Goal: Communication & Community: Answer question/provide support

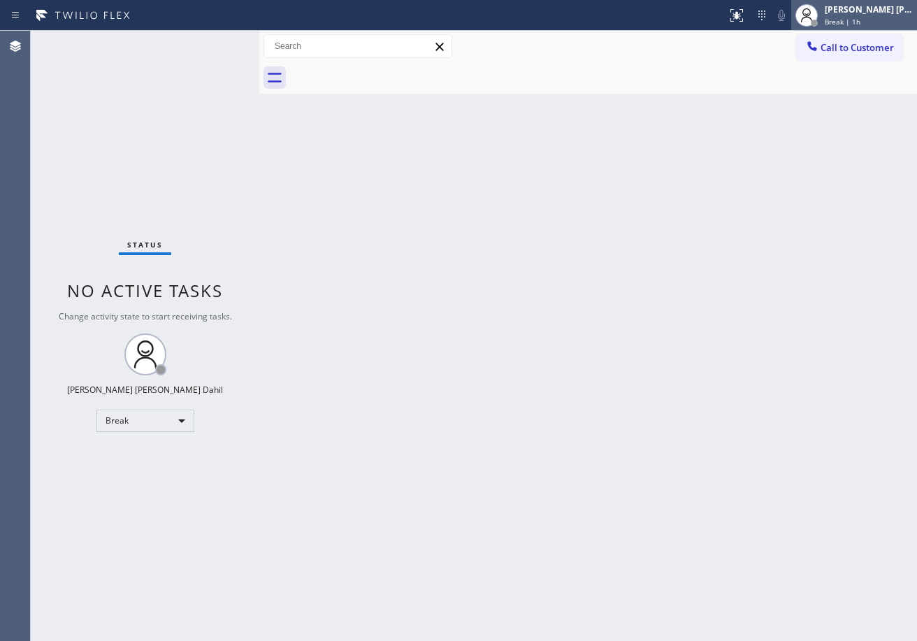
drag, startPoint x: 870, startPoint y: 16, endPoint x: 866, endPoint y: 26, distance: 10.6
click at [870, 16] on div "[PERSON_NAME] [PERSON_NAME] Dahil Break | 1h" at bounding box center [869, 15] width 95 height 24
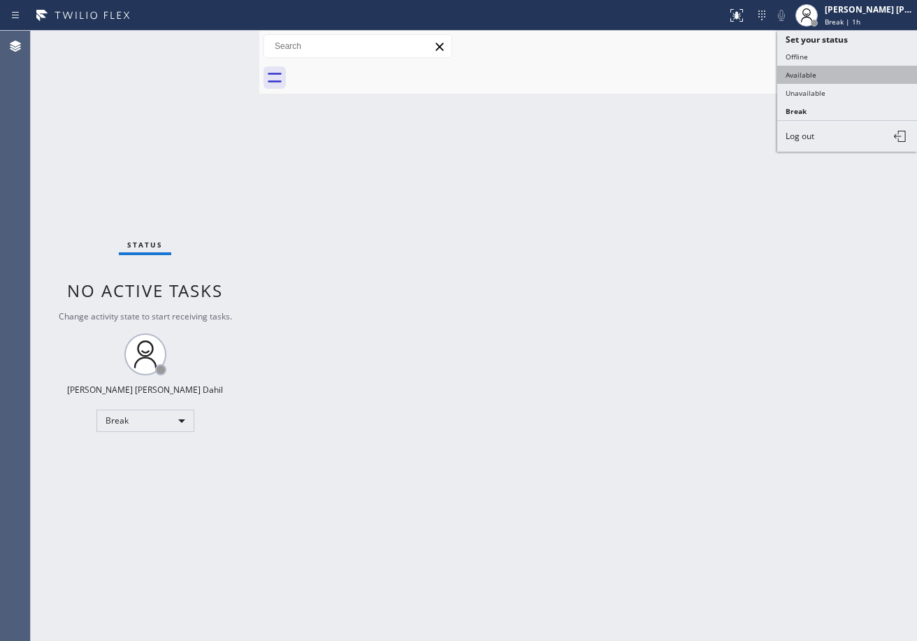
click at [805, 78] on button "Available" at bounding box center [847, 75] width 140 height 18
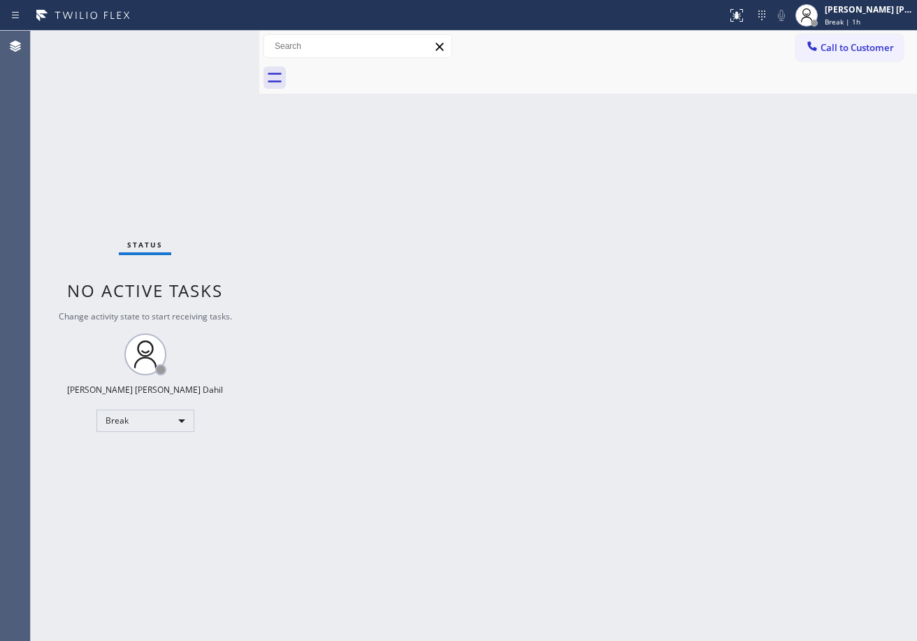
drag, startPoint x: 776, startPoint y: 144, endPoint x: 747, endPoint y: 146, distance: 29.4
click at [774, 145] on div "Back to Dashboard Change Sender ID Customers Technicians Select a contact Outbo…" at bounding box center [587, 336] width 657 height 610
click at [813, 539] on div "Back to Dashboard Change Sender ID Customers Technicians Select a contact Outbo…" at bounding box center [587, 336] width 657 height 610
click at [838, 21] on div "[PERSON_NAME] [PERSON_NAME] Dahil Available | 1:15" at bounding box center [869, 15] width 95 height 24
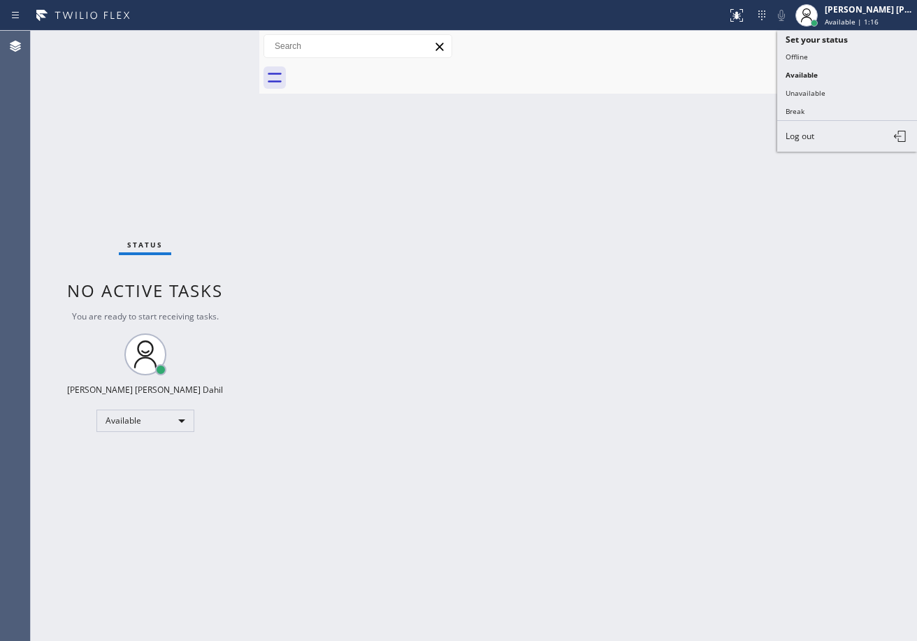
drag, startPoint x: 652, startPoint y: 157, endPoint x: 661, endPoint y: 147, distance: 13.9
click at [658, 150] on div "Back to Dashboard Change Sender ID Customers Technicians Select a contact Outbo…" at bounding box center [587, 336] width 657 height 610
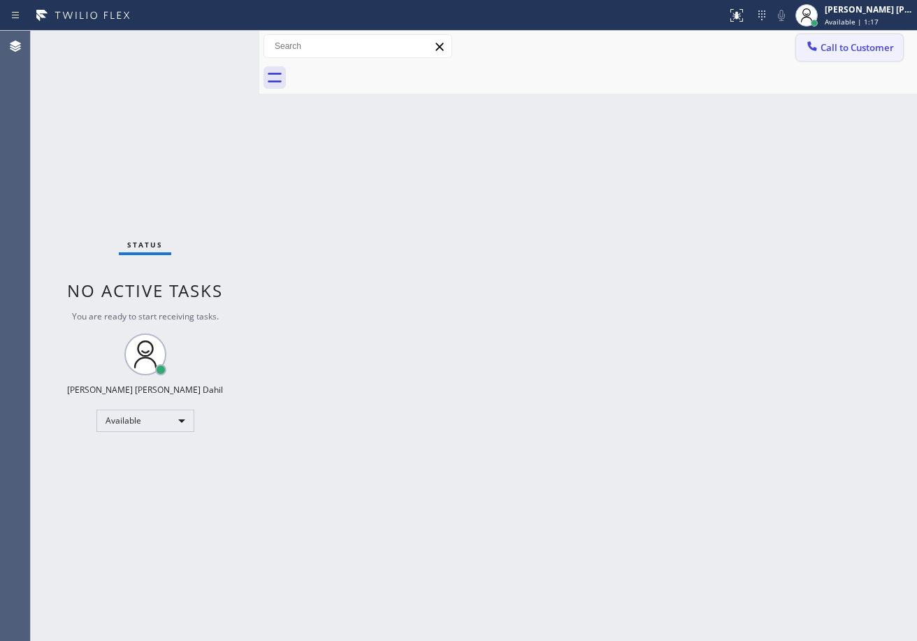
click at [811, 52] on icon at bounding box center [812, 46] width 14 height 14
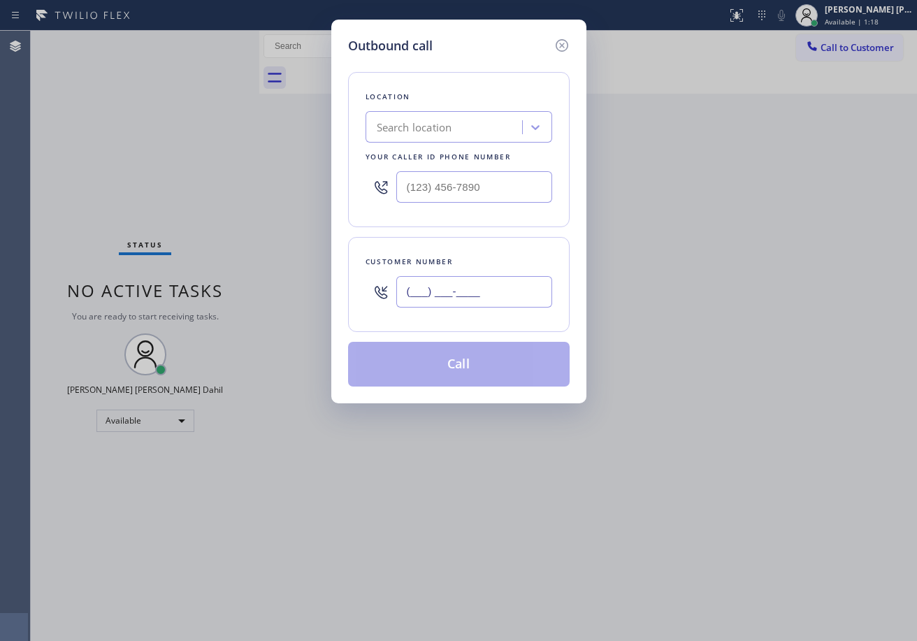
click at [497, 301] on input "(___) ___-____" at bounding box center [474, 291] width 156 height 31
paste input "310) 990-9850"
type input "[PHONE_NUMBER]"
click at [405, 130] on div "Search location" at bounding box center [414, 127] width 75 height 16
paste input "Flash Electric"
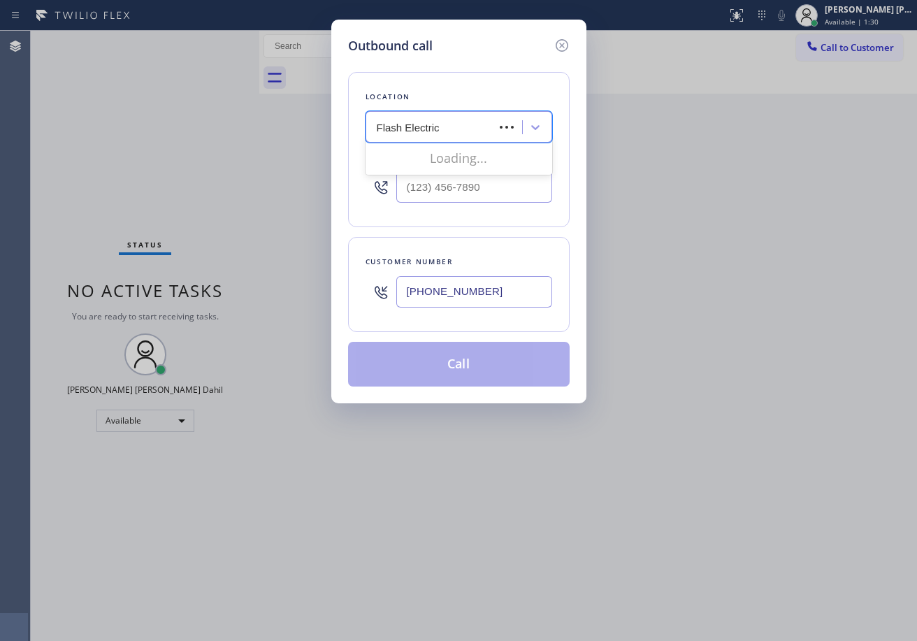
type input "Flash Electric"
click at [455, 80] on div "Location Search location Your caller id phone number" at bounding box center [458, 149] width 221 height 155
click at [444, 124] on div "Search location" at bounding box center [414, 127] width 75 height 16
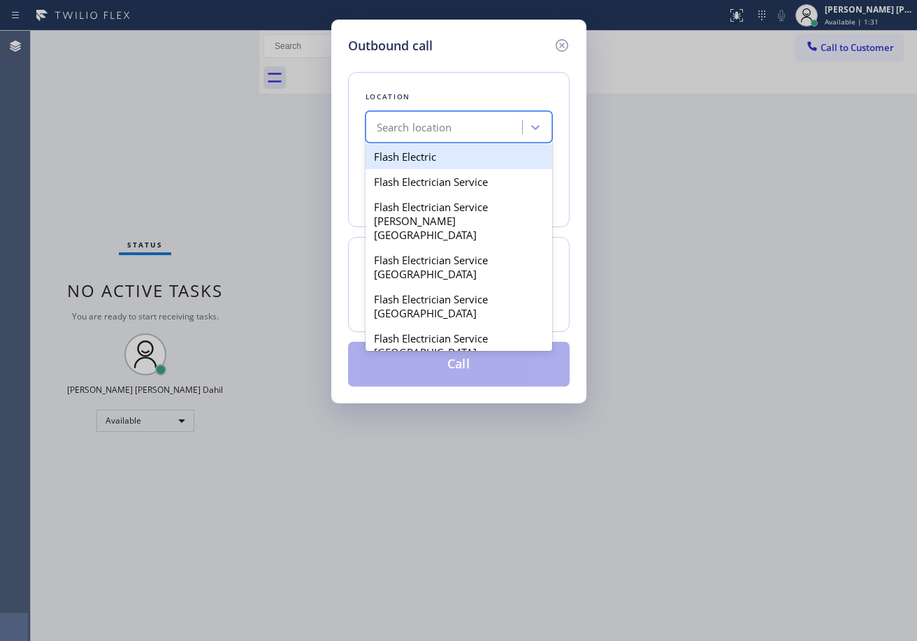
paste input "Flash Electric"
type input "Flash Electric"
click at [444, 154] on div "Flash Electric" at bounding box center [458, 156] width 187 height 25
type input "[PHONE_NUMBER]"
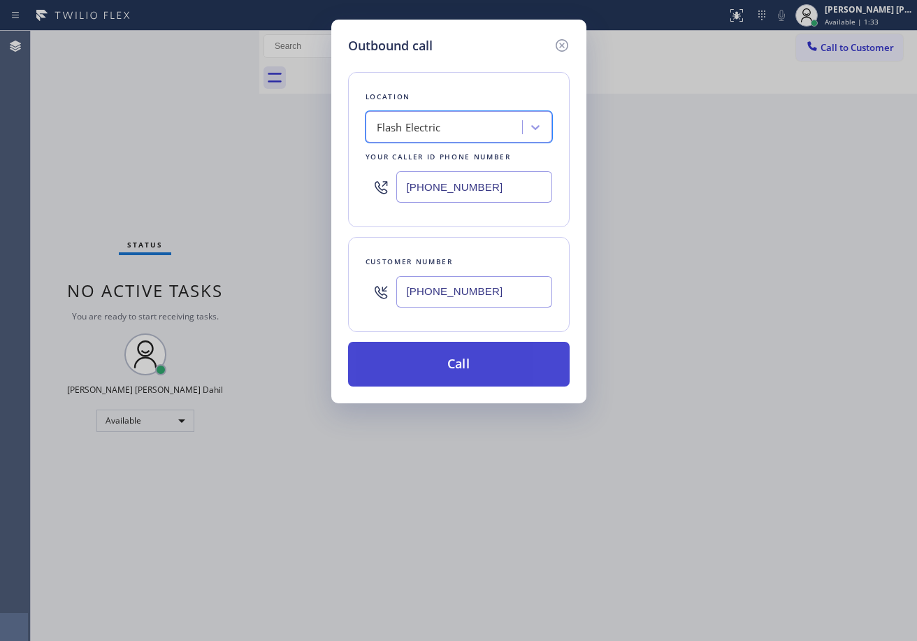
click at [446, 371] on button "Call" at bounding box center [458, 364] width 221 height 45
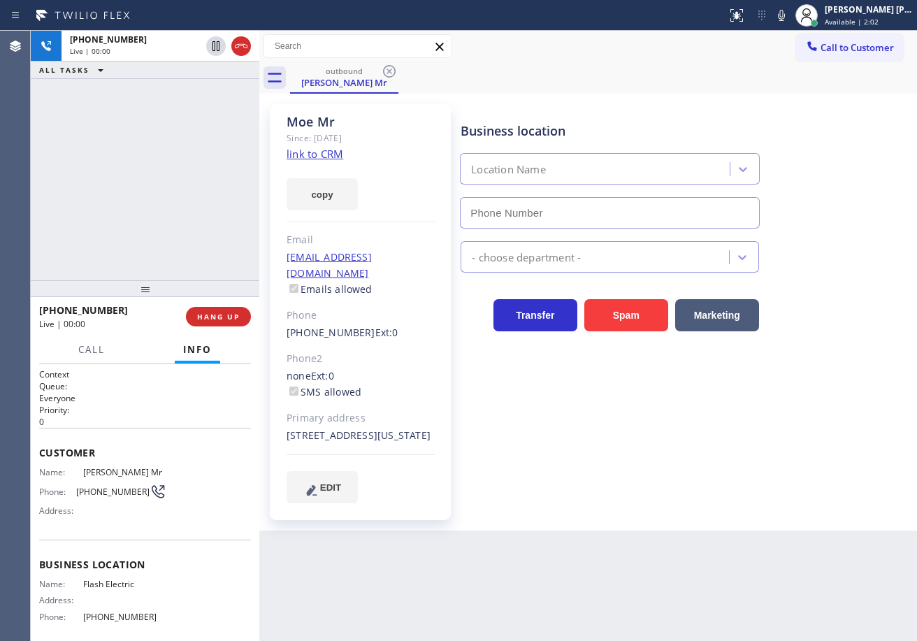
type input "[PHONE_NUMBER]"
click at [780, 101] on div "[PERSON_NAME] Mr Since: [DATE] link to CRM copy Email [EMAIL_ADDRESS][DOMAIN_NA…" at bounding box center [588, 312] width 650 height 430
click at [824, 282] on div "Transfer Spam Marketing" at bounding box center [686, 301] width 456 height 59
click at [826, 282] on div "Transfer Spam Marketing" at bounding box center [686, 301] width 456 height 59
click at [827, 282] on div "Transfer Spam Marketing" at bounding box center [686, 301] width 456 height 59
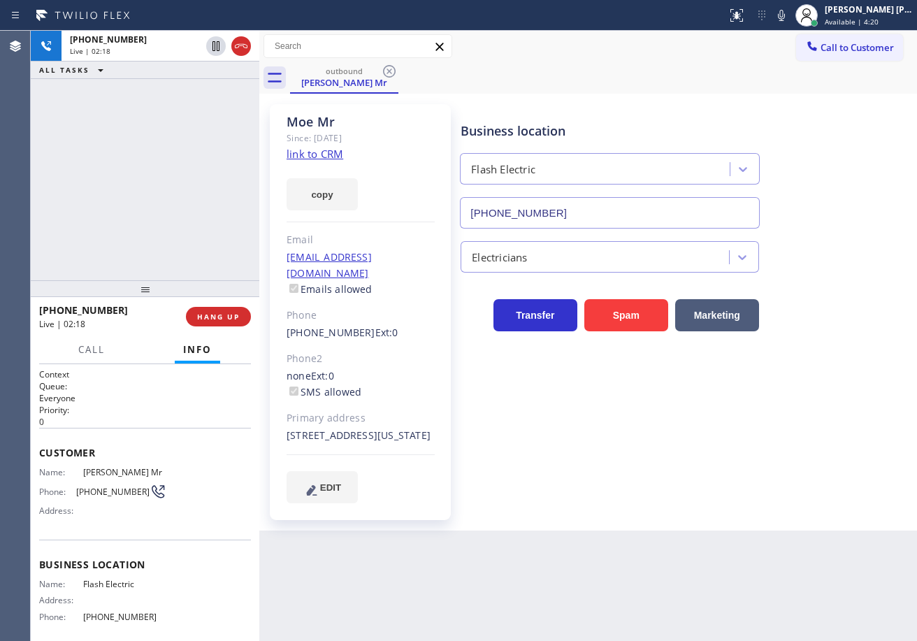
click at [827, 282] on div "Transfer Spam Marketing" at bounding box center [686, 301] width 456 height 59
click at [136, 175] on div "[PHONE_NUMBER] Live | 04:00 ALL TASKS ALL TASKS ACTIVE TASKS TASKS IN WRAP UP" at bounding box center [145, 155] width 228 height 249
click at [136, 175] on div "[PHONE_NUMBER] Live | 04:01 ALL TASKS ALL TASKS ACTIVE TASKS TASKS IN WRAP UP" at bounding box center [145, 155] width 228 height 249
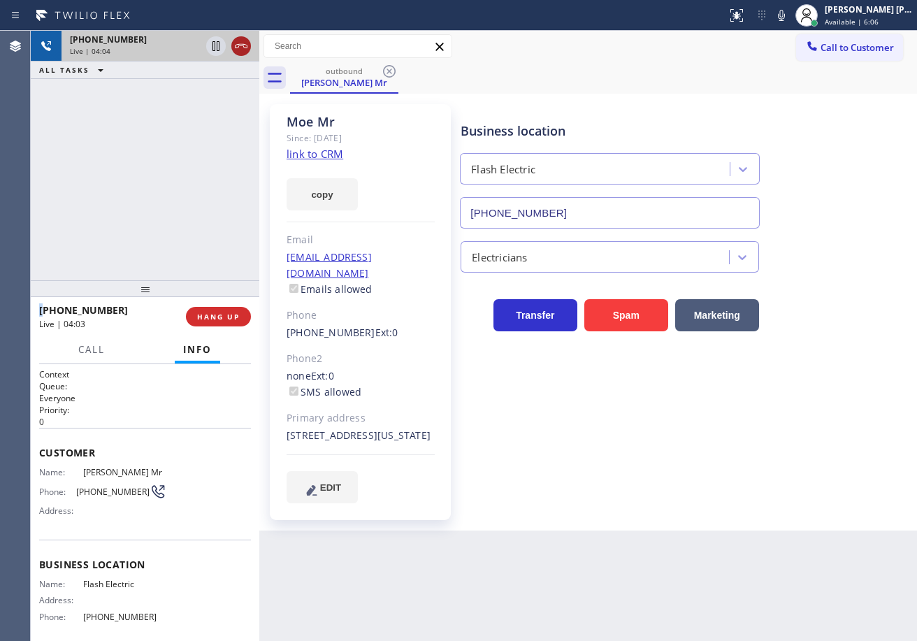
click at [238, 46] on icon at bounding box center [241, 46] width 17 height 17
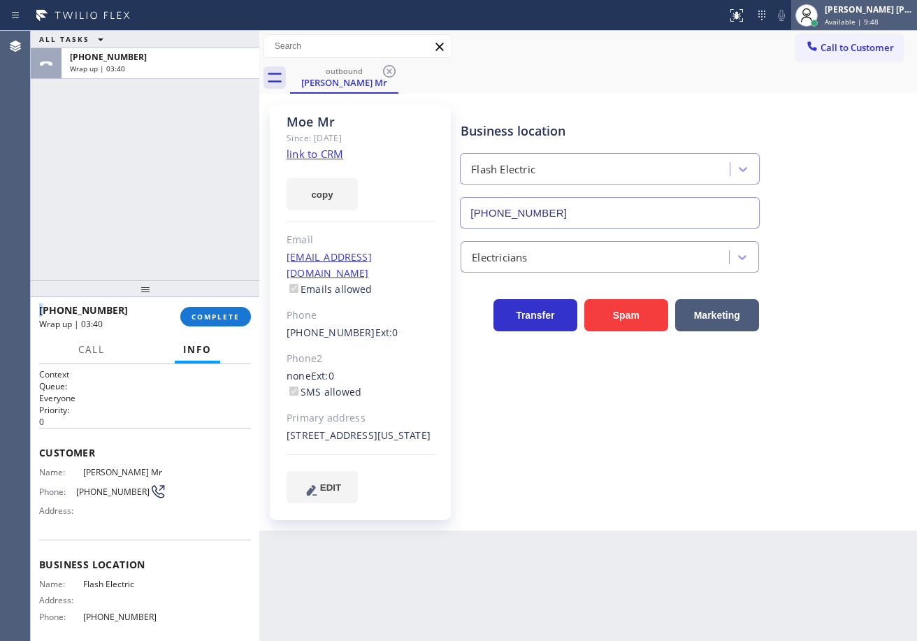
click at [871, 3] on div "[PERSON_NAME] [PERSON_NAME] Dahil" at bounding box center [868, 9] width 88 height 12
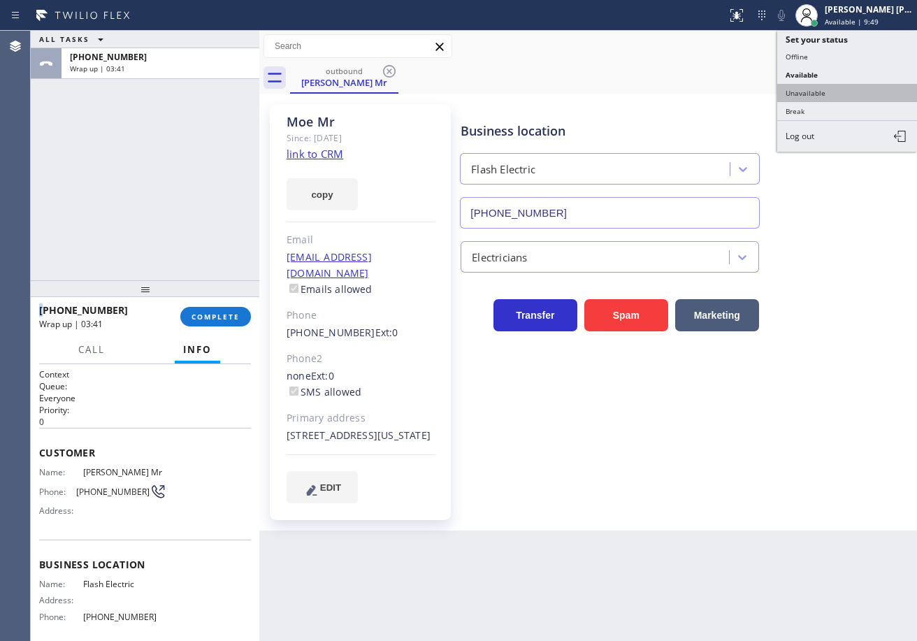
click at [817, 92] on button "Unavailable" at bounding box center [847, 93] width 140 height 18
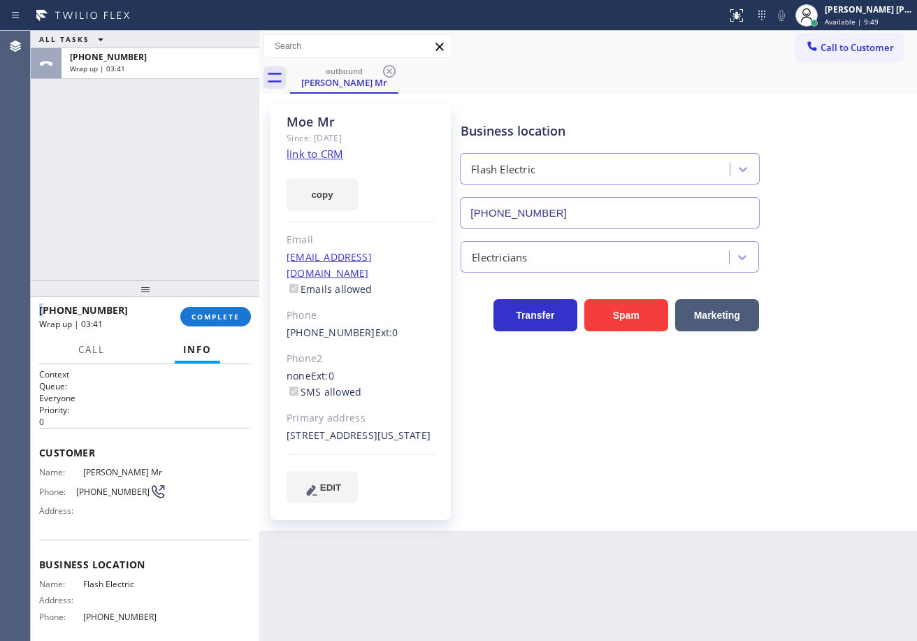
click at [817, 92] on div "outbound Moe Mr" at bounding box center [603, 77] width 627 height 31
click at [220, 314] on span "COMPLETE" at bounding box center [215, 317] width 48 height 10
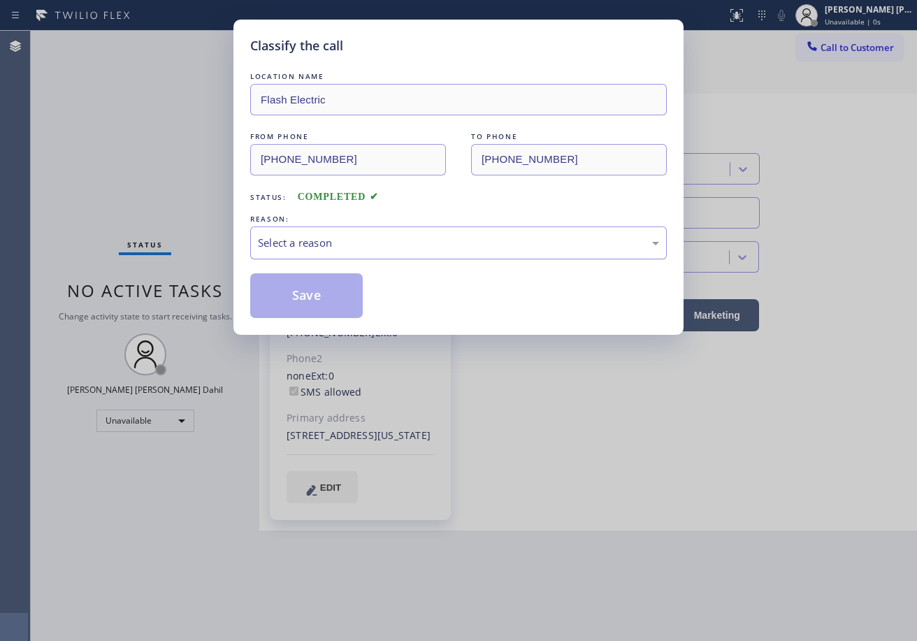
drag, startPoint x: 325, startPoint y: 242, endPoint x: 326, endPoint y: 249, distance: 7.0
click at [326, 242] on div "Select a reason" at bounding box center [458, 243] width 401 height 16
click at [307, 293] on button "Save" at bounding box center [306, 295] width 112 height 45
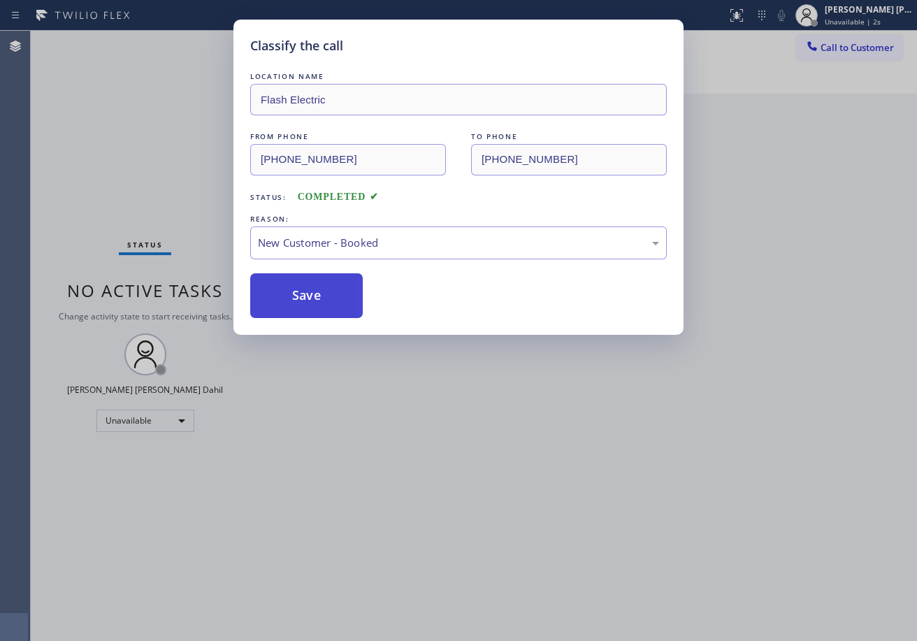
click at [307, 293] on button "Save" at bounding box center [306, 295] width 112 height 45
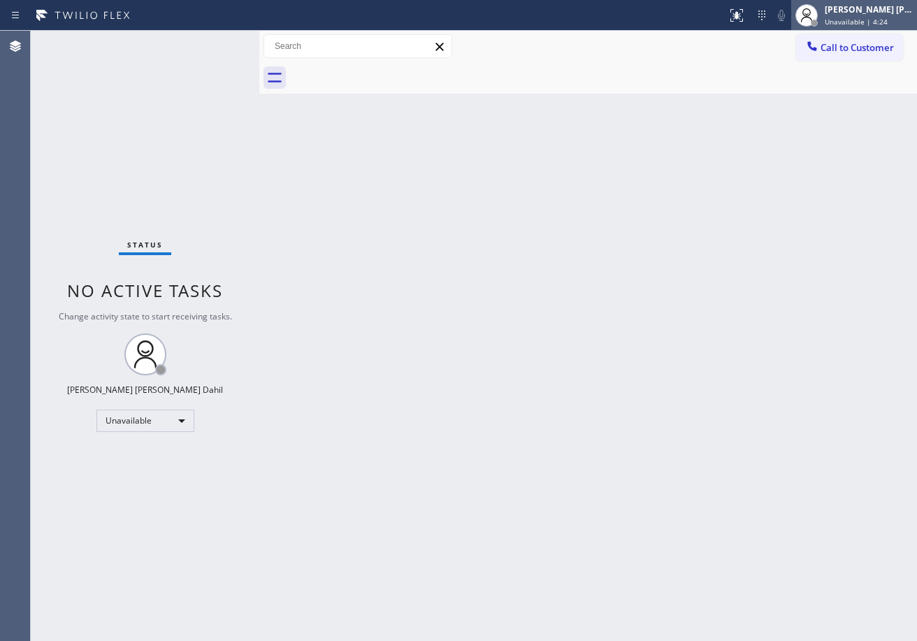
click at [815, 17] on icon at bounding box center [806, 15] width 17 height 17
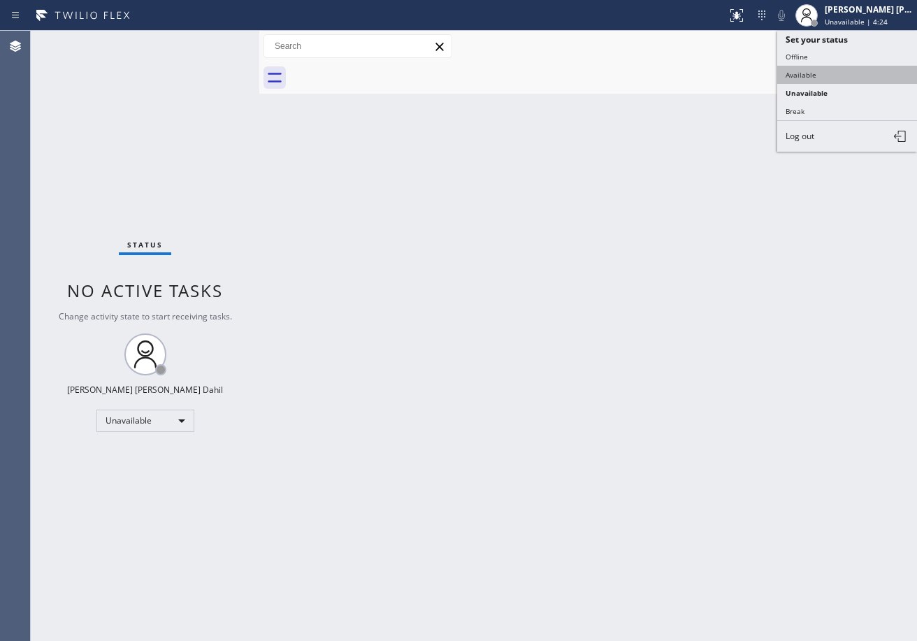
click at [805, 71] on button "Available" at bounding box center [847, 75] width 140 height 18
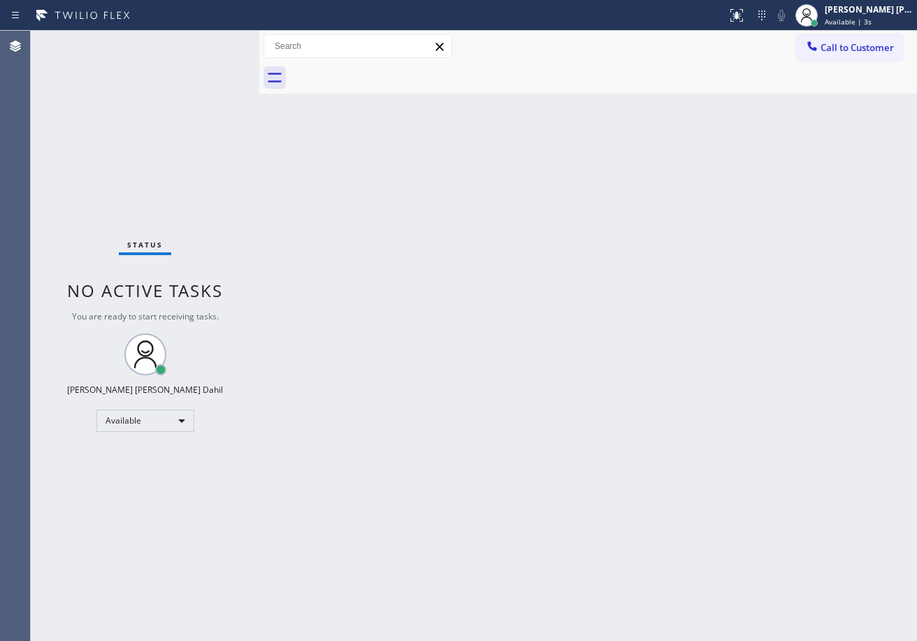
click at [566, 493] on div "Back to Dashboard Change Sender ID Customers Technicians Select a contact Outbo…" at bounding box center [587, 336] width 657 height 610
drag, startPoint x: 481, startPoint y: 88, endPoint x: 643, endPoint y: 394, distance: 346.0
click at [481, 88] on div at bounding box center [603, 77] width 627 height 31
drag, startPoint x: 208, startPoint y: 35, endPoint x: 216, endPoint y: 3, distance: 32.5
click at [208, 35] on div "Status No active tasks You are ready to start receiving tasks. [PERSON_NAME] [P…" at bounding box center [145, 336] width 228 height 610
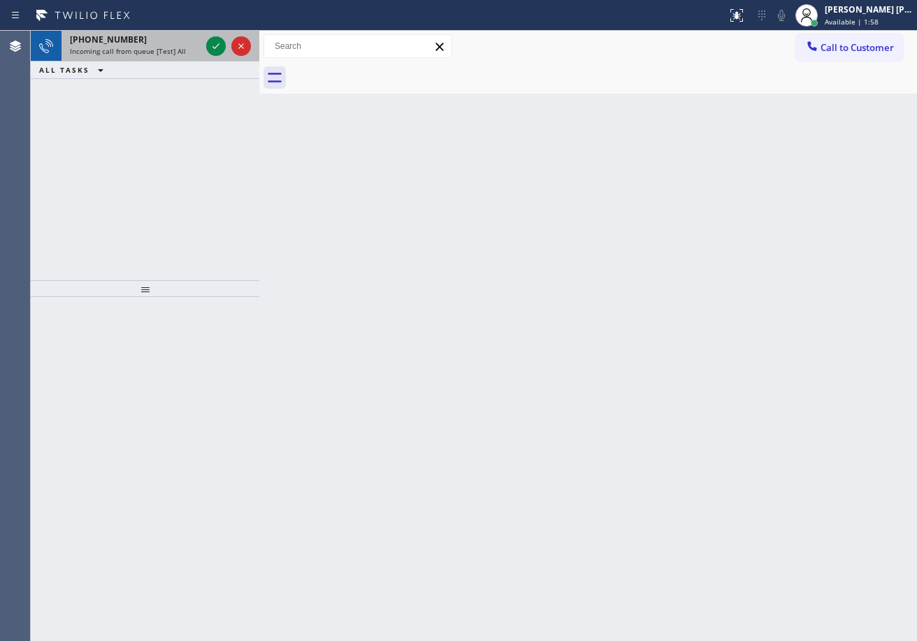
click at [185, 41] on div "[PHONE_NUMBER]" at bounding box center [135, 40] width 131 height 12
click at [188, 41] on div "[PHONE_NUMBER]" at bounding box center [135, 40] width 131 height 12
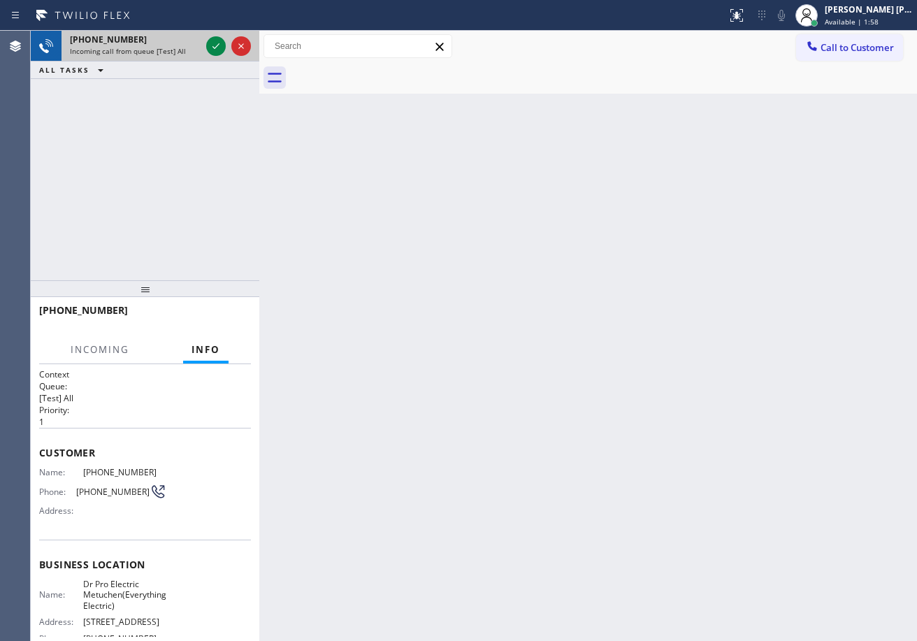
click at [188, 41] on div "[PHONE_NUMBER]" at bounding box center [135, 40] width 131 height 12
click at [211, 42] on icon at bounding box center [216, 46] width 17 height 17
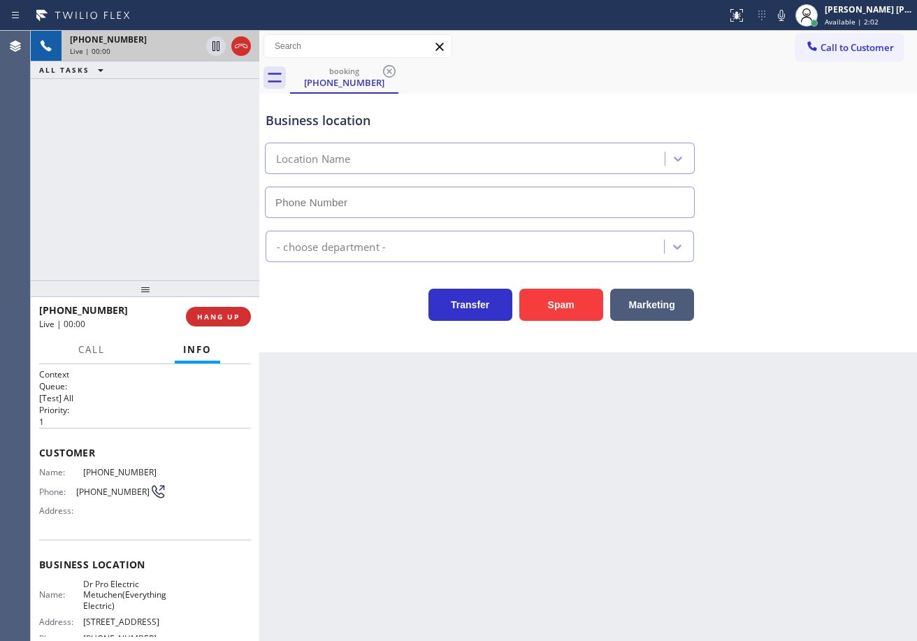
type input "[PHONE_NUMBER]"
click at [375, 459] on div "Back to Dashboard Change Sender ID Customers Technicians Select a contact Outbo…" at bounding box center [587, 336] width 657 height 610
drag, startPoint x: 525, startPoint y: 504, endPoint x: 214, endPoint y: 478, distance: 312.7
click at [517, 507] on div "Back to Dashboard Change Sender ID Customers Technicians Select a contact Outbo…" at bounding box center [587, 336] width 657 height 610
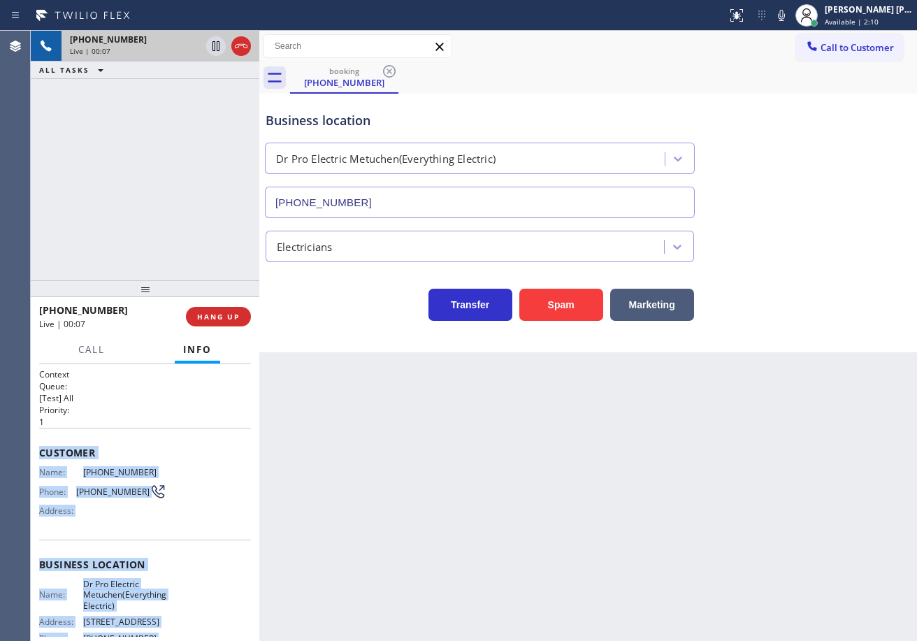
scroll to position [147, 0]
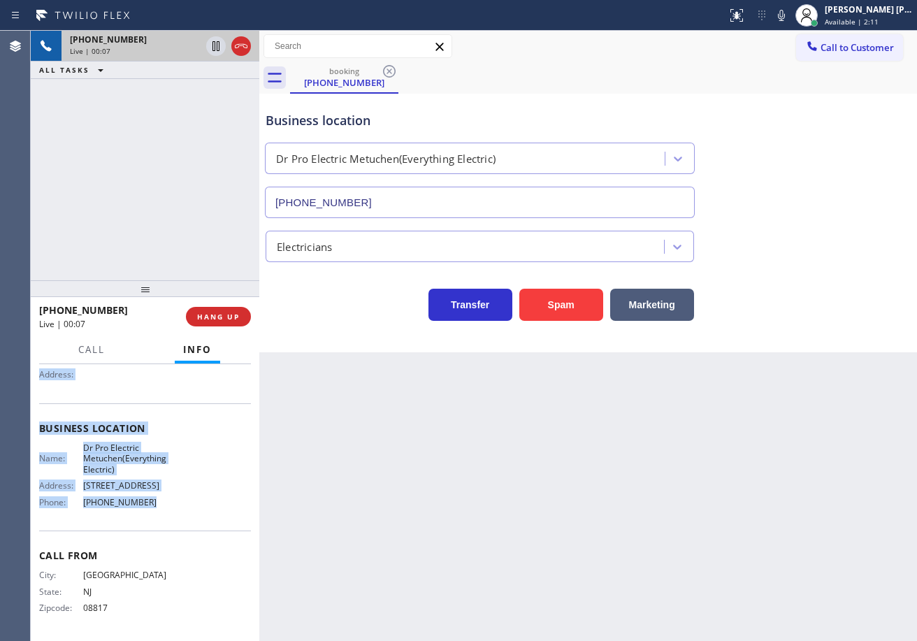
drag, startPoint x: 34, startPoint y: 448, endPoint x: 167, endPoint y: 511, distance: 147.8
click at [167, 511] on div "Context Queue: [Test] All Priority: 1 Customer Name: [PHONE_NUMBER] Phone: [PHO…" at bounding box center [145, 502] width 228 height 277
copy div "Customer Name: [PHONE_NUMBER] Phone: [PHONE_NUMBER] Address: Business location …"
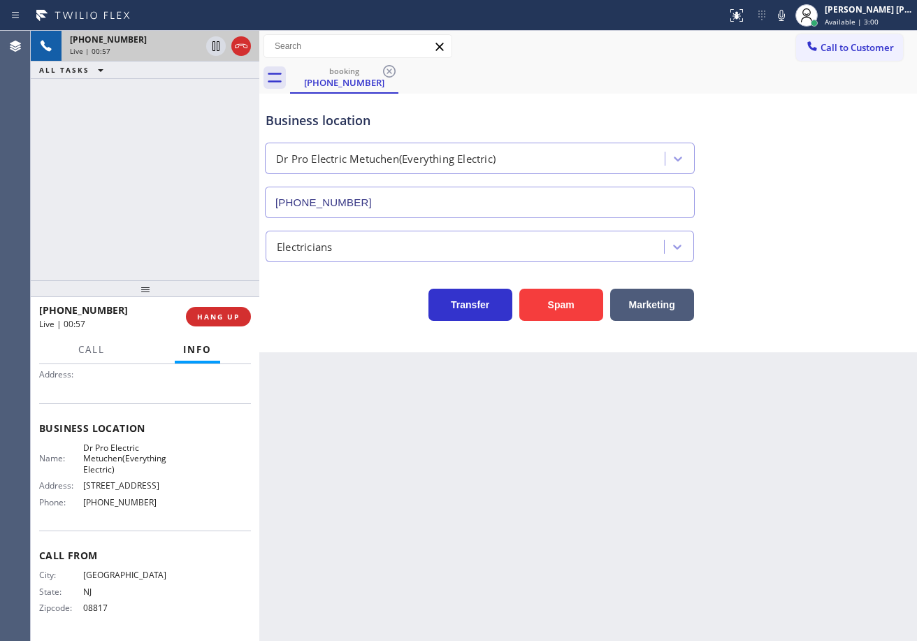
click at [592, 481] on div "Back to Dashboard Change Sender ID Customers Technicians Select a contact Outbo…" at bounding box center [587, 336] width 657 height 610
click at [803, 101] on div "Business location Dr Pro Electric Metuchen(Everything Electric) [PHONE_NUMBER]" at bounding box center [588, 155] width 650 height 126
click at [765, 381] on div "Back to Dashboard Change Sender ID Customers Technicians Select a contact Outbo…" at bounding box center [587, 336] width 657 height 610
click at [761, 397] on div "Back to Dashboard Change Sender ID Customers Technicians Select a contact Outbo…" at bounding box center [587, 336] width 657 height 610
click at [761, 402] on div "Back to Dashboard Change Sender ID Customers Technicians Select a contact Outbo…" at bounding box center [587, 336] width 657 height 610
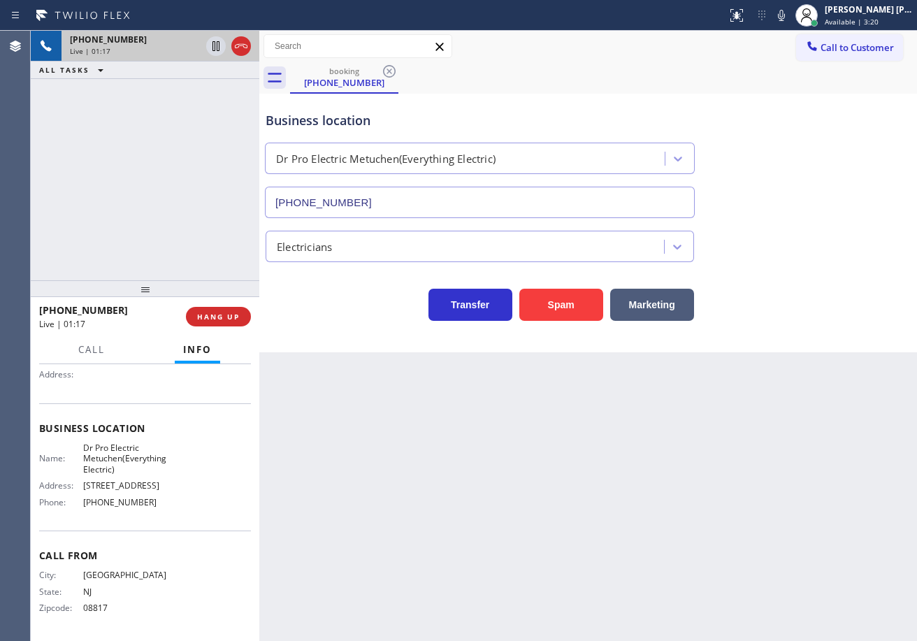
click at [722, 409] on div "Back to Dashboard Change Sender ID Customers Technicians Select a contact Outbo…" at bounding box center [587, 336] width 657 height 610
click at [609, 47] on div "Call to Customer Outbound call Location Flash Electric Your caller id phone num…" at bounding box center [587, 46] width 657 height 24
click at [544, 480] on div "Back to Dashboard Change Sender ID Customers Technicians Select a contact Outbo…" at bounding box center [587, 336] width 657 height 610
drag, startPoint x: 812, startPoint y: 106, endPoint x: 887, endPoint y: 143, distance: 84.1
click at [823, 106] on div "Business location Dr Pro Electric Metuchen(Everything Electric) [PHONE_NUMBER]" at bounding box center [588, 155] width 650 height 126
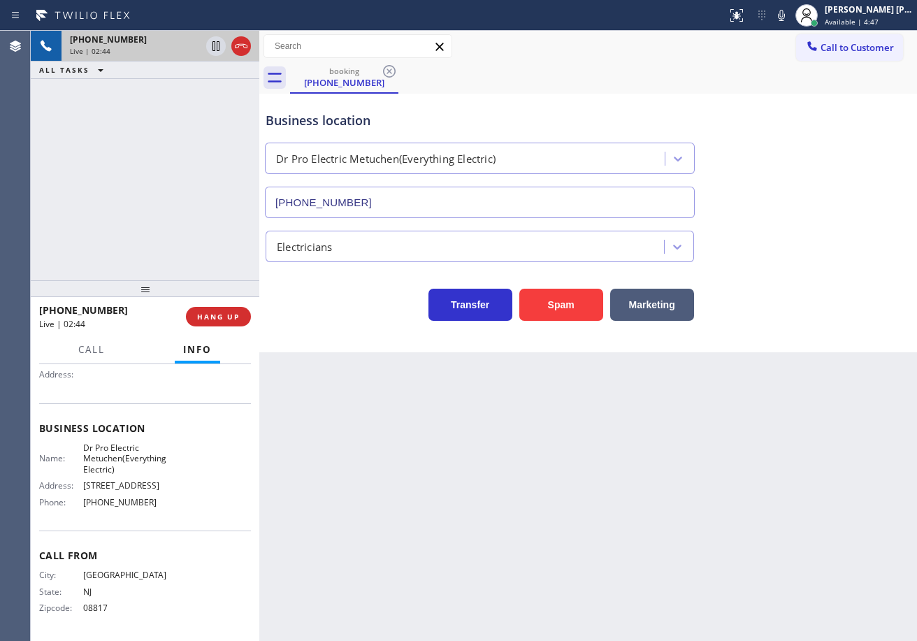
click at [802, 235] on div "Electricians" at bounding box center [588, 243] width 650 height 37
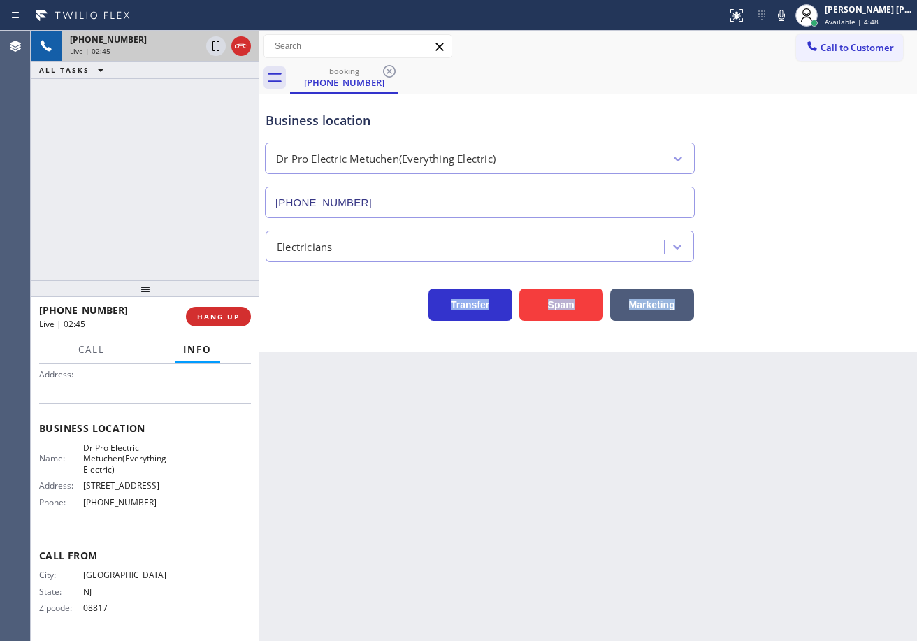
click at [802, 235] on div "Electricians" at bounding box center [588, 243] width 650 height 37
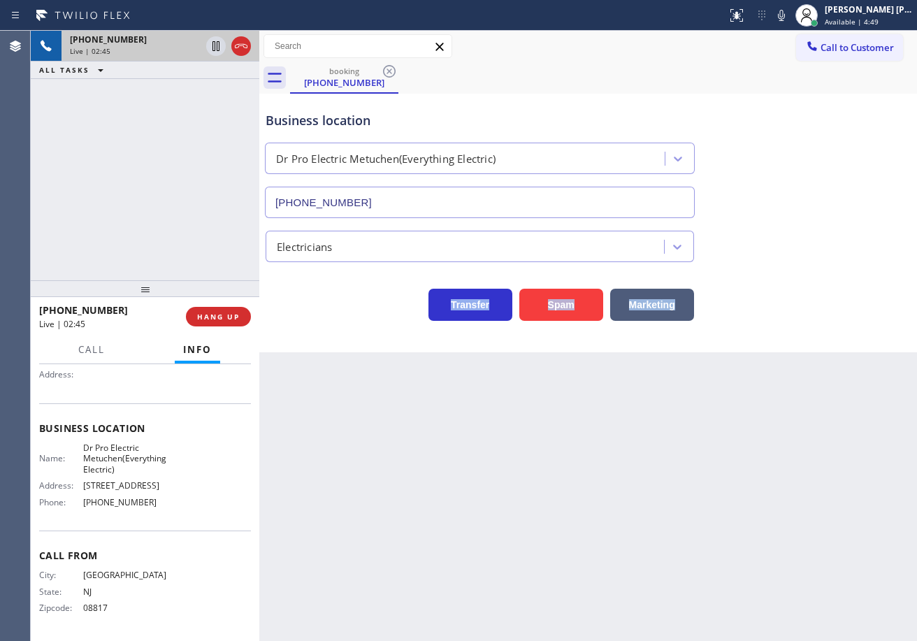
click at [802, 235] on div "Electricians" at bounding box center [588, 243] width 650 height 37
click at [804, 235] on div "Electricians" at bounding box center [588, 243] width 650 height 37
drag, startPoint x: 804, startPoint y: 235, endPoint x: 809, endPoint y: 247, distance: 13.5
click at [806, 243] on div "Electricians" at bounding box center [588, 243] width 650 height 37
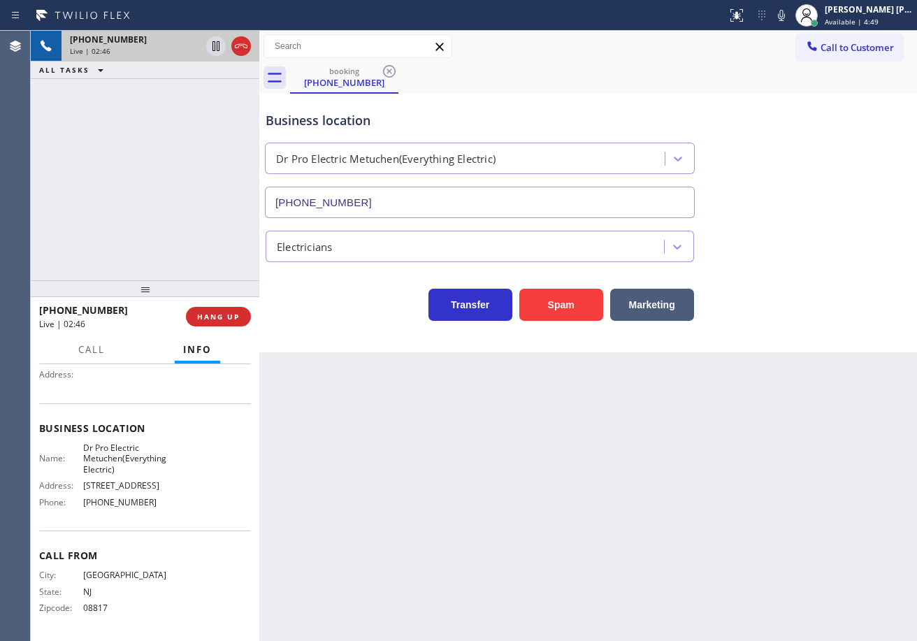
drag, startPoint x: 809, startPoint y: 247, endPoint x: 808, endPoint y: 262, distance: 14.7
click at [808, 259] on div "Electricians" at bounding box center [588, 243] width 650 height 37
drag, startPoint x: 808, startPoint y: 262, endPoint x: 812, endPoint y: 270, distance: 9.1
click at [808, 263] on div "Transfer Spam Marketing" at bounding box center [588, 291] width 650 height 59
click at [812, 270] on div "Transfer Spam Marketing" at bounding box center [588, 291] width 650 height 59
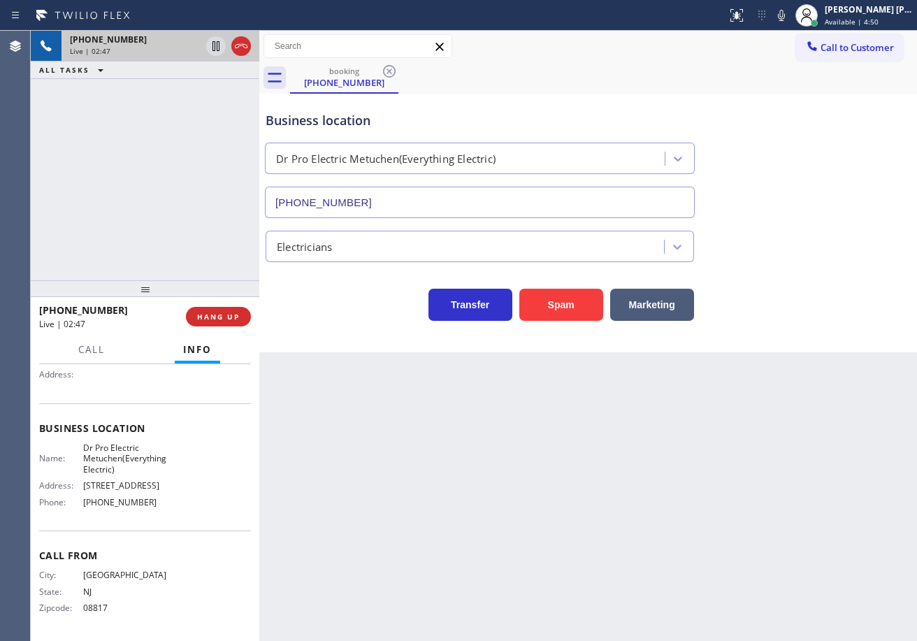
click at [804, 263] on div "Transfer Spam Marketing" at bounding box center [588, 291] width 650 height 59
drag, startPoint x: 796, startPoint y: 17, endPoint x: 851, endPoint y: 138, distance: 132.9
click at [790, 17] on icon at bounding box center [781, 15] width 17 height 17
click at [851, 138] on div "Business location Dr Pro Electric Metuchen(Everything Electric) [PHONE_NUMBER]" at bounding box center [588, 155] width 650 height 126
click at [216, 49] on icon at bounding box center [216, 46] width 17 height 17
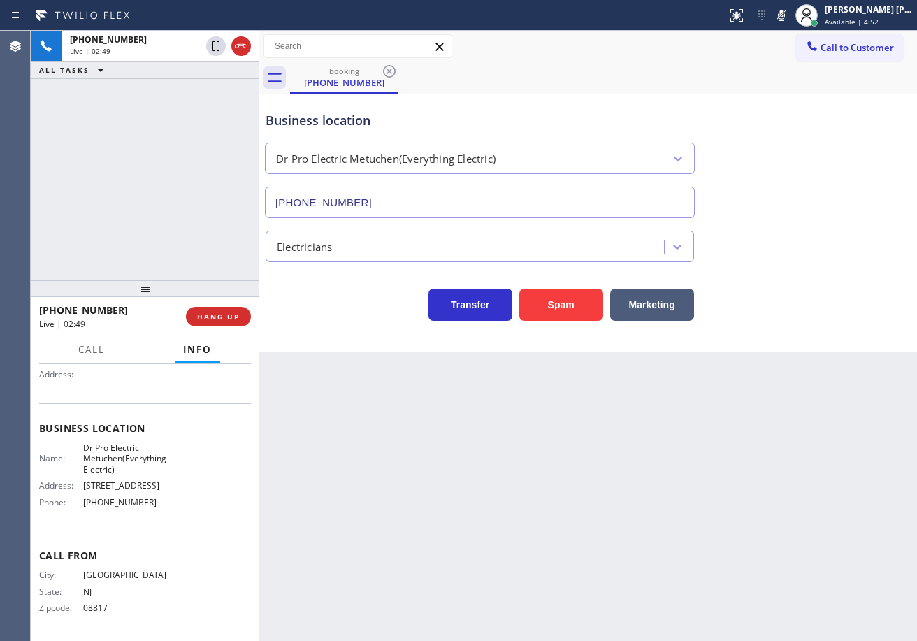
drag, startPoint x: 197, startPoint y: 104, endPoint x: 827, endPoint y: 324, distance: 667.6
click at [197, 105] on div "[PHONE_NUMBER] Live | 02:49 ALL TASKS ALL TASKS ACTIVE TASKS TASKS IN WRAP UP" at bounding box center [145, 155] width 228 height 249
click at [785, 20] on icon at bounding box center [781, 15] width 7 height 11
click at [777, 78] on div "booking [PHONE_NUMBER]" at bounding box center [603, 77] width 627 height 31
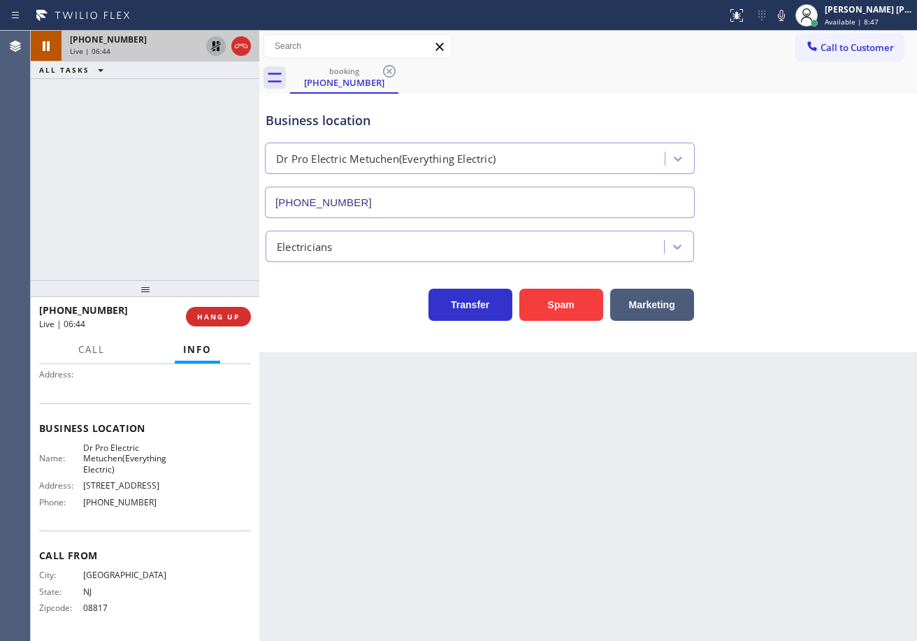
click at [210, 49] on icon at bounding box center [216, 46] width 17 height 17
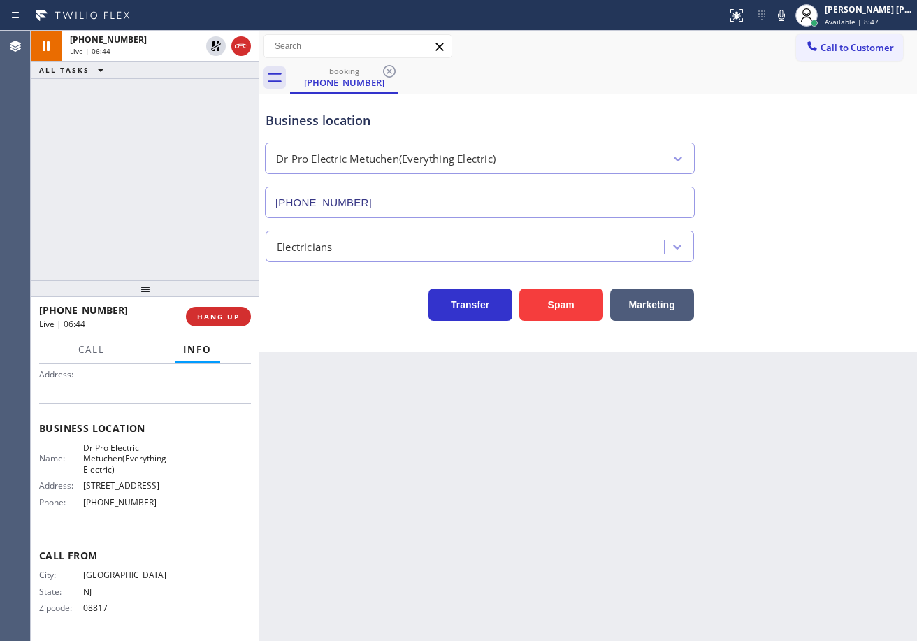
click at [209, 124] on div "[PHONE_NUMBER] Live | 06:44 ALL TASKS ALL TASKS ACTIVE TASKS TASKS IN WRAP UP" at bounding box center [145, 155] width 228 height 249
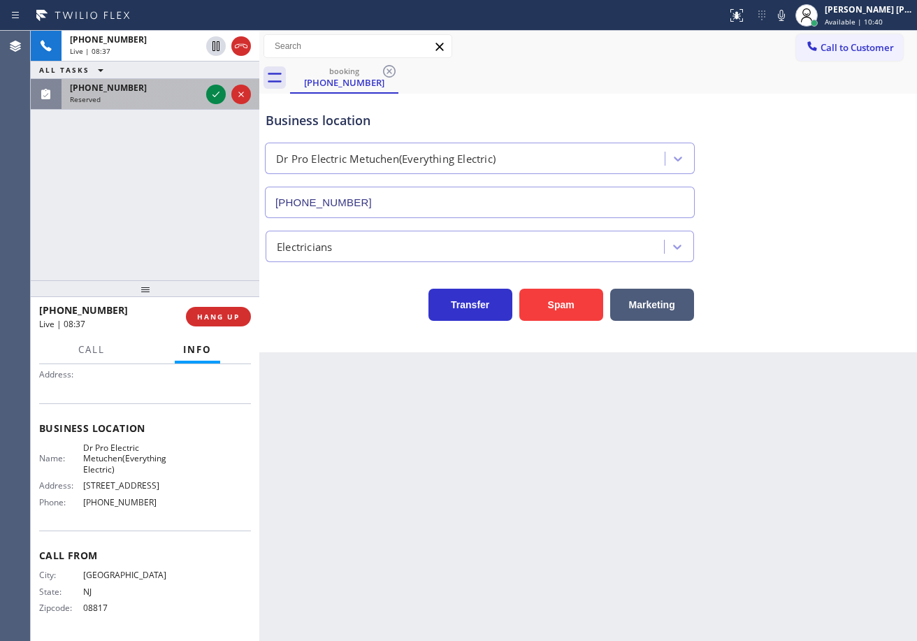
click at [138, 101] on div "Reserved" at bounding box center [135, 99] width 131 height 10
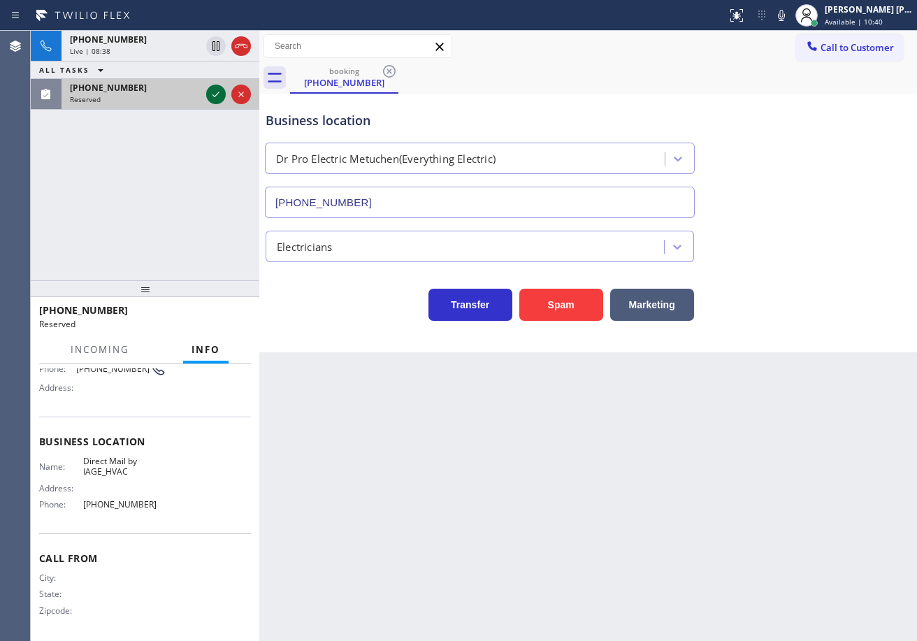
drag, startPoint x: 141, startPoint y: 102, endPoint x: 208, endPoint y: 97, distance: 66.6
click at [143, 102] on div "Reserved" at bounding box center [135, 99] width 131 height 10
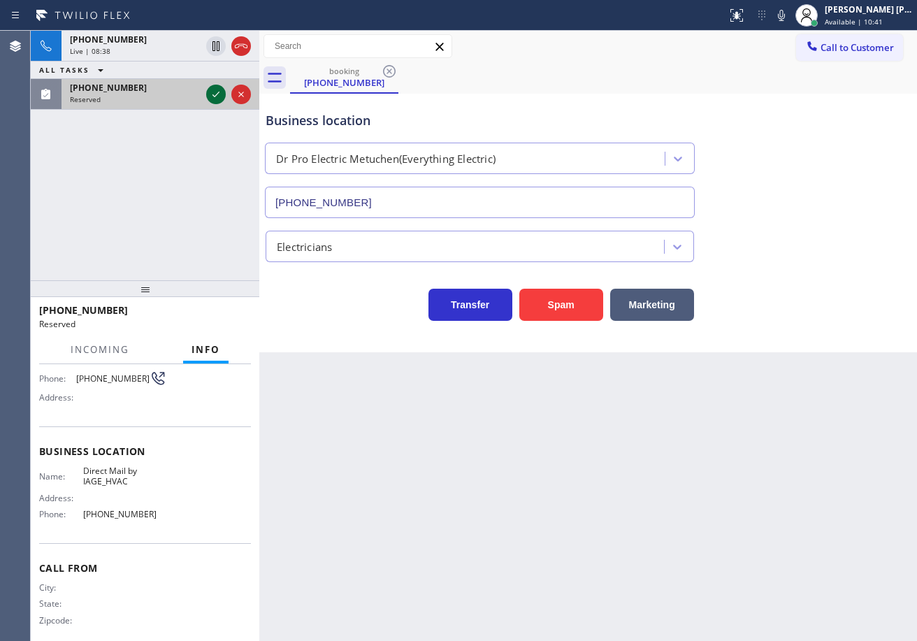
click at [208, 95] on icon at bounding box center [216, 94] width 17 height 17
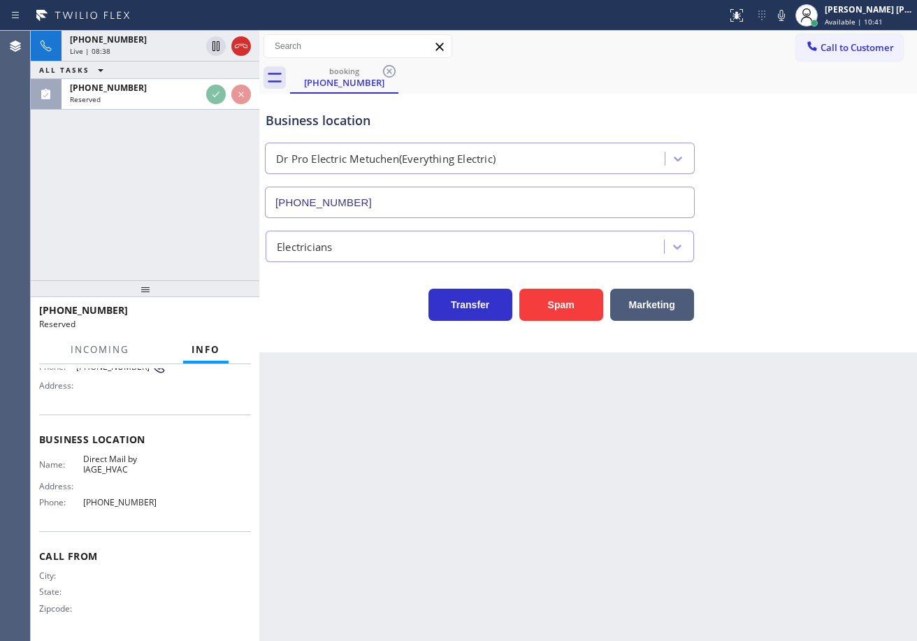
scroll to position [0, 0]
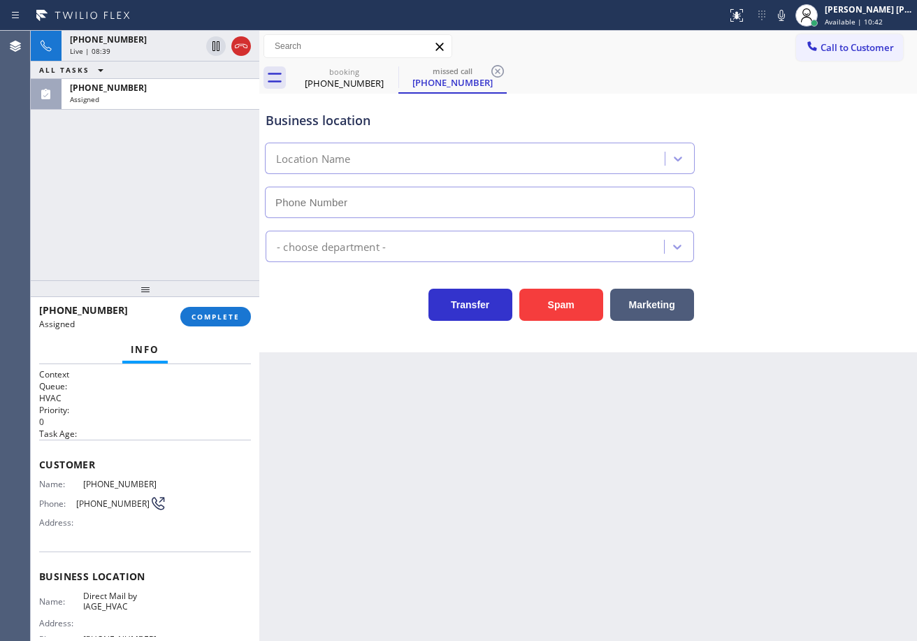
type input "[PHONE_NUMBER]"
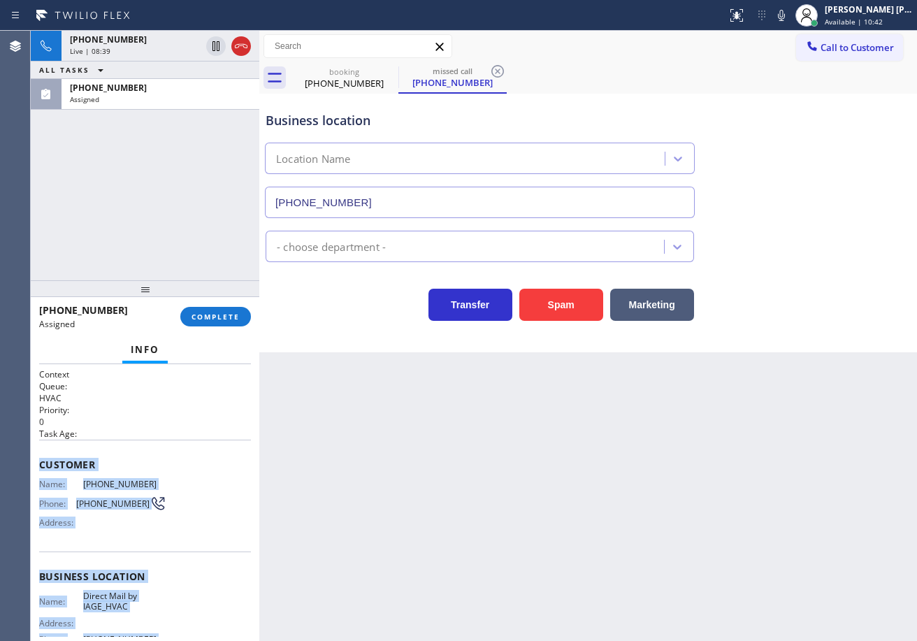
scroll to position [137, 0]
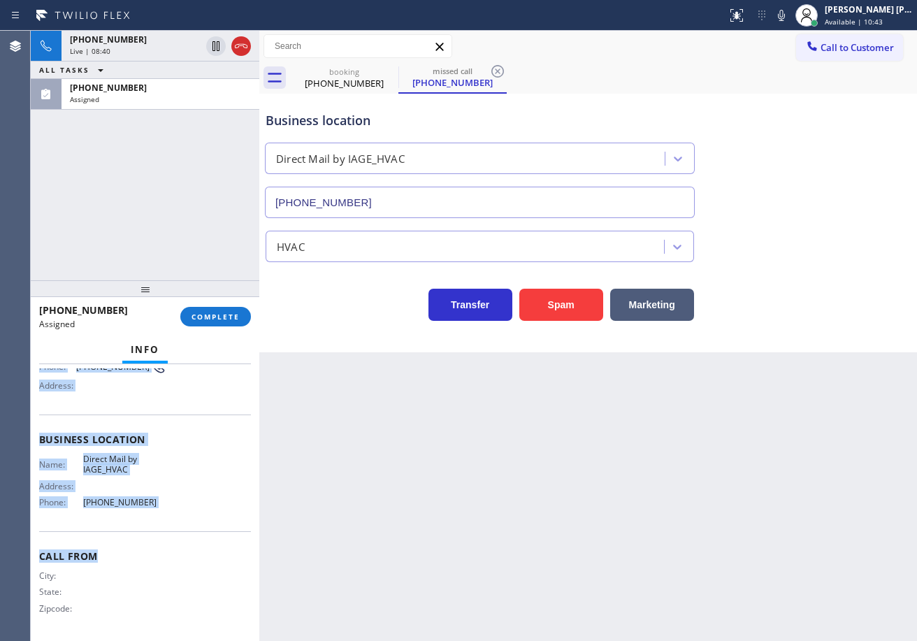
drag, startPoint x: 36, startPoint y: 461, endPoint x: 224, endPoint y: 379, distance: 205.0
click at [182, 530] on div "Context Queue: HVAC Priority: 0 Task Age: Customer Name: [PHONE_NUMBER] Phone: …" at bounding box center [145, 502] width 228 height 277
copy div "Customer Name: [PHONE_NUMBER] Phone: [PHONE_NUMBER] Address: Business location …"
click at [197, 320] on span "COMPLETE" at bounding box center [215, 317] width 48 height 10
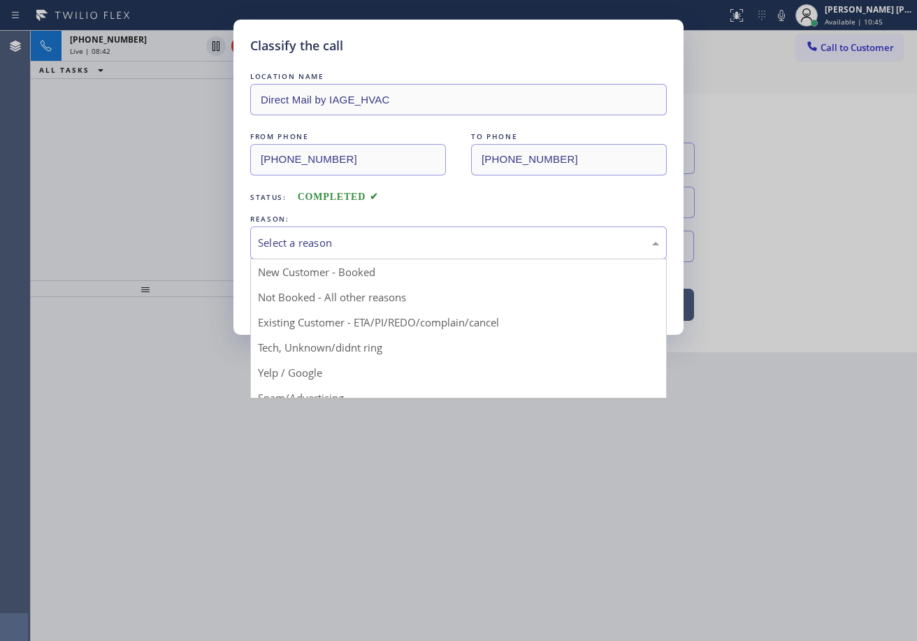
click at [370, 244] on div "Select a reason" at bounding box center [458, 243] width 401 height 16
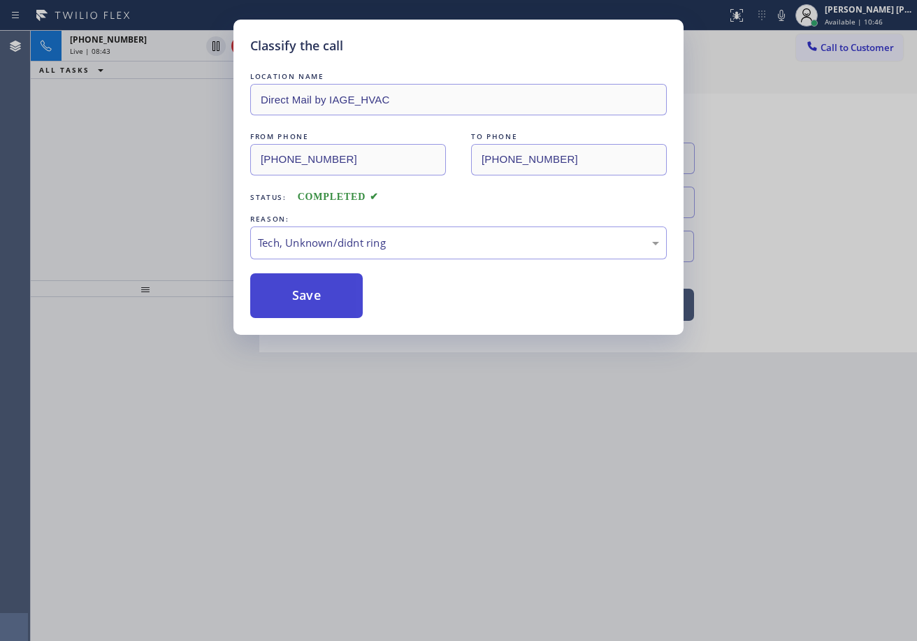
click at [321, 296] on button "Save" at bounding box center [306, 295] width 112 height 45
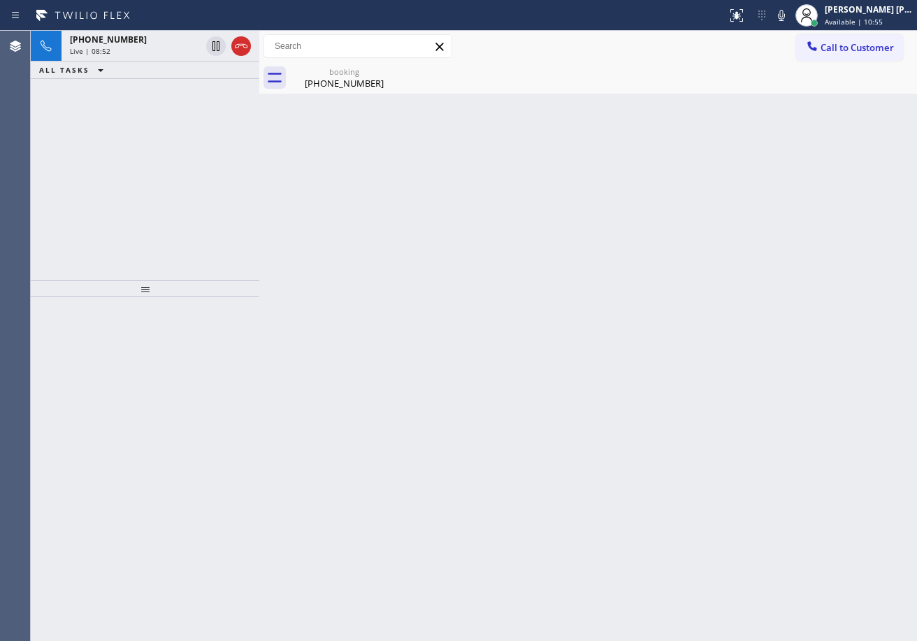
drag, startPoint x: 339, startPoint y: 77, endPoint x: 222, endPoint y: 67, distance: 117.1
click at [337, 78] on div "[PHONE_NUMBER]" at bounding box center [344, 83] width 106 height 13
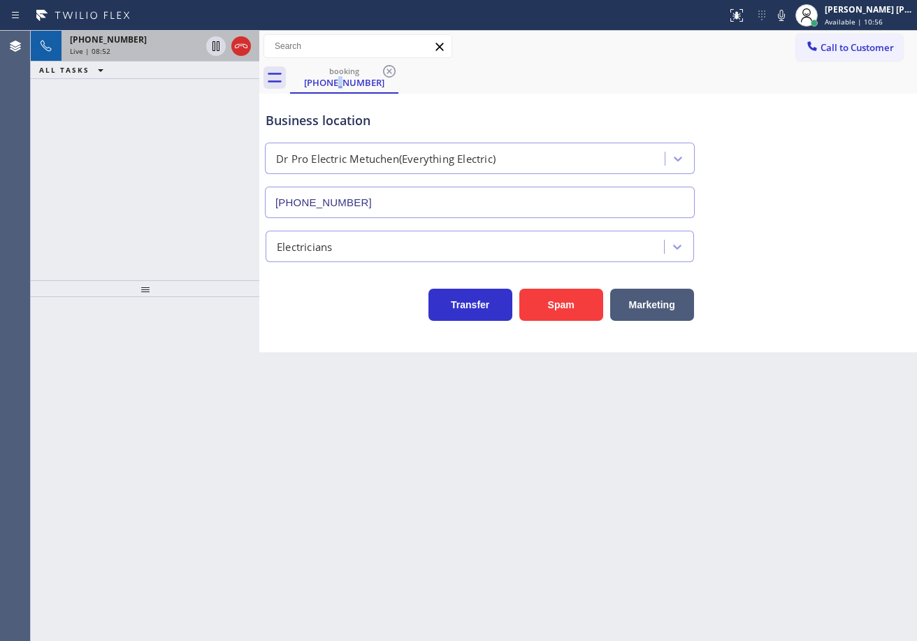
click at [195, 52] on div "Live | 08:52" at bounding box center [135, 51] width 131 height 10
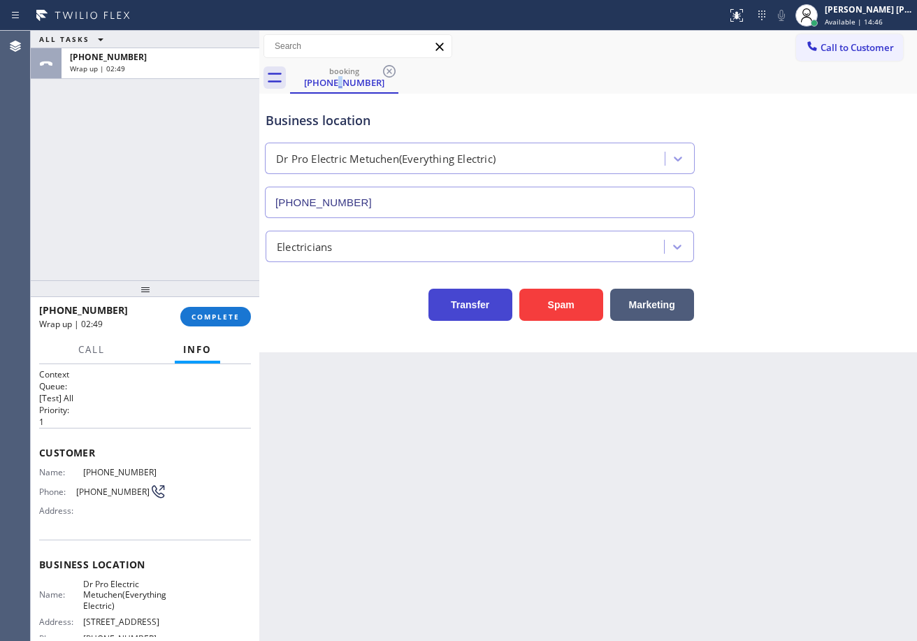
click at [510, 317] on button "Transfer" at bounding box center [470, 305] width 84 height 32
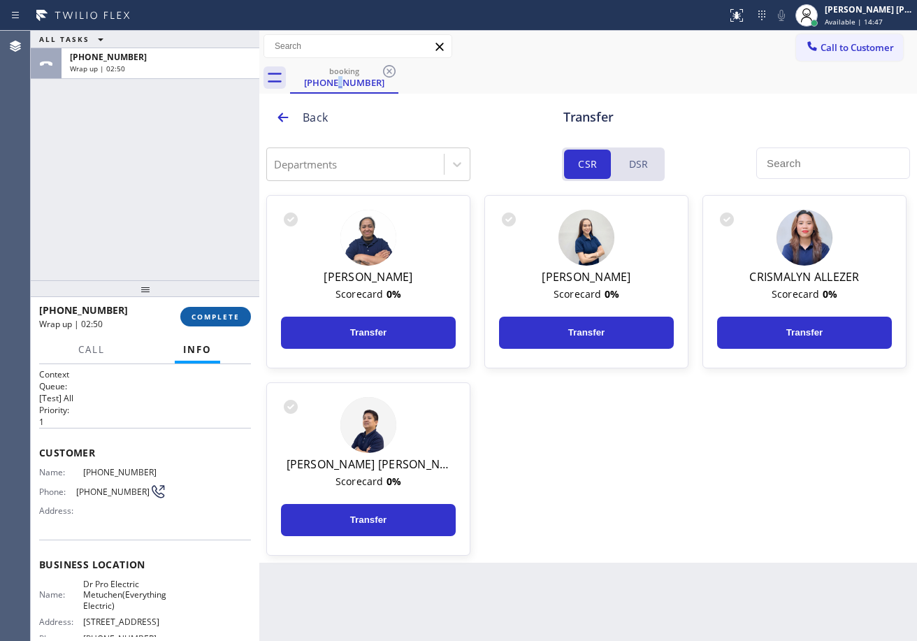
click at [210, 321] on span "COMPLETE" at bounding box center [215, 317] width 48 height 10
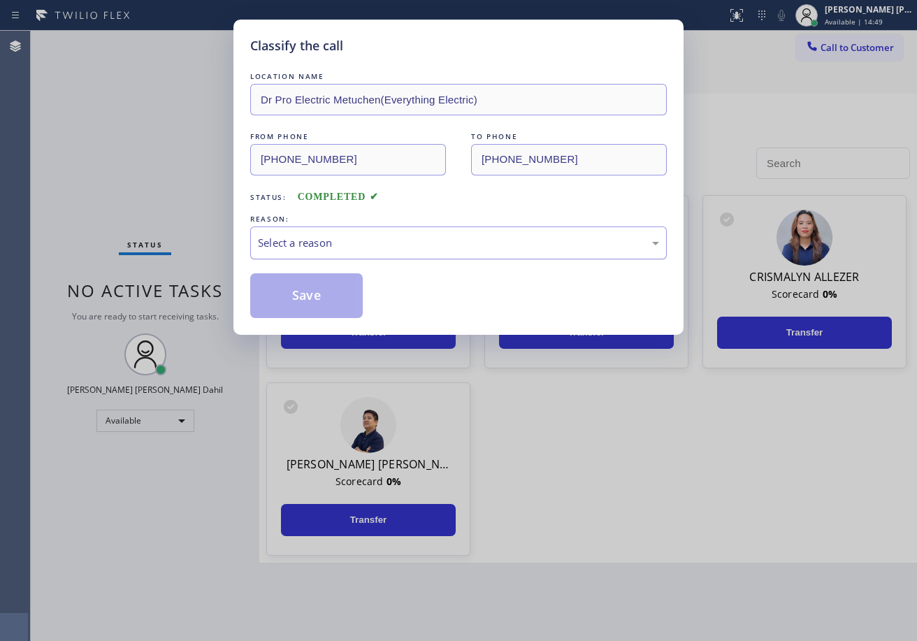
drag, startPoint x: 392, startPoint y: 246, endPoint x: 378, endPoint y: 257, distance: 17.9
click at [392, 247] on div "Select a reason" at bounding box center [458, 243] width 401 height 16
click at [310, 298] on button "Save" at bounding box center [306, 295] width 112 height 45
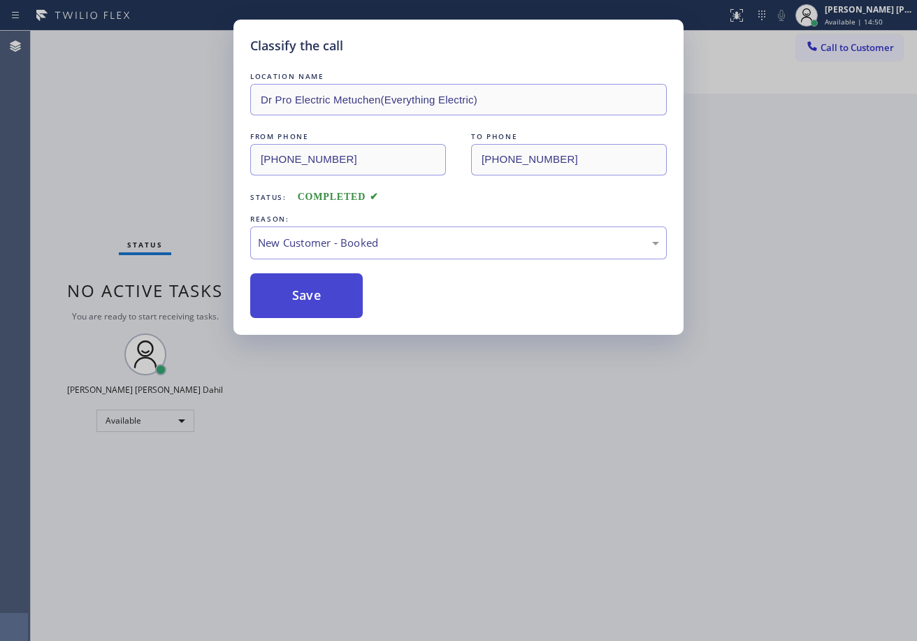
click at [310, 298] on button "Save" at bounding box center [306, 295] width 112 height 45
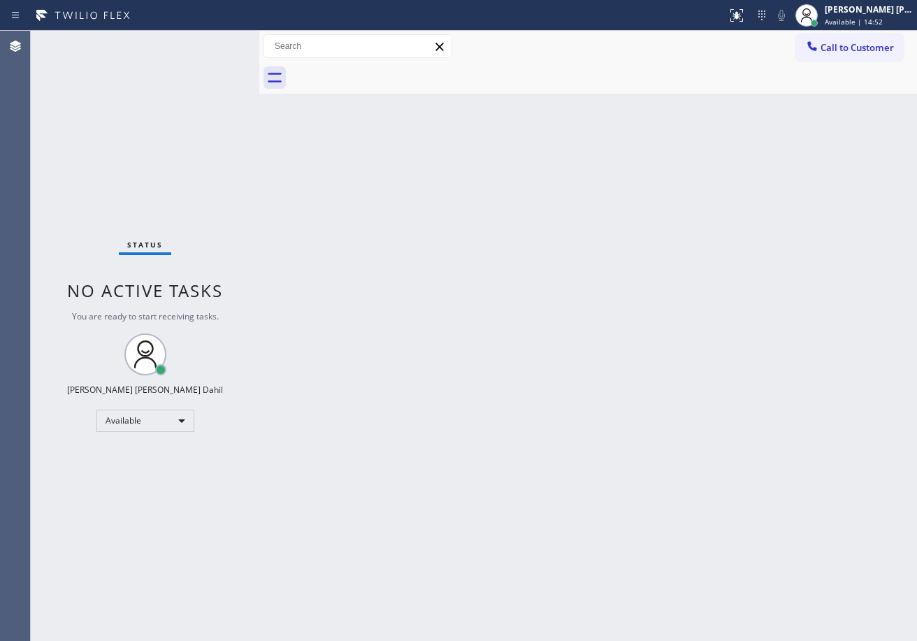
drag, startPoint x: 756, startPoint y: 516, endPoint x: 850, endPoint y: 609, distance: 131.4
click at [762, 520] on div "Back to Dashboard Change Sender ID Customers Technicians Select a contact Outbo…" at bounding box center [587, 336] width 657 height 610
drag, startPoint x: 409, startPoint y: 277, endPoint x: 599, endPoint y: 547, distance: 330.1
click at [409, 277] on div "Back to Dashboard Change Sender ID Customers Technicians Select a contact Outbo…" at bounding box center [587, 336] width 657 height 610
click at [722, 59] on div "Call to Customer Outbound call Location Flash Electric Your caller id phone num…" at bounding box center [587, 46] width 657 height 31
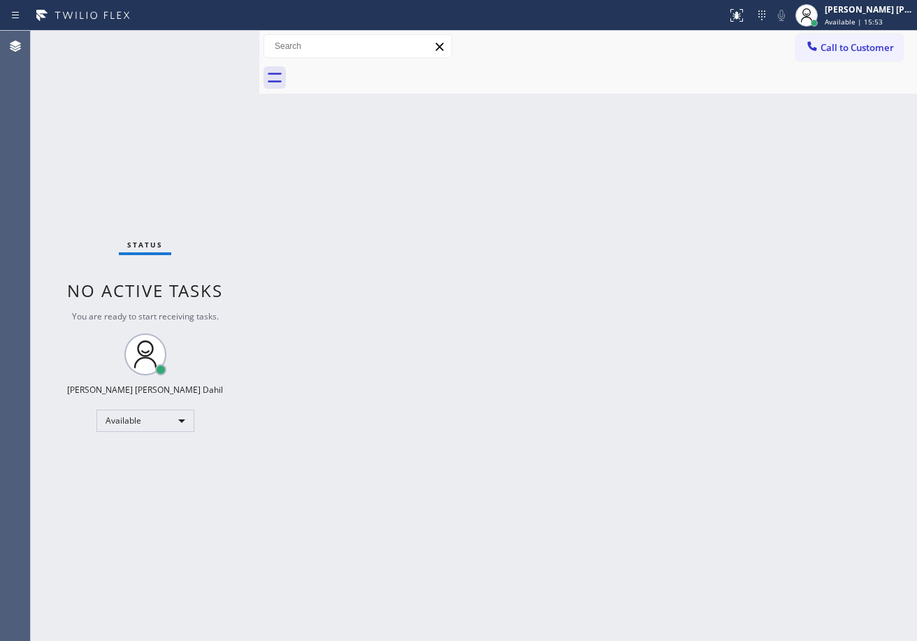
click at [554, 272] on div "Back to Dashboard Change Sender ID Customers Technicians Select a contact Outbo…" at bounding box center [587, 336] width 657 height 610
click at [681, 527] on div "Back to Dashboard Change Sender ID Customers Technicians Select a contact Outbo…" at bounding box center [587, 336] width 657 height 610
click at [573, 75] on div at bounding box center [603, 77] width 627 height 31
click at [726, 529] on div "Back to Dashboard Change Sender ID Customers Technicians Select a contact Outbo…" at bounding box center [587, 336] width 657 height 610
drag, startPoint x: 202, startPoint y: 50, endPoint x: 212, endPoint y: 45, distance: 10.6
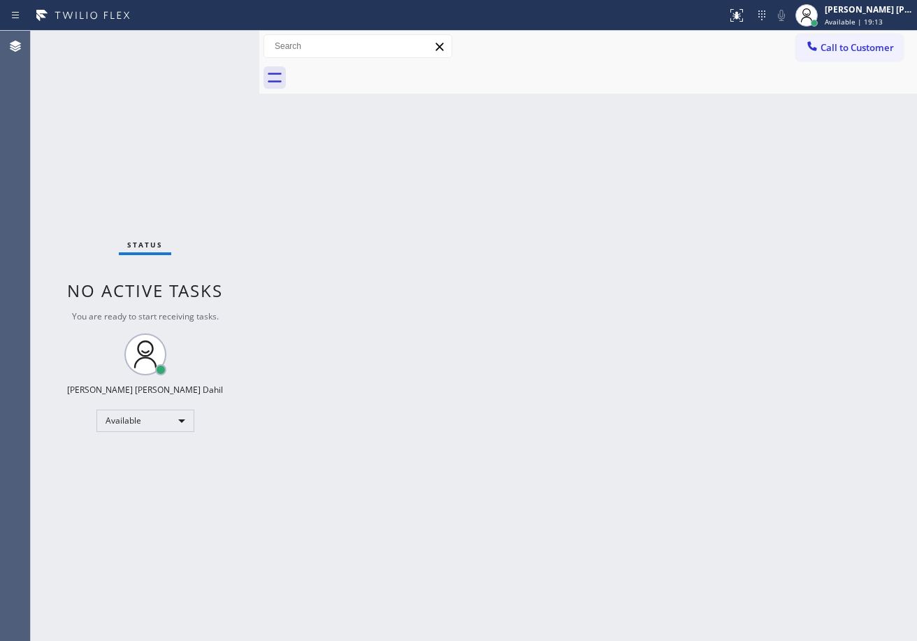
click at [203, 50] on div "Status No active tasks You are ready to start receiving tasks. [PERSON_NAME] [P…" at bounding box center [145, 336] width 228 height 610
click at [220, 41] on div "Status No active tasks You are ready to start receiving tasks. [PERSON_NAME] [P…" at bounding box center [145, 336] width 228 height 610
click at [222, 40] on div "Status No active tasks You are ready to start receiving tasks. [PERSON_NAME] [P…" at bounding box center [145, 336] width 228 height 610
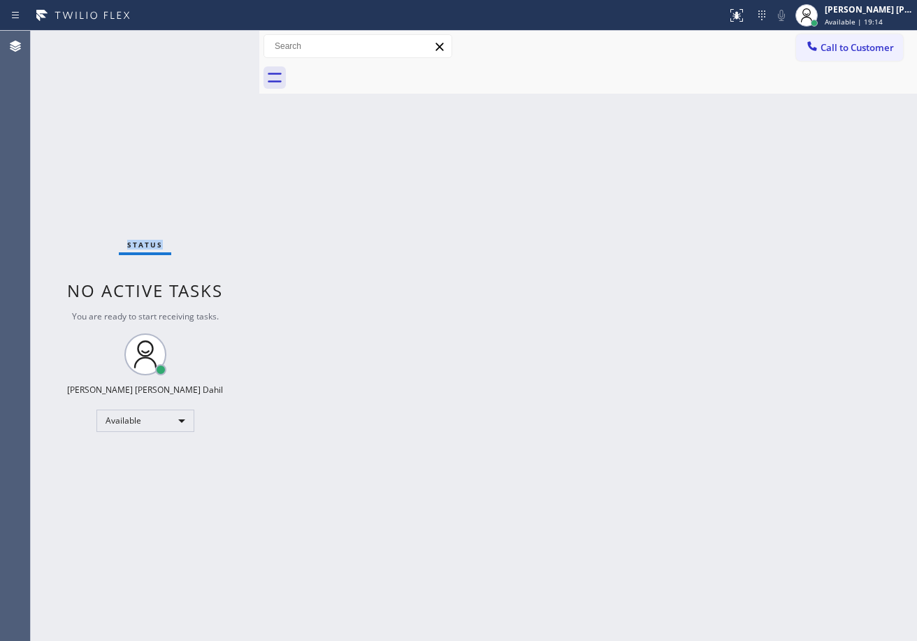
click at [222, 40] on div "Status No active tasks You are ready to start receiving tasks. [PERSON_NAME] [P…" at bounding box center [145, 336] width 228 height 610
click at [214, 43] on div "Status No active tasks You are ready to start receiving tasks. [PERSON_NAME] [P…" at bounding box center [145, 336] width 228 height 610
click at [215, 43] on div "Status No active tasks You are ready to start receiving tasks. [PERSON_NAME] [P…" at bounding box center [145, 336] width 228 height 610
click at [211, 42] on div "Status No active tasks You are ready to start receiving tasks. [PERSON_NAME] [P…" at bounding box center [145, 336] width 228 height 610
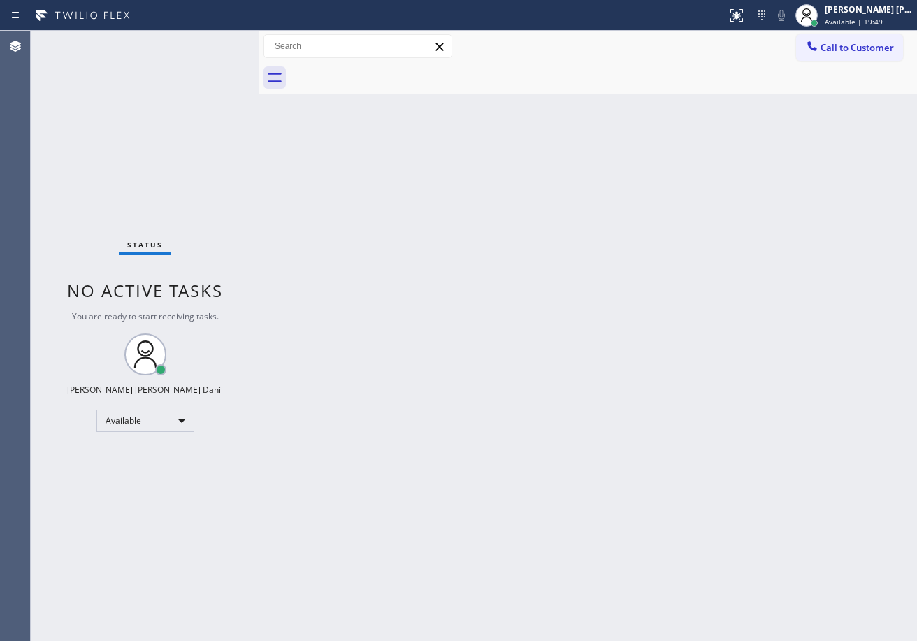
click at [211, 42] on div "Status No active tasks You are ready to start receiving tasks. [PERSON_NAME] [P…" at bounding box center [145, 336] width 228 height 610
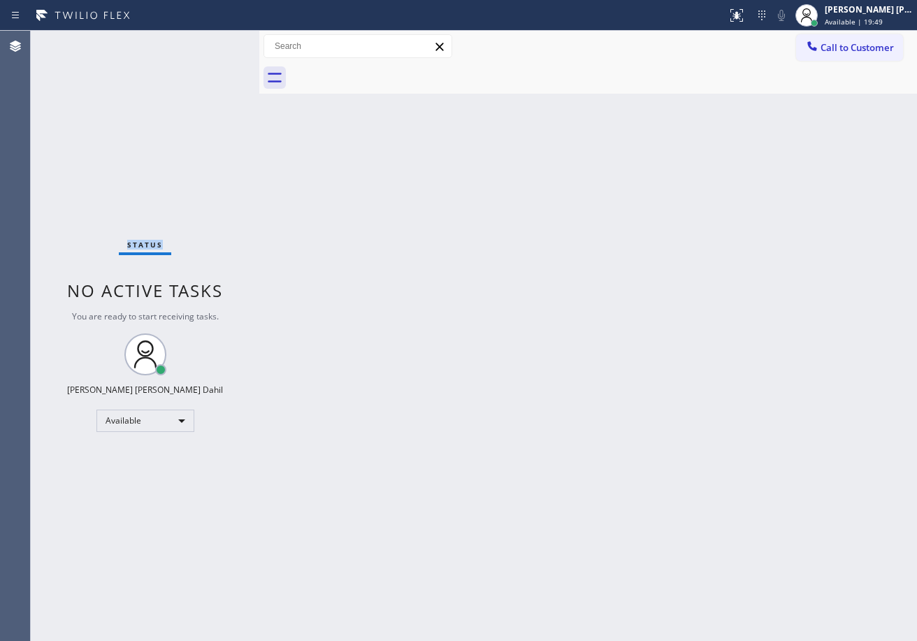
click at [211, 42] on div "Status No active tasks You are ready to start receiving tasks. [PERSON_NAME] [P…" at bounding box center [145, 336] width 228 height 610
click at [492, 266] on div "Back to Dashboard Change Sender ID Customers Technicians Select a contact Outbo…" at bounding box center [587, 336] width 657 height 610
click at [637, 414] on div "Back to Dashboard Change Sender ID Customers Technicians Select a contact Outbo…" at bounding box center [587, 336] width 657 height 610
click at [211, 42] on div "Status No active tasks You are ready to start receiving tasks. [PERSON_NAME] [P…" at bounding box center [145, 336] width 228 height 610
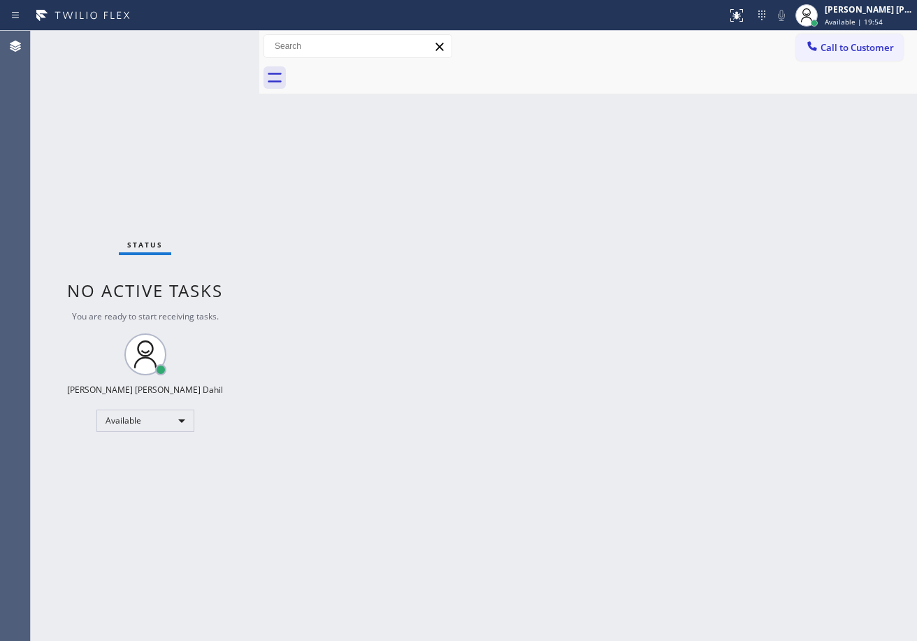
click at [211, 42] on div "Status No active tasks You are ready to start receiving tasks. [PERSON_NAME] [P…" at bounding box center [145, 336] width 228 height 610
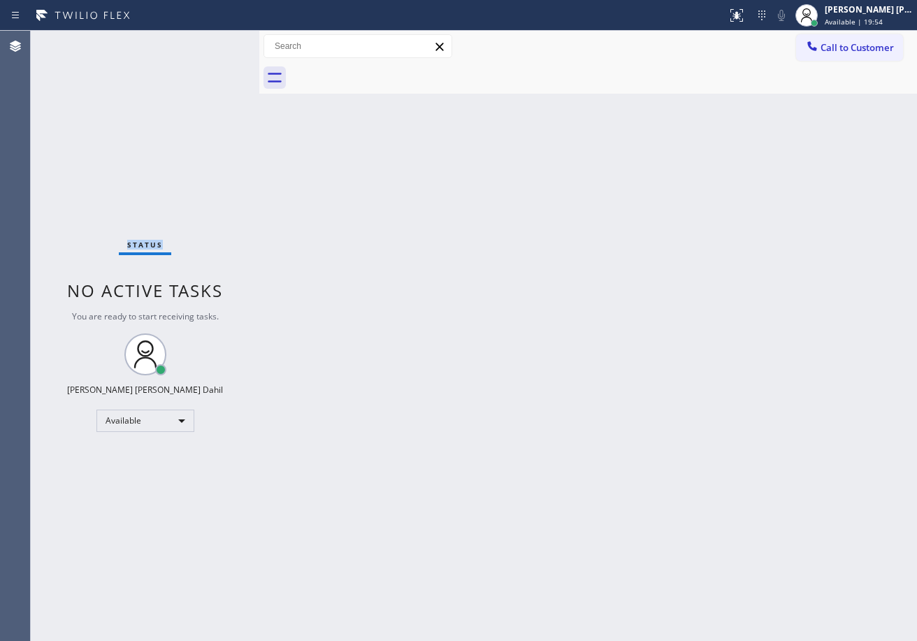
click at [211, 42] on div "Status No active tasks You are ready to start receiving tasks. [PERSON_NAME] [P…" at bounding box center [145, 336] width 228 height 610
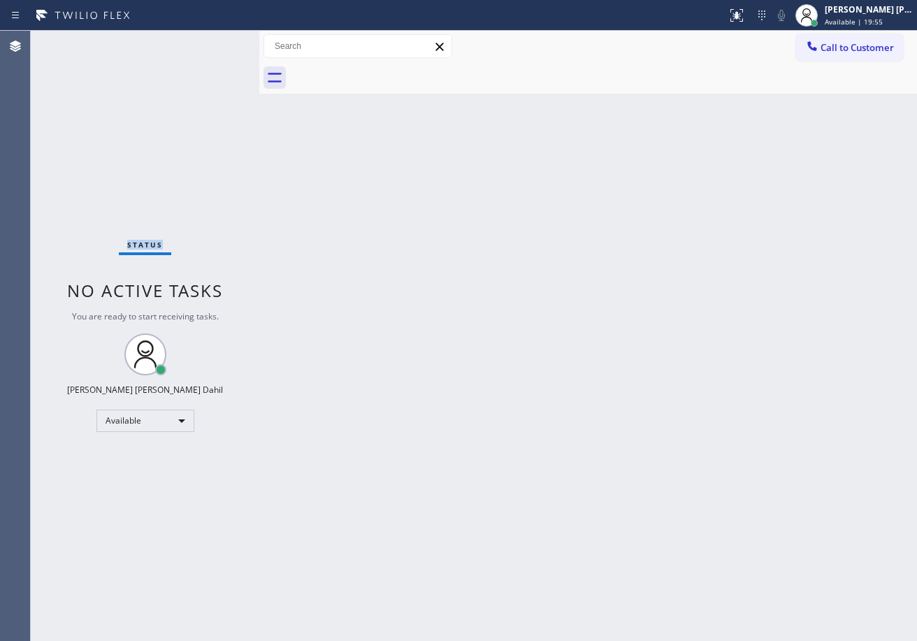
click at [211, 42] on div "Status No active tasks You are ready to start receiving tasks. [PERSON_NAME] [P…" at bounding box center [145, 336] width 228 height 610
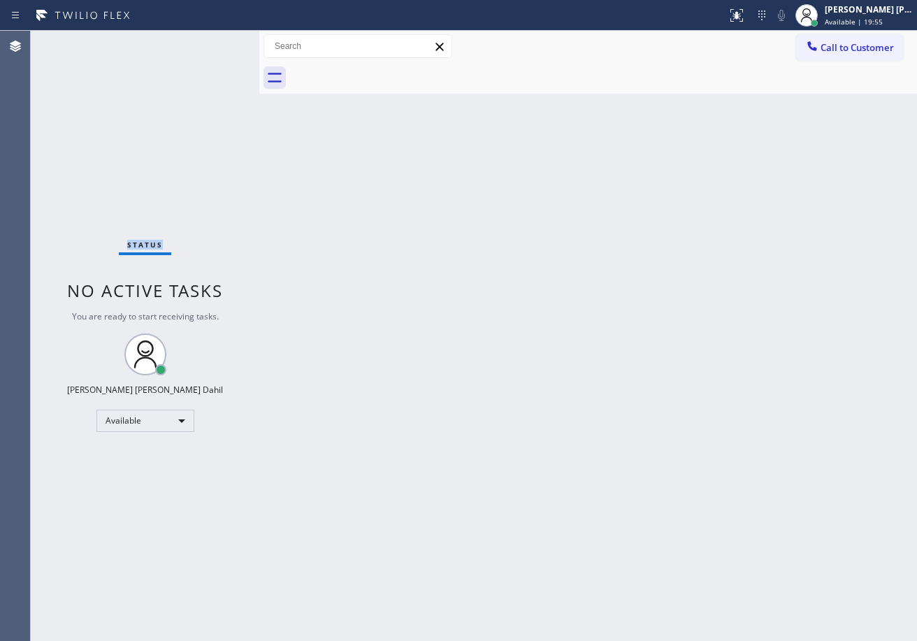
click at [211, 42] on div "Status No active tasks You are ready to start receiving tasks. [PERSON_NAME] [P…" at bounding box center [145, 336] width 228 height 610
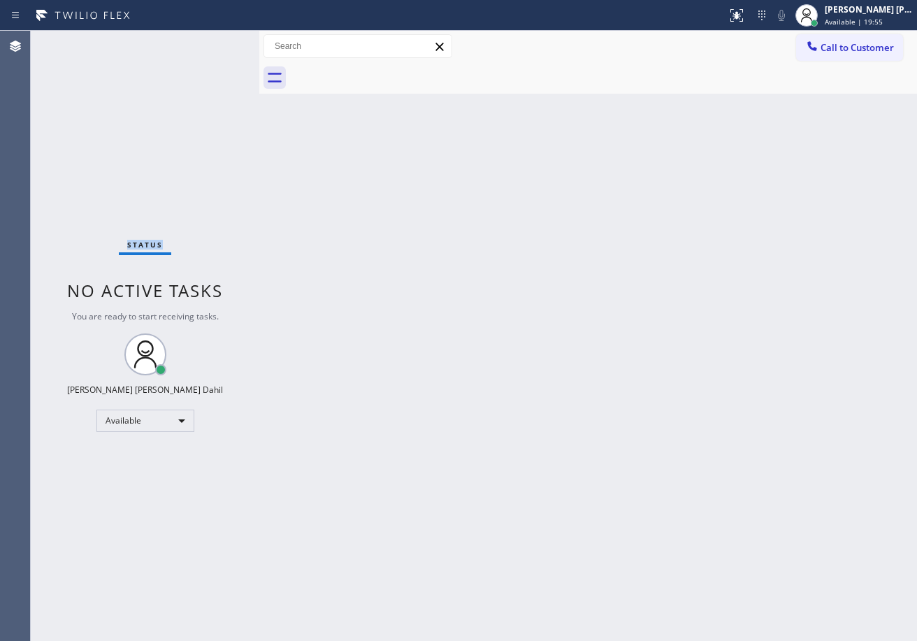
click at [211, 42] on div "Status No active tasks You are ready to start receiving tasks. [PERSON_NAME] [P…" at bounding box center [145, 336] width 228 height 610
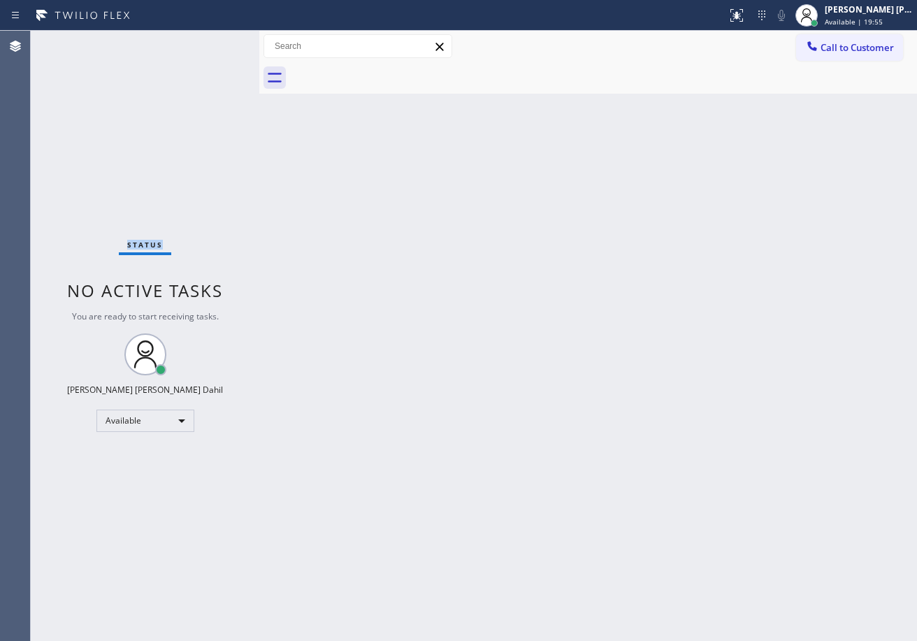
click at [211, 42] on div "Status No active tasks You are ready to start receiving tasks. [PERSON_NAME] [P…" at bounding box center [145, 336] width 228 height 610
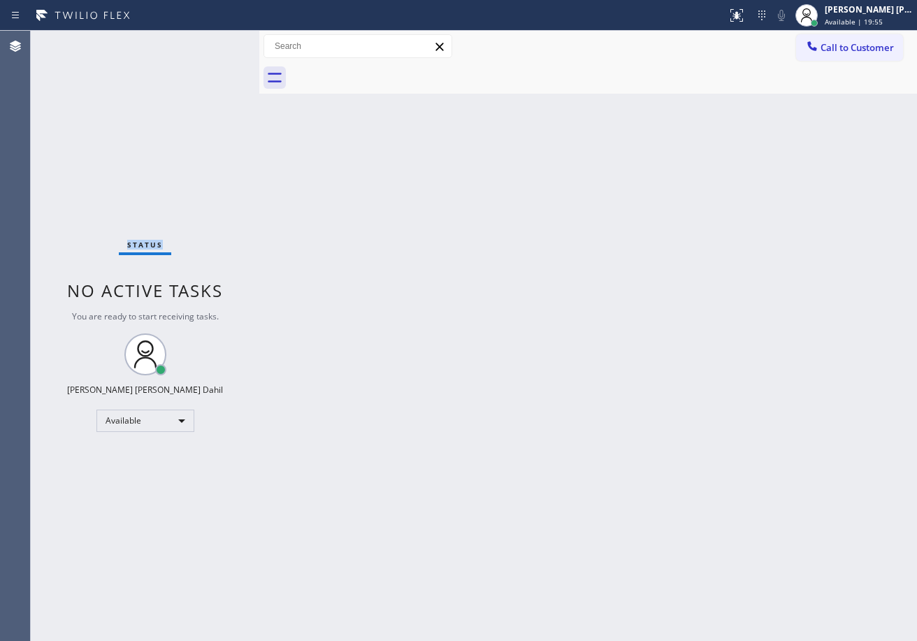
click at [211, 42] on div "Status No active tasks You are ready to start receiving tasks. [PERSON_NAME] [P…" at bounding box center [145, 336] width 228 height 610
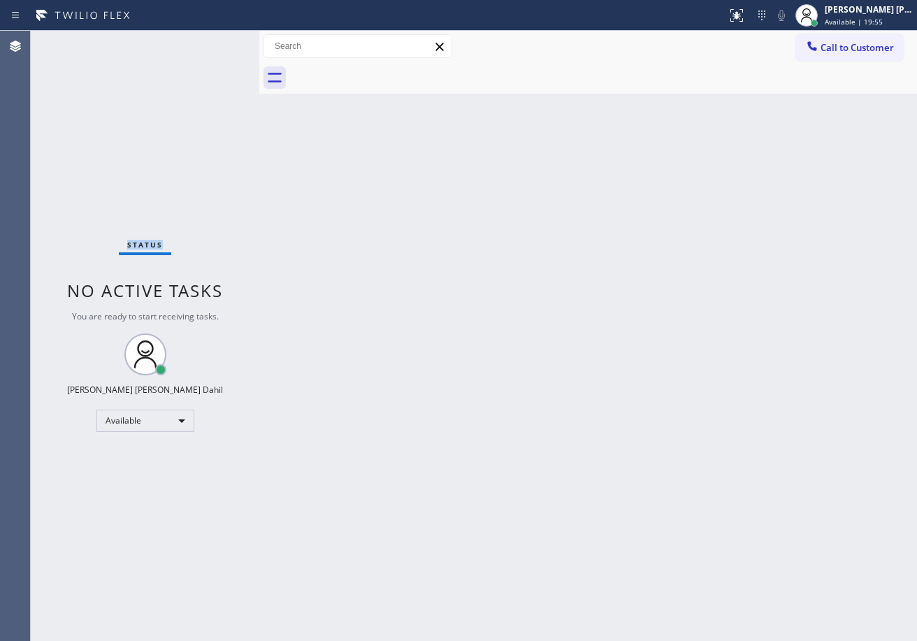
click at [211, 42] on div "Status No active tasks You are ready to start receiving tasks. [PERSON_NAME] [P…" at bounding box center [145, 336] width 228 height 610
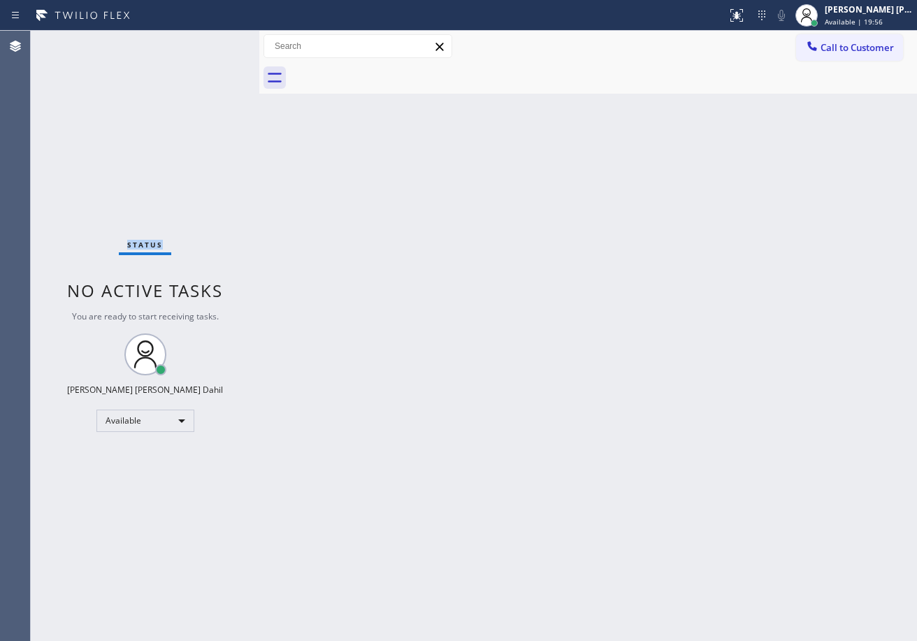
click at [211, 42] on div "Status No active tasks You are ready to start receiving tasks. [PERSON_NAME] [P…" at bounding box center [145, 336] width 228 height 610
drag, startPoint x: 391, startPoint y: 254, endPoint x: 489, endPoint y: 529, distance: 291.7
click at [391, 255] on div "Back to Dashboard Change Sender ID Customers Technicians Select a contact Outbo…" at bounding box center [587, 336] width 657 height 610
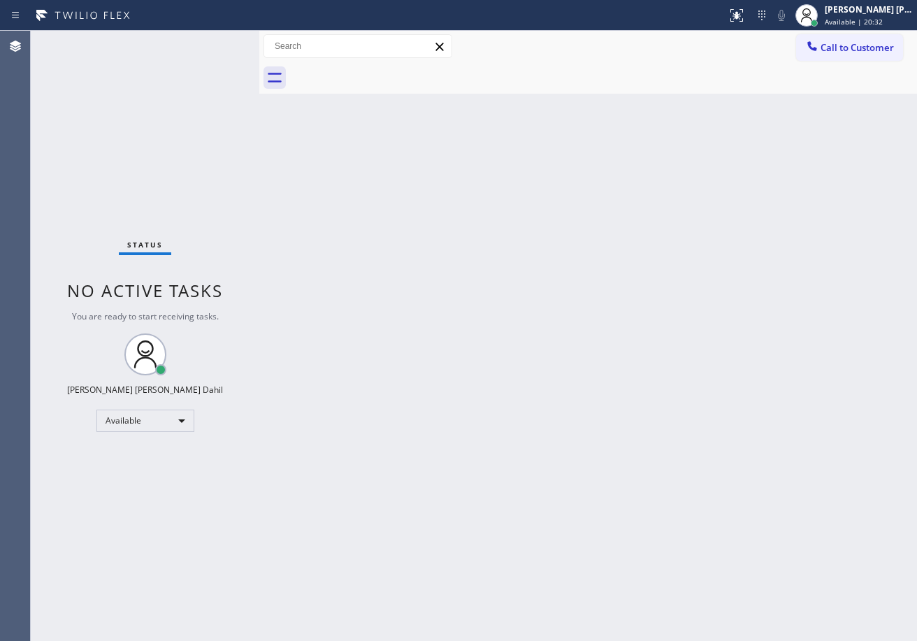
click at [394, 235] on div "Back to Dashboard Change Sender ID Customers Technicians Select a contact Outbo…" at bounding box center [587, 336] width 657 height 610
click at [194, 45] on div "Status No active tasks You are ready to start receiving tasks. [PERSON_NAME] [P…" at bounding box center [145, 336] width 228 height 610
click at [207, 42] on div "Status No active tasks You are ready to start receiving tasks. [PERSON_NAME] [P…" at bounding box center [145, 336] width 228 height 610
click at [211, 36] on div "Status No active tasks You are ready to start receiving tasks. [PERSON_NAME] [P…" at bounding box center [145, 336] width 228 height 610
click at [220, 49] on div "Status No active tasks You are ready to start receiving tasks. [PERSON_NAME] [P…" at bounding box center [145, 336] width 228 height 610
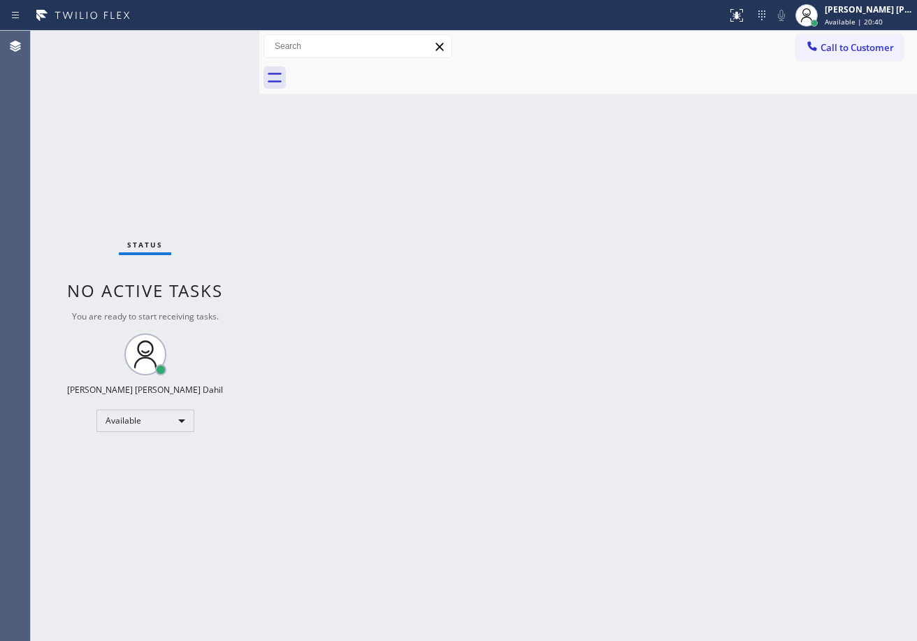
click at [219, 41] on div "Status No active tasks You are ready to start receiving tasks. [PERSON_NAME] [P…" at bounding box center [145, 336] width 228 height 610
click at [678, 352] on div "Back to Dashboard Change Sender ID Customers Technicians Select a contact Outbo…" at bounding box center [587, 336] width 657 height 610
drag, startPoint x: 733, startPoint y: 415, endPoint x: 755, endPoint y: 439, distance: 32.7
click at [733, 415] on div "Back to Dashboard Change Sender ID Customers Technicians Select a contact Outbo…" at bounding box center [587, 336] width 657 height 610
drag, startPoint x: 376, startPoint y: 298, endPoint x: 630, endPoint y: 588, distance: 385.7
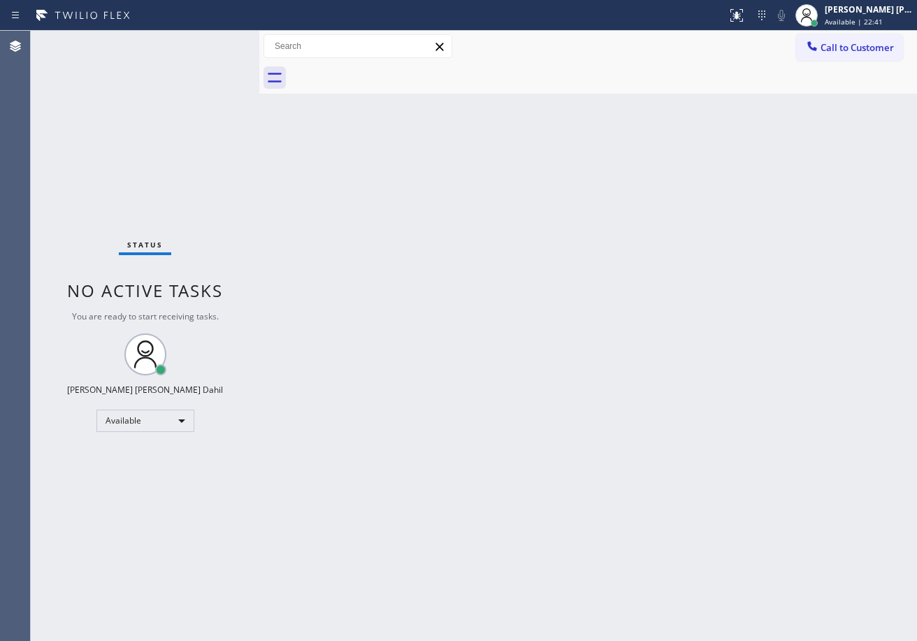
click at [376, 298] on div "Back to Dashboard Change Sender ID Customers Technicians Select a contact Outbo…" at bounding box center [587, 336] width 657 height 610
click at [502, 216] on div "Back to Dashboard Change Sender ID Customers Technicians Select a contact Outbo…" at bounding box center [587, 336] width 657 height 610
click at [211, 42] on div "Status No active tasks You are ready to start receiving tasks. [PERSON_NAME] [P…" at bounding box center [145, 336] width 228 height 610
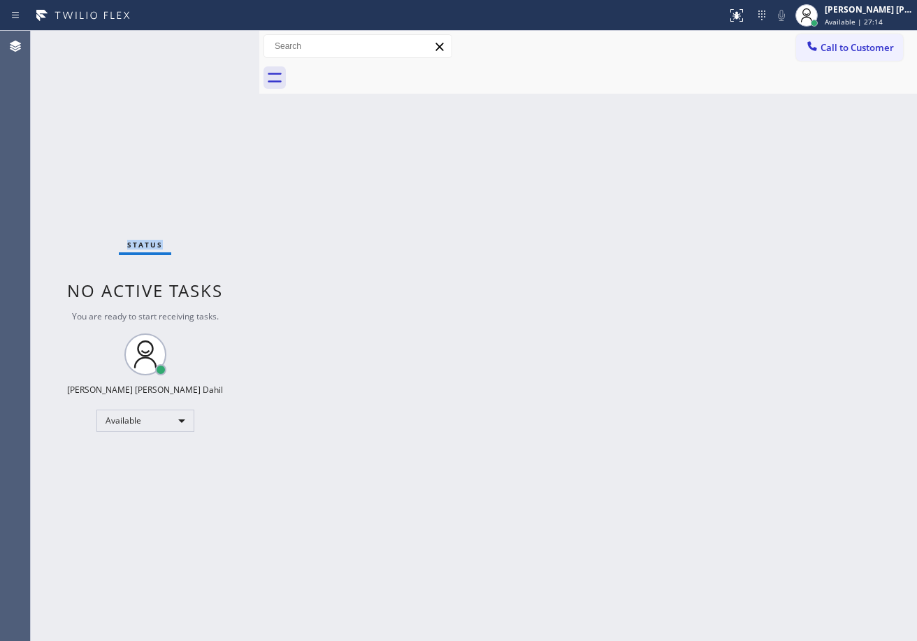
click at [211, 42] on div "Status No active tasks You are ready to start receiving tasks. [PERSON_NAME] [P…" at bounding box center [145, 336] width 228 height 610
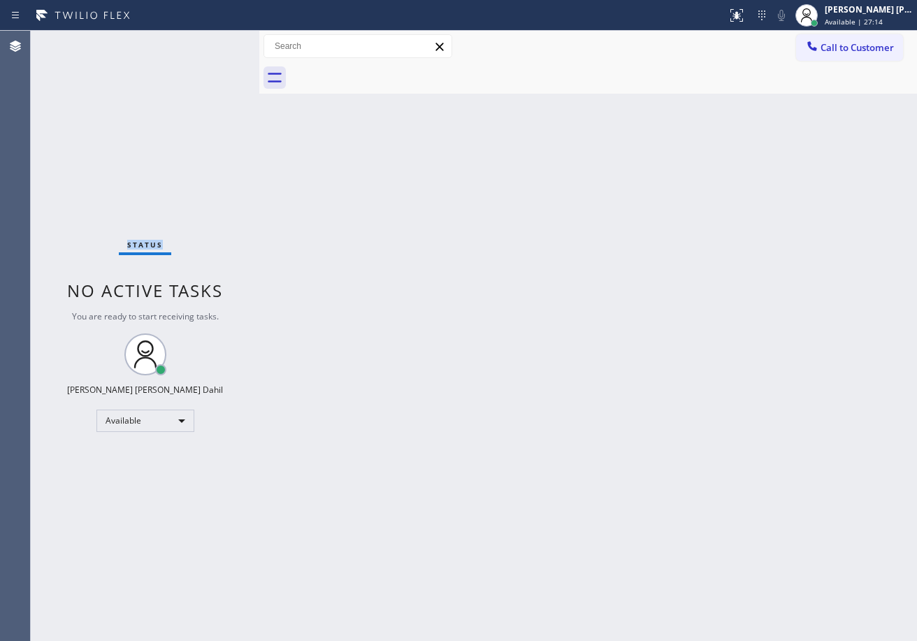
click at [211, 42] on div "Status No active tasks You are ready to start receiving tasks. [PERSON_NAME] [P…" at bounding box center [145, 336] width 228 height 610
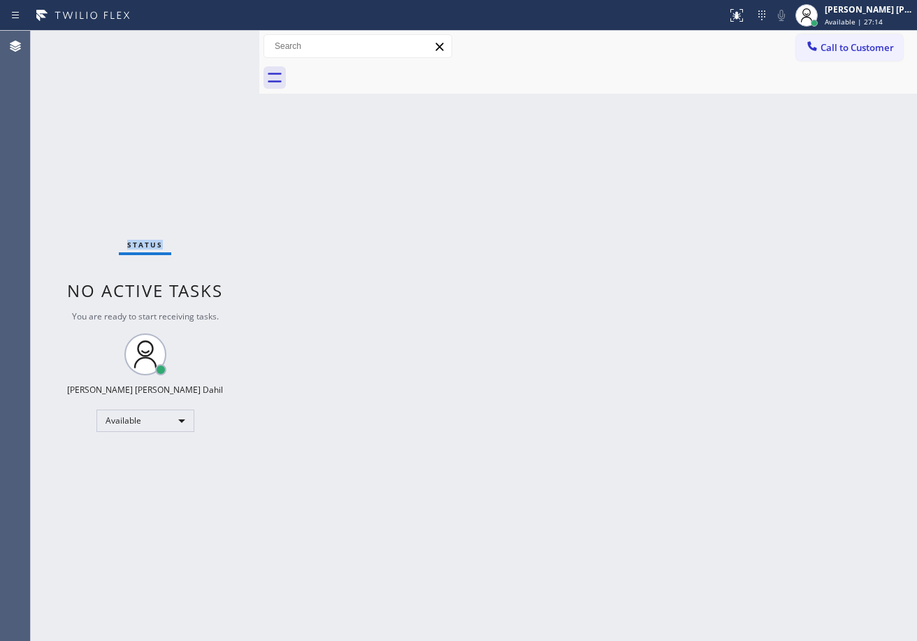
click at [211, 42] on div "Status No active tasks You are ready to start receiving tasks. [PERSON_NAME] [P…" at bounding box center [145, 336] width 228 height 610
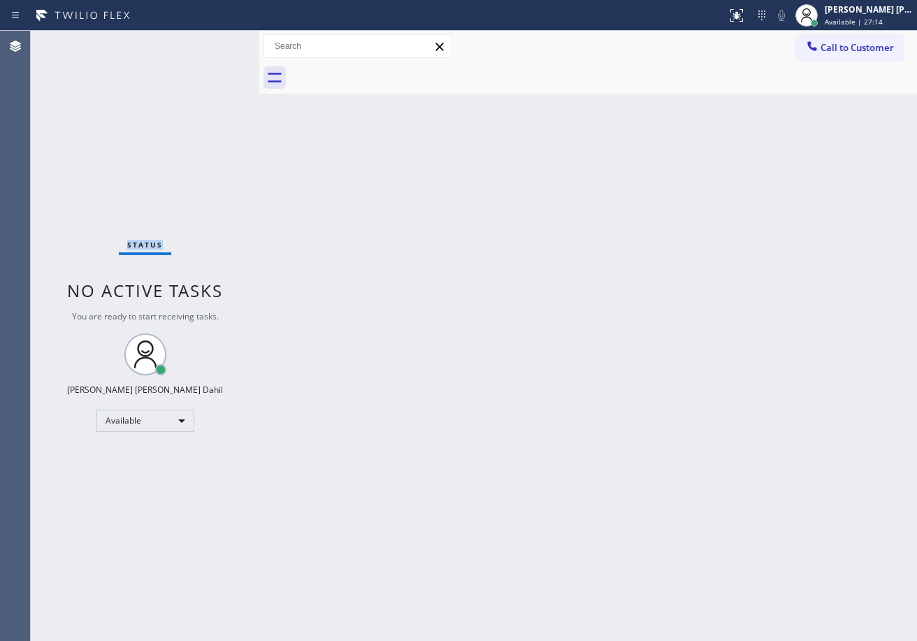
click at [211, 42] on div "Status No active tasks You are ready to start receiving tasks. [PERSON_NAME] [P…" at bounding box center [145, 336] width 228 height 610
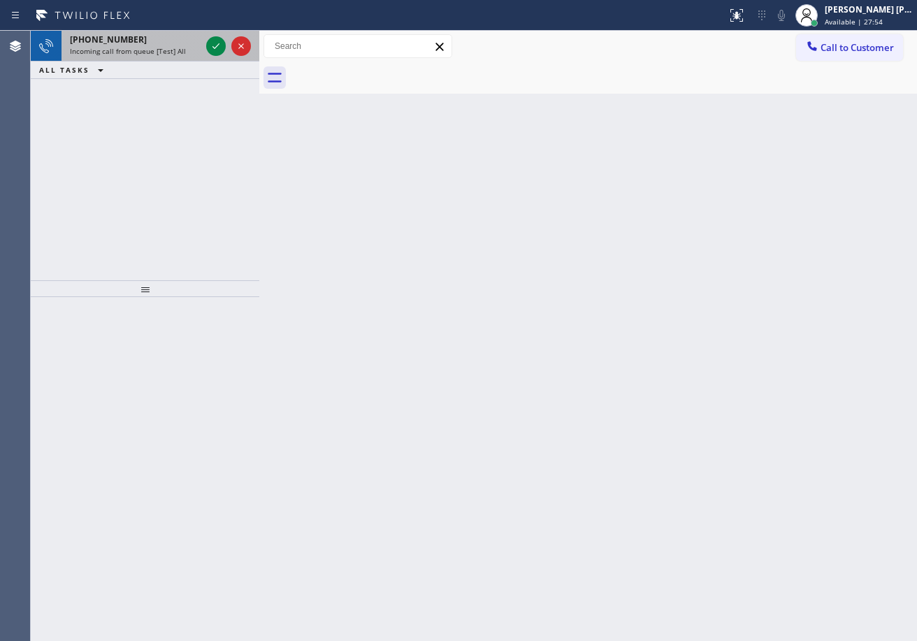
click at [193, 48] on div "Incoming call from queue [Test] All" at bounding box center [135, 51] width 131 height 10
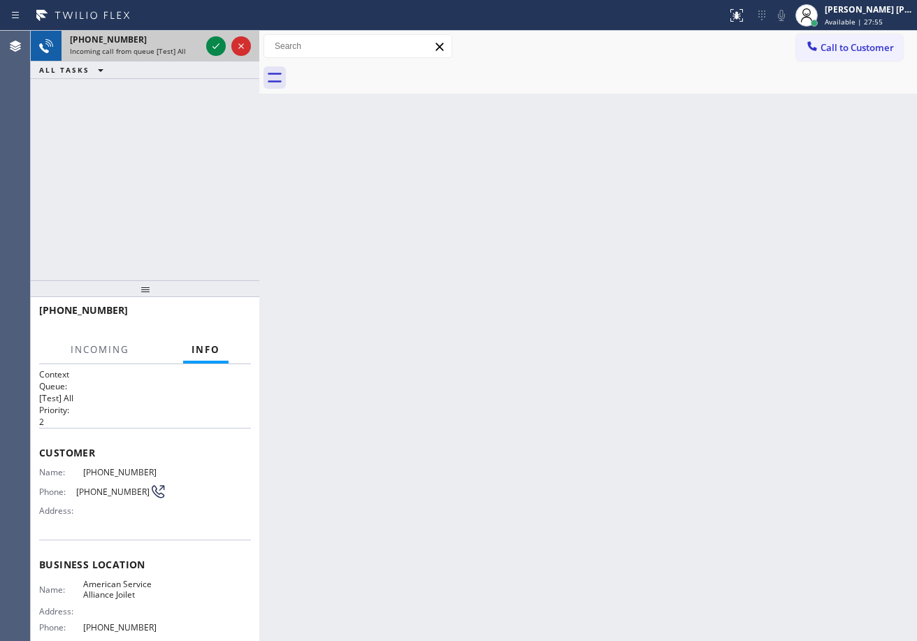
click at [205, 43] on div at bounding box center [228, 46] width 50 height 31
click at [208, 43] on div at bounding box center [228, 46] width 50 height 31
click at [208, 46] on icon at bounding box center [216, 46] width 17 height 17
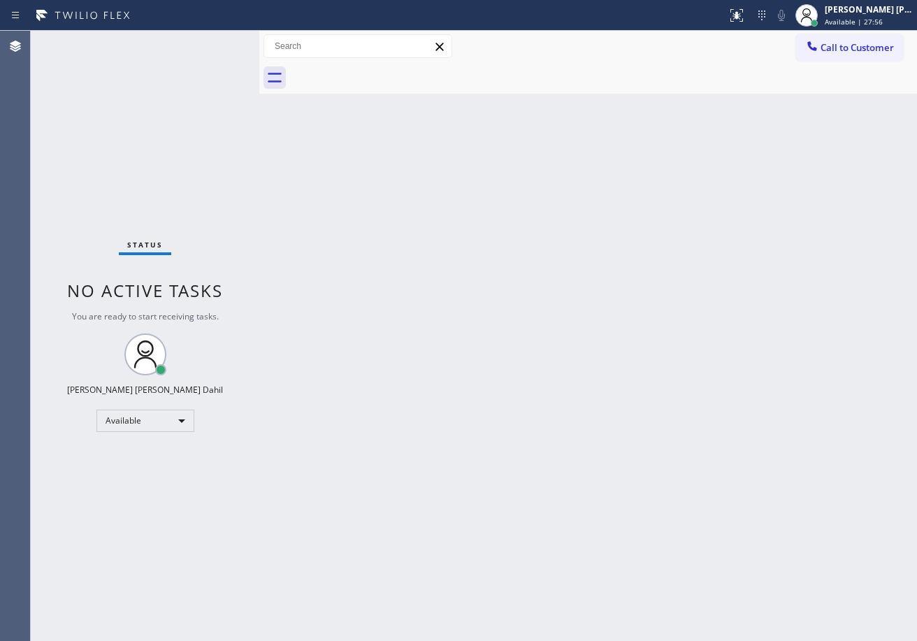
click at [208, 46] on div "Status No active tasks You are ready to start receiving tasks. [PERSON_NAME] [P…" at bounding box center [145, 336] width 228 height 610
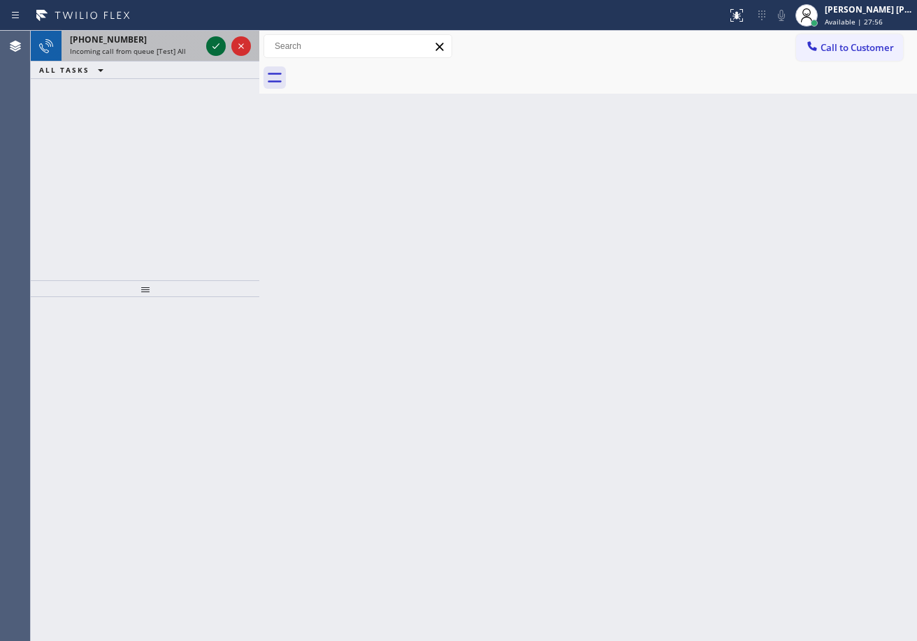
click at [208, 47] on icon at bounding box center [216, 46] width 17 height 17
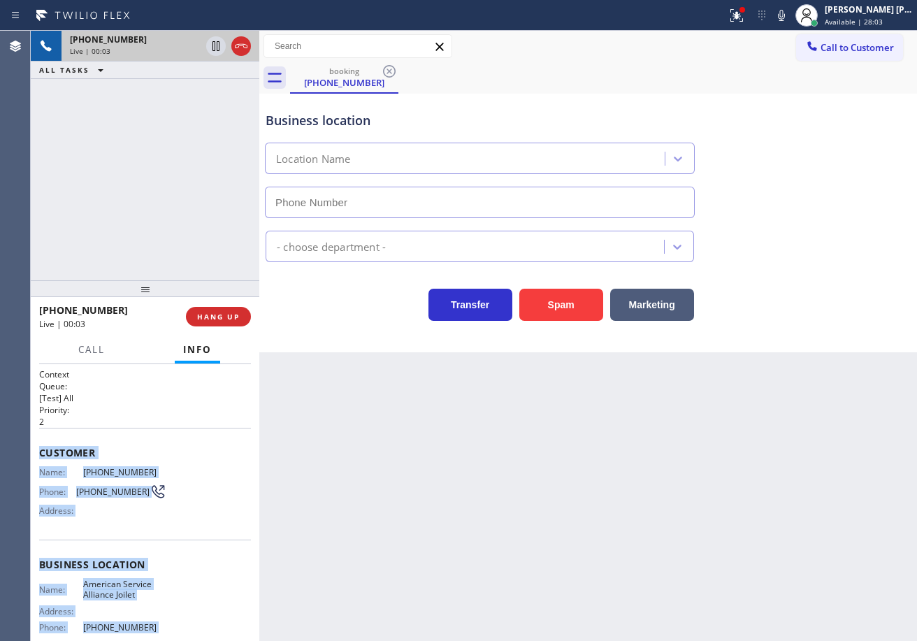
scroll to position [125, 0]
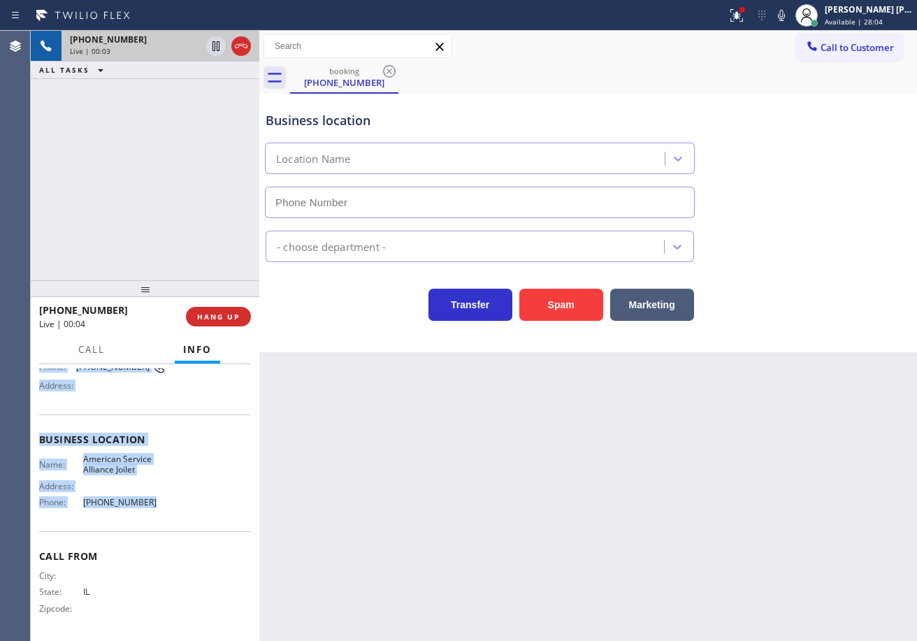
drag, startPoint x: 35, startPoint y: 448, endPoint x: 210, endPoint y: 490, distance: 179.8
click at [189, 502] on div "Context Queue: [Test] All Priority: 2 Customer Name: [PHONE_NUMBER] Phone: [PHO…" at bounding box center [145, 502] width 228 height 277
copy div "Customer Name: [PHONE_NUMBER] Phone: [PHONE_NUMBER] Address: Business location …"
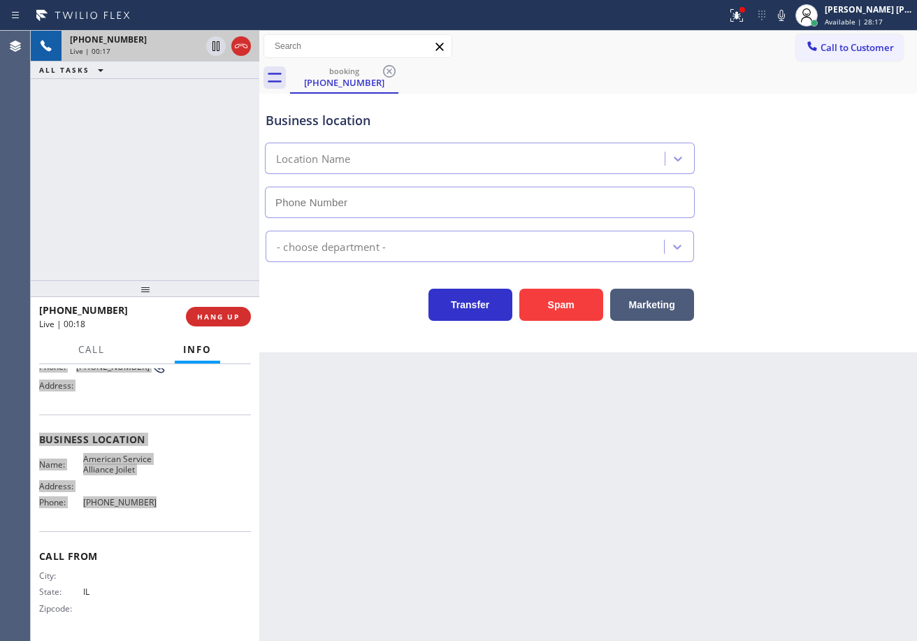
type input "[PHONE_NUMBER]"
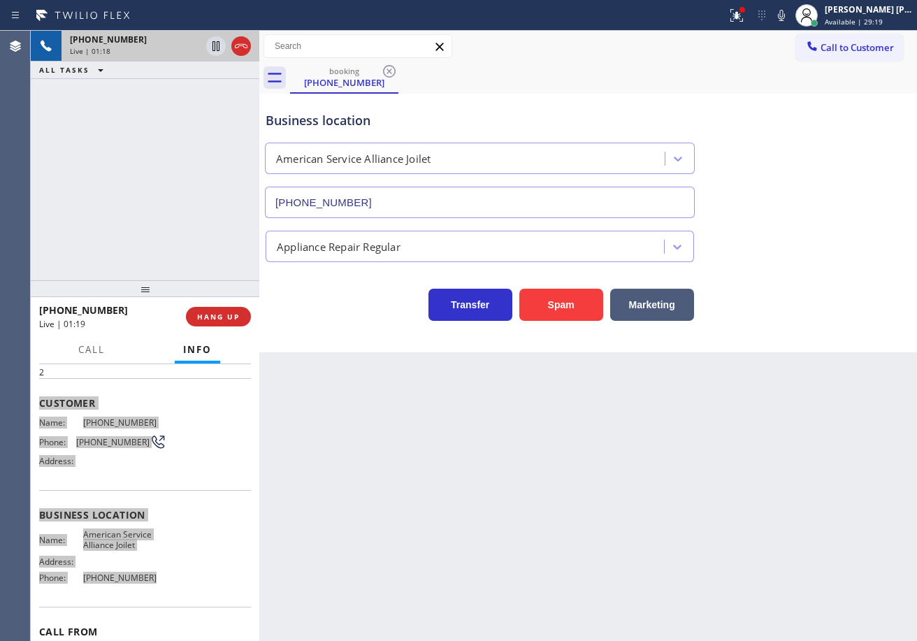
scroll to position [0, 0]
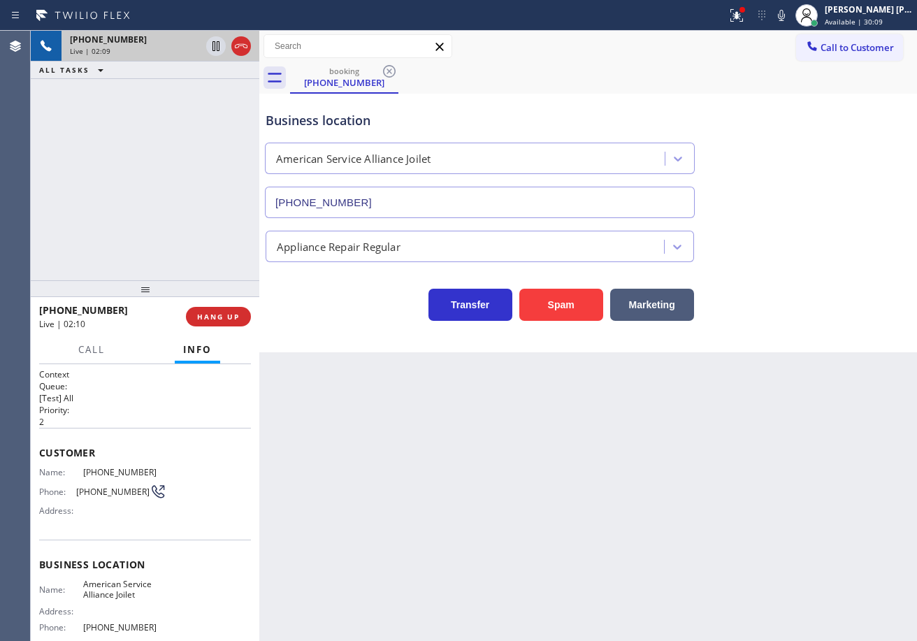
click at [820, 212] on div "Business location American Service Alliance Joilet [PHONE_NUMBER]" at bounding box center [588, 155] width 650 height 126
click at [786, 226] on div "Appliance Repair Regular" at bounding box center [588, 243] width 650 height 37
click at [787, 226] on div "Appliance Repair Regular" at bounding box center [588, 243] width 650 height 37
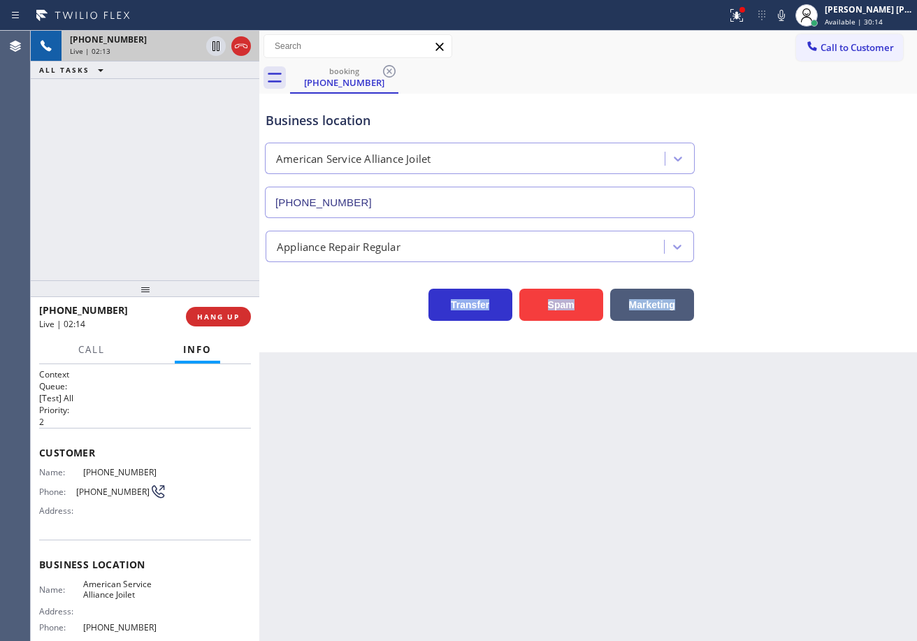
click at [787, 226] on div "Appliance Repair Regular" at bounding box center [588, 243] width 650 height 37
click at [785, 20] on icon at bounding box center [781, 15] width 7 height 11
click at [813, 234] on div "Appliance Repair Regular" at bounding box center [588, 243] width 650 height 37
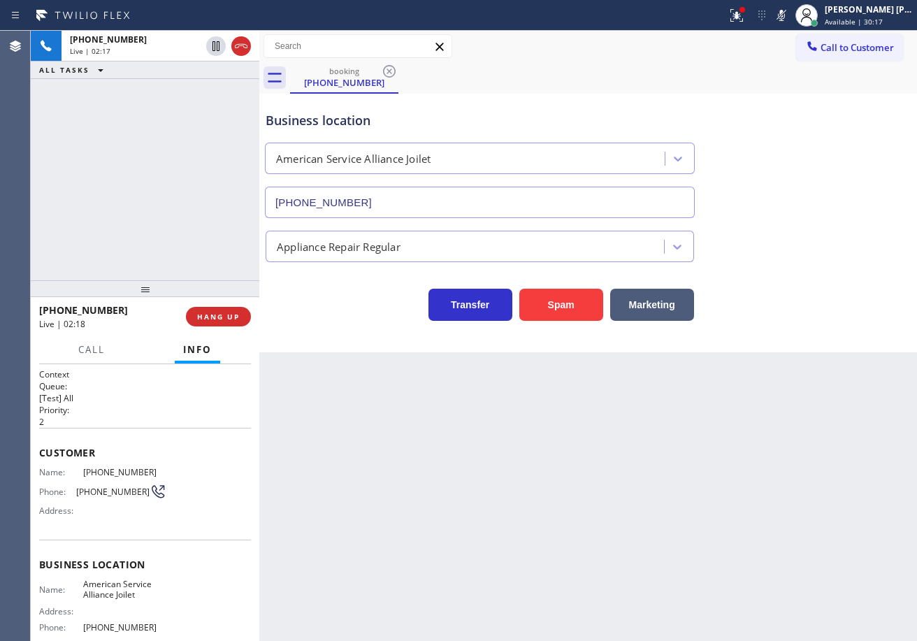
drag, startPoint x: 217, startPoint y: 44, endPoint x: 210, endPoint y: 93, distance: 49.4
click at [217, 47] on icon at bounding box center [215, 46] width 7 height 10
drag, startPoint x: 210, startPoint y: 93, endPoint x: 272, endPoint y: 111, distance: 64.8
click at [240, 103] on div "[PHONE_NUMBER] Live | 02:17 ALL TASKS ALL TASKS ACTIVE TASKS TASKS IN WRAP UP" at bounding box center [145, 155] width 228 height 249
click at [790, 20] on icon at bounding box center [781, 15] width 17 height 17
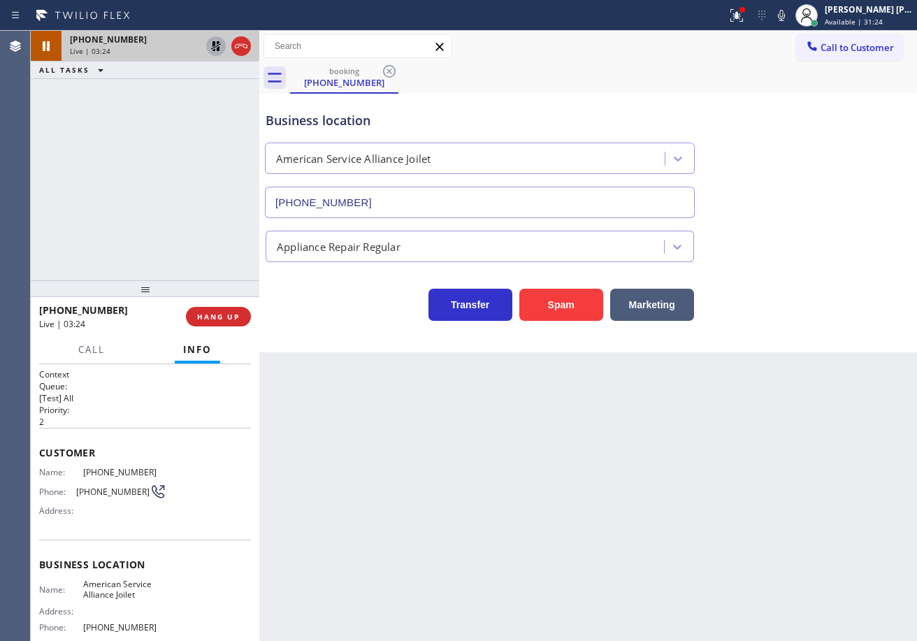
click at [210, 48] on icon at bounding box center [216, 46] width 17 height 17
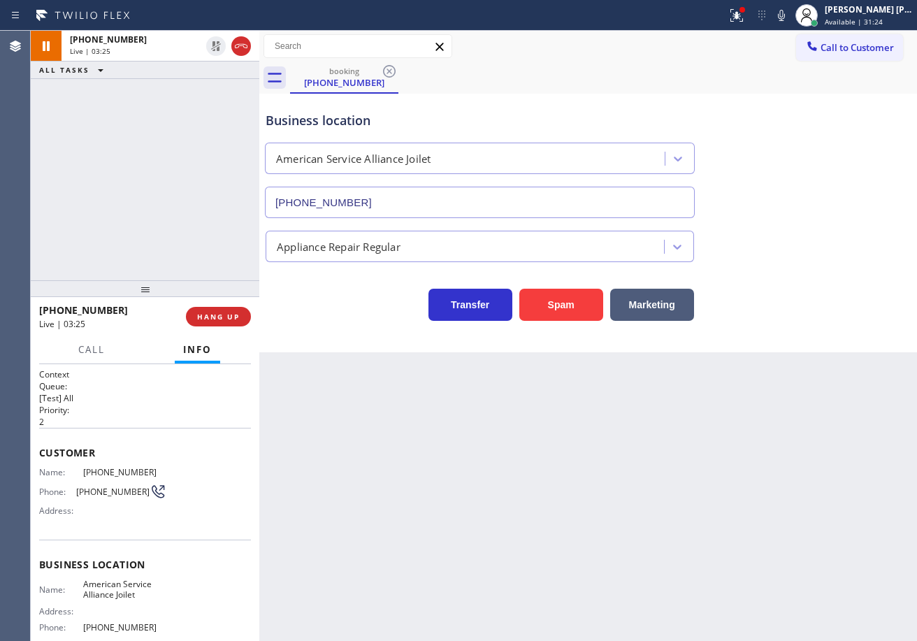
drag, startPoint x: 212, startPoint y: 131, endPoint x: 341, endPoint y: 205, distance: 149.0
click at [212, 132] on div "[PHONE_NUMBER] Live | 03:25 ALL TASKS ALL TASKS ACTIVE TASKS TASKS IN WRAP UP" at bounding box center [145, 155] width 228 height 249
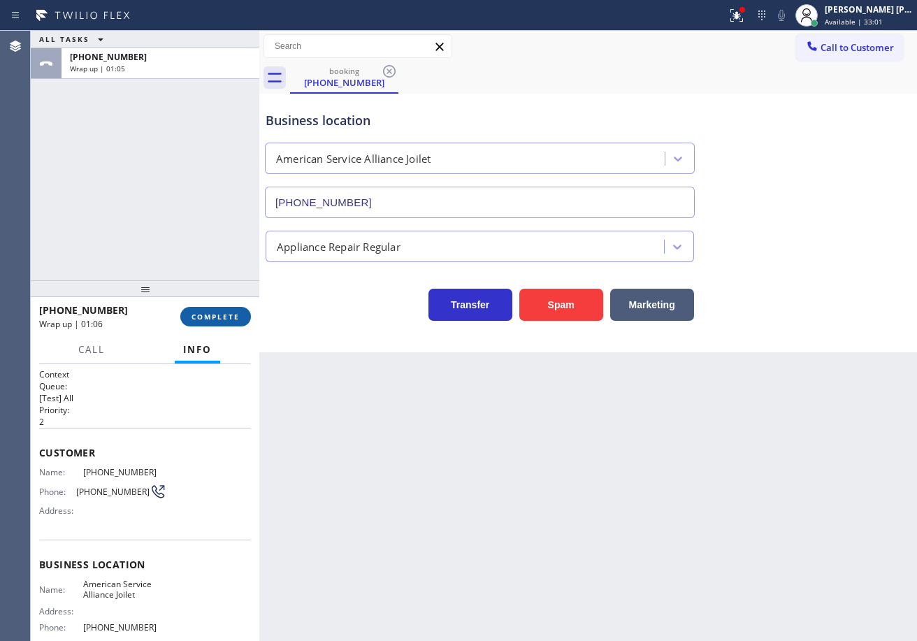
click at [208, 311] on button "COMPLETE" at bounding box center [215, 317] width 71 height 20
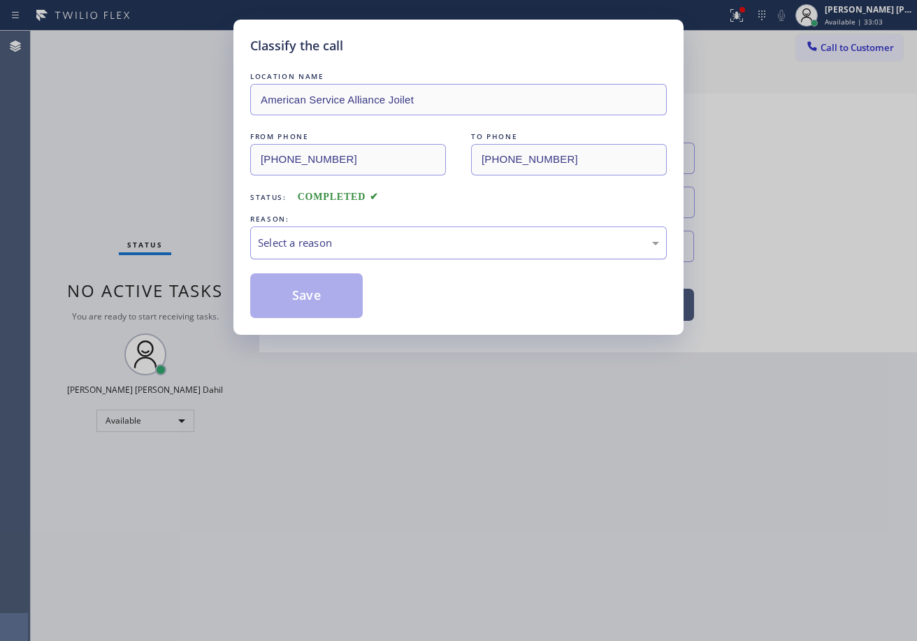
click at [291, 263] on div "LOCATION NAME American Service Alliance Joilet FROM PHONE [PHONE_NUMBER] TO PHO…" at bounding box center [458, 193] width 416 height 249
click at [309, 242] on div "Select a reason" at bounding box center [458, 242] width 416 height 33
click at [286, 297] on button "Save" at bounding box center [306, 295] width 112 height 45
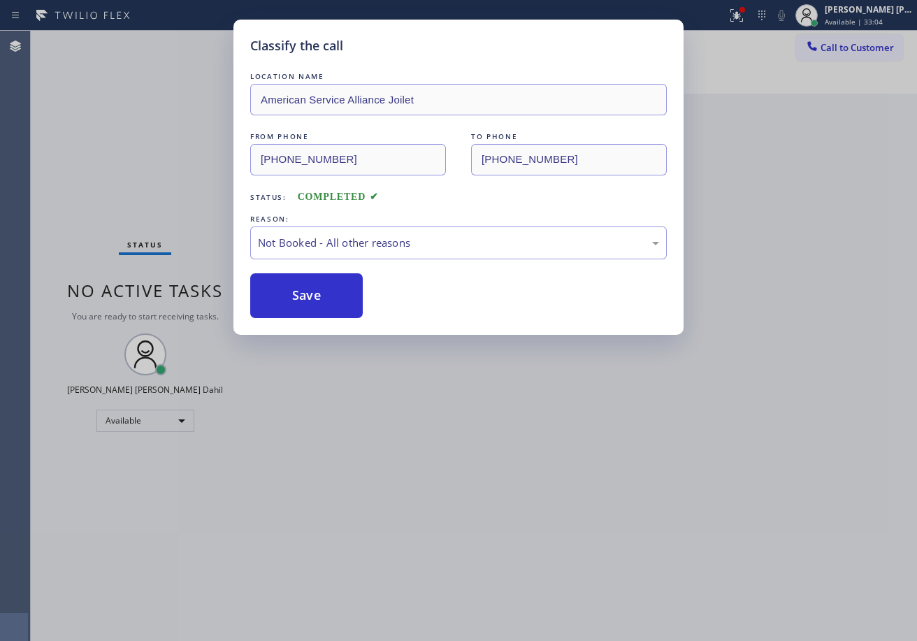
click at [286, 297] on button "Save" at bounding box center [306, 295] width 112 height 45
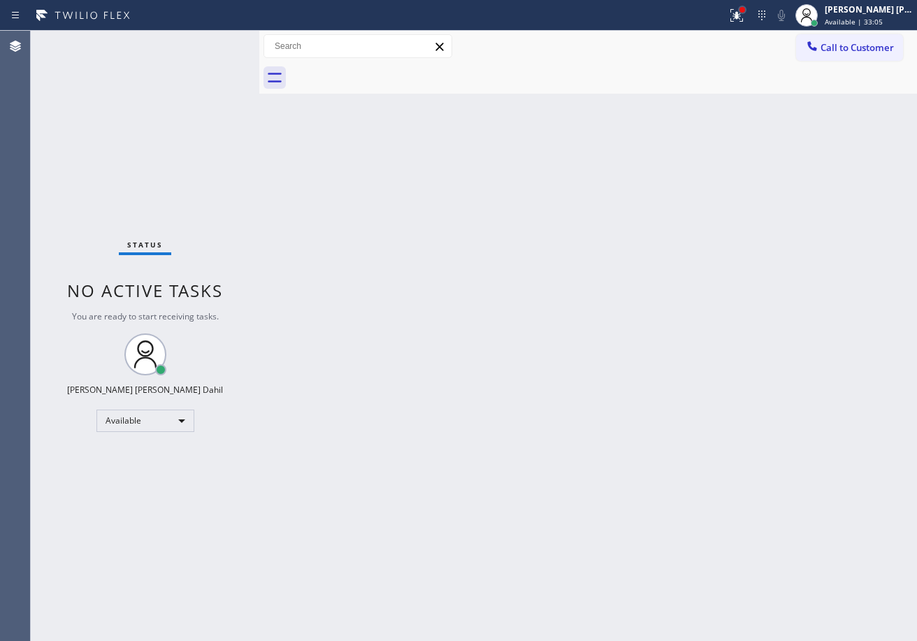
click at [745, 12] on div at bounding box center [742, 10] width 6 height 6
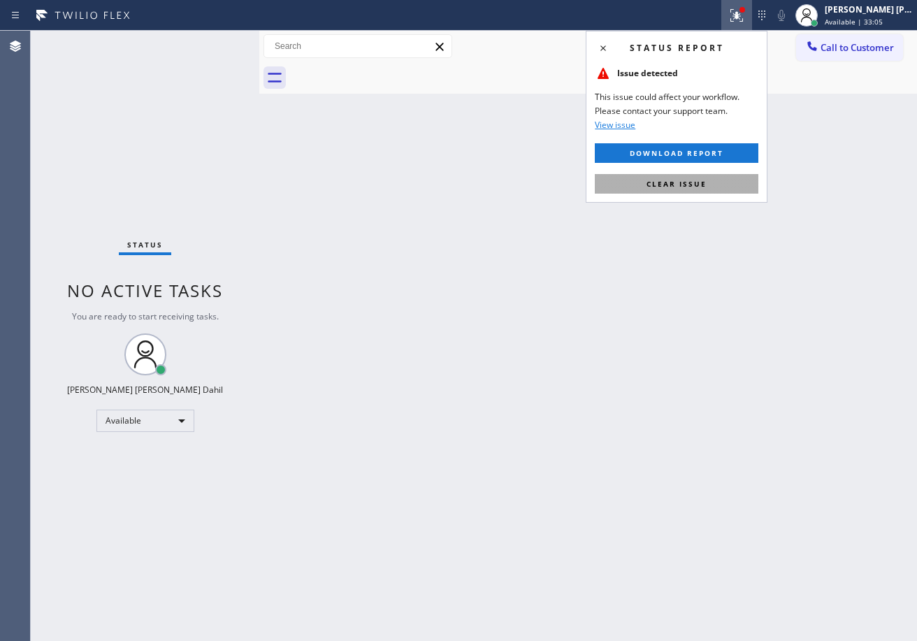
click at [716, 176] on button "Clear issue" at bounding box center [676, 184] width 163 height 20
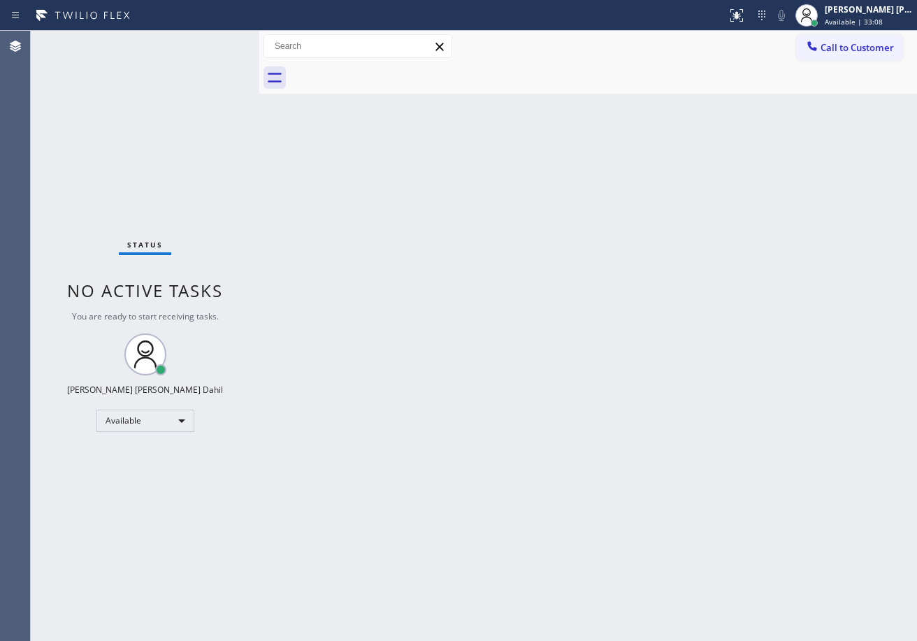
drag, startPoint x: 583, startPoint y: 436, endPoint x: 798, endPoint y: 589, distance: 264.1
click at [606, 446] on div "Back to Dashboard Change Sender ID Customers Technicians Select a contact Outbo…" at bounding box center [587, 336] width 657 height 610
drag, startPoint x: 271, startPoint y: 154, endPoint x: 189, endPoint y: 68, distance: 119.6
click at [272, 154] on div "Back to Dashboard Change Sender ID Customers Technicians Select a contact Outbo…" at bounding box center [587, 336] width 657 height 610
click at [215, 43] on div "Status No active tasks You are ready to start receiving tasks. [PERSON_NAME] [P…" at bounding box center [145, 336] width 228 height 610
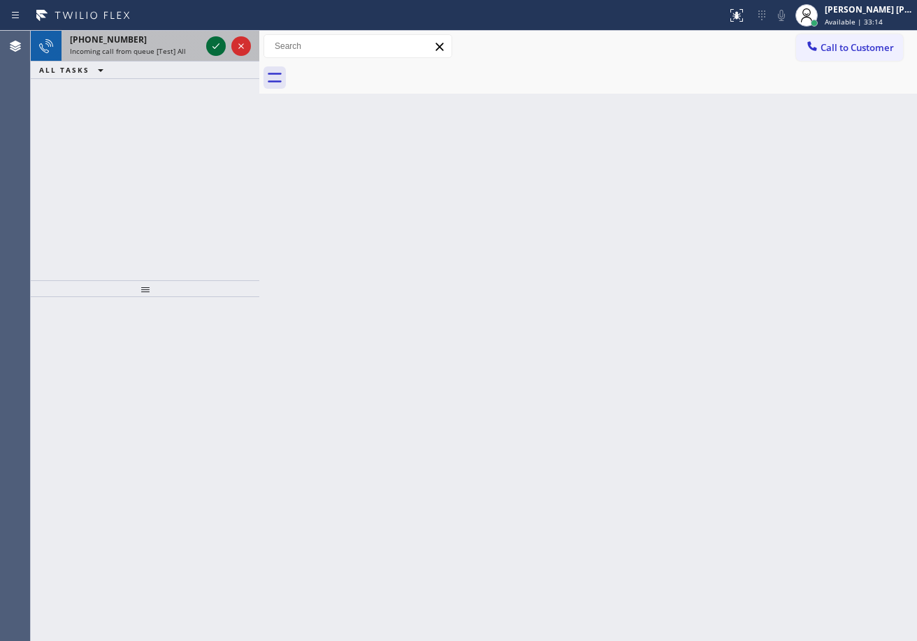
click at [211, 42] on icon at bounding box center [216, 46] width 17 height 17
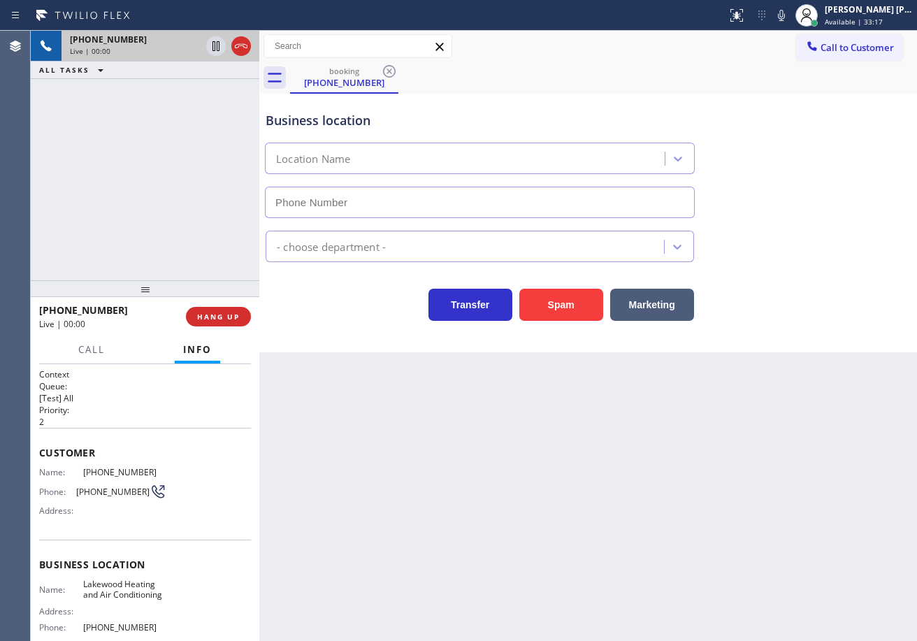
type input "[PHONE_NUMBER]"
drag, startPoint x: 507, startPoint y: 488, endPoint x: 330, endPoint y: 471, distance: 177.6
click at [469, 479] on div "Back to Dashboard Change Sender ID Customers Technicians Select a contact Outbo…" at bounding box center [587, 336] width 657 height 610
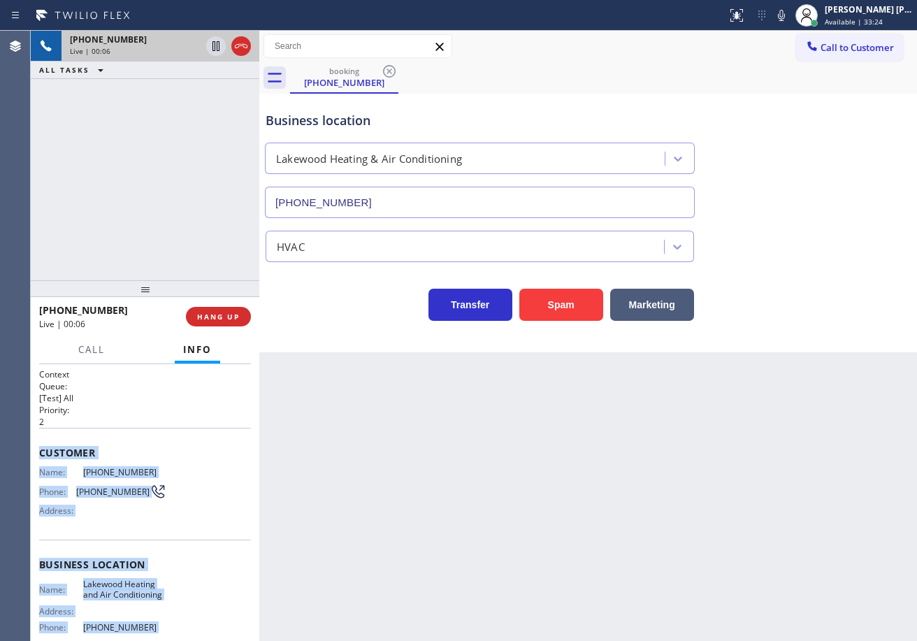
scroll to position [136, 0]
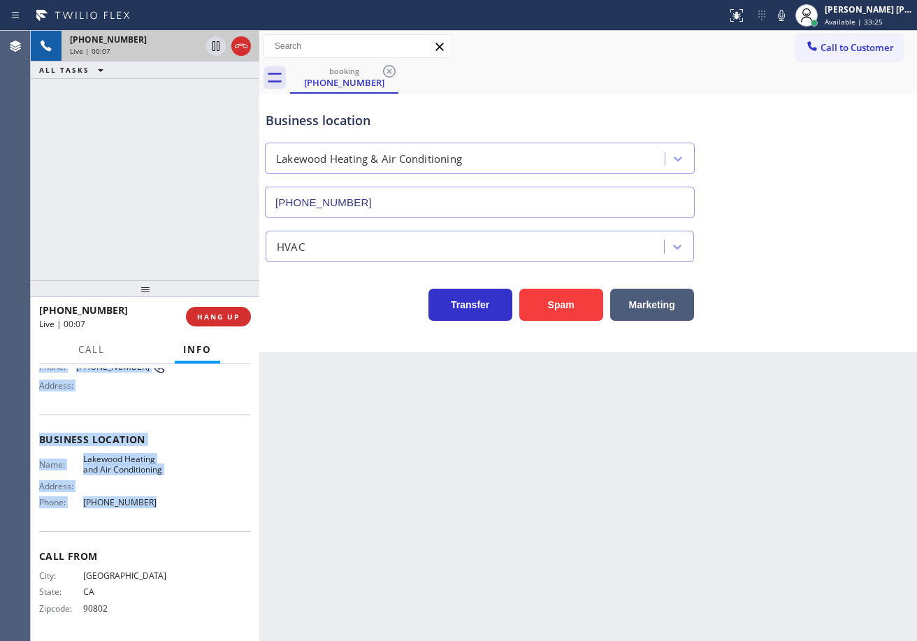
drag, startPoint x: 50, startPoint y: 454, endPoint x: 183, endPoint y: 508, distance: 143.9
click at [183, 508] on div "Context Queue: [Test] All Priority: 2 Customer Name: [PHONE_NUMBER] Phone: [PHO…" at bounding box center [145, 502] width 228 height 277
copy div "Customer Name: [PHONE_NUMBER] Phone: [PHONE_NUMBER] Address: Business location …"
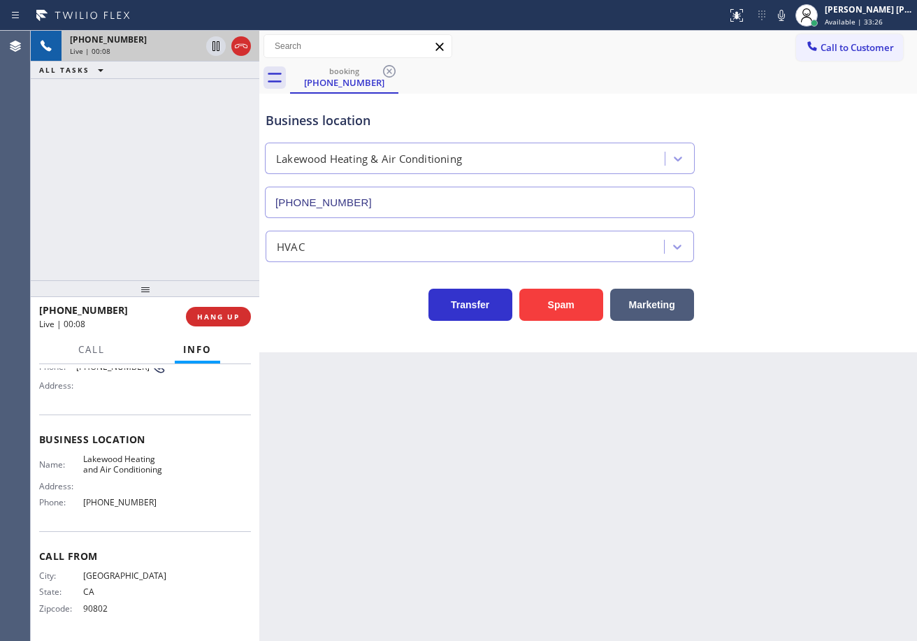
click at [541, 519] on div "Back to Dashboard Change Sender ID Customers Technicians Select a contact Outbo…" at bounding box center [587, 336] width 657 height 610
click at [715, 500] on div "Back to Dashboard Change Sender ID Customers Technicians Select a contact Outbo…" at bounding box center [587, 336] width 657 height 610
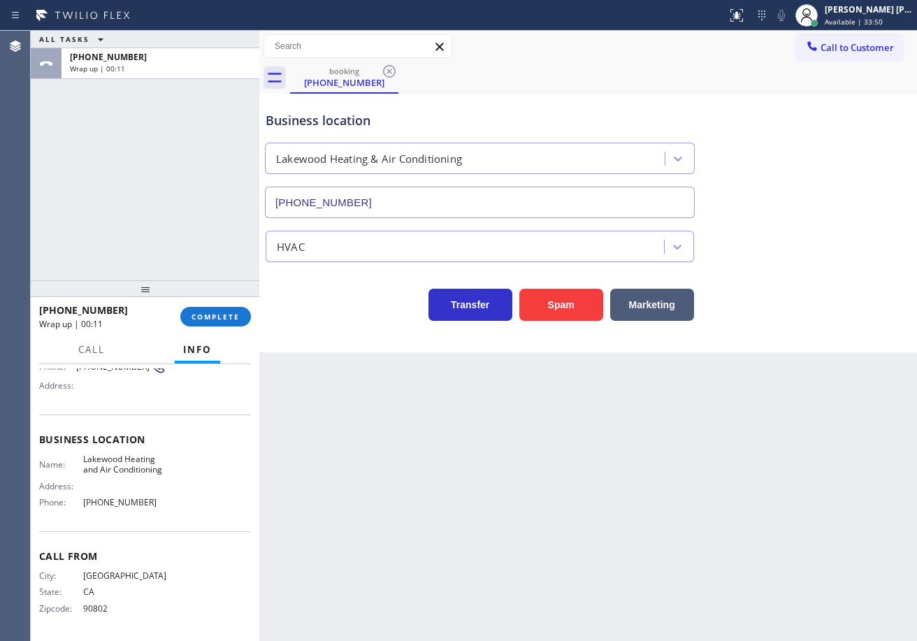
click at [254, 317] on div "[PHONE_NUMBER] Wrap up | 00:11 COMPLETE" at bounding box center [145, 316] width 228 height 39
click at [252, 317] on div "[PHONE_NUMBER] Wrap up | 00:12 COMPLETE" at bounding box center [145, 316] width 228 height 39
click at [242, 317] on button "COMPLETE" at bounding box center [215, 317] width 71 height 20
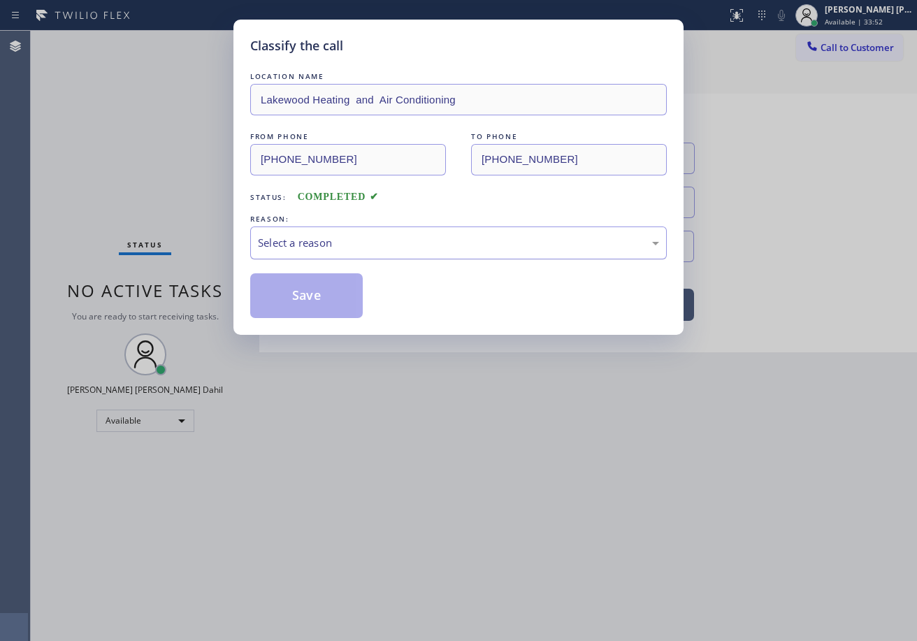
click at [305, 247] on div "Select a reason" at bounding box center [458, 243] width 401 height 16
click at [313, 303] on button "Save" at bounding box center [306, 295] width 112 height 45
click at [320, 303] on button "Save" at bounding box center [306, 295] width 112 height 45
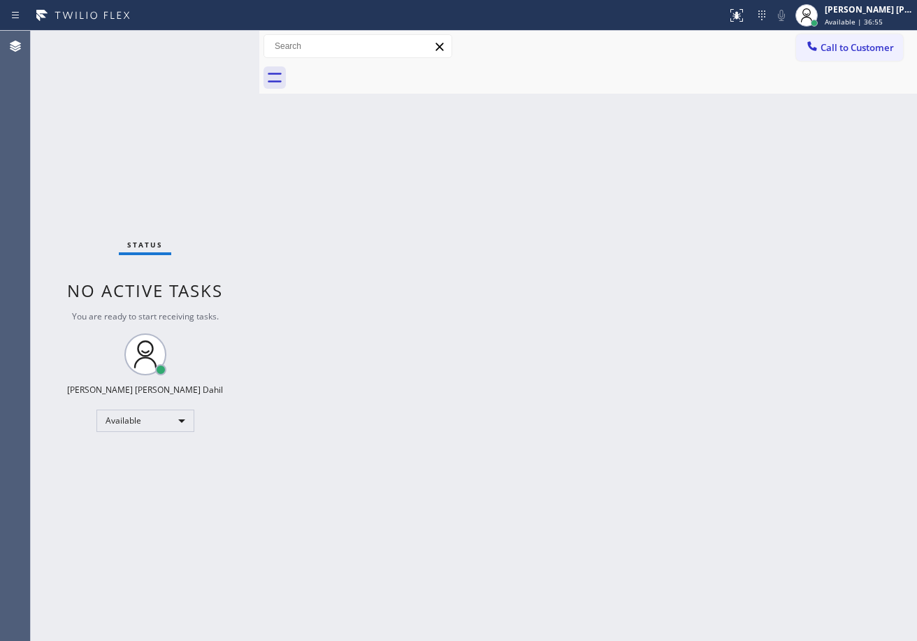
click at [218, 37] on div "Status No active tasks You are ready to start receiving tasks. [PERSON_NAME] [P…" at bounding box center [145, 336] width 228 height 610
click at [227, 41] on div "Status No active tasks You are ready to start receiving tasks. [PERSON_NAME] [P…" at bounding box center [145, 336] width 228 height 610
click at [217, 36] on div "Status No active tasks You are ready to start receiving tasks. [PERSON_NAME] [P…" at bounding box center [145, 336] width 228 height 610
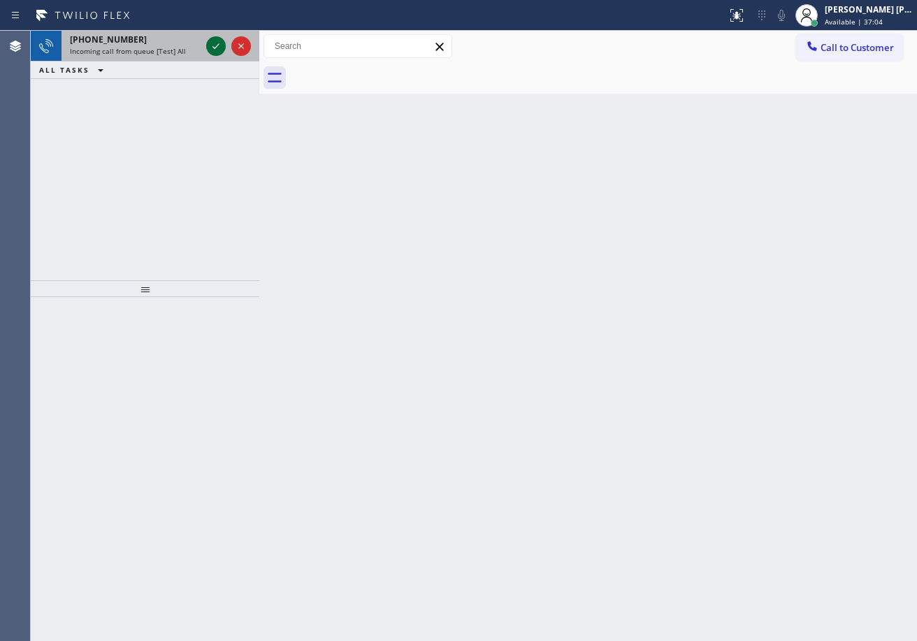
click at [211, 42] on icon at bounding box center [216, 46] width 17 height 17
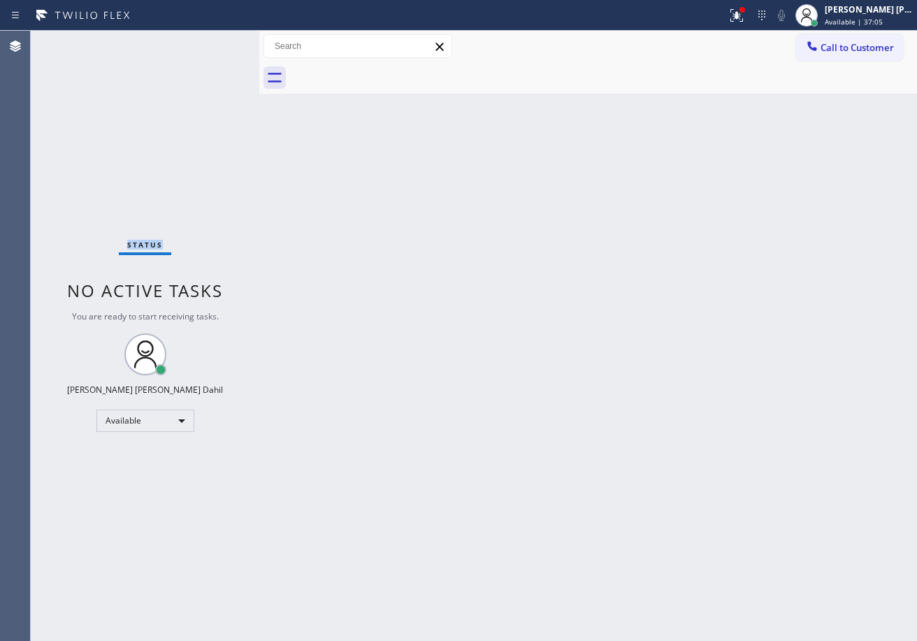
click at [211, 42] on div "Status No active tasks You are ready to start receiving tasks. [PERSON_NAME] [P…" at bounding box center [145, 336] width 228 height 610
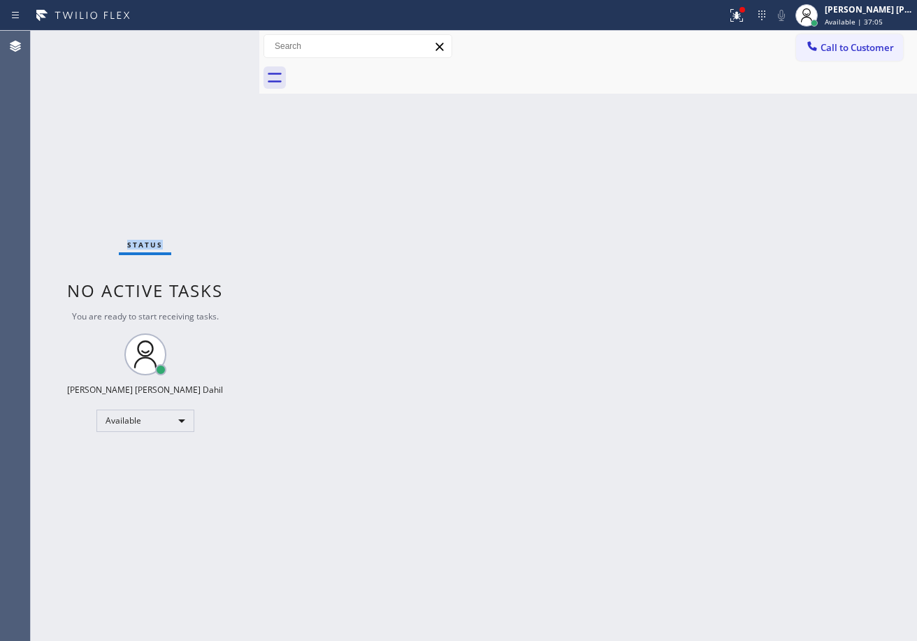
click at [211, 42] on div "Status No active tasks You are ready to start receiving tasks. [PERSON_NAME] [P…" at bounding box center [145, 336] width 228 height 610
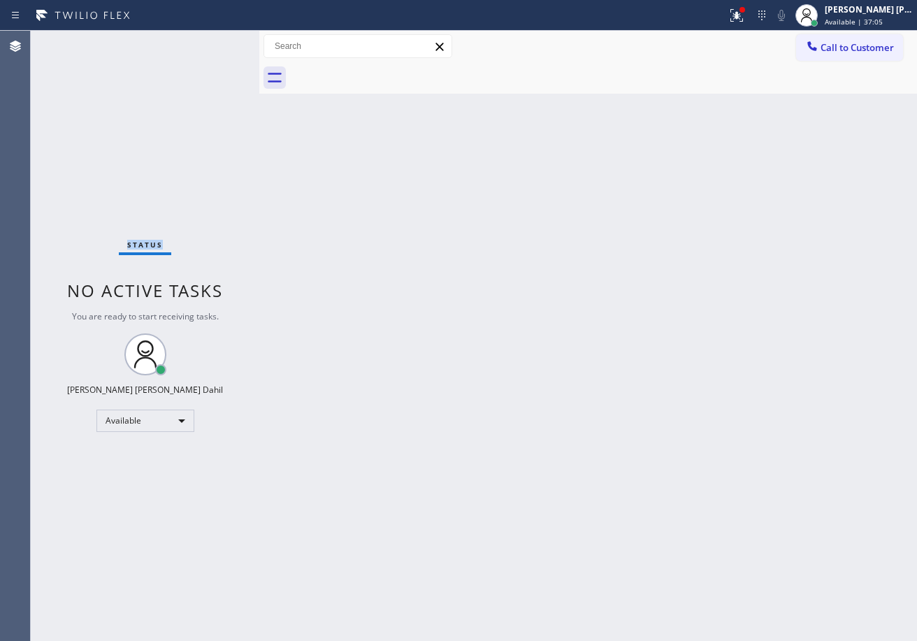
click at [211, 42] on div "Status No active tasks You are ready to start receiving tasks. [PERSON_NAME] [P…" at bounding box center [145, 336] width 228 height 610
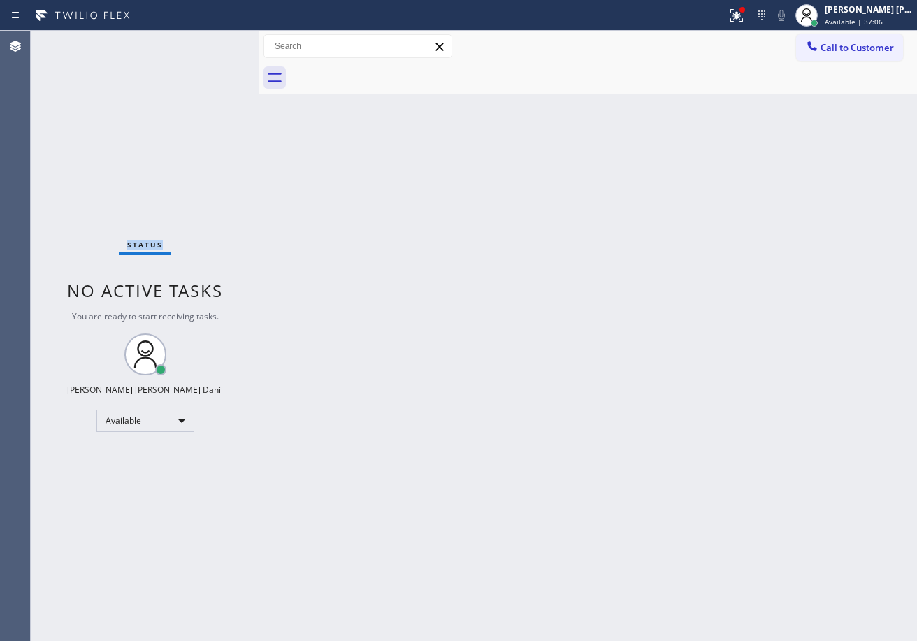
click at [211, 42] on div "Status No active tasks You are ready to start receiving tasks. [PERSON_NAME] [P…" at bounding box center [145, 336] width 228 height 610
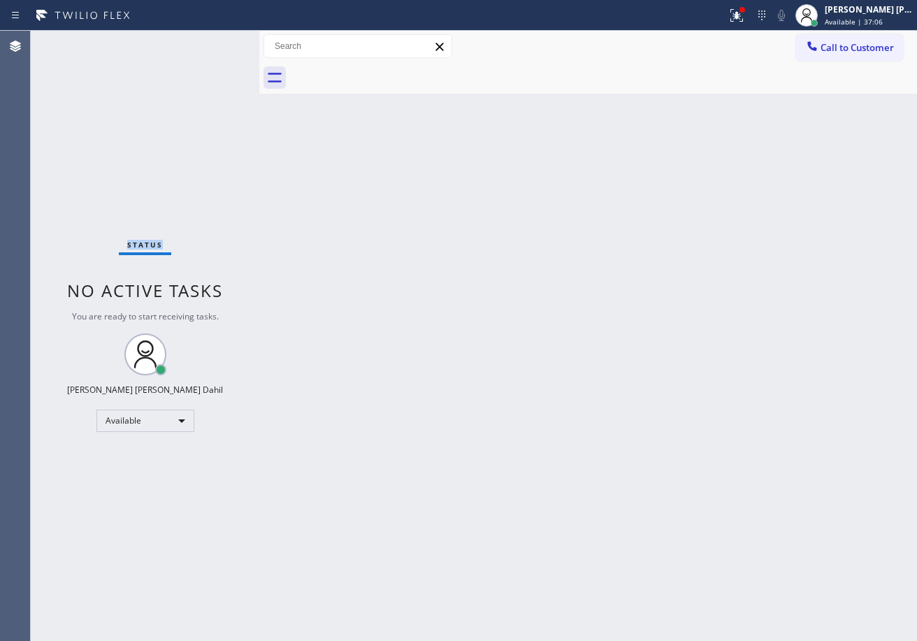
click at [211, 42] on div "Status No active tasks You are ready to start receiving tasks. [PERSON_NAME] [P…" at bounding box center [145, 336] width 228 height 610
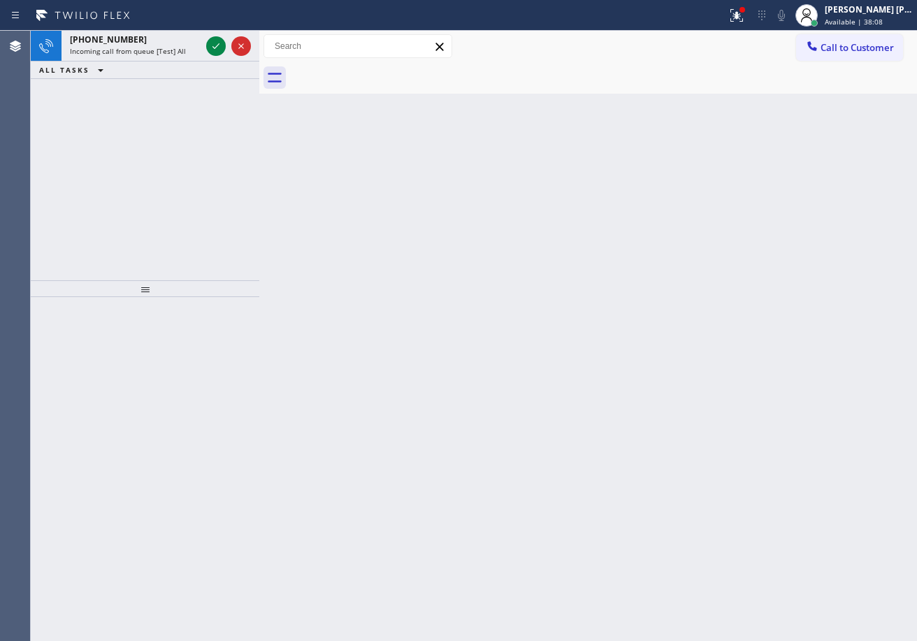
click at [211, 42] on icon at bounding box center [216, 46] width 17 height 17
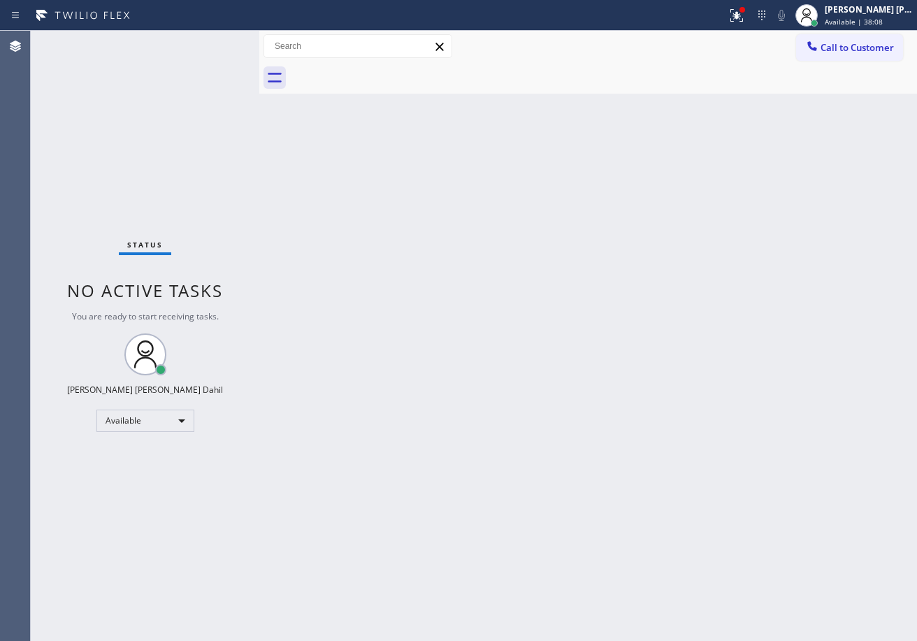
click at [211, 42] on div "Status No active tasks You are ready to start receiving tasks. [PERSON_NAME] [P…" at bounding box center [145, 336] width 228 height 610
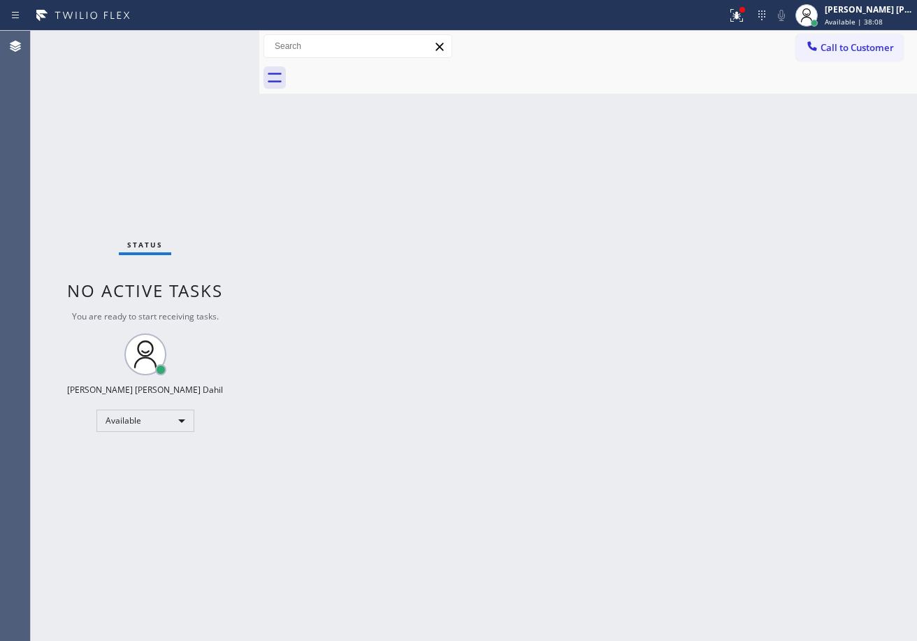
click at [211, 42] on div "Status No active tasks You are ready to start receiving tasks. [PERSON_NAME] [P…" at bounding box center [145, 336] width 228 height 610
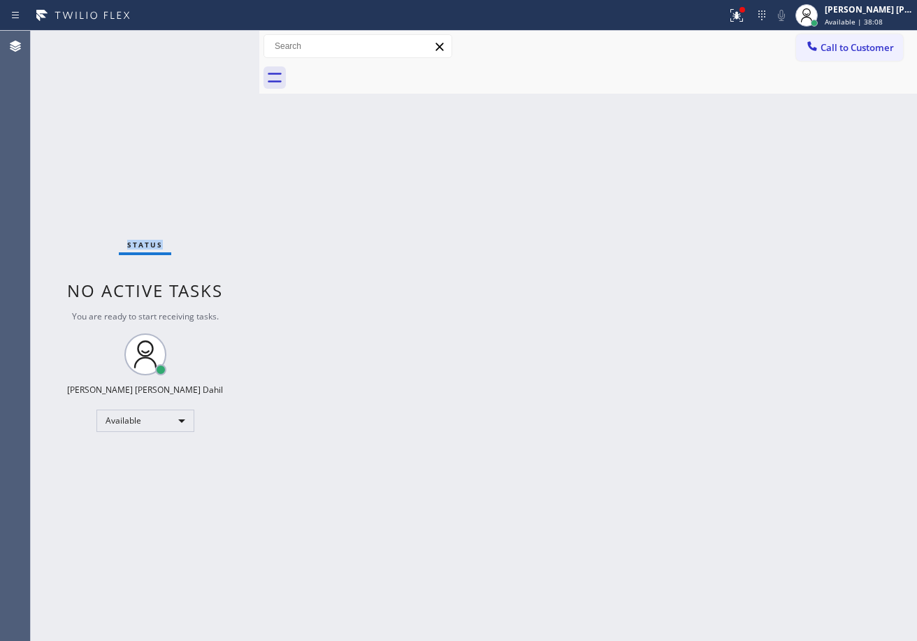
click at [211, 42] on div "Status No active tasks You are ready to start receiving tasks. [PERSON_NAME] [P…" at bounding box center [145, 336] width 228 height 610
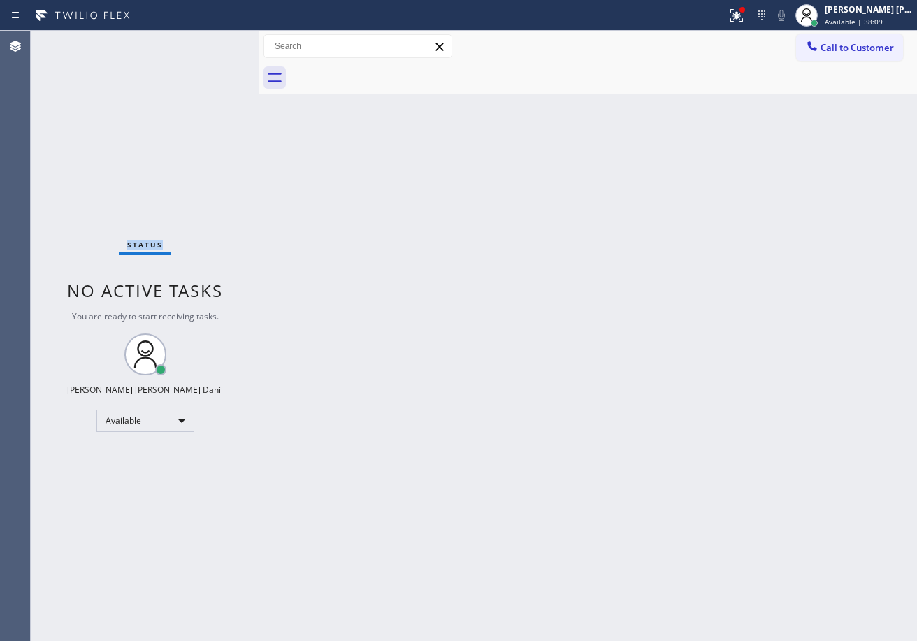
click at [211, 42] on div "Status No active tasks You are ready to start receiving tasks. [PERSON_NAME] [P…" at bounding box center [145, 336] width 228 height 610
click at [745, 16] on icon at bounding box center [736, 15] width 17 height 17
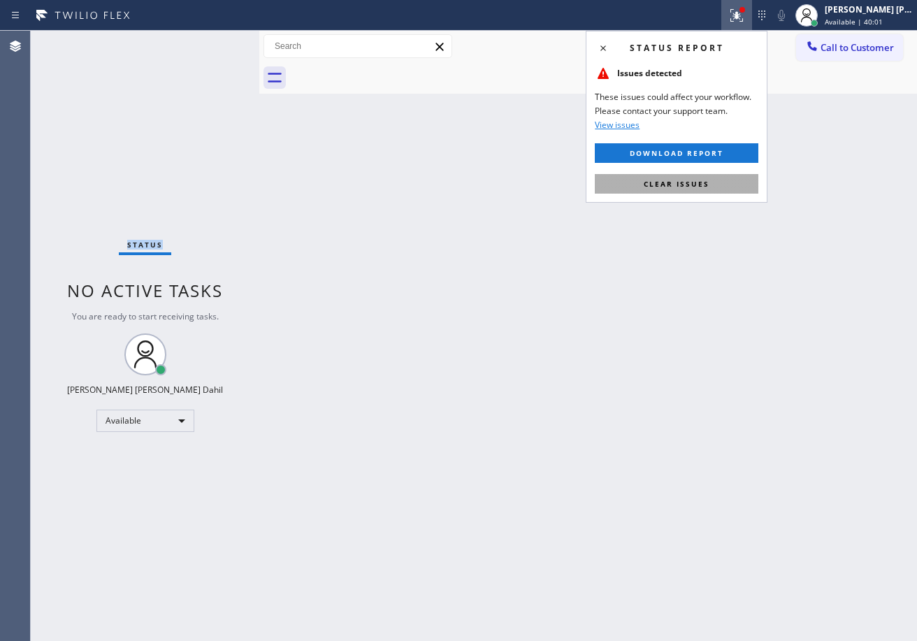
click at [718, 182] on button "Clear issues" at bounding box center [676, 184] width 163 height 20
click at [716, 183] on div "Back to Dashboard Change Sender ID Customers Technicians Select a contact Outbo…" at bounding box center [587, 336] width 657 height 610
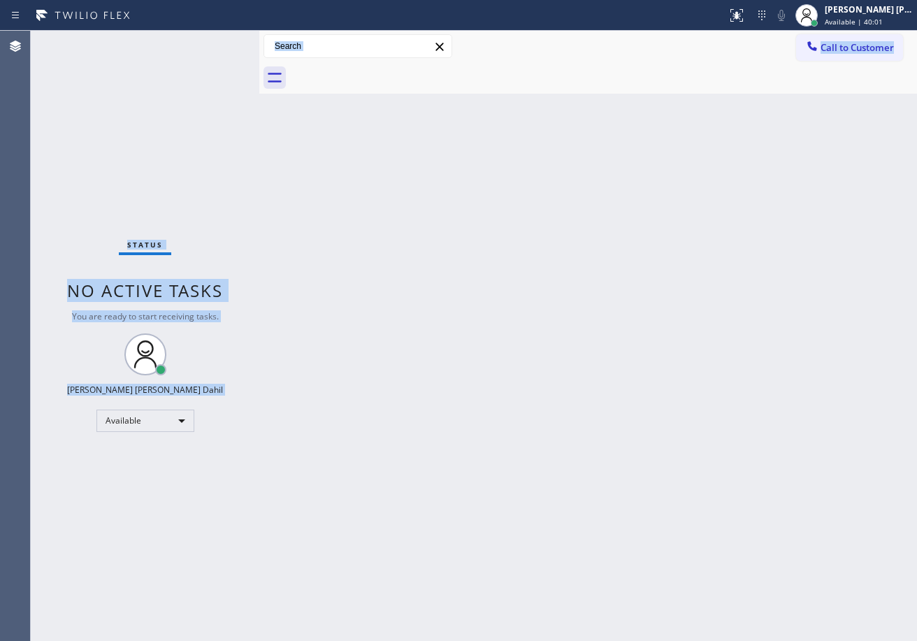
click at [715, 185] on div "Back to Dashboard Change Sender ID Customers Technicians Select a contact Outbo…" at bounding box center [587, 336] width 657 height 610
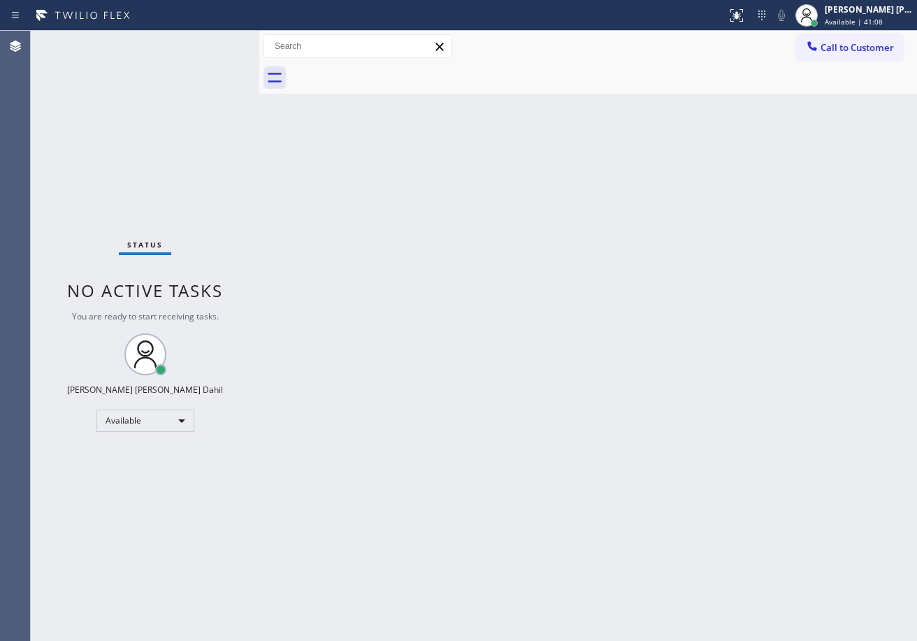
drag, startPoint x: 349, startPoint y: 157, endPoint x: 549, endPoint y: 321, distance: 259.2
click at [349, 157] on div "Back to Dashboard Change Sender ID Customers Technicians Select a contact Outbo…" at bounding box center [587, 336] width 657 height 610
drag, startPoint x: 537, startPoint y: 494, endPoint x: 576, endPoint y: 521, distance: 48.3
click at [573, 516] on div "Back to Dashboard Change Sender ID Customers Technicians Select a contact Outbo…" at bounding box center [587, 336] width 657 height 610
drag, startPoint x: 583, startPoint y: 444, endPoint x: 593, endPoint y: 444, distance: 10.5
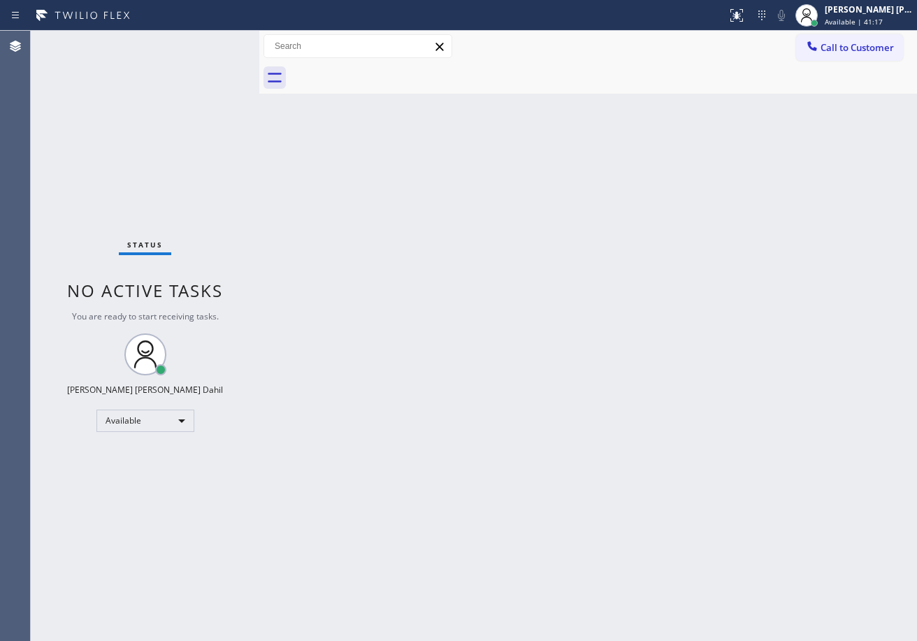
click at [583, 444] on div "Back to Dashboard Change Sender ID Customers Technicians Select a contact Outbo…" at bounding box center [587, 336] width 657 height 610
click at [376, 169] on div "Back to Dashboard Change Sender ID Customers Technicians Select a contact Outbo…" at bounding box center [587, 336] width 657 height 610
click at [505, 367] on div "Back to Dashboard Change Sender ID Customers Technicians Select a contact Outbo…" at bounding box center [587, 336] width 657 height 610
click at [619, 460] on div "Back to Dashboard Change Sender ID Customers Technicians Select a contact Outbo…" at bounding box center [587, 336] width 657 height 610
click at [216, 50] on div "Status No active tasks You are ready to start receiving tasks. [PERSON_NAME] [P…" at bounding box center [145, 336] width 228 height 610
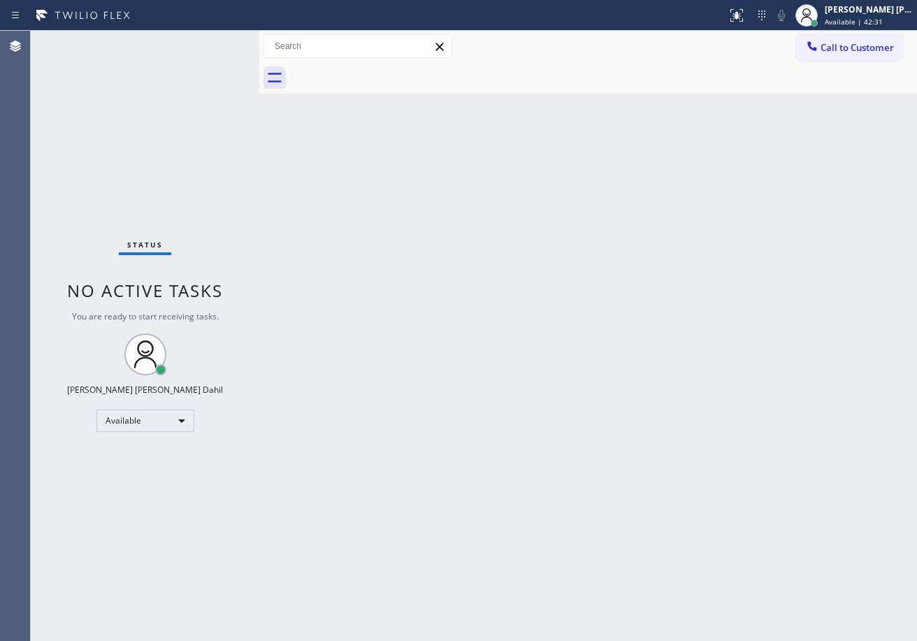
click at [215, 36] on div "Status No active tasks You are ready to start receiving tasks. [PERSON_NAME] [P…" at bounding box center [145, 336] width 228 height 610
click at [215, 44] on div "Status No active tasks You are ready to start receiving tasks. [PERSON_NAME] [P…" at bounding box center [145, 336] width 228 height 610
click at [216, 43] on div "Status No active tasks You are ready to start receiving tasks. [PERSON_NAME] [P…" at bounding box center [145, 336] width 228 height 610
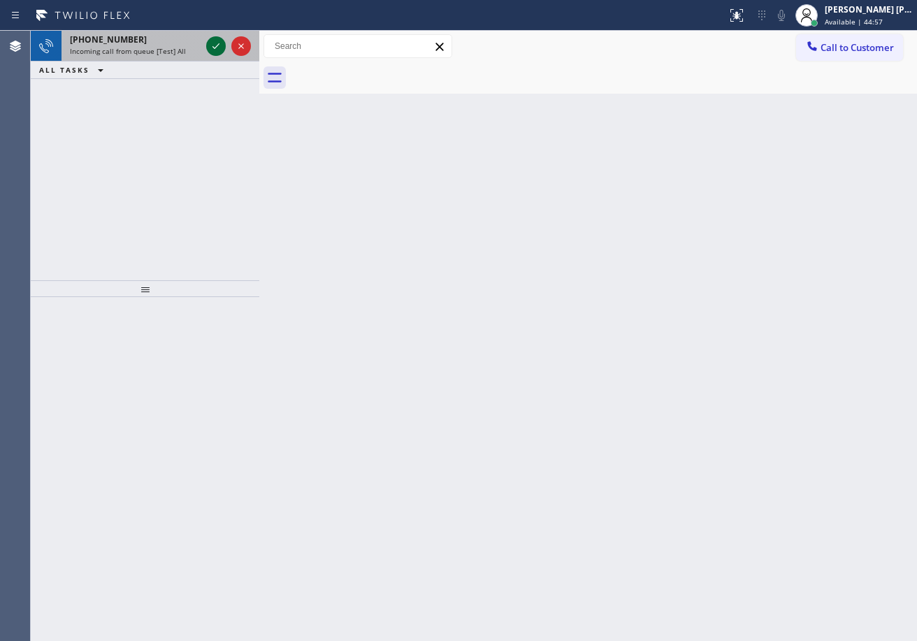
click at [211, 42] on icon at bounding box center [216, 46] width 17 height 17
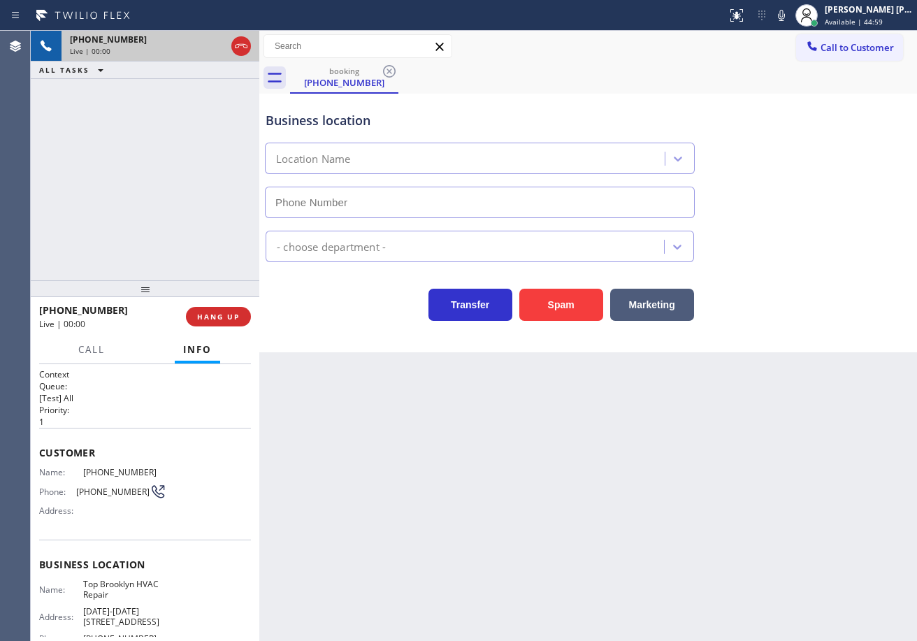
type input "[PHONE_NUMBER]"
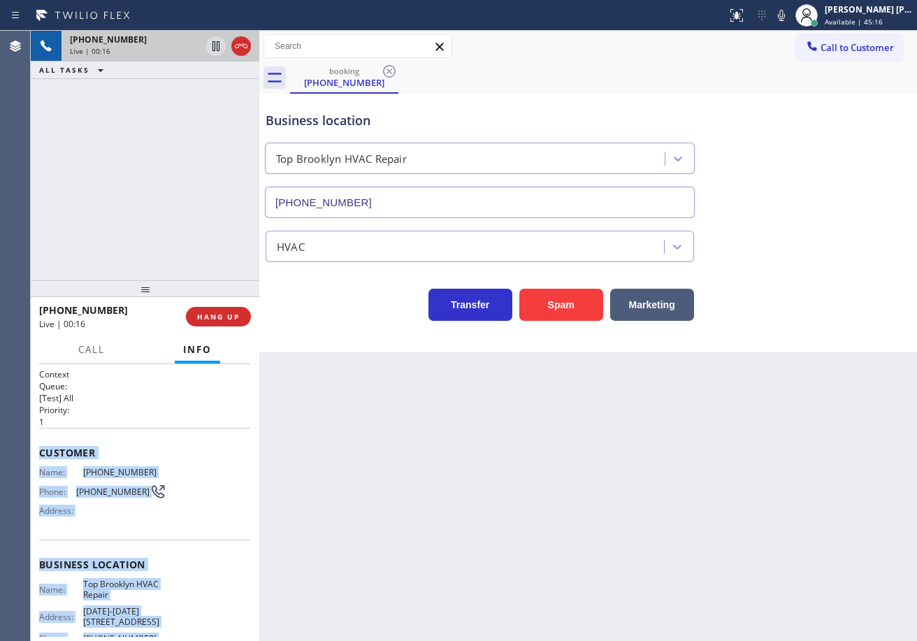
scroll to position [125, 0]
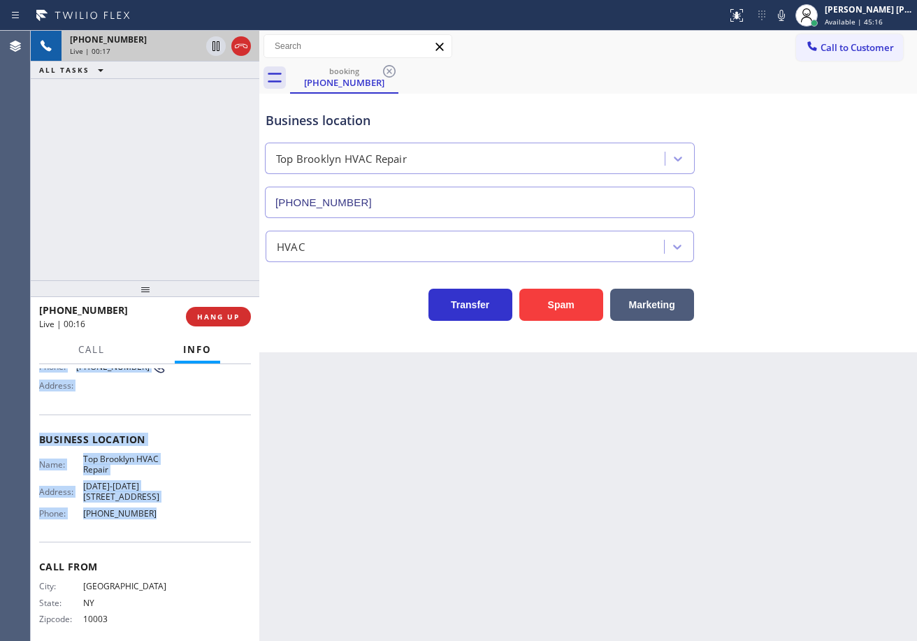
drag, startPoint x: 36, startPoint y: 447, endPoint x: 905, endPoint y: 353, distance: 874.3
click at [178, 510] on div "Context Queue: [Test] All Priority: 1 Customer Name: [PHONE_NUMBER] Phone: [PHO…" at bounding box center [145, 502] width 228 height 277
copy div "Customer Name: [PHONE_NUMBER] Phone: [PHONE_NUMBER] Address: Business location …"
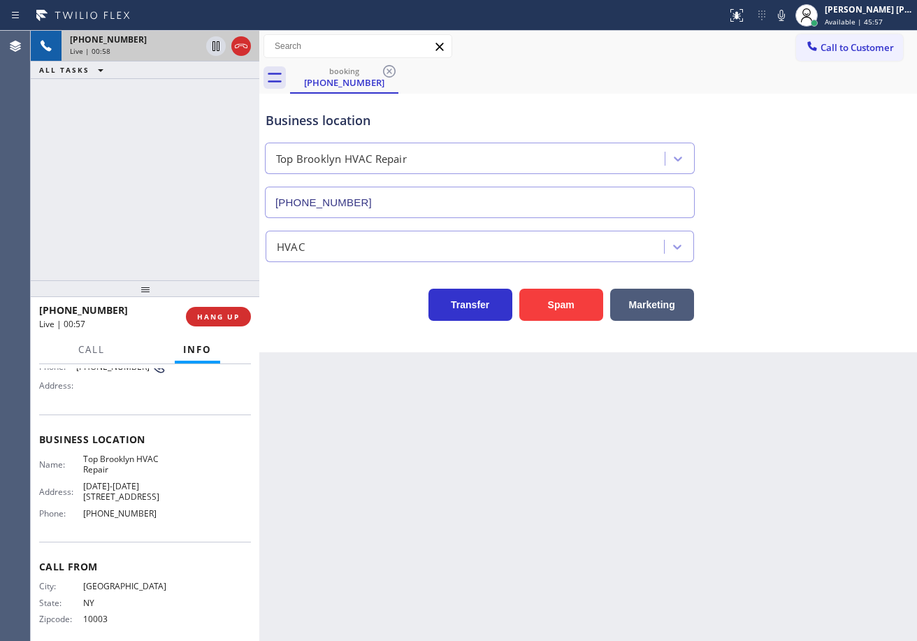
click at [555, 540] on div "Back to Dashboard Change Sender ID Customers Technicians Select a contact Outbo…" at bounding box center [587, 336] width 657 height 610
click at [210, 514] on div "Business location Name: Top Brooklyn HVAC Repair Address: [DATE][STREET_ADDRESS…" at bounding box center [145, 477] width 212 height 127
drag, startPoint x: 175, startPoint y: 511, endPoint x: 82, endPoint y: 511, distance: 93.6
click at [82, 511] on div "Name: Top Brooklyn HVAC Repair Address: [DATE][STREET_ADDRESS][DATE] Phone: [PH…" at bounding box center [145, 488] width 212 height 71
copy span "[PHONE_NUMBER]"
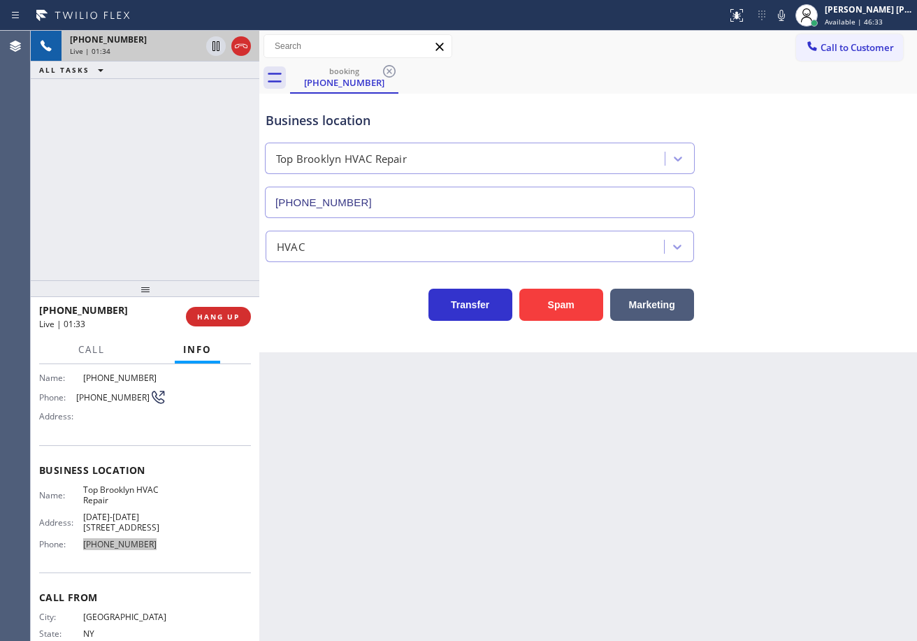
scroll to position [0, 0]
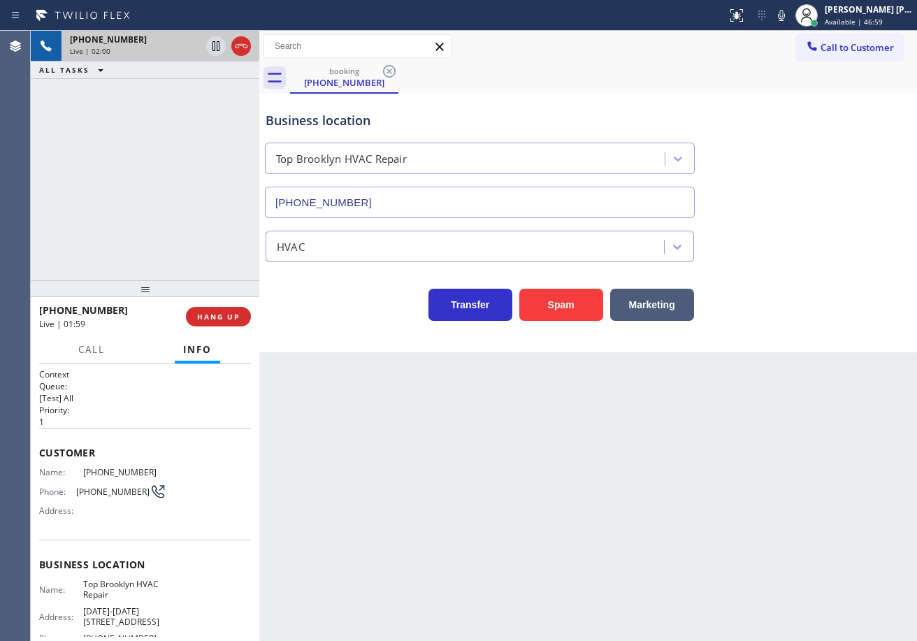
click at [850, 247] on div "HVAC" at bounding box center [588, 243] width 650 height 37
click at [787, 242] on div "HVAC" at bounding box center [588, 243] width 650 height 37
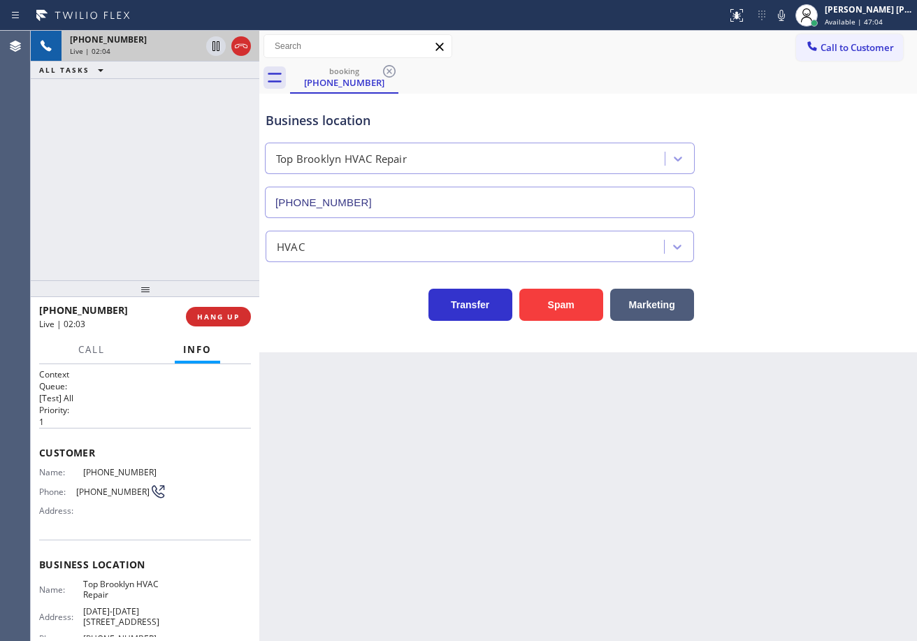
click at [788, 240] on div "HVAC" at bounding box center [588, 243] width 650 height 37
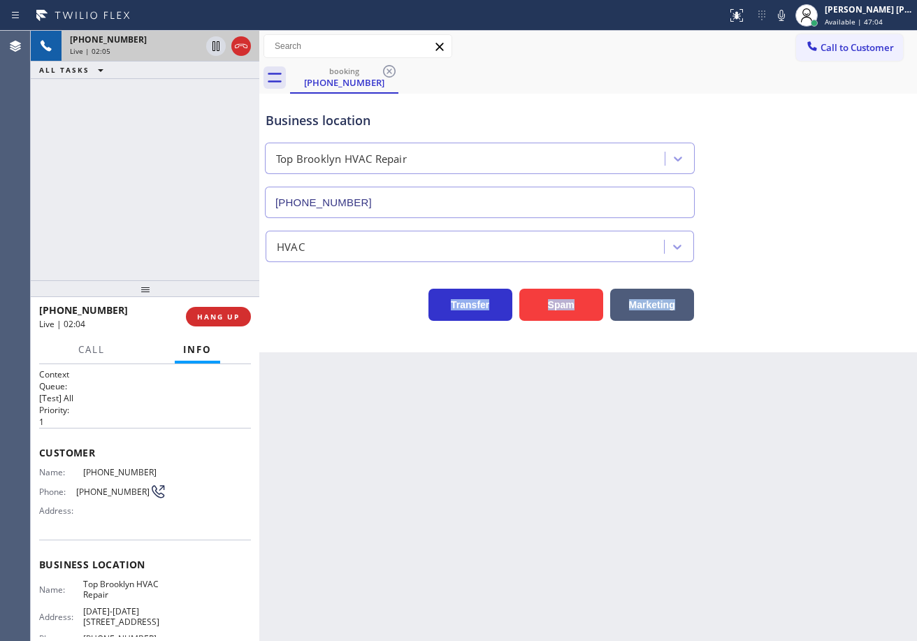
click at [788, 240] on div "HVAC" at bounding box center [588, 243] width 650 height 37
click at [780, 241] on div "HVAC" at bounding box center [588, 243] width 650 height 37
drag, startPoint x: 796, startPoint y: 17, endPoint x: 765, endPoint y: 263, distance: 247.9
click at [785, 17] on icon at bounding box center [781, 15] width 7 height 11
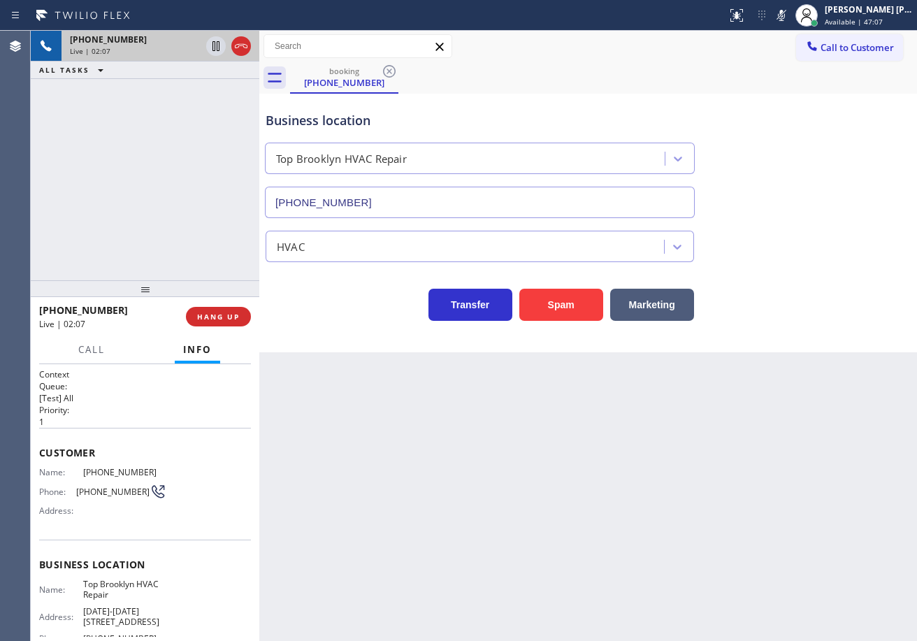
click at [766, 271] on div "Transfer Spam Marketing" at bounding box center [588, 291] width 650 height 59
click at [213, 50] on icon at bounding box center [215, 46] width 7 height 10
click at [783, 426] on div "Back to Dashboard Change Sender ID Customers Technicians Select a contact Outbo…" at bounding box center [587, 336] width 657 height 610
click at [821, 166] on div "Business location Top [GEOGRAPHIC_DATA] HVAC Repair [PHONE_NUMBER]" at bounding box center [588, 155] width 650 height 126
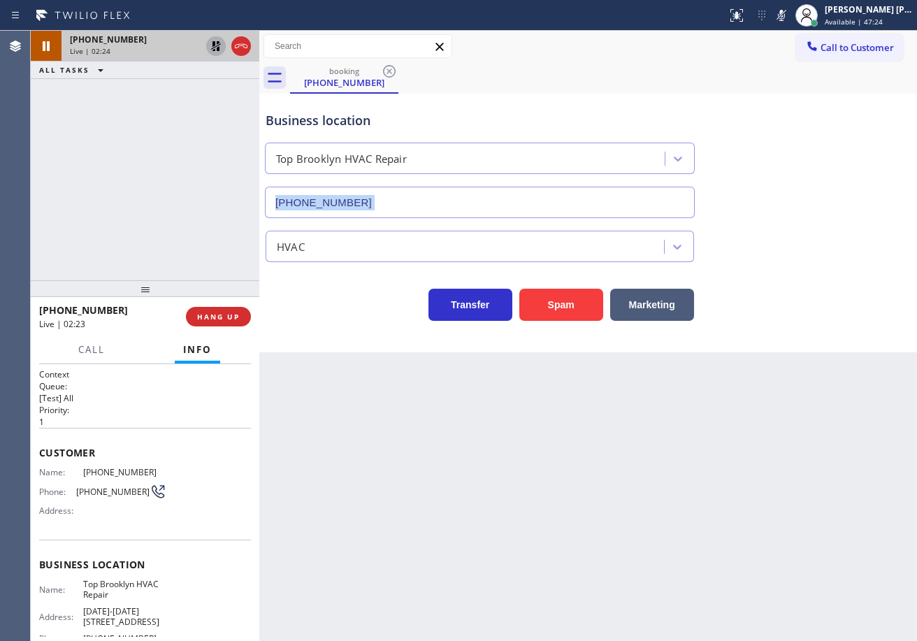
click at [821, 166] on div "Business location Top [GEOGRAPHIC_DATA] HVAC Repair [PHONE_NUMBER]" at bounding box center [588, 155] width 650 height 126
click at [790, 15] on icon at bounding box center [781, 15] width 17 height 17
click at [829, 152] on div "Business location Top [GEOGRAPHIC_DATA] HVAC Repair [PHONE_NUMBER]" at bounding box center [588, 155] width 650 height 126
click at [208, 49] on icon at bounding box center [216, 46] width 17 height 17
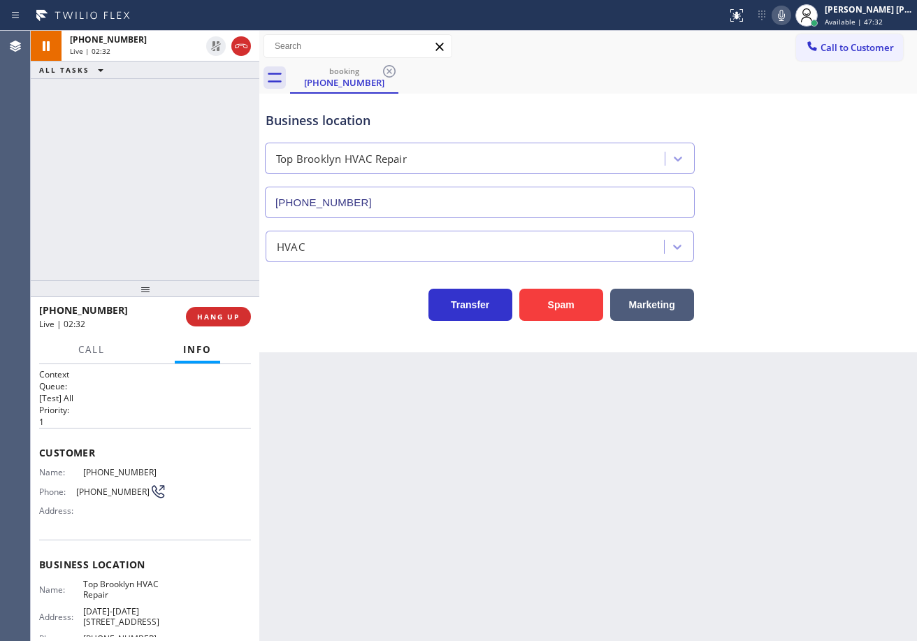
click at [212, 90] on div "[PHONE_NUMBER] Live | 02:32 ALL TASKS ALL TASKS ACTIVE TASKS TASKS IN WRAP UP" at bounding box center [145, 155] width 228 height 249
drag, startPoint x: 381, startPoint y: 470, endPoint x: 215, endPoint y: 97, distance: 408.5
click at [376, 455] on div "Back to Dashboard Change Sender ID Customers Technicians Select a contact Outbo…" at bounding box center [587, 336] width 657 height 610
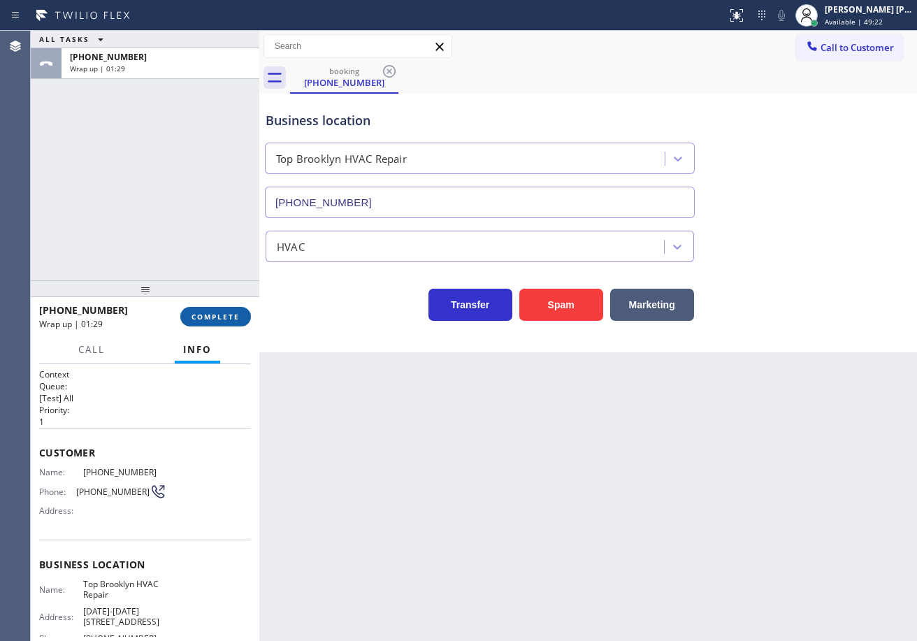
click at [219, 324] on button "COMPLETE" at bounding box center [215, 317] width 71 height 20
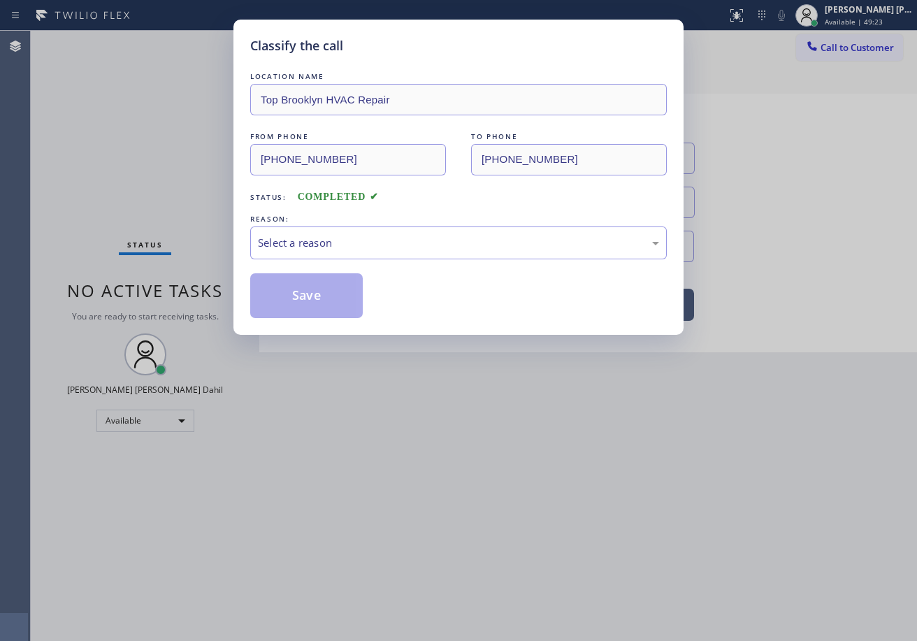
click at [339, 260] on div "LOCATION NAME Top Brooklyn HVAC Repair FROM PHONE [PHONE_NUMBER] TO PHONE [PHON…" at bounding box center [458, 193] width 416 height 249
click at [340, 254] on div "Select a reason" at bounding box center [458, 242] width 416 height 33
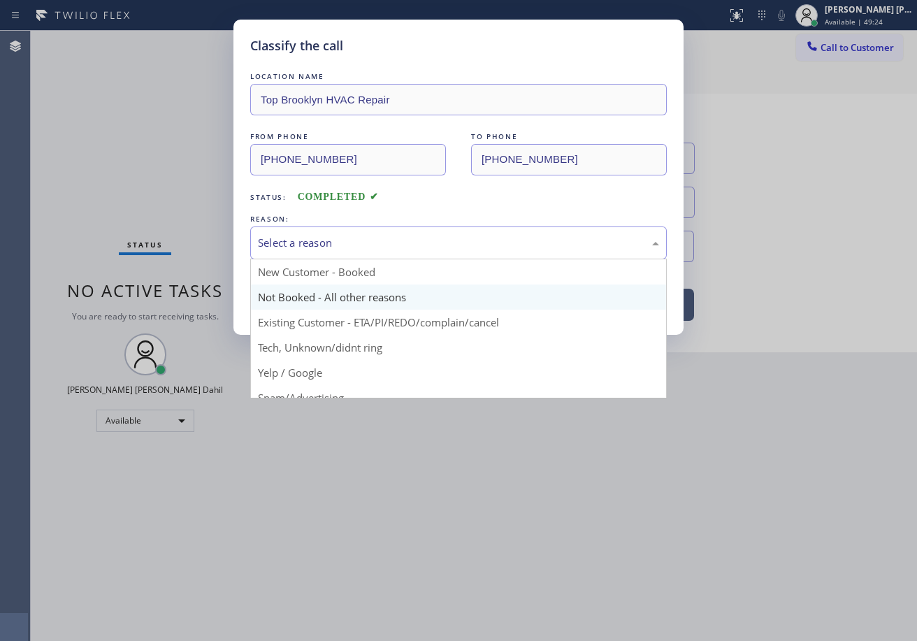
click at [326, 296] on button "Save" at bounding box center [306, 295] width 112 height 45
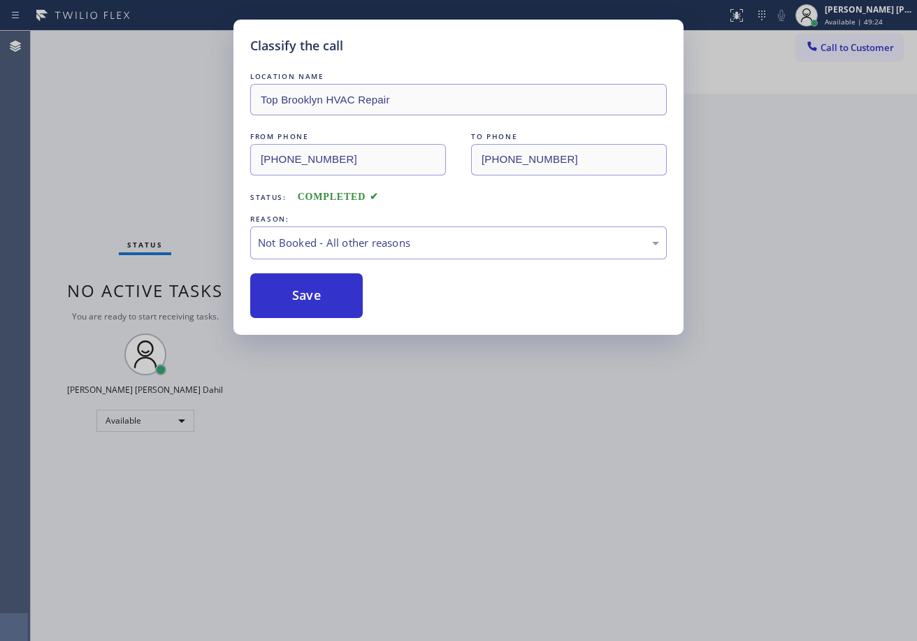
click at [326, 296] on button "Save" at bounding box center [306, 295] width 112 height 45
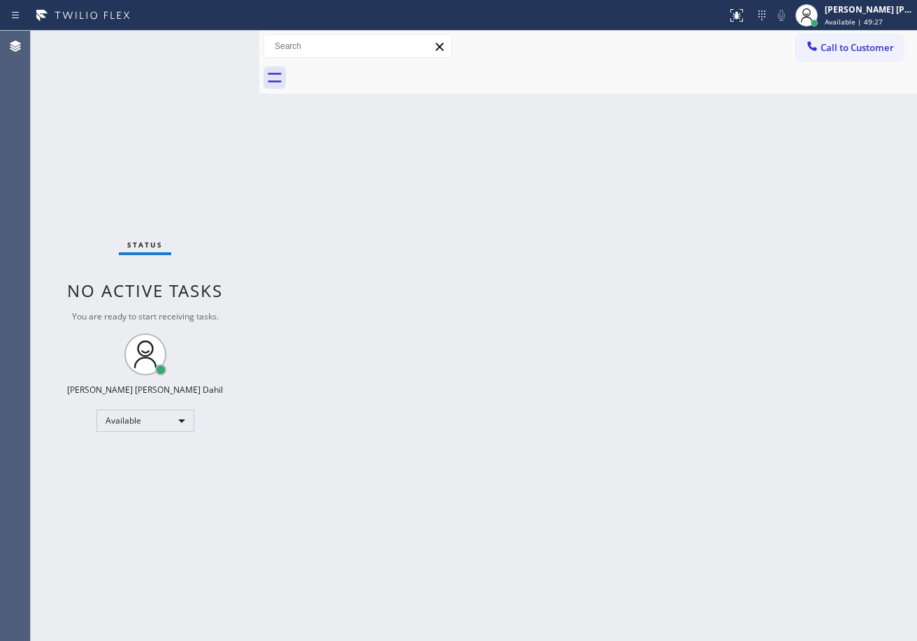
click at [784, 548] on div "Back to Dashboard Change Sender ID Customers Technicians Select a contact Outbo…" at bounding box center [587, 336] width 657 height 610
click at [196, 41] on div "Status No active tasks You are ready to start receiving tasks. [PERSON_NAME] [P…" at bounding box center [145, 336] width 228 height 610
click at [221, 43] on div "Status No active tasks You are ready to start receiving tasks. [PERSON_NAME] [P…" at bounding box center [145, 336] width 228 height 610
click at [219, 39] on div "Status No active tasks You are ready to start receiving tasks. [PERSON_NAME] [P…" at bounding box center [145, 336] width 228 height 610
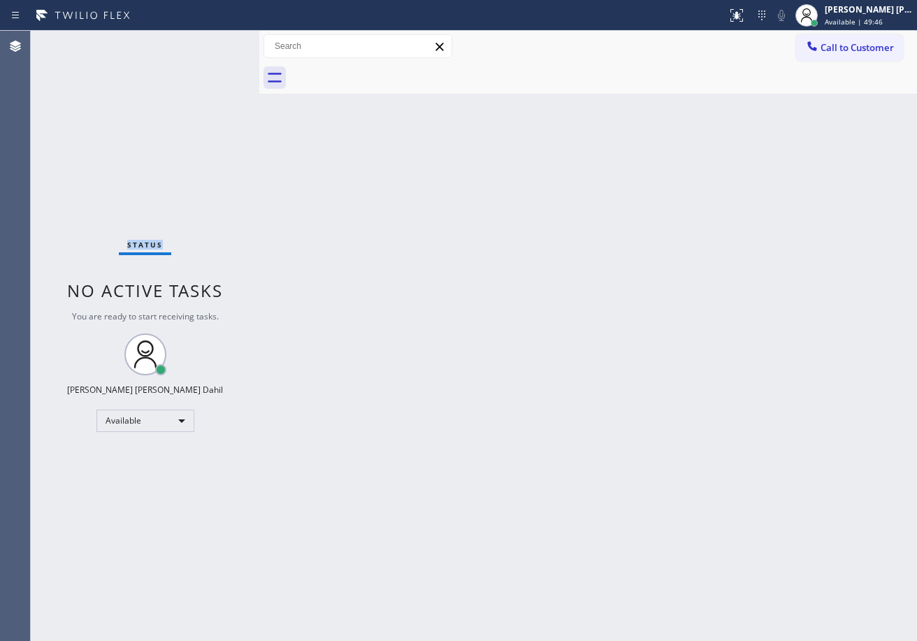
click at [219, 39] on div "Status No active tasks You are ready to start receiving tasks. [PERSON_NAME] [P…" at bounding box center [145, 336] width 228 height 610
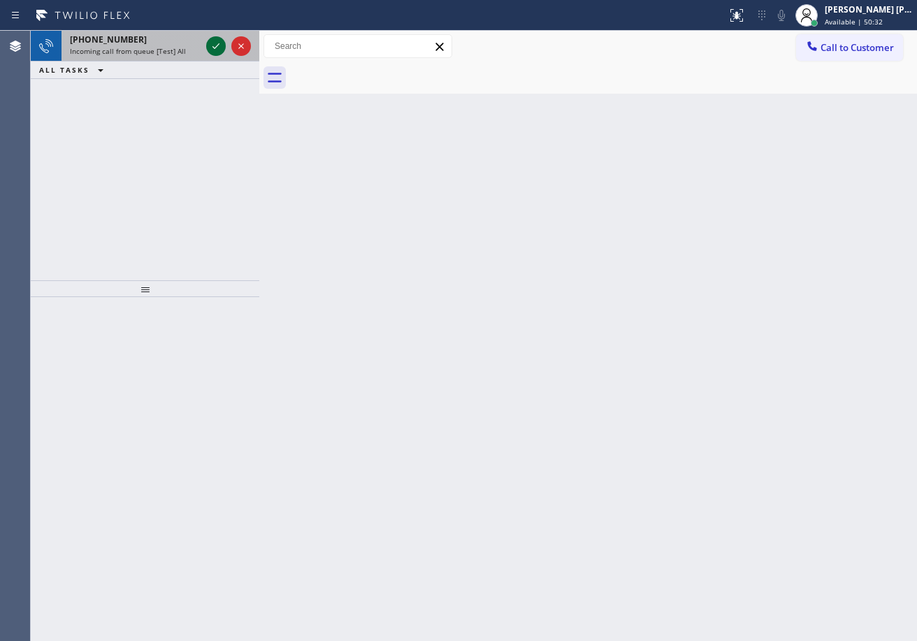
click at [211, 42] on icon at bounding box center [216, 46] width 17 height 17
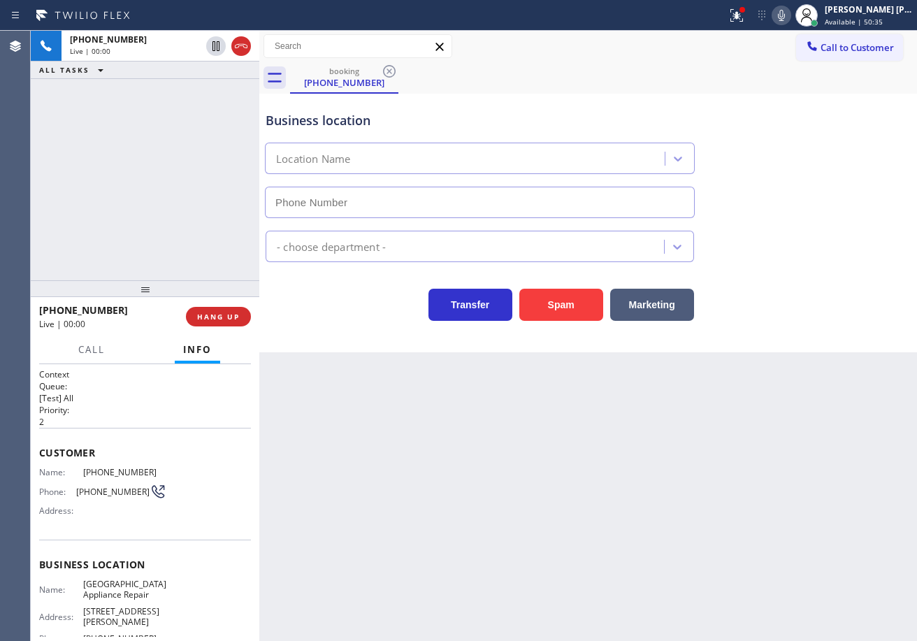
type input "[PHONE_NUMBER]"
click at [745, 13] on icon at bounding box center [736, 15] width 17 height 17
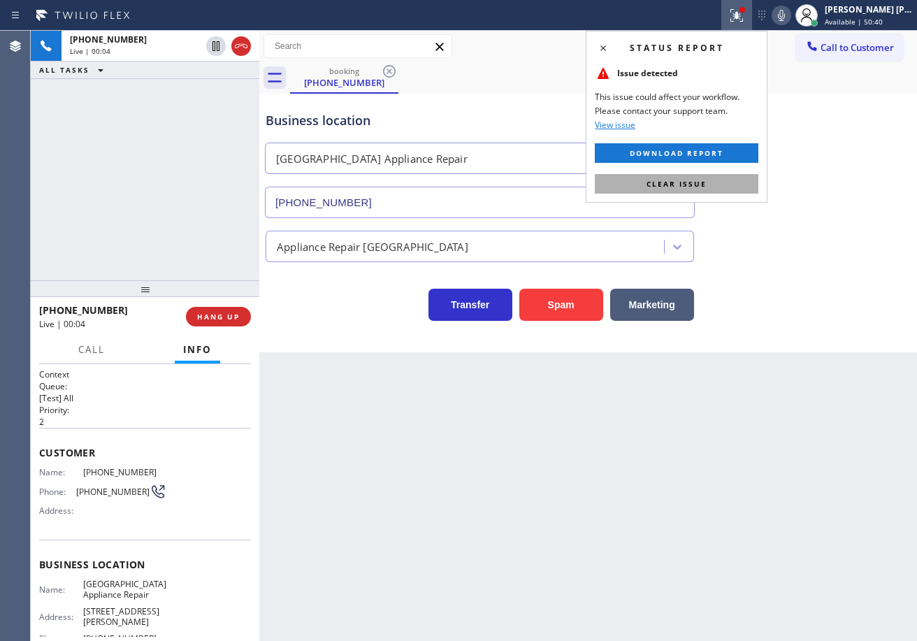
click at [720, 188] on button "Clear issue" at bounding box center [676, 184] width 163 height 20
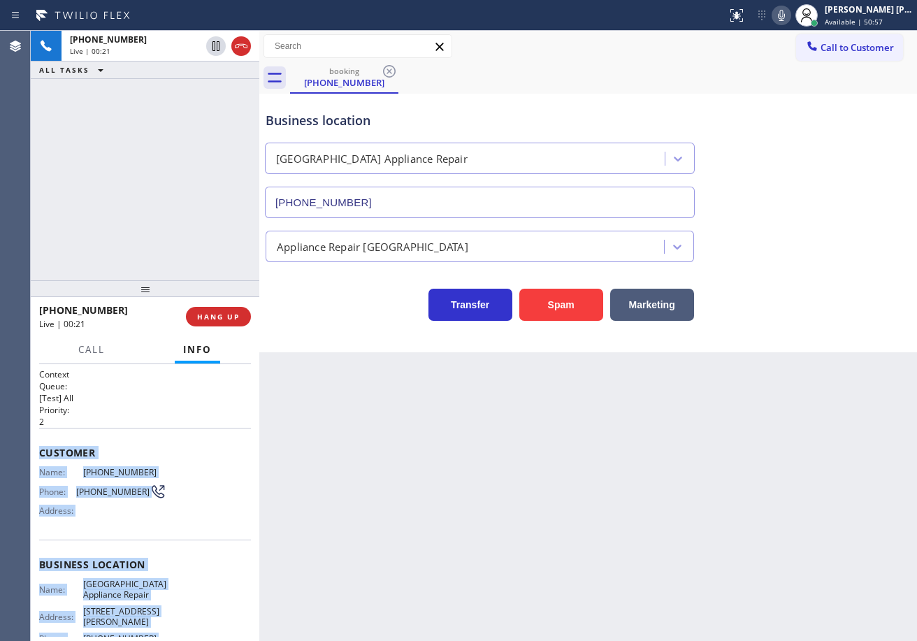
scroll to position [125, 0]
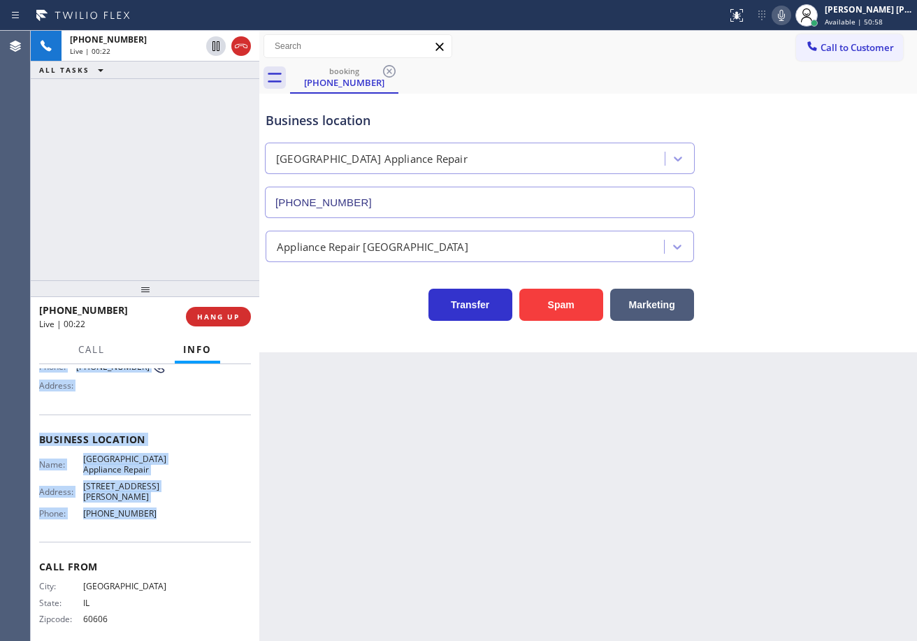
drag, startPoint x: 38, startPoint y: 444, endPoint x: 183, endPoint y: 513, distance: 160.0
click at [183, 513] on div "Context Queue: [Test] All Priority: 2 Customer Name: [PHONE_NUMBER] Phone: [PHO…" at bounding box center [145, 502] width 228 height 277
copy div "Customer Name: [PHONE_NUMBER] Phone: [PHONE_NUMBER] Address: Business location …"
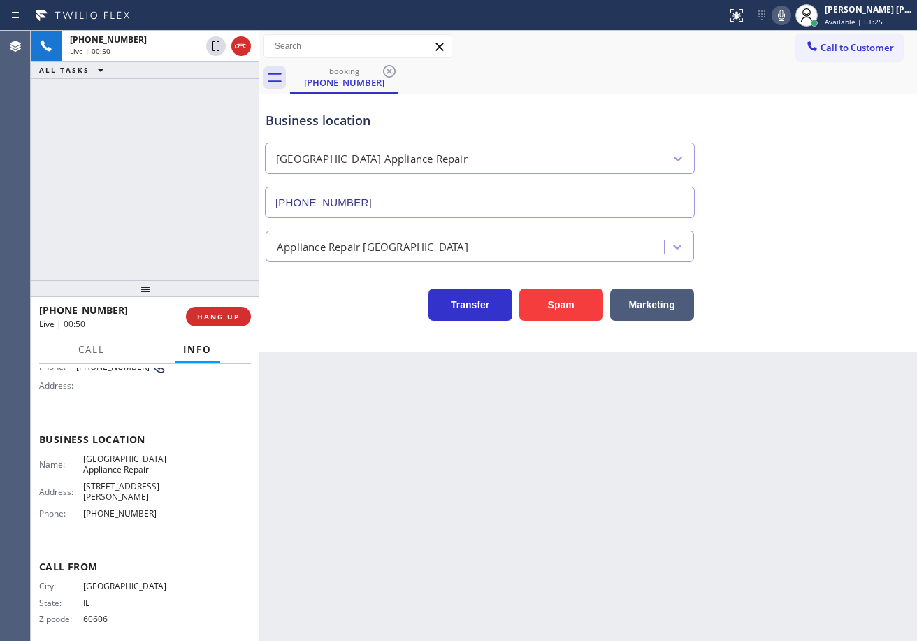
click at [815, 103] on div "Business location [GEOGRAPHIC_DATA] Appliance Repair [PHONE_NUMBER]" at bounding box center [588, 155] width 650 height 126
click at [824, 316] on div "Transfer Spam Marketing" at bounding box center [588, 298] width 650 height 45
drag, startPoint x: 824, startPoint y: 316, endPoint x: 824, endPoint y: 201, distance: 115.3
click at [834, 308] on div "Transfer Spam Marketing" at bounding box center [588, 298] width 650 height 45
drag, startPoint x: 797, startPoint y: 16, endPoint x: 828, endPoint y: 124, distance: 111.9
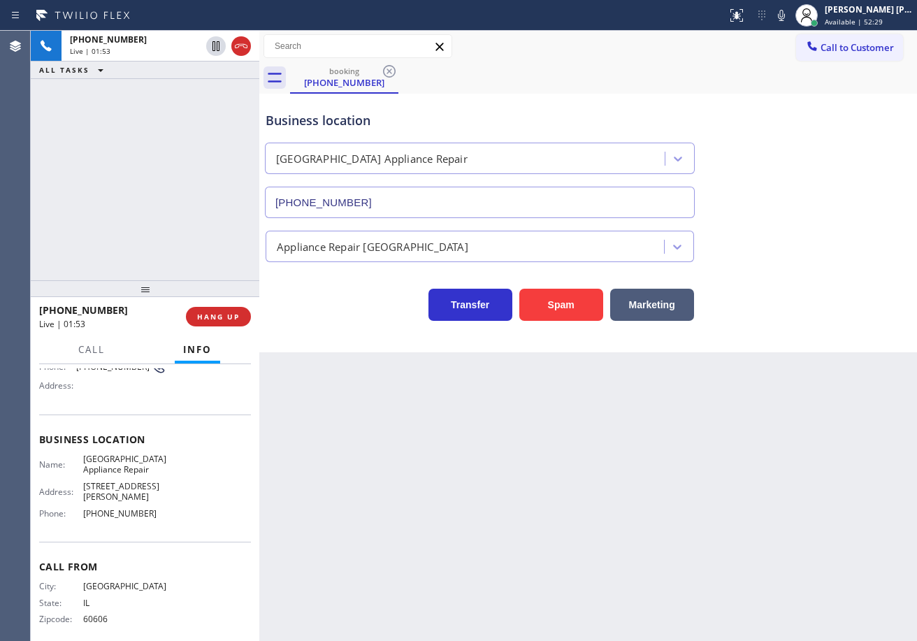
click at [791, 24] on button at bounding box center [781, 16] width 20 height 20
click at [832, 130] on div "Business location [GEOGRAPHIC_DATA] Appliance Repair [PHONE_NUMBER]" at bounding box center [588, 155] width 650 height 126
click at [219, 48] on icon at bounding box center [215, 46] width 7 height 10
drag, startPoint x: 194, startPoint y: 108, endPoint x: 387, endPoint y: 156, distance: 198.6
click at [233, 120] on div "[PHONE_NUMBER] Live | 01:55 ALL TASKS ALL TASKS ACTIVE TASKS TASKS IN WRAP UP" at bounding box center [145, 155] width 228 height 249
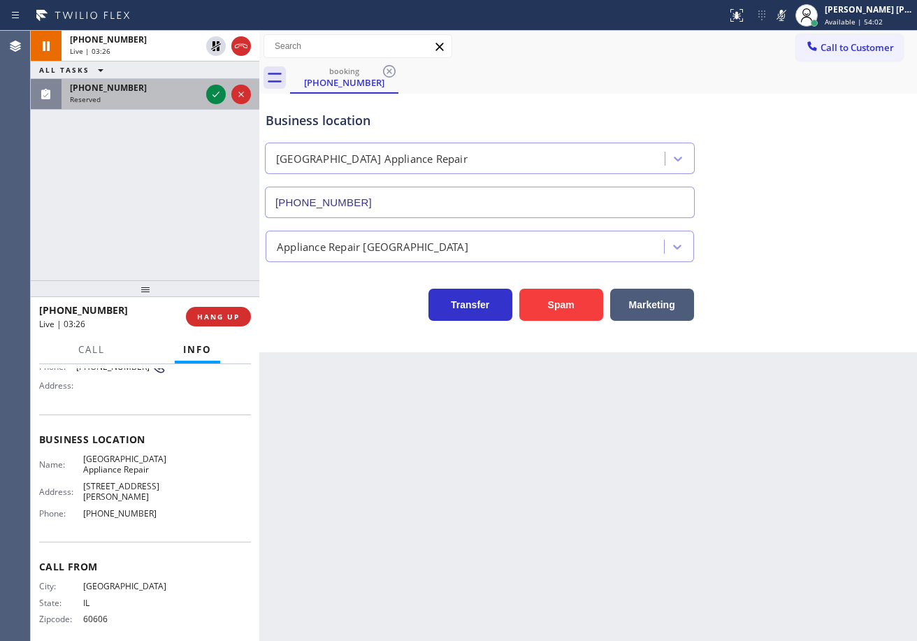
drag, startPoint x: 174, startPoint y: 89, endPoint x: 210, endPoint y: 89, distance: 36.3
click at [175, 89] on div "[PHONE_NUMBER]" at bounding box center [135, 88] width 131 height 12
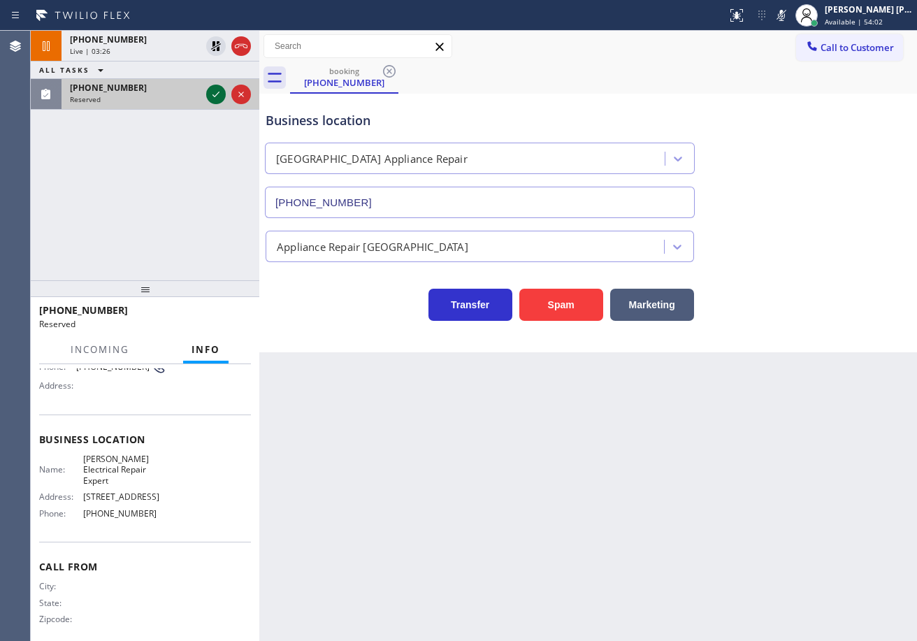
click at [216, 89] on icon at bounding box center [216, 94] width 17 height 17
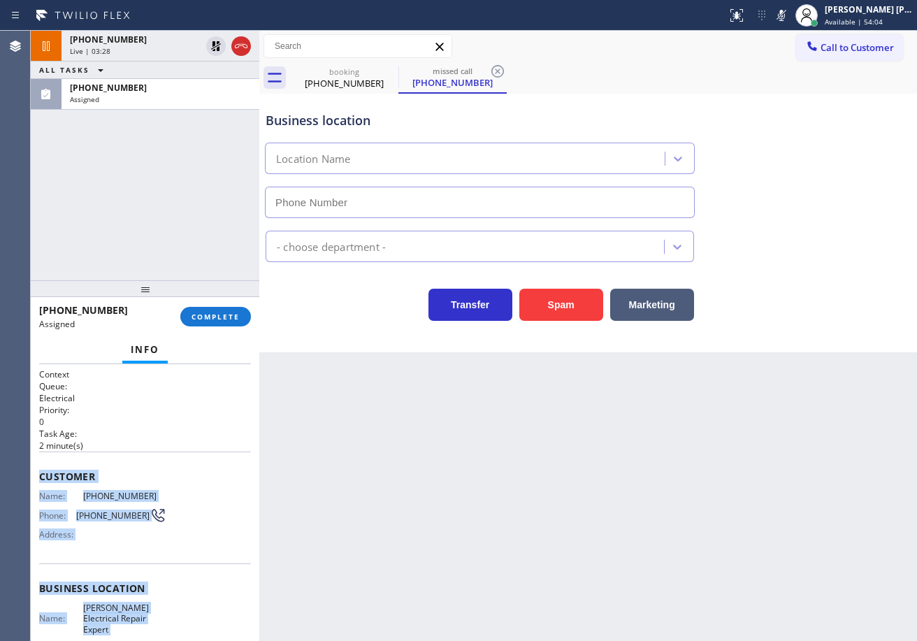
type input "[PHONE_NUMBER]"
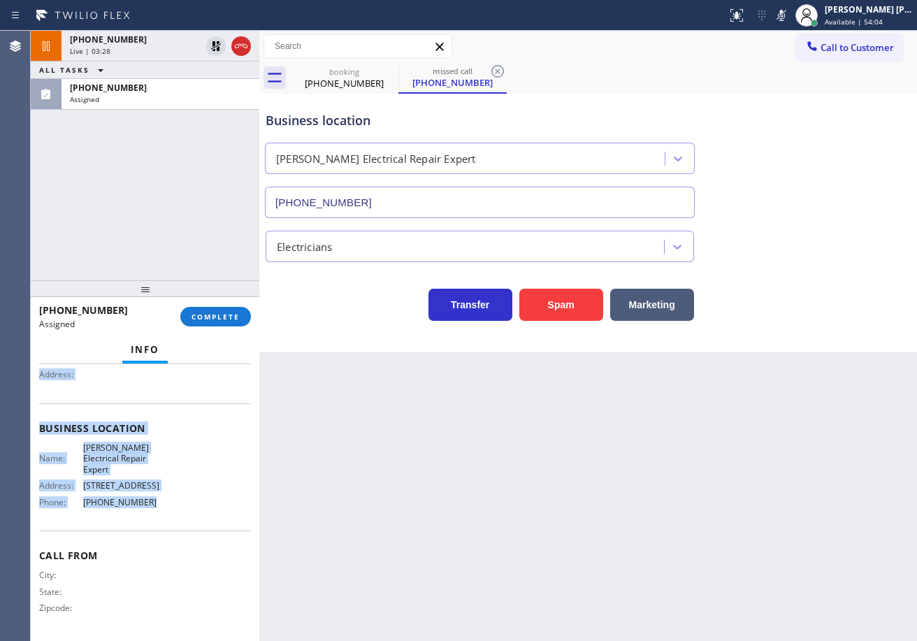
drag, startPoint x: 102, startPoint y: 511, endPoint x: 189, endPoint y: 403, distance: 138.7
click at [161, 509] on div "Context Queue: Electrical Priority: 0 Task Age: [DEMOGRAPHIC_DATA] minute(s) Cu…" at bounding box center [145, 502] width 228 height 277
copy div "Customer Name: [PHONE_NUMBER] Phone: [PHONE_NUMBER] Address: Business location …"
click at [191, 313] on button "COMPLETE" at bounding box center [215, 317] width 71 height 20
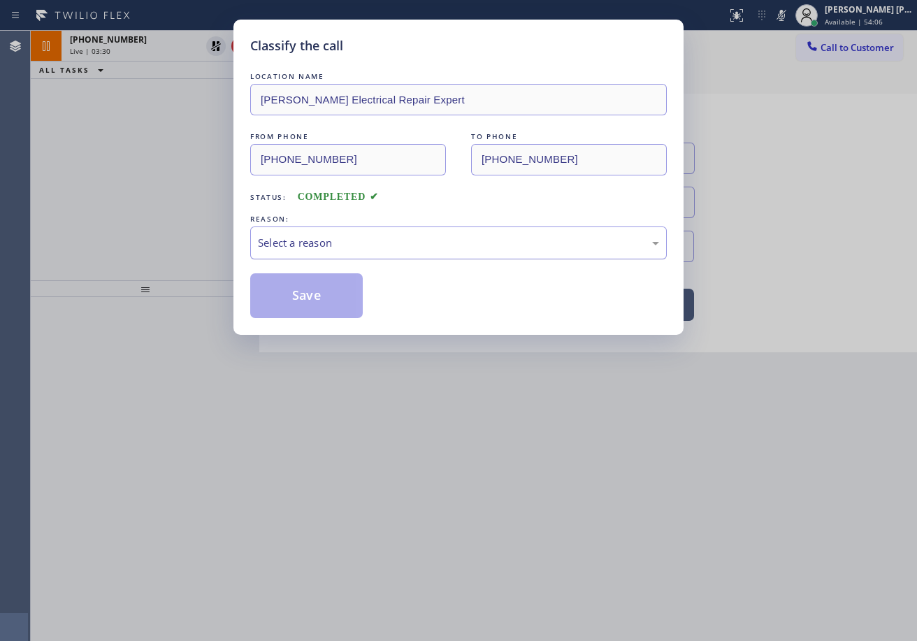
drag, startPoint x: 266, startPoint y: 232, endPoint x: 280, endPoint y: 249, distance: 22.4
click at [271, 233] on div "Select a reason" at bounding box center [458, 242] width 416 height 33
click at [327, 282] on button "Save" at bounding box center [306, 295] width 112 height 45
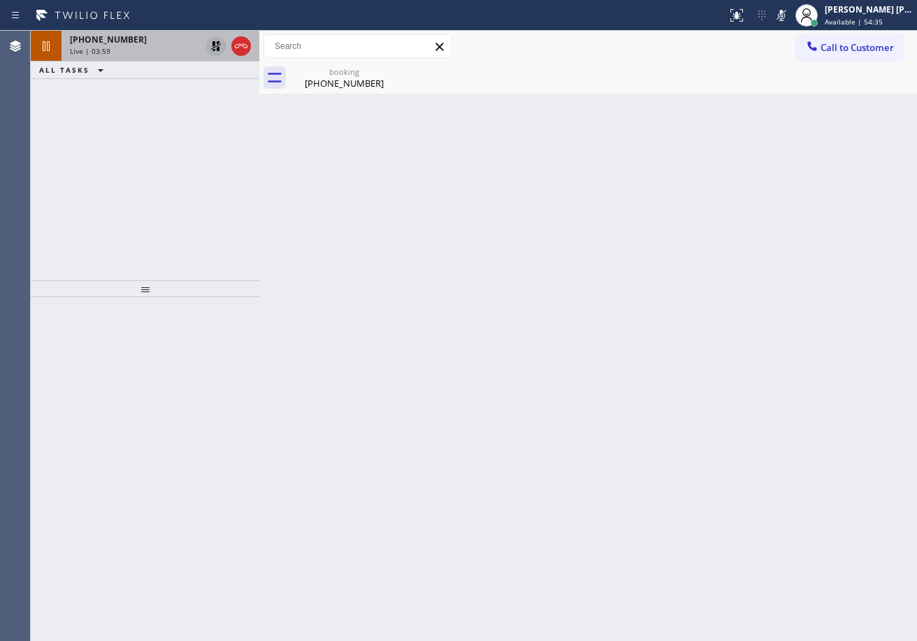
click at [214, 48] on icon at bounding box center [216, 46] width 10 height 10
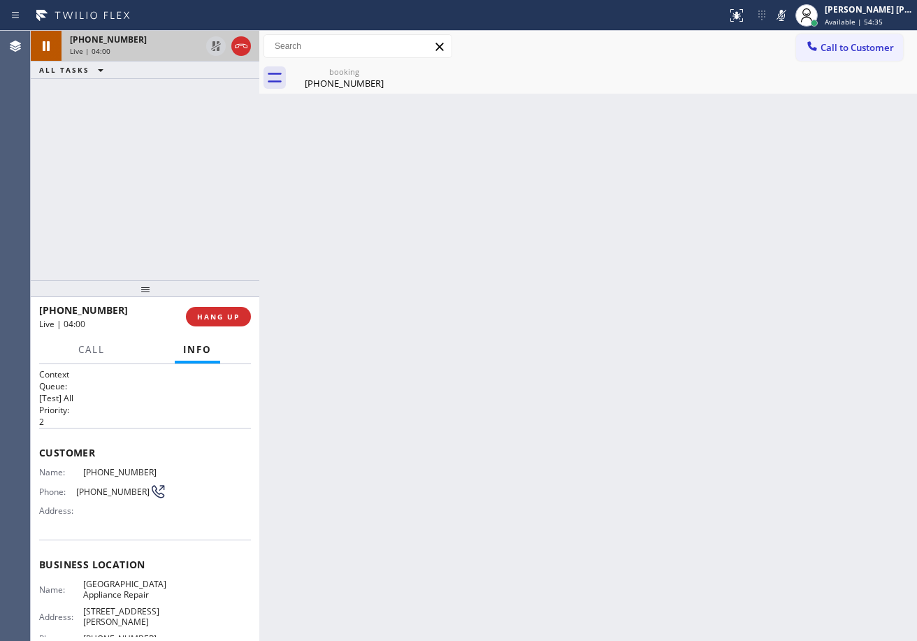
click at [189, 48] on div "Live | 04:00" at bounding box center [135, 51] width 131 height 10
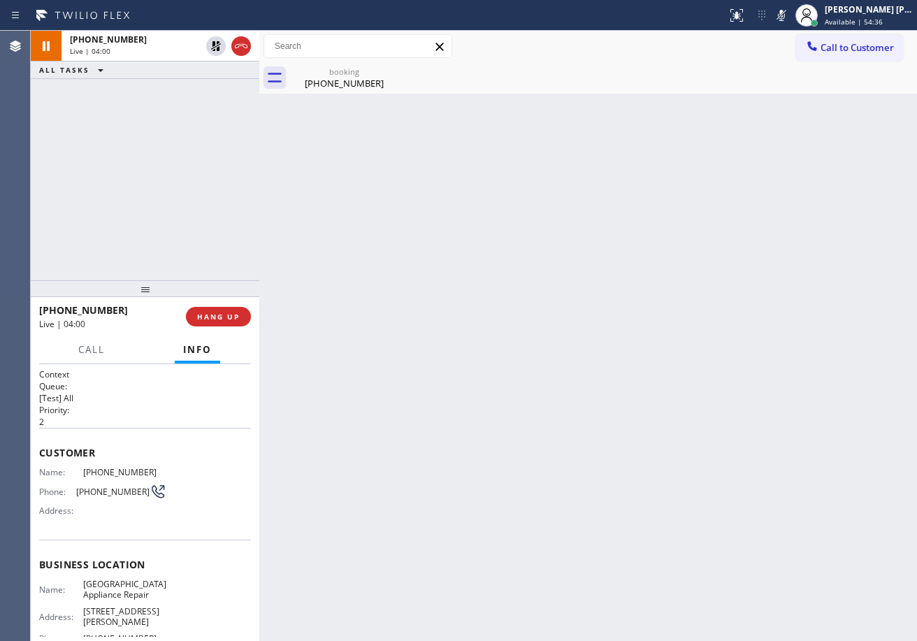
drag, startPoint x: 792, startPoint y: 14, endPoint x: 819, endPoint y: 194, distance: 181.6
click at [790, 15] on icon at bounding box center [781, 15] width 17 height 17
click at [820, 195] on div "Back to Dashboard Change Sender ID Customers Technicians Select a contact Outbo…" at bounding box center [587, 336] width 657 height 610
click at [546, 112] on div "Back to Dashboard Change Sender ID Customers Technicians Select a contact Outbo…" at bounding box center [587, 336] width 657 height 610
click at [582, 87] on div "booking [PHONE_NUMBER]" at bounding box center [603, 77] width 627 height 31
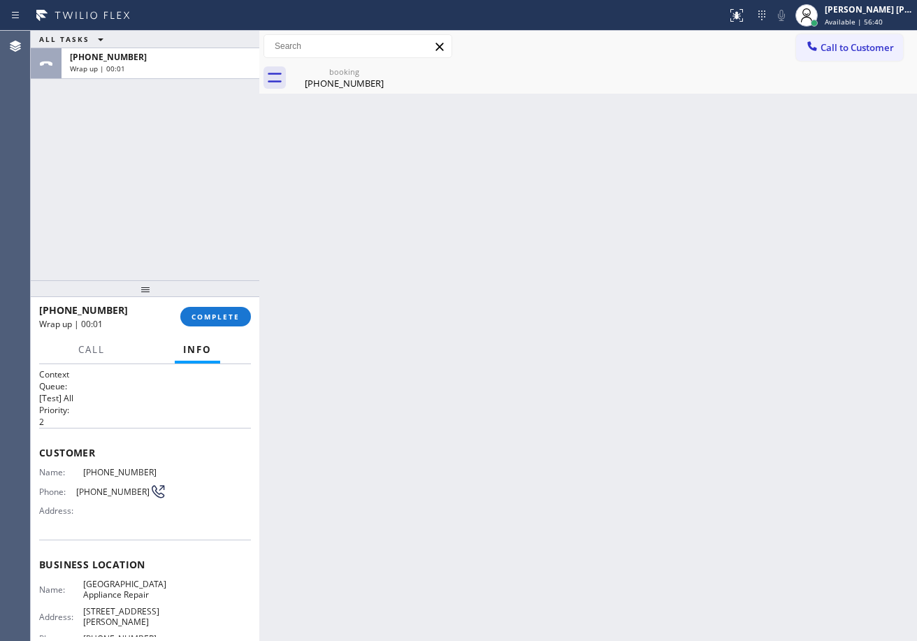
click at [815, 10] on icon at bounding box center [806, 15] width 17 height 17
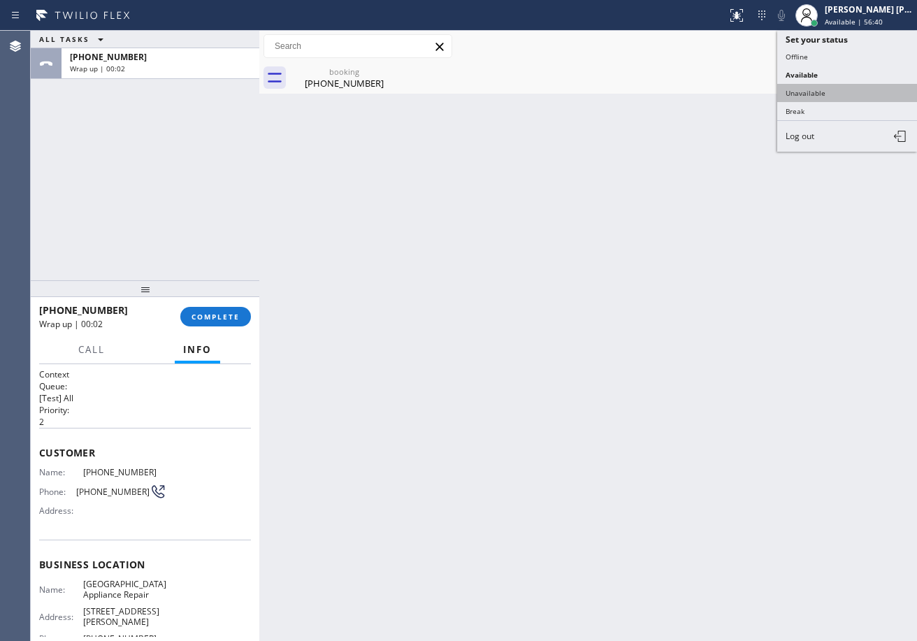
click at [832, 97] on button "Unavailable" at bounding box center [847, 93] width 140 height 18
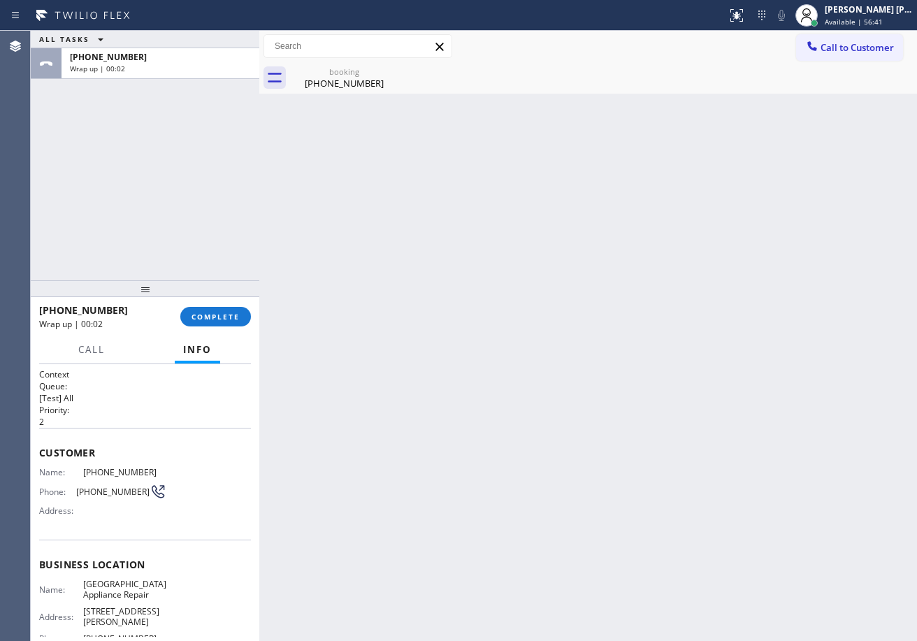
click at [829, 112] on div "Back to Dashboard Change Sender ID Customers Technicians Select a contact Outbo…" at bounding box center [587, 336] width 657 height 610
click at [221, 316] on span "COMPLETE" at bounding box center [215, 317] width 48 height 10
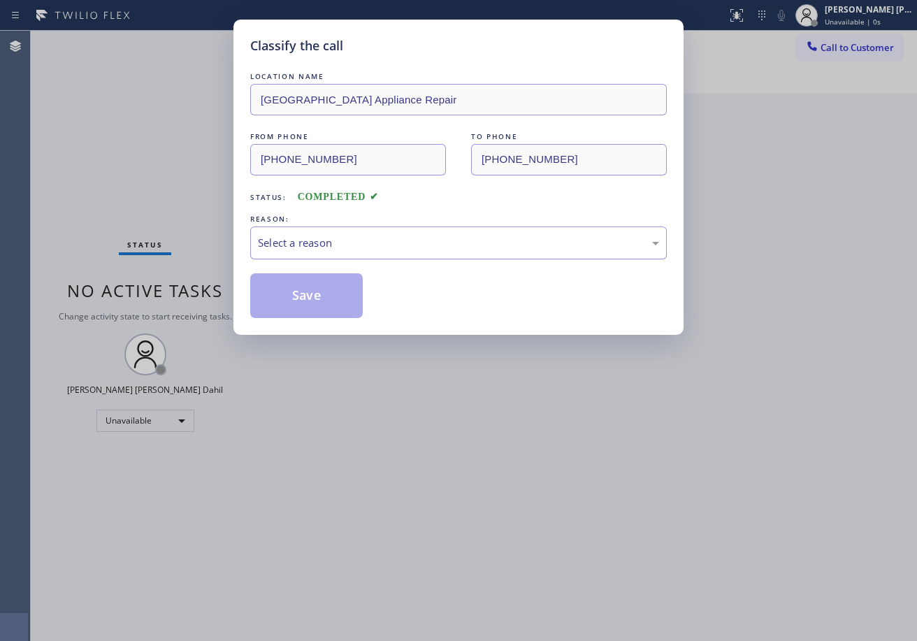
click at [322, 259] on div "Select a reason" at bounding box center [458, 242] width 416 height 33
click at [326, 300] on button "Save" at bounding box center [306, 295] width 112 height 45
drag, startPoint x: 326, startPoint y: 300, endPoint x: 380, endPoint y: 281, distance: 57.2
click at [328, 300] on button "Save" at bounding box center [306, 295] width 112 height 45
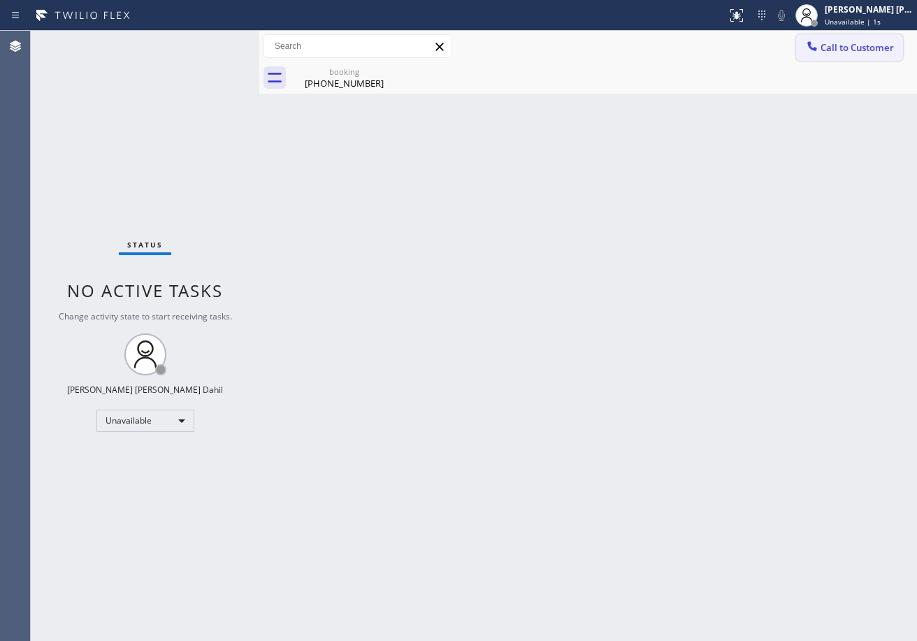
click at [857, 47] on span "Call to Customer" at bounding box center [856, 47] width 73 height 13
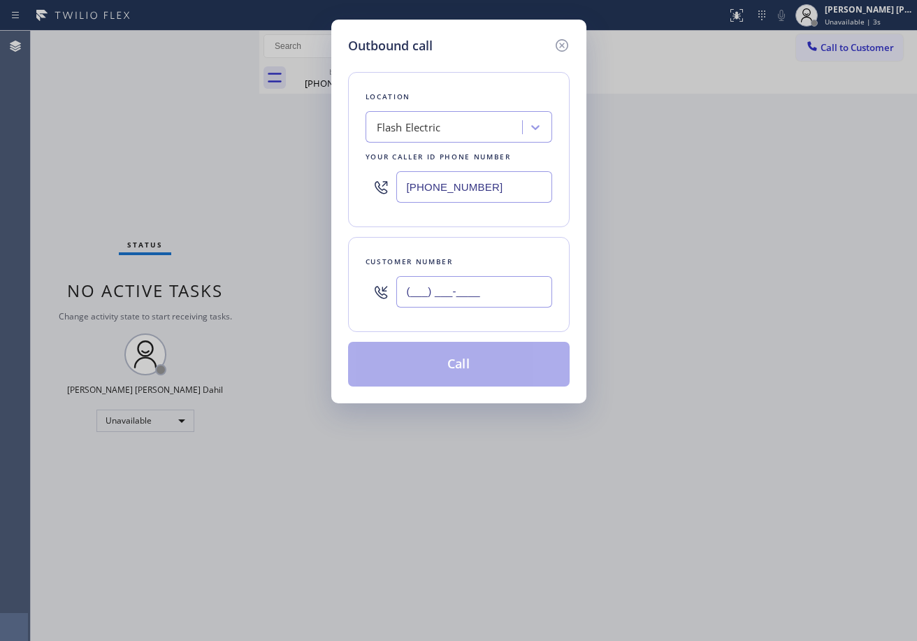
click at [502, 306] on input "(___) ___-____" at bounding box center [474, 291] width 156 height 31
paste input "312) 358-0305"
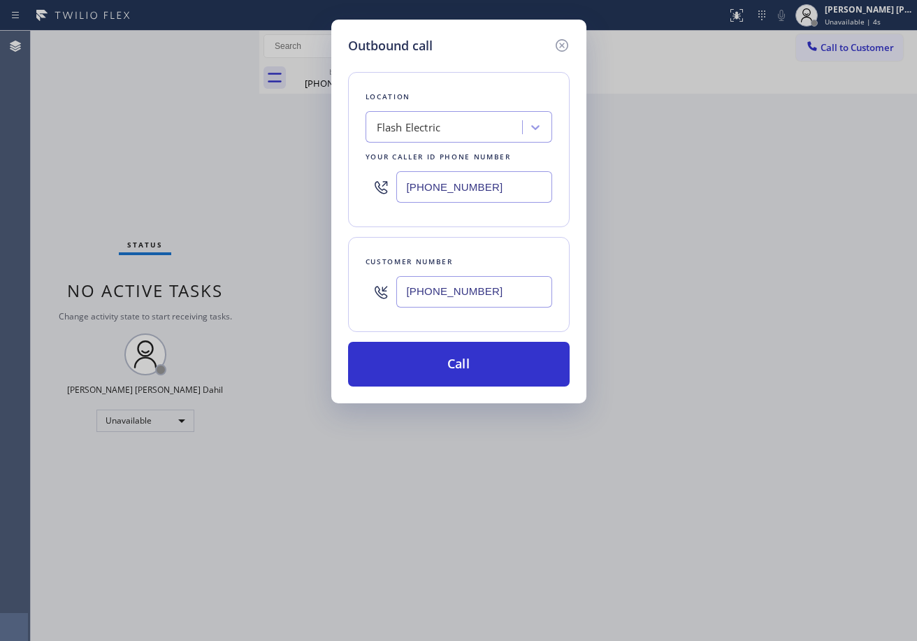
type input "[PHONE_NUMBER]"
drag, startPoint x: 508, startPoint y: 202, endPoint x: 518, endPoint y: 199, distance: 10.8
click at [518, 199] on input "[PHONE_NUMBER]" at bounding box center [474, 186] width 156 height 31
paste input "73) 830-4668"
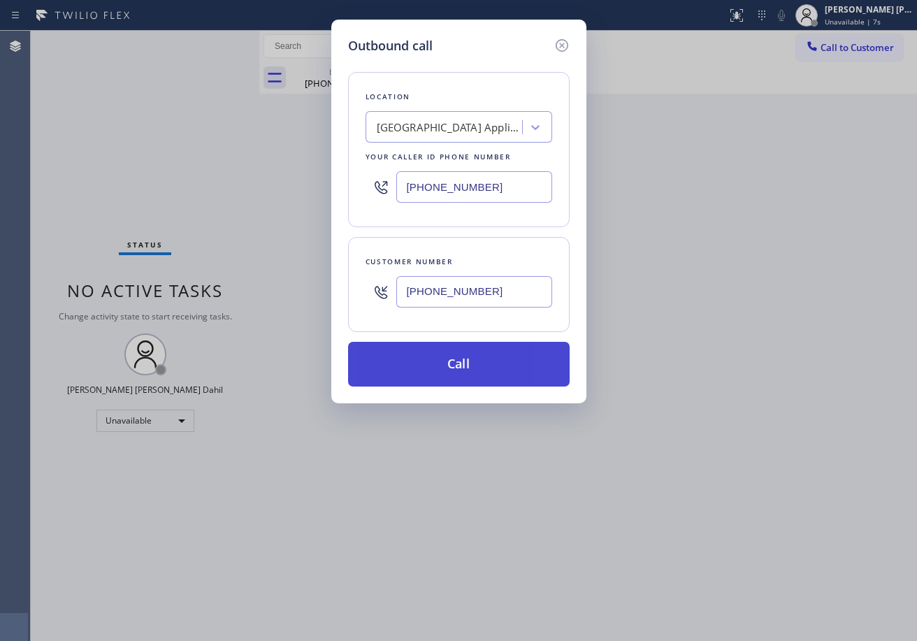
type input "[PHONE_NUMBER]"
click at [503, 366] on button "Call" at bounding box center [458, 364] width 221 height 45
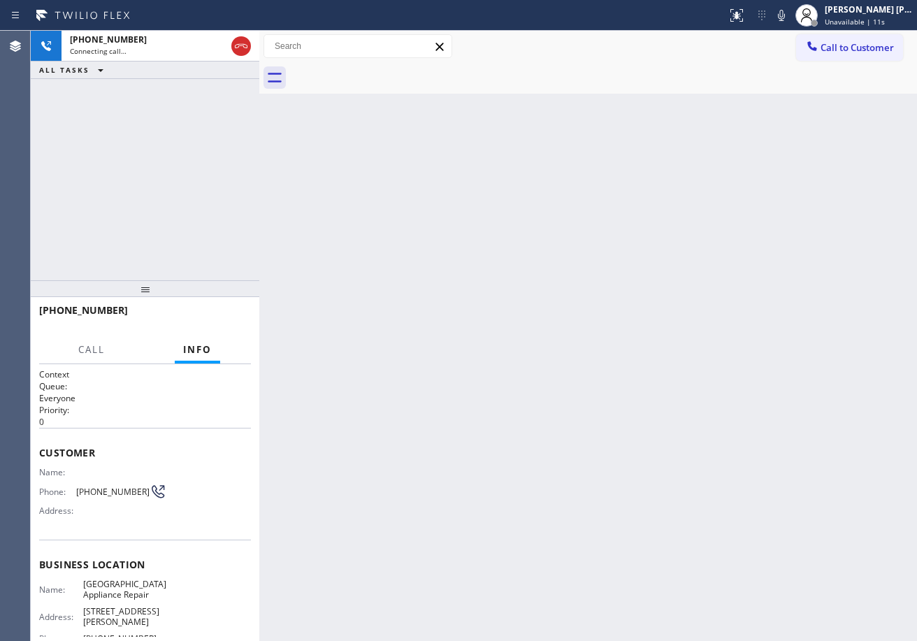
click at [150, 225] on div "[PHONE_NUMBER] Connecting call… ALL TASKS ALL TASKS ACTIVE TASKS TASKS IN WRAP …" at bounding box center [145, 155] width 228 height 249
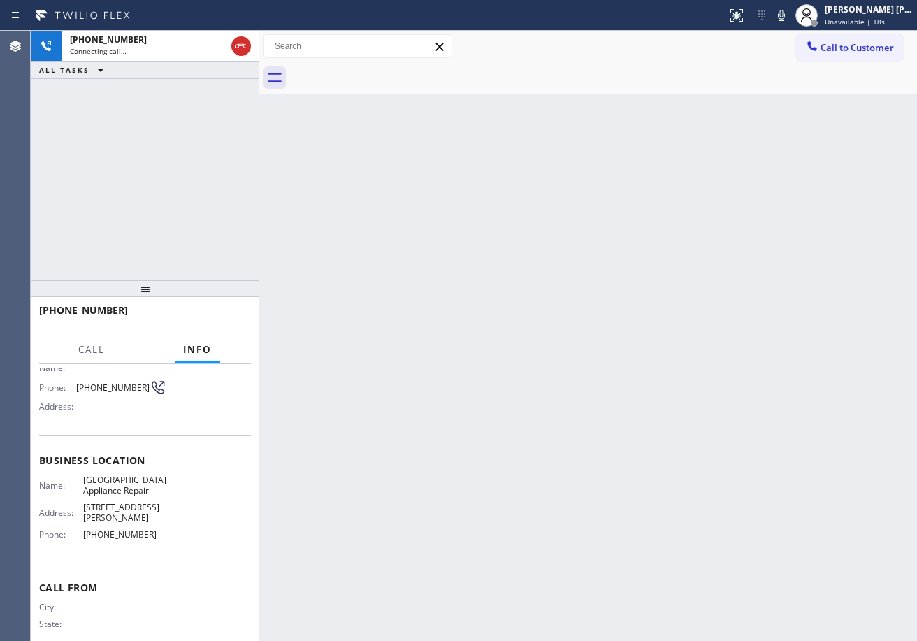
scroll to position [125, 0]
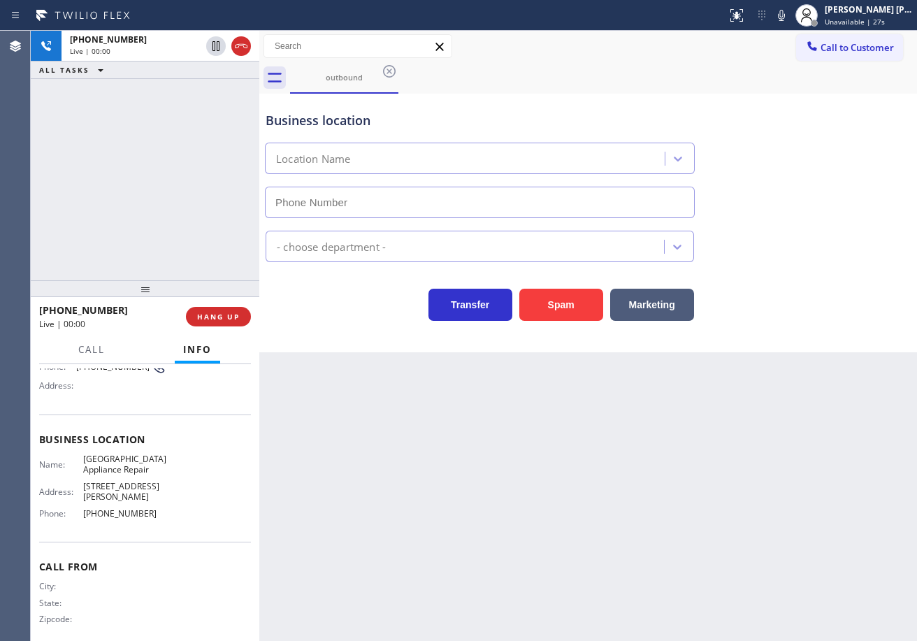
type input "[PHONE_NUMBER]"
click at [528, 435] on div "Back to Dashboard Change Sender ID Customers Technicians Select a contact Outbo…" at bounding box center [587, 336] width 657 height 610
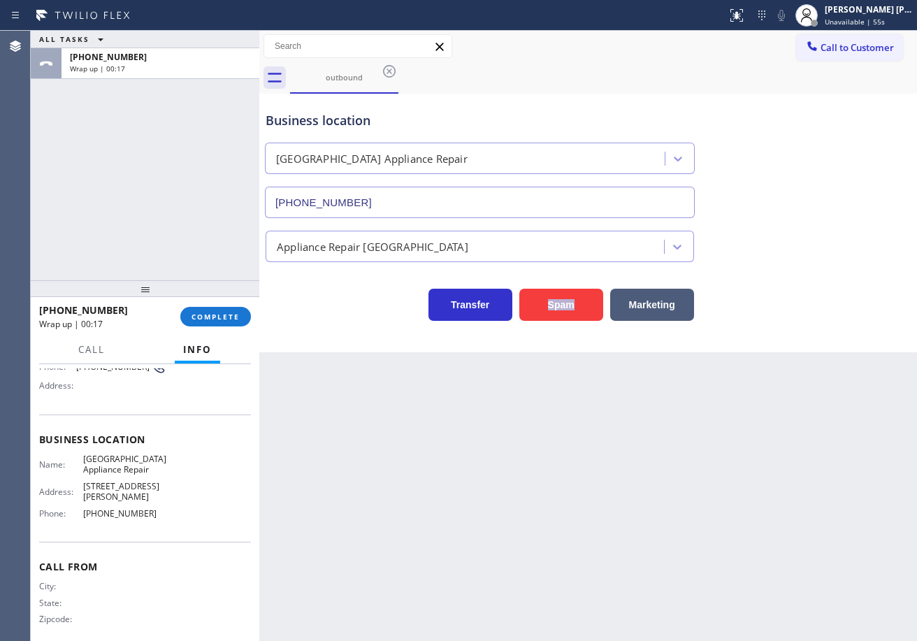
click at [217, 336] on button "Info" at bounding box center [197, 349] width 45 height 27
click at [218, 326] on button "COMPLETE" at bounding box center [215, 317] width 71 height 20
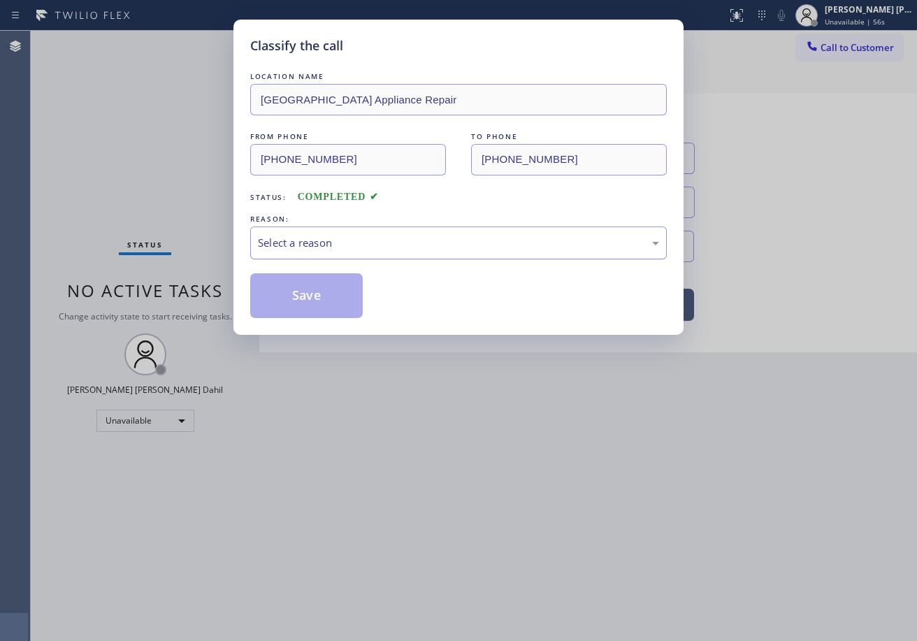
click at [311, 253] on div "Select a reason" at bounding box center [458, 242] width 416 height 33
click at [314, 300] on button "Save" at bounding box center [306, 295] width 112 height 45
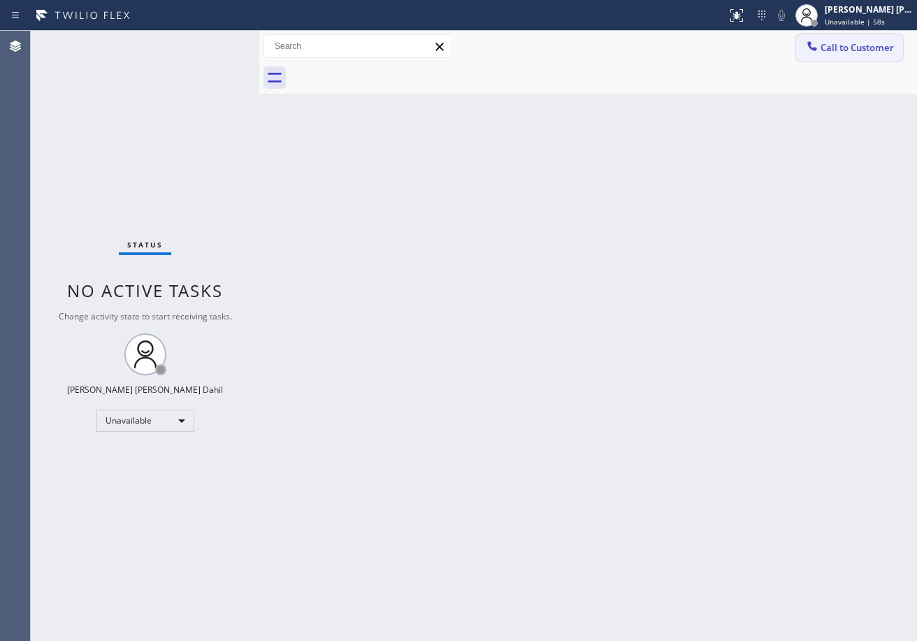
click at [849, 57] on button "Call to Customer" at bounding box center [849, 47] width 107 height 27
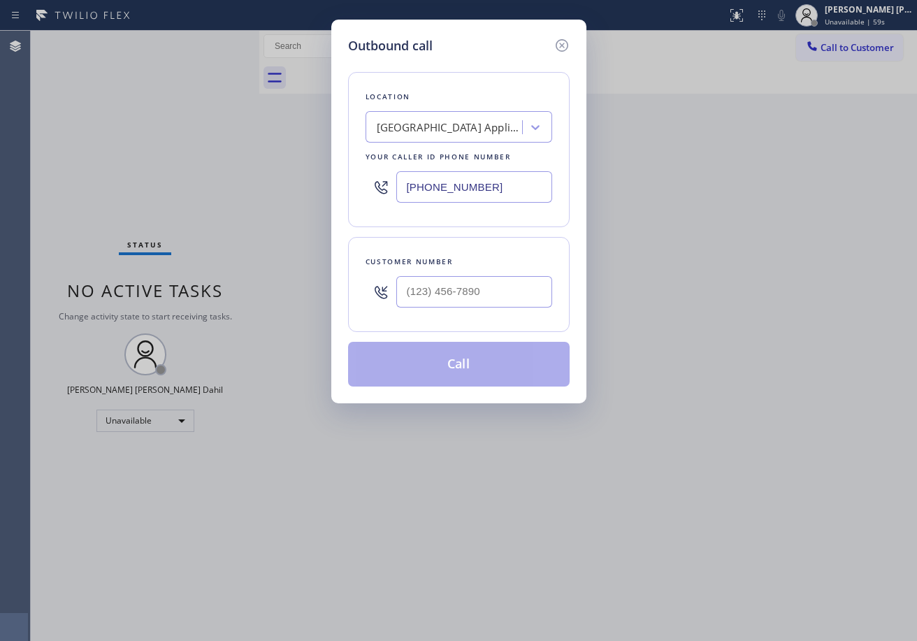
click at [513, 294] on input "text" at bounding box center [474, 291] width 156 height 31
paste input "312) 358-0305"
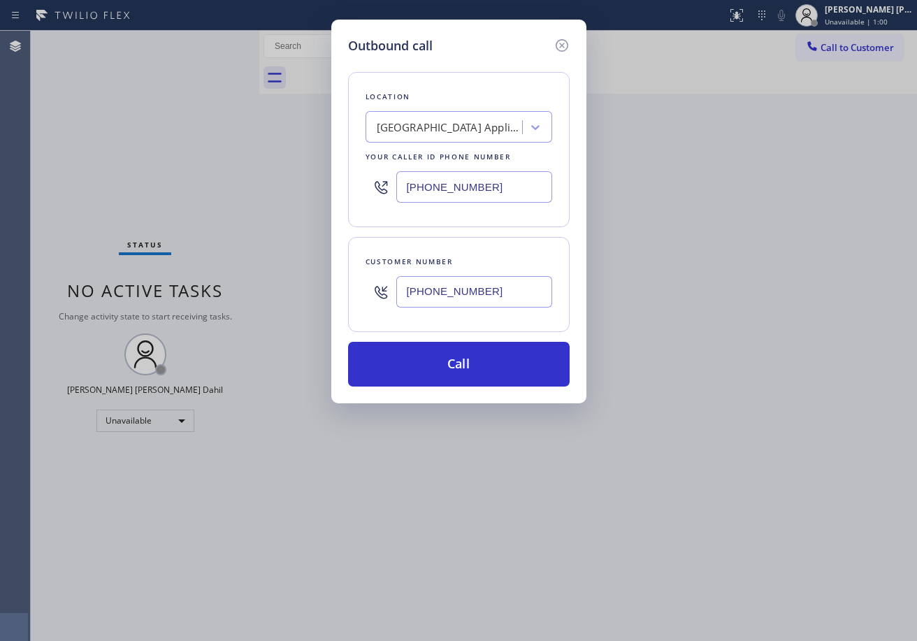
type input "[PHONE_NUMBER]"
click at [458, 354] on button "Call" at bounding box center [458, 364] width 221 height 45
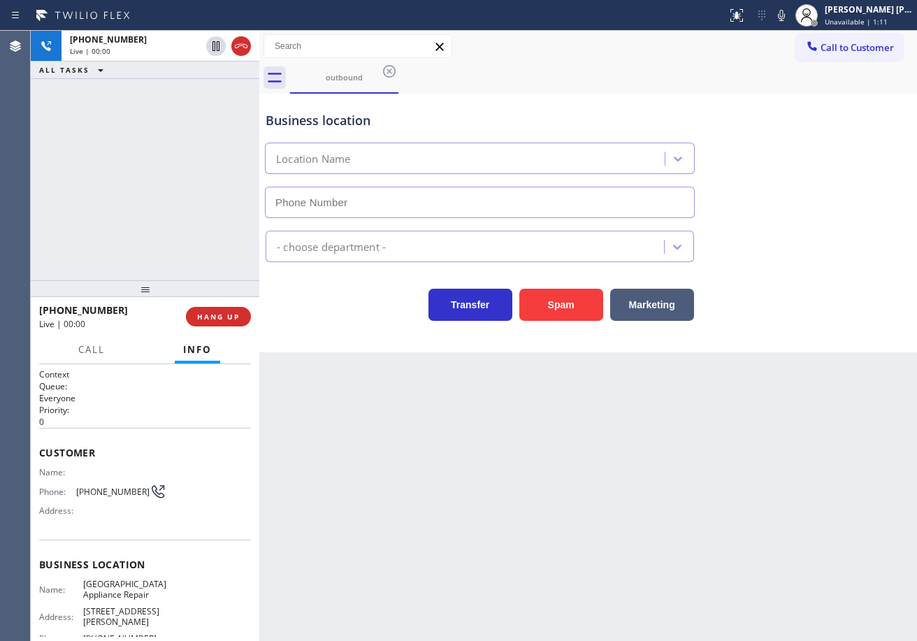
type input "[PHONE_NUMBER]"
click at [163, 272] on div "[PHONE_NUMBER] Live | 00:04 ALL TASKS ALL TASKS ACTIVE TASKS TASKS IN WRAP UP" at bounding box center [145, 155] width 228 height 249
click at [221, 319] on span "HANG UP" at bounding box center [218, 317] width 43 height 10
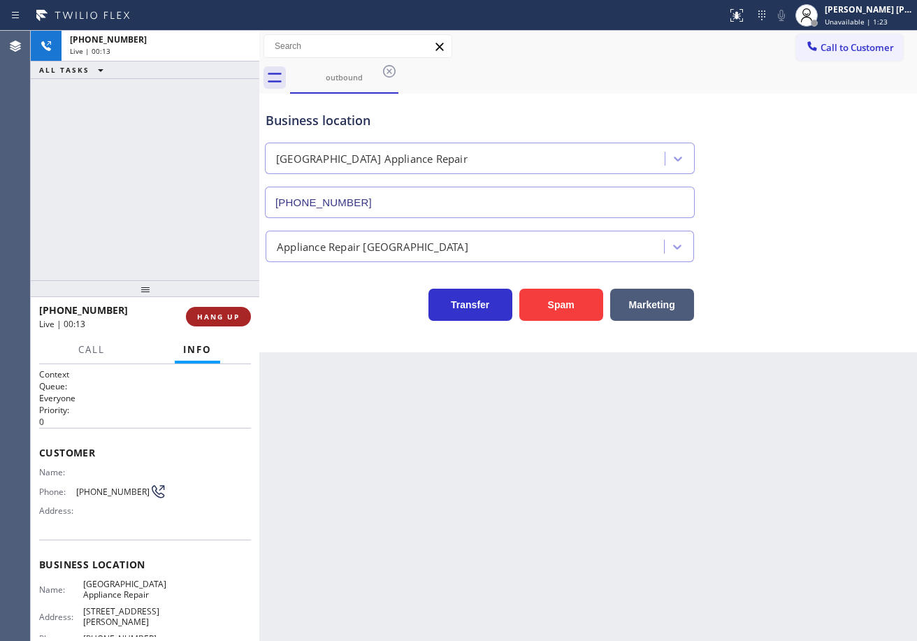
click at [221, 319] on span "HANG UP" at bounding box center [218, 317] width 43 height 10
click at [221, 317] on span "HANG UP" at bounding box center [218, 317] width 43 height 10
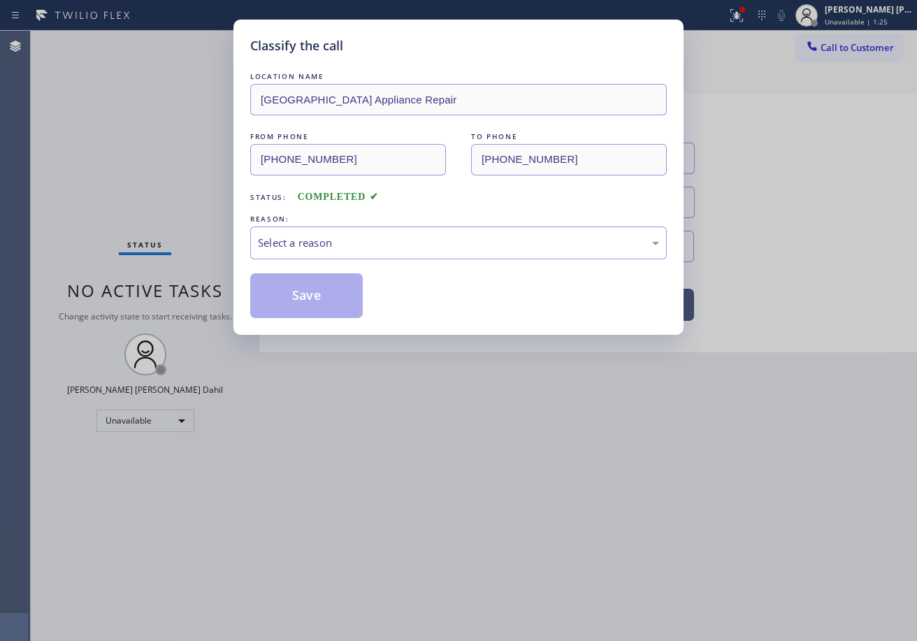
click at [221, 317] on div "Classify the call LOCATION NAME [GEOGRAPHIC_DATA] Appliance Repair FROM PHONE […" at bounding box center [458, 320] width 917 height 641
click at [352, 231] on div "Select a reason" at bounding box center [458, 242] width 416 height 33
click at [333, 299] on button "Save" at bounding box center [306, 295] width 112 height 45
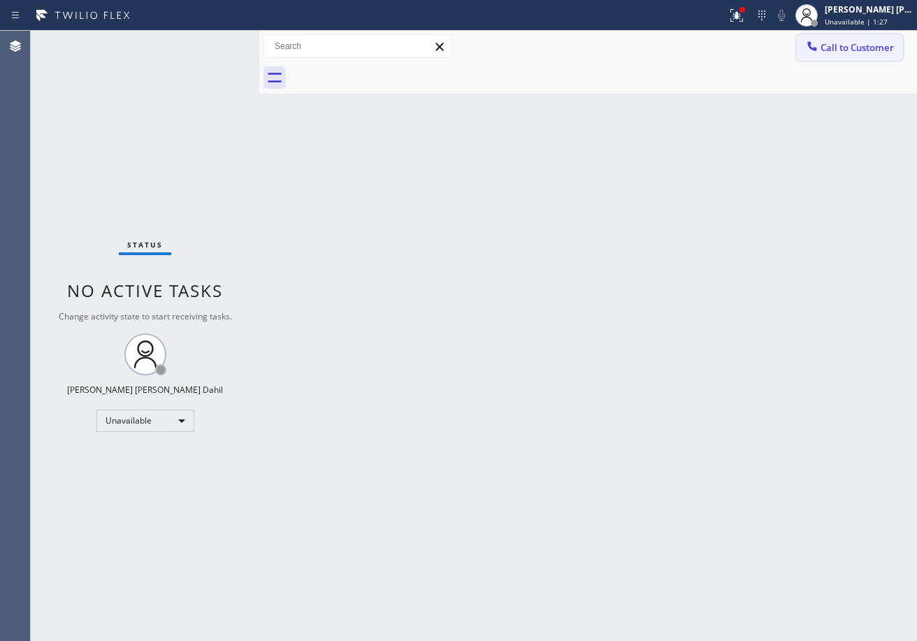
click at [859, 54] on button "Call to Customer" at bounding box center [849, 47] width 107 height 27
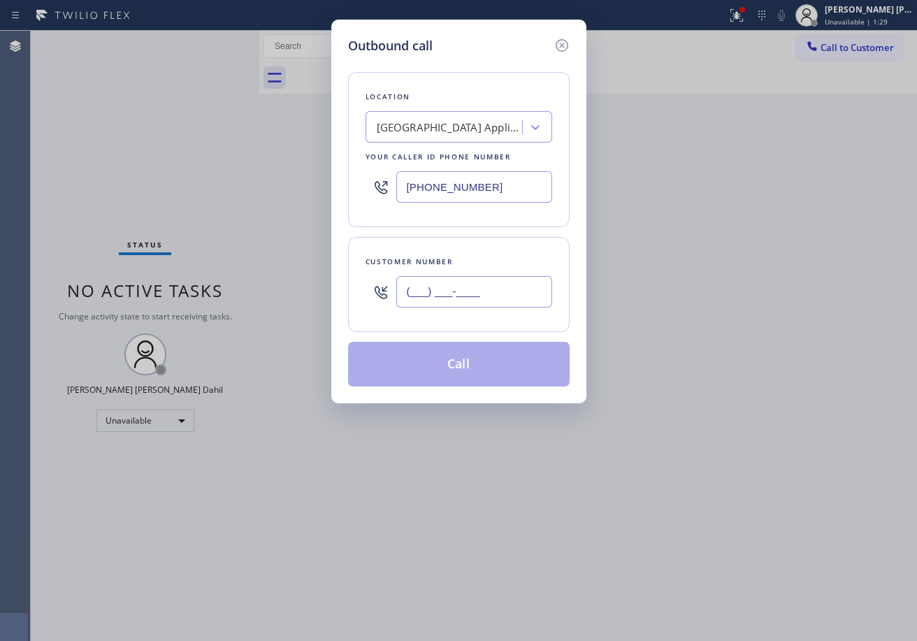
click at [471, 297] on input "(___) ___-____" at bounding box center [474, 291] width 156 height 31
paste input "312) 358-0305"
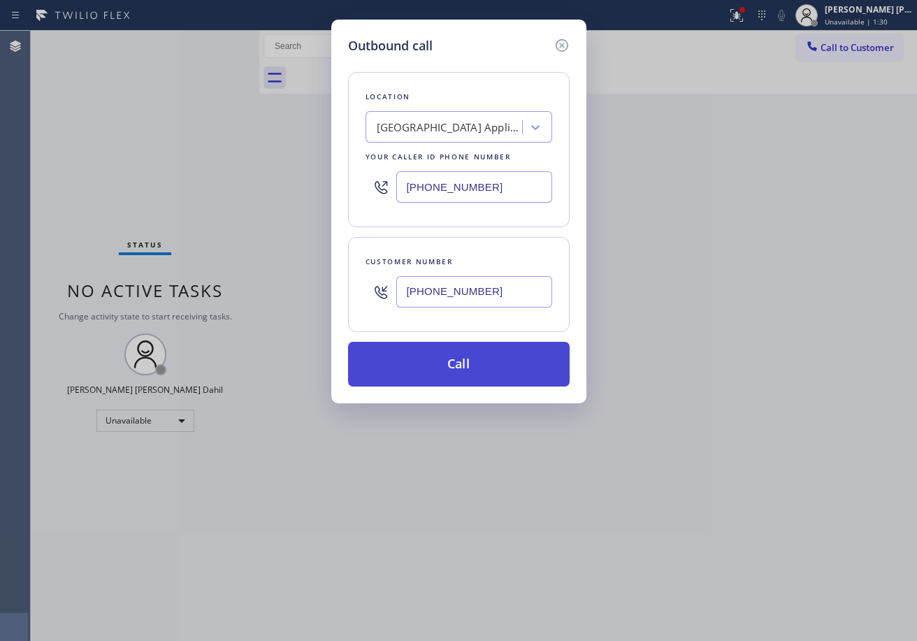
type input "[PHONE_NUMBER]"
click at [414, 367] on button "Call" at bounding box center [458, 364] width 221 height 45
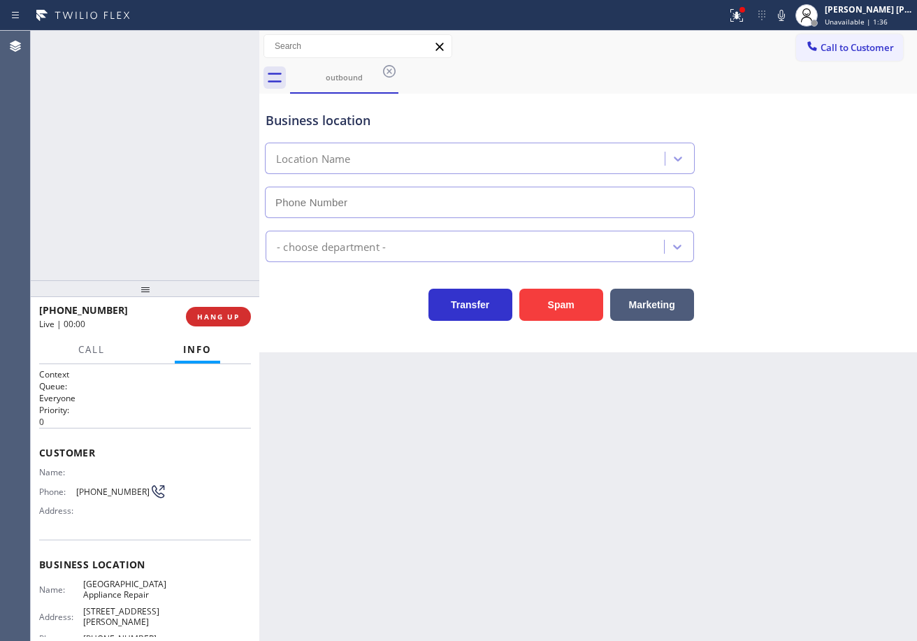
type input "[PHONE_NUMBER]"
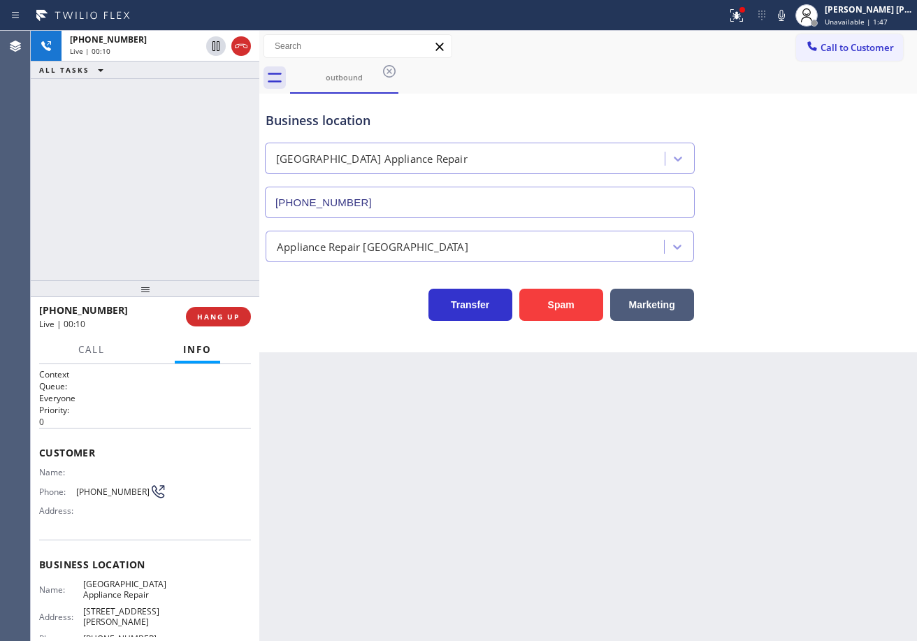
click at [240, 49] on icon at bounding box center [241, 46] width 17 height 17
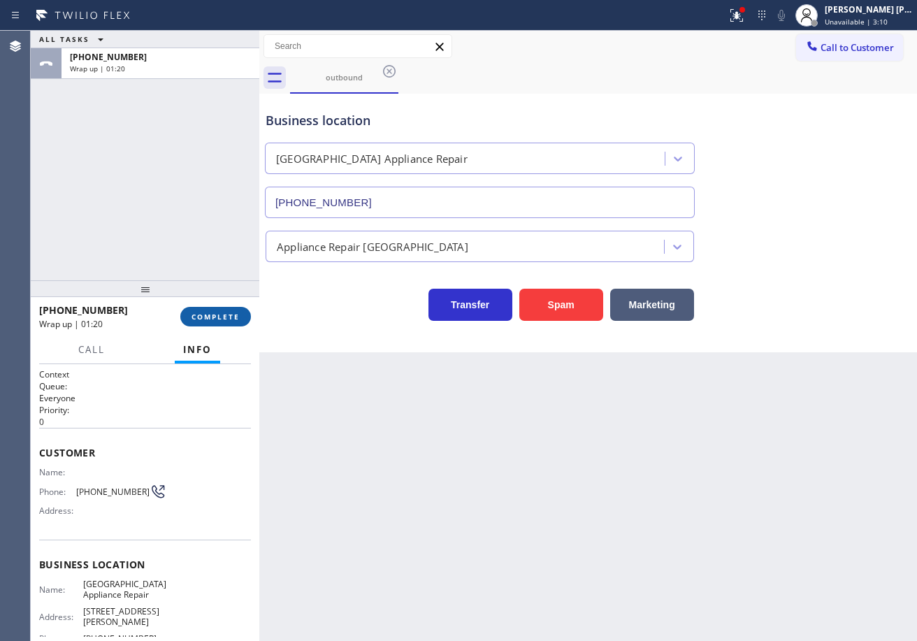
click at [235, 323] on button "COMPLETE" at bounding box center [215, 317] width 71 height 20
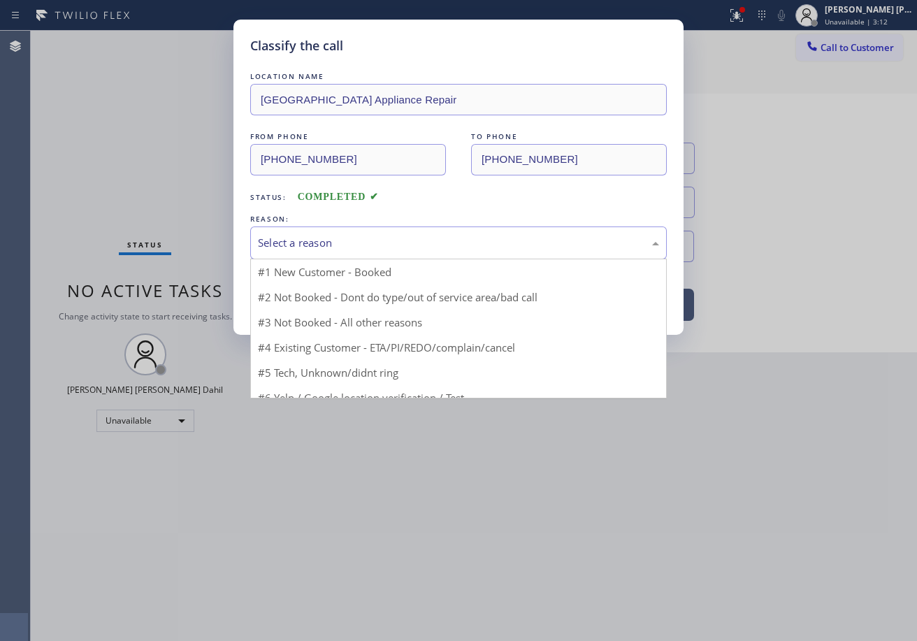
click at [343, 254] on div "Select a reason" at bounding box center [458, 242] width 416 height 33
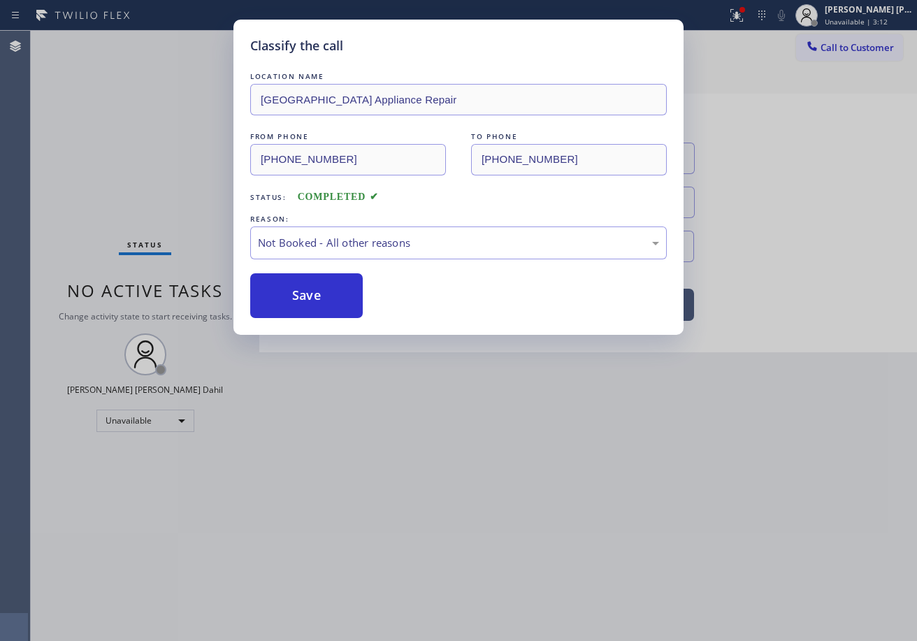
click at [319, 292] on button "Save" at bounding box center [306, 295] width 112 height 45
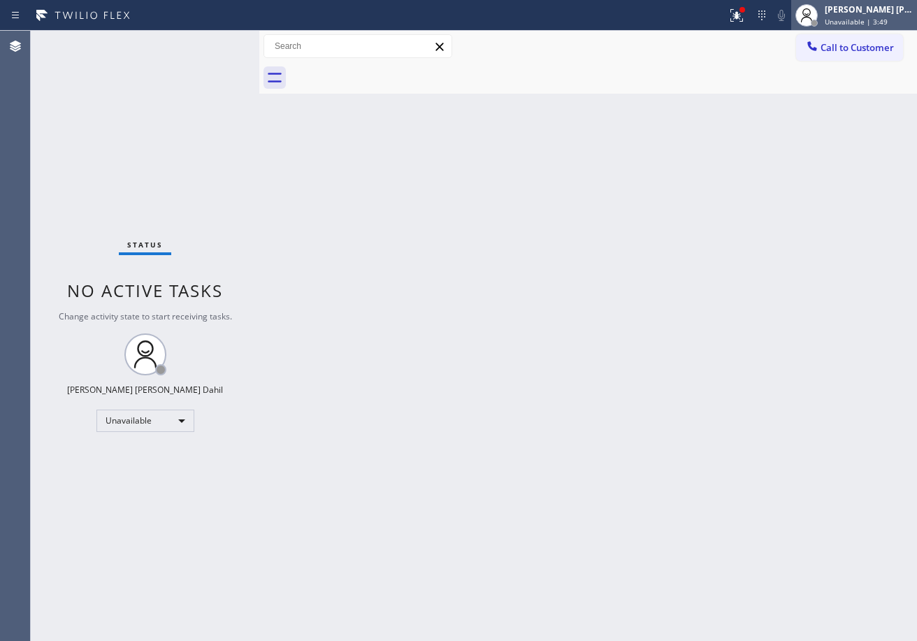
click at [841, 10] on div "[PERSON_NAME] [PERSON_NAME] Dahil" at bounding box center [868, 9] width 88 height 12
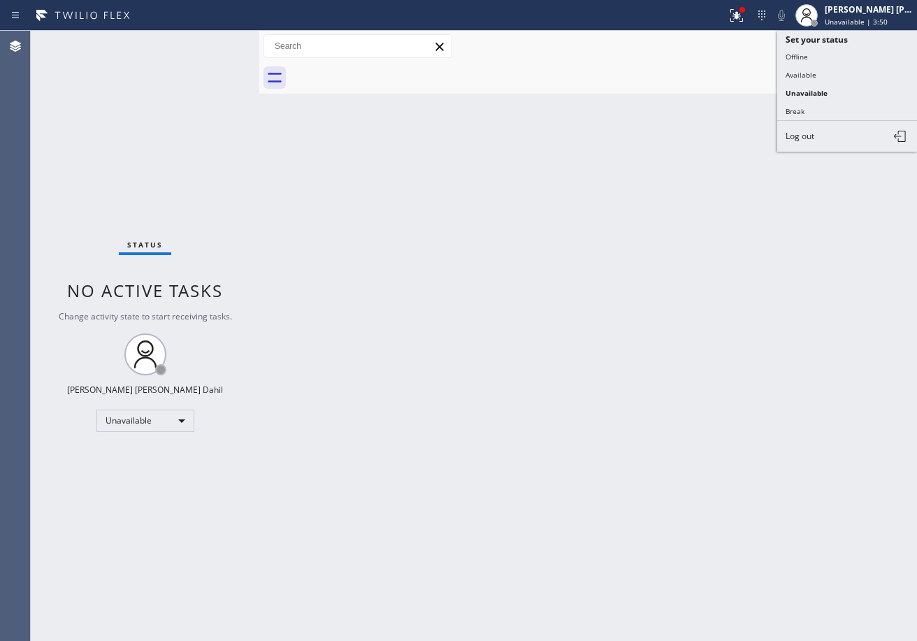
drag, startPoint x: 817, startPoint y: 75, endPoint x: 804, endPoint y: 68, distance: 14.4
click at [814, 75] on button "Available" at bounding box center [847, 75] width 140 height 18
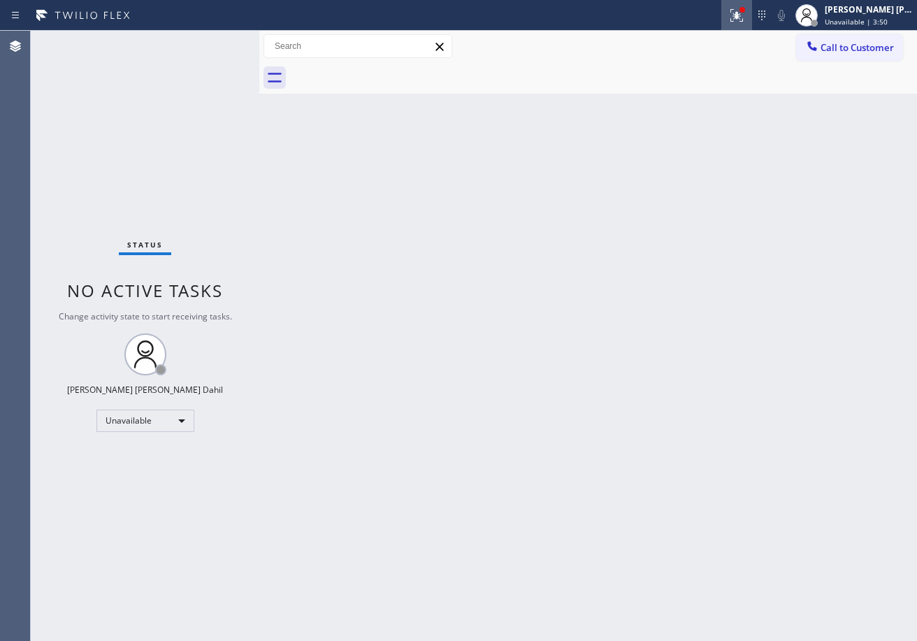
click at [741, 11] on div at bounding box center [736, 15] width 31 height 17
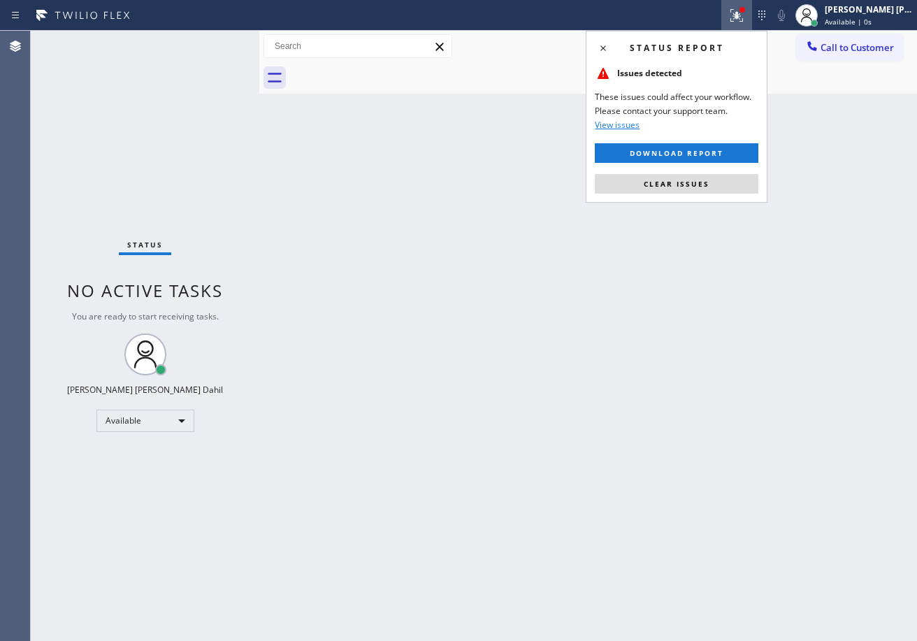
drag, startPoint x: 721, startPoint y: 182, endPoint x: 812, endPoint y: 326, distance: 170.2
click at [721, 184] on button "Clear issues" at bounding box center [676, 184] width 163 height 20
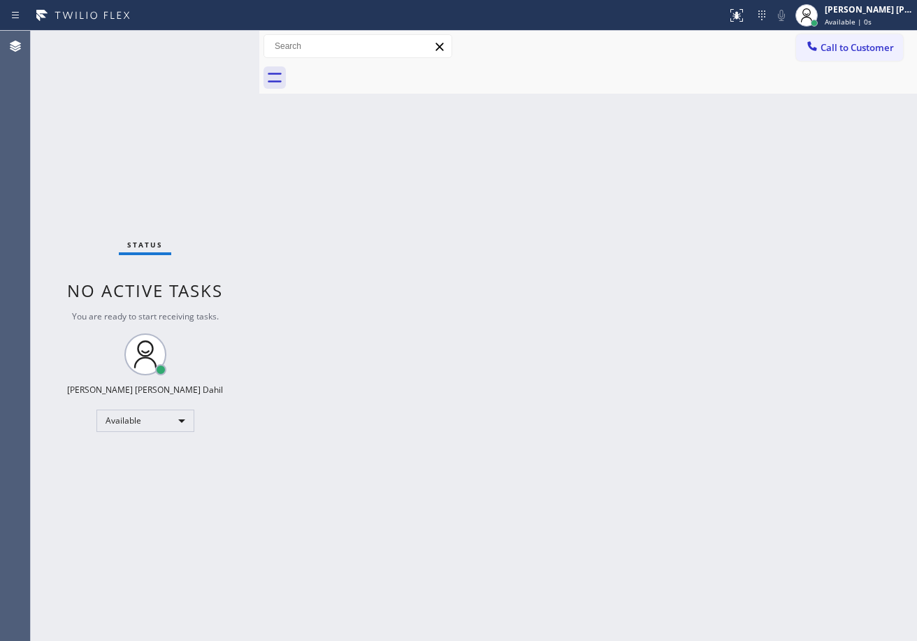
click at [788, 567] on div "Back to Dashboard Change Sender ID Customers Technicians Select a contact Outbo…" at bounding box center [587, 336] width 657 height 610
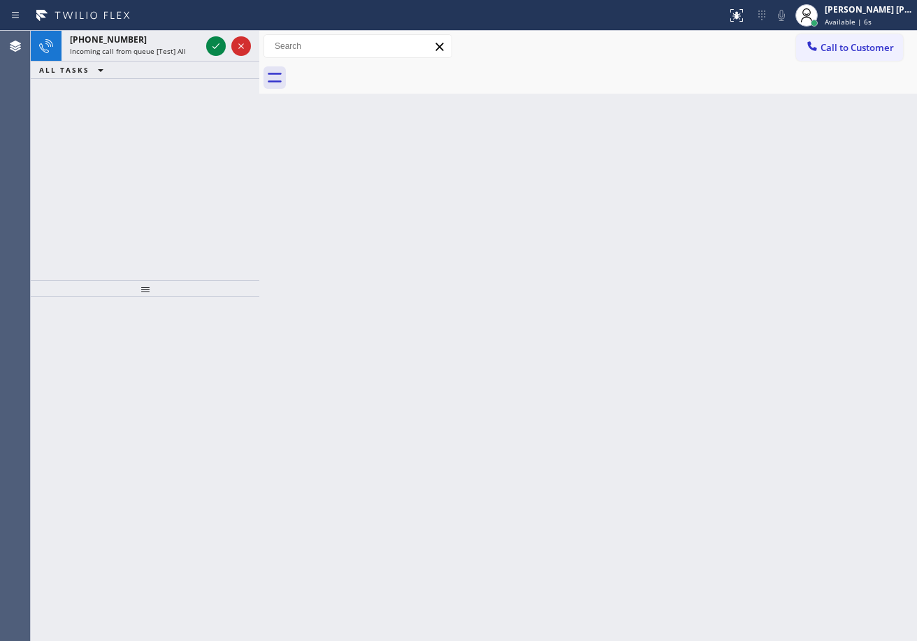
drag, startPoint x: 579, startPoint y: 92, endPoint x: 449, endPoint y: 92, distance: 129.3
click at [578, 92] on div at bounding box center [603, 77] width 627 height 31
click at [177, 42] on div "[PHONE_NUMBER]" at bounding box center [135, 40] width 131 height 12
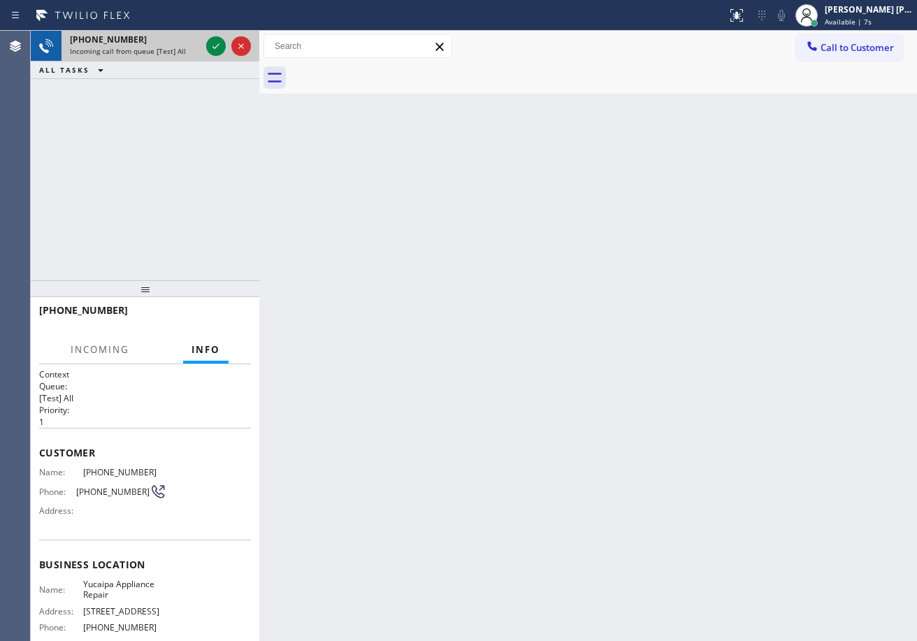
click at [177, 42] on div "[PHONE_NUMBER]" at bounding box center [135, 40] width 131 height 12
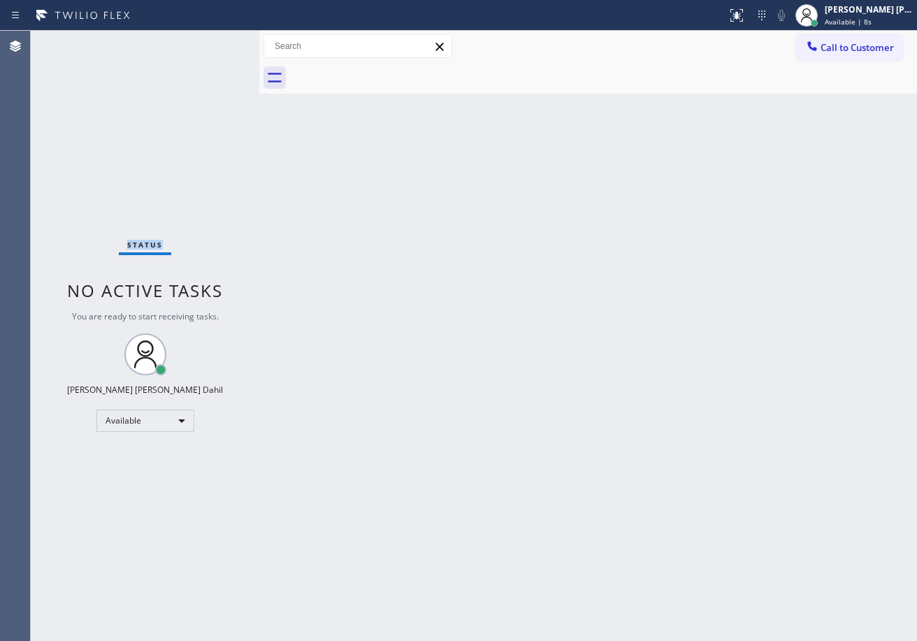
click at [177, 42] on div "Status No active tasks You are ready to start receiving tasks. [PERSON_NAME] [P…" at bounding box center [145, 336] width 228 height 610
click at [211, 42] on div "Status No active tasks You are ready to start receiving tasks. [PERSON_NAME] [P…" at bounding box center [145, 336] width 228 height 610
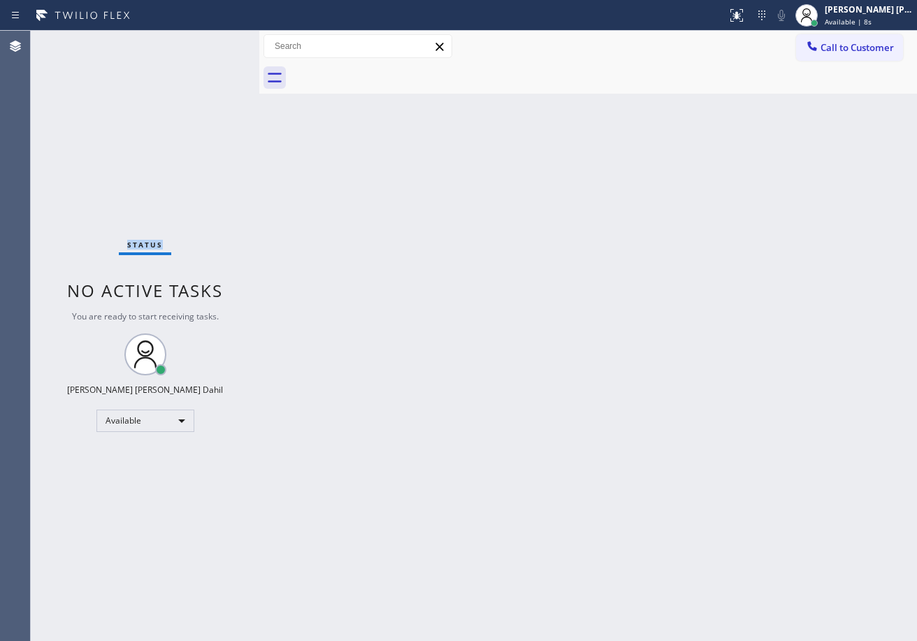
click at [211, 42] on div "Status No active tasks You are ready to start receiving tasks. [PERSON_NAME] [P…" at bounding box center [145, 336] width 228 height 610
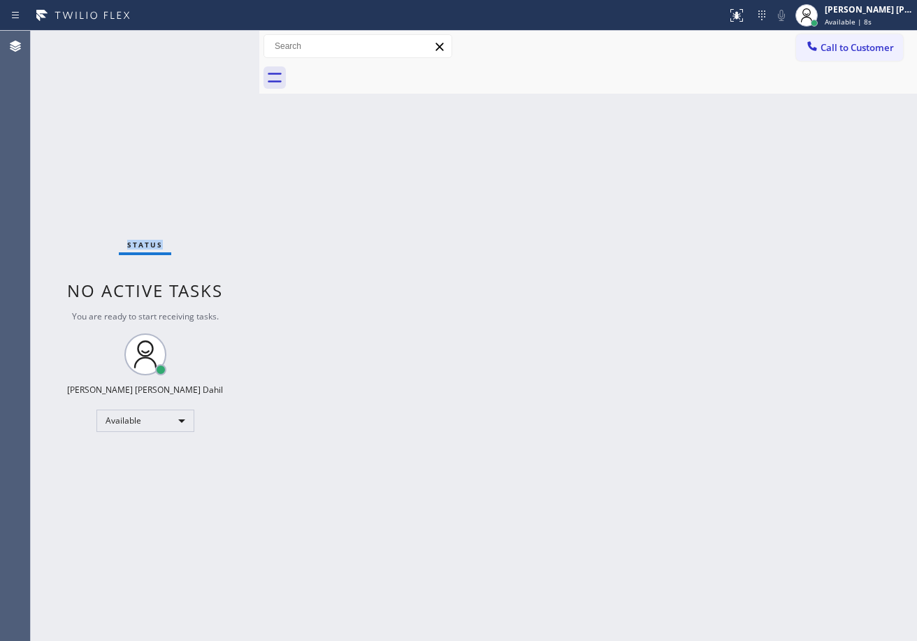
click at [211, 42] on div "Status No active tasks You are ready to start receiving tasks. [PERSON_NAME] [P…" at bounding box center [145, 336] width 228 height 610
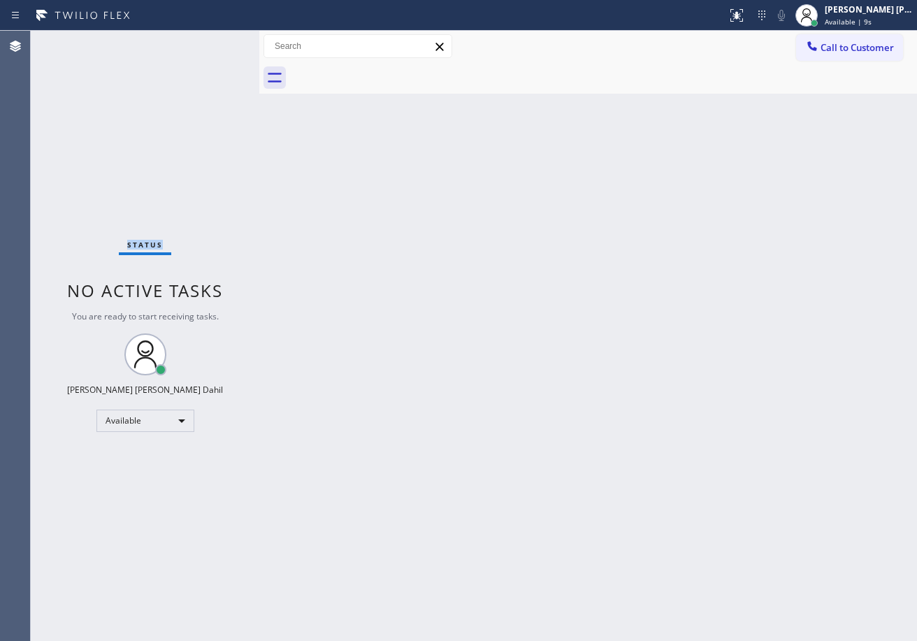
click at [211, 42] on div "Status No active tasks You are ready to start receiving tasks. [PERSON_NAME] [P…" at bounding box center [145, 336] width 228 height 610
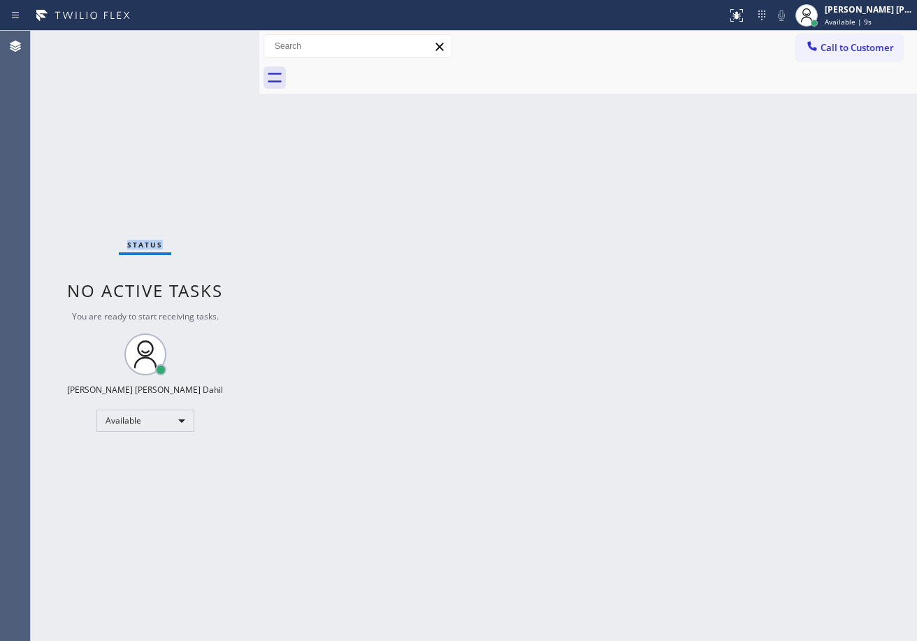
click at [211, 42] on div "Status No active tasks You are ready to start receiving tasks. [PERSON_NAME] [P…" at bounding box center [145, 336] width 228 height 610
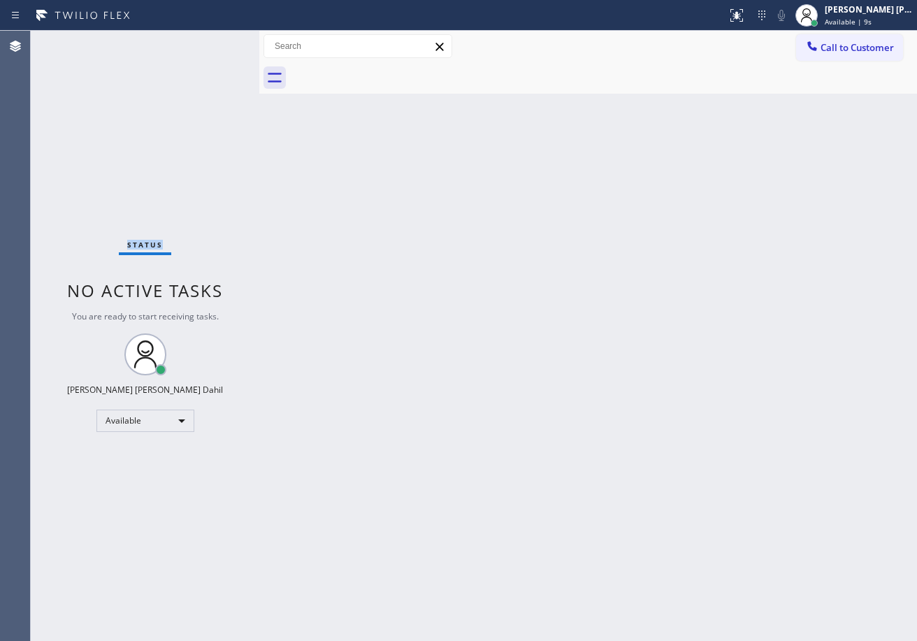
click at [211, 42] on div "Status No active tasks You are ready to start receiving tasks. [PERSON_NAME] [P…" at bounding box center [145, 336] width 228 height 610
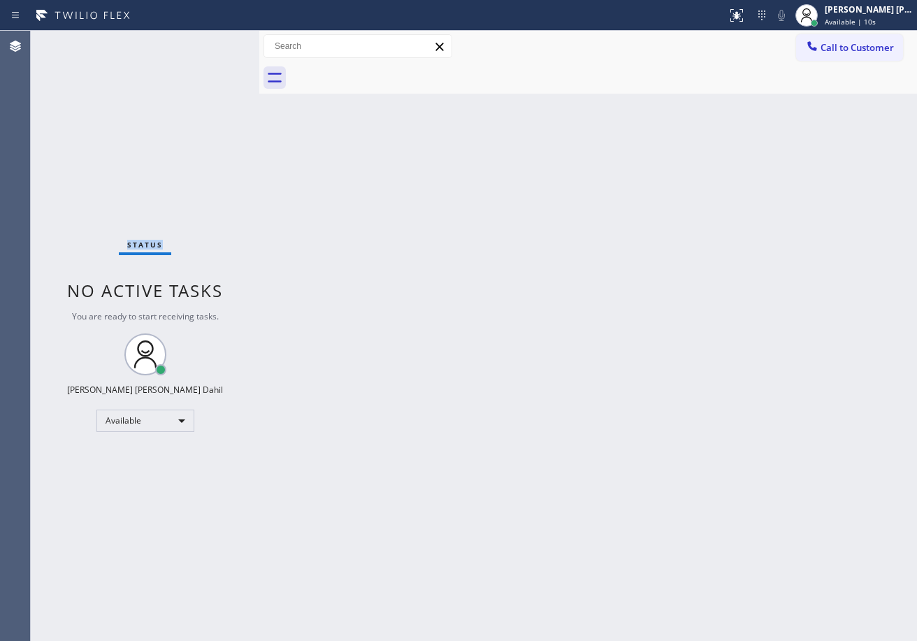
click at [211, 42] on div "Status No active tasks You are ready to start receiving tasks. [PERSON_NAME] [P…" at bounding box center [145, 336] width 228 height 610
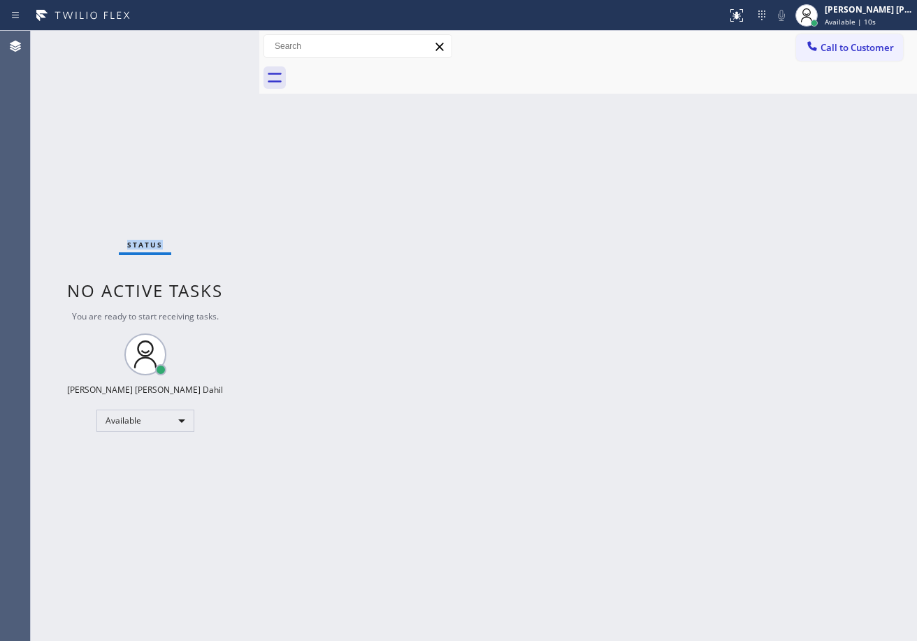
click at [211, 42] on div "Status No active tasks You are ready to start receiving tasks. [PERSON_NAME] [P…" at bounding box center [145, 336] width 228 height 610
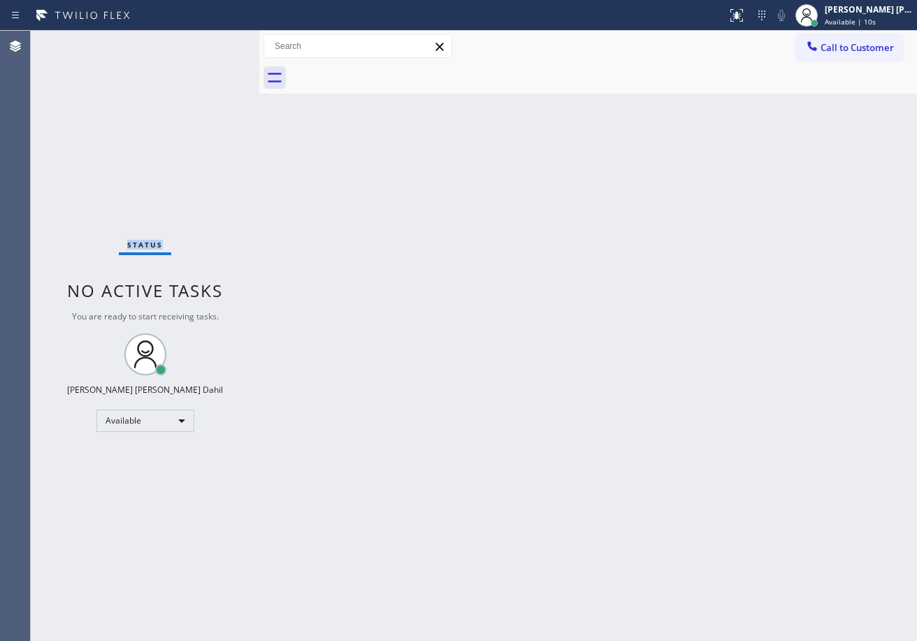
click at [211, 42] on div "Status No active tasks You are ready to start receiving tasks. [PERSON_NAME] [P…" at bounding box center [145, 336] width 228 height 610
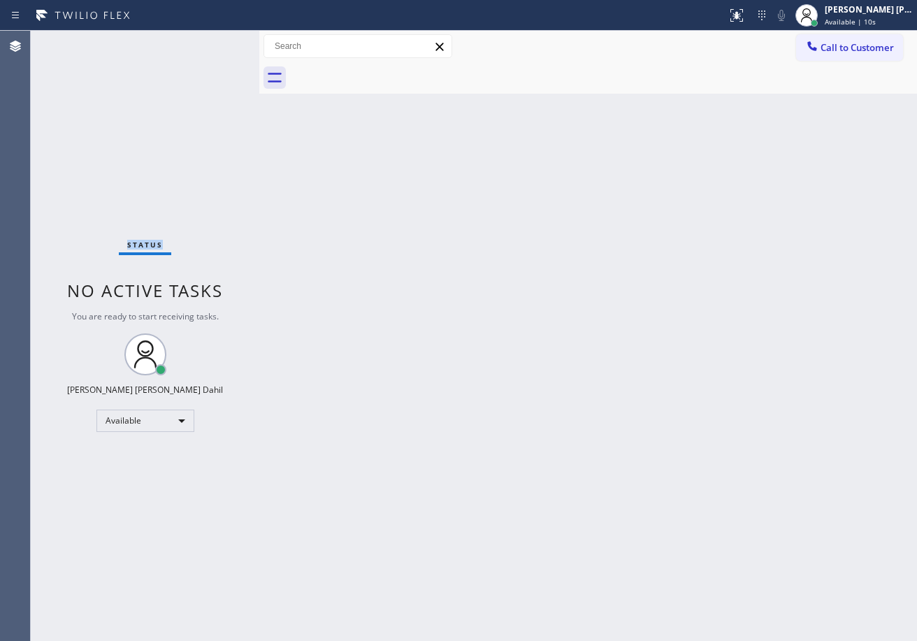
click at [211, 42] on div "Status No active tasks You are ready to start receiving tasks. [PERSON_NAME] [P…" at bounding box center [145, 336] width 228 height 610
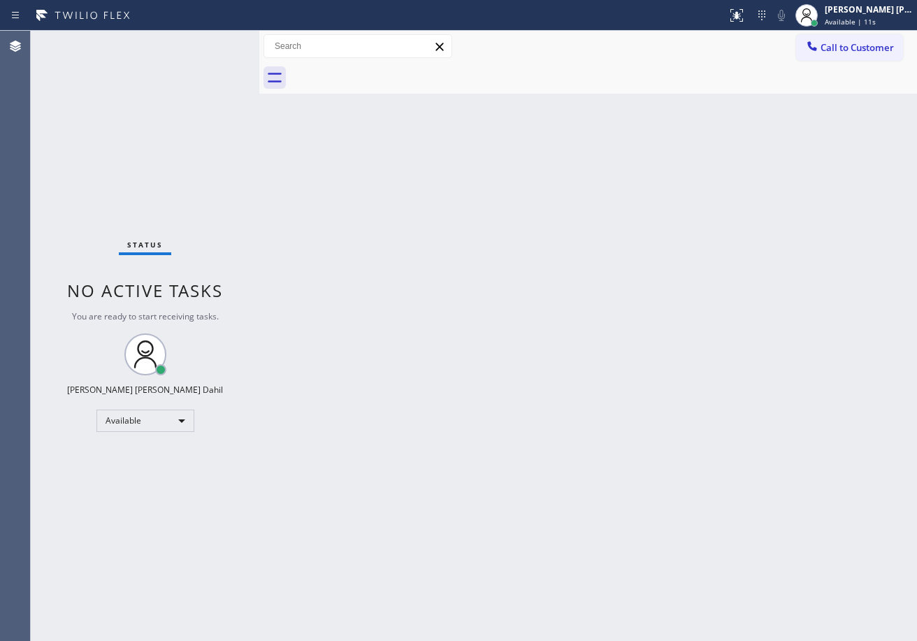
click at [211, 42] on div "Status No active tasks You are ready to start receiving tasks. [PERSON_NAME] [P…" at bounding box center [145, 336] width 228 height 610
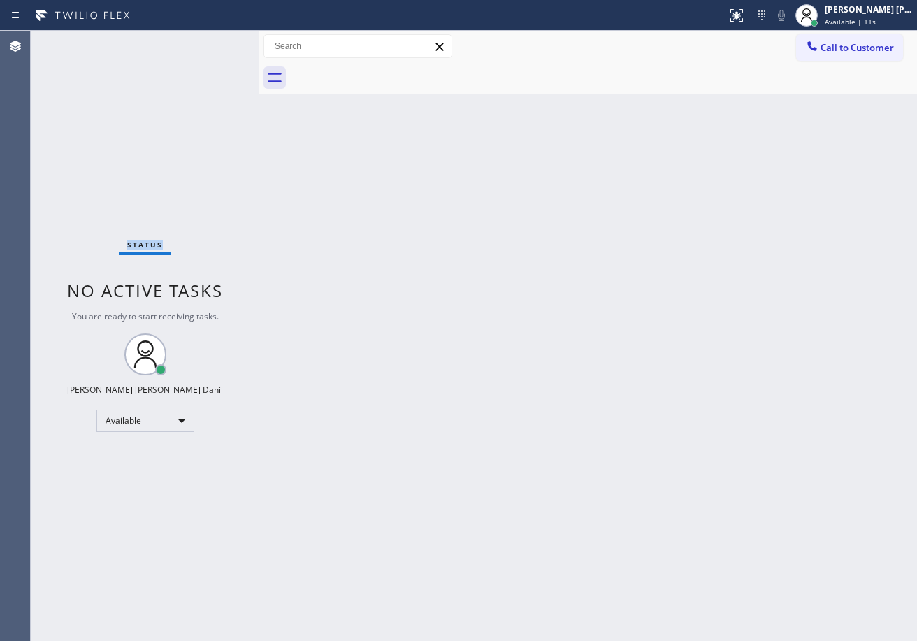
click at [211, 42] on div "Status No active tasks You are ready to start receiving tasks. [PERSON_NAME] [P…" at bounding box center [145, 336] width 228 height 610
click at [211, 44] on div "Status No active tasks You are ready to start receiving tasks. [PERSON_NAME] [P…" at bounding box center [145, 336] width 228 height 610
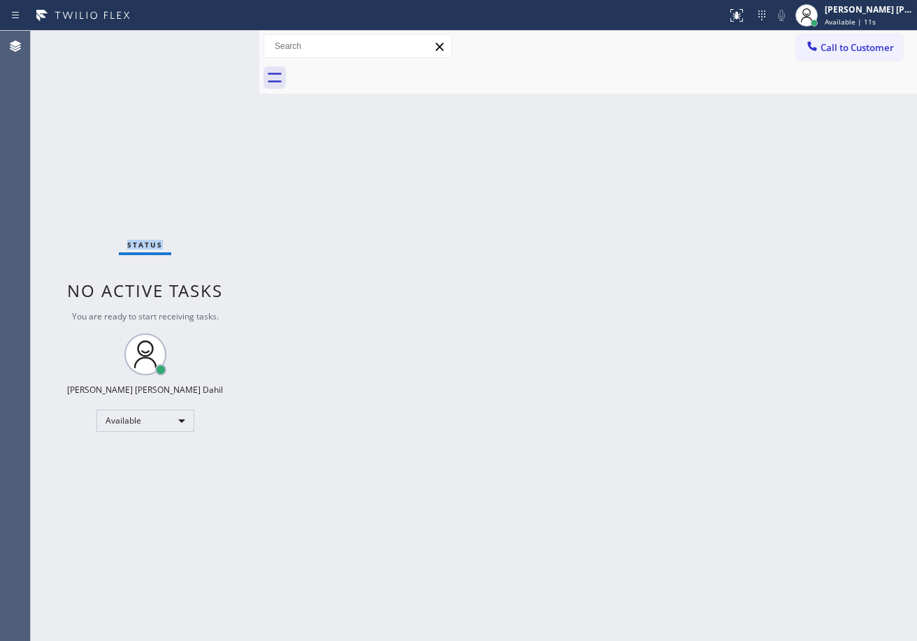
click at [211, 43] on div "Status No active tasks You are ready to start receiving tasks. [PERSON_NAME] [P…" at bounding box center [145, 336] width 228 height 610
click at [215, 50] on div "Status No active tasks You are ready to start receiving tasks. [PERSON_NAME] [P…" at bounding box center [145, 336] width 228 height 610
click at [211, 42] on div "Status No active tasks You are ready to start receiving tasks. [PERSON_NAME] [P…" at bounding box center [145, 336] width 228 height 610
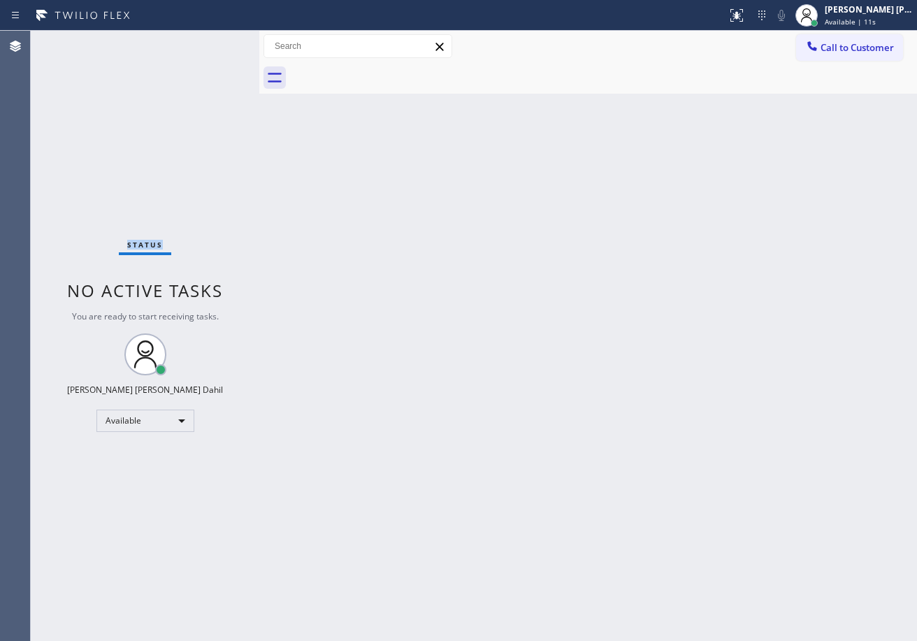
click at [211, 42] on div "Status No active tasks You are ready to start receiving tasks. [PERSON_NAME] [P…" at bounding box center [145, 336] width 228 height 610
click at [212, 43] on div "Status No active tasks You are ready to start receiving tasks. [PERSON_NAME] [P…" at bounding box center [145, 336] width 228 height 610
click at [211, 42] on div "Status No active tasks You are ready to start receiving tasks. [PERSON_NAME] [P…" at bounding box center [145, 336] width 228 height 610
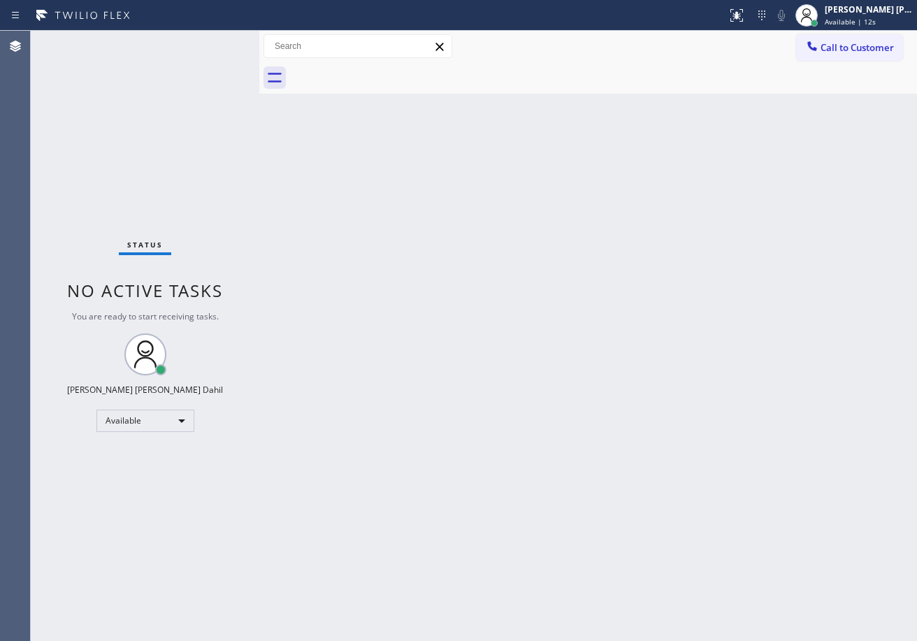
click at [211, 42] on div "Status No active tasks You are ready to start receiving tasks. [PERSON_NAME] [P…" at bounding box center [145, 336] width 228 height 610
click at [211, 43] on div "Status No active tasks You are ready to start receiving tasks. [PERSON_NAME] [P…" at bounding box center [145, 336] width 228 height 610
click at [213, 50] on div "Status No active tasks You are ready to start receiving tasks. [PERSON_NAME] [P…" at bounding box center [145, 336] width 228 height 610
click at [212, 45] on div "Status No active tasks You are ready to start receiving tasks. [PERSON_NAME] [P…" at bounding box center [145, 336] width 228 height 610
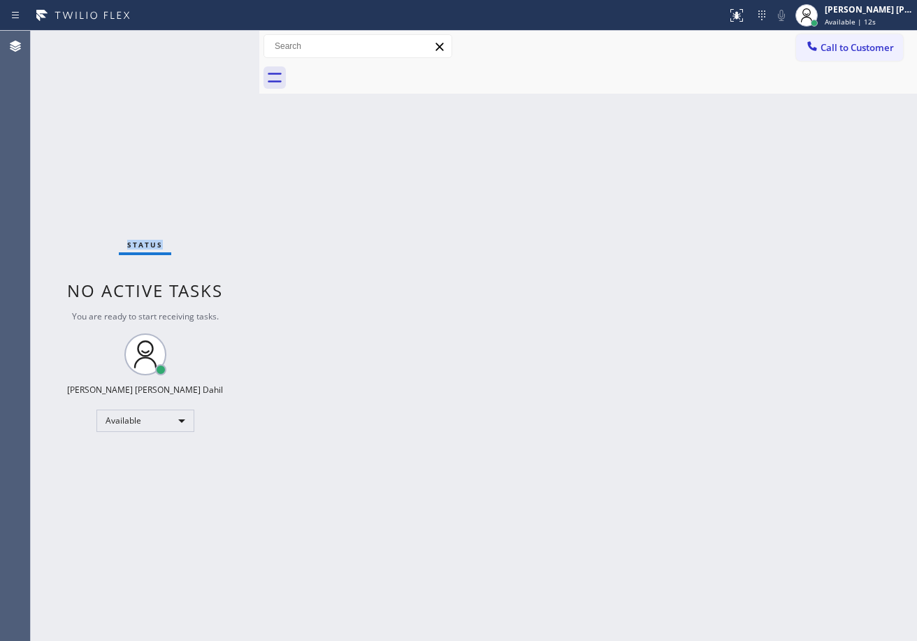
click at [211, 42] on div "Status No active tasks You are ready to start receiving tasks. [PERSON_NAME] [P…" at bounding box center [145, 336] width 228 height 610
drag, startPoint x: 331, startPoint y: 208, endPoint x: 298, endPoint y: 130, distance: 84.2
click at [332, 208] on div "Back to Dashboard Change Sender ID Customers Technicians Select a contact Outbo…" at bounding box center [587, 336] width 657 height 610
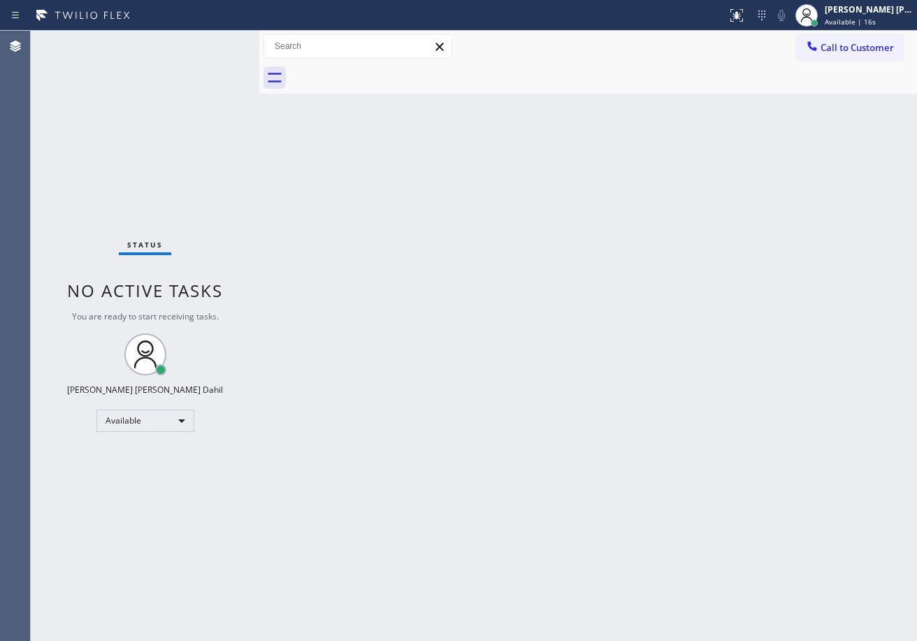
drag, startPoint x: 351, startPoint y: 145, endPoint x: 354, endPoint y: 162, distance: 17.0
click at [353, 154] on div "Back to Dashboard Change Sender ID Customers Technicians Select a contact Outbo…" at bounding box center [587, 336] width 657 height 610
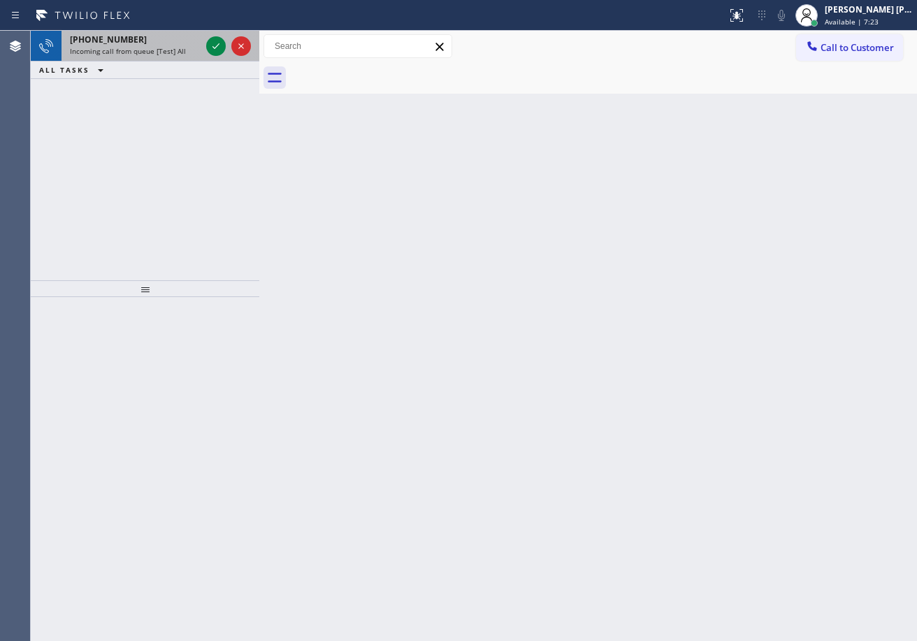
click at [194, 47] on div "Incoming call from queue [Test] All" at bounding box center [135, 51] width 131 height 10
click at [194, 46] on div "Incoming call from queue [Test] All" at bounding box center [135, 51] width 131 height 10
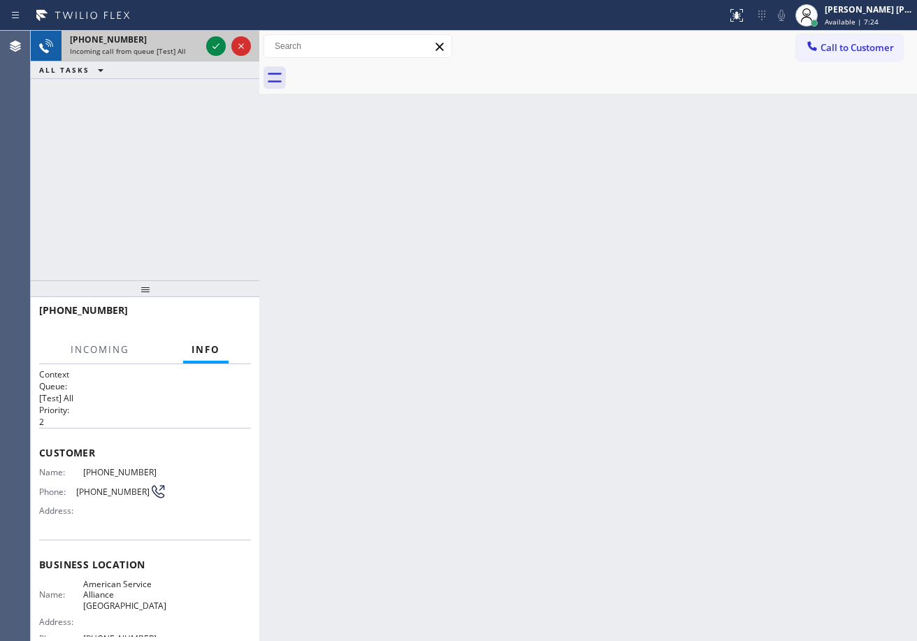
click at [194, 46] on div "Incoming call from queue [Test] All" at bounding box center [135, 51] width 131 height 10
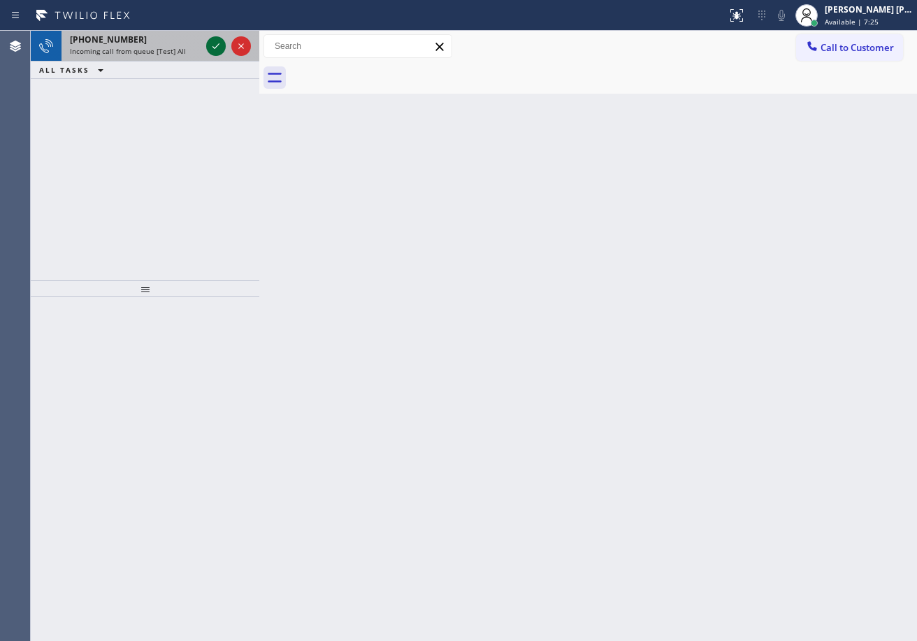
click at [212, 45] on icon at bounding box center [216, 46] width 17 height 17
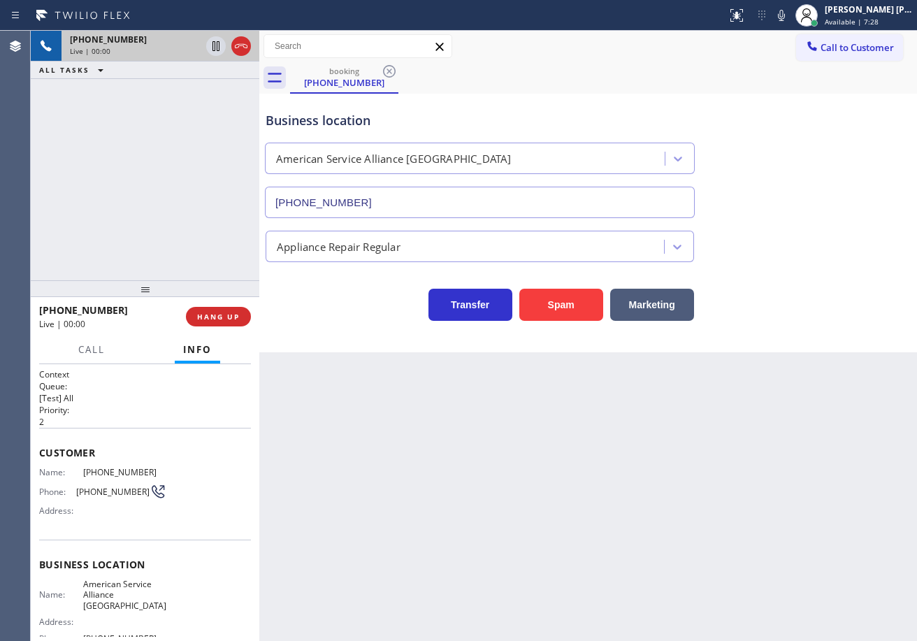
type input "[PHONE_NUMBER]"
drag, startPoint x: 173, startPoint y: 208, endPoint x: 180, endPoint y: 225, distance: 18.6
click at [173, 208] on div "[PHONE_NUMBER] Live | 00:09 ALL TASKS ALL TASKS ACTIVE TASKS TASKS IN WRAP UP" at bounding box center [145, 155] width 228 height 249
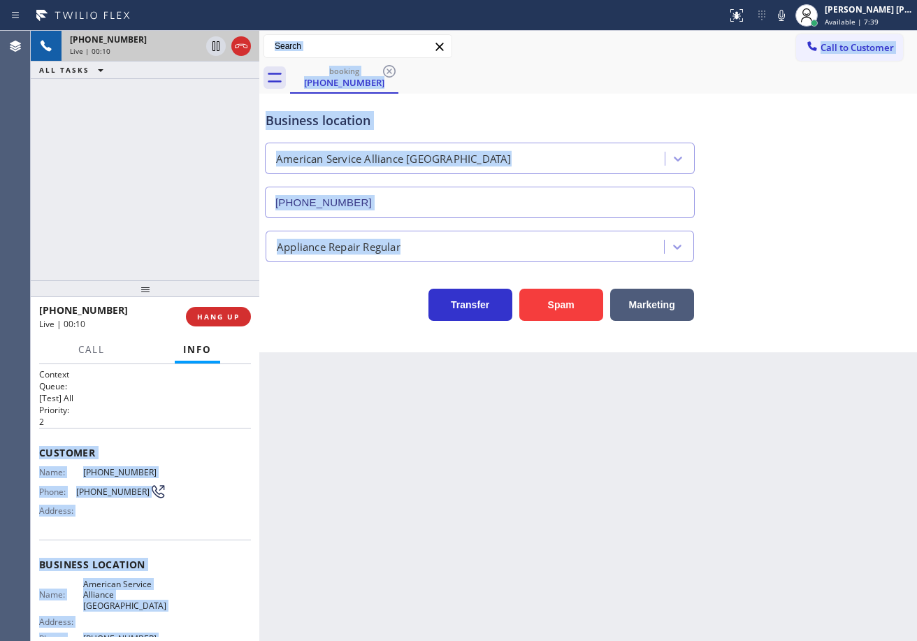
scroll to position [125, 0]
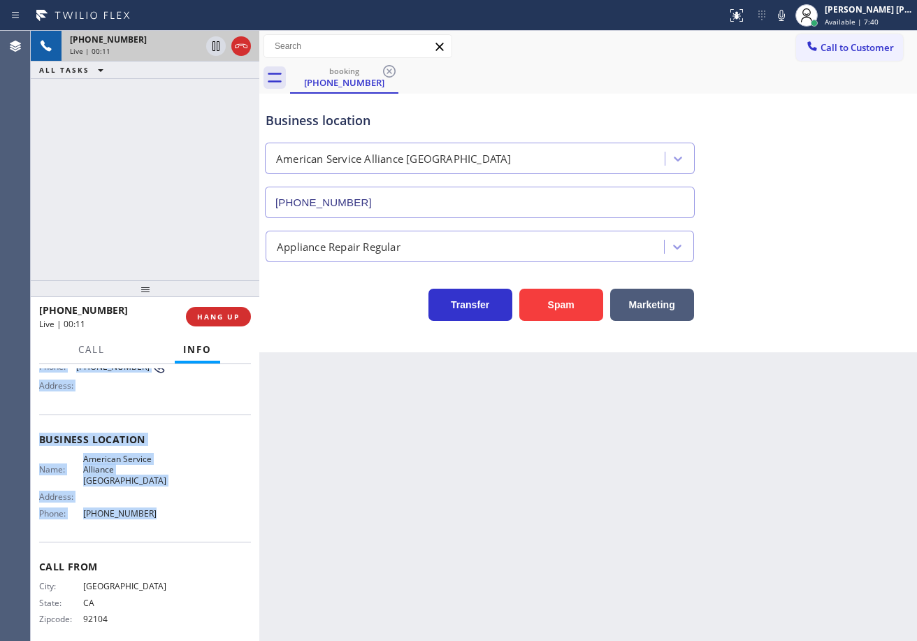
drag, startPoint x: 38, startPoint y: 448, endPoint x: 701, endPoint y: 352, distance: 669.9
click at [177, 512] on div "Context Queue: [Test] All Priority: 2 Customer Name: [PHONE_NUMBER] Phone: [PHO…" at bounding box center [145, 502] width 228 height 277
copy div "Customer Name: [PHONE_NUMBER] Phone: [PHONE_NUMBER] Address: Business location …"
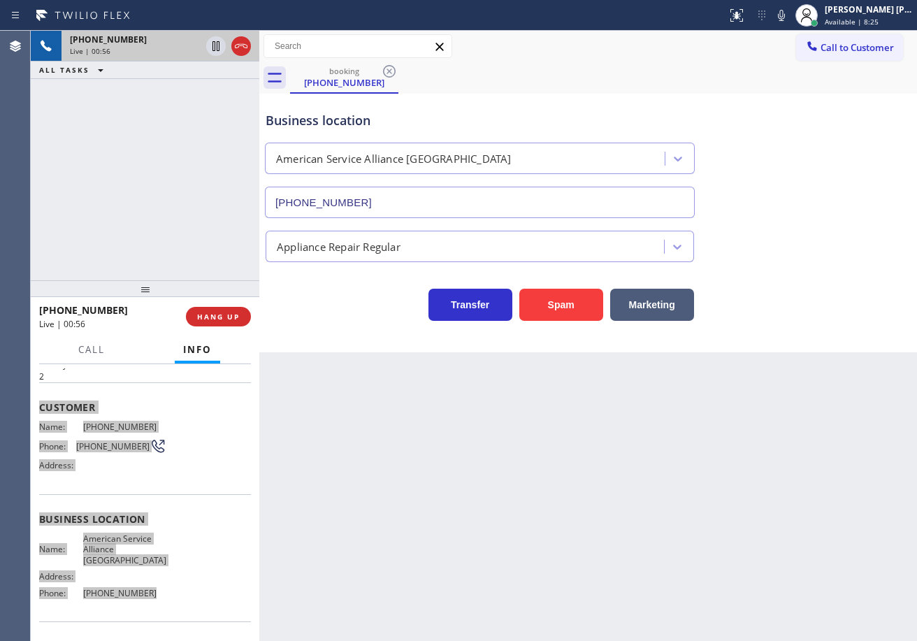
scroll to position [0, 0]
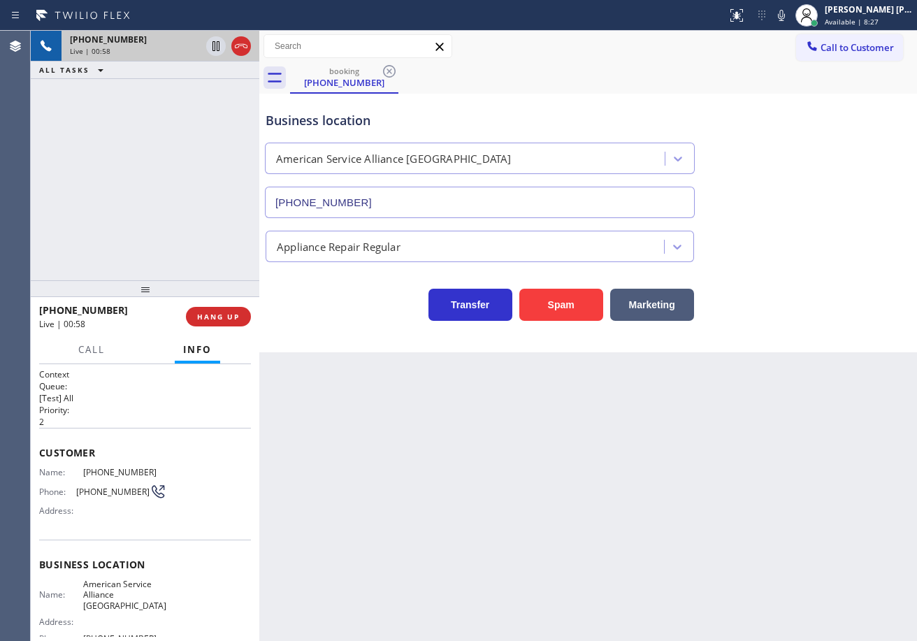
click at [817, 240] on div "Appliance Repair Regular" at bounding box center [588, 243] width 650 height 37
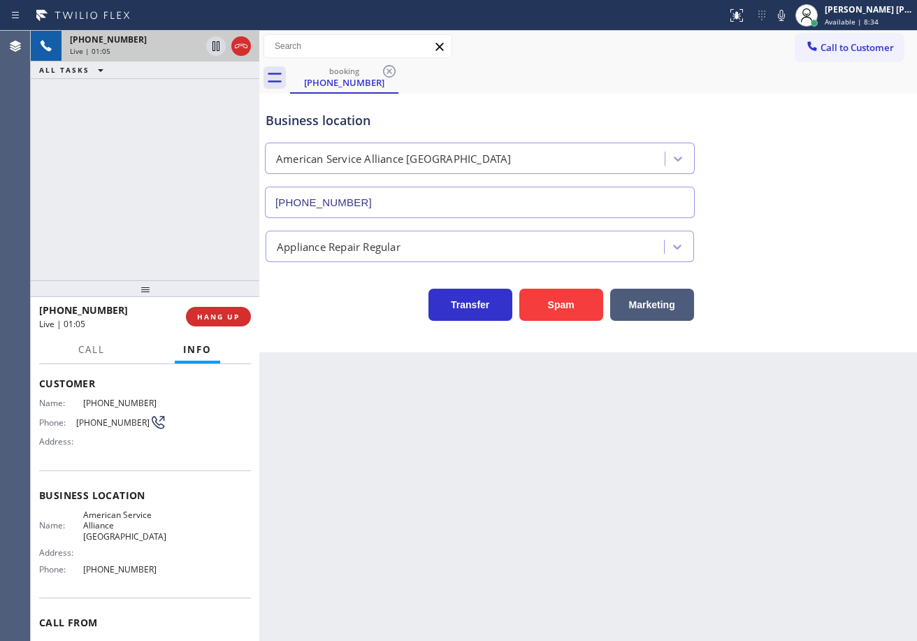
scroll to position [125, 0]
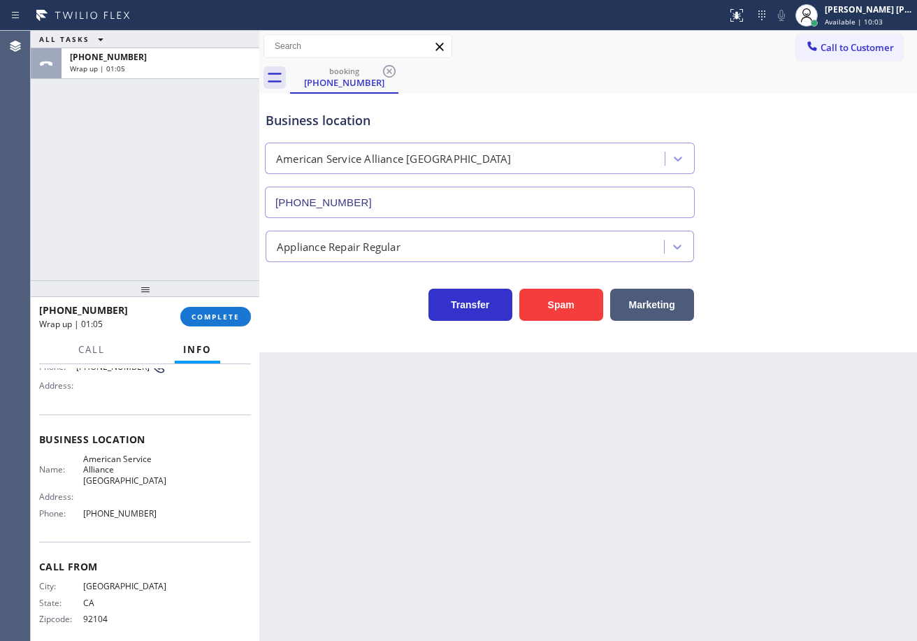
click at [210, 297] on div at bounding box center [145, 288] width 228 height 17
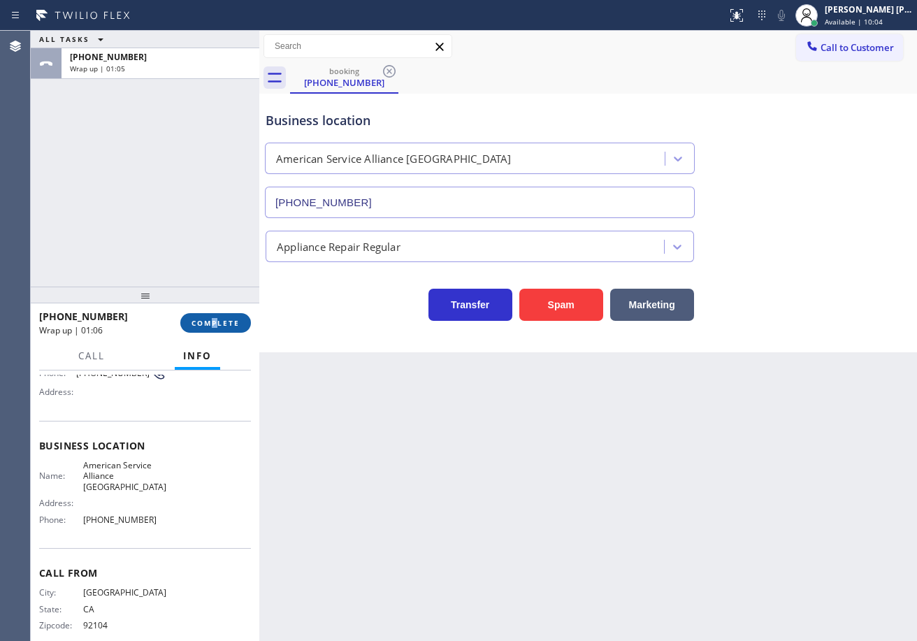
click at [217, 318] on div "[PHONE_NUMBER] Wrap up | 01:06 COMPLETE" at bounding box center [145, 323] width 212 height 36
drag, startPoint x: 222, startPoint y: 325, endPoint x: 231, endPoint y: 330, distance: 9.7
click at [224, 326] on span "COMPLETE" at bounding box center [215, 323] width 48 height 10
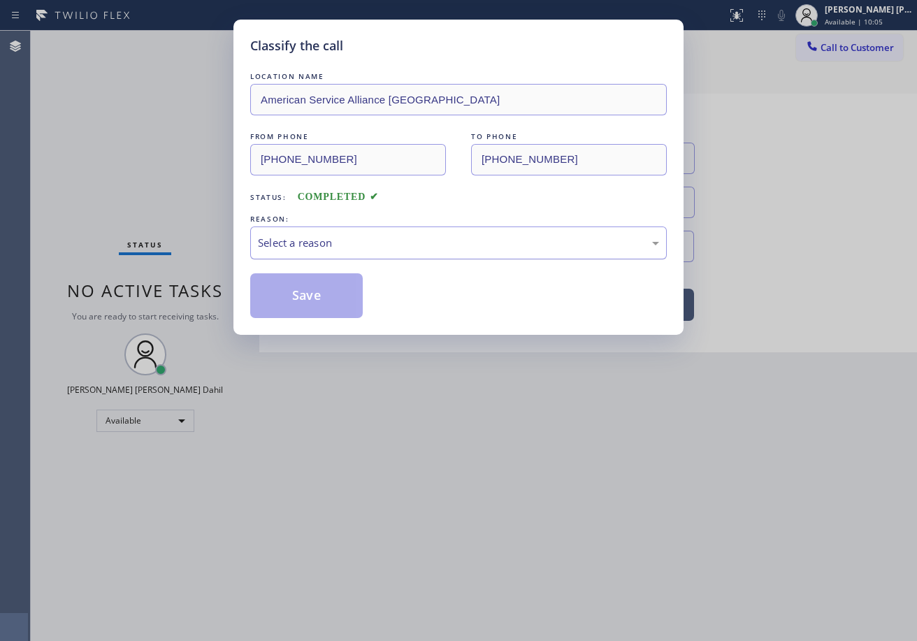
click at [358, 238] on div "Select a reason" at bounding box center [458, 243] width 401 height 16
click at [324, 294] on button "Save" at bounding box center [306, 295] width 112 height 45
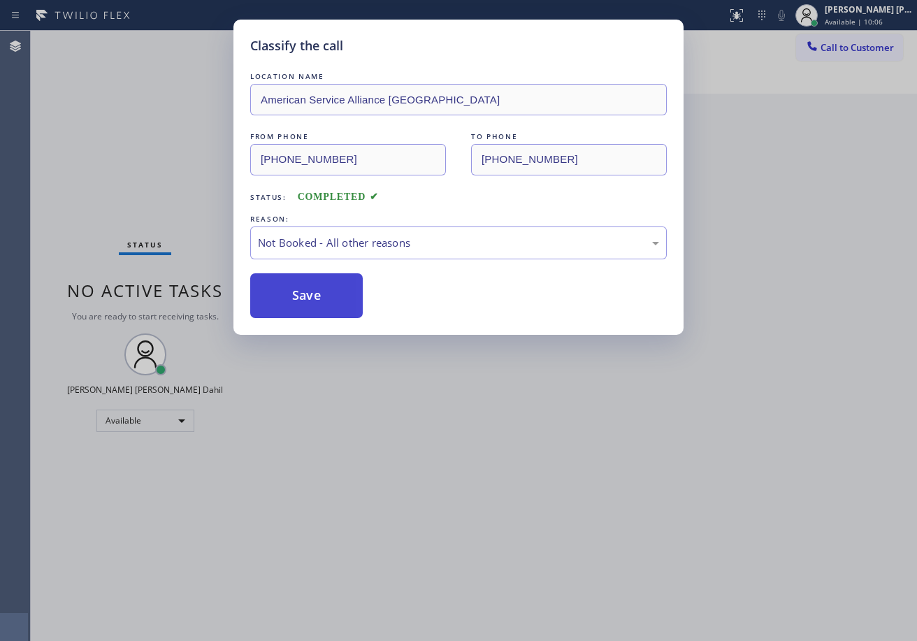
click at [324, 294] on button "Save" at bounding box center [306, 295] width 112 height 45
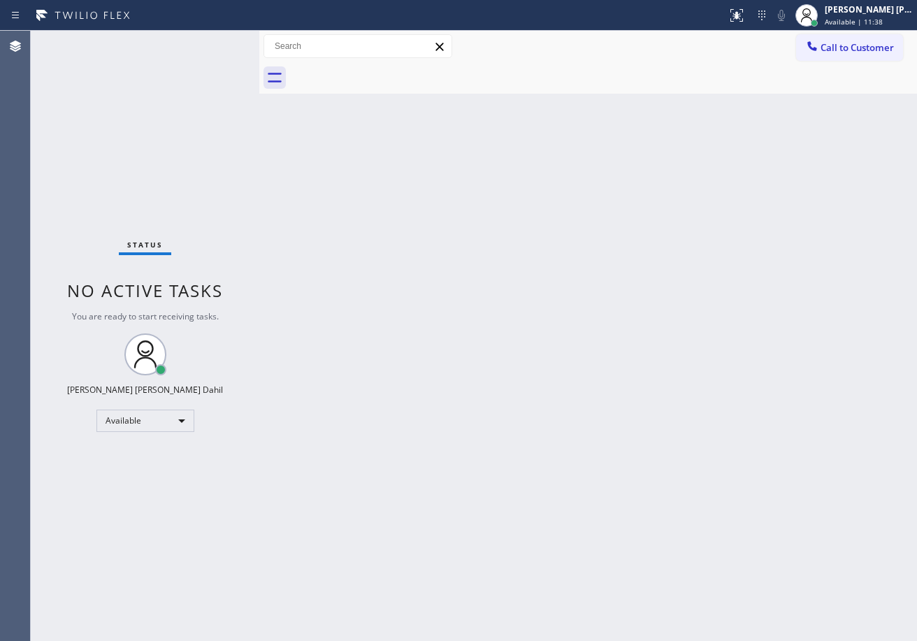
click at [200, 53] on div "Status No active tasks You are ready to start receiving tasks. [PERSON_NAME] [P…" at bounding box center [145, 336] width 228 height 610
click at [201, 43] on div "Status No active tasks You are ready to start receiving tasks. [PERSON_NAME] [P…" at bounding box center [145, 336] width 228 height 610
click at [221, 38] on div "Status No active tasks You are ready to start receiving tasks. [PERSON_NAME] [P…" at bounding box center [145, 336] width 228 height 610
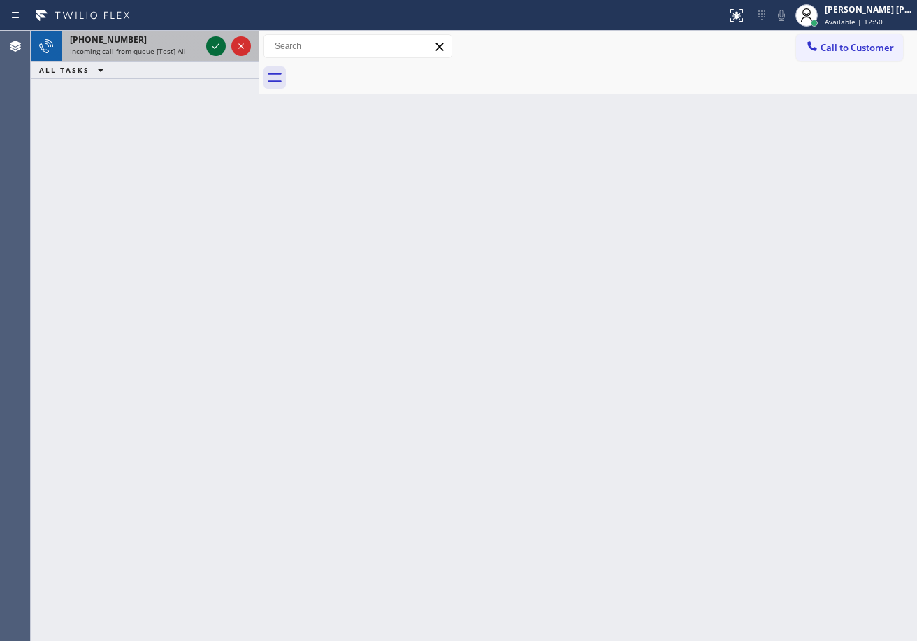
click at [211, 42] on icon at bounding box center [216, 46] width 17 height 17
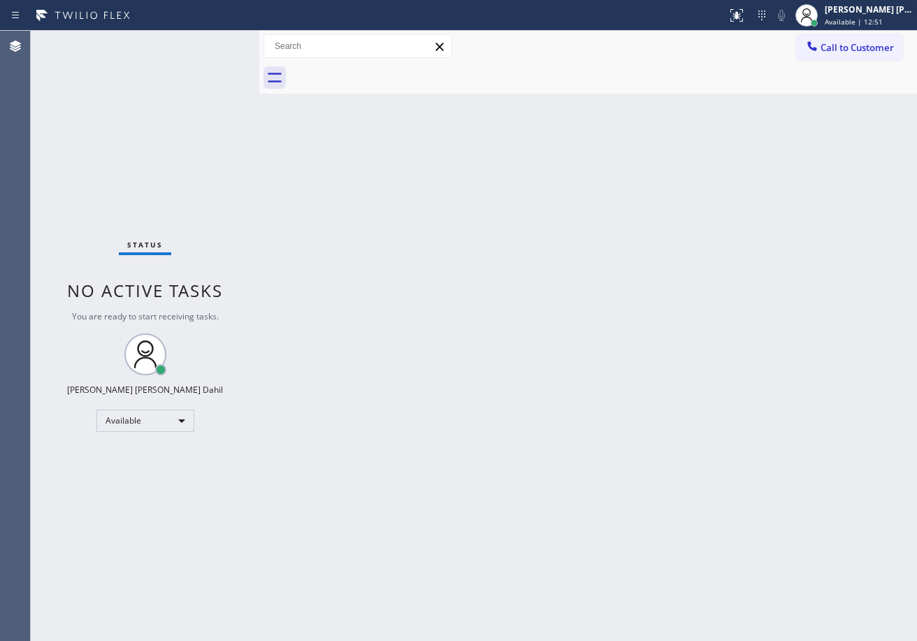
click at [211, 42] on div "Status No active tasks You are ready to start receiving tasks. [PERSON_NAME] [P…" at bounding box center [145, 336] width 228 height 610
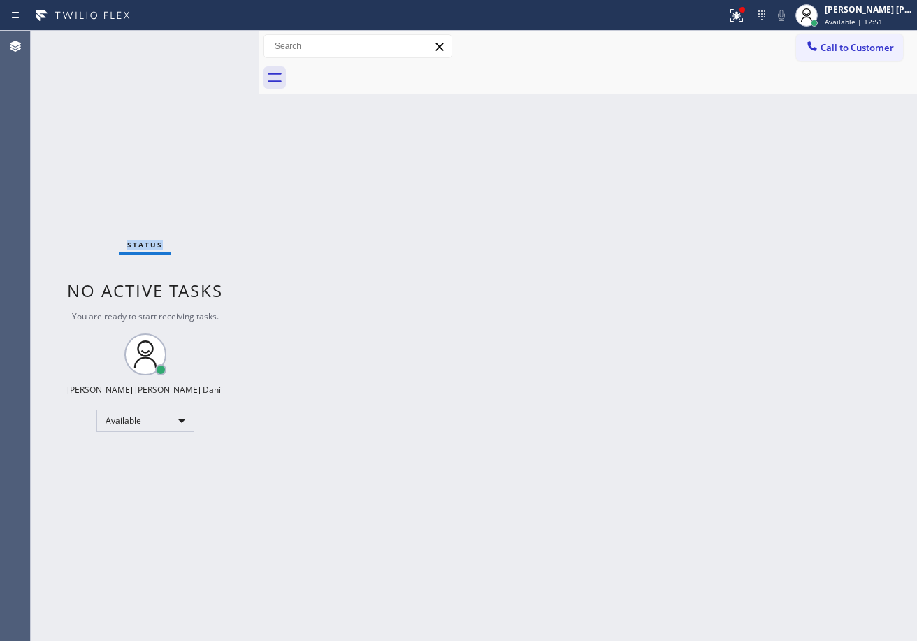
click at [211, 42] on div "Status No active tasks You are ready to start receiving tasks. [PERSON_NAME] [P…" at bounding box center [145, 336] width 228 height 610
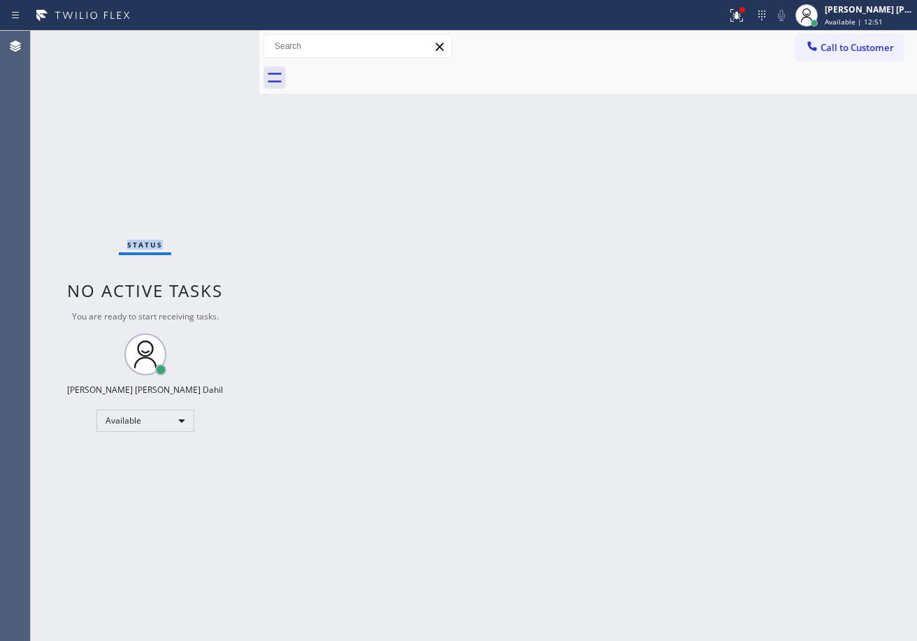
click at [211, 42] on div "Status No active tasks You are ready to start receiving tasks. [PERSON_NAME] [P…" at bounding box center [145, 336] width 228 height 610
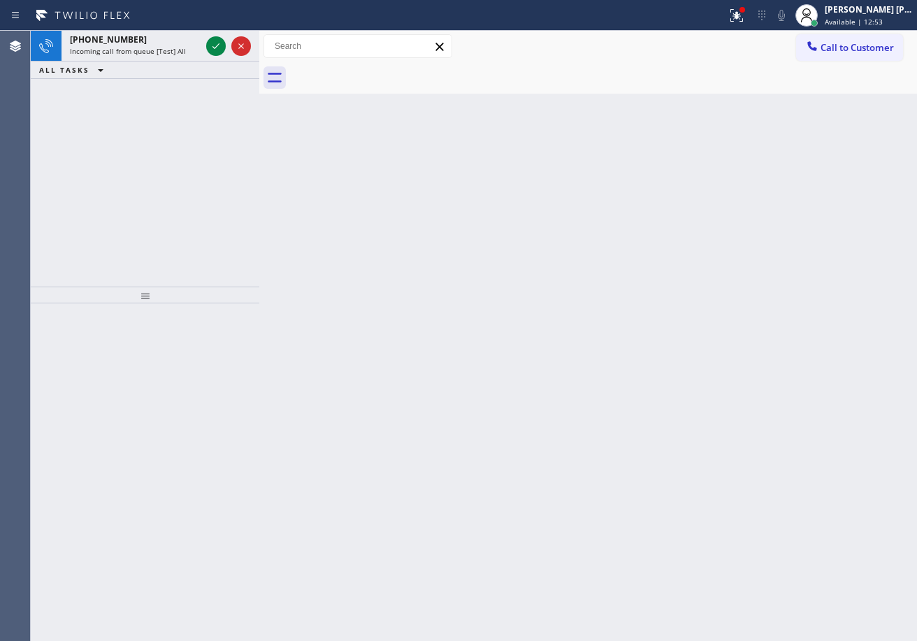
click at [211, 42] on icon at bounding box center [216, 46] width 17 height 17
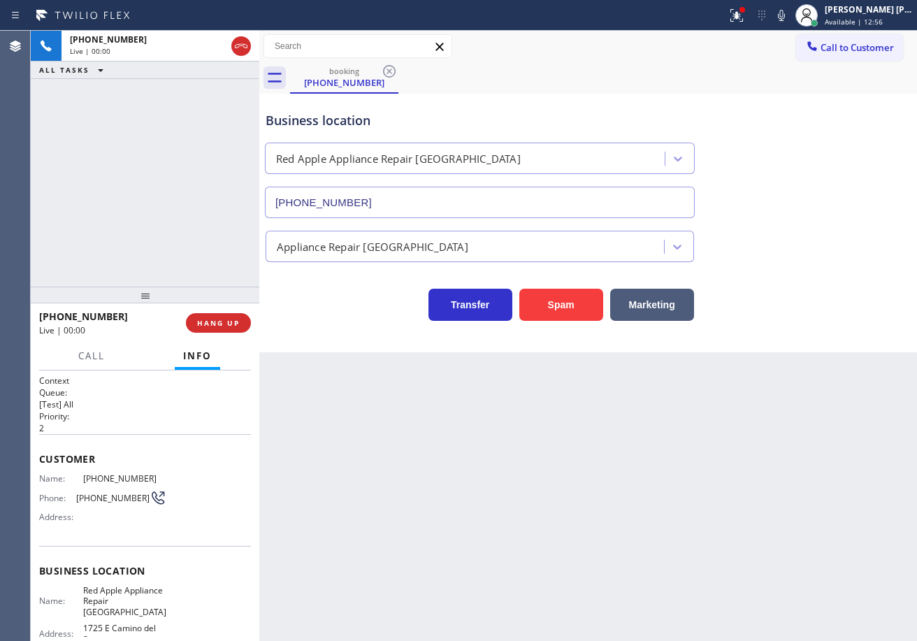
type input "[PHONE_NUMBER]"
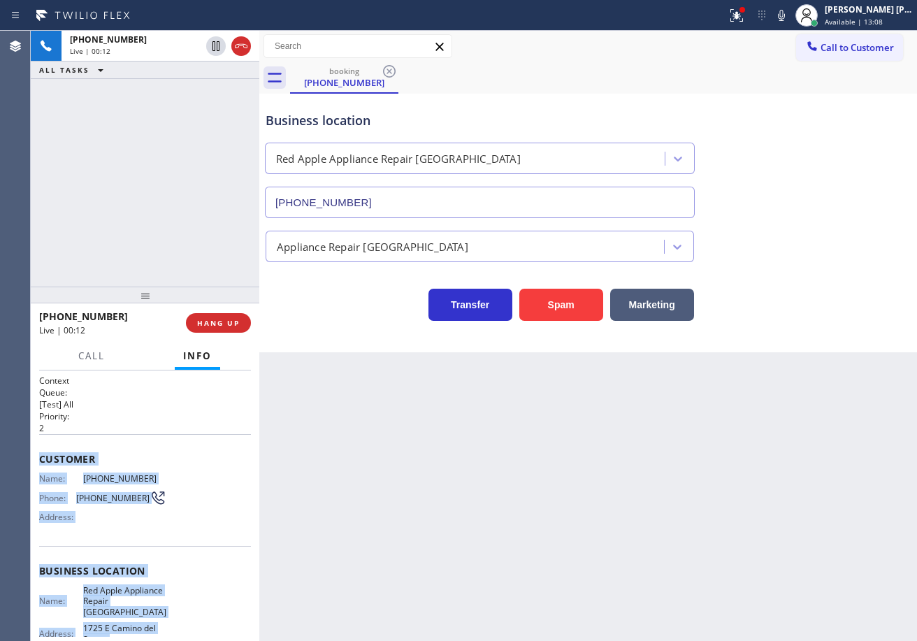
scroll to position [153, 0]
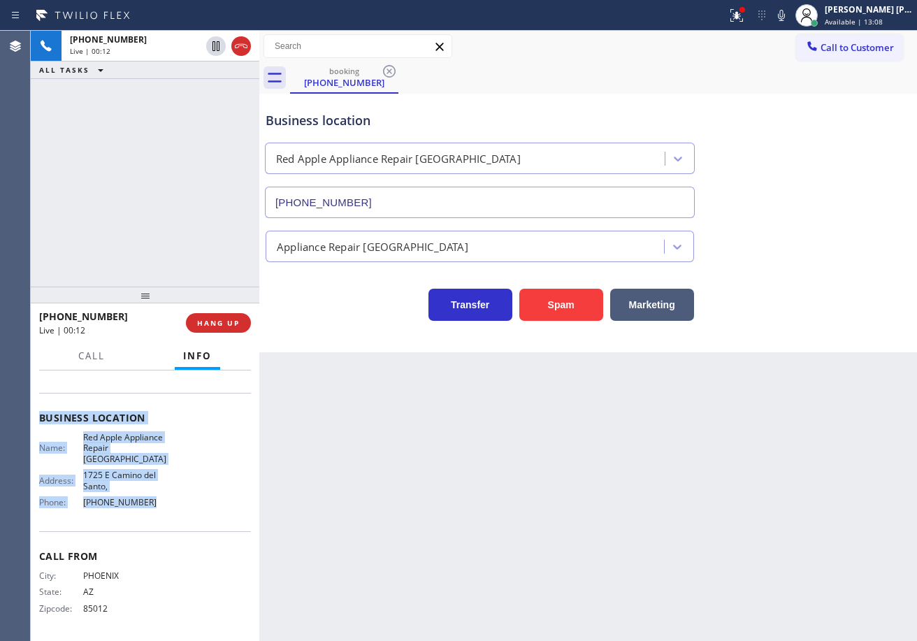
drag, startPoint x: 52, startPoint y: 471, endPoint x: 500, endPoint y: 333, distance: 468.1
click at [202, 526] on div "Context Queue: [Test] All Priority: 2 Customer Name: [PHONE_NUMBER] Phone: [PHO…" at bounding box center [145, 505] width 228 height 270
copy div "Customer Name: [PHONE_NUMBER] Phone: [PHONE_NUMBER] Address: Business location …"
drag, startPoint x: 339, startPoint y: 553, endPoint x: 317, endPoint y: 561, distance: 23.6
click at [339, 553] on div "Back to Dashboard Change Sender ID Customers Technicians Select a contact Outbo…" at bounding box center [587, 336] width 657 height 610
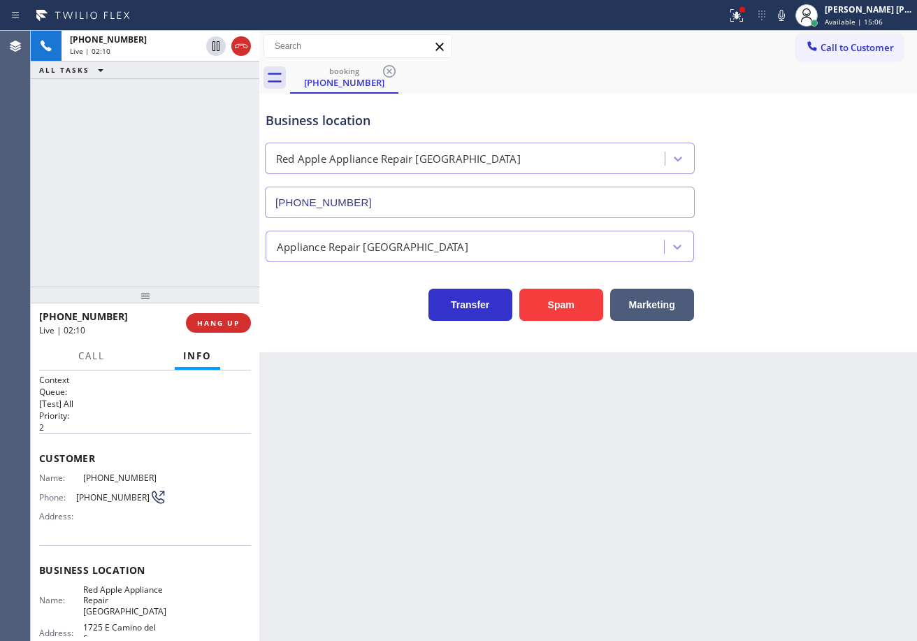
scroll to position [0, 0]
click at [815, 268] on div "Transfer Spam Marketing" at bounding box center [588, 291] width 650 height 59
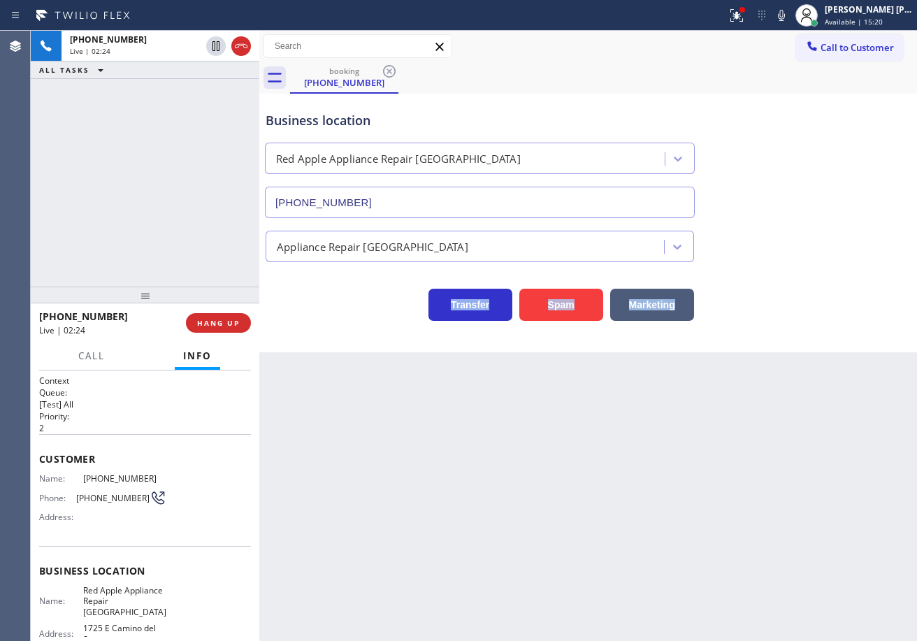
click at [815, 268] on div "Transfer Spam Marketing" at bounding box center [588, 291] width 650 height 59
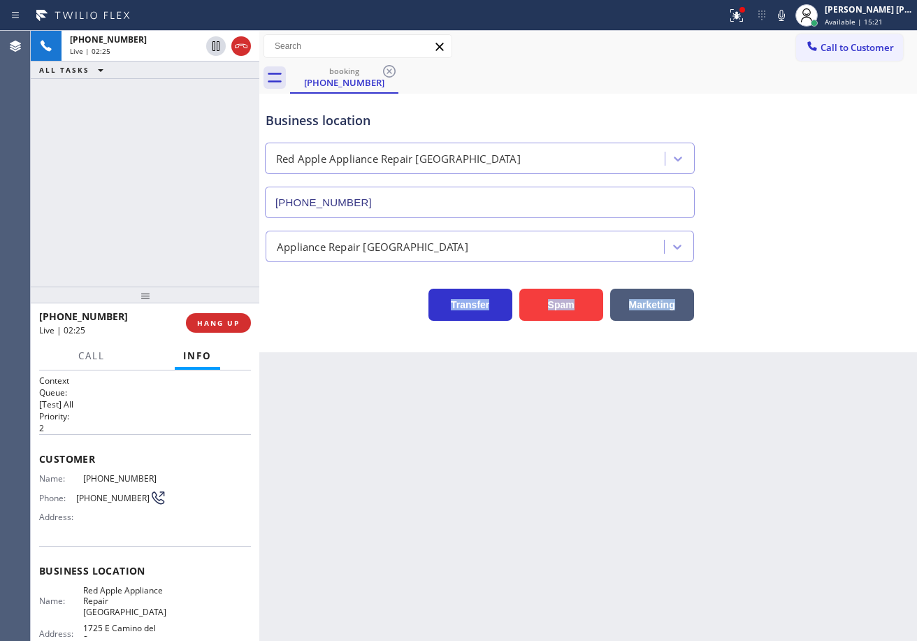
click at [815, 268] on div "Transfer Spam Marketing" at bounding box center [588, 291] width 650 height 59
click at [811, 54] on div at bounding box center [812, 47] width 17 height 17
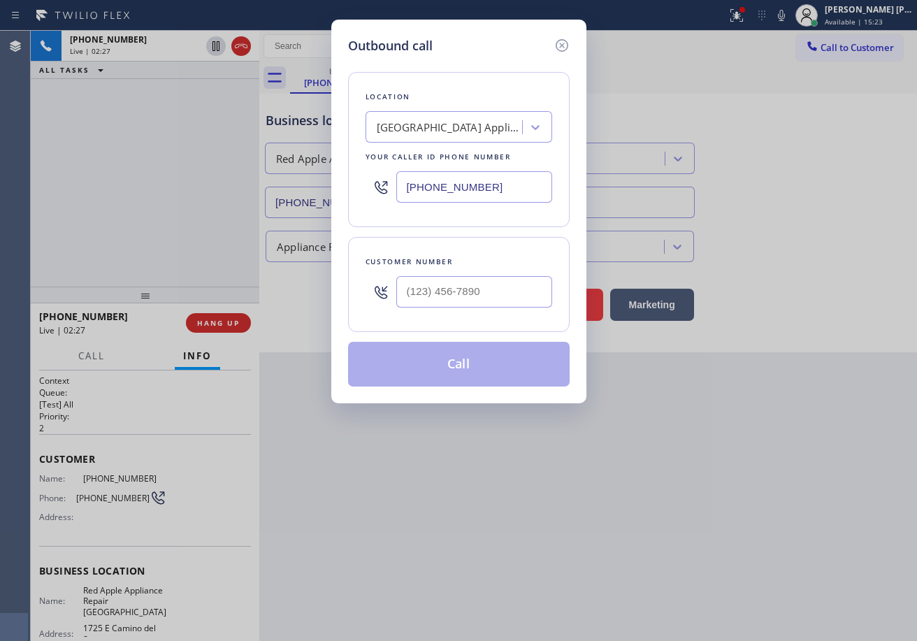
click at [791, 18] on div "Outbound call Location [GEOGRAPHIC_DATA] Appliance Repair Your caller id phone …" at bounding box center [458, 320] width 917 height 641
click at [556, 43] on icon at bounding box center [561, 45] width 13 height 13
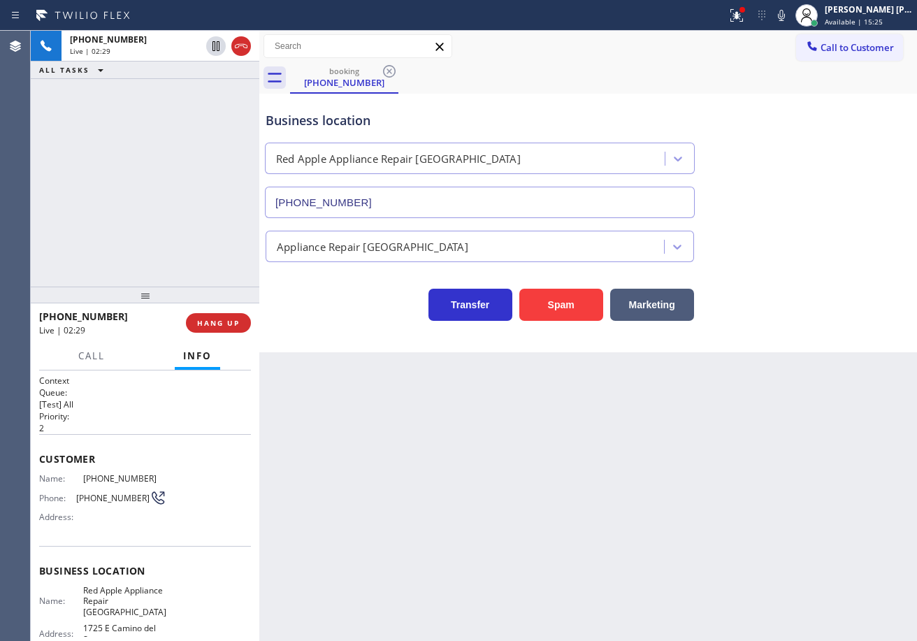
click at [790, 16] on icon at bounding box center [781, 15] width 17 height 17
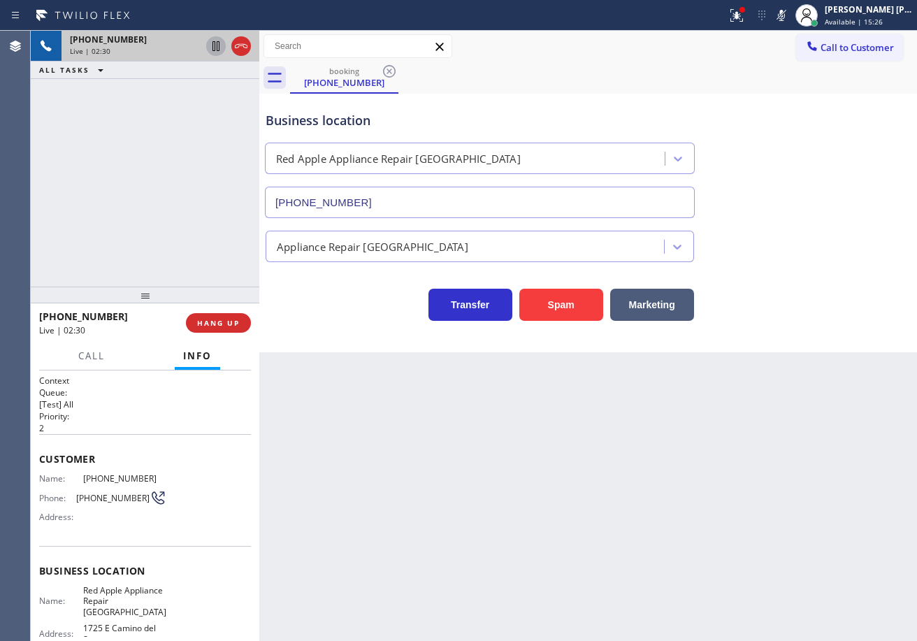
click at [210, 48] on icon at bounding box center [216, 46] width 17 height 17
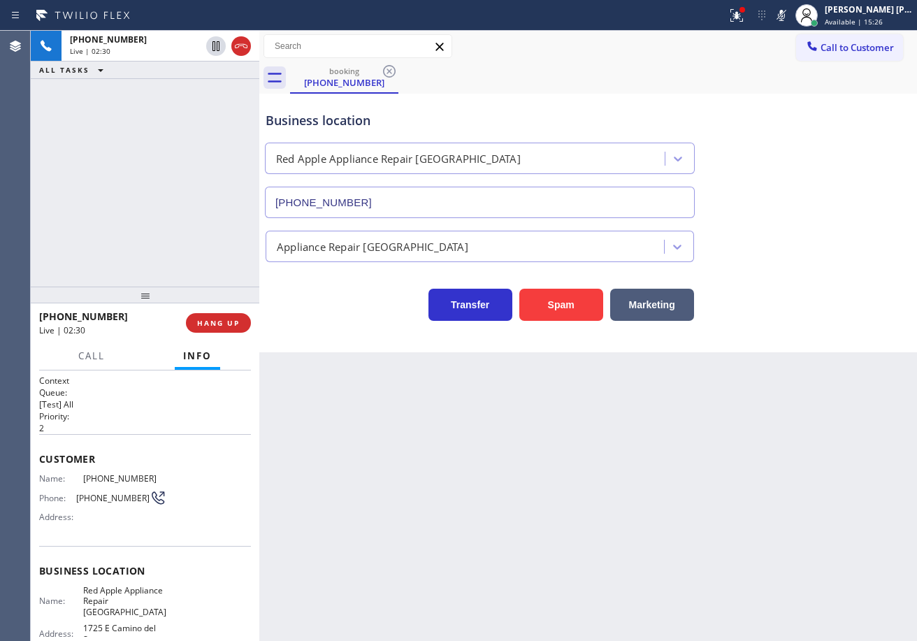
drag, startPoint x: 182, startPoint y: 122, endPoint x: 318, endPoint y: 173, distance: 145.5
click at [202, 138] on div "[PHONE_NUMBER] Live | 02:30 ALL TASKS ALL TASKS ACTIVE TASKS TASKS IN WRAP UP" at bounding box center [145, 159] width 228 height 256
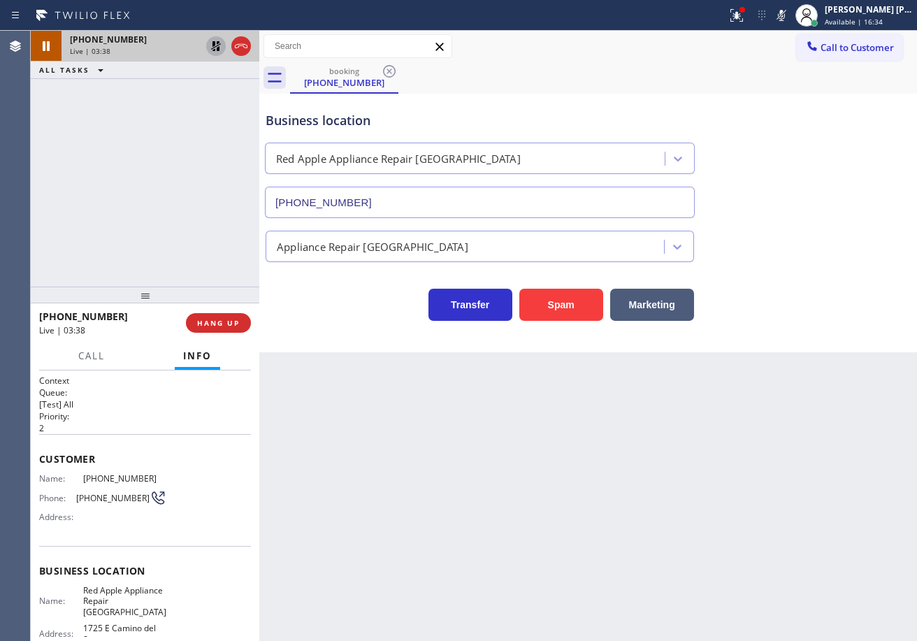
click at [213, 45] on icon at bounding box center [216, 46] width 10 height 10
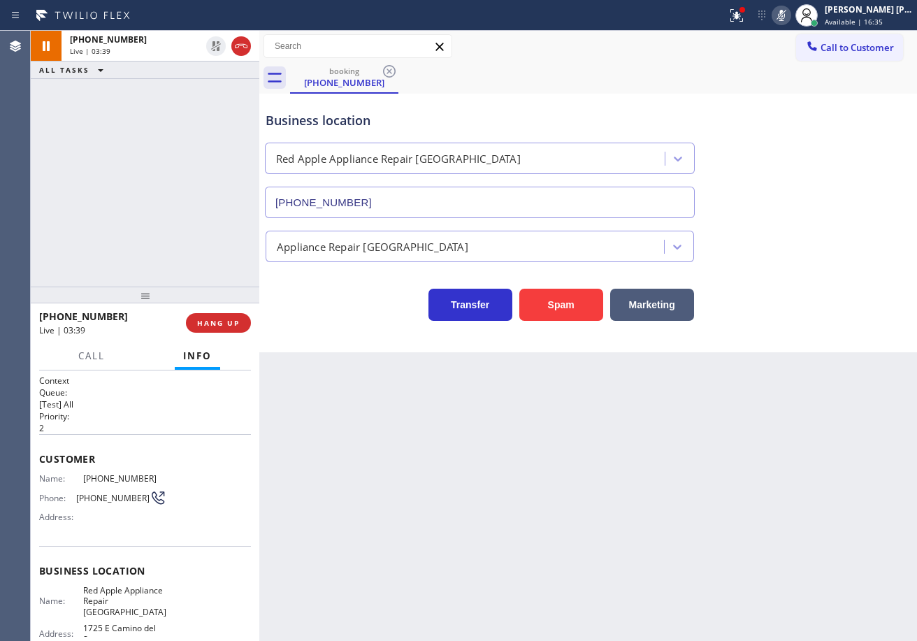
click at [790, 11] on icon at bounding box center [781, 15] width 17 height 17
drag, startPoint x: 744, startPoint y: 12, endPoint x: 746, endPoint y: 144, distance: 132.1
click at [744, 13] on icon at bounding box center [736, 15] width 17 height 17
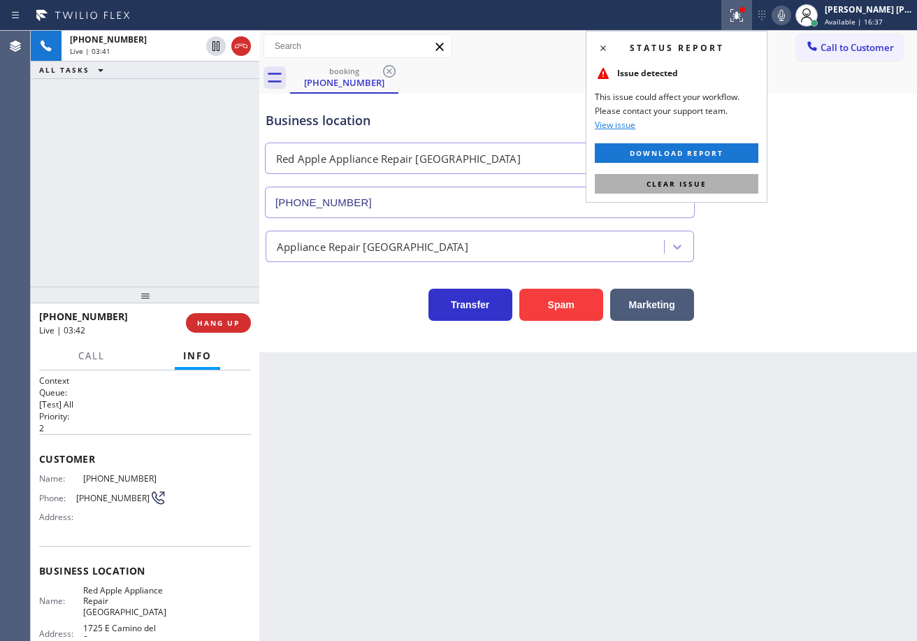
click at [732, 174] on button "Clear issue" at bounding box center [676, 184] width 163 height 20
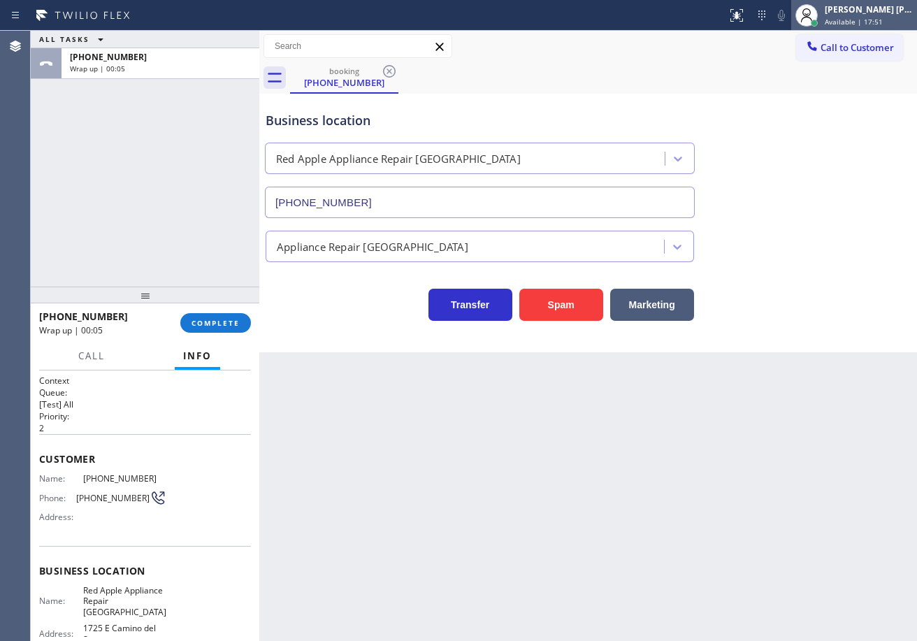
click at [841, 12] on div "[PERSON_NAME] [PERSON_NAME] Dahil Available | 17:51" at bounding box center [869, 15] width 95 height 24
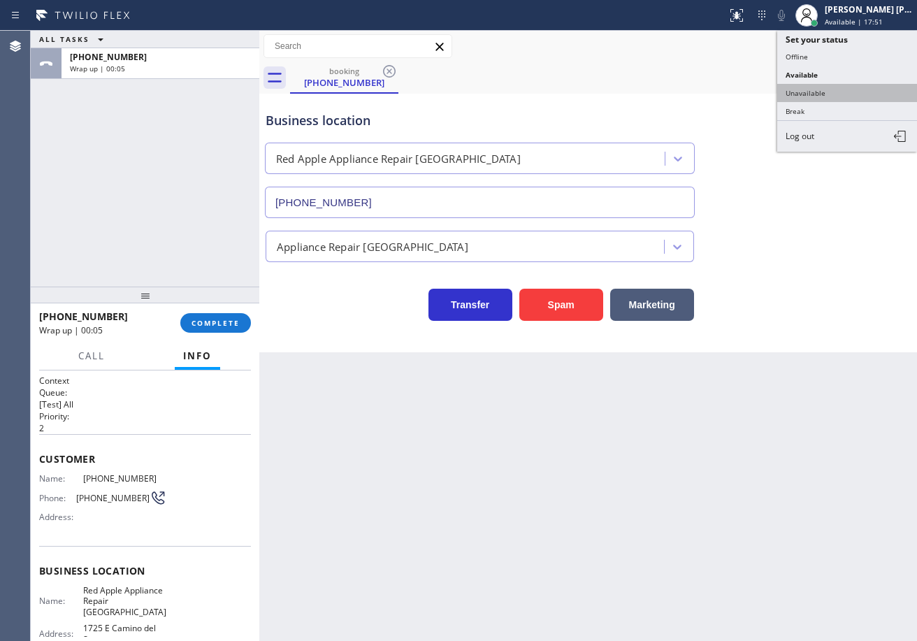
click at [830, 98] on button "Unavailable" at bounding box center [847, 93] width 140 height 18
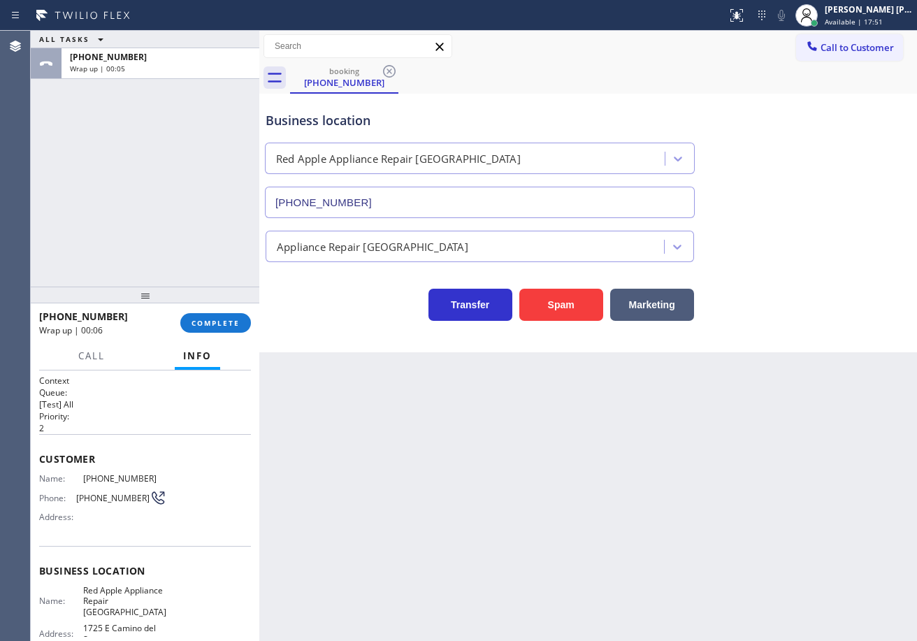
click at [830, 98] on div "Business location Red Apple Appliance Repair [GEOGRAPHIC_DATA] [PHONE_NUMBER]" at bounding box center [588, 155] width 650 height 126
click at [208, 321] on span "COMPLETE" at bounding box center [215, 323] width 48 height 10
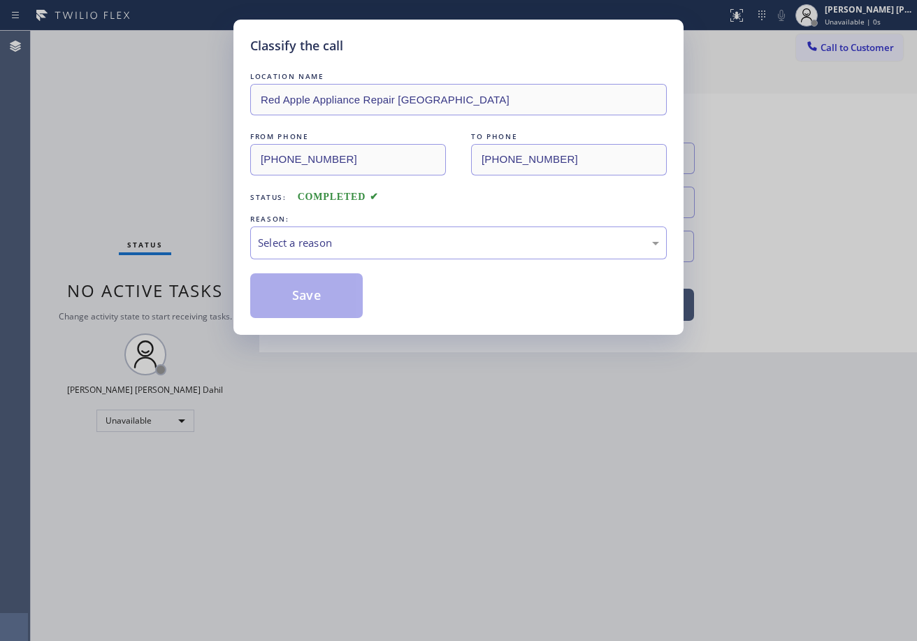
click at [304, 267] on div "LOCATION NAME Red Apple Appliance Repair Phoenix FROM PHONE [PHONE_NUMBER] TO P…" at bounding box center [458, 193] width 416 height 249
click at [312, 247] on div "Select a reason" at bounding box center [458, 243] width 401 height 16
click at [315, 297] on button "Save" at bounding box center [306, 295] width 112 height 45
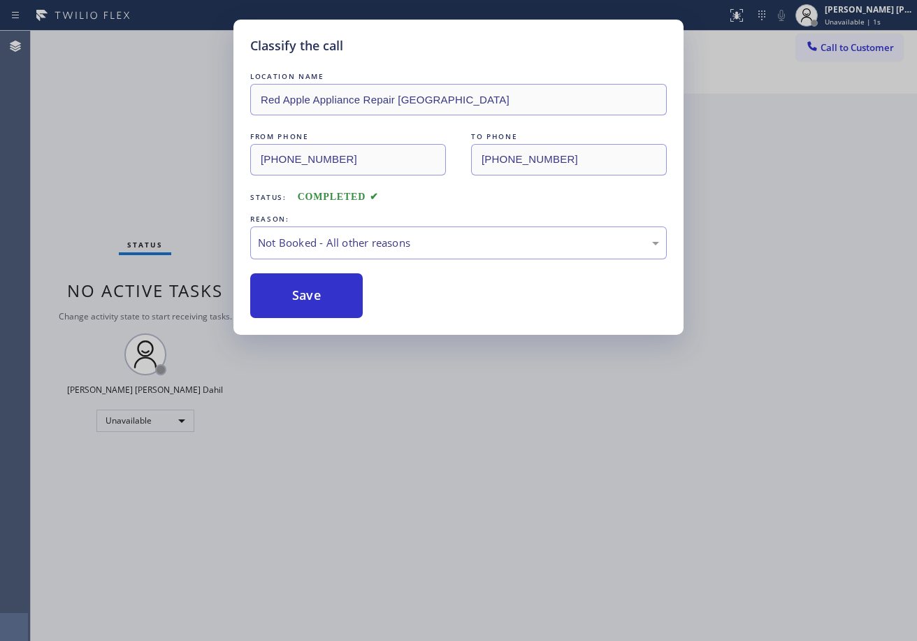
click at [315, 297] on button "Save" at bounding box center [306, 295] width 112 height 45
click at [840, 44] on div "Classify the call LOCATION NAME Red Apple Appliance Repair Phoenix FROM PHONE […" at bounding box center [458, 320] width 917 height 641
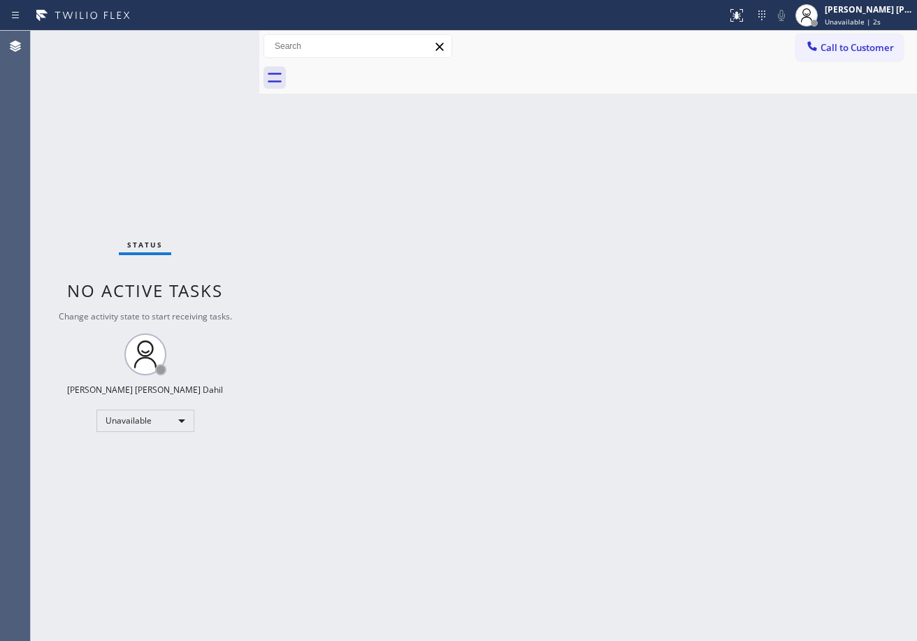
click at [840, 44] on span "Call to Customer" at bounding box center [856, 47] width 73 height 13
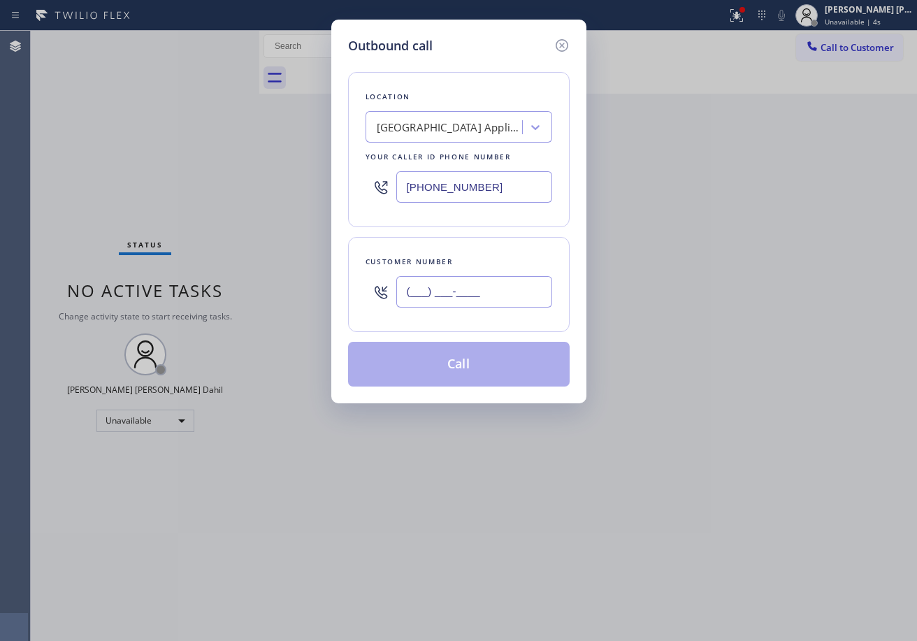
click at [470, 300] on input "(___) ___-____" at bounding box center [474, 291] width 156 height 31
paste input "480) 341-7789"
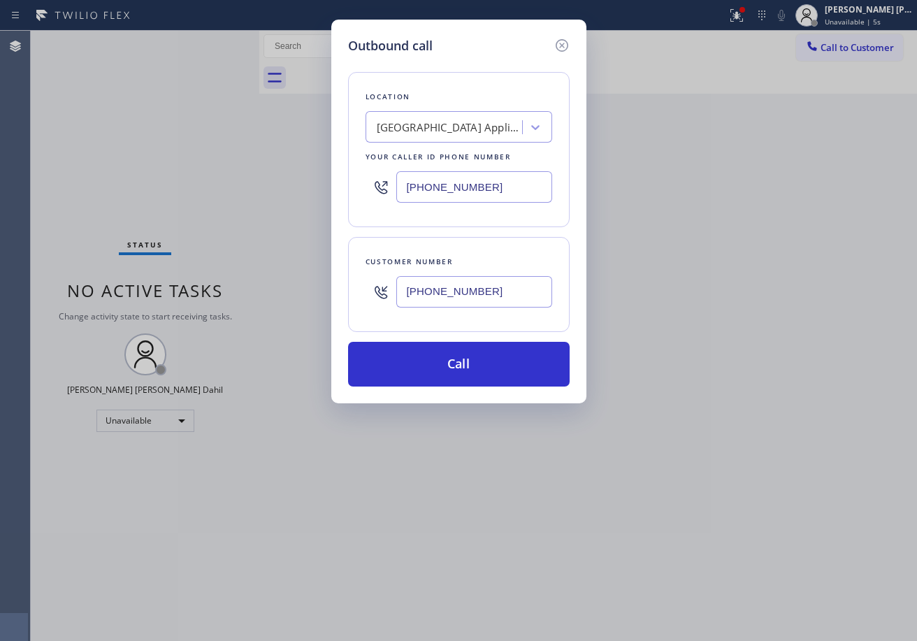
type input "[PHONE_NUMBER]"
click at [478, 192] on input "[PHONE_NUMBER]" at bounding box center [474, 186] width 156 height 31
paste input "602) 353-7310"
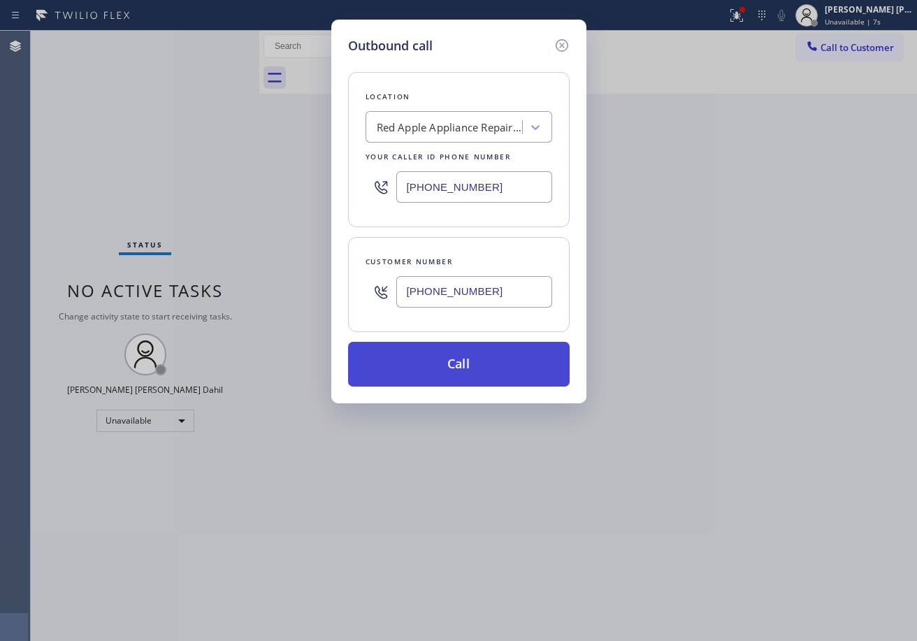
type input "[PHONE_NUMBER]"
click at [490, 368] on button "Call" at bounding box center [458, 364] width 221 height 45
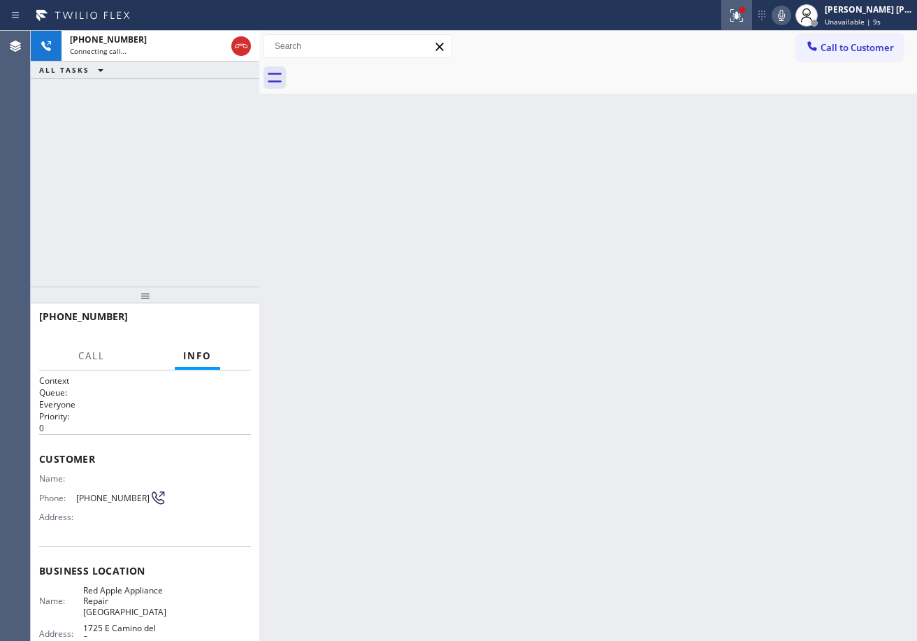
click at [739, 17] on icon at bounding box center [734, 14] width 8 height 10
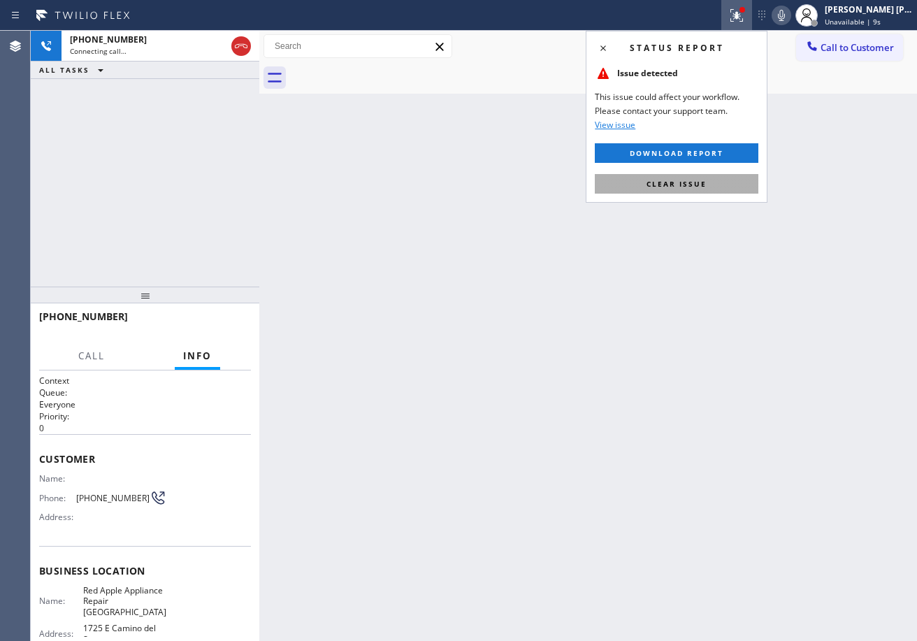
click at [714, 187] on button "Clear issue" at bounding box center [676, 184] width 163 height 20
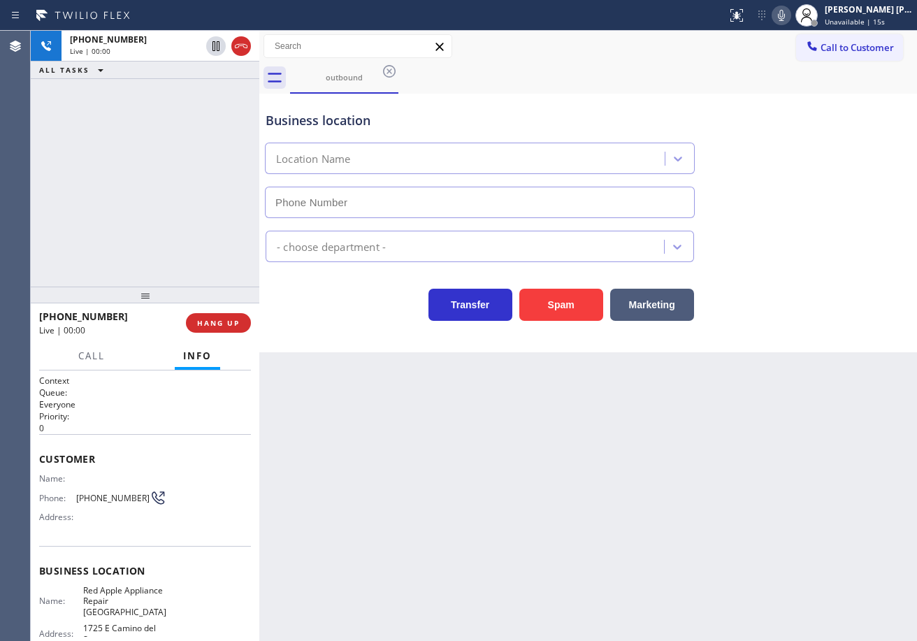
type input "[PHONE_NUMBER]"
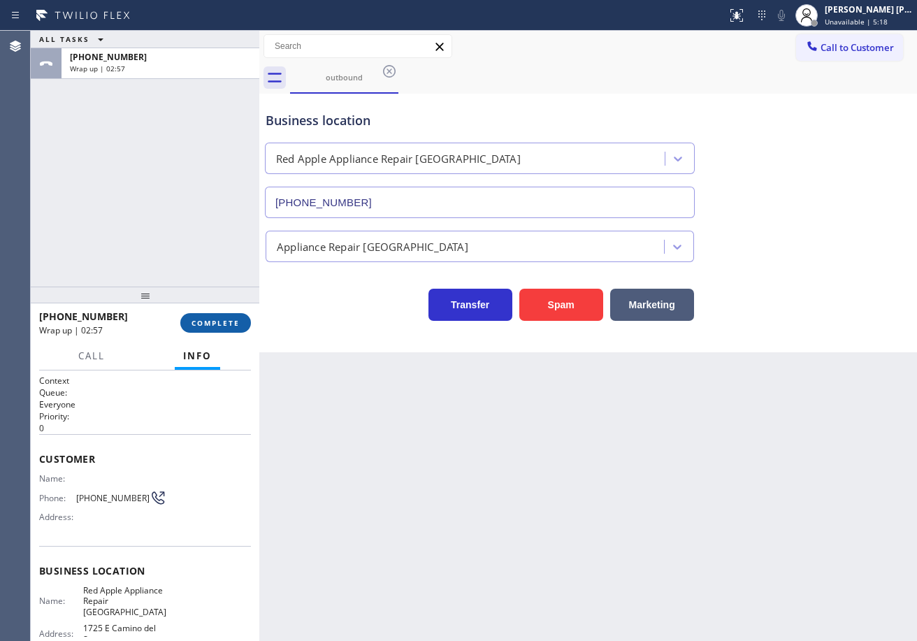
click at [238, 327] on span "COMPLETE" at bounding box center [215, 323] width 48 height 10
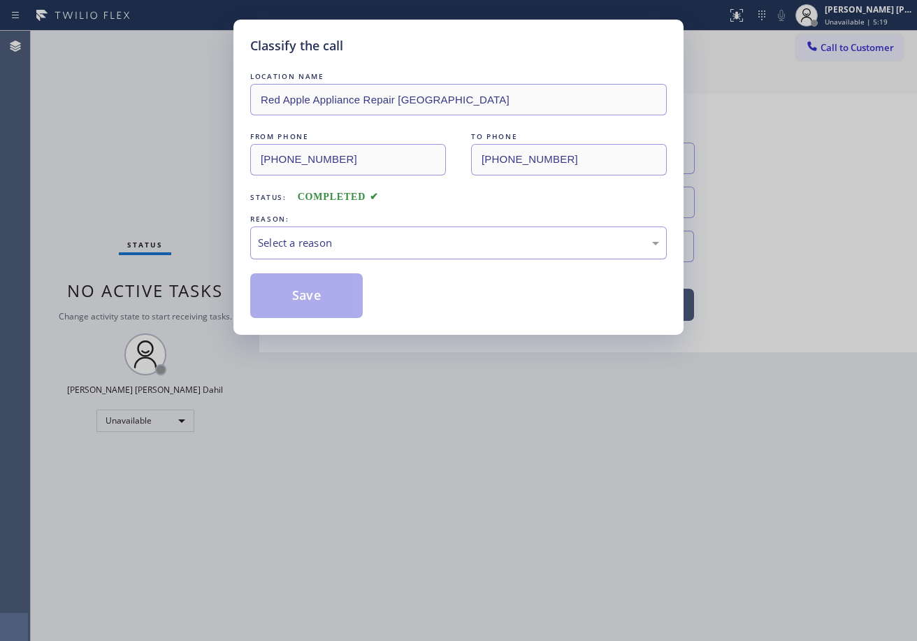
click at [343, 245] on div "Select a reason" at bounding box center [458, 243] width 401 height 16
click at [317, 299] on button "Save" at bounding box center [306, 295] width 112 height 45
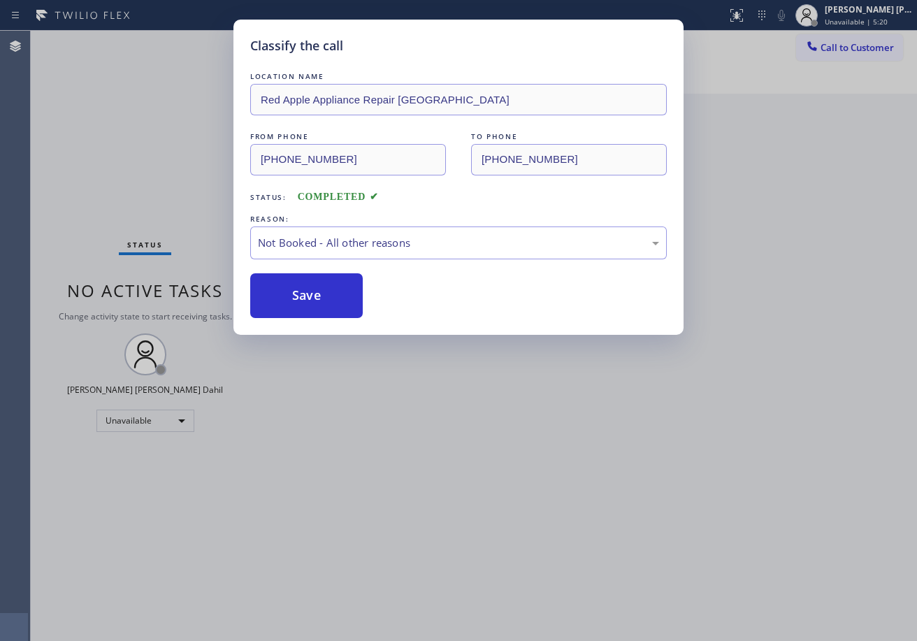
click at [865, 20] on div "Classify the call LOCATION NAME Red Apple Appliance Repair Phoenix FROM PHONE […" at bounding box center [458, 320] width 917 height 641
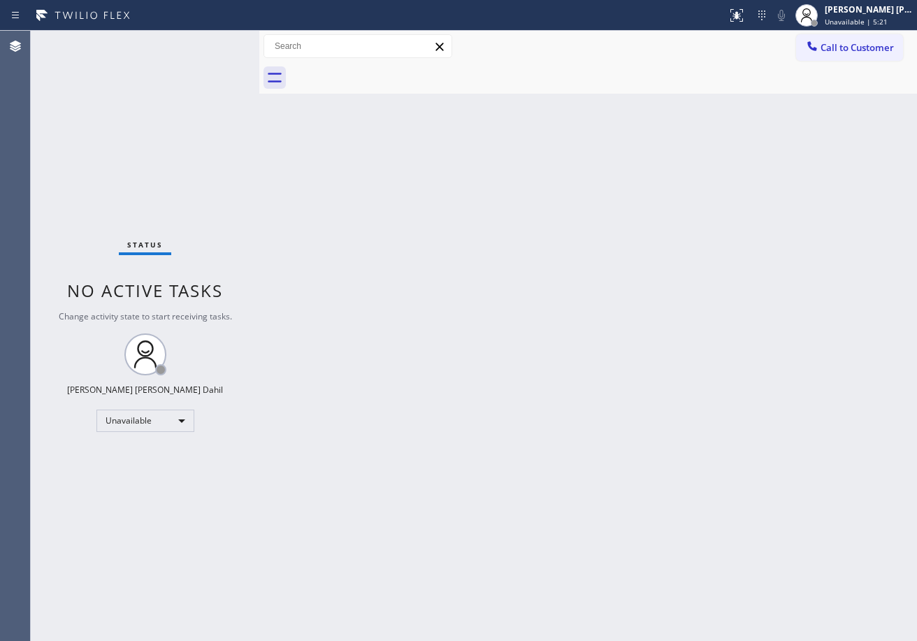
click at [865, 20] on span "Unavailable | 5:21" at bounding box center [855, 22] width 63 height 10
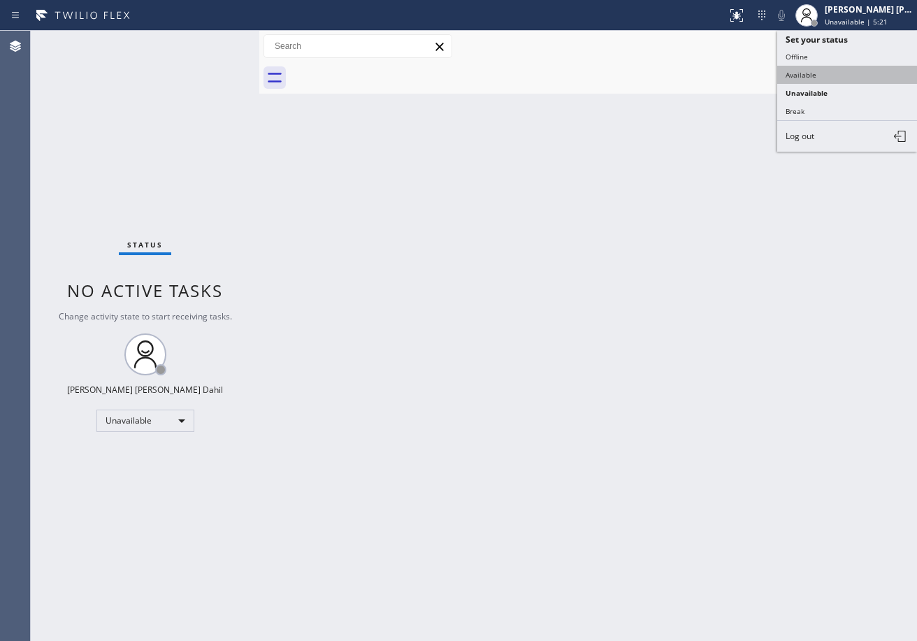
drag, startPoint x: 810, startPoint y: 79, endPoint x: 795, endPoint y: 109, distance: 33.4
click at [808, 79] on button "Available" at bounding box center [847, 75] width 140 height 18
click at [711, 293] on div "Back to Dashboard Change Sender ID Customers Technicians Select a contact Outbo…" at bounding box center [587, 336] width 657 height 610
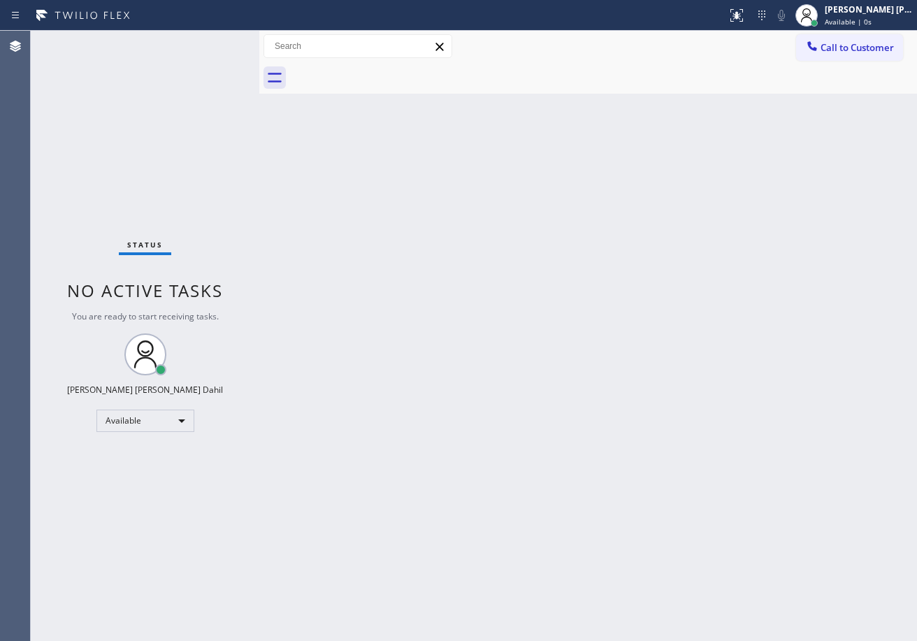
click at [617, 495] on div "Back to Dashboard Change Sender ID Customers Technicians Select a contact Outbo…" at bounding box center [587, 336] width 657 height 610
drag, startPoint x: 850, startPoint y: 13, endPoint x: 849, endPoint y: 58, distance: 44.7
click at [850, 13] on div "[PERSON_NAME] [PERSON_NAME] Dahil" at bounding box center [868, 9] width 88 height 12
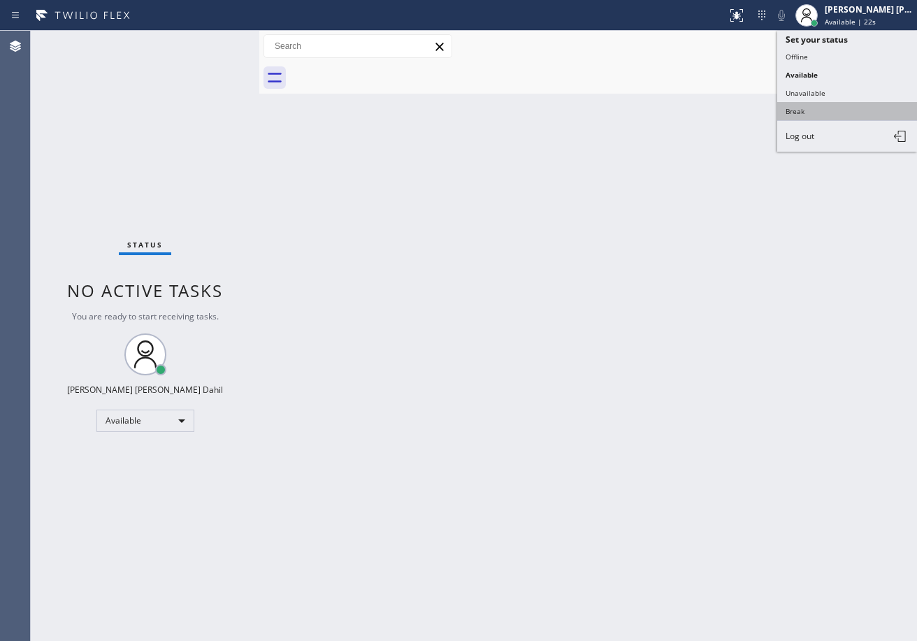
click at [820, 109] on button "Break" at bounding box center [847, 111] width 140 height 18
drag, startPoint x: 775, startPoint y: 258, endPoint x: 775, endPoint y: 384, distance: 126.5
click at [775, 270] on div "Back to Dashboard Change Sender ID Customers Technicians Select a contact Outbo…" at bounding box center [587, 336] width 657 height 610
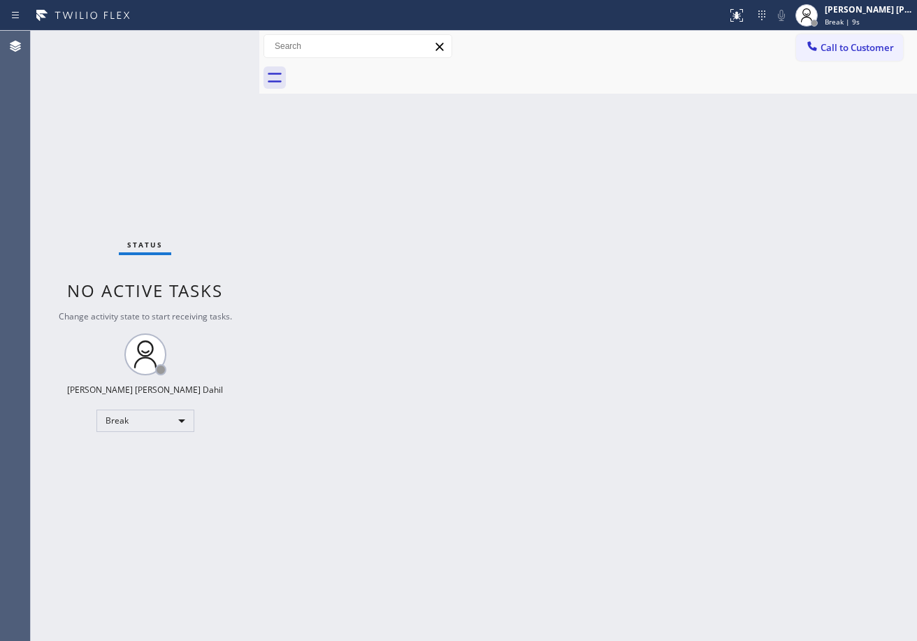
click at [692, 122] on div "Back to Dashboard Change Sender ID Customers Technicians Select a contact Outbo…" at bounding box center [587, 336] width 657 height 610
drag, startPoint x: 885, startPoint y: 12, endPoint x: 855, endPoint y: 54, distance: 52.1
click at [884, 12] on div "[PERSON_NAME] [PERSON_NAME] Dahil" at bounding box center [868, 9] width 88 height 12
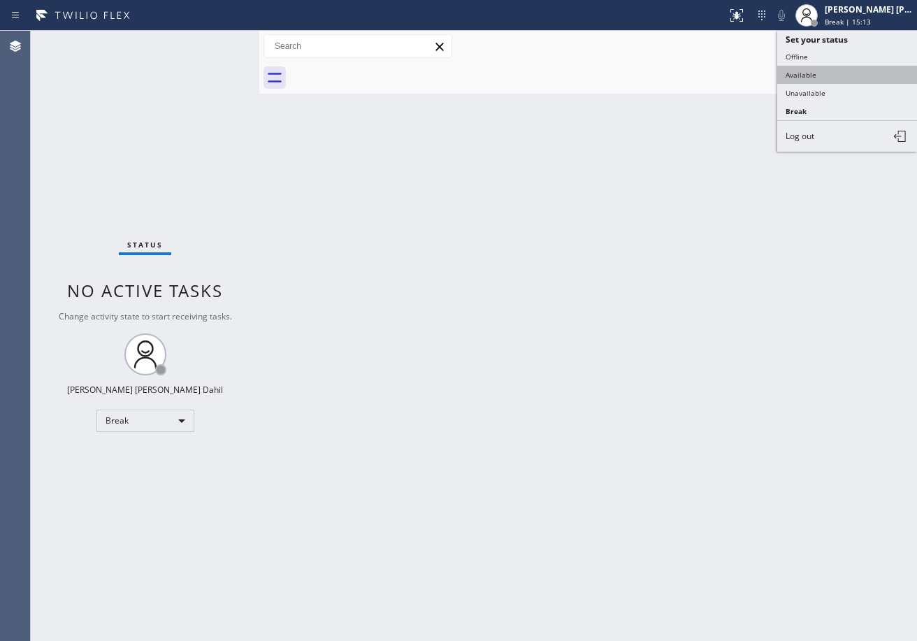
click at [831, 70] on button "Available" at bounding box center [847, 75] width 140 height 18
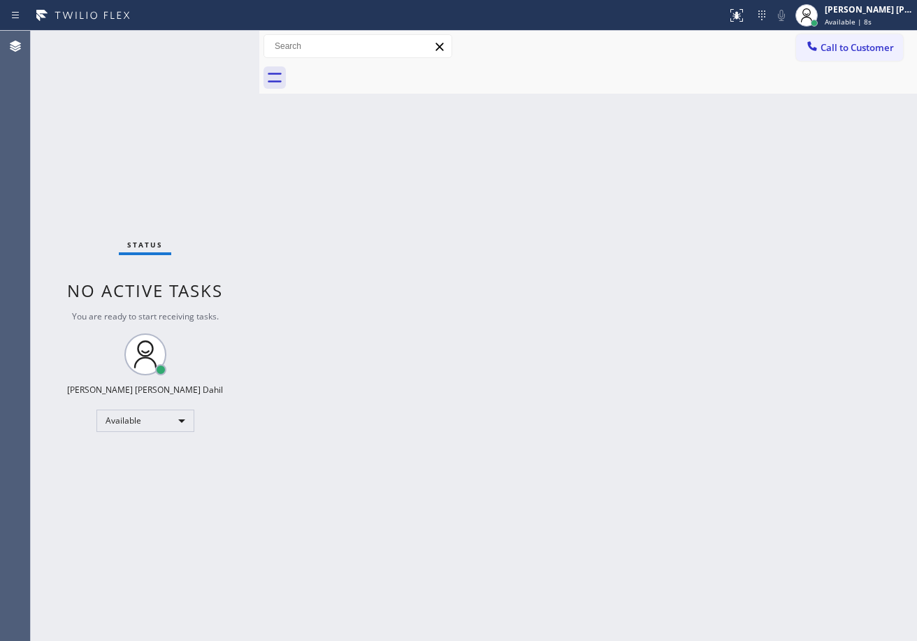
click at [629, 94] on div "Back to Dashboard Change Sender ID Customers Technicians Select a contact Outbo…" at bounding box center [587, 336] width 657 height 610
click at [370, 312] on div "Back to Dashboard Change Sender ID Customers Technicians Select a contact Outbo…" at bounding box center [587, 336] width 657 height 610
click at [205, 46] on div "Status No active tasks You are ready to start receiving tasks. [PERSON_NAME] [P…" at bounding box center [145, 336] width 228 height 610
click at [219, 41] on div "Status No active tasks You are ready to start receiving tasks. [PERSON_NAME] [P…" at bounding box center [145, 336] width 228 height 610
click at [620, 398] on div "Back to Dashboard Change Sender ID Customers Technicians Select a contact Outbo…" at bounding box center [587, 336] width 657 height 610
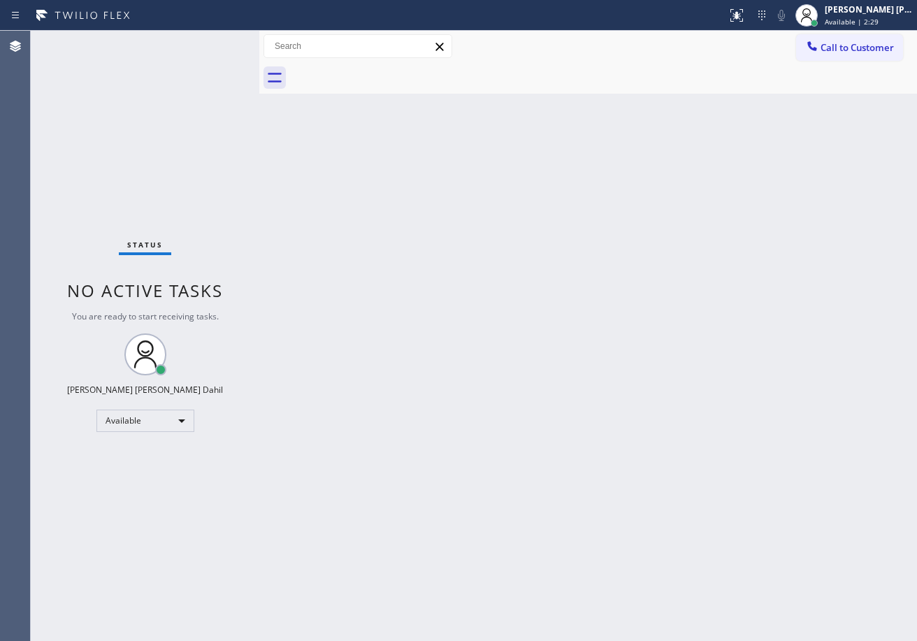
click at [766, 496] on div "Back to Dashboard Change Sender ID Customers Technicians Select a contact Outbo…" at bounding box center [587, 336] width 657 height 610
click at [207, 58] on div "Status No active tasks You are ready to start receiving tasks. [PERSON_NAME] [P…" at bounding box center [145, 336] width 228 height 610
click at [203, 39] on div "Status No active tasks You are ready to start receiving tasks. [PERSON_NAME] [P…" at bounding box center [145, 336] width 228 height 610
click at [364, 337] on div "Back to Dashboard Change Sender ID Customers Technicians Select a contact Outbo…" at bounding box center [587, 336] width 657 height 610
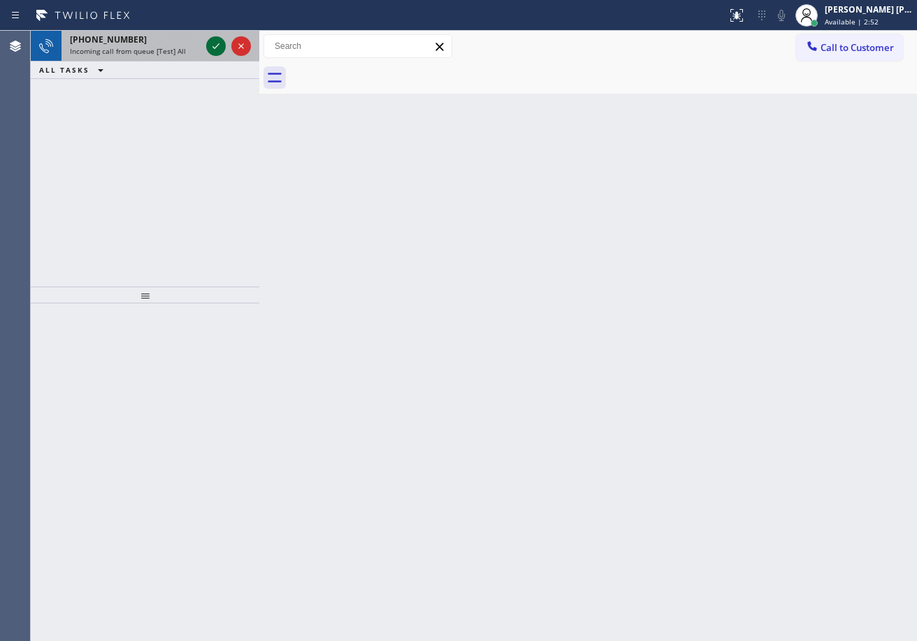
click at [211, 42] on icon at bounding box center [216, 46] width 17 height 17
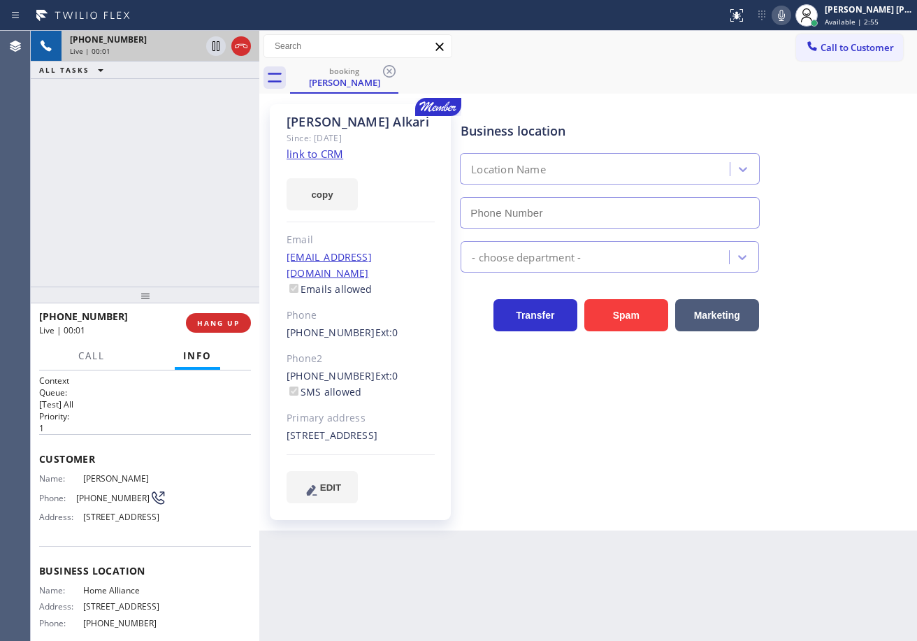
type input "[PHONE_NUMBER]"
click at [317, 152] on link "link to CRM" at bounding box center [314, 154] width 57 height 14
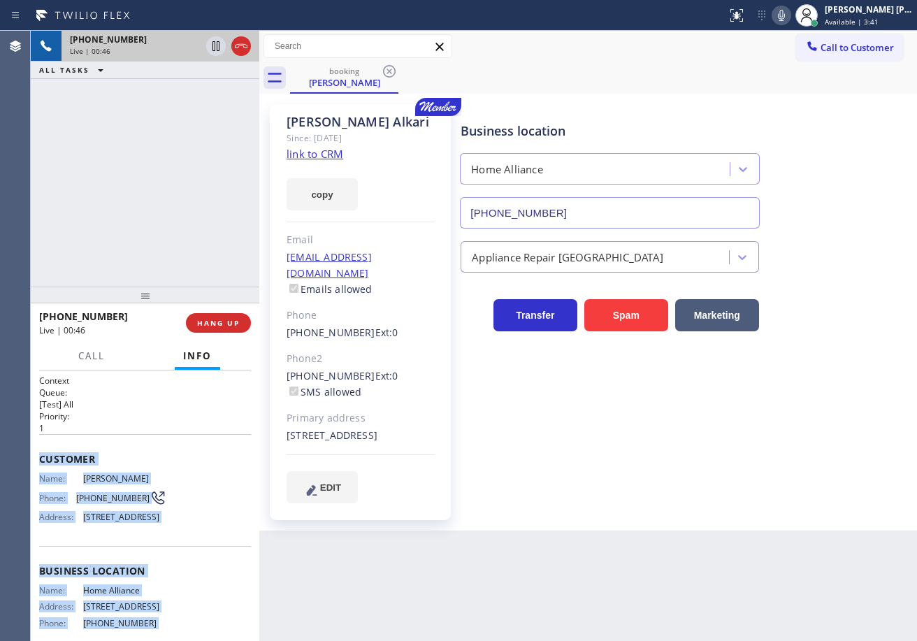
scroll to position [153, 0]
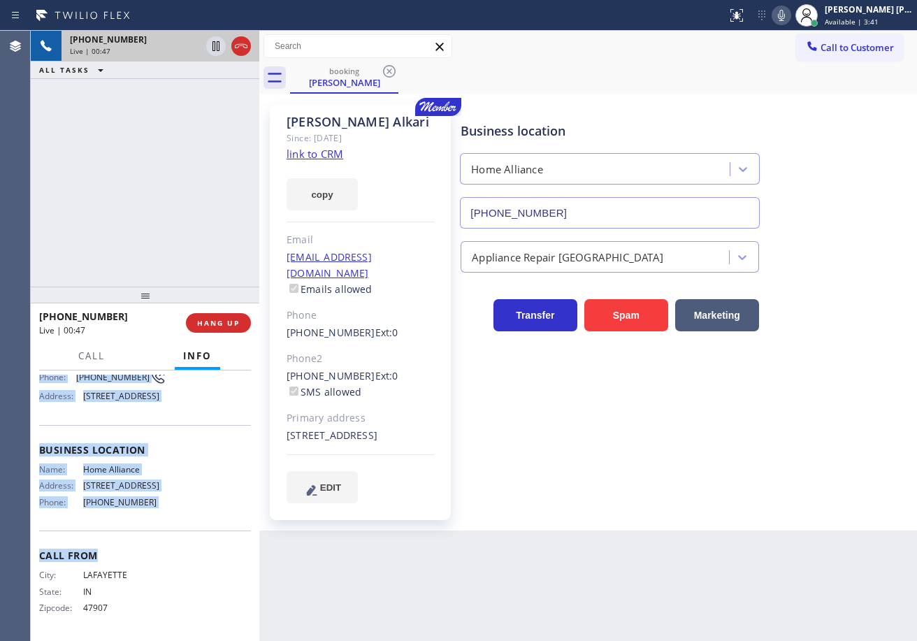
drag, startPoint x: 37, startPoint y: 453, endPoint x: 485, endPoint y: 468, distance: 448.1
click at [179, 532] on div "Context Queue: [Test] All Priority: 1 Customer Name: [PERSON_NAME] Phone: [PHON…" at bounding box center [145, 505] width 228 height 270
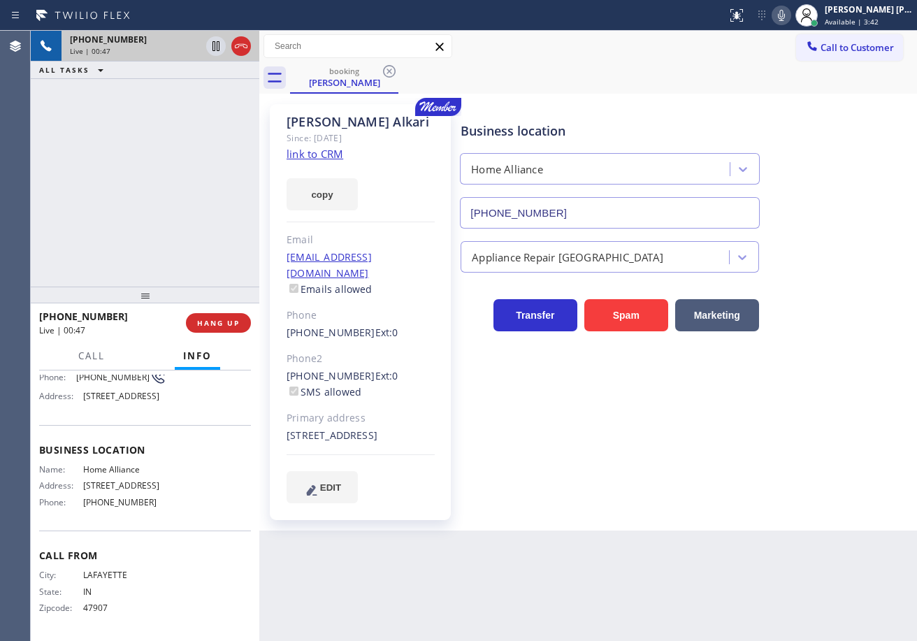
click at [392, 585] on div "Back to Dashboard Change Sender ID Customers Technicians Select a contact Outbo…" at bounding box center [587, 336] width 657 height 610
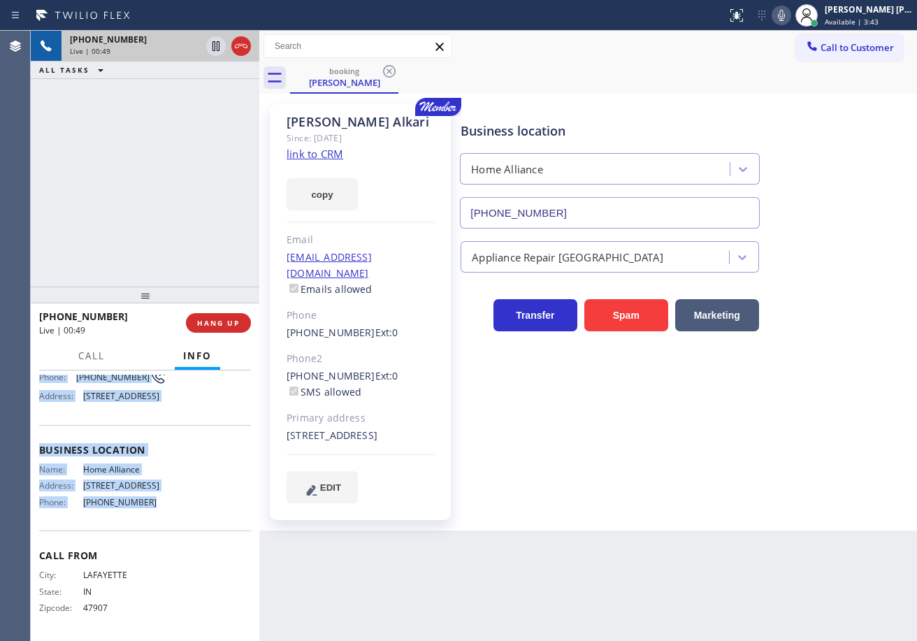
drag, startPoint x: 48, startPoint y: 462, endPoint x: 235, endPoint y: 503, distance: 191.7
click at [197, 514] on div "Context Queue: [Test] All Priority: 1 Customer Name: [PERSON_NAME] Phone: [PHON…" at bounding box center [145, 505] width 228 height 270
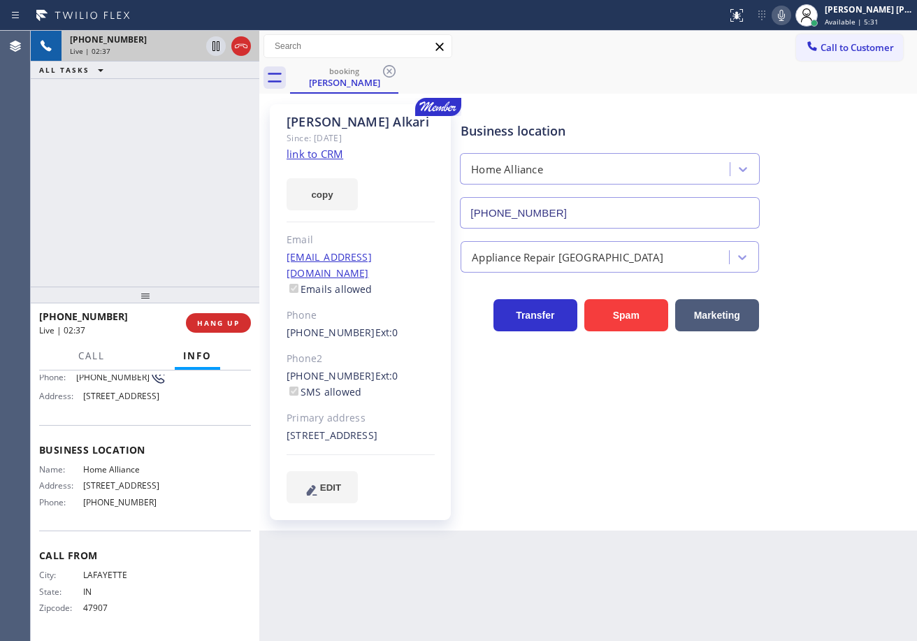
click at [201, 221] on div "[PHONE_NUMBER] Live | 02:37 ALL TASKS ALL TASKS ACTIVE TASKS TASKS IN WRAP UP" at bounding box center [145, 159] width 228 height 256
click at [200, 221] on div "[PHONE_NUMBER] Live | 02:37 ALL TASKS ALL TASKS ACTIVE TASKS TASKS IN WRAP UP" at bounding box center [145, 159] width 228 height 256
click at [199, 219] on div "[PHONE_NUMBER] Live | 02:37 ALL TASKS ALL TASKS ACTIVE TASKS TASKS IN WRAP UP" at bounding box center [145, 159] width 228 height 256
click at [199, 219] on div "[PHONE_NUMBER] Live | 02:38 ALL TASKS ALL TASKS ACTIVE TASKS TASKS IN WRAP UP" at bounding box center [145, 159] width 228 height 256
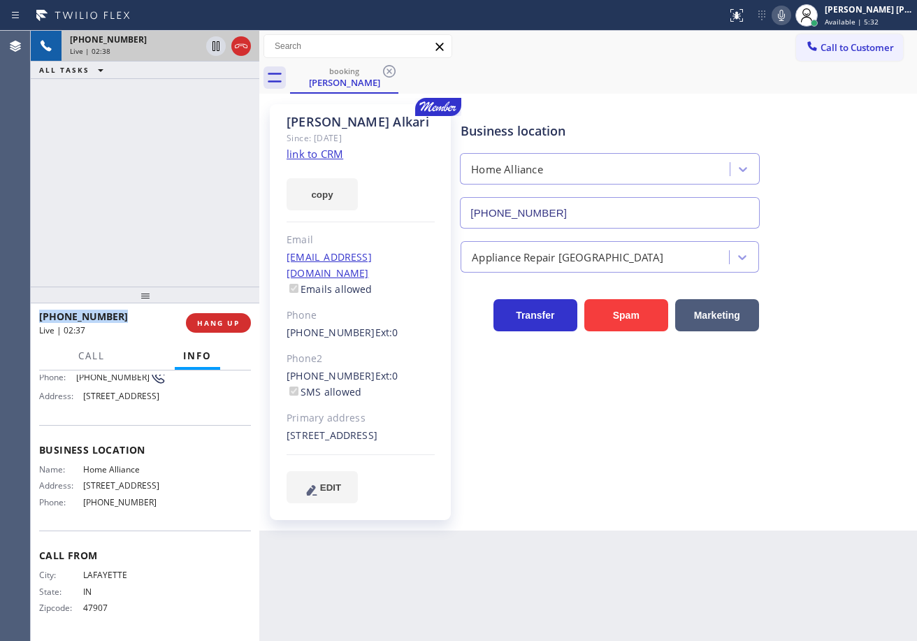
click at [199, 219] on div "[PHONE_NUMBER] Live | 02:38 ALL TASKS ALL TASKS ACTIVE TASKS TASKS IN WRAP UP" at bounding box center [145, 159] width 228 height 256
click at [209, 51] on icon at bounding box center [216, 46] width 17 height 17
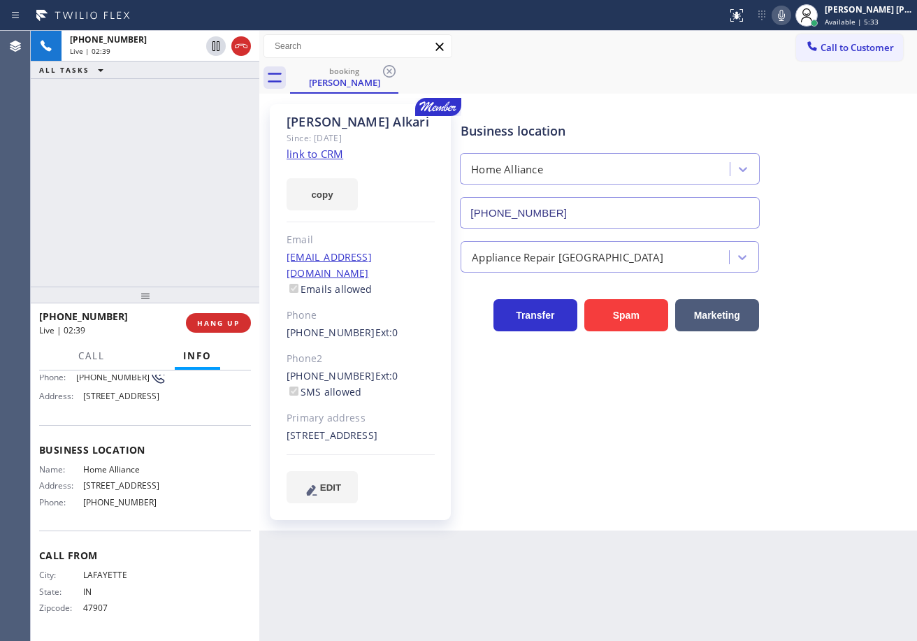
drag, startPoint x: 196, startPoint y: 142, endPoint x: 472, endPoint y: 84, distance: 282.0
click at [208, 141] on div "[PHONE_NUMBER] Live | 02:39 ALL TASKS ALL TASKS ACTIVE TASKS TASKS IN WRAP UP" at bounding box center [145, 159] width 228 height 256
click at [790, 13] on icon at bounding box center [781, 15] width 17 height 17
click at [786, 16] on rect at bounding box center [781, 14] width 10 height 10
click at [789, 50] on div "Call to Customer Outbound call Location Red Apple Appliance Repair [GEOGRAPHIC_…" at bounding box center [587, 46] width 657 height 24
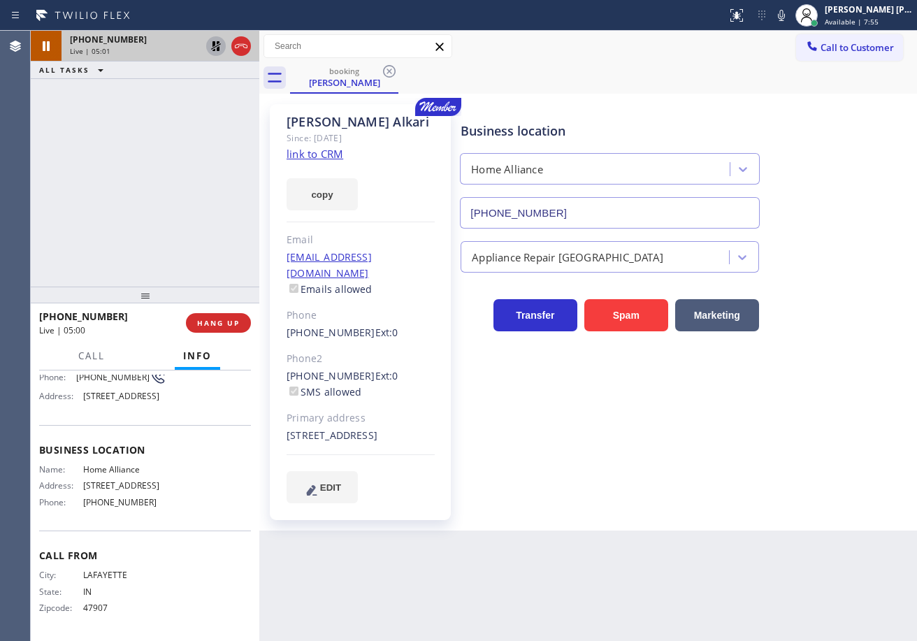
click at [214, 45] on icon at bounding box center [216, 46] width 10 height 10
click at [194, 77] on div "ALL TASKS ALL TASKS ACTIVE TASKS TASKS IN WRAP UP" at bounding box center [145, 69] width 228 height 17
click at [597, 88] on div "booking [PERSON_NAME]" at bounding box center [603, 77] width 627 height 31
click at [852, 497] on div "Business location Home Alliance [PHONE_NUMBER] Appliance Repair High End Transf…" at bounding box center [686, 303] width 456 height 391
click at [812, 500] on div "Business location Home Alliance [PHONE_NUMBER] Appliance Repair High End Transf…" at bounding box center [686, 317] width 456 height 419
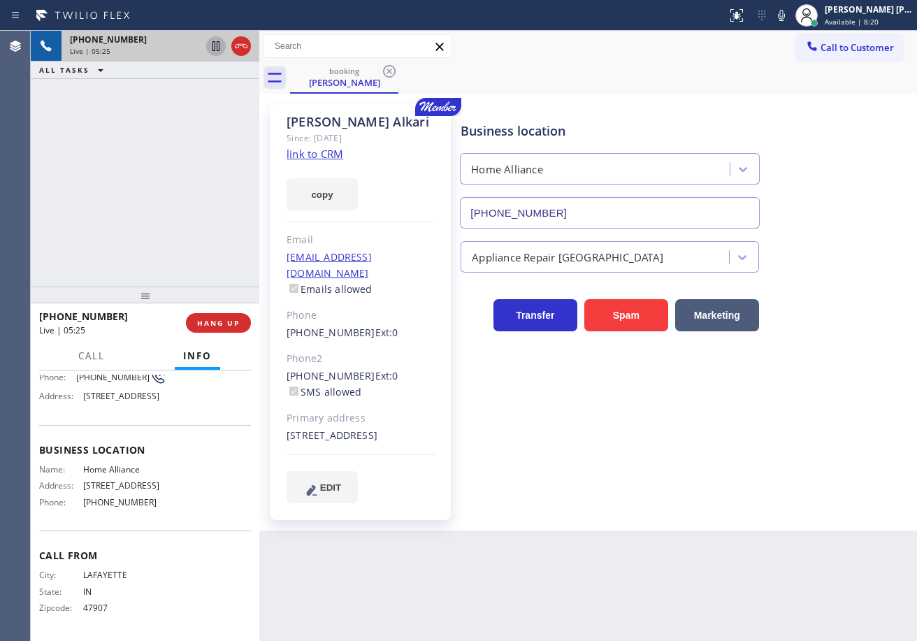
click at [810, 500] on div "Business location Home Alliance [PHONE_NUMBER] Appliance Repair High End Transf…" at bounding box center [686, 317] width 456 height 419
click at [807, 500] on div "Business location Home Alliance [PHONE_NUMBER] Appliance Repair High End Transf…" at bounding box center [686, 317] width 456 height 419
click at [593, 93] on div "booking [PERSON_NAME]" at bounding box center [603, 77] width 627 height 31
click at [711, 556] on div "Back to Dashboard Change Sender ID Customers Technicians Select a contact Outbo…" at bounding box center [587, 336] width 657 height 610
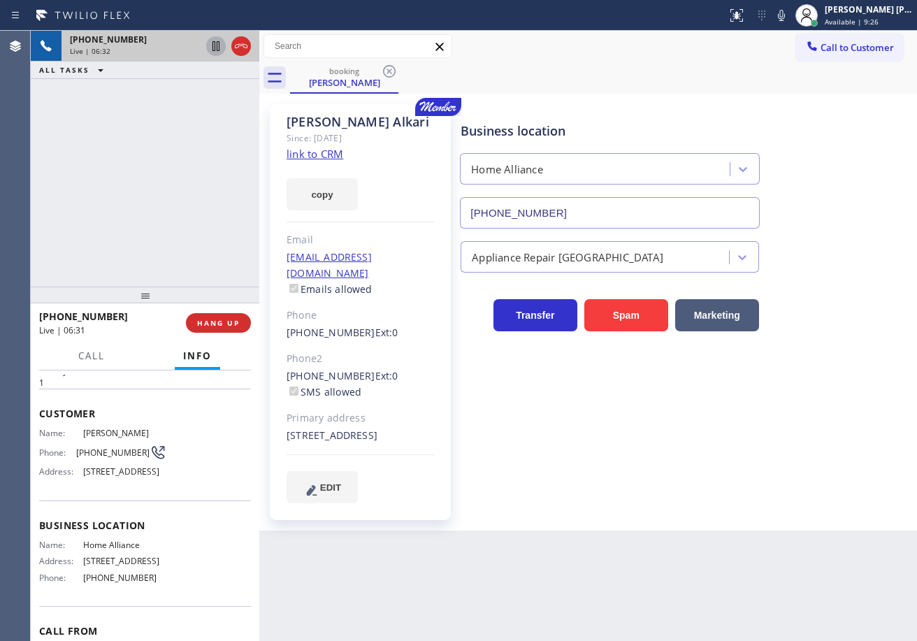
scroll to position [0, 0]
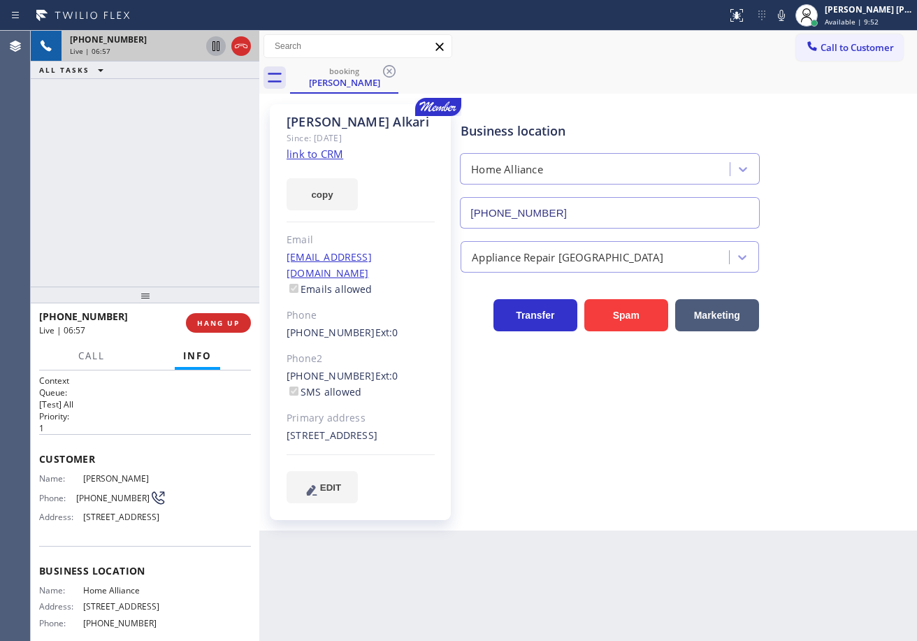
click at [790, 15] on icon at bounding box center [781, 15] width 17 height 17
click at [790, 53] on div "Call to Customer Outbound call Location Red Apple Appliance Repair [GEOGRAPHIC_…" at bounding box center [587, 46] width 657 height 24
drag, startPoint x: 793, startPoint y: 17, endPoint x: 782, endPoint y: 43, distance: 28.8
click at [790, 17] on icon at bounding box center [781, 15] width 17 height 17
click at [782, 63] on div "booking [PERSON_NAME]" at bounding box center [603, 77] width 627 height 31
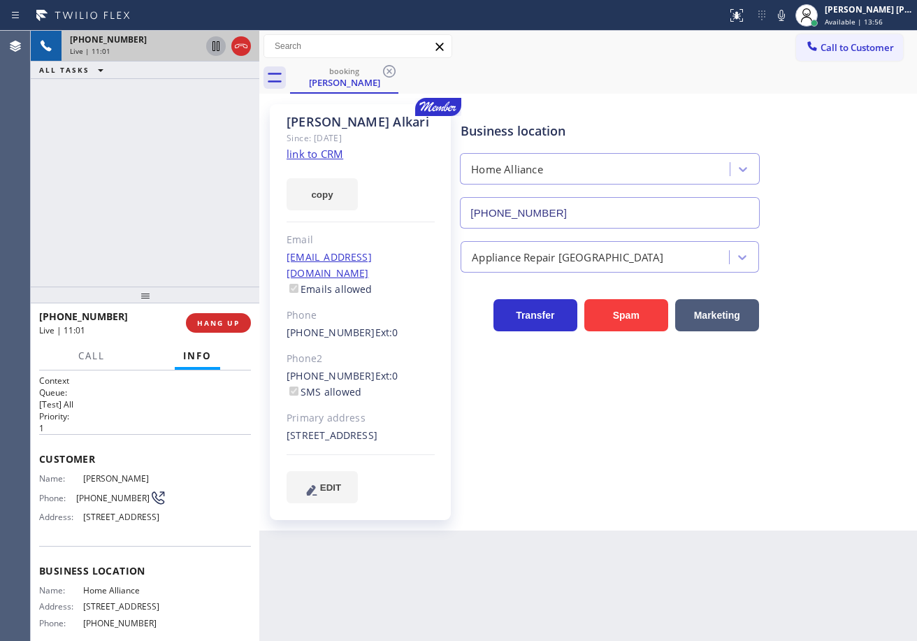
click at [203, 219] on div "[PHONE_NUMBER] Live | 11:01 ALL TASKS ALL TASKS ACTIVE TASKS TASKS IN WRAP UP" at bounding box center [145, 159] width 228 height 256
click at [832, 398] on div "Business location Home Alliance [PHONE_NUMBER] Appliance Repair High End Transf…" at bounding box center [686, 303] width 456 height 391
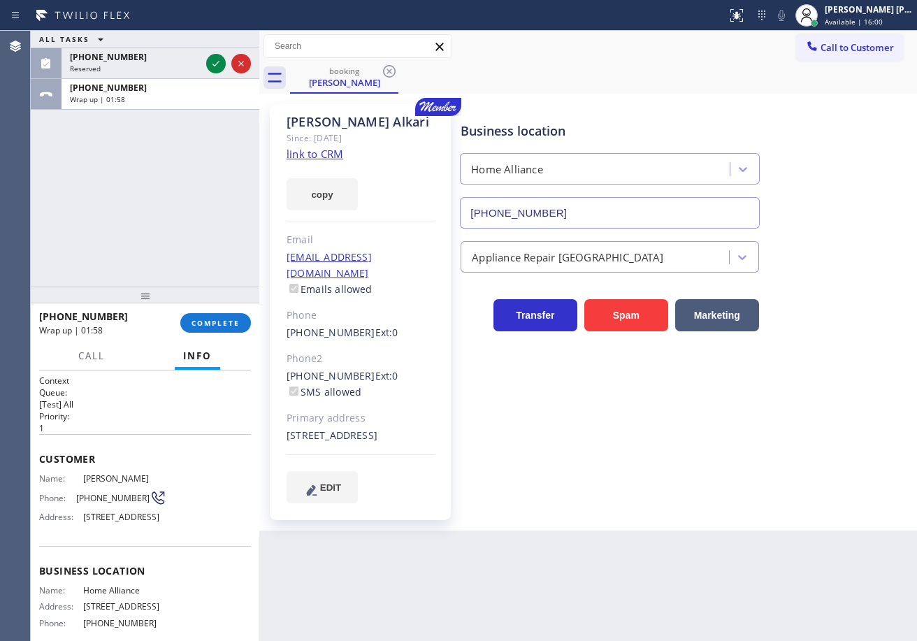
drag, startPoint x: 143, startPoint y: 168, endPoint x: 259, endPoint y: 135, distance: 120.5
click at [143, 168] on div "ALL TASKS ALL TASKS ACTIVE TASKS TASKS IN WRAP UP [PHONE_NUMBER] Reserved [PHON…" at bounding box center [145, 159] width 228 height 256
click at [210, 61] on icon at bounding box center [216, 63] width 17 height 17
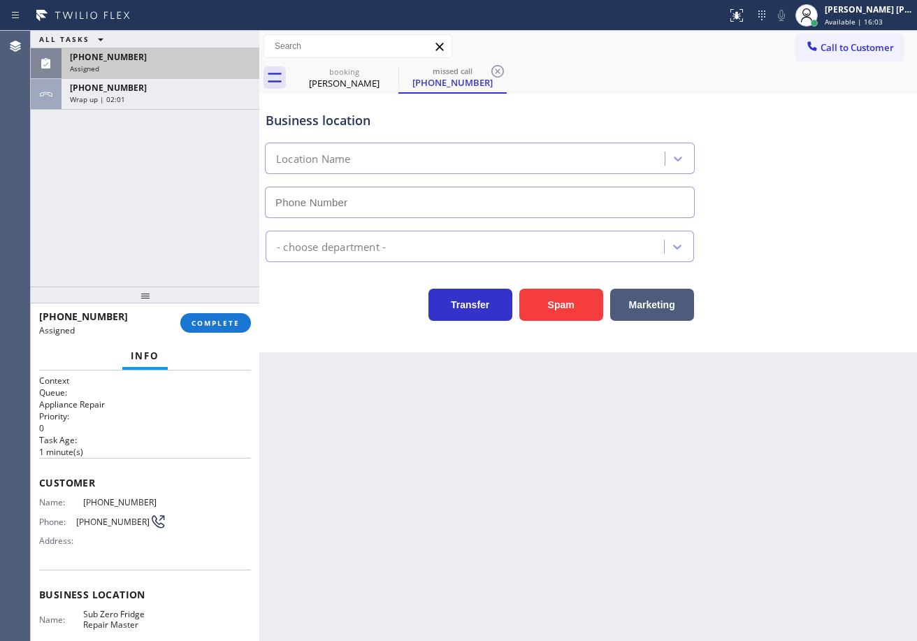
type input "[PHONE_NUMBER]"
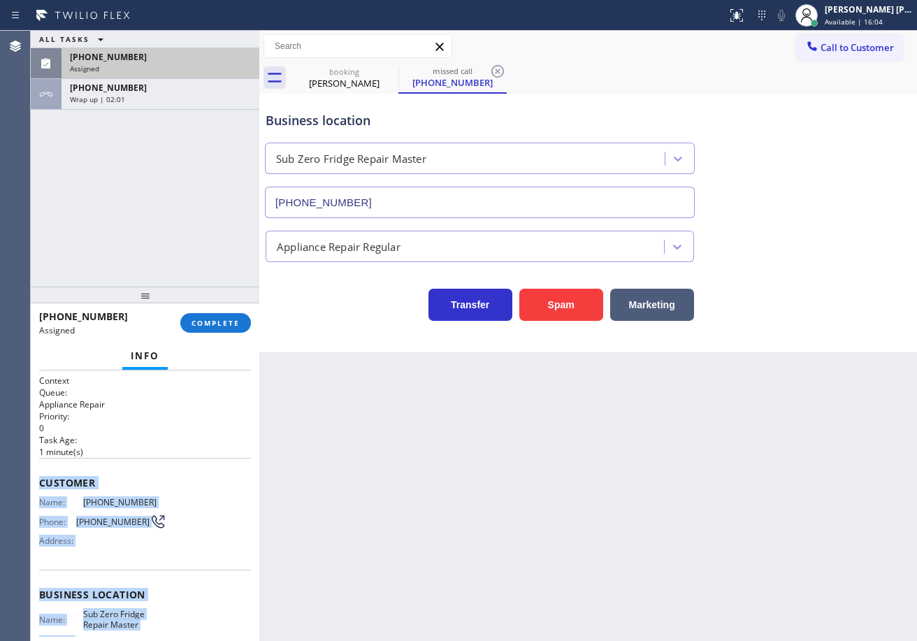
scroll to position [155, 0]
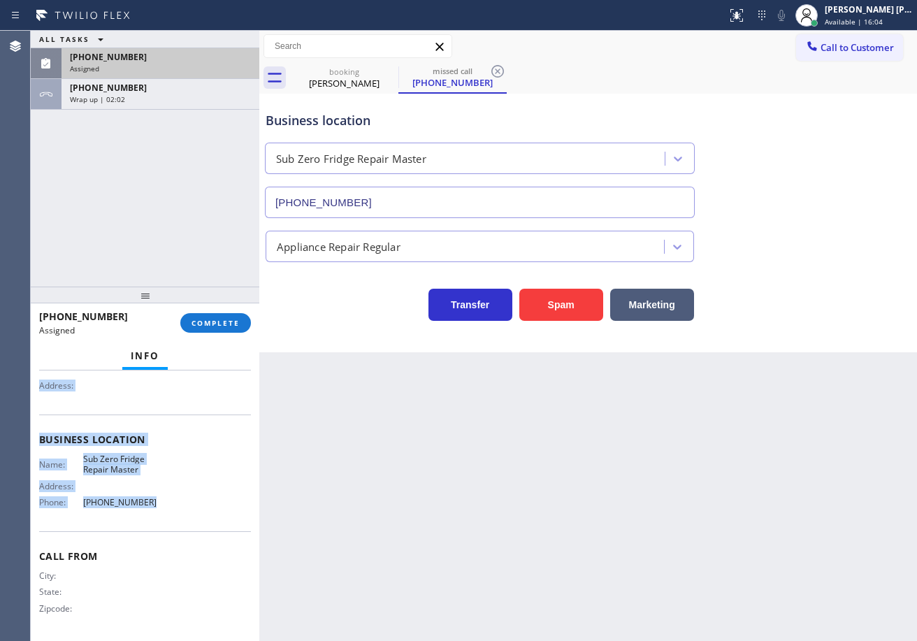
drag, startPoint x: 38, startPoint y: 488, endPoint x: 183, endPoint y: 496, distance: 144.9
click at [178, 507] on div "Context Queue: Appliance Repair Priority: 0 Task Age: [DEMOGRAPHIC_DATA] minute…" at bounding box center [145, 505] width 228 height 270
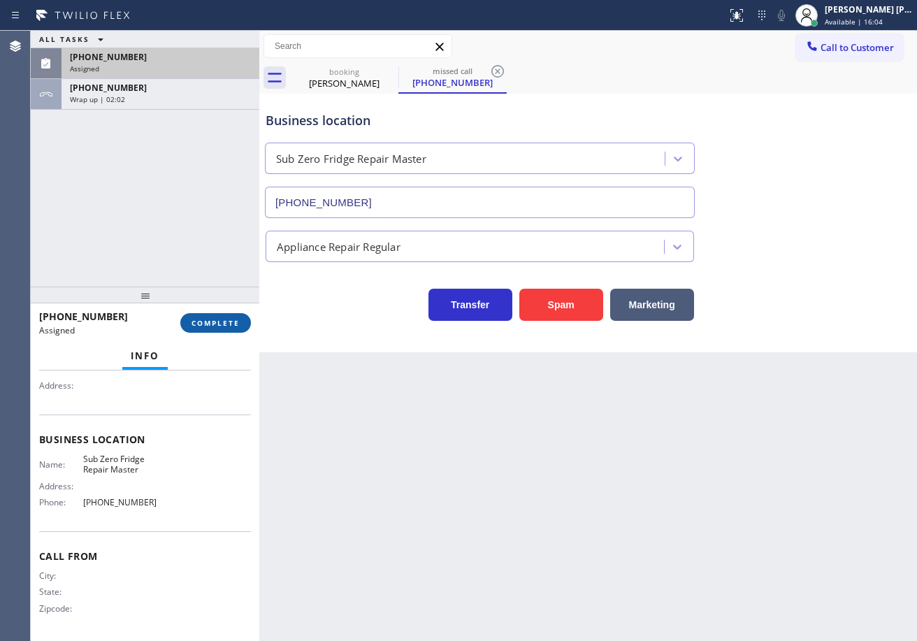
click at [239, 303] on div at bounding box center [145, 294] width 228 height 17
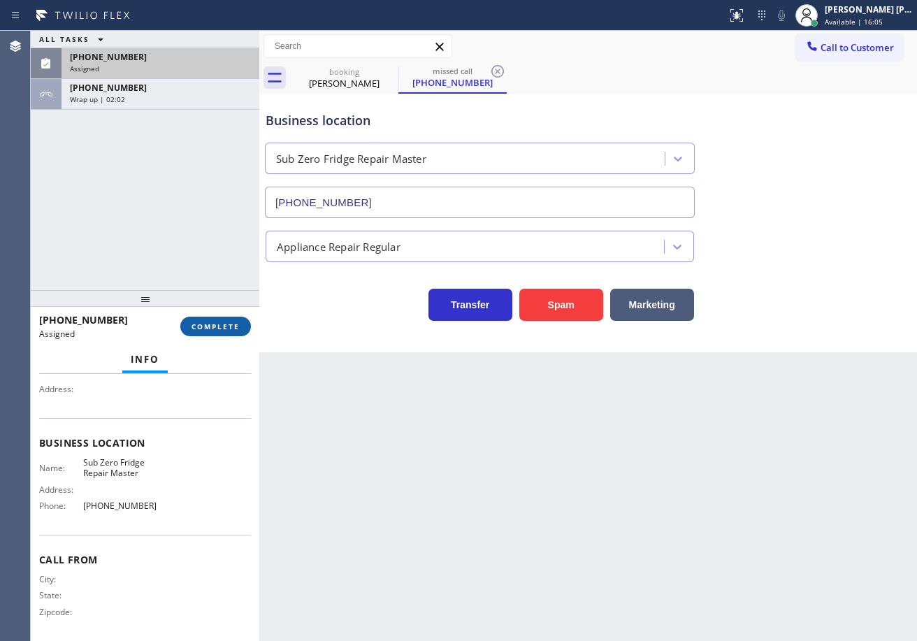
click at [228, 321] on span "COMPLETE" at bounding box center [215, 326] width 48 height 10
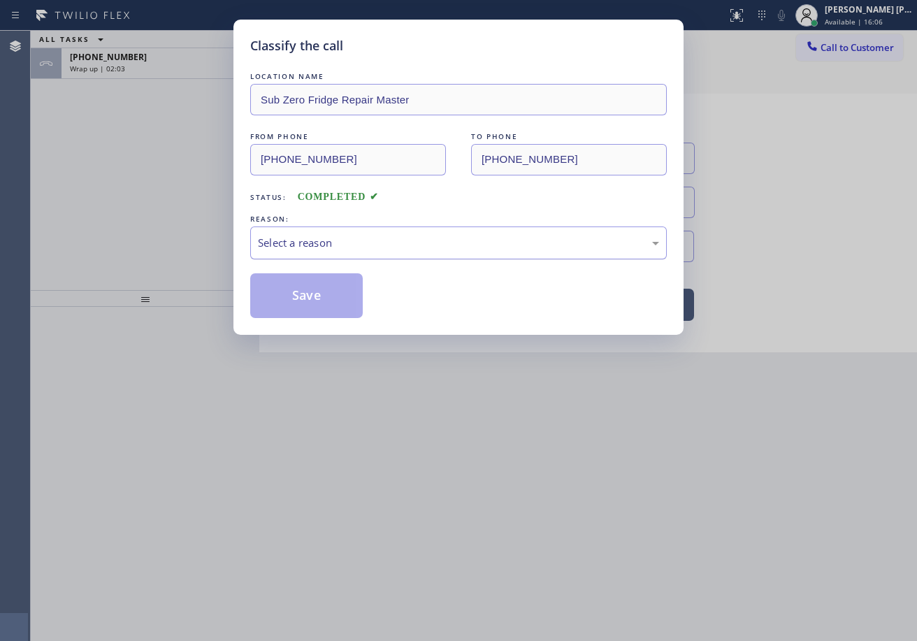
click at [370, 256] on div "Select a reason" at bounding box center [458, 242] width 416 height 33
click at [326, 293] on button "Save" at bounding box center [306, 295] width 112 height 45
drag, startPoint x: 326, startPoint y: 293, endPoint x: 511, endPoint y: 598, distance: 356.5
click at [326, 296] on button "Save" at bounding box center [306, 295] width 112 height 45
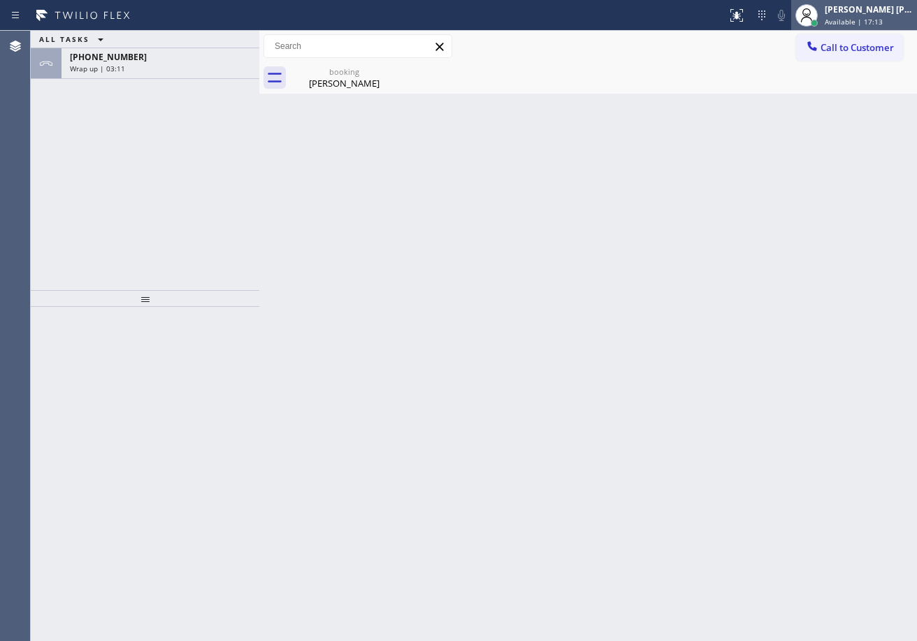
click at [873, 8] on div "[PERSON_NAME] [PERSON_NAME] Dahil" at bounding box center [868, 9] width 88 height 12
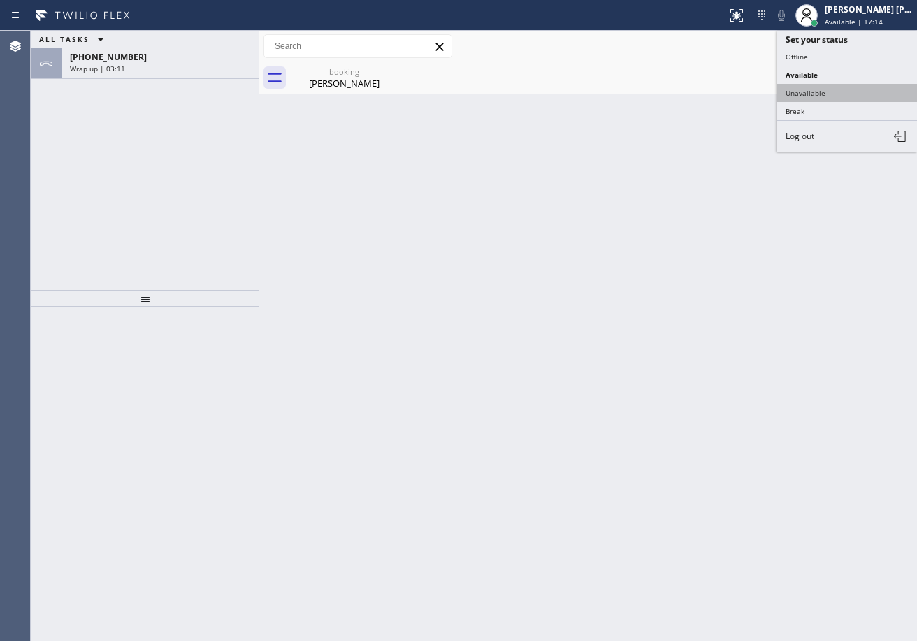
drag, startPoint x: 832, startPoint y: 89, endPoint x: 707, endPoint y: 89, distance: 125.1
click at [831, 89] on button "Unavailable" at bounding box center [847, 93] width 140 height 18
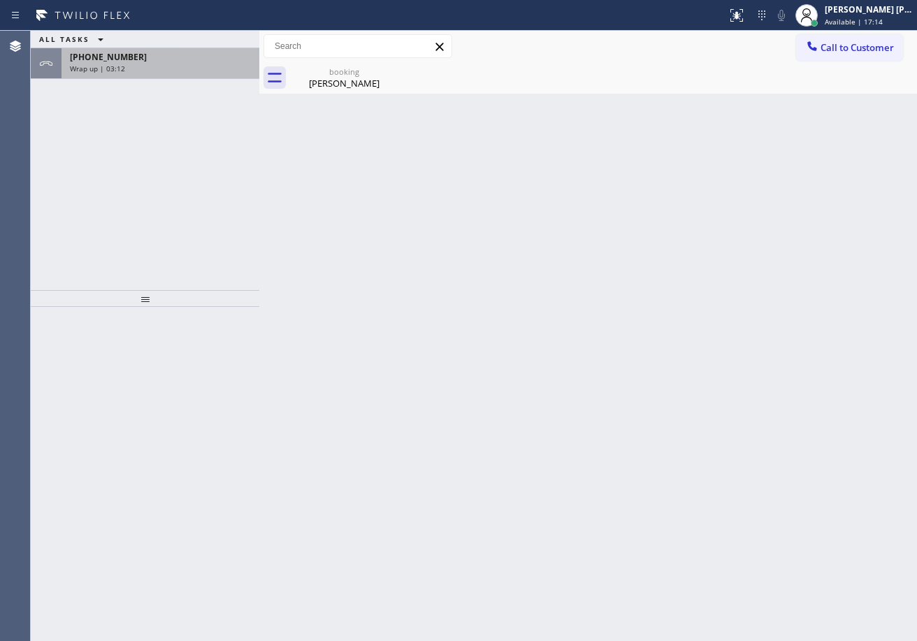
click at [152, 73] on div "Wrap up | 03:12" at bounding box center [160, 69] width 181 height 10
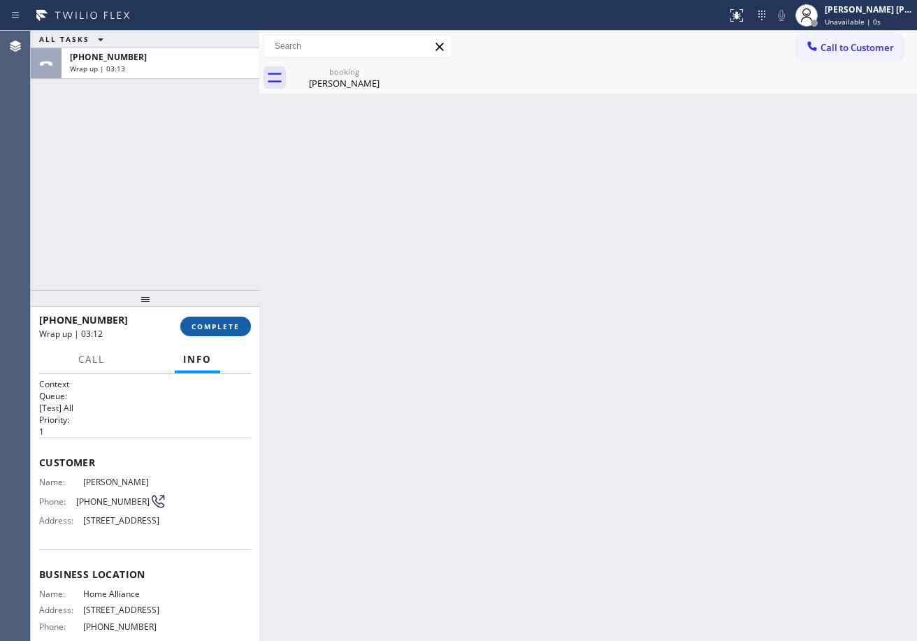
click at [212, 325] on span "COMPLETE" at bounding box center [215, 326] width 48 height 10
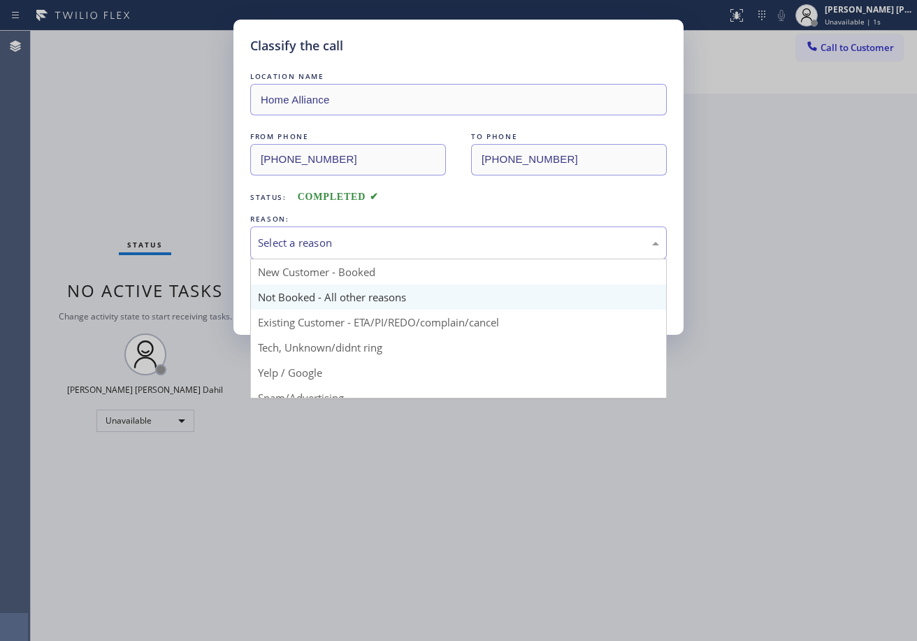
drag, startPoint x: 322, startPoint y: 231, endPoint x: 313, endPoint y: 288, distance: 58.0
click at [323, 245] on div "Select a reason" at bounding box center [458, 242] width 416 height 33
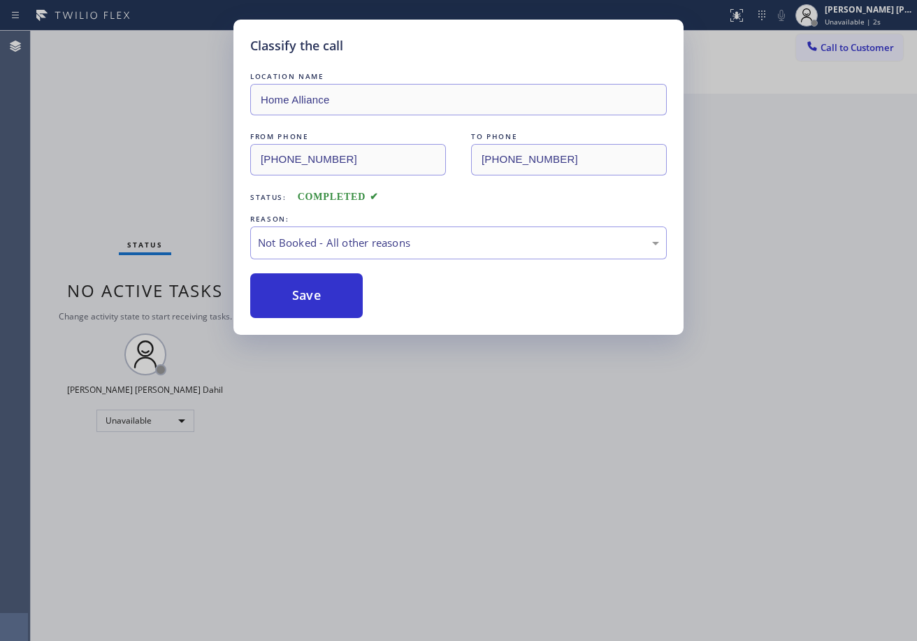
click at [310, 299] on button "Save" at bounding box center [306, 295] width 112 height 45
click at [309, 300] on button "Save" at bounding box center [306, 295] width 112 height 45
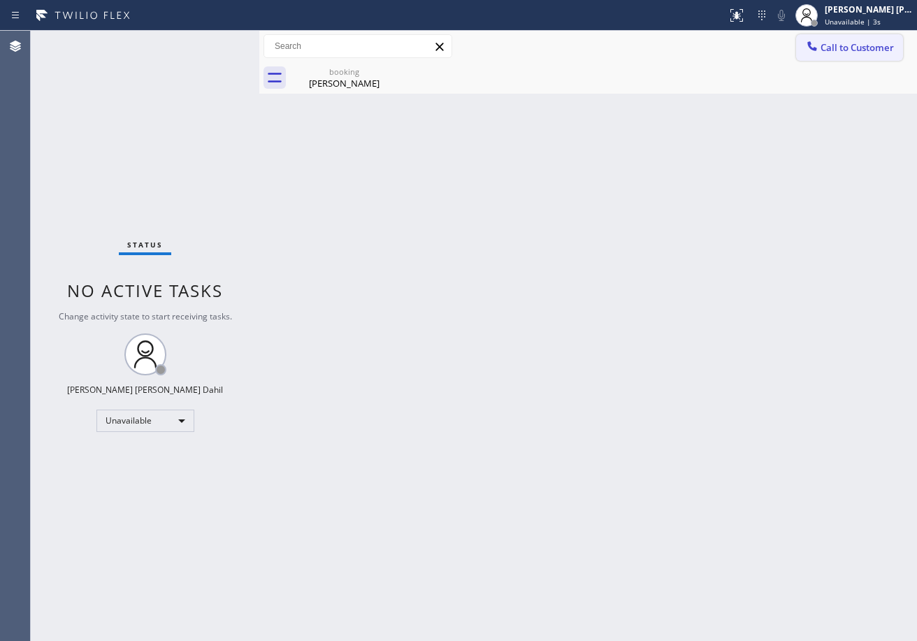
click at [876, 41] on span "Call to Customer" at bounding box center [856, 47] width 73 height 13
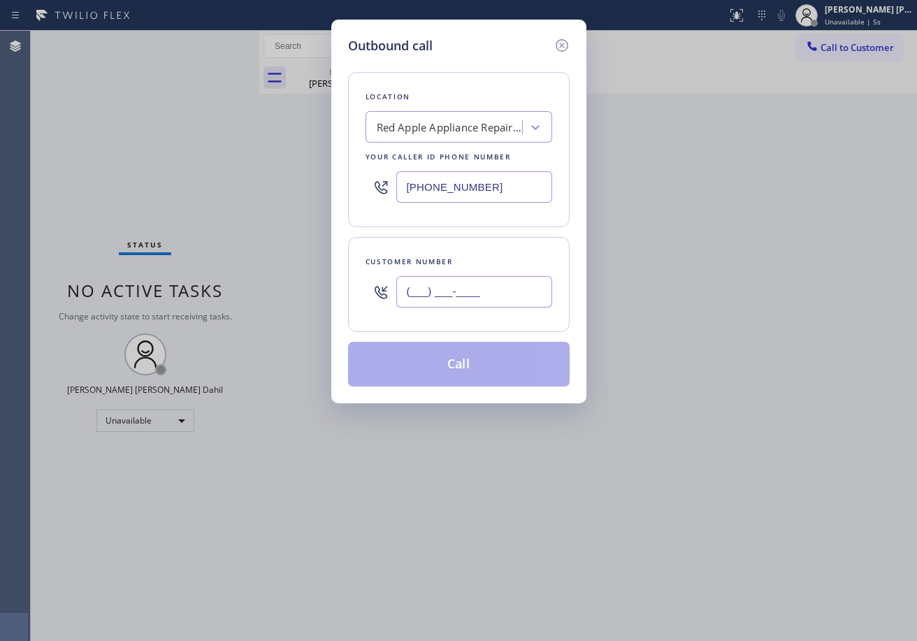
click at [521, 296] on input "(___) ___-____" at bounding box center [474, 291] width 156 height 31
paste input "201) 776-6558"
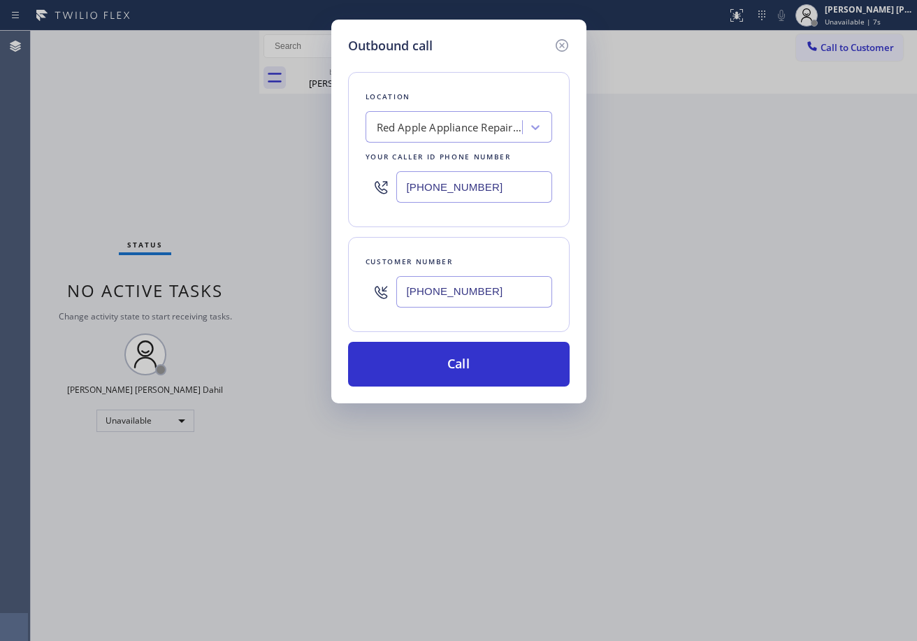
type input "[PHONE_NUMBER]"
click at [470, 188] on input "[PHONE_NUMBER]" at bounding box center [474, 186] width 156 height 31
paste input "973) 791-5211"
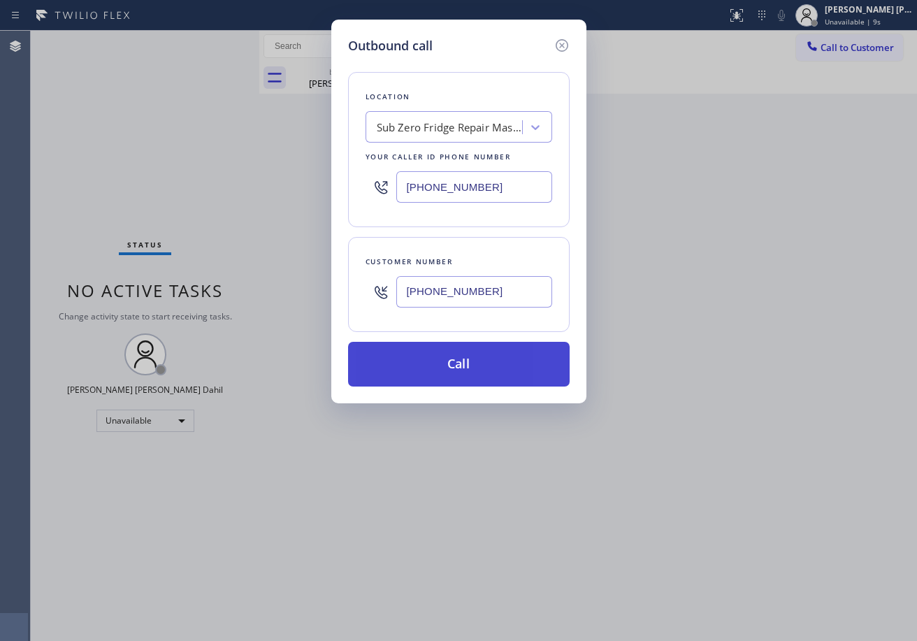
type input "[PHONE_NUMBER]"
click at [458, 358] on button "Call" at bounding box center [458, 364] width 221 height 45
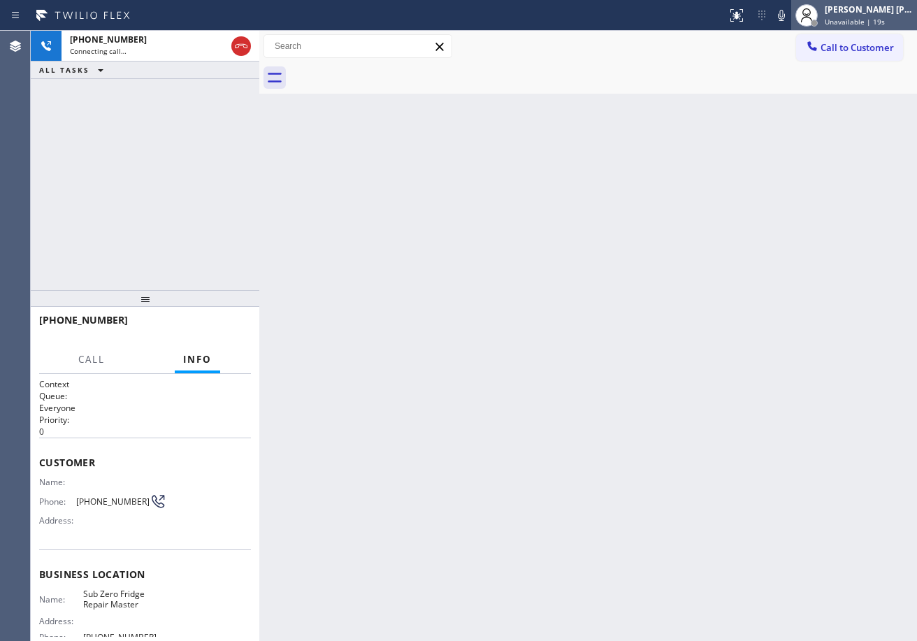
click at [855, 10] on div "[PERSON_NAME] [PERSON_NAME] Dahil" at bounding box center [868, 9] width 88 height 12
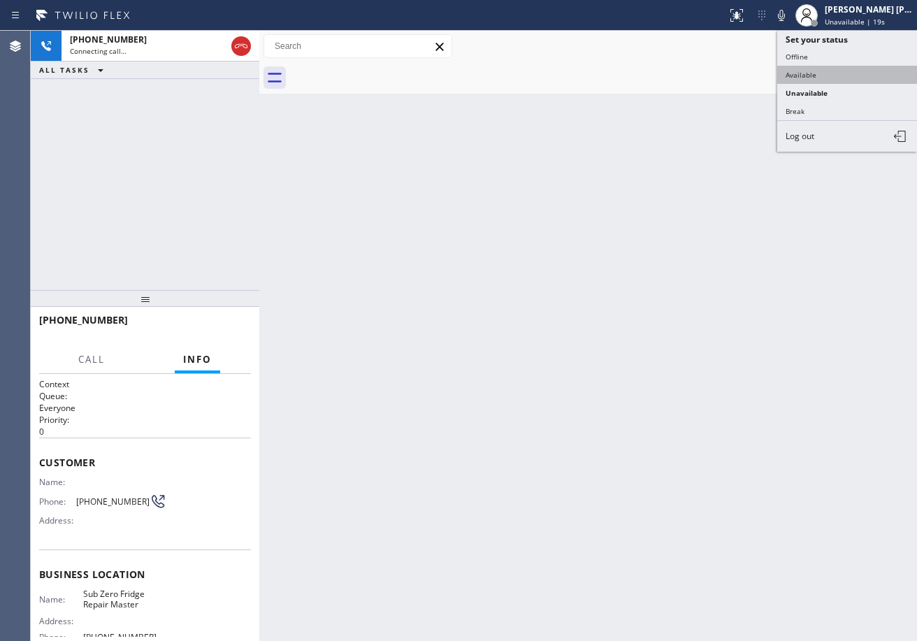
click at [837, 71] on button "Available" at bounding box center [847, 75] width 140 height 18
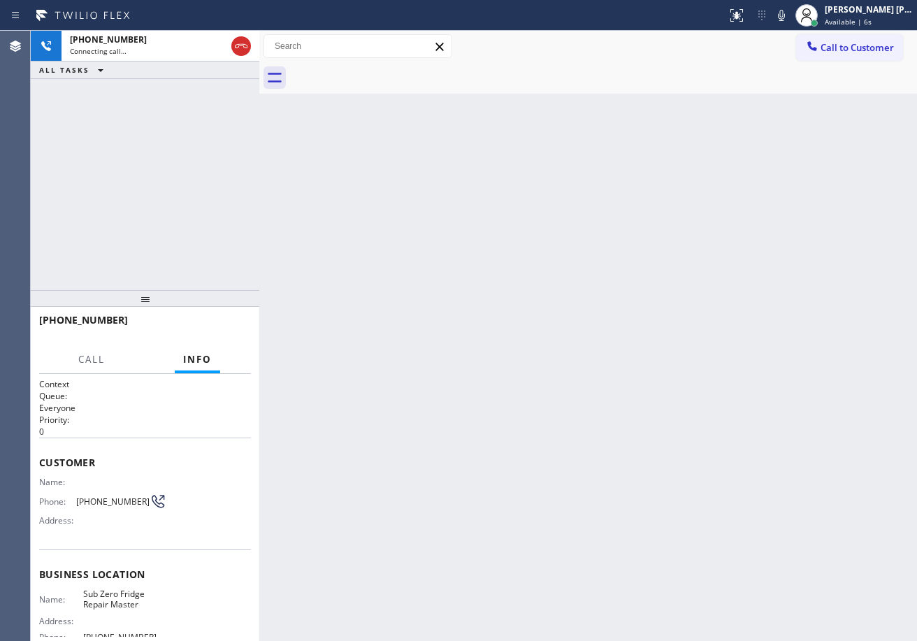
click at [676, 282] on div "Back to Dashboard Change Sender ID Customers Technicians Select a contact Outbo…" at bounding box center [587, 336] width 657 height 610
click at [346, 215] on div "Back to Dashboard Change Sender ID Customers Technicians Select a contact Outbo…" at bounding box center [587, 336] width 657 height 610
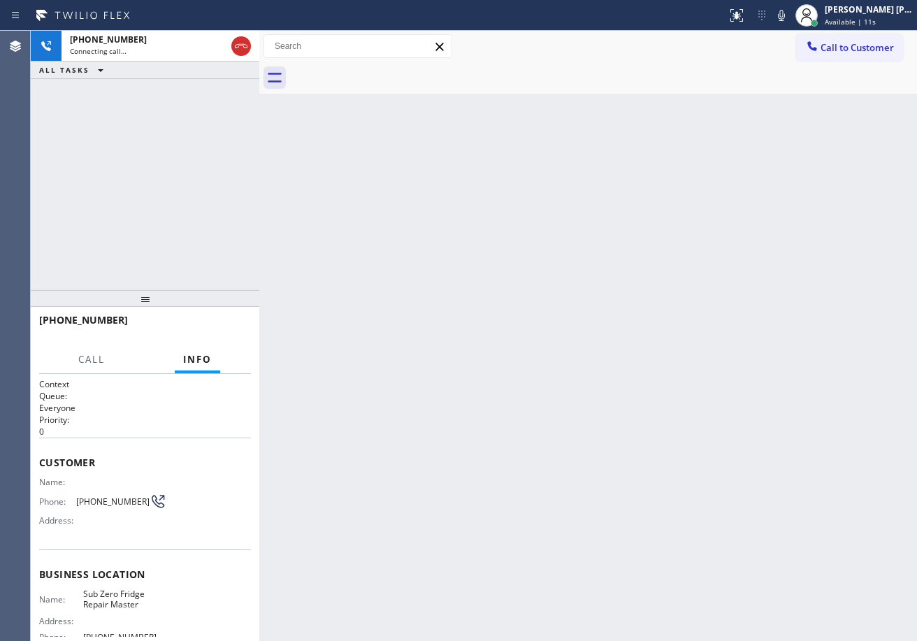
click at [346, 215] on div "Back to Dashboard Change Sender ID Customers Technicians Select a contact Outbo…" at bounding box center [587, 336] width 657 height 610
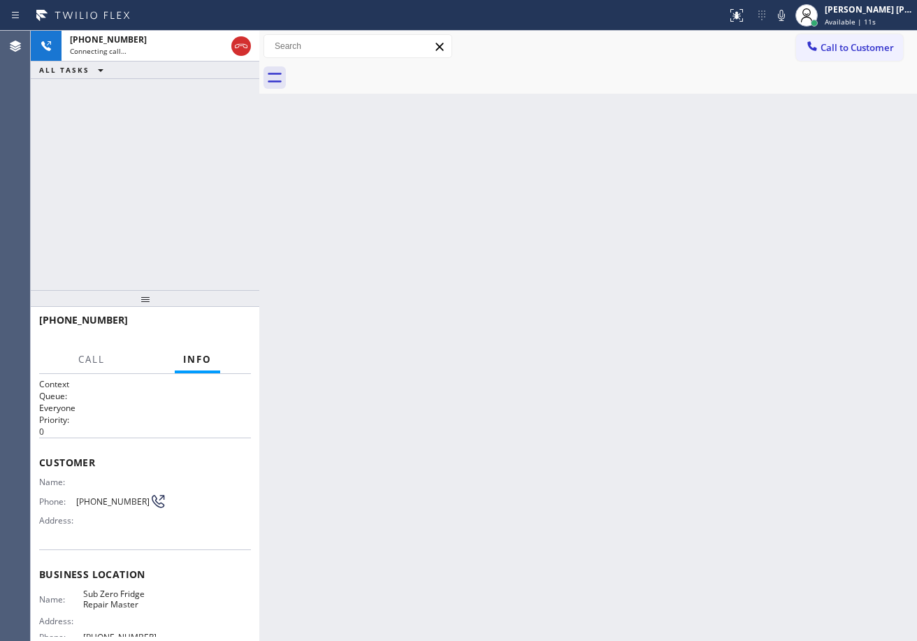
click at [346, 215] on div "Back to Dashboard Change Sender ID Customers Technicians Select a contact Outbo…" at bounding box center [587, 336] width 657 height 610
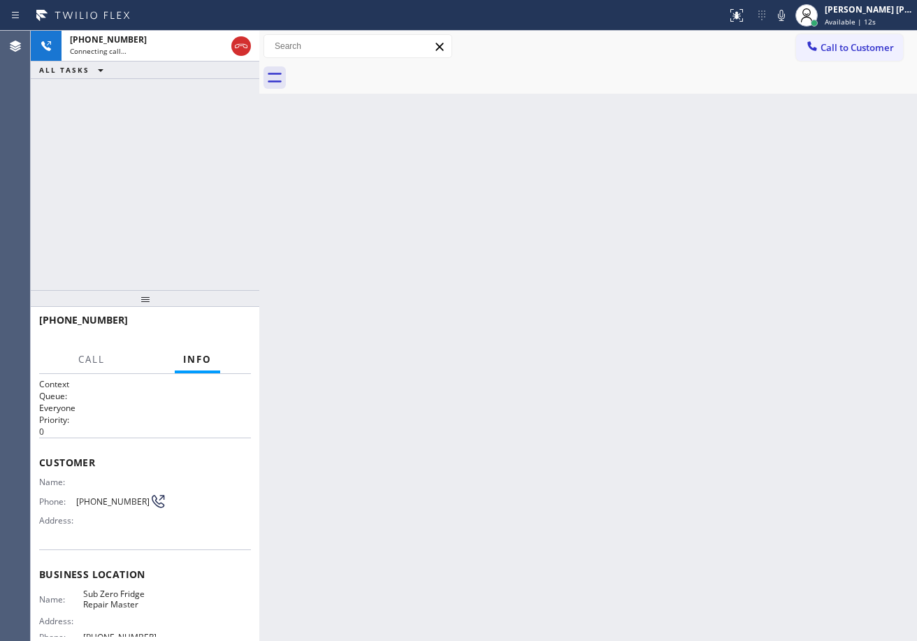
click at [346, 215] on div "Back to Dashboard Change Sender ID Customers Technicians Select a contact Outbo…" at bounding box center [587, 336] width 657 height 610
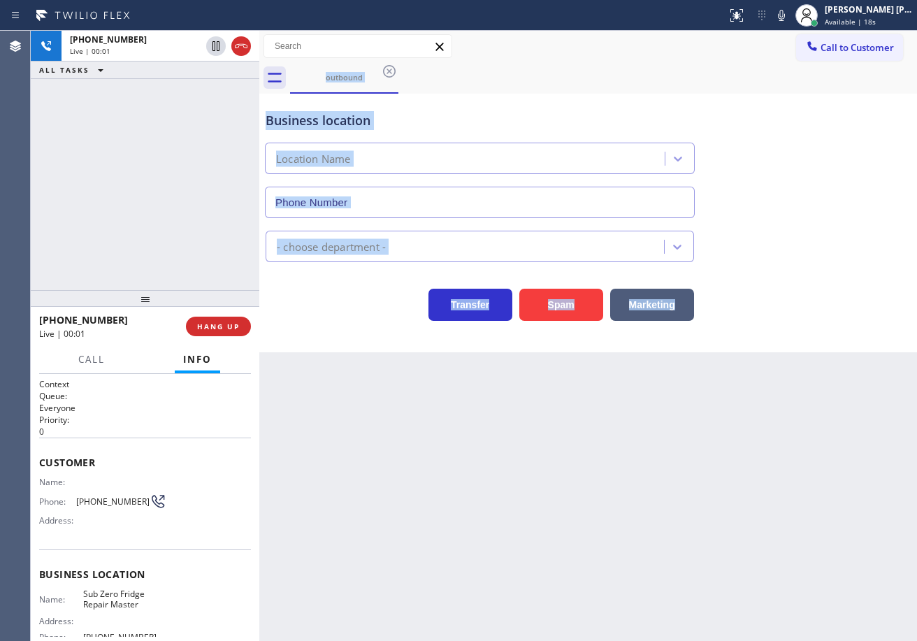
type input "[PHONE_NUMBER]"
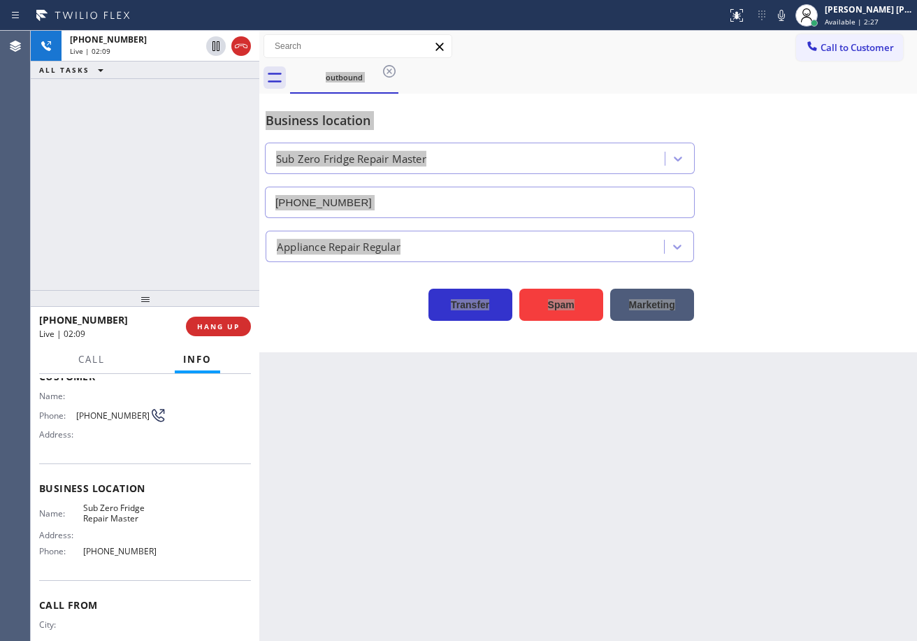
scroll to position [135, 0]
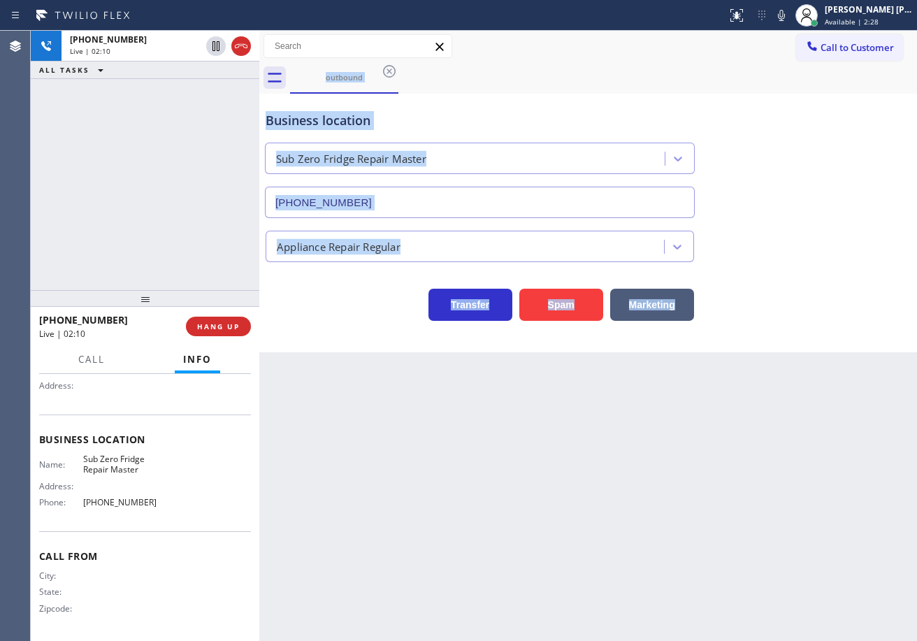
click at [834, 259] on div "Appliance Repair Regular" at bounding box center [588, 243] width 650 height 37
click at [827, 256] on div "Appliance Repair Regular" at bounding box center [588, 243] width 650 height 37
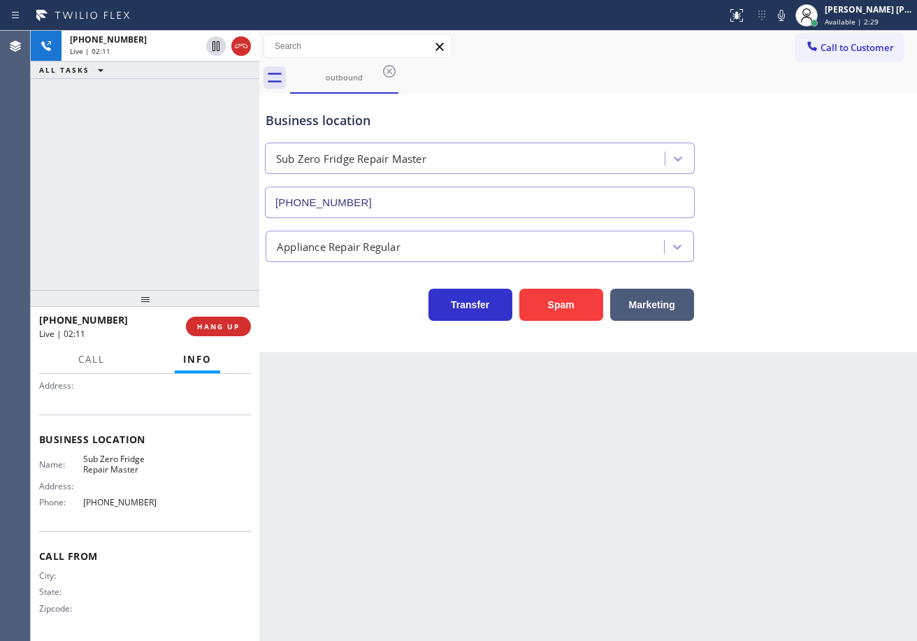
drag, startPoint x: 799, startPoint y: 15, endPoint x: 801, endPoint y: 101, distance: 86.7
click at [790, 16] on icon at bounding box center [781, 15] width 17 height 17
drag, startPoint x: 799, startPoint y: 118, endPoint x: 755, endPoint y: 133, distance: 46.6
click at [797, 124] on div "Business location Sub Zero Fridge Repair Master [PHONE_NUMBER]" at bounding box center [588, 155] width 650 height 126
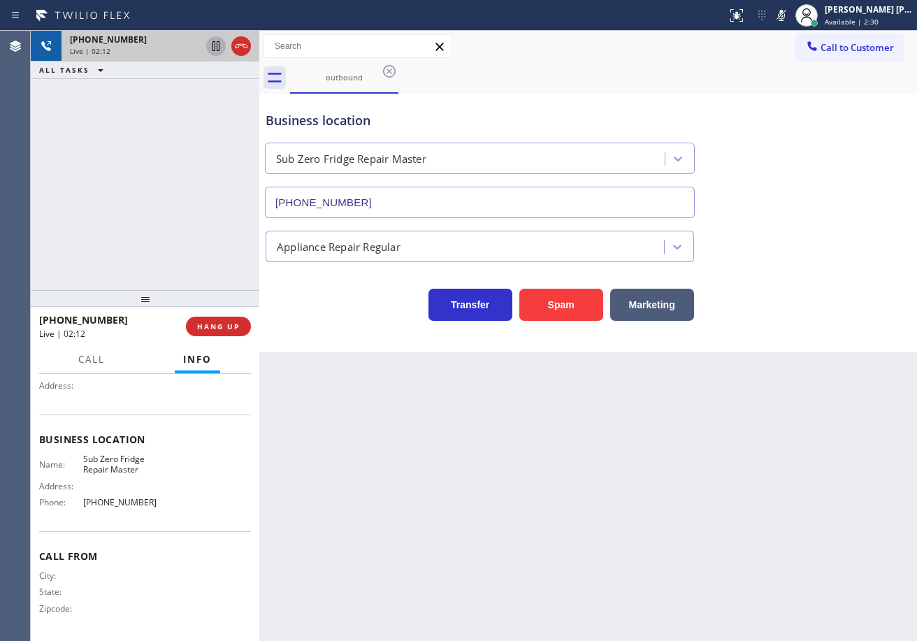
click at [212, 49] on icon at bounding box center [215, 46] width 7 height 10
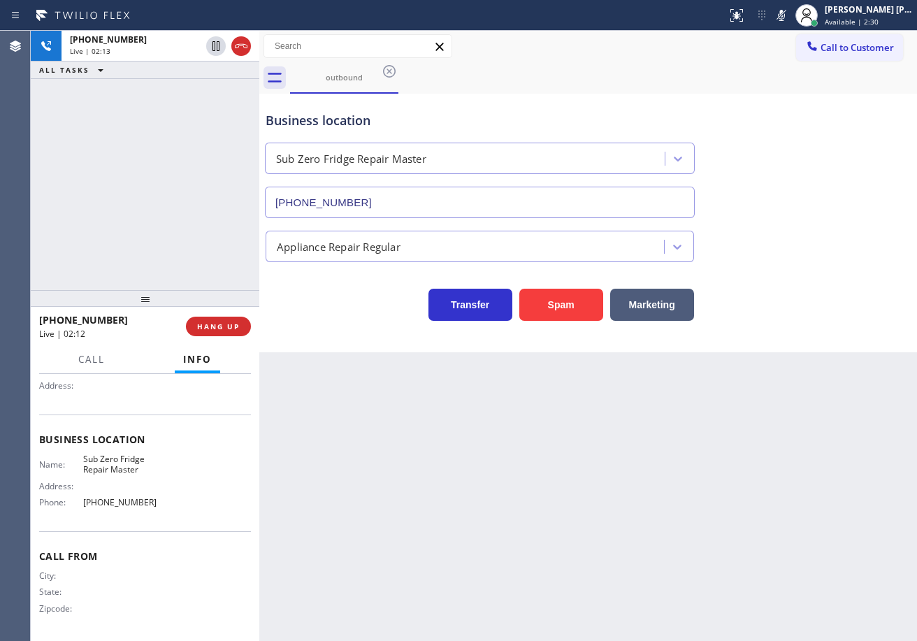
click at [200, 143] on div "[PHONE_NUMBER] Live | 02:13 ALL TASKS ALL TASKS ACTIVE TASKS TASKS IN WRAP UP" at bounding box center [145, 160] width 228 height 259
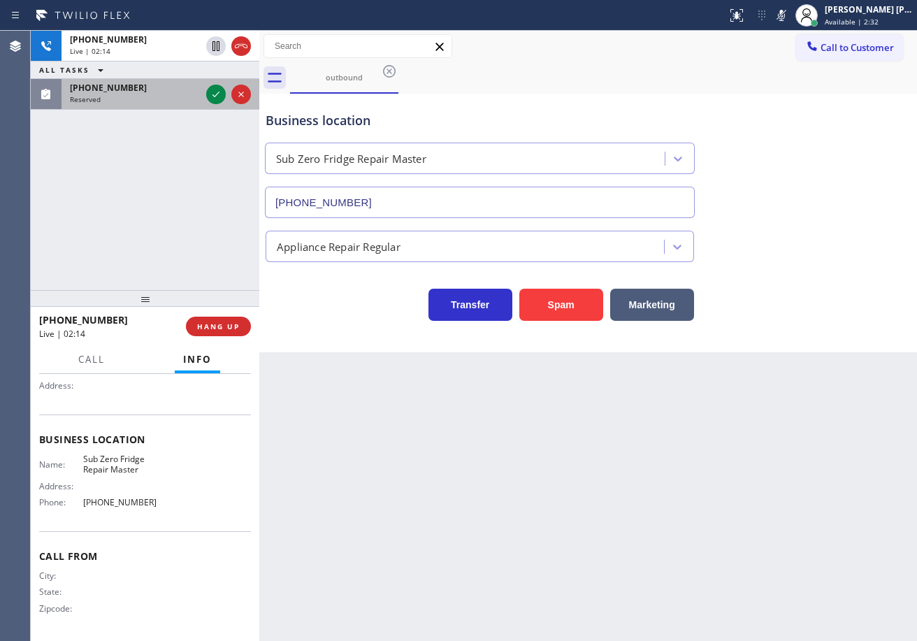
click at [177, 98] on div "Reserved" at bounding box center [135, 99] width 131 height 10
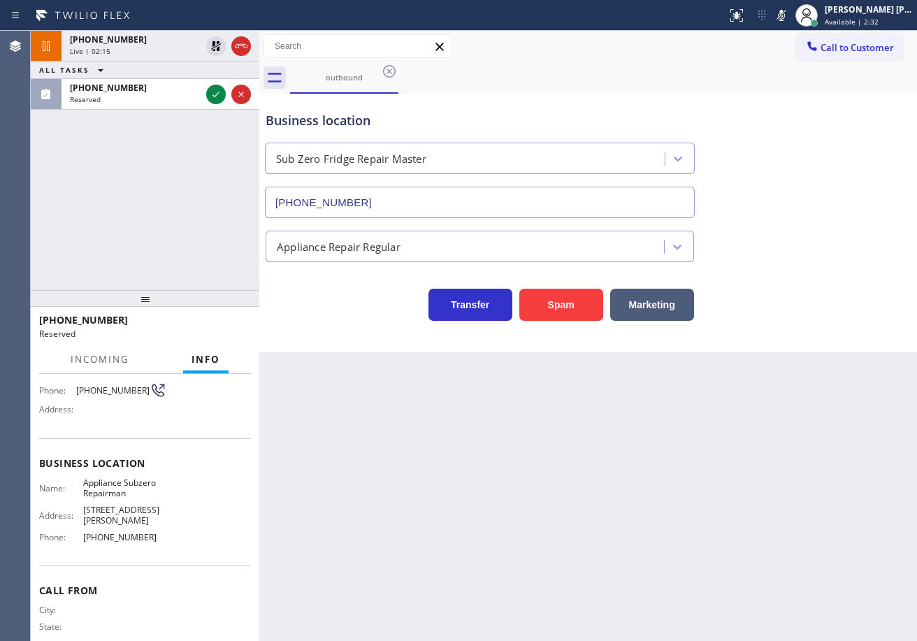
scroll to position [159, 0]
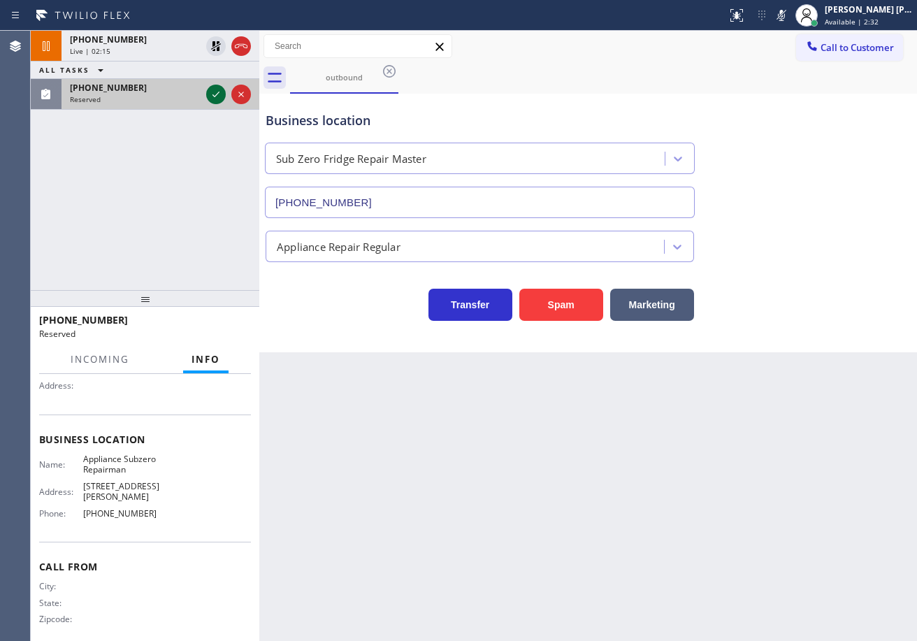
click at [211, 96] on icon at bounding box center [216, 94] width 17 height 17
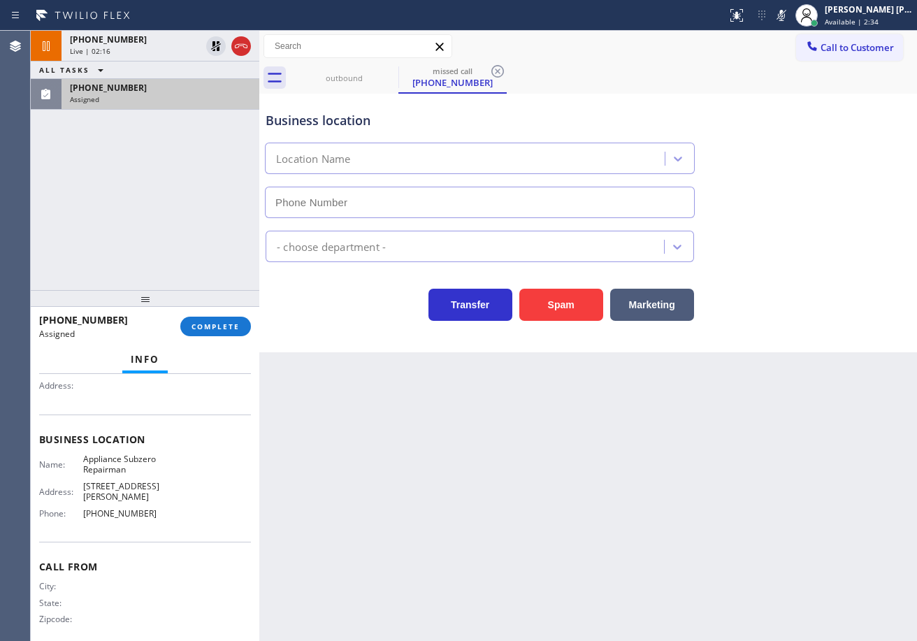
scroll to position [0, 0]
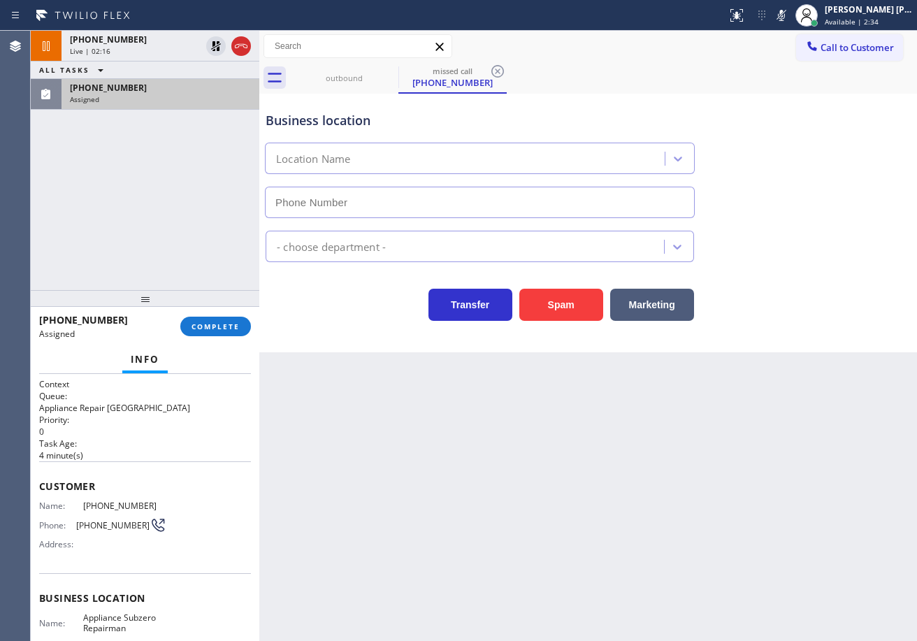
type input "[PHONE_NUMBER]"
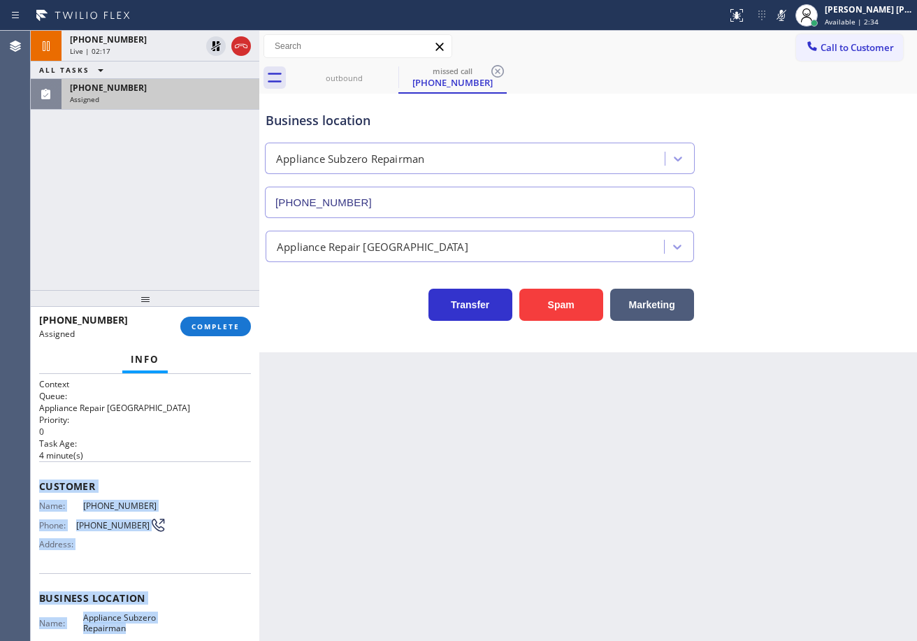
scroll to position [170, 0]
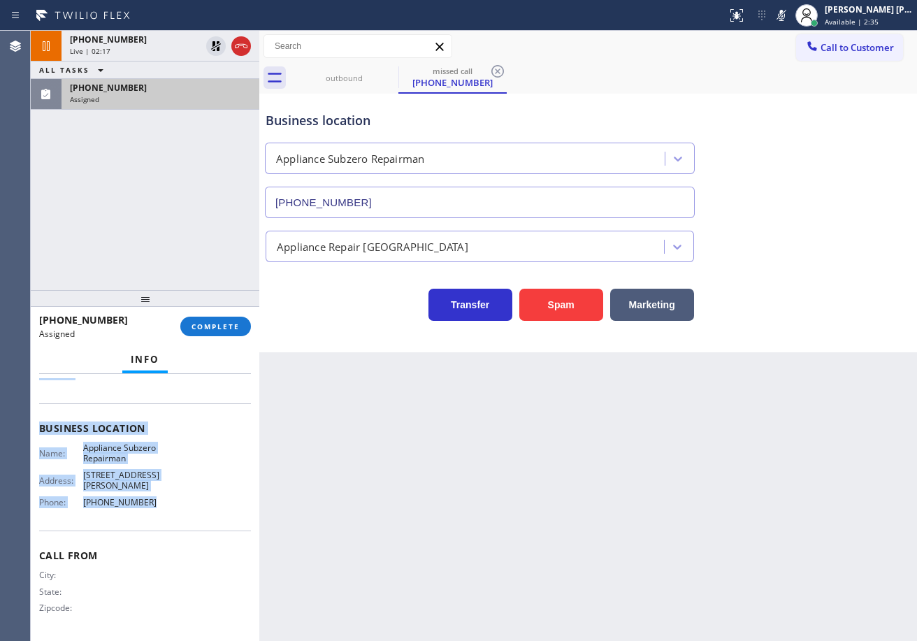
drag, startPoint x: 38, startPoint y: 481, endPoint x: 194, endPoint y: 377, distance: 187.4
click at [176, 502] on div "Context Queue: Appliance Repair High End Priority: 0 Task Age: [DEMOGRAPHIC_DAT…" at bounding box center [145, 507] width 228 height 267
click at [217, 324] on span "COMPLETE" at bounding box center [215, 326] width 48 height 10
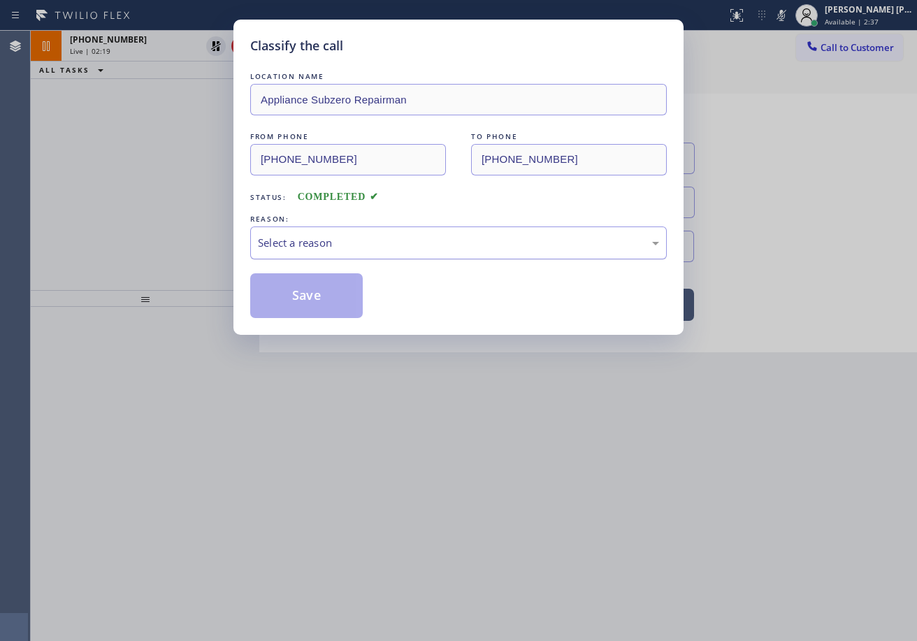
click at [319, 242] on div "Select a reason" at bounding box center [458, 243] width 401 height 16
click at [317, 309] on button "Save" at bounding box center [306, 295] width 112 height 45
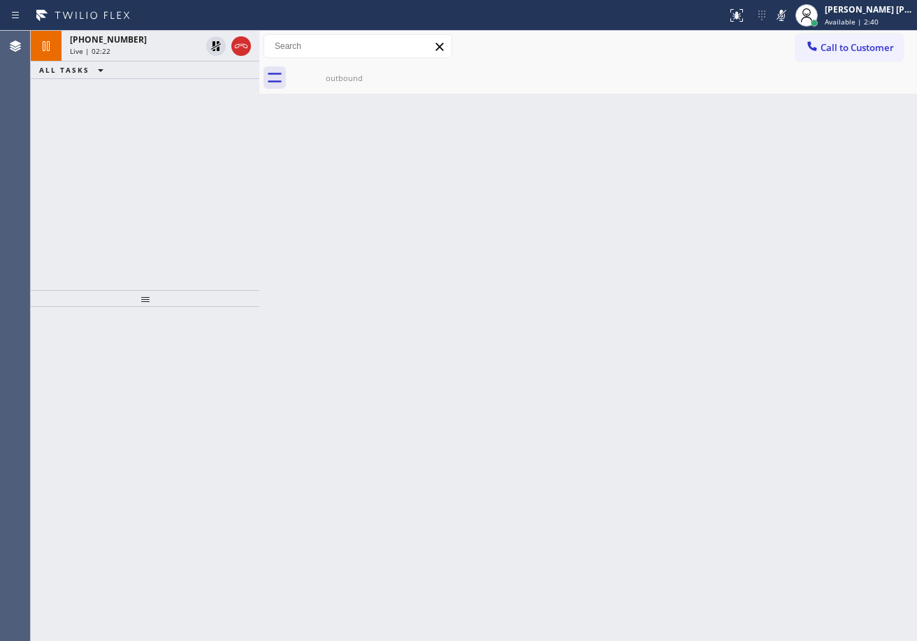
click at [467, 87] on div "outbound" at bounding box center [603, 77] width 627 height 31
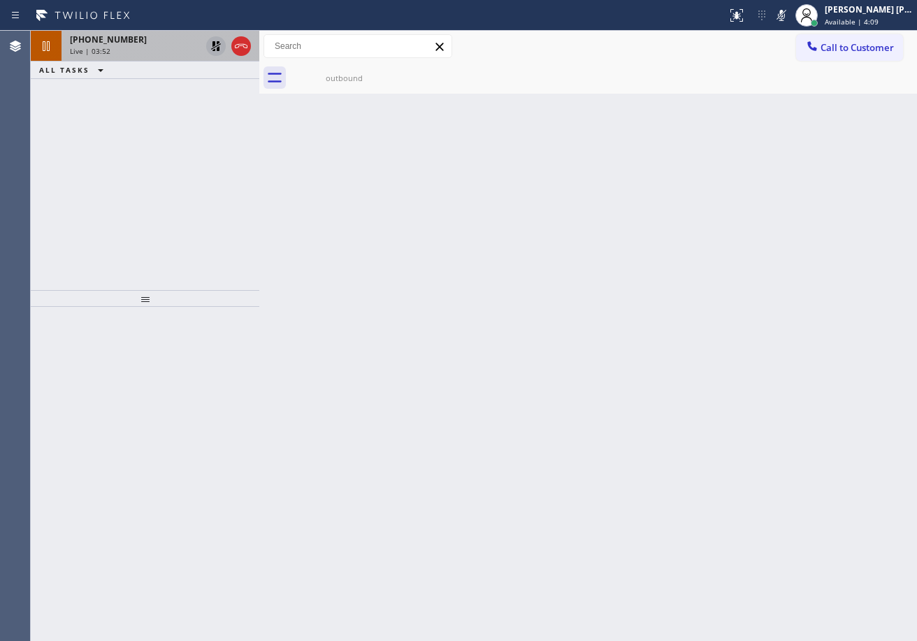
click at [217, 45] on icon at bounding box center [216, 46] width 17 height 17
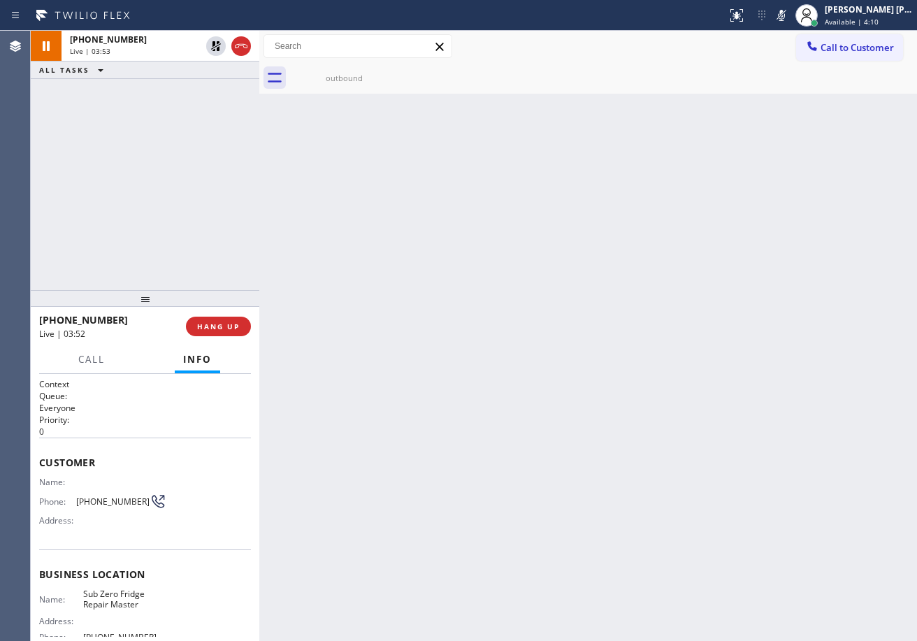
click at [790, 13] on icon at bounding box center [781, 15] width 17 height 17
click at [733, 108] on div "Back to Dashboard Change Sender ID Customers Technicians Select a contact Outbo…" at bounding box center [587, 336] width 657 height 610
click at [328, 79] on div "outbound" at bounding box center [344, 78] width 106 height 10
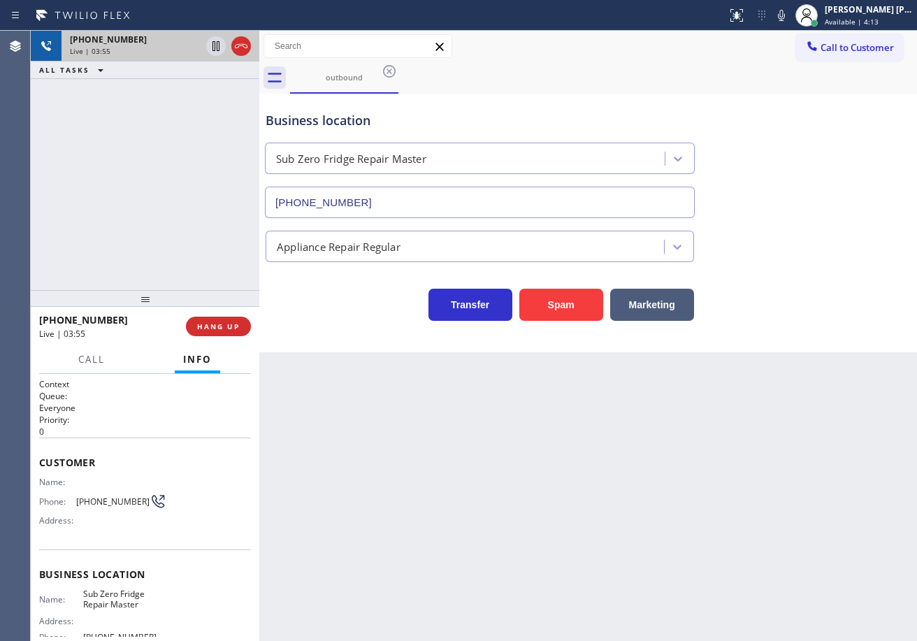
click at [181, 48] on div "Live | 03:55" at bounding box center [135, 51] width 131 height 10
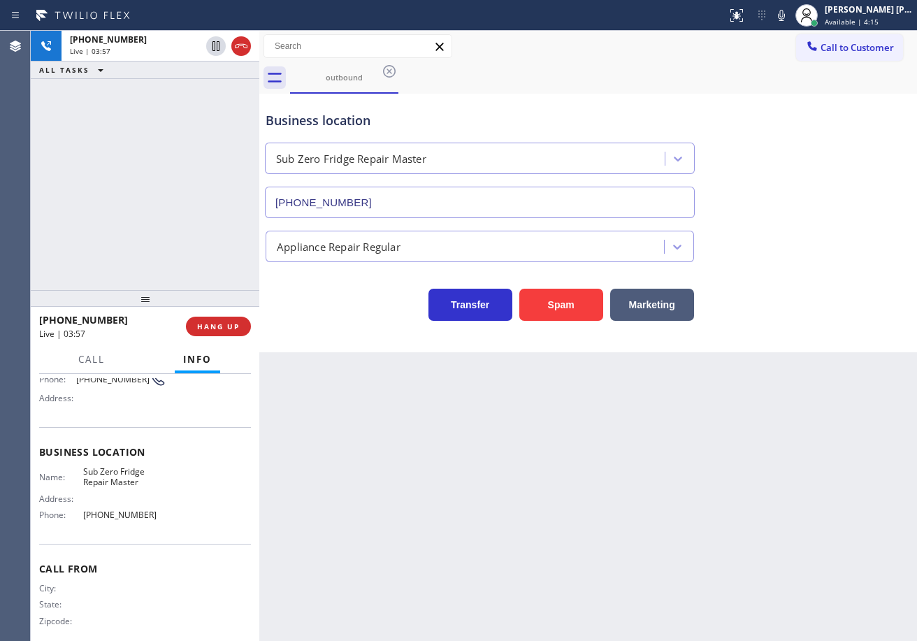
scroll to position [135, 0]
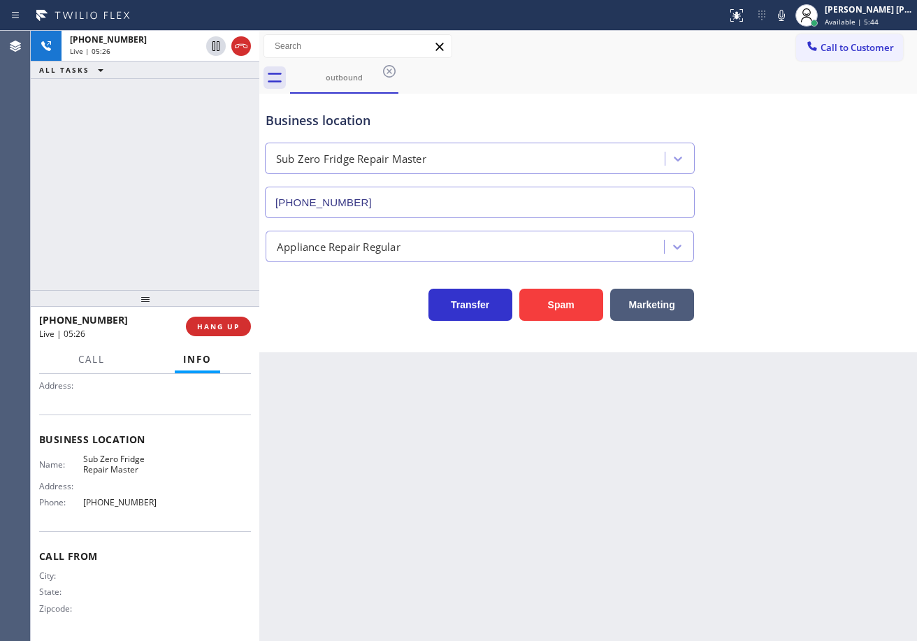
click at [815, 86] on div "outbound" at bounding box center [603, 77] width 627 height 31
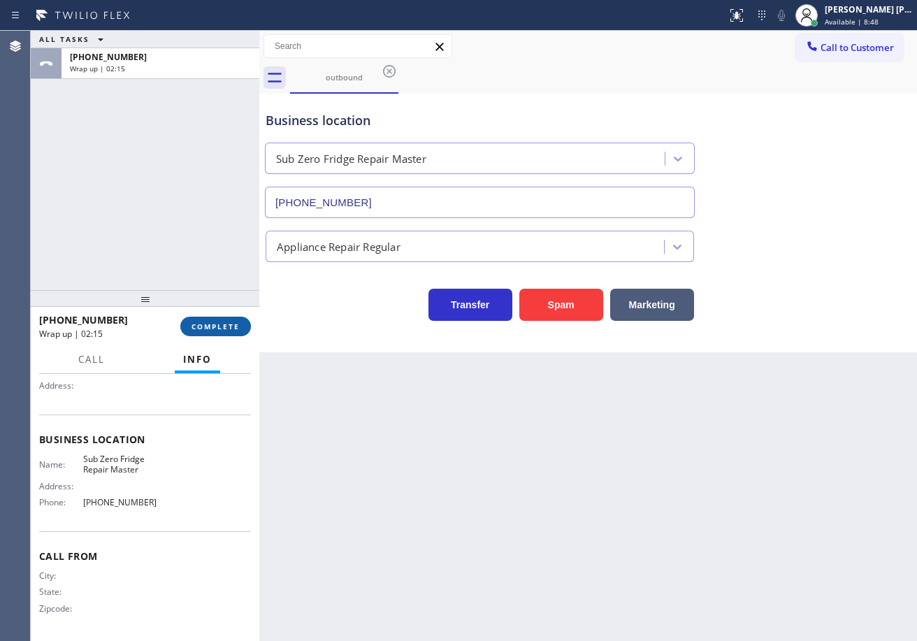
click at [242, 333] on button "COMPLETE" at bounding box center [215, 327] width 71 height 20
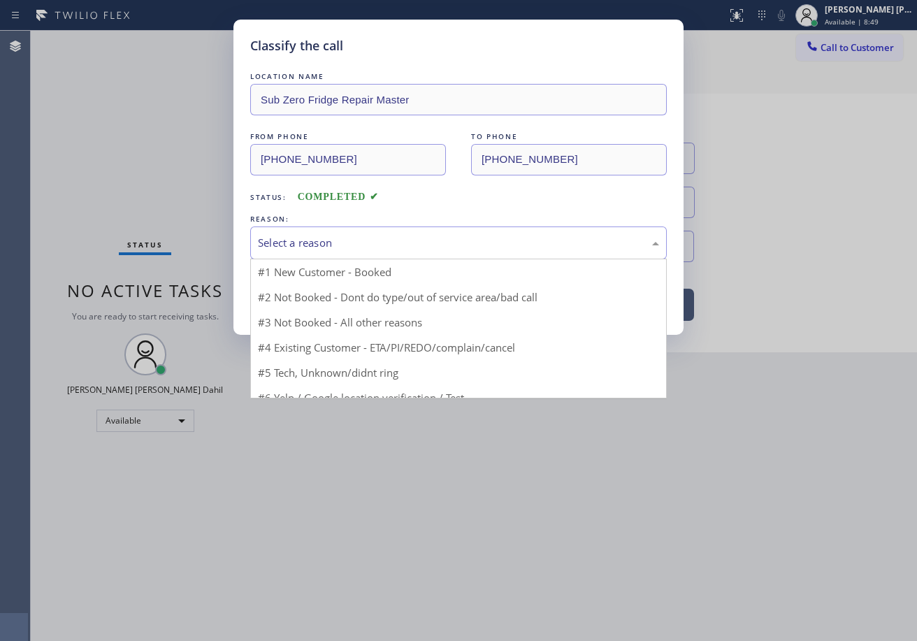
click at [312, 245] on div "Select a reason" at bounding box center [458, 243] width 401 height 16
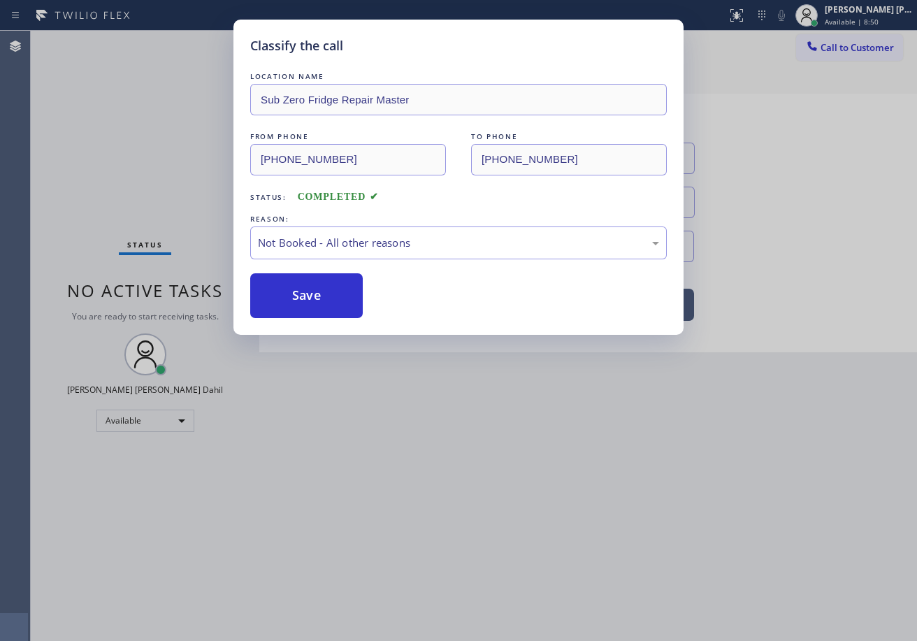
click at [306, 288] on button "Save" at bounding box center [306, 295] width 112 height 45
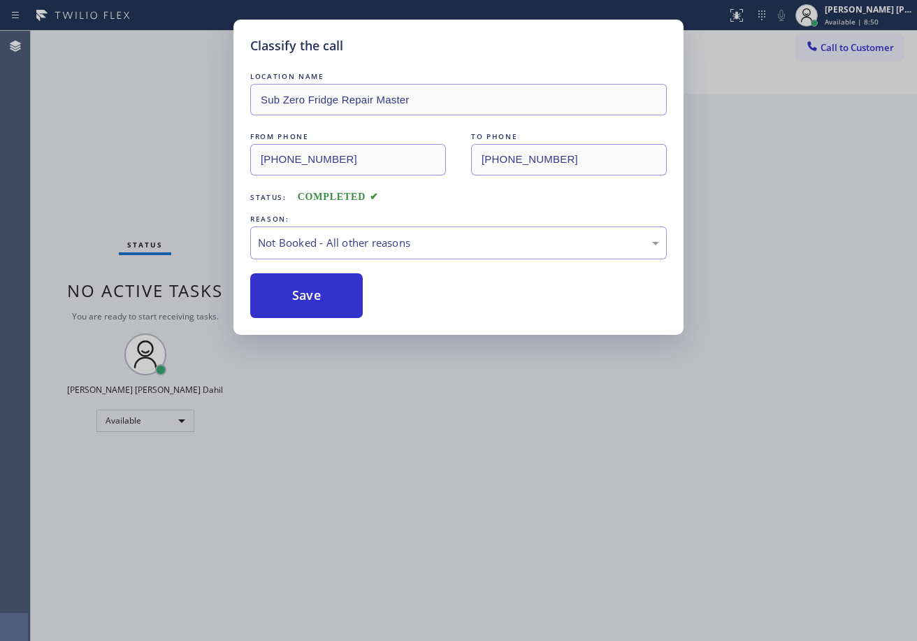
click at [306, 288] on button "Save" at bounding box center [306, 295] width 112 height 45
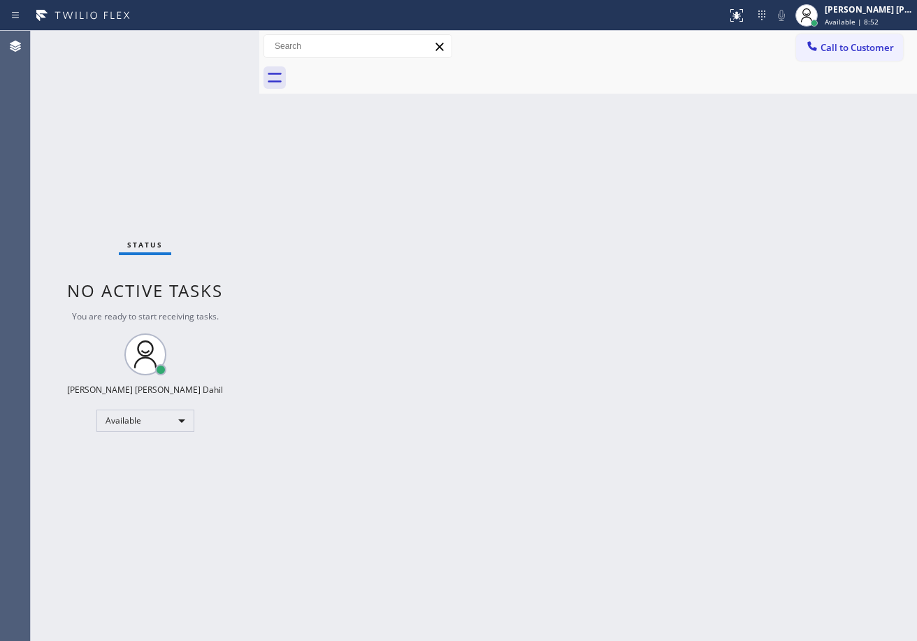
click at [747, 493] on div "Back to Dashboard Change Sender ID Customers Technicians Select a contact Outbo…" at bounding box center [587, 336] width 657 height 610
drag, startPoint x: 218, startPoint y: 59, endPoint x: 269, endPoint y: 135, distance: 91.1
click at [218, 59] on div "Status No active tasks You are ready to start receiving tasks. [PERSON_NAME] [P…" at bounding box center [145, 336] width 228 height 610
click at [283, 145] on div "Back to Dashboard Change Sender ID Customers Technicians Select a contact Outbo…" at bounding box center [587, 336] width 657 height 610
click at [589, 343] on div "Back to Dashboard Change Sender ID Customers Technicians Select a contact Outbo…" at bounding box center [587, 336] width 657 height 610
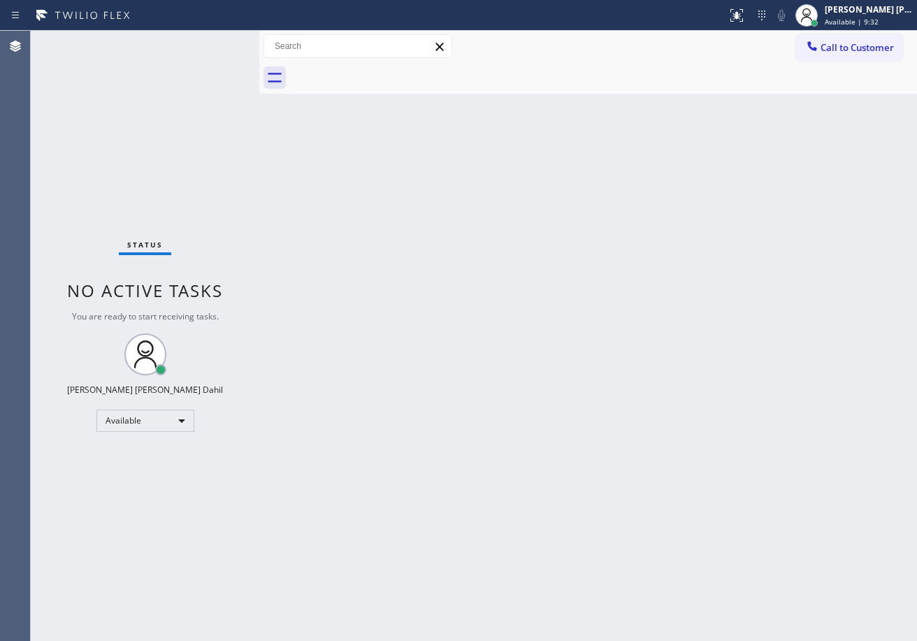
click at [426, 103] on div "Back to Dashboard Change Sender ID Customers Technicians Select a contact Outbo…" at bounding box center [587, 336] width 657 height 610
click at [488, 370] on div "Back to Dashboard Change Sender ID Customers Technicians Select a contact Outbo…" at bounding box center [587, 336] width 657 height 610
click at [412, 119] on div "Back to Dashboard Change Sender ID Customers Technicians Select a contact Outbo…" at bounding box center [587, 336] width 657 height 610
click at [673, 351] on div "Back to Dashboard Change Sender ID Customers Technicians Select a contact Outbo…" at bounding box center [587, 336] width 657 height 610
click at [210, 49] on div "Status No active tasks You are ready to start receiving tasks. [PERSON_NAME] [P…" at bounding box center [145, 336] width 228 height 610
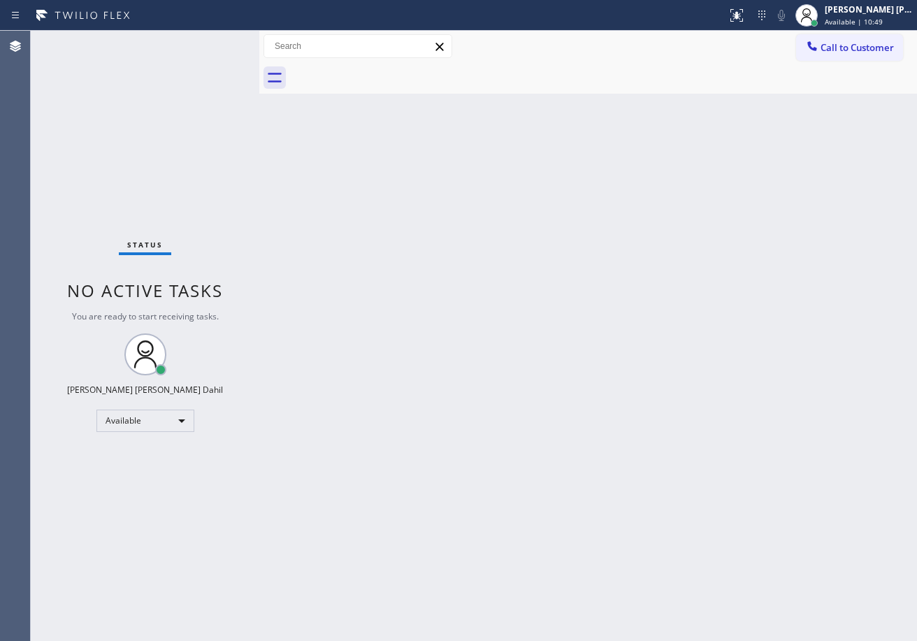
click at [215, 45] on div "Status No active tasks You are ready to start receiving tasks. [PERSON_NAME] [P…" at bounding box center [145, 336] width 228 height 610
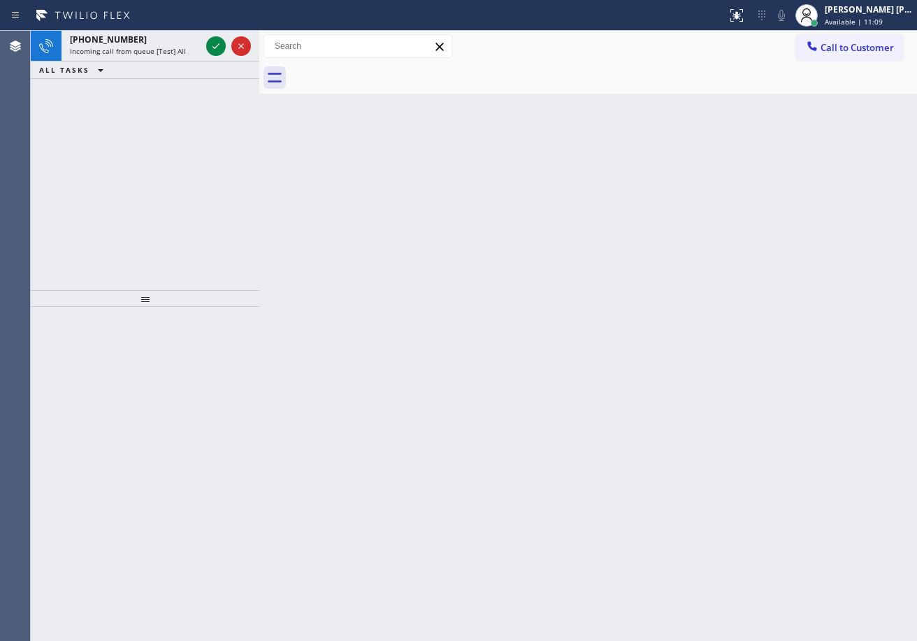
click at [602, 406] on div "Back to Dashboard Change Sender ID Customers Technicians Select a contact Outbo…" at bounding box center [587, 336] width 657 height 610
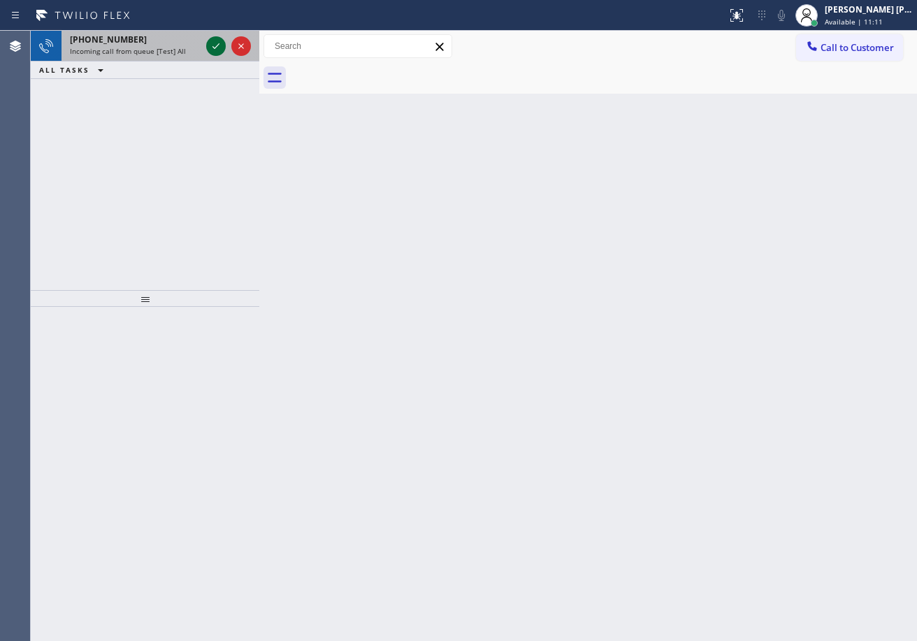
click at [211, 42] on icon at bounding box center [216, 46] width 17 height 17
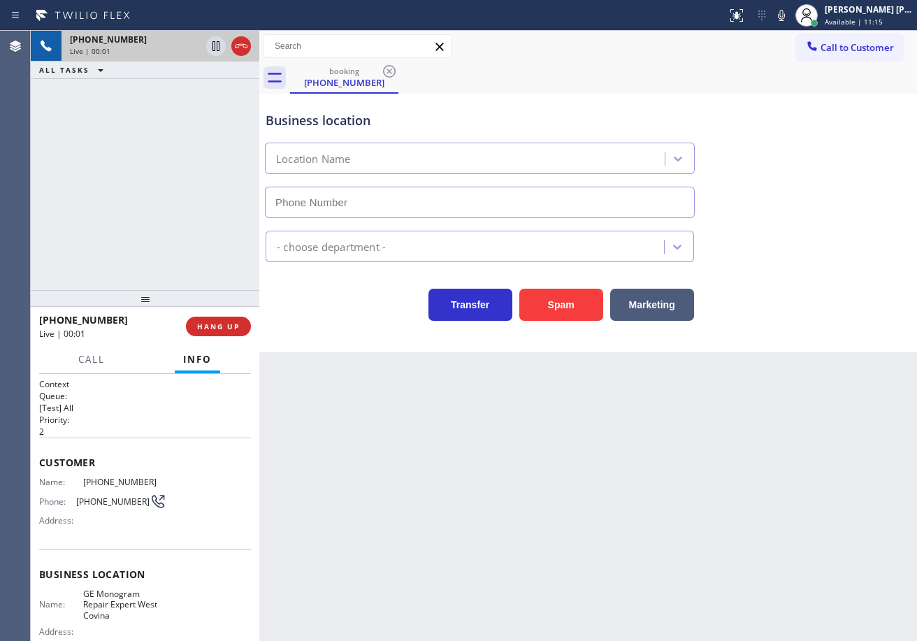
type input "[PHONE_NUMBER]"
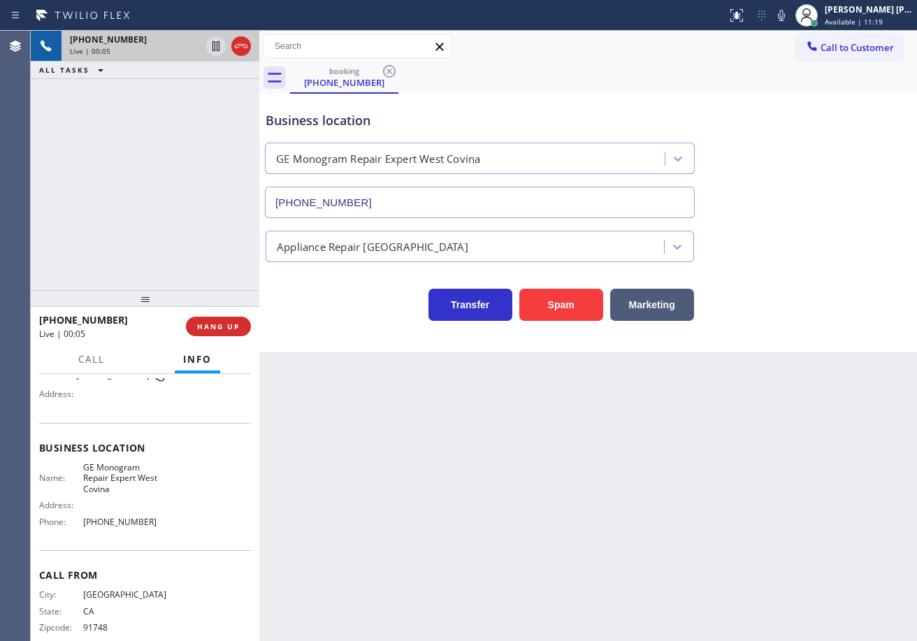
scroll to position [146, 0]
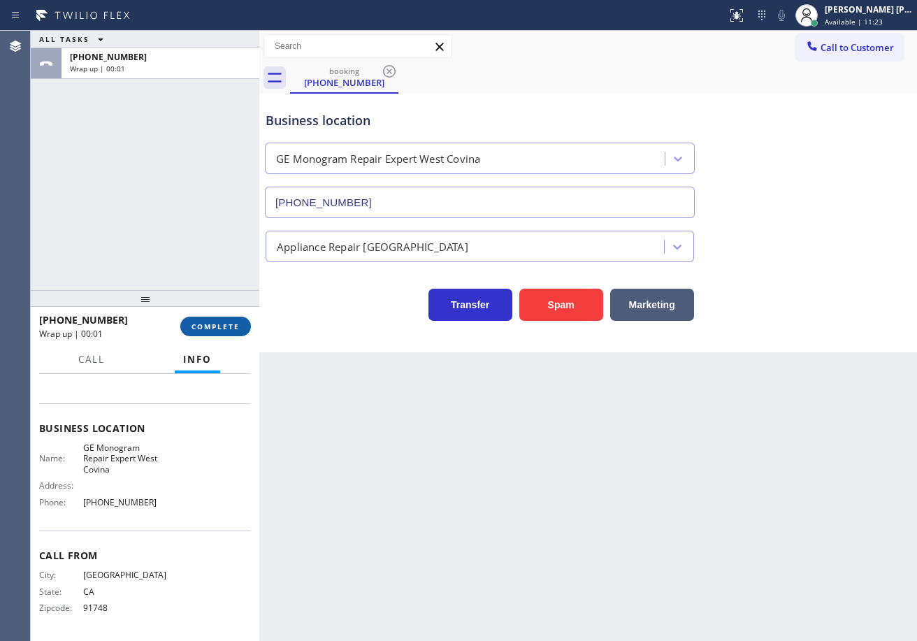
click at [195, 330] on span "COMPLETE" at bounding box center [215, 326] width 48 height 10
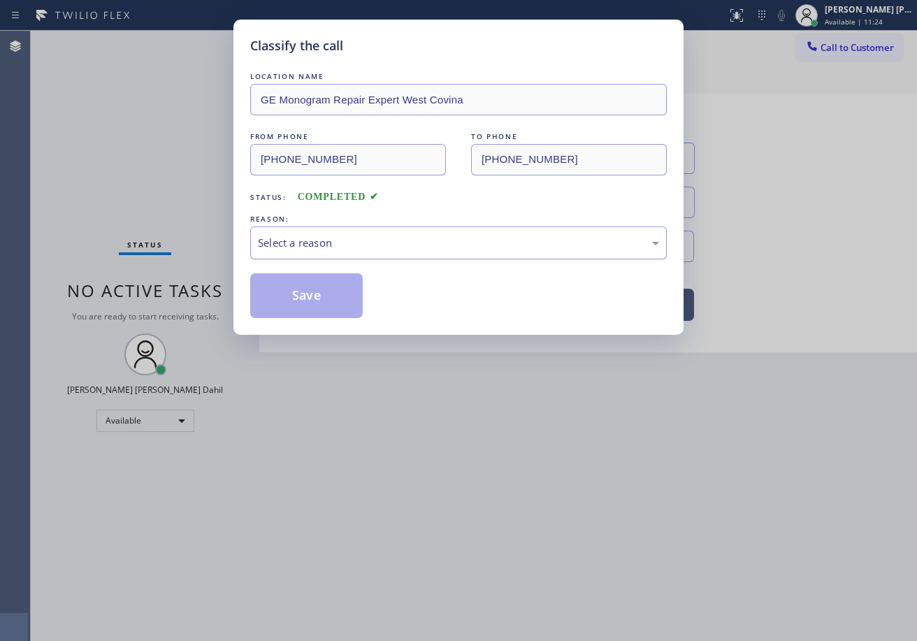
click at [331, 242] on div "Select a reason" at bounding box center [458, 243] width 401 height 16
click at [312, 288] on button "Save" at bounding box center [306, 295] width 112 height 45
click at [310, 294] on button "Save" at bounding box center [306, 295] width 112 height 45
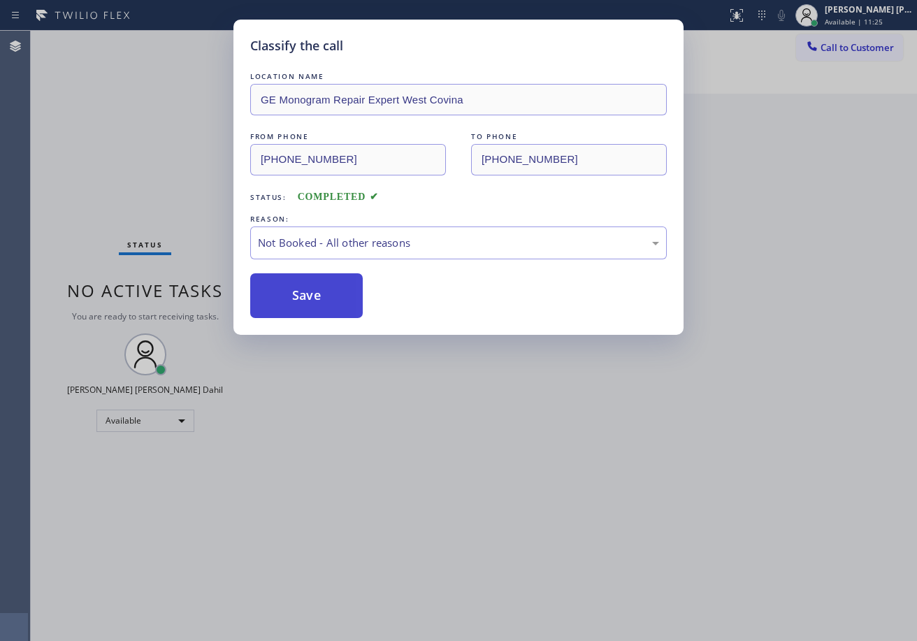
click at [310, 295] on button "Save" at bounding box center [306, 295] width 112 height 45
click at [400, 449] on div "Classify the call LOCATION NAME GE Monogram Repair Expert West Covina FROM PHON…" at bounding box center [458, 320] width 917 height 641
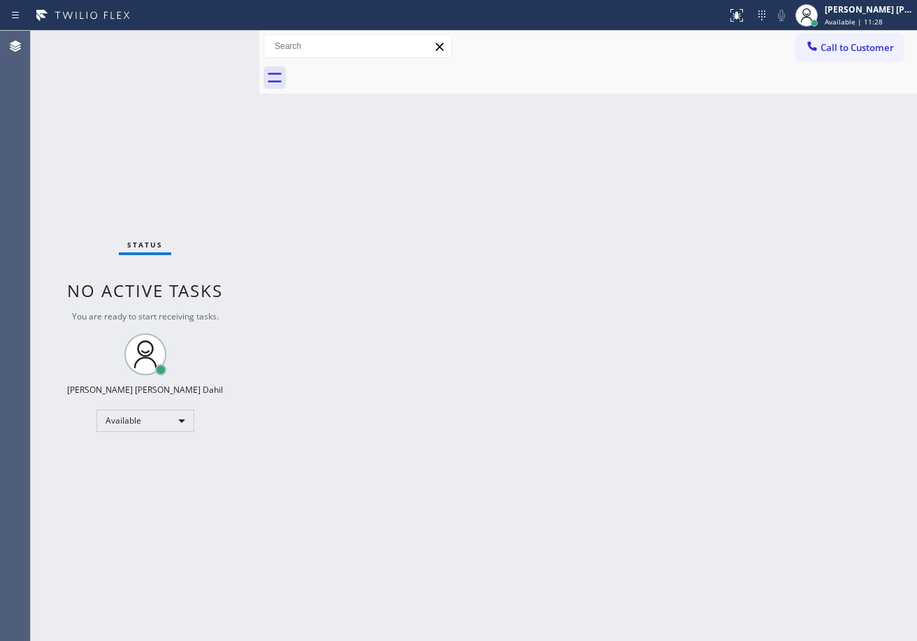
click at [743, 458] on div "Back to Dashboard Change Sender ID Customers Technicians Select a contact Outbo…" at bounding box center [587, 336] width 657 height 610
click at [654, 634] on div "Back to Dashboard Change Sender ID Customers Technicians Select a contact Outbo…" at bounding box center [587, 336] width 657 height 610
drag, startPoint x: 321, startPoint y: 106, endPoint x: 333, endPoint y: 105, distance: 11.9
click at [323, 104] on div "Back to Dashboard Change Sender ID Customers Technicians Select a contact Outbo…" at bounding box center [587, 336] width 657 height 610
drag, startPoint x: 450, startPoint y: 181, endPoint x: 456, endPoint y: 187, distance: 7.9
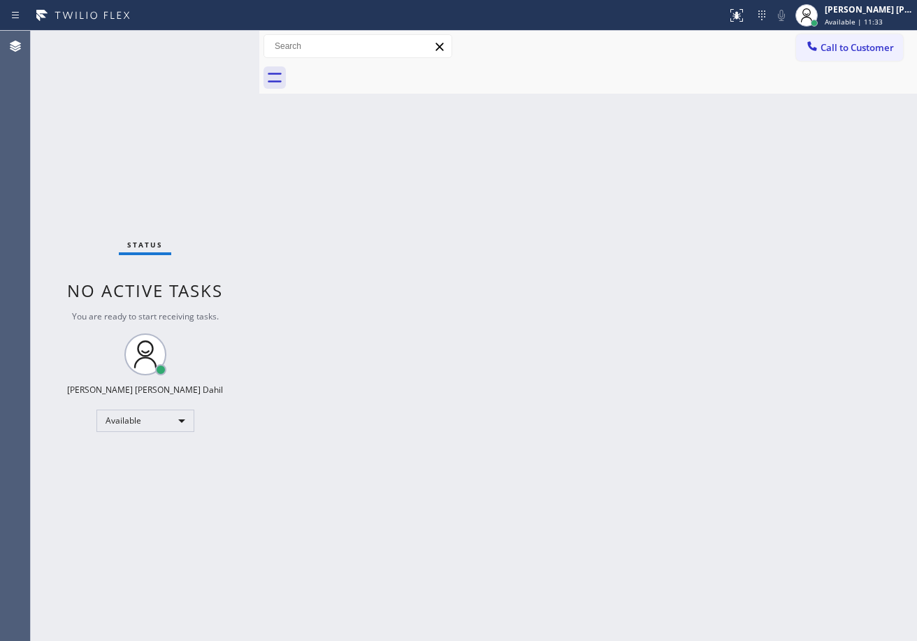
click at [456, 187] on div "Back to Dashboard Change Sender ID Customers Technicians Select a contact Outbo…" at bounding box center [587, 336] width 657 height 610
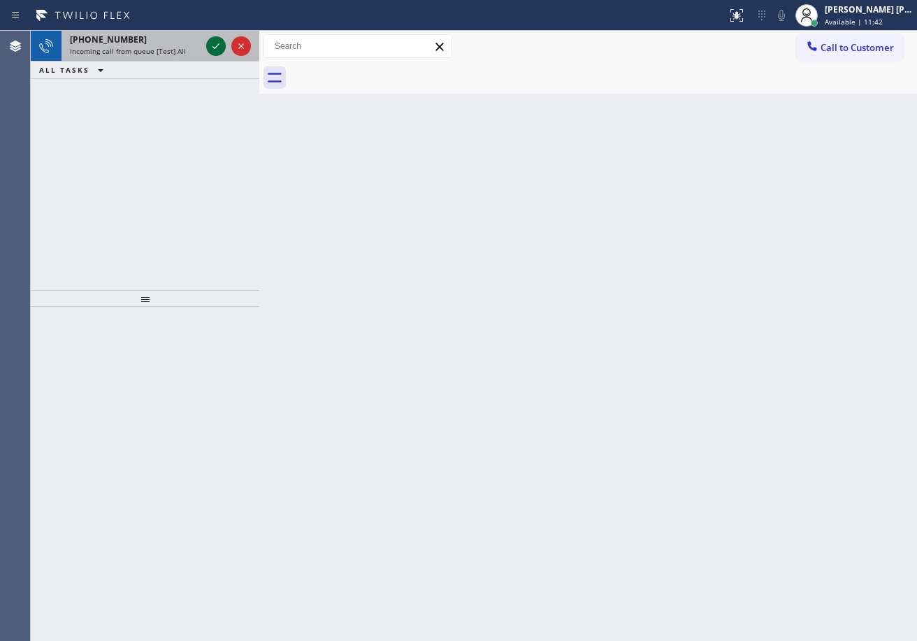
click at [211, 42] on icon at bounding box center [216, 46] width 17 height 17
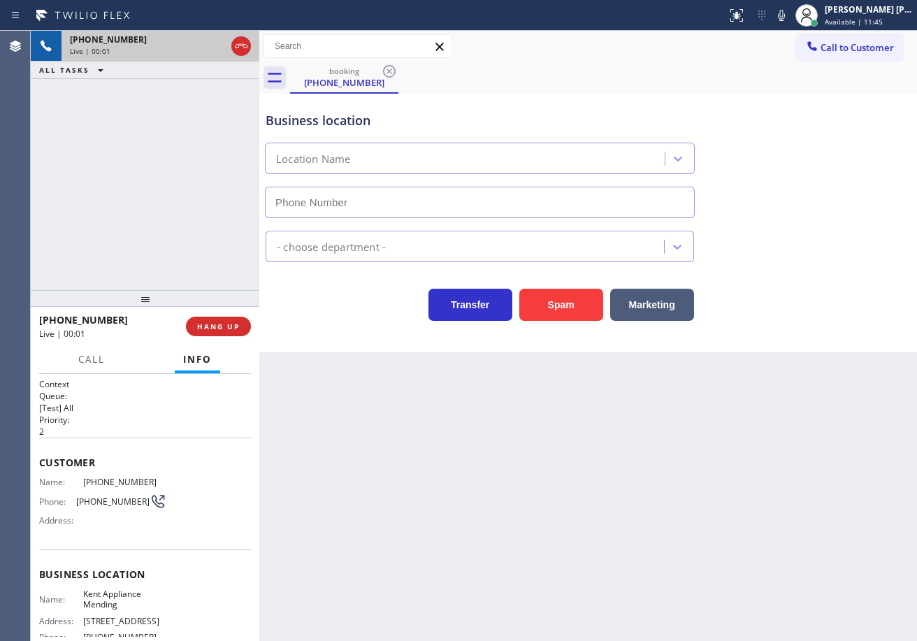
type input "[PHONE_NUMBER]"
click at [369, 514] on div "Back to Dashboard Change Sender ID Customers Technicians Select a contact Outbo…" at bounding box center [587, 336] width 657 height 610
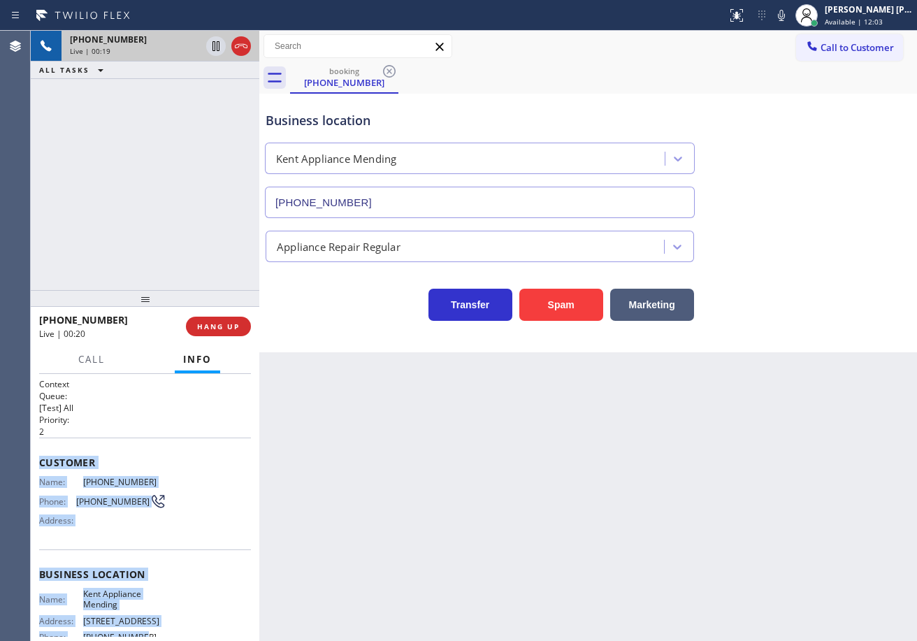
scroll to position [135, 0]
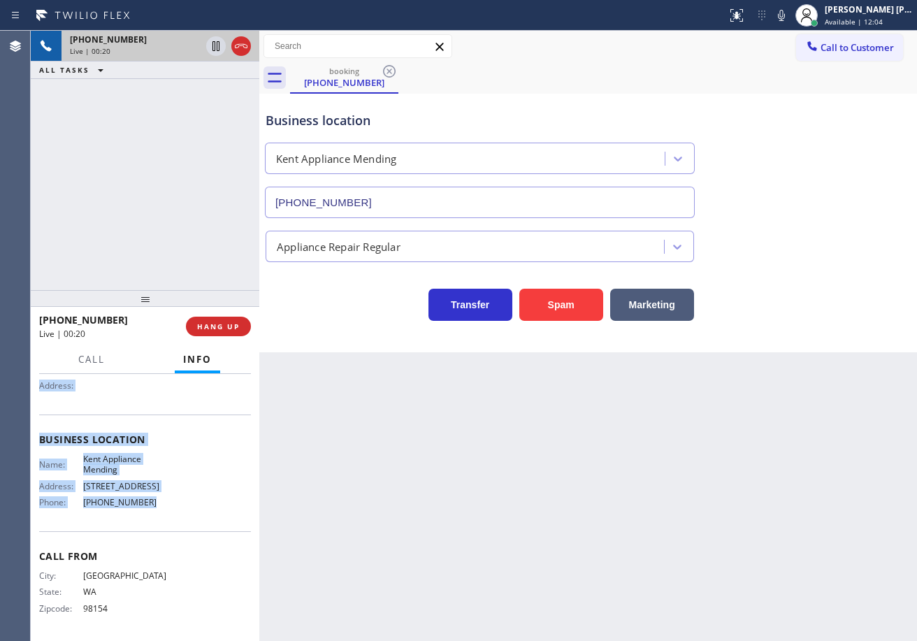
drag, startPoint x: 101, startPoint y: 560, endPoint x: 794, endPoint y: 342, distance: 726.4
click at [150, 515] on div "Context Queue: [Test] All Priority: 2 Customer Name: [PHONE_NUMBER] Phone: [PHO…" at bounding box center [145, 507] width 228 height 267
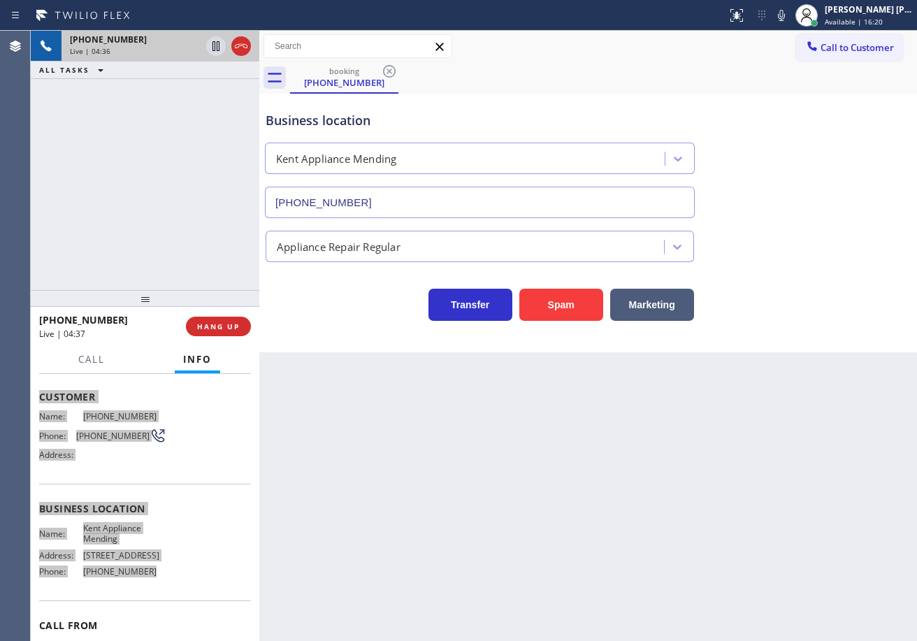
scroll to position [0, 0]
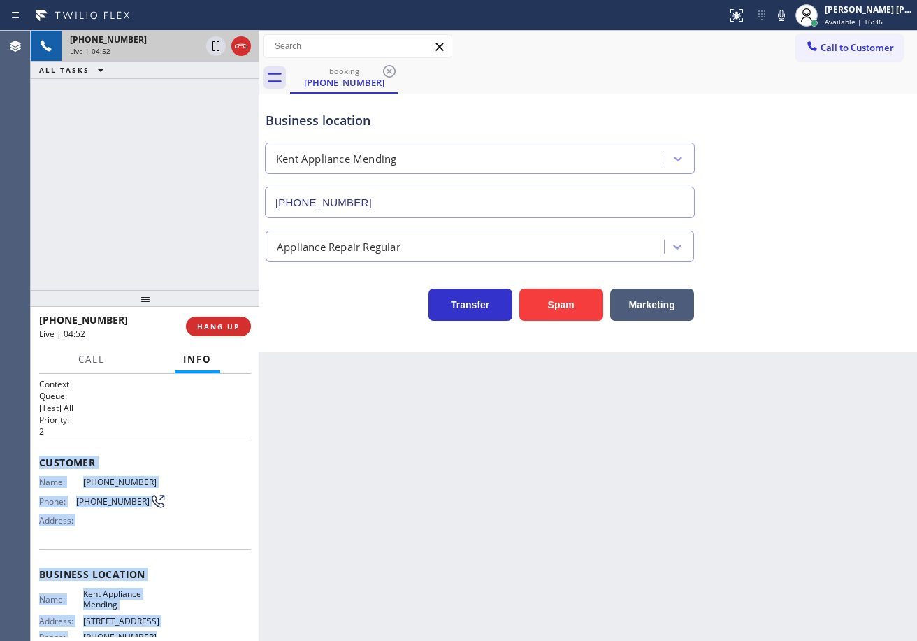
drag, startPoint x: 815, startPoint y: 231, endPoint x: 771, endPoint y: 118, distance: 121.7
click at [815, 227] on div "Appliance Repair Regular" at bounding box center [588, 243] width 650 height 37
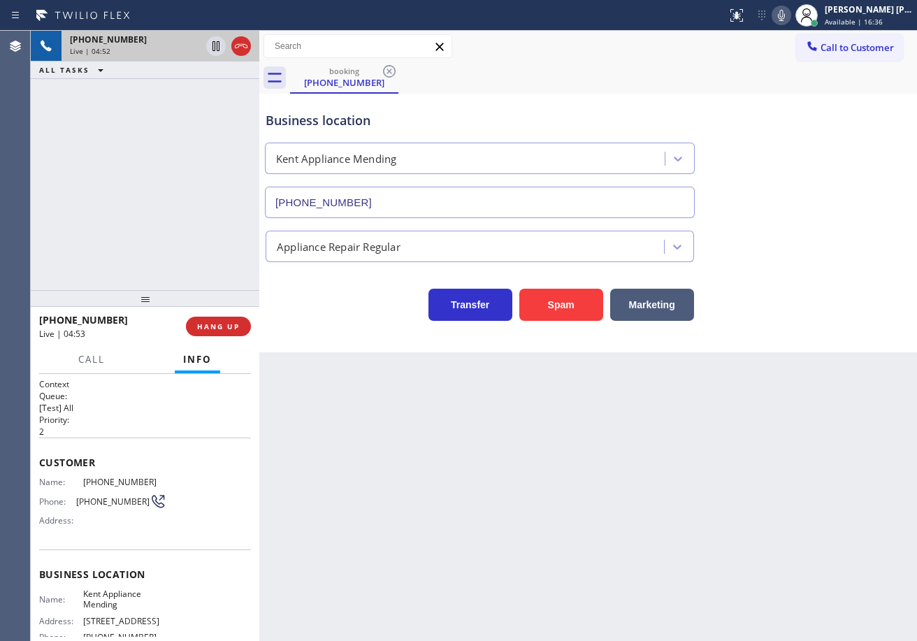
drag, startPoint x: 794, startPoint y: 21, endPoint x: 786, endPoint y: 79, distance: 58.5
click at [790, 21] on icon at bounding box center [781, 15] width 17 height 17
drag, startPoint x: 787, startPoint y: 101, endPoint x: 761, endPoint y: 116, distance: 30.7
click at [788, 101] on div "booking [PHONE_NUMBER] Call to Customer Outbound call Location Sub Zero Fridge …" at bounding box center [587, 191] width 657 height 321
drag, startPoint x: 112, startPoint y: 157, endPoint x: 160, endPoint y: 103, distance: 71.7
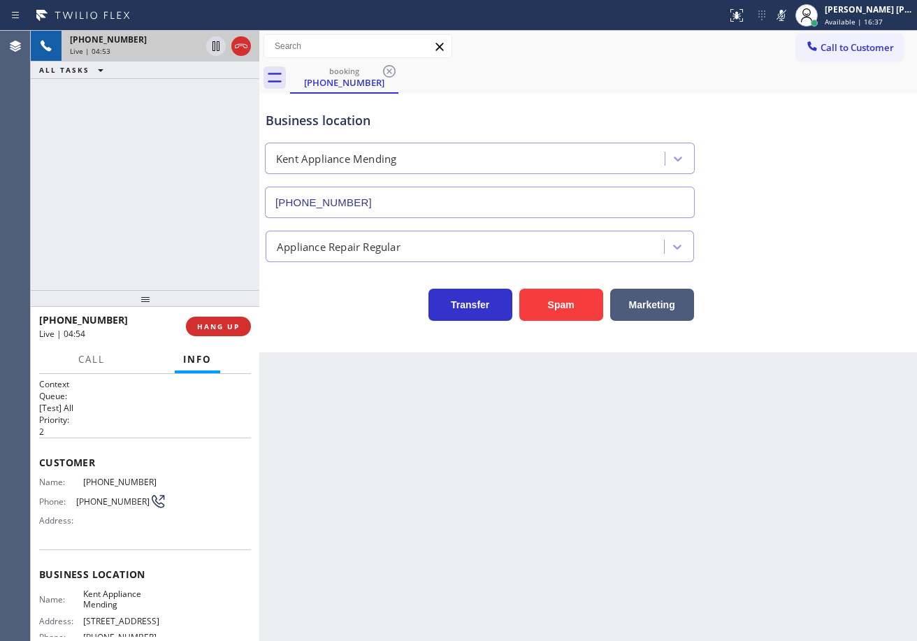
click at [122, 149] on div "[PHONE_NUMBER] Live | 04:53 ALL TASKS ALL TASKS ACTIVE TASKS TASKS IN WRAP UP" at bounding box center [145, 160] width 228 height 259
drag, startPoint x: 211, startPoint y: 48, endPoint x: 208, endPoint y: 57, distance: 9.7
click at [212, 48] on icon at bounding box center [216, 46] width 17 height 17
click at [187, 102] on div "[PHONE_NUMBER] Live | 04:55 ALL TASKS ALL TASKS ACTIVE TASKS TASKS IN WRAP UP" at bounding box center [145, 160] width 228 height 259
click at [220, 50] on icon at bounding box center [216, 46] width 17 height 17
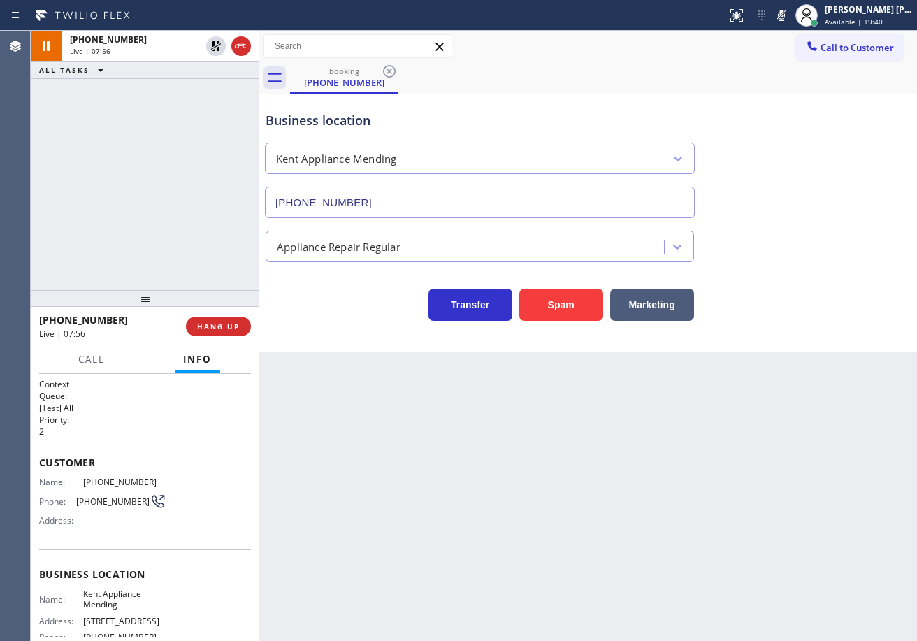
click at [225, 90] on div "[PHONE_NUMBER] Live | 07:56 ALL TASKS ALL TASKS ACTIVE TASKS TASKS IN WRAP UP" at bounding box center [145, 160] width 228 height 259
click at [785, 14] on icon at bounding box center [781, 15] width 7 height 11
click at [803, 126] on div "Business location [GEOGRAPHIC_DATA] Appliance Mending [PHONE_NUMBER]" at bounding box center [588, 155] width 650 height 126
click at [790, 17] on icon at bounding box center [781, 15] width 17 height 17
click at [790, 16] on icon at bounding box center [781, 15] width 17 height 17
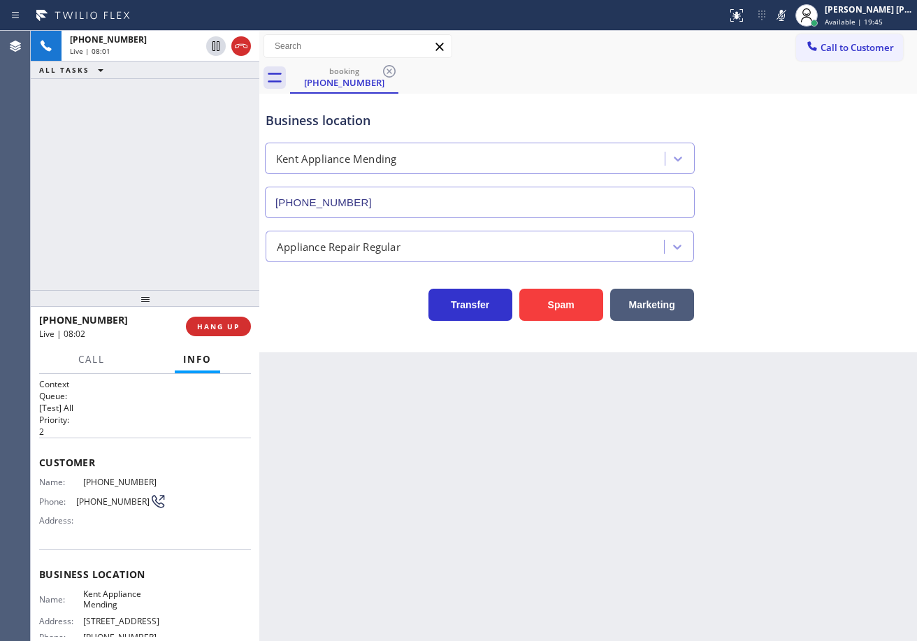
click at [785, 205] on div "Business location [GEOGRAPHIC_DATA] Appliance Mending [PHONE_NUMBER]" at bounding box center [588, 155] width 650 height 126
click at [790, 17] on icon at bounding box center [781, 15] width 17 height 17
click at [785, 17] on icon at bounding box center [781, 15] width 7 height 11
click at [790, 20] on icon at bounding box center [781, 15] width 17 height 17
drag, startPoint x: 797, startPoint y: 16, endPoint x: 821, endPoint y: 75, distance: 63.6
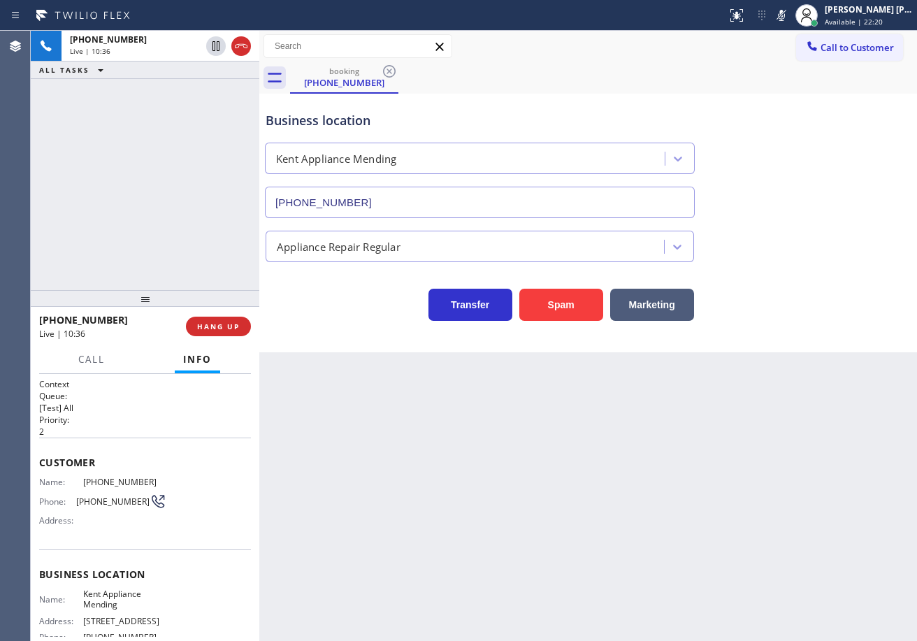
click at [790, 16] on icon at bounding box center [781, 15] width 17 height 17
drag, startPoint x: 739, startPoint y: 69, endPoint x: 428, endPoint y: 111, distance: 313.0
click at [735, 70] on div "booking [PHONE_NUMBER]" at bounding box center [603, 77] width 627 height 31
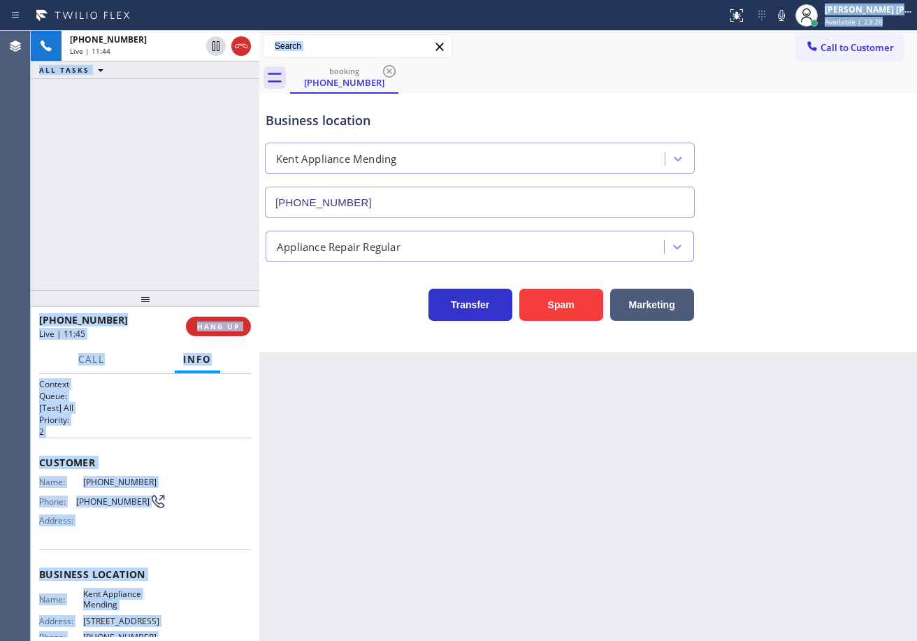
drag, startPoint x: 715, startPoint y: 41, endPoint x: 708, endPoint y: 53, distance: 14.4
click at [715, 42] on div "Status report No issues detected If you experience an issue, please download th…" at bounding box center [458, 320] width 917 height 641
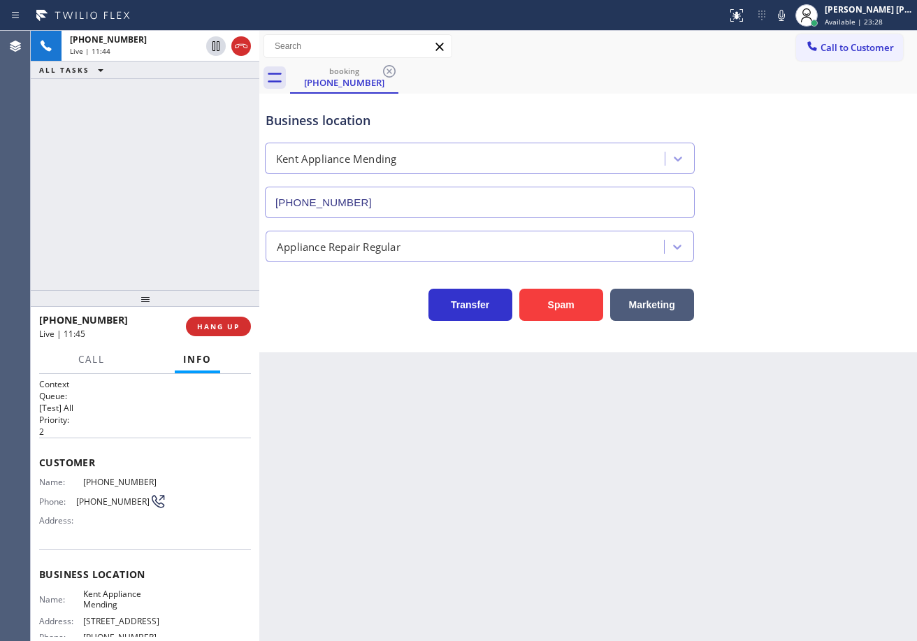
click at [708, 63] on div "booking [PHONE_NUMBER]" at bounding box center [603, 77] width 627 height 31
click at [737, 103] on div "booking [PHONE_NUMBER] Call to Customer Outbound call Location Sub Zero Fridge …" at bounding box center [587, 191] width 657 height 321
click at [748, 150] on div "Business location [GEOGRAPHIC_DATA] Appliance Mending [PHONE_NUMBER]" at bounding box center [588, 155] width 650 height 126
click at [757, 167] on div "Business location [GEOGRAPHIC_DATA] Appliance Mending [PHONE_NUMBER]" at bounding box center [588, 155] width 650 height 126
click at [763, 172] on div "Business location [GEOGRAPHIC_DATA] Appliance Mending [PHONE_NUMBER]" at bounding box center [588, 155] width 650 height 126
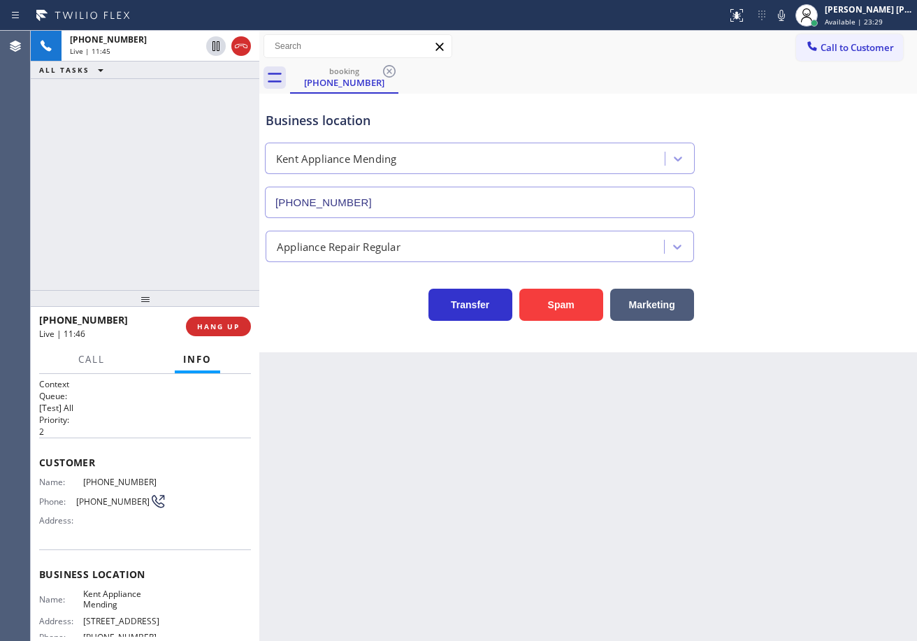
click at [776, 186] on div "Business location [GEOGRAPHIC_DATA] Appliance Mending [PHONE_NUMBER]" at bounding box center [588, 155] width 650 height 126
click at [790, 13] on icon at bounding box center [781, 15] width 17 height 17
click at [836, 235] on div "Appliance Repair Regular" at bounding box center [588, 243] width 650 height 37
click at [790, 9] on icon at bounding box center [781, 15] width 17 height 17
click at [801, 167] on div "Business location [GEOGRAPHIC_DATA] Appliance Mending [PHONE_NUMBER]" at bounding box center [588, 155] width 650 height 126
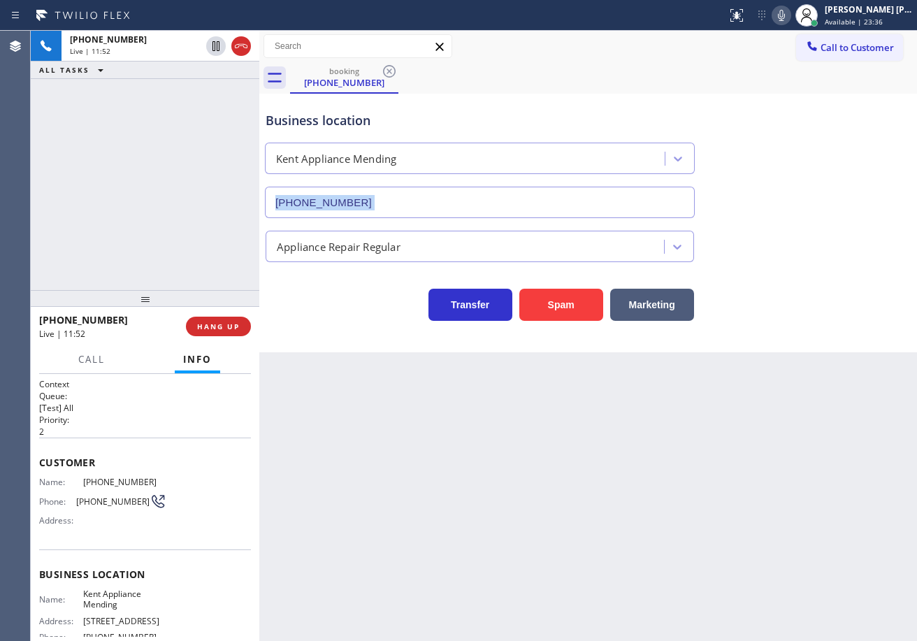
click at [801, 167] on div "Business location [GEOGRAPHIC_DATA] Appliance Mending [PHONE_NUMBER]" at bounding box center [588, 155] width 650 height 126
click at [790, 19] on icon at bounding box center [781, 15] width 17 height 17
click at [755, 68] on div "booking [PHONE_NUMBER]" at bounding box center [603, 77] width 627 height 31
drag, startPoint x: 797, startPoint y: 15, endPoint x: 792, endPoint y: 57, distance: 42.3
click at [790, 15] on icon at bounding box center [781, 15] width 17 height 17
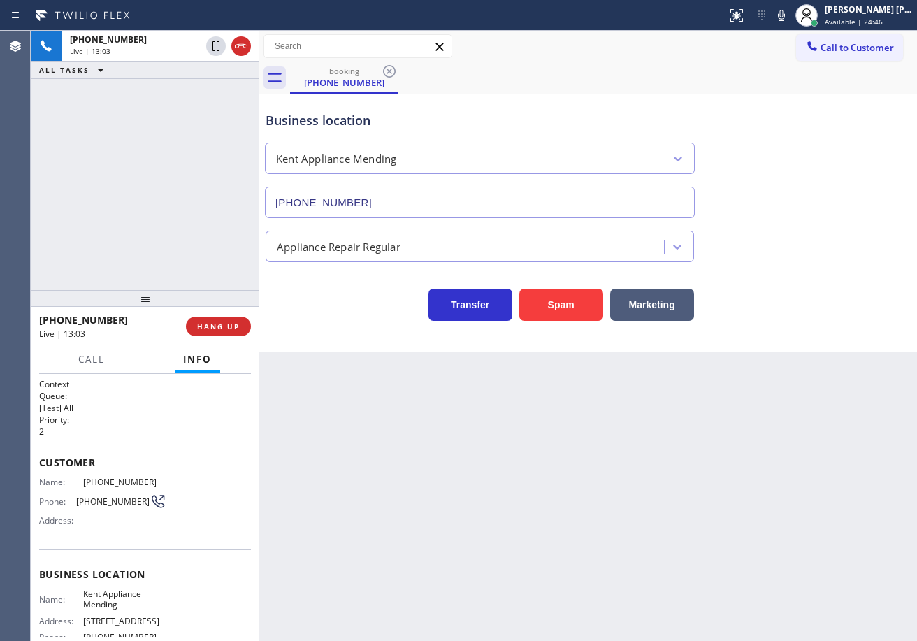
drag, startPoint x: 791, startPoint y: 59, endPoint x: 787, endPoint y: 113, distance: 54.0
click at [790, 59] on div "Call to Customer Outbound call Location Sub Zero Fridge Repair Master Your call…" at bounding box center [587, 46] width 657 height 31
click at [778, 561] on div "Back to Dashboard Change Sender ID Customers Technicians Select a contact Outbo…" at bounding box center [587, 336] width 657 height 610
click at [790, 13] on icon at bounding box center [781, 15] width 17 height 17
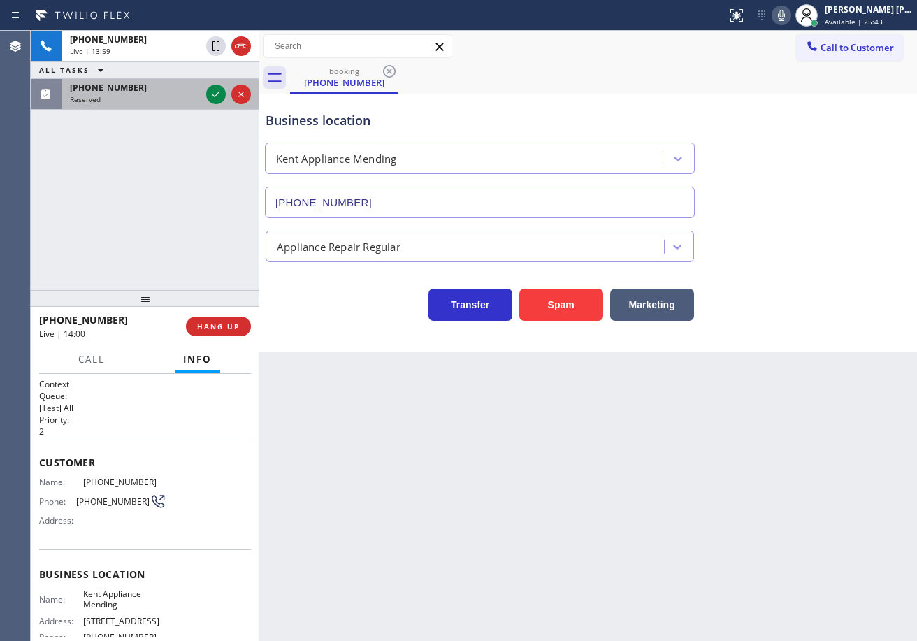
click at [170, 88] on div "[PHONE_NUMBER]" at bounding box center [135, 88] width 131 height 12
drag, startPoint x: 170, startPoint y: 88, endPoint x: 231, endPoint y: 98, distance: 61.6
click at [172, 88] on div "[PHONE_NUMBER]" at bounding box center [135, 88] width 131 height 12
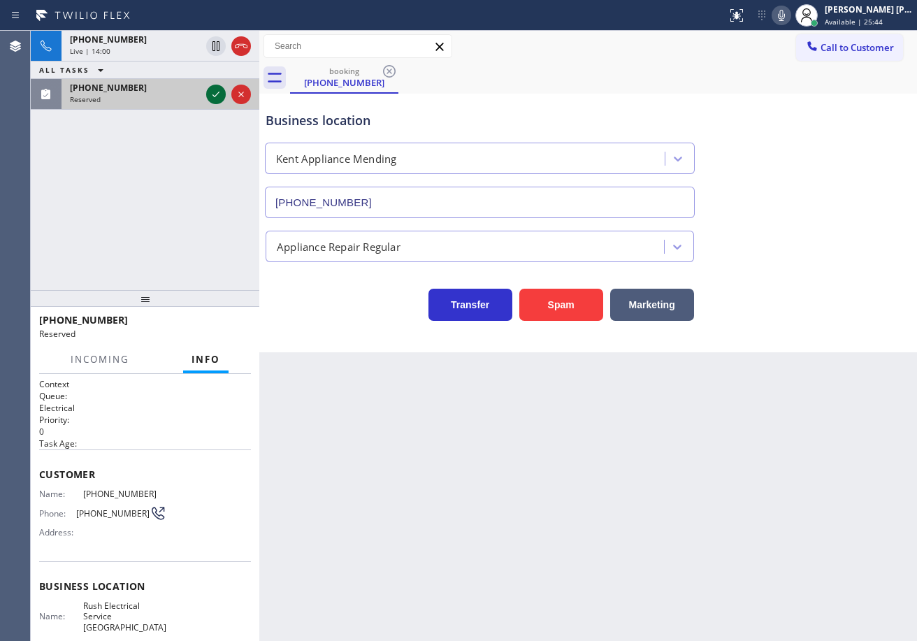
click at [218, 95] on icon at bounding box center [216, 94] width 17 height 17
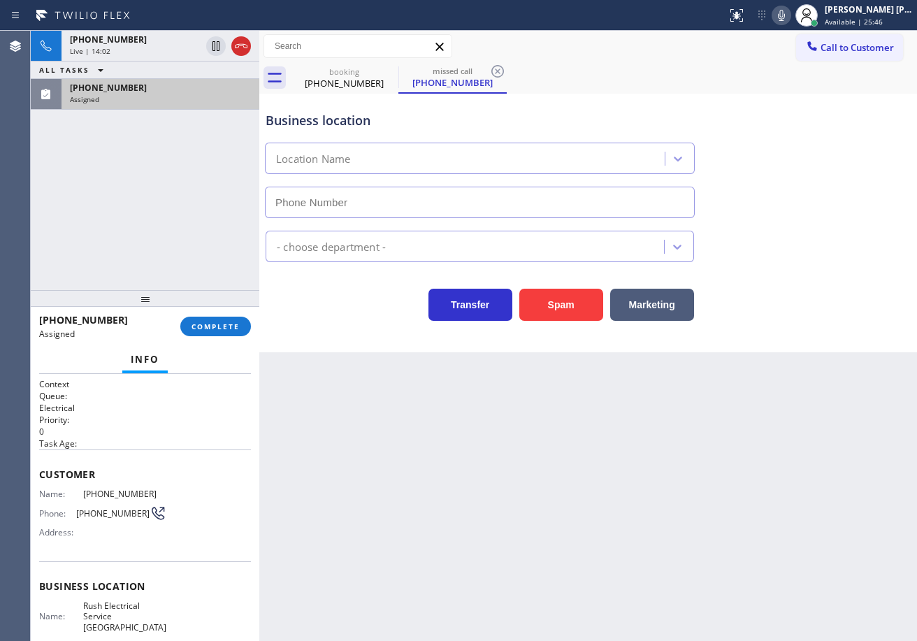
type input "[PHONE_NUMBER]"
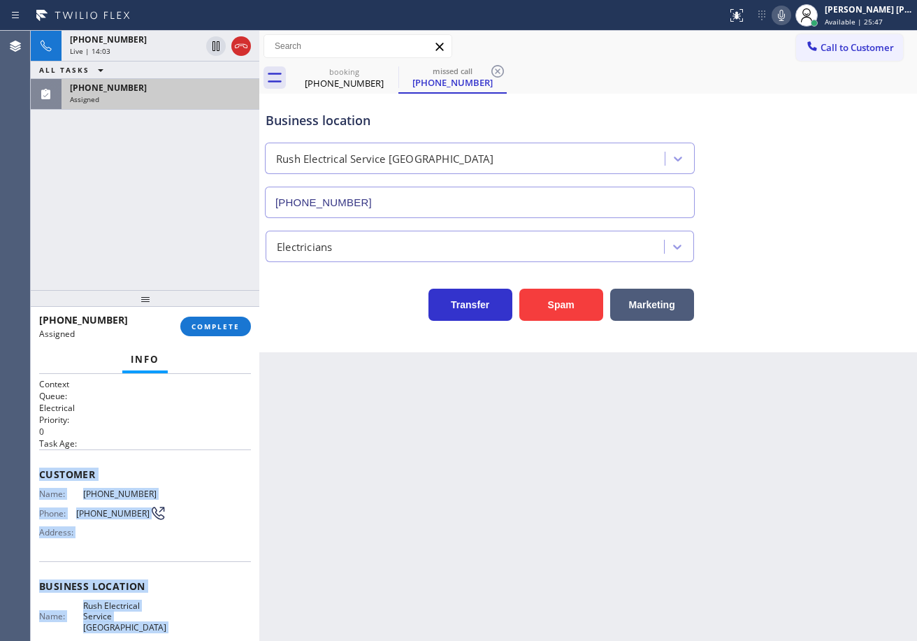
scroll to position [147, 0]
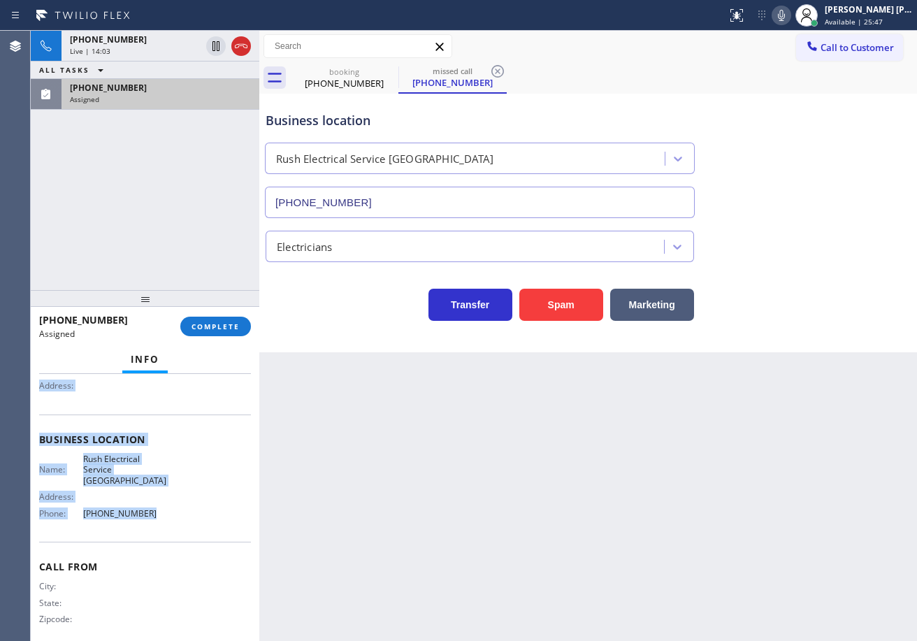
drag, startPoint x: 36, startPoint y: 471, endPoint x: 184, endPoint y: 393, distance: 166.6
click at [173, 510] on div "Context Queue: Electrical Priority: 0 Task Age: Customer Name: [PHONE_NUMBER] P…" at bounding box center [145, 507] width 228 height 267
click at [202, 333] on button "COMPLETE" at bounding box center [215, 327] width 71 height 20
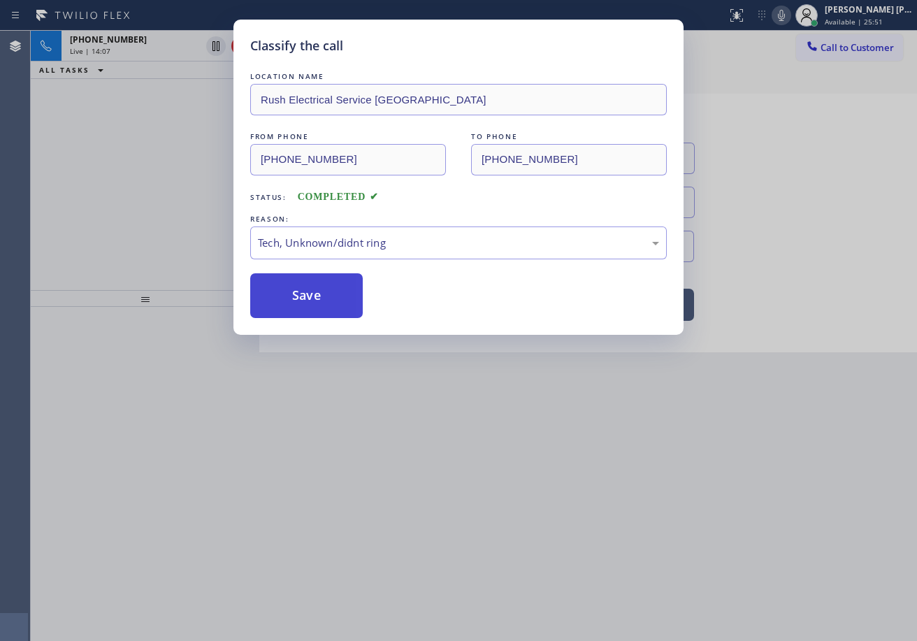
click at [314, 282] on button "Save" at bounding box center [306, 295] width 112 height 45
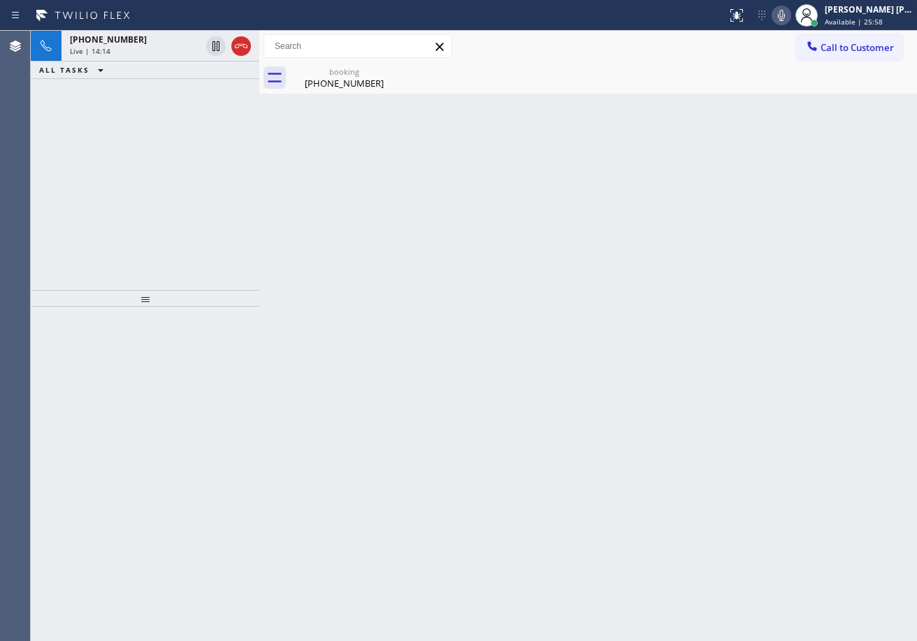
click at [441, 110] on div "Back to Dashboard Change Sender ID Customers Technicians Select a contact Outbo…" at bounding box center [587, 336] width 657 height 610
click at [790, 10] on icon at bounding box center [781, 15] width 17 height 17
click at [786, 17] on rect at bounding box center [781, 14] width 10 height 10
click at [334, 80] on div "[PHONE_NUMBER]" at bounding box center [344, 83] width 106 height 13
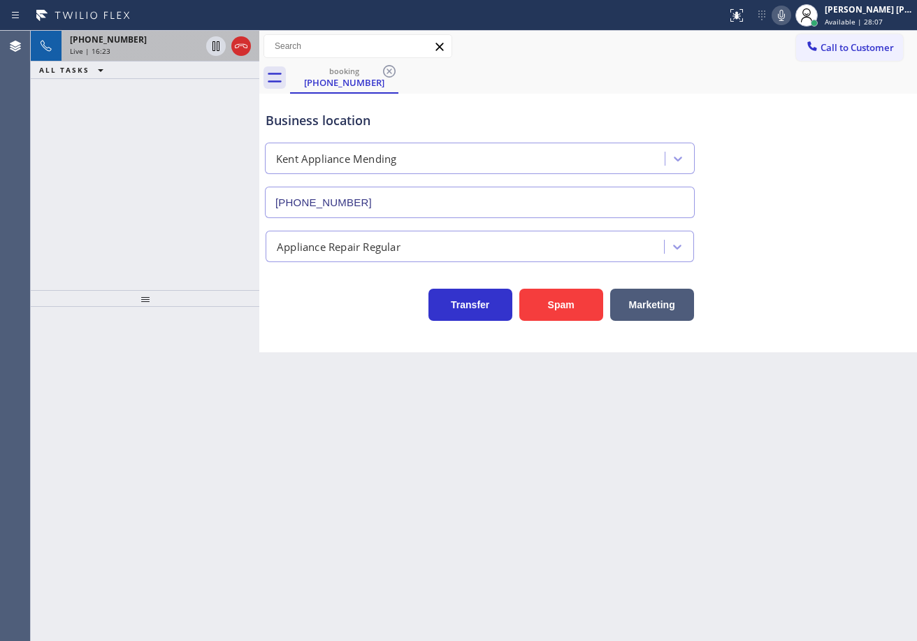
click at [173, 49] on div "Live | 16:23" at bounding box center [135, 51] width 131 height 10
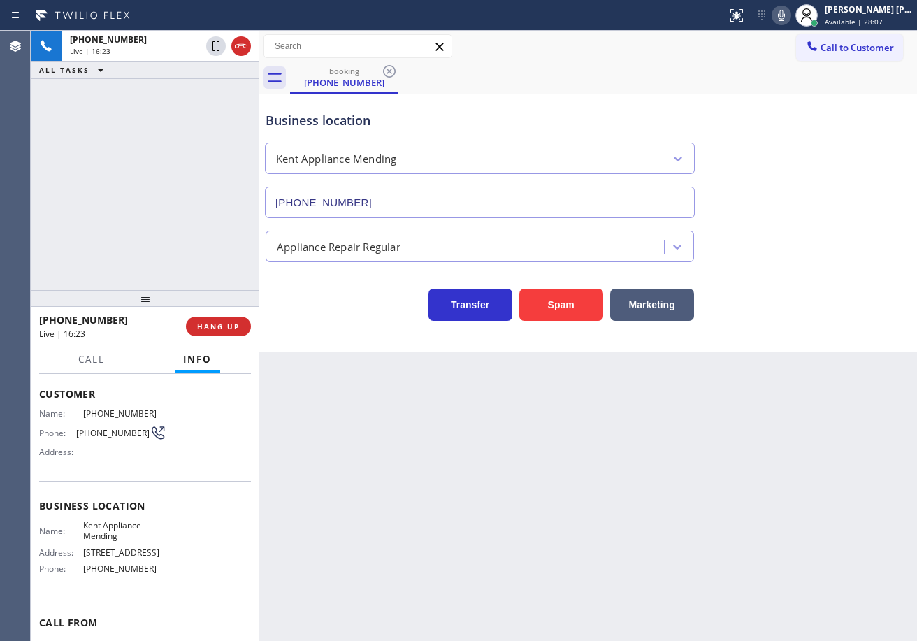
scroll to position [135, 0]
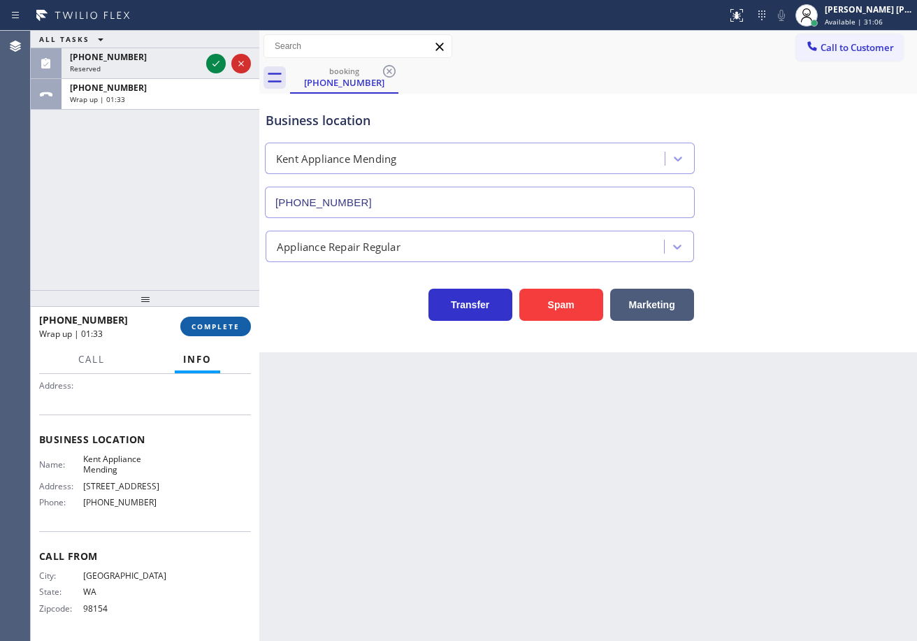
click at [225, 325] on span "COMPLETE" at bounding box center [215, 326] width 48 height 10
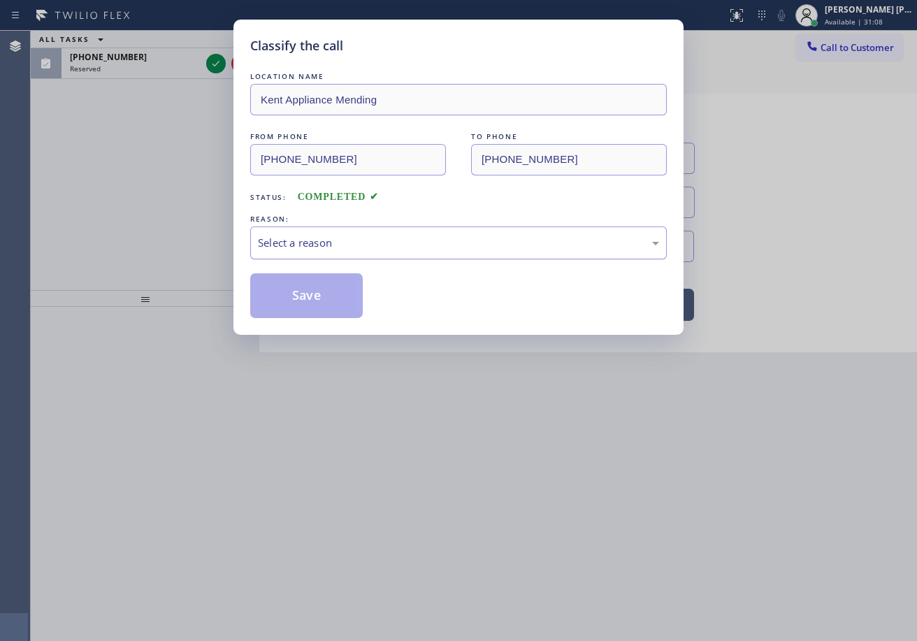
drag, startPoint x: 349, startPoint y: 238, endPoint x: 349, endPoint y: 256, distance: 18.9
click at [349, 244] on div "Select a reason" at bounding box center [458, 243] width 401 height 16
click at [314, 298] on button "Save" at bounding box center [306, 295] width 112 height 45
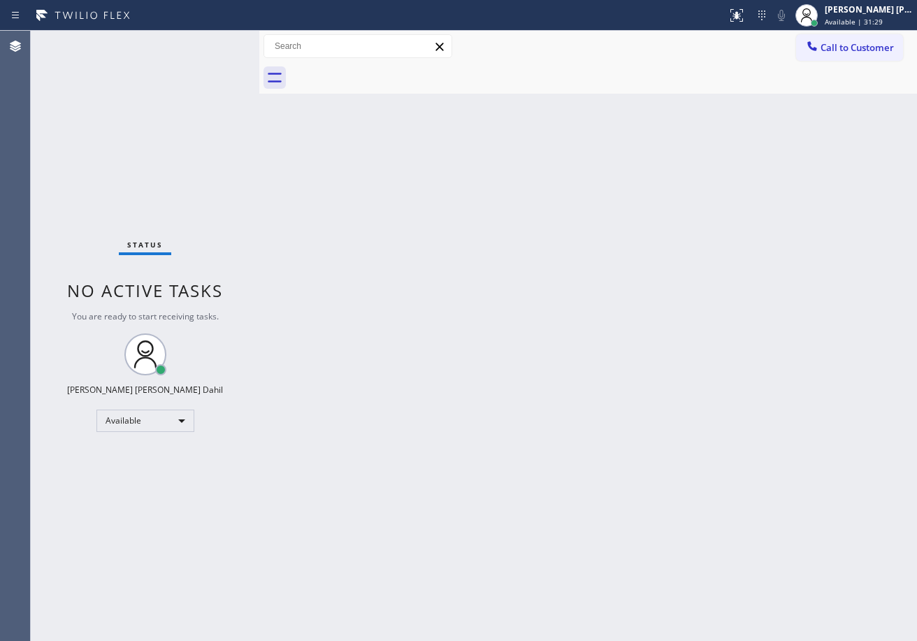
click at [179, 59] on div "Status No active tasks You are ready to start receiving tasks. [PERSON_NAME] [P…" at bounding box center [145, 336] width 228 height 610
drag, startPoint x: 179, startPoint y: 59, endPoint x: 414, endPoint y: 248, distance: 302.1
click at [240, 108] on div "Status No active tasks You are ready to start receiving tasks. [PERSON_NAME] [P…" at bounding box center [145, 336] width 228 height 610
drag, startPoint x: 692, startPoint y: 395, endPoint x: 793, endPoint y: 314, distance: 129.7
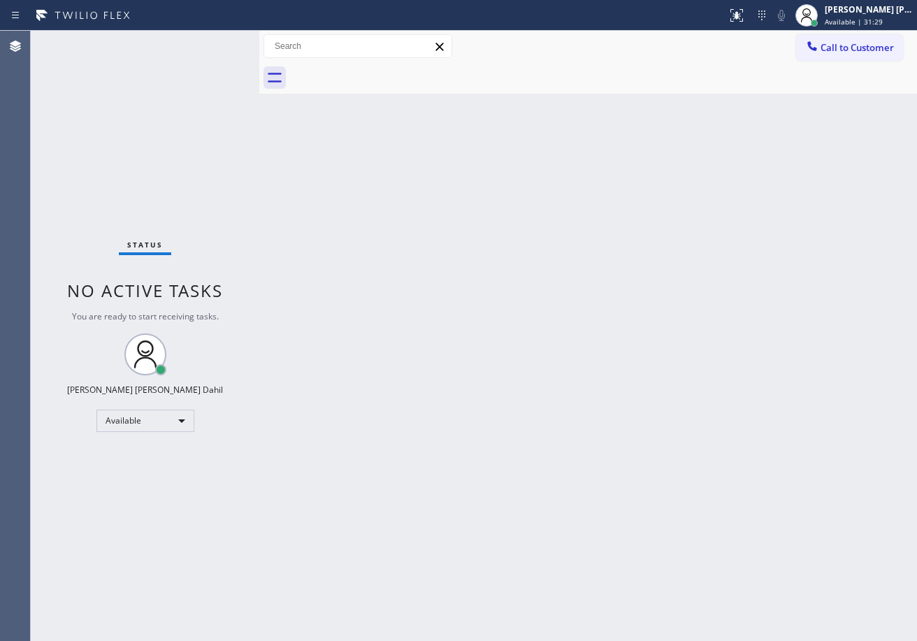
click at [692, 395] on div "Back to Dashboard Change Sender ID Customers Technicians Select a contact Outbo…" at bounding box center [587, 336] width 657 height 610
click at [839, 20] on div "[PERSON_NAME] [PERSON_NAME] Dahil Available | 31:30" at bounding box center [869, 15] width 95 height 24
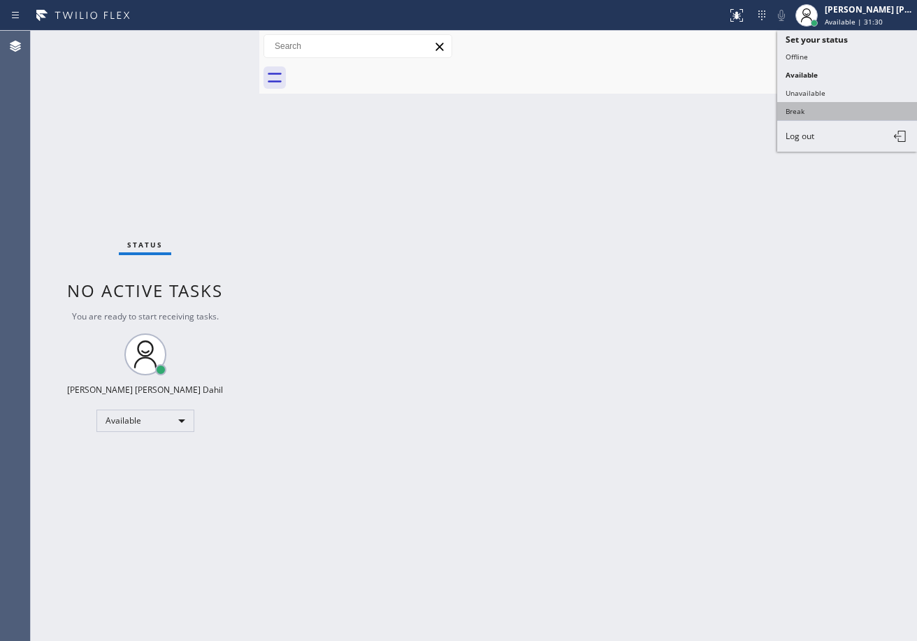
click at [806, 108] on button "Break" at bounding box center [847, 111] width 140 height 18
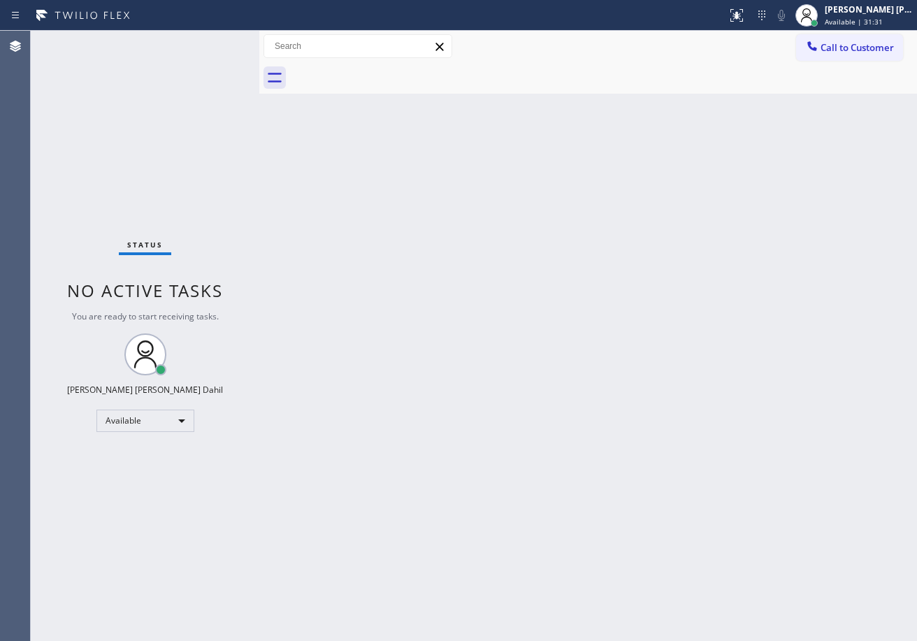
drag, startPoint x: 790, startPoint y: 165, endPoint x: 699, endPoint y: 525, distance: 371.1
click at [790, 194] on div "Back to Dashboard Change Sender ID Customers Technicians Select a contact Outbo…" at bounding box center [587, 336] width 657 height 610
click at [822, 24] on div at bounding box center [806, 15] width 31 height 31
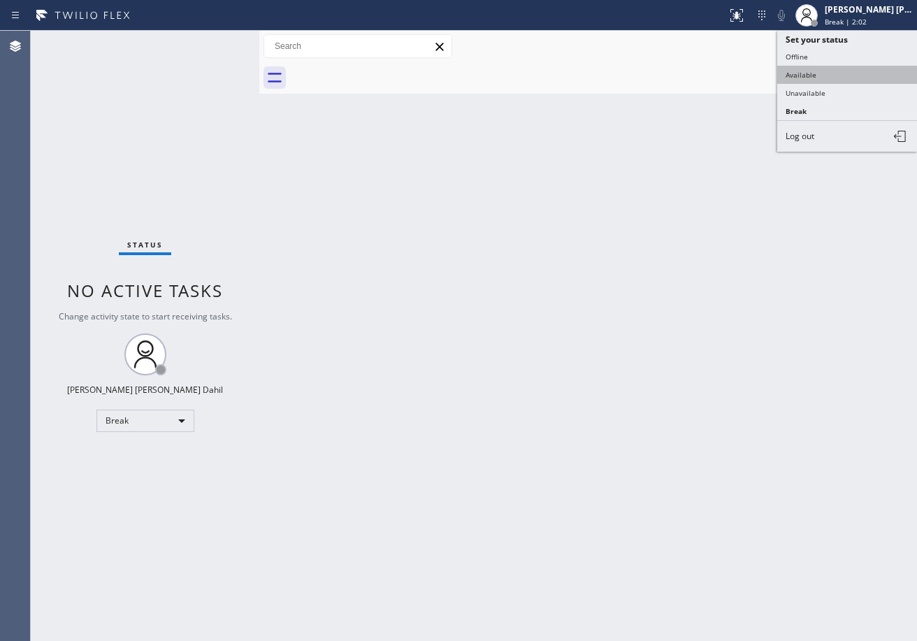
click at [827, 78] on button "Available" at bounding box center [847, 75] width 140 height 18
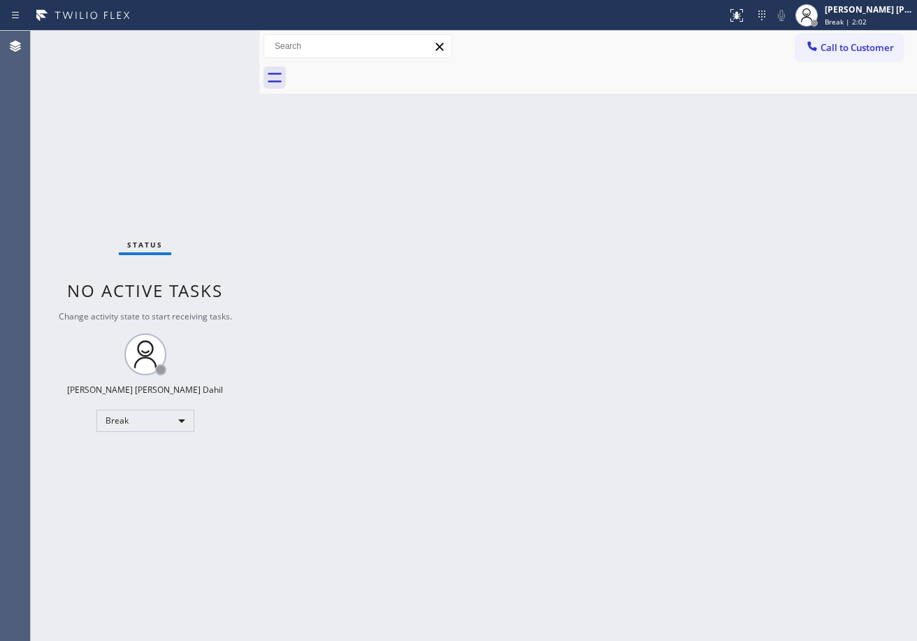
click at [697, 226] on div "Back to Dashboard Change Sender ID Customers Technicians Select a contact Outbo…" at bounding box center [587, 336] width 657 height 610
click at [519, 426] on div "Back to Dashboard Change Sender ID Customers Technicians Select a contact Outbo…" at bounding box center [587, 336] width 657 height 610
click at [614, 355] on div "Back to Dashboard Change Sender ID Customers Technicians Select a contact Outbo…" at bounding box center [587, 336] width 657 height 610
click at [458, 308] on div "Back to Dashboard Change Sender ID Customers Technicians Select a contact Outbo…" at bounding box center [587, 336] width 657 height 610
click at [650, 204] on div "Back to Dashboard Change Sender ID Customers Technicians Select a contact Outbo…" at bounding box center [587, 336] width 657 height 610
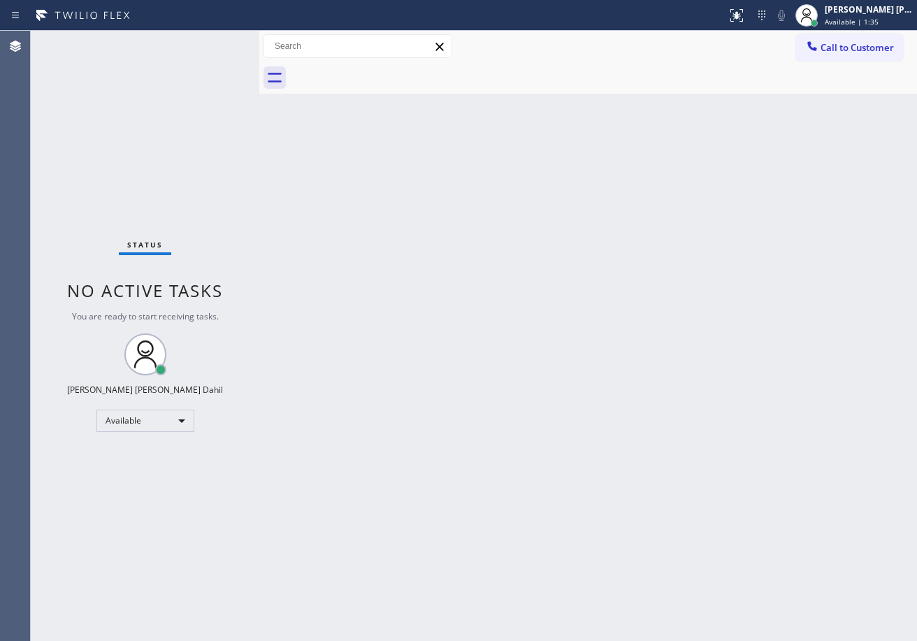
click at [499, 358] on div "Back to Dashboard Change Sender ID Customers Technicians Select a contact Outbo…" at bounding box center [587, 336] width 657 height 610
click at [356, 389] on div "Back to Dashboard Change Sender ID Customers Technicians Select a contact Outbo…" at bounding box center [587, 336] width 657 height 610
click at [607, 256] on div "Back to Dashboard Change Sender ID Customers Technicians Select a contact Outbo…" at bounding box center [587, 336] width 657 height 610
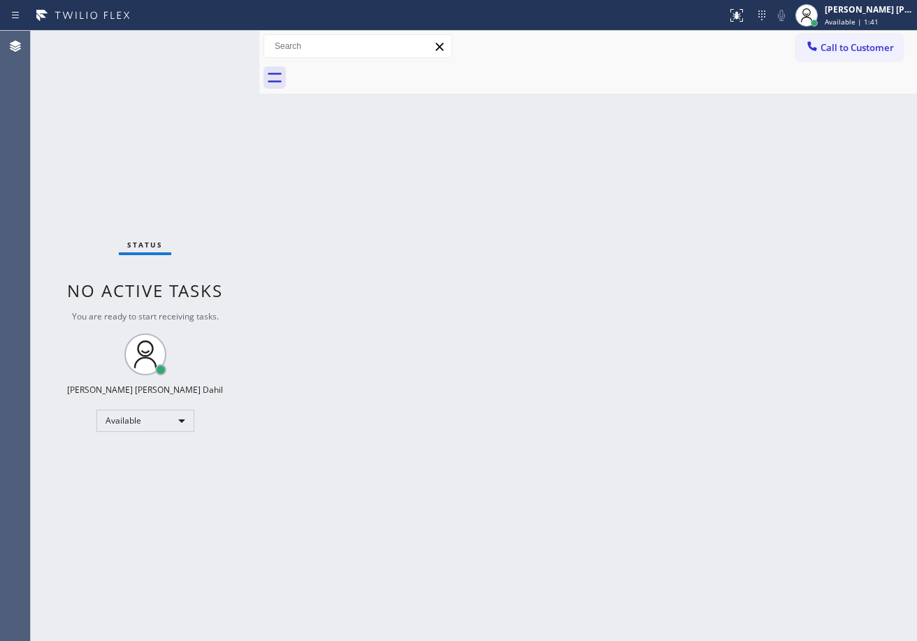
click at [607, 256] on div "Back to Dashboard Change Sender ID Customers Technicians Select a contact Outbo…" at bounding box center [587, 336] width 657 height 610
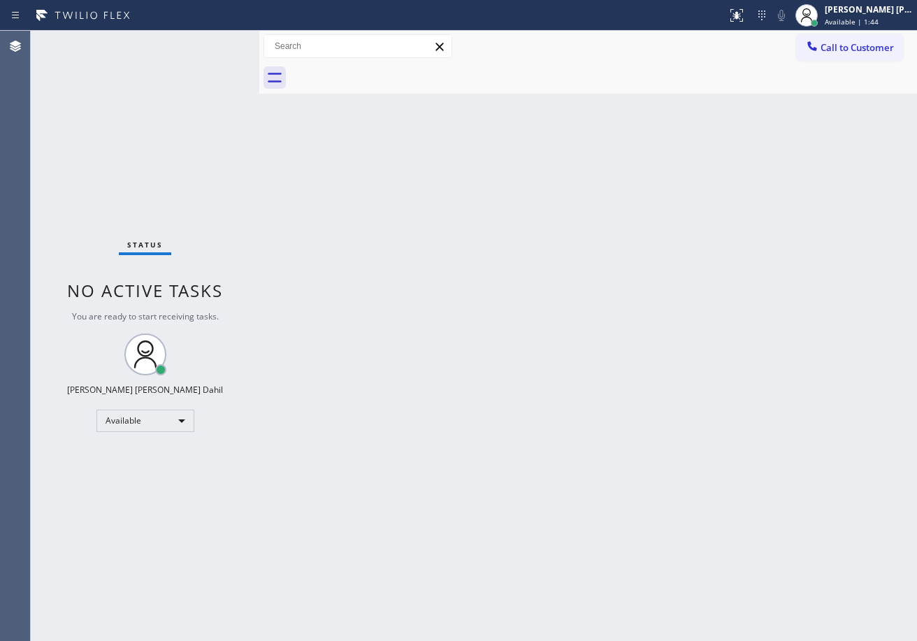
click at [607, 256] on div "Back to Dashboard Change Sender ID Customers Technicians Select a contact Outbo…" at bounding box center [587, 336] width 657 height 610
click at [604, 506] on div "Back to Dashboard Change Sender ID Customers Technicians Select a contact Outbo…" at bounding box center [587, 336] width 657 height 610
click at [532, 409] on div "Back to Dashboard Change Sender ID Customers Technicians Select a contact Outbo…" at bounding box center [587, 336] width 657 height 610
click at [556, 305] on div "Back to Dashboard Change Sender ID Customers Technicians Select a contact Outbo…" at bounding box center [587, 336] width 657 height 610
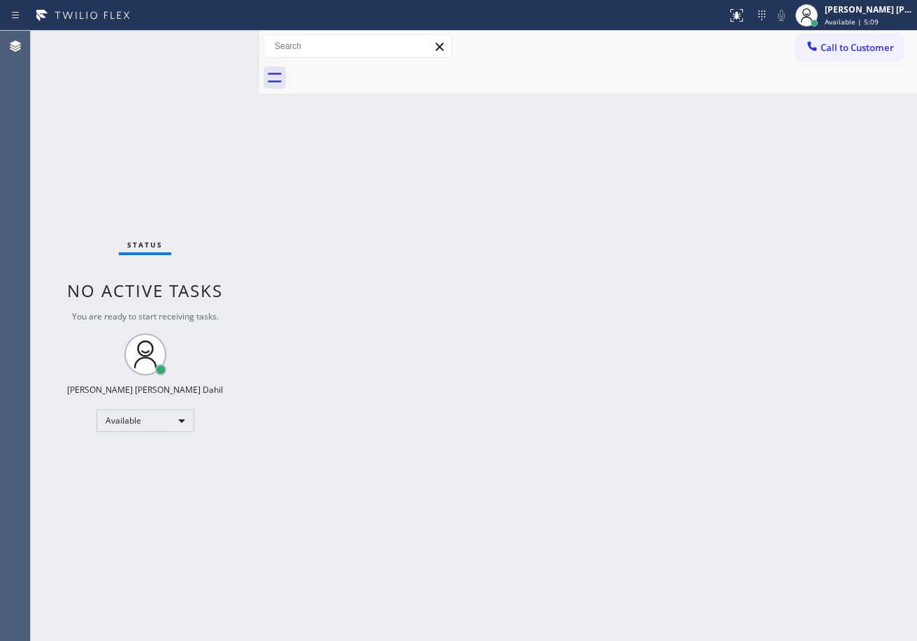
click at [521, 372] on div "Back to Dashboard Change Sender ID Customers Technicians Select a contact Outbo…" at bounding box center [587, 336] width 657 height 610
click at [384, 94] on div "Back to Dashboard Change Sender ID Customers Technicians Select a contact Outbo…" at bounding box center [587, 336] width 657 height 610
click at [448, 252] on div "Back to Dashboard Change Sender ID Customers Technicians Select a contact Outbo…" at bounding box center [587, 336] width 657 height 610
click at [490, 314] on div "Back to Dashboard Change Sender ID Customers Technicians Select a contact Outbo…" at bounding box center [587, 336] width 657 height 610
click at [491, 314] on div "Back to Dashboard Change Sender ID Customers Technicians Select a contact Outbo…" at bounding box center [587, 336] width 657 height 610
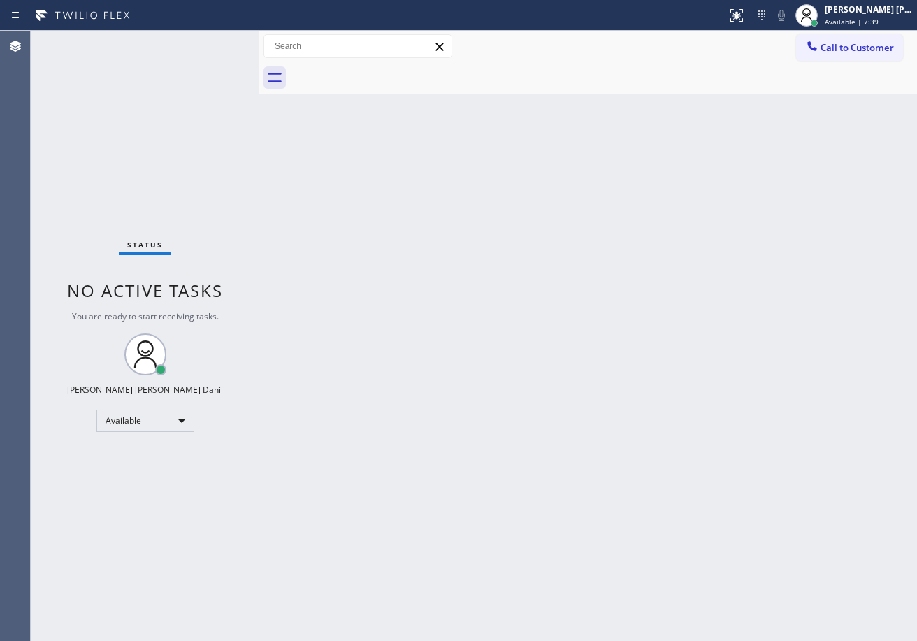
click at [197, 44] on div "Status No active tasks You are ready to start receiving tasks. [PERSON_NAME] [P…" at bounding box center [145, 336] width 228 height 610
drag, startPoint x: 391, startPoint y: 199, endPoint x: 449, endPoint y: 217, distance: 61.4
click at [440, 214] on div "Back to Dashboard Change Sender ID Customers Technicians Select a contact Outbo…" at bounding box center [587, 336] width 657 height 610
click at [453, 219] on div "Back to Dashboard Change Sender ID Customers Technicians Select a contact Outbo…" at bounding box center [587, 336] width 657 height 610
click at [455, 220] on div "Back to Dashboard Change Sender ID Customers Technicians Select a contact Outbo…" at bounding box center [587, 336] width 657 height 610
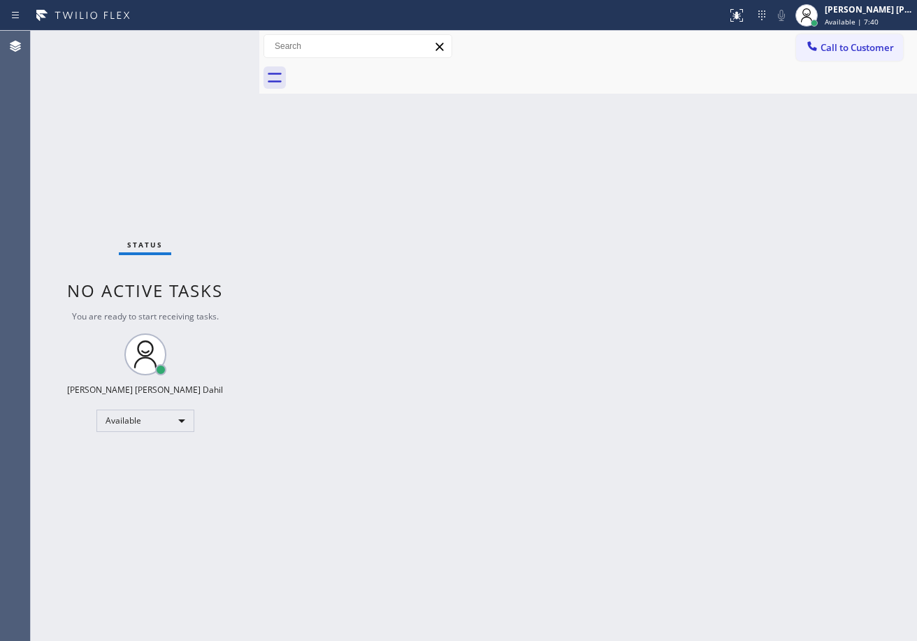
click at [549, 208] on div "Back to Dashboard Change Sender ID Customers Technicians Select a contact Outbo…" at bounding box center [587, 336] width 657 height 610
click at [388, 245] on div "Back to Dashboard Change Sender ID Customers Technicians Select a contact Outbo…" at bounding box center [587, 336] width 657 height 610
click at [714, 368] on div "Back to Dashboard Change Sender ID Customers Technicians Select a contact Outbo…" at bounding box center [587, 336] width 657 height 610
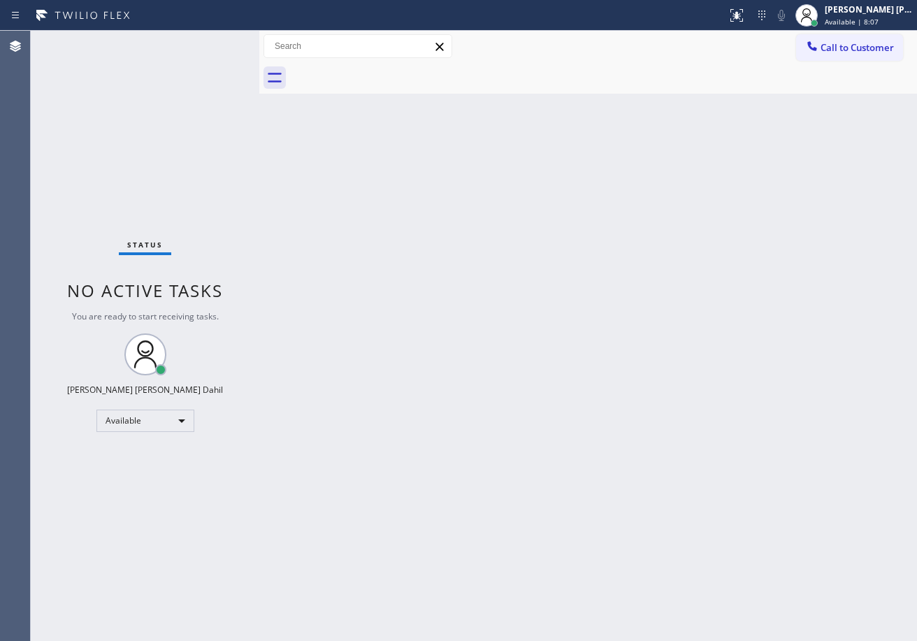
click at [714, 368] on div "Back to Dashboard Change Sender ID Customers Technicians Select a contact Outbo…" at bounding box center [587, 336] width 657 height 610
click at [595, 349] on div "Back to Dashboard Change Sender ID Customers Technicians Select a contact Outbo…" at bounding box center [587, 336] width 657 height 610
click at [212, 110] on div "Status No active tasks You are ready to start receiving tasks. [PERSON_NAME] [P…" at bounding box center [145, 336] width 228 height 610
click at [715, 551] on div "Back to Dashboard Change Sender ID Customers Technicians Select a contact Outbo…" at bounding box center [587, 336] width 657 height 610
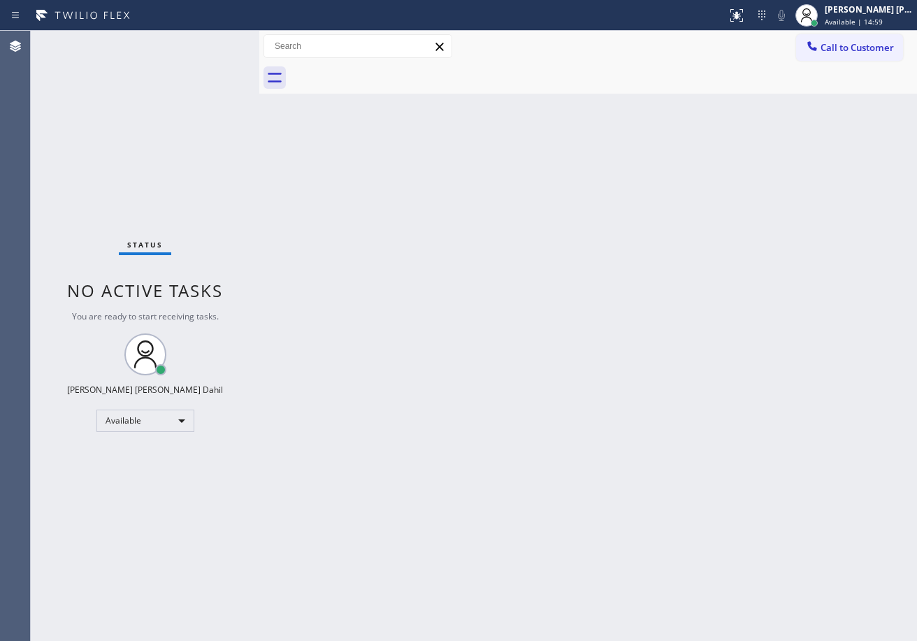
click at [525, 250] on div "Back to Dashboard Change Sender ID Customers Technicians Select a contact Outbo…" at bounding box center [587, 336] width 657 height 610
click at [590, 400] on div "Back to Dashboard Change Sender ID Customers Technicians Select a contact Outbo…" at bounding box center [587, 336] width 657 height 610
click at [337, 231] on div "Back to Dashboard Change Sender ID Customers Technicians Select a contact Outbo…" at bounding box center [587, 336] width 657 height 610
click at [580, 345] on div "Back to Dashboard Change Sender ID Customers Technicians Select a contact Outbo…" at bounding box center [587, 336] width 657 height 610
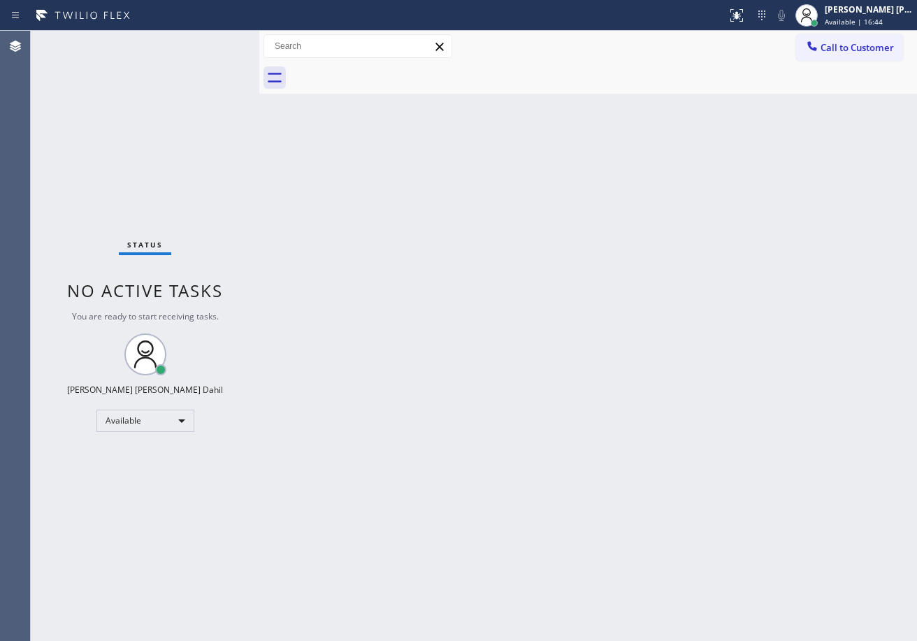
click at [637, 444] on div "Back to Dashboard Change Sender ID Customers Technicians Select a contact Outbo…" at bounding box center [587, 336] width 657 height 610
click at [517, 304] on div "Back to Dashboard Change Sender ID Customers Technicians Select a contact Outbo…" at bounding box center [587, 336] width 657 height 610
click at [517, 297] on div "Back to Dashboard Change Sender ID Customers Technicians Select a contact Outbo…" at bounding box center [587, 336] width 657 height 610
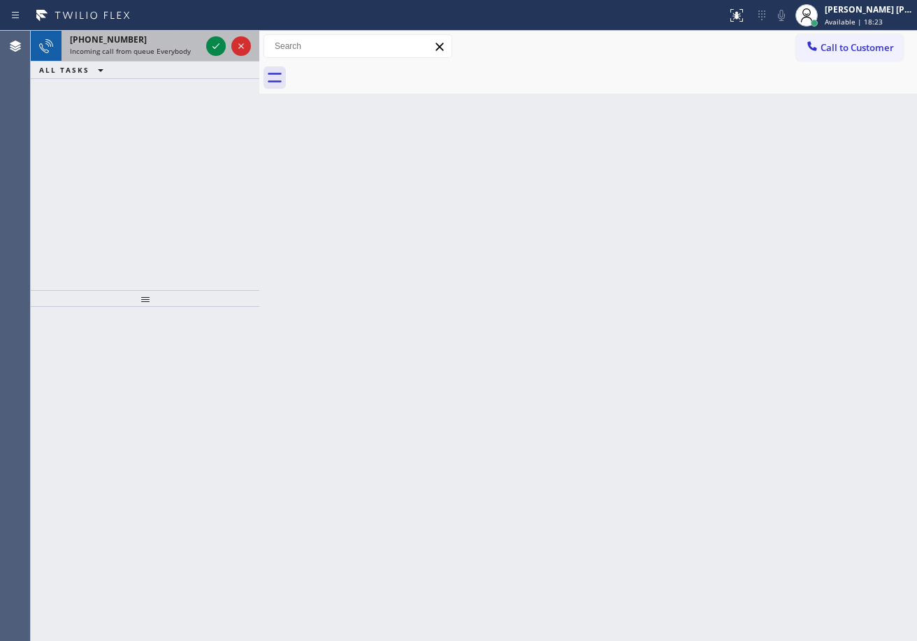
click at [175, 45] on div "[PHONE_NUMBER] Incoming call from queue Everybody" at bounding box center [132, 46] width 142 height 31
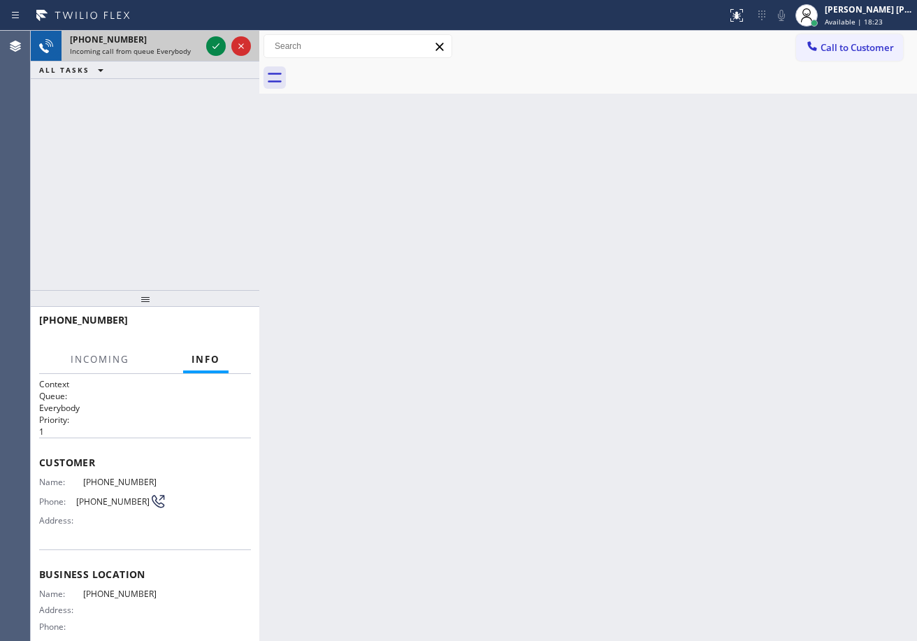
click at [175, 45] on div "[PHONE_NUMBER] Incoming call from queue Everybody" at bounding box center [132, 46] width 142 height 31
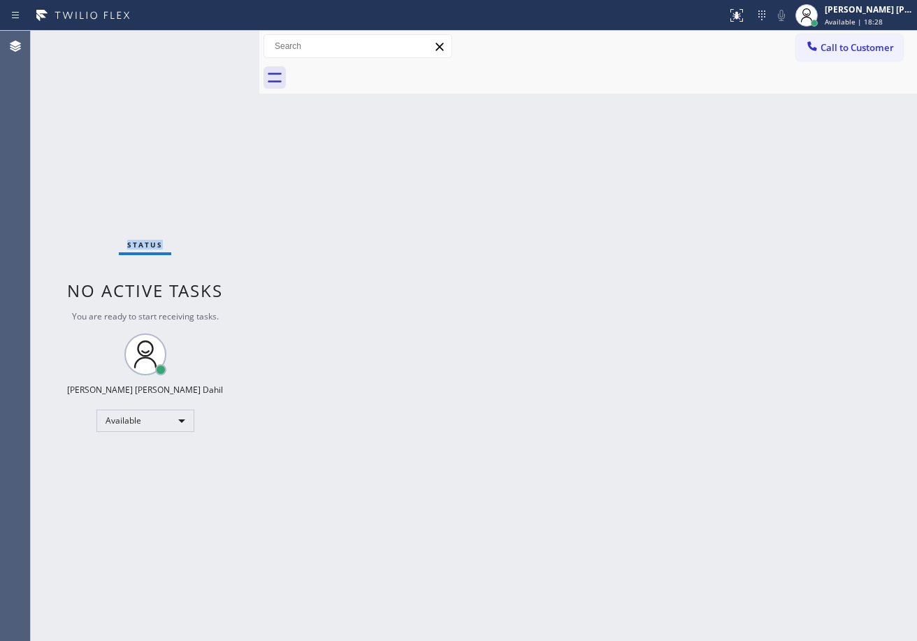
click at [170, 59] on div "Status No active tasks You are ready to start receiving tasks. [PERSON_NAME] [P…" at bounding box center [145, 336] width 228 height 610
click at [170, 60] on div "Status No active tasks You are ready to start receiving tasks. [PERSON_NAME] [P…" at bounding box center [145, 336] width 228 height 610
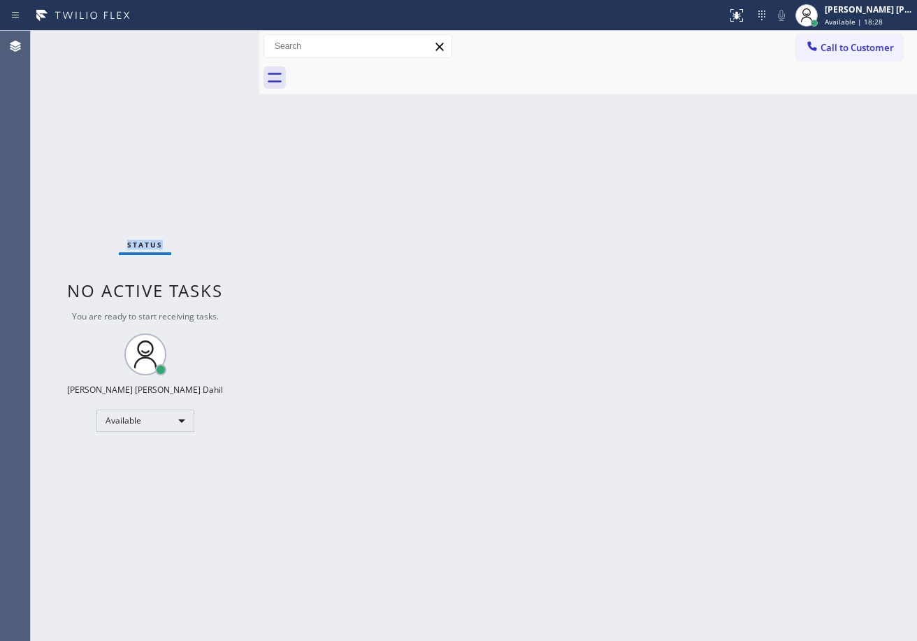
click at [170, 60] on div "Status No active tasks You are ready to start receiving tasks. [PERSON_NAME] [P…" at bounding box center [145, 336] width 228 height 610
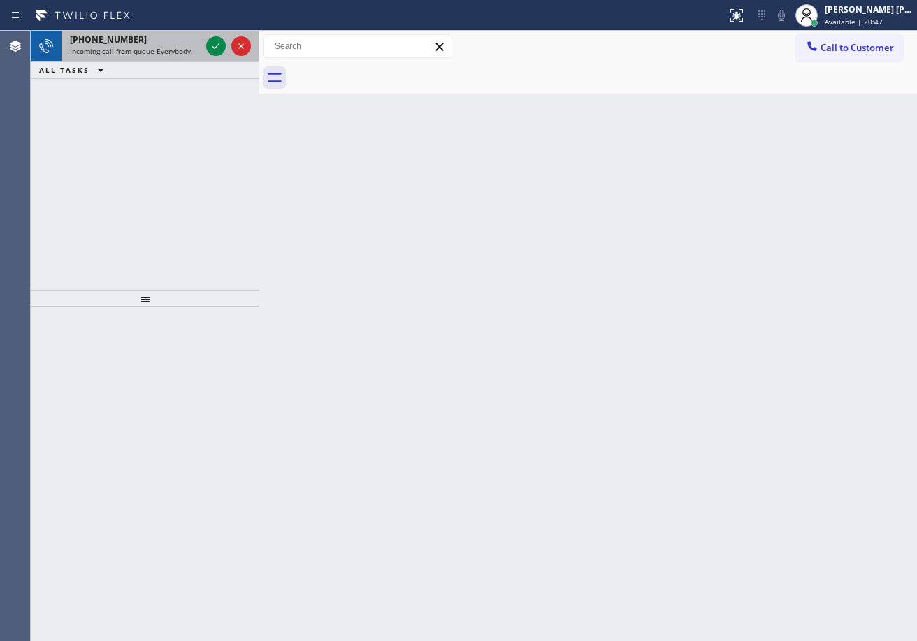
click at [200, 43] on div "[PHONE_NUMBER]" at bounding box center [135, 40] width 131 height 12
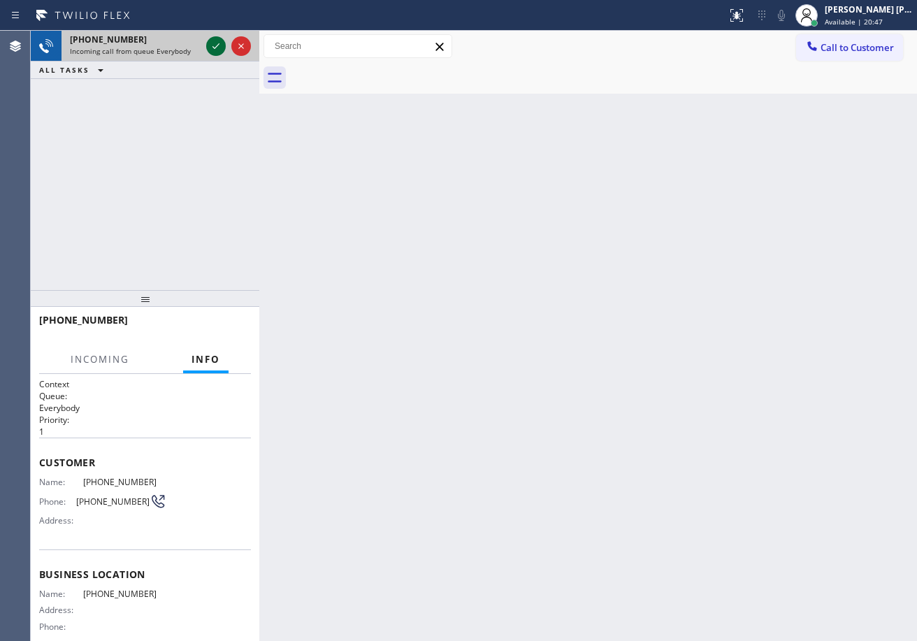
click at [208, 42] on div at bounding box center [216, 46] width 20 height 17
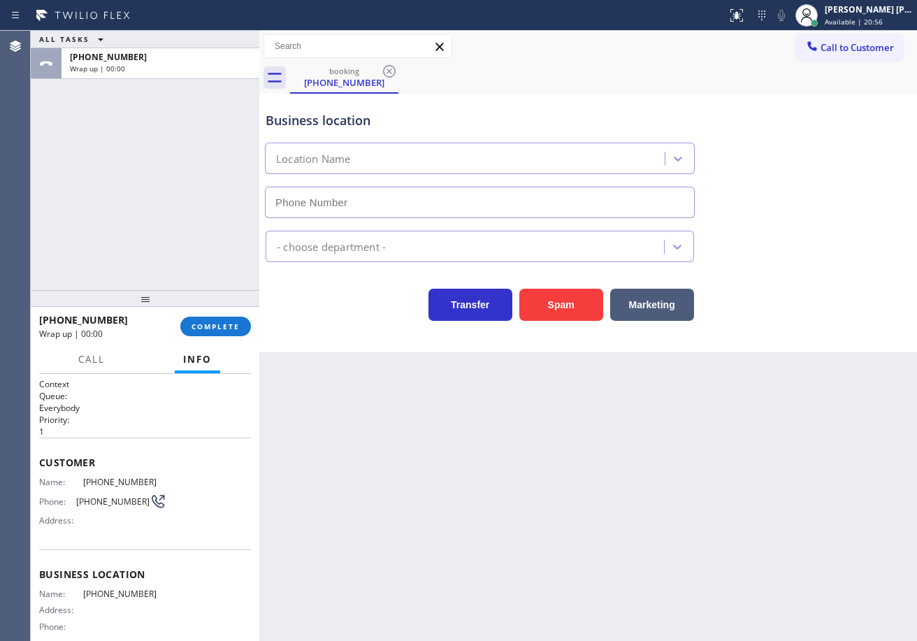
click at [197, 316] on div "[PHONE_NUMBER] Wrap up | 00:00 COMPLETE" at bounding box center [145, 326] width 212 height 36
click at [200, 316] on div "[PHONE_NUMBER] Wrap up | 00:01 COMPLETE" at bounding box center [145, 326] width 212 height 36
click at [210, 317] on button "COMPLETE" at bounding box center [215, 327] width 71 height 20
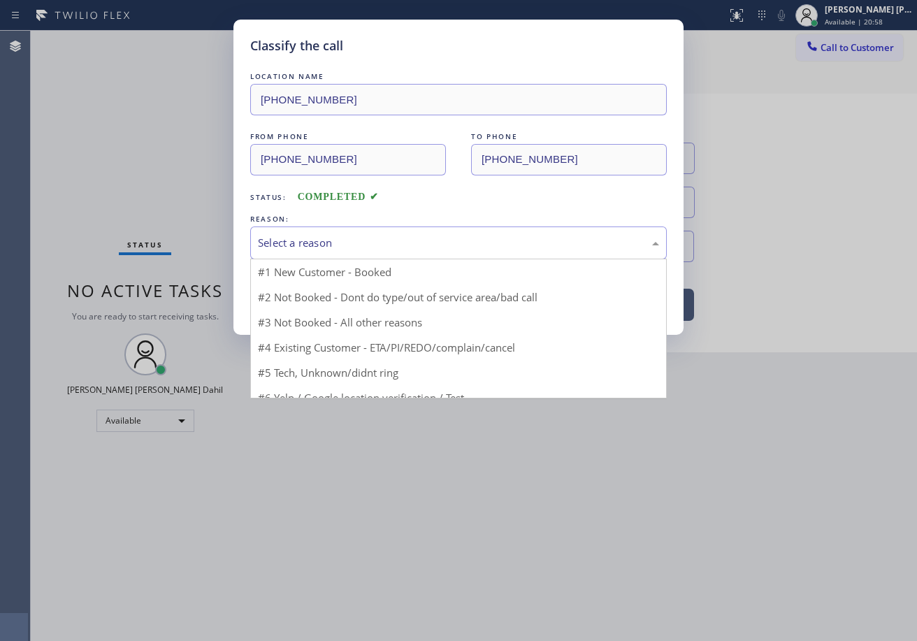
click at [366, 240] on div "Select a reason" at bounding box center [458, 243] width 401 height 16
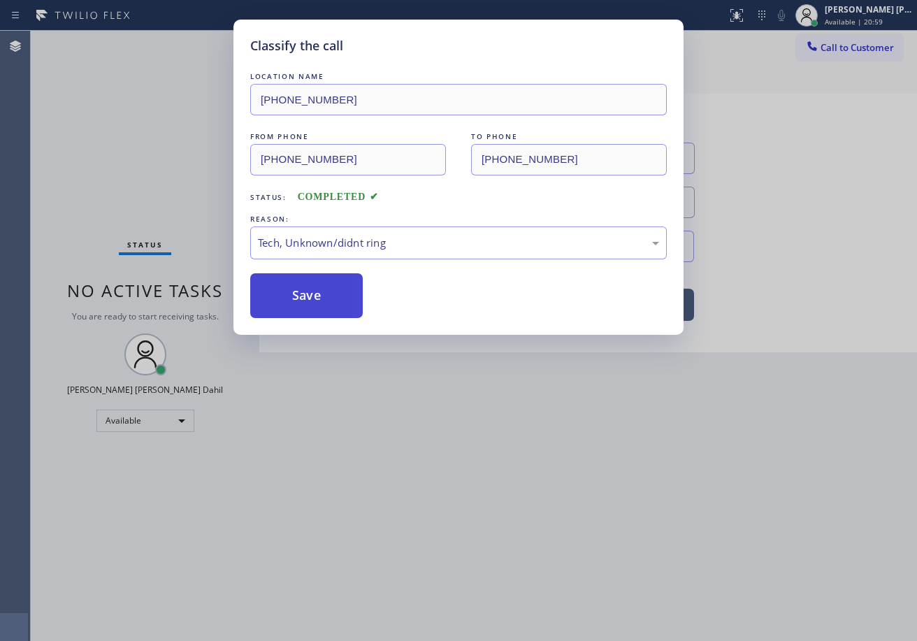
click at [312, 305] on button "Save" at bounding box center [306, 295] width 112 height 45
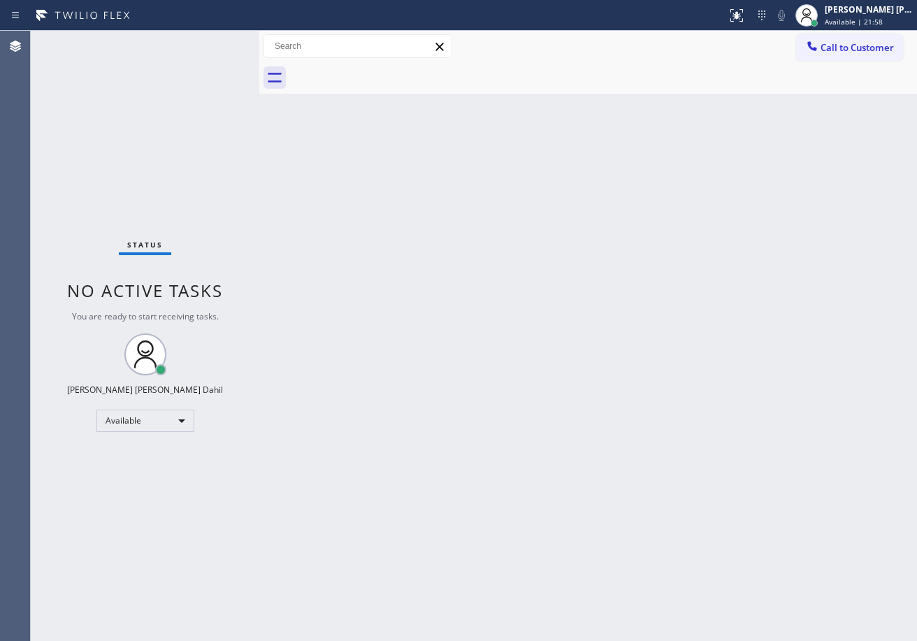
click at [387, 160] on div "Back to Dashboard Change Sender ID Customers Technicians Select a contact Outbo…" at bounding box center [587, 336] width 657 height 610
click at [388, 161] on div "Back to Dashboard Change Sender ID Customers Technicians Select a contact Outbo…" at bounding box center [587, 336] width 657 height 610
click at [419, 125] on div "Back to Dashboard Change Sender ID Customers Technicians Select a contact Outbo…" at bounding box center [587, 336] width 657 height 610
click at [416, 124] on div "Back to Dashboard Change Sender ID Customers Technicians Select a contact Outbo…" at bounding box center [587, 336] width 657 height 610
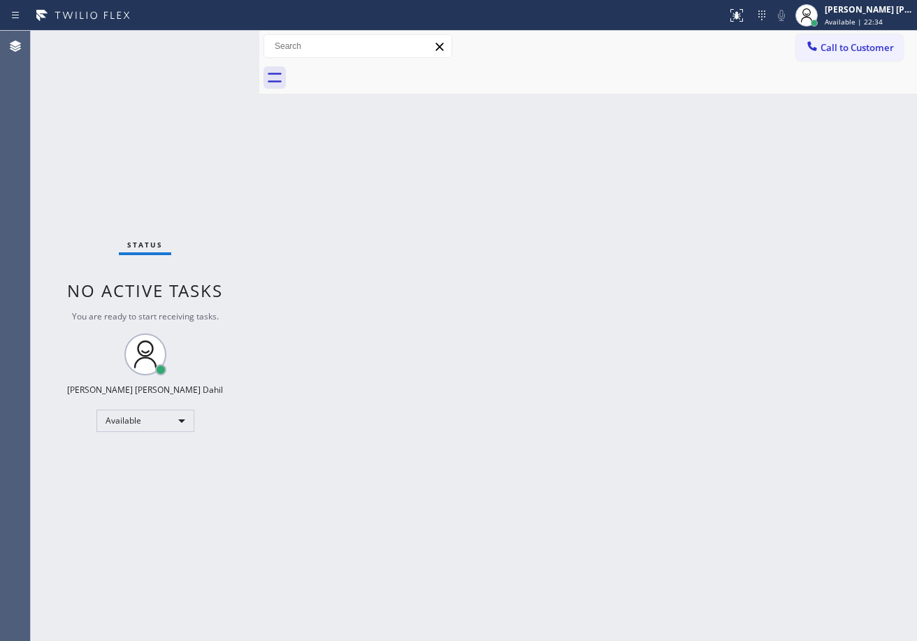
drag, startPoint x: 544, startPoint y: 435, endPoint x: 601, endPoint y: 463, distance: 64.1
click at [574, 447] on div "Back to Dashboard Change Sender ID Customers Technicians Select a contact Outbo…" at bounding box center [587, 336] width 657 height 610
click at [194, 152] on div "Status No active tasks You are ready to start receiving tasks. [PERSON_NAME] [P…" at bounding box center [145, 336] width 228 height 610
click at [530, 471] on div "Back to Dashboard Change Sender ID Customers Technicians Select a contact Outbo…" at bounding box center [587, 336] width 657 height 610
click at [198, 48] on div "Status No active tasks You are ready to start receiving tasks. [PERSON_NAME] [P…" at bounding box center [145, 336] width 228 height 610
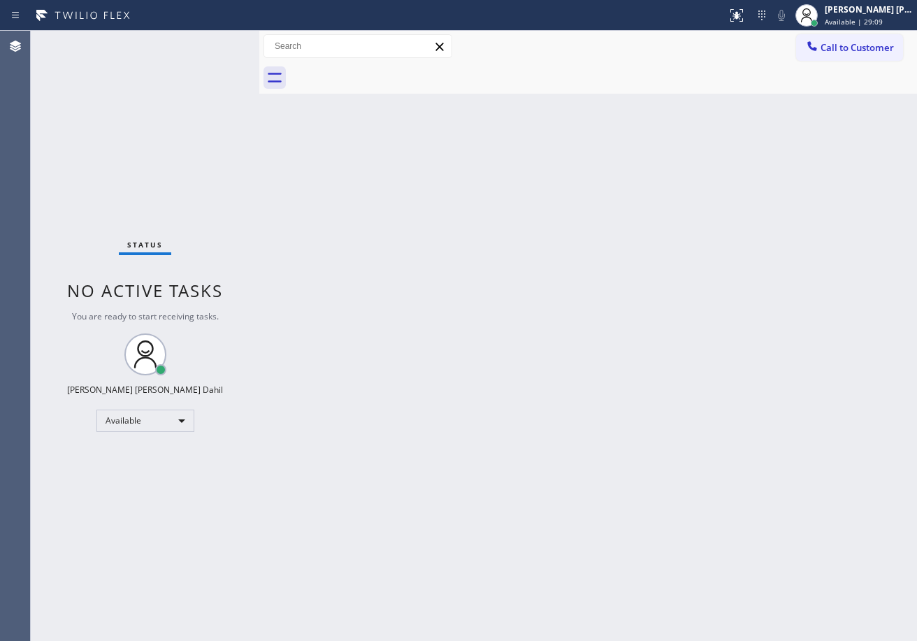
click at [219, 45] on div "Status No active tasks You are ready to start receiving tasks. [PERSON_NAME] [P…" at bounding box center [145, 336] width 228 height 610
click at [220, 41] on div "Status No active tasks You are ready to start receiving tasks. [PERSON_NAME] [P…" at bounding box center [145, 336] width 228 height 610
drag, startPoint x: 445, startPoint y: 204, endPoint x: 477, endPoint y: 232, distance: 42.6
click at [451, 230] on div "Back to Dashboard Change Sender ID Customers Technicians Select a contact Outbo…" at bounding box center [587, 336] width 657 height 610
click at [767, 504] on div "Back to Dashboard Change Sender ID Customers Technicians Select a contact Outbo…" at bounding box center [587, 336] width 657 height 610
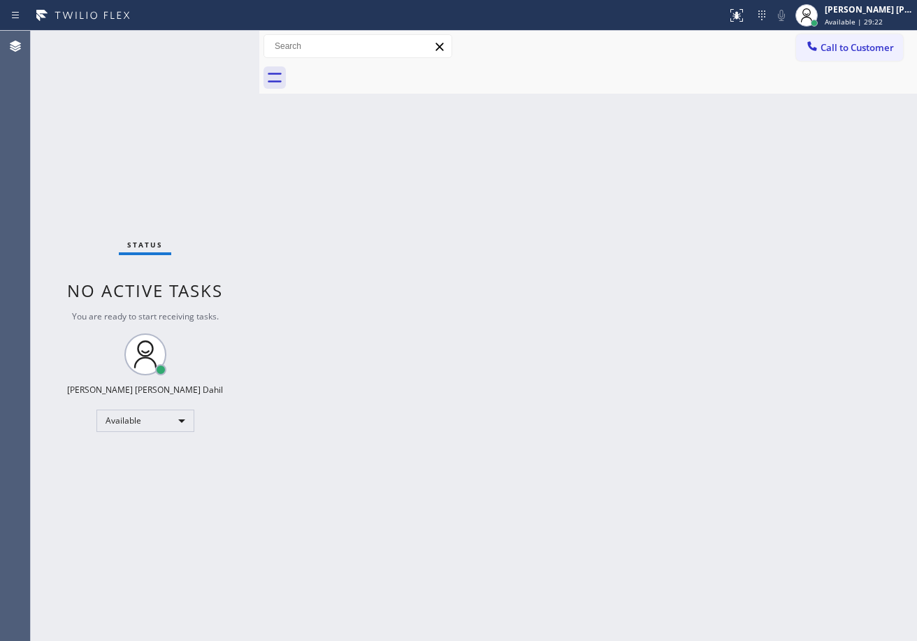
click at [641, 461] on div "Back to Dashboard Change Sender ID Customers Technicians Select a contact Outbo…" at bounding box center [587, 336] width 657 height 610
click at [642, 461] on div "Back to Dashboard Change Sender ID Customers Technicians Select a contact Outbo…" at bounding box center [587, 336] width 657 height 610
click at [469, 383] on div "Back to Dashboard Change Sender ID Customers Technicians Select a contact Outbo…" at bounding box center [587, 336] width 657 height 610
click at [360, 101] on div "Back to Dashboard Change Sender ID Customers Technicians Select a contact Outbo…" at bounding box center [587, 336] width 657 height 610
click at [840, 252] on div "Back to Dashboard Change Sender ID Customers Technicians Select a contact Outbo…" at bounding box center [587, 336] width 657 height 610
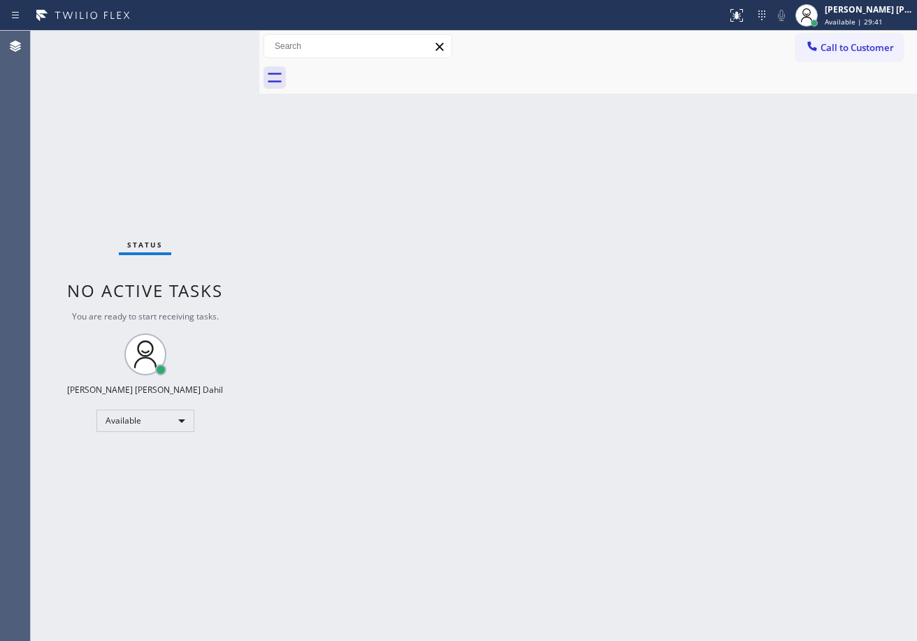
click at [307, 258] on div "Back to Dashboard Change Sender ID Customers Technicians Select a contact Outbo…" at bounding box center [587, 336] width 657 height 610
click at [620, 426] on div "Back to Dashboard Change Sender ID Customers Technicians Select a contact Outbo…" at bounding box center [587, 336] width 657 height 610
click at [766, 55] on div "Call to Customer Outbound call Location Search location Your caller id phone nu…" at bounding box center [587, 46] width 657 height 24
click at [704, 488] on div "Back to Dashboard Change Sender ID Customers Technicians Select a contact Outbo…" at bounding box center [587, 336] width 657 height 610
click at [212, 62] on div "Status No active tasks You are ready to start receiving tasks. [PERSON_NAME] [P…" at bounding box center [145, 336] width 228 height 610
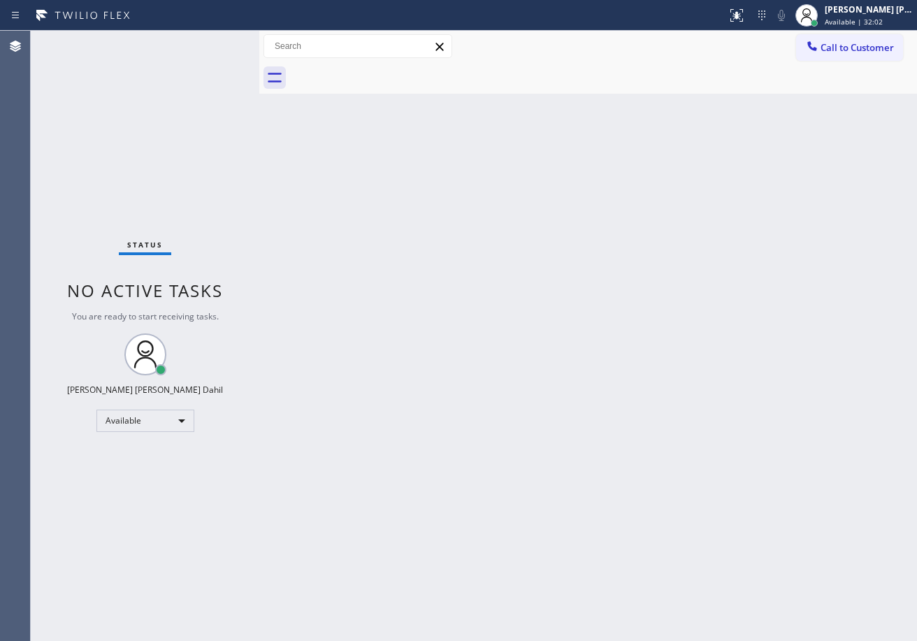
click at [212, 62] on div "Status No active tasks You are ready to start receiving tasks. [PERSON_NAME] [P…" at bounding box center [145, 336] width 228 height 610
click at [724, 485] on div "Back to Dashboard Change Sender ID Customers Technicians Select a contact Outbo…" at bounding box center [587, 336] width 657 height 610
drag, startPoint x: 792, startPoint y: 519, endPoint x: 779, endPoint y: 557, distance: 40.0
click at [787, 525] on div "Back to Dashboard Change Sender ID Customers Technicians Select a contact Outbo…" at bounding box center [587, 336] width 657 height 610
click at [593, 259] on div "Back to Dashboard Change Sender ID Customers Technicians Select a contact Outbo…" at bounding box center [587, 336] width 657 height 610
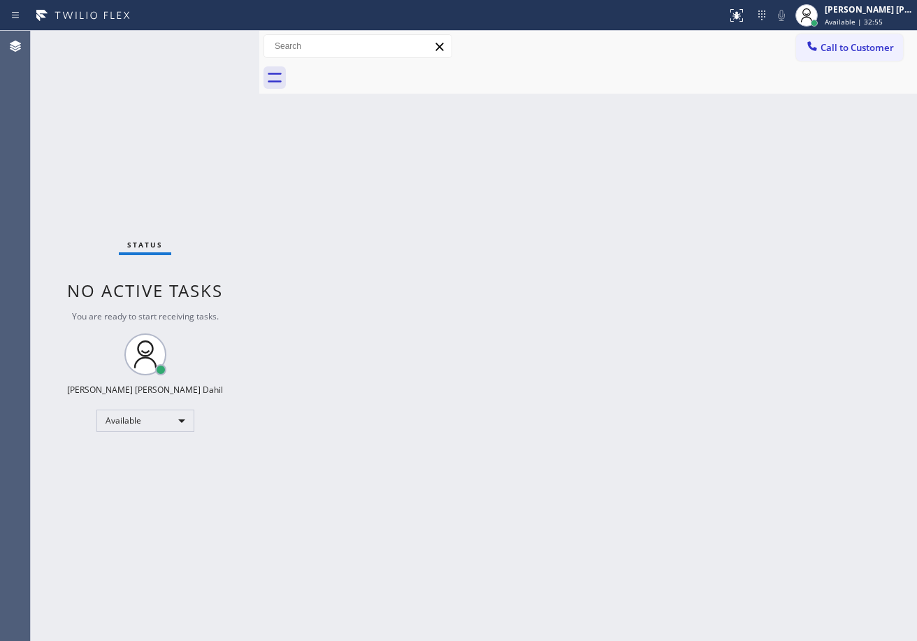
click at [527, 328] on div "Back to Dashboard Change Sender ID Customers Technicians Select a contact Outbo…" at bounding box center [587, 336] width 657 height 610
click at [873, 361] on div "Back to Dashboard Change Sender ID Customers Technicians Select a contact Outbo…" at bounding box center [587, 336] width 657 height 610
drag, startPoint x: 328, startPoint y: 270, endPoint x: 722, endPoint y: 541, distance: 478.9
click at [330, 268] on div "Back to Dashboard Change Sender ID Customers Technicians Select a contact Outbo…" at bounding box center [587, 336] width 657 height 610
click at [794, 553] on div "Back to Dashboard Change Sender ID Customers Technicians Select a contact Outbo…" at bounding box center [587, 336] width 657 height 610
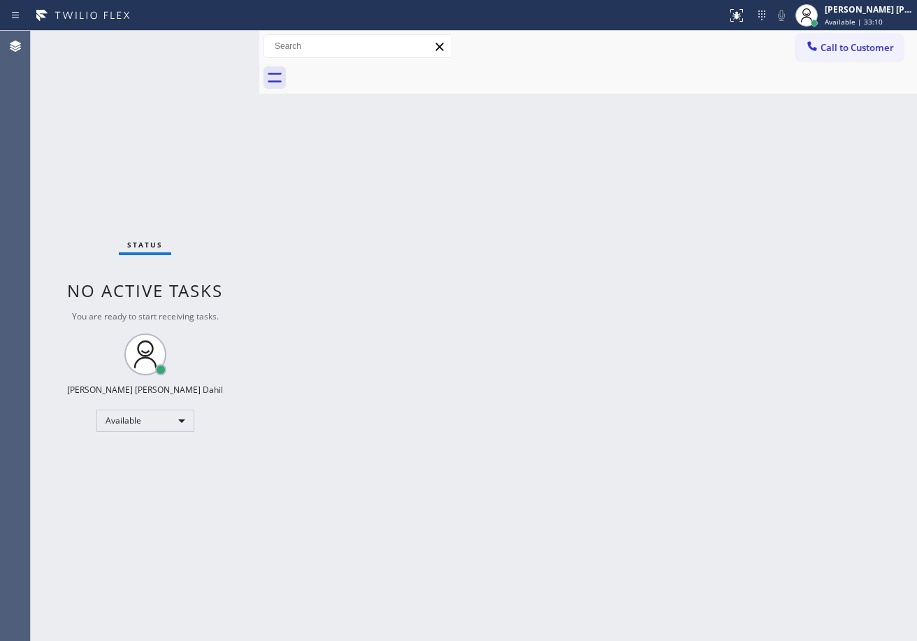
drag, startPoint x: 224, startPoint y: 94, endPoint x: 211, endPoint y: 77, distance: 21.9
click at [224, 94] on div "Status No active tasks You are ready to start receiving tasks. [PERSON_NAME] [P…" at bounding box center [145, 336] width 228 height 610
click at [203, 45] on div "Status No active tasks You are ready to start receiving tasks. [PERSON_NAME] [P…" at bounding box center [145, 336] width 228 height 610
click at [204, 45] on div "Status No active tasks You are ready to start receiving tasks. [PERSON_NAME] [P…" at bounding box center [145, 336] width 228 height 610
click at [205, 45] on div "Status No active tasks You are ready to start receiving tasks. [PERSON_NAME] [P…" at bounding box center [145, 336] width 228 height 610
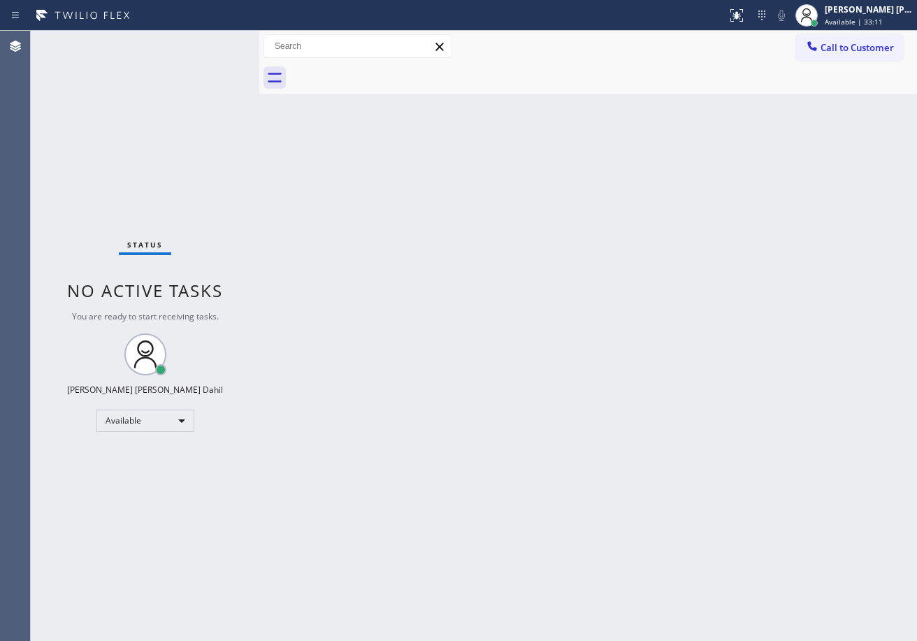
drag, startPoint x: 205, startPoint y: 45, endPoint x: 286, endPoint y: 6, distance: 90.0
click at [209, 43] on div "Status No active tasks You are ready to start receiving tasks. [PERSON_NAME] [P…" at bounding box center [145, 336] width 228 height 610
click at [541, 397] on div "Back to Dashboard Change Sender ID Customers Technicians Select a contact Outbo…" at bounding box center [587, 336] width 657 height 610
click at [538, 398] on div "Back to Dashboard Change Sender ID Customers Technicians Select a contact Outbo…" at bounding box center [587, 336] width 657 height 610
drag, startPoint x: 536, startPoint y: 393, endPoint x: 543, endPoint y: 389, distance: 7.8
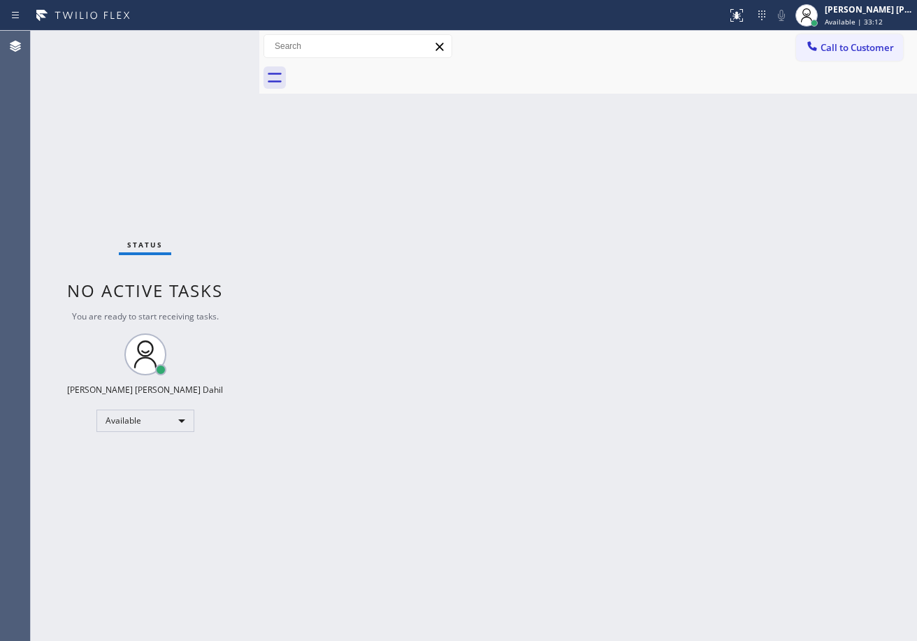
click at [543, 389] on div "Back to Dashboard Change Sender ID Customers Technicians Select a contact Outbo…" at bounding box center [587, 336] width 657 height 610
click at [547, 388] on div "Back to Dashboard Change Sender ID Customers Technicians Select a contact Outbo…" at bounding box center [587, 336] width 657 height 610
click at [548, 388] on div "Back to Dashboard Change Sender ID Customers Technicians Select a contact Outbo…" at bounding box center [587, 336] width 657 height 610
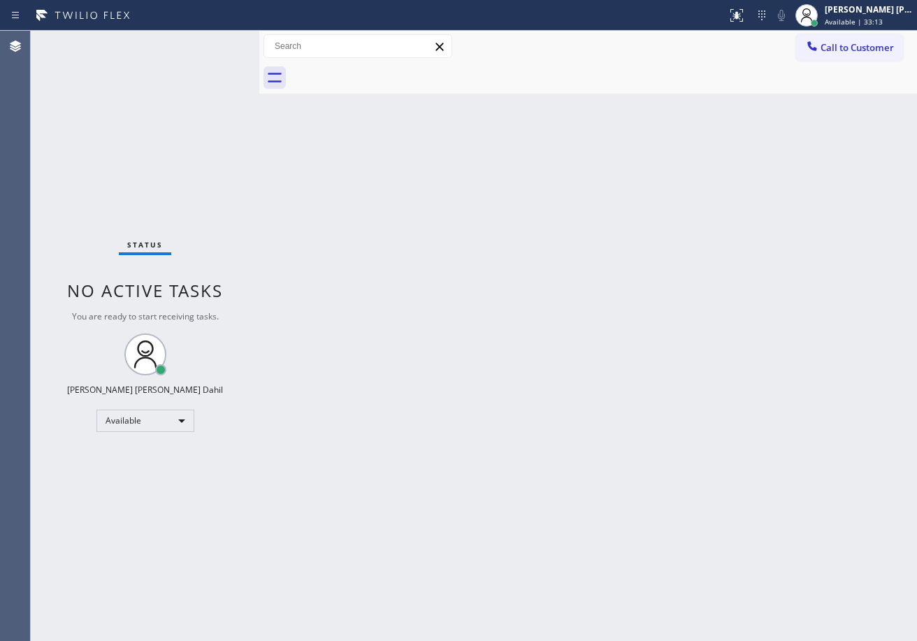
click at [548, 388] on div "Back to Dashboard Change Sender ID Customers Technicians Select a contact Outbo…" at bounding box center [587, 336] width 657 height 610
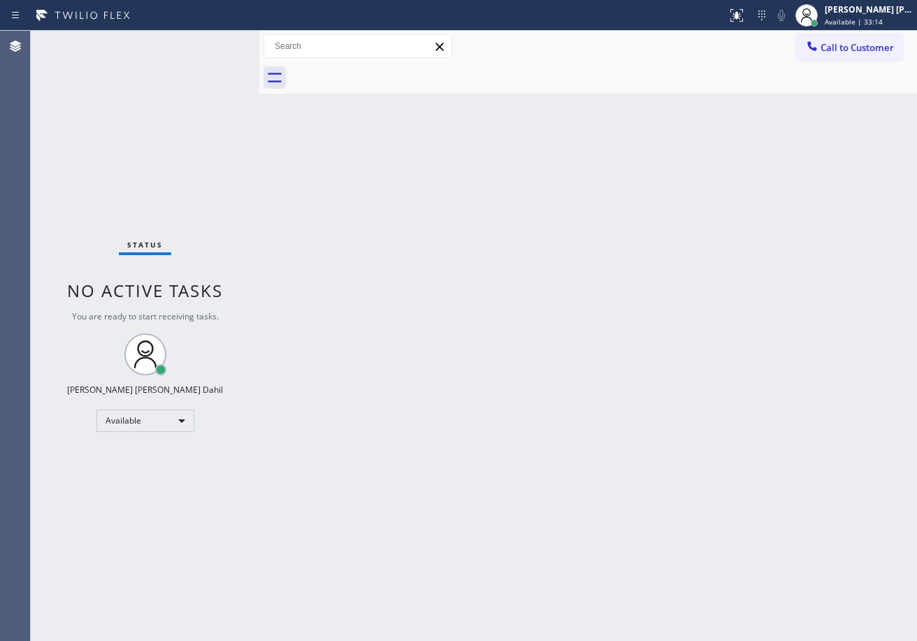
click at [548, 388] on div "Back to Dashboard Change Sender ID Customers Technicians Select a contact Outbo…" at bounding box center [587, 336] width 657 height 610
drag, startPoint x: 548, startPoint y: 388, endPoint x: 552, endPoint y: 377, distance: 11.3
click at [552, 387] on div "Back to Dashboard Change Sender ID Customers Technicians Select a contact Outbo…" at bounding box center [587, 336] width 657 height 610
click at [532, 387] on div "Back to Dashboard Change Sender ID Customers Technicians Select a contact Outbo…" at bounding box center [587, 336] width 657 height 610
click at [528, 429] on div "Back to Dashboard Change Sender ID Customers Technicians Select a contact Outbo…" at bounding box center [587, 336] width 657 height 610
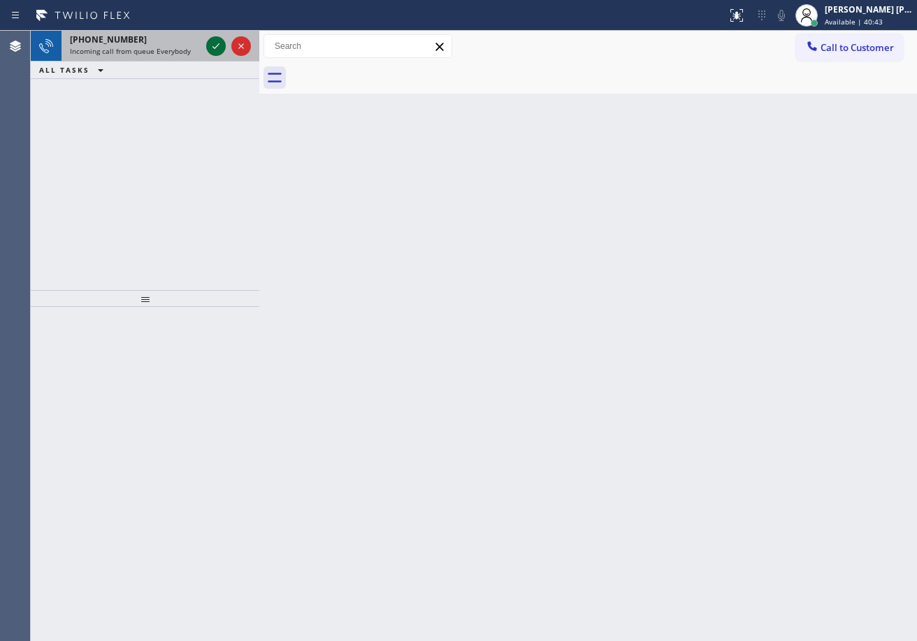
click at [211, 42] on icon at bounding box center [216, 46] width 17 height 17
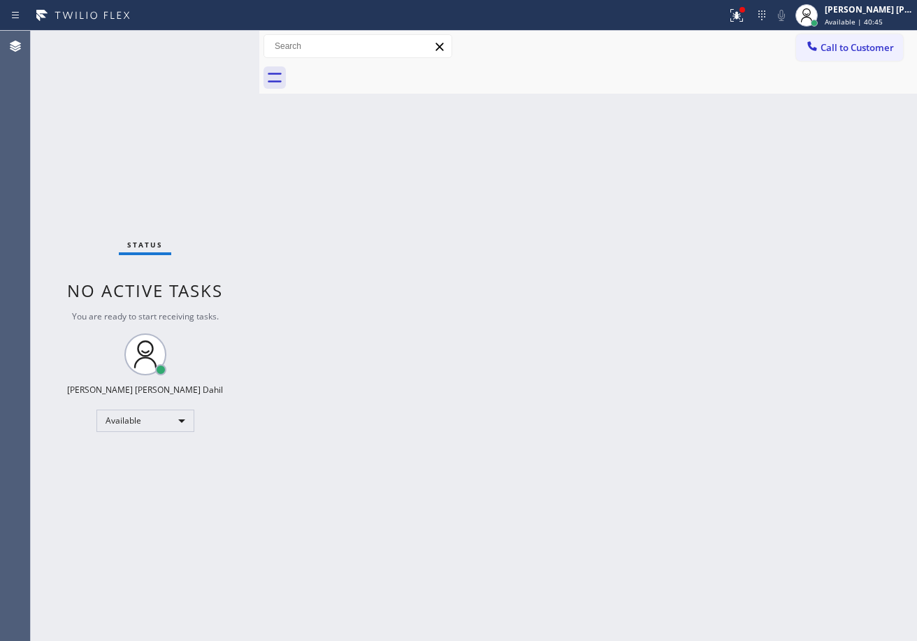
click at [211, 42] on div "Status No active tasks You are ready to start receiving tasks. [PERSON_NAME] [P…" at bounding box center [145, 336] width 228 height 610
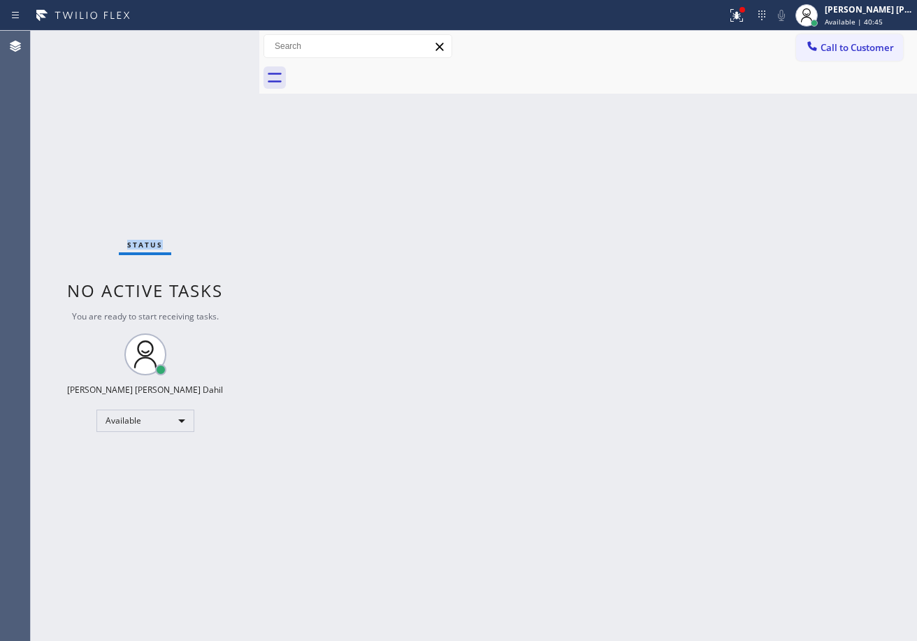
click at [211, 42] on div "Status No active tasks You are ready to start receiving tasks. [PERSON_NAME] [P…" at bounding box center [145, 336] width 228 height 610
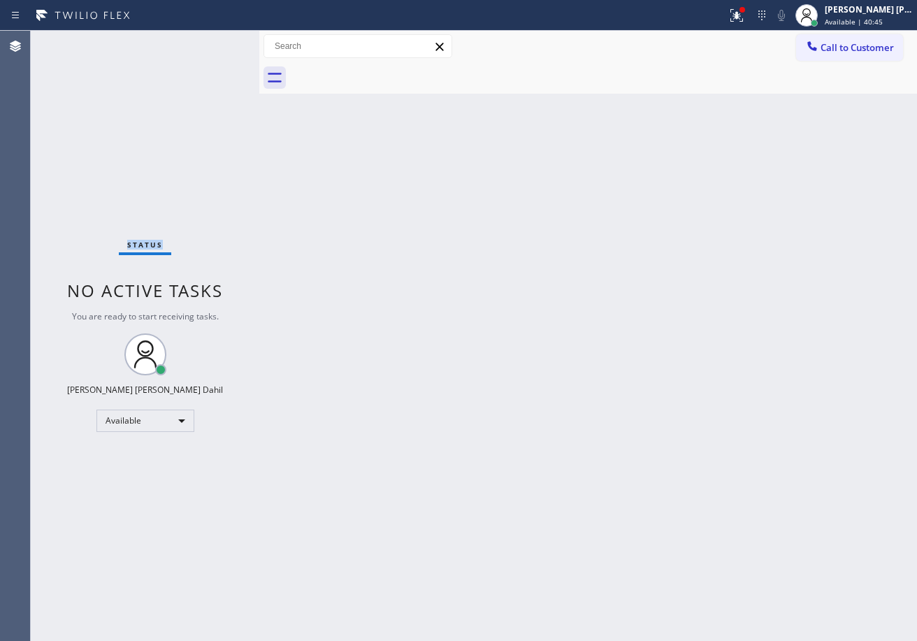
click at [211, 42] on div "Status No active tasks You are ready to start receiving tasks. [PERSON_NAME] [P…" at bounding box center [145, 336] width 228 height 610
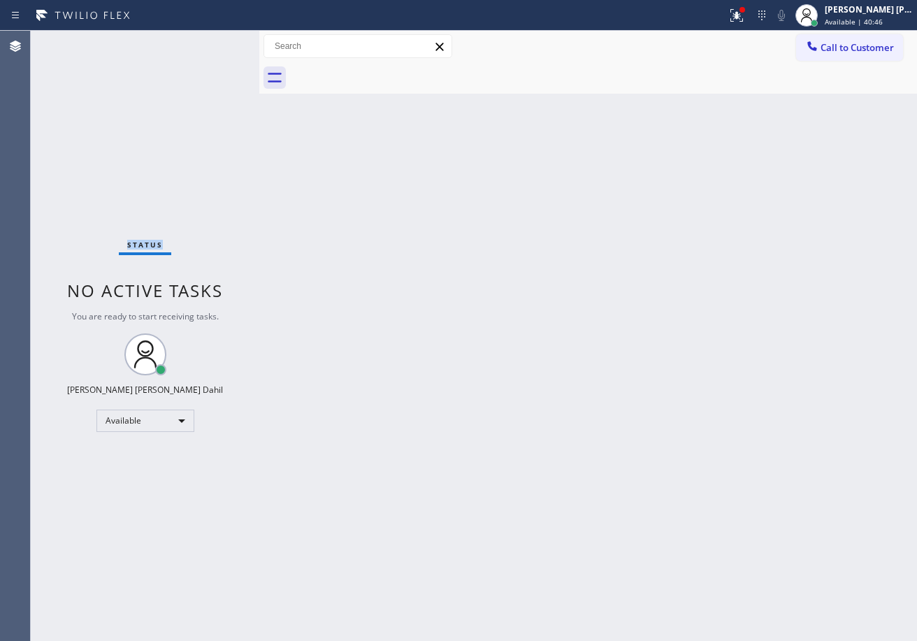
click at [211, 42] on div "Status No active tasks You are ready to start receiving tasks. [PERSON_NAME] [P…" at bounding box center [145, 336] width 228 height 610
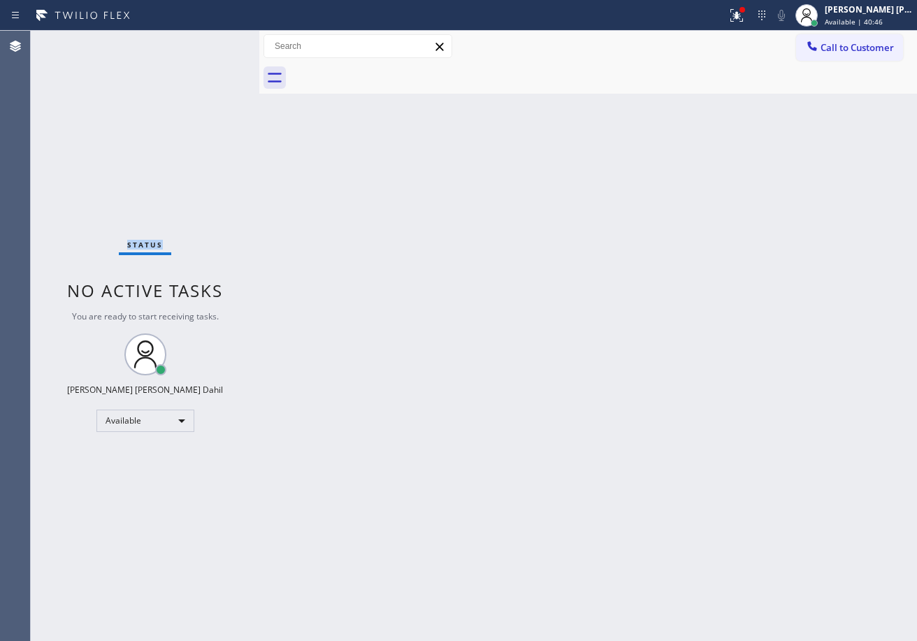
click at [211, 42] on div "Status No active tasks You are ready to start receiving tasks. [PERSON_NAME] [P…" at bounding box center [145, 336] width 228 height 610
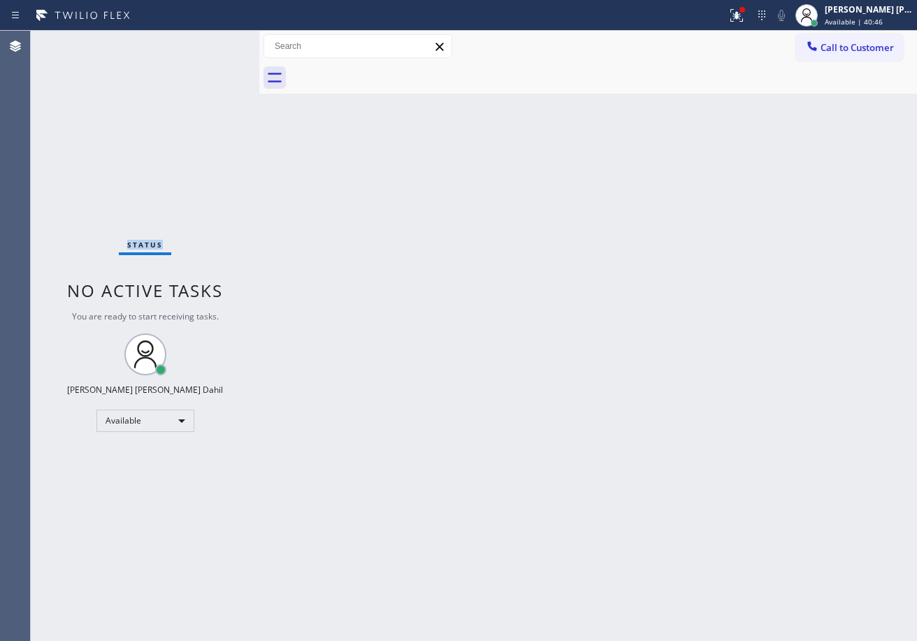
click at [211, 42] on div "Status No active tasks You are ready to start receiving tasks. [PERSON_NAME] [P…" at bounding box center [145, 336] width 228 height 610
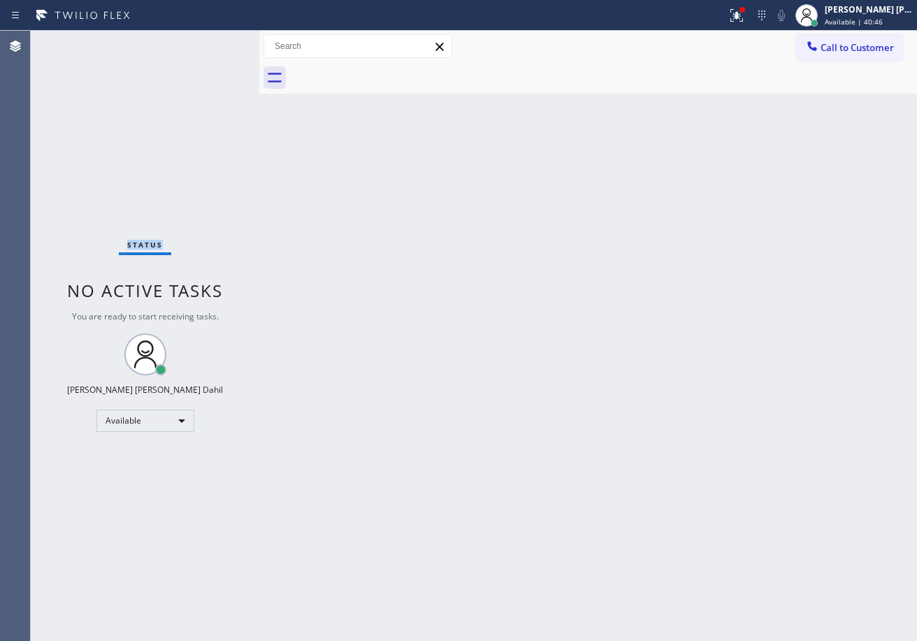
click at [211, 42] on div "Status No active tasks You are ready to start receiving tasks. [PERSON_NAME] [P…" at bounding box center [145, 336] width 228 height 610
click at [216, 53] on div "Status No active tasks You are ready to start receiving tasks. [PERSON_NAME] [P…" at bounding box center [145, 336] width 228 height 610
click at [211, 42] on div "Status No active tasks You are ready to start receiving tasks. [PERSON_NAME] [P…" at bounding box center [145, 336] width 228 height 610
click at [211, 48] on div "Status No active tasks You are ready to start receiving tasks. [PERSON_NAME] [P…" at bounding box center [145, 336] width 228 height 610
click at [211, 42] on div "Status No active tasks You are ready to start receiving tasks. [PERSON_NAME] [P…" at bounding box center [145, 336] width 228 height 610
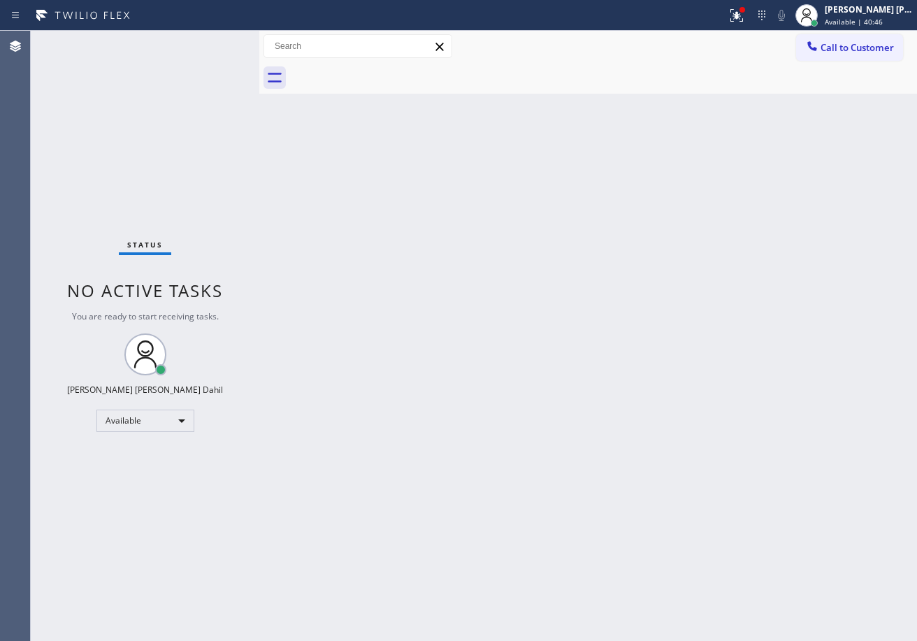
click at [211, 42] on div "Status No active tasks You are ready to start receiving tasks. [PERSON_NAME] [P…" at bounding box center [145, 336] width 228 height 610
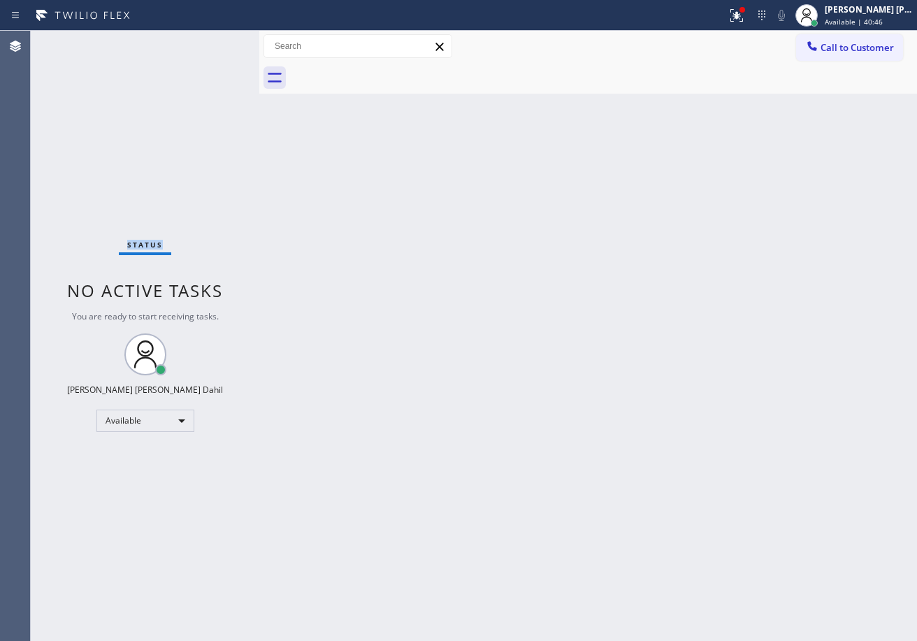
click at [211, 42] on div "Status No active tasks You are ready to start receiving tasks. [PERSON_NAME] [P…" at bounding box center [145, 336] width 228 height 610
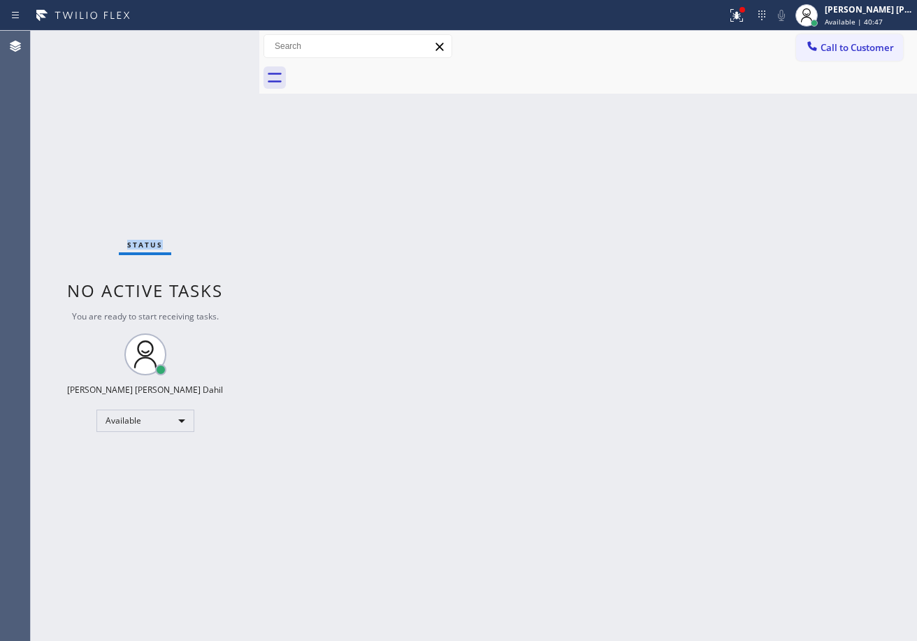
click at [211, 42] on div "Status No active tasks You are ready to start receiving tasks. [PERSON_NAME] [P…" at bounding box center [145, 336] width 228 height 610
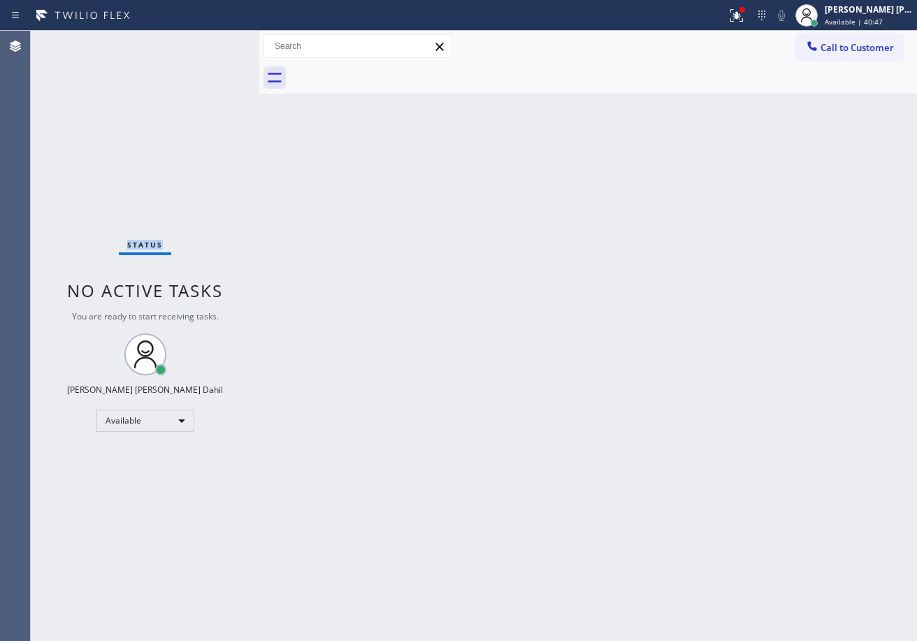
click at [211, 42] on div "Status No active tasks You are ready to start receiving tasks. [PERSON_NAME] [P…" at bounding box center [145, 336] width 228 height 610
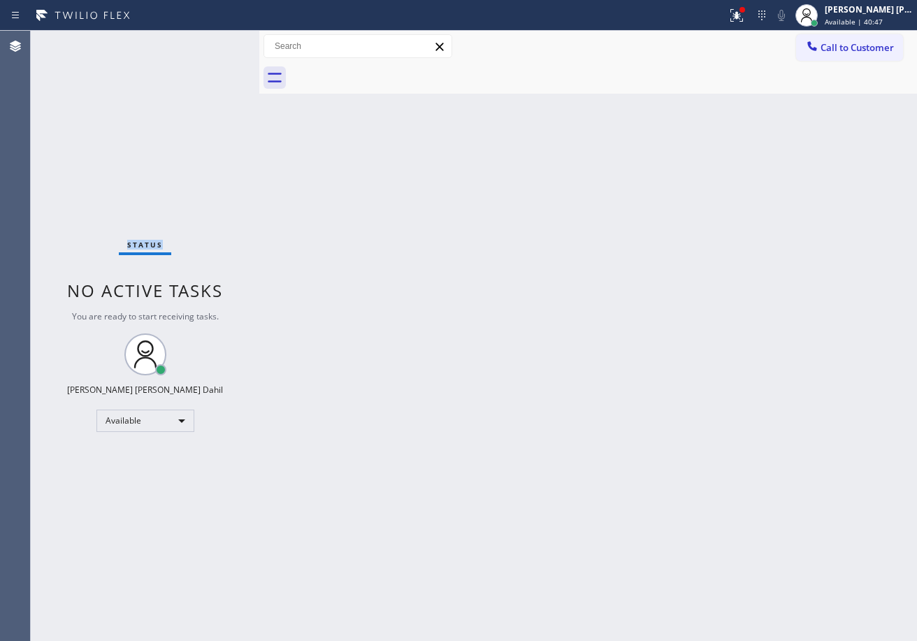
click at [211, 42] on div "Status No active tasks You are ready to start receiving tasks. [PERSON_NAME] [P…" at bounding box center [145, 336] width 228 height 610
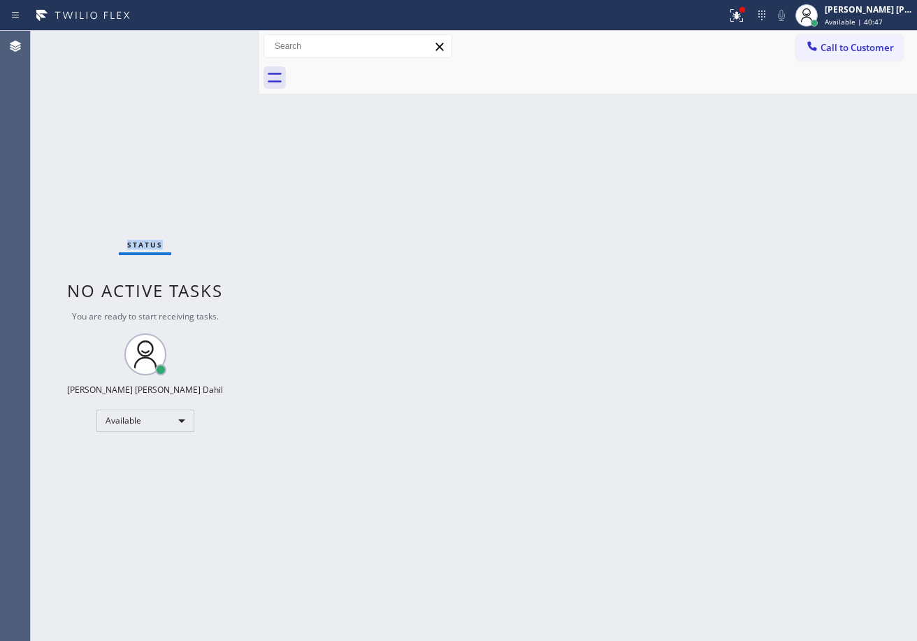
click at [211, 42] on div "Status No active tasks You are ready to start receiving tasks. [PERSON_NAME] [P…" at bounding box center [145, 336] width 228 height 610
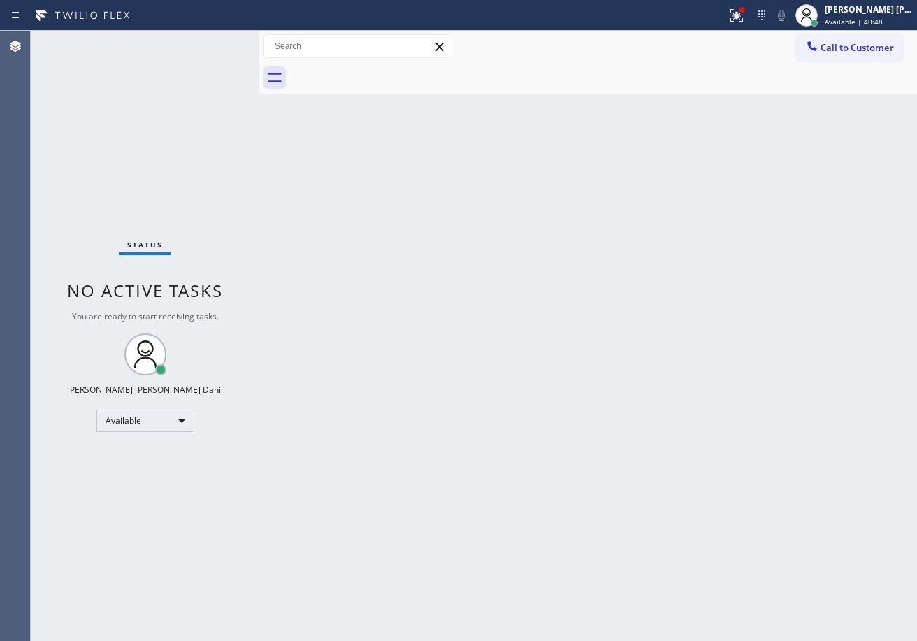
click at [211, 42] on div "Status No active tasks You are ready to start receiving tasks. [PERSON_NAME] [P…" at bounding box center [145, 336] width 228 height 610
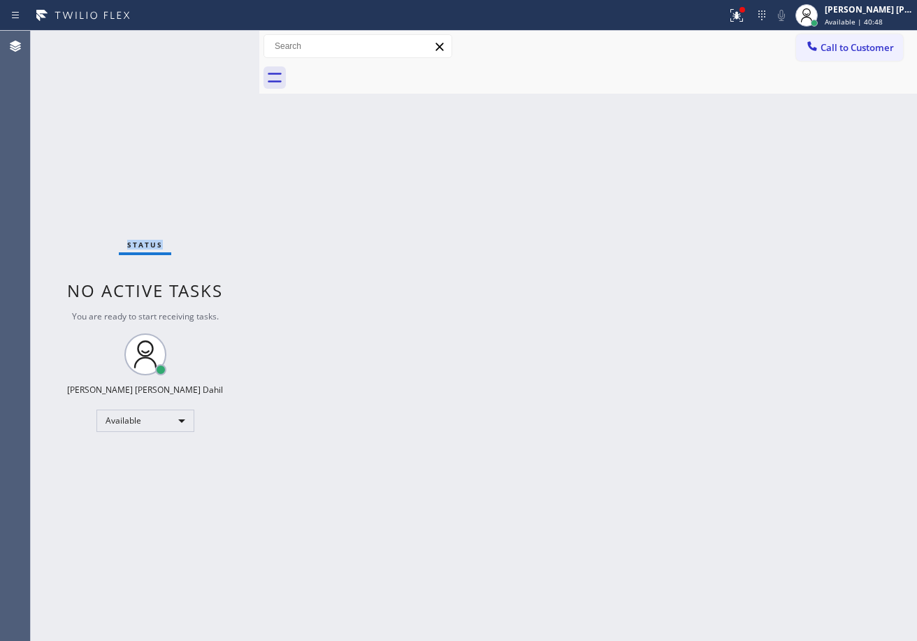
click at [211, 42] on div "Status No active tasks You are ready to start receiving tasks. [PERSON_NAME] [P…" at bounding box center [145, 336] width 228 height 610
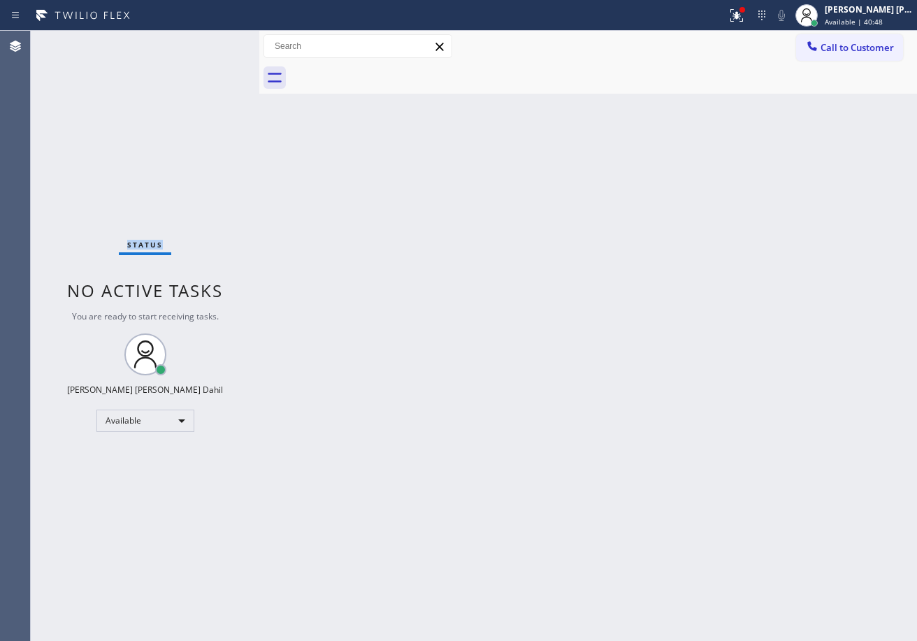
click at [211, 42] on div "Status No active tasks You are ready to start receiving tasks. [PERSON_NAME] [P…" at bounding box center [145, 336] width 228 height 610
click at [214, 45] on div "Status No active tasks You are ready to start receiving tasks. [PERSON_NAME] [P…" at bounding box center [145, 336] width 228 height 610
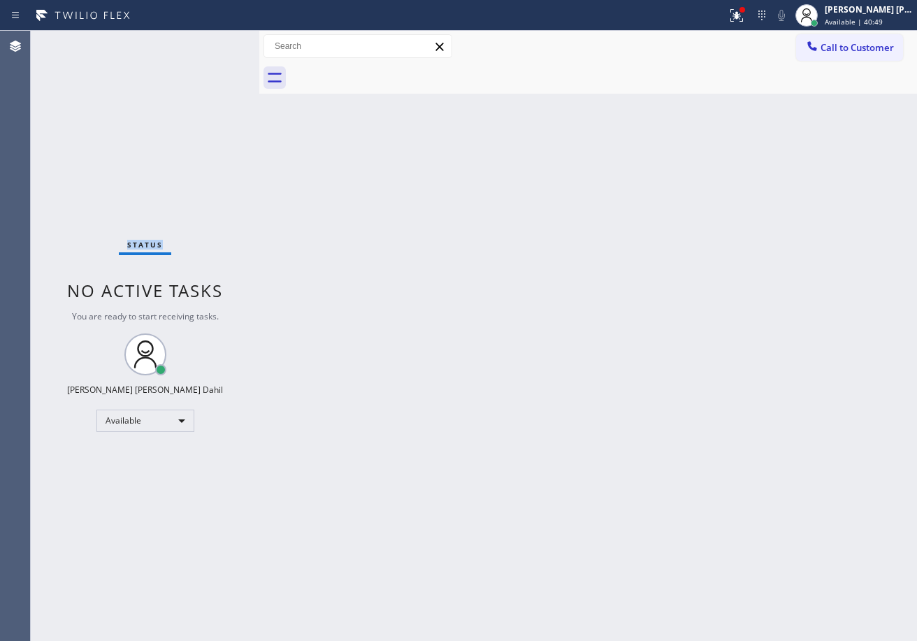
click at [211, 42] on div "Status No active tasks You are ready to start receiving tasks. [PERSON_NAME] [P…" at bounding box center [145, 336] width 228 height 610
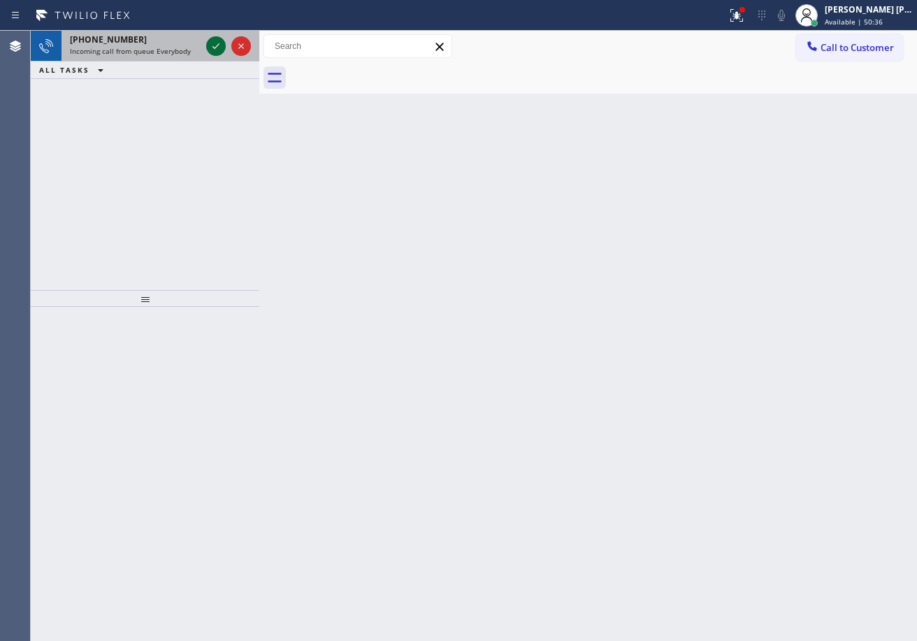
click at [211, 42] on icon at bounding box center [216, 46] width 17 height 17
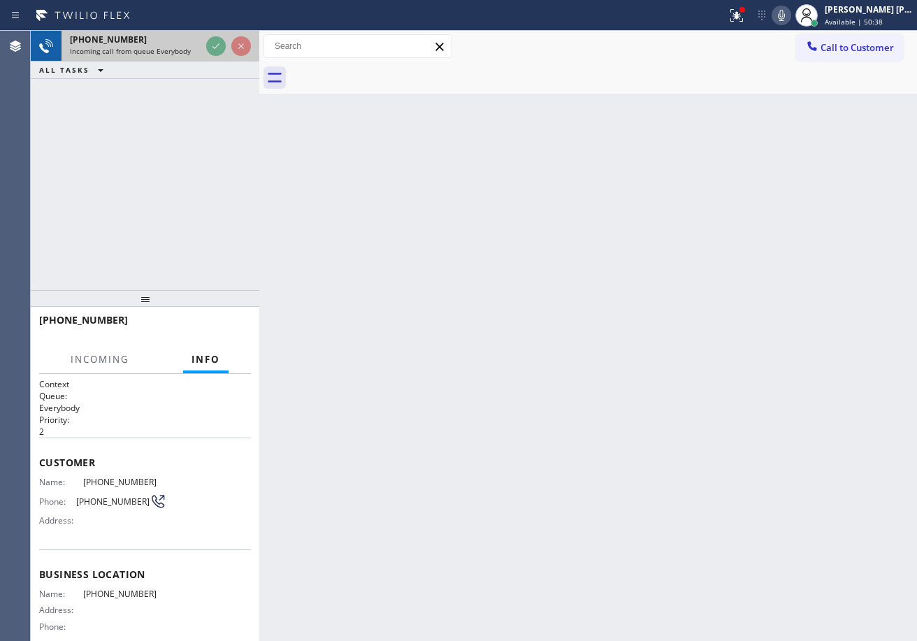
click at [211, 42] on icon at bounding box center [216, 46] width 17 height 17
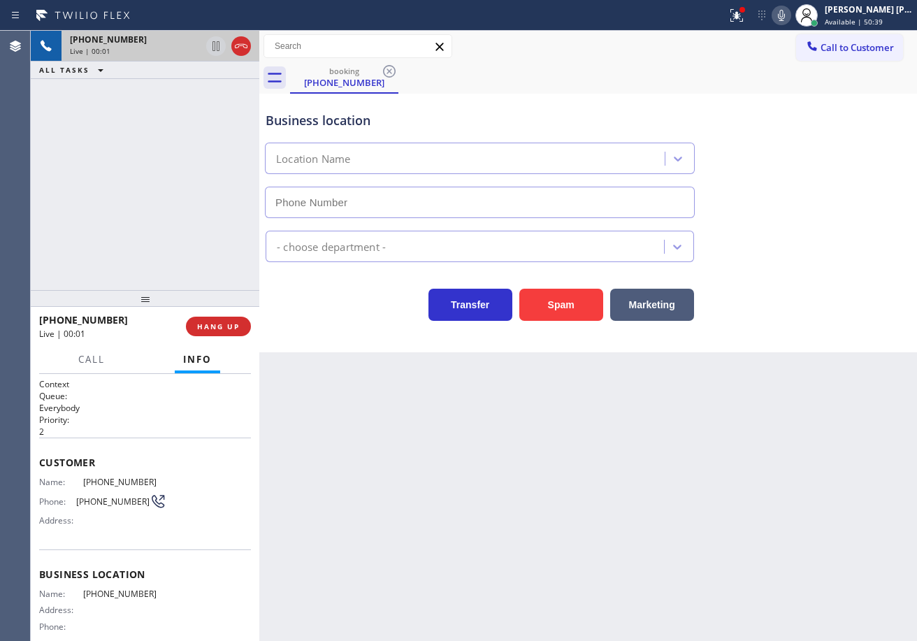
click at [211, 42] on icon at bounding box center [216, 46] width 17 height 17
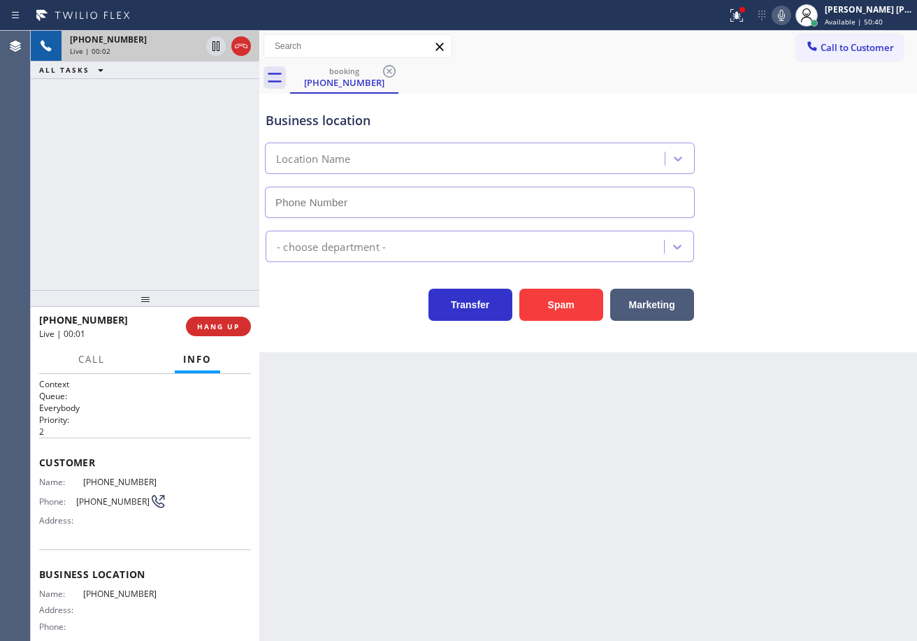
drag, startPoint x: 211, startPoint y: 42, endPoint x: 215, endPoint y: 92, distance: 50.4
click at [219, 42] on icon at bounding box center [216, 46] width 17 height 17
click at [255, 94] on div "[PHONE_NUMBER] Live | 00:02 ALL TASKS ALL TASKS ACTIVE TASKS TASKS IN WRAP UP" at bounding box center [145, 160] width 228 height 259
click at [224, 96] on div "[PHONE_NUMBER] Live | 00:02 ALL TASKS ALL TASKS ACTIVE TASKS TASKS IN WRAP UP" at bounding box center [145, 160] width 228 height 259
click at [234, 81] on div "[PHONE_NUMBER] Live | 00:02 ALL TASKS ALL TASKS ACTIVE TASKS TASKS IN WRAP UP" at bounding box center [145, 160] width 228 height 259
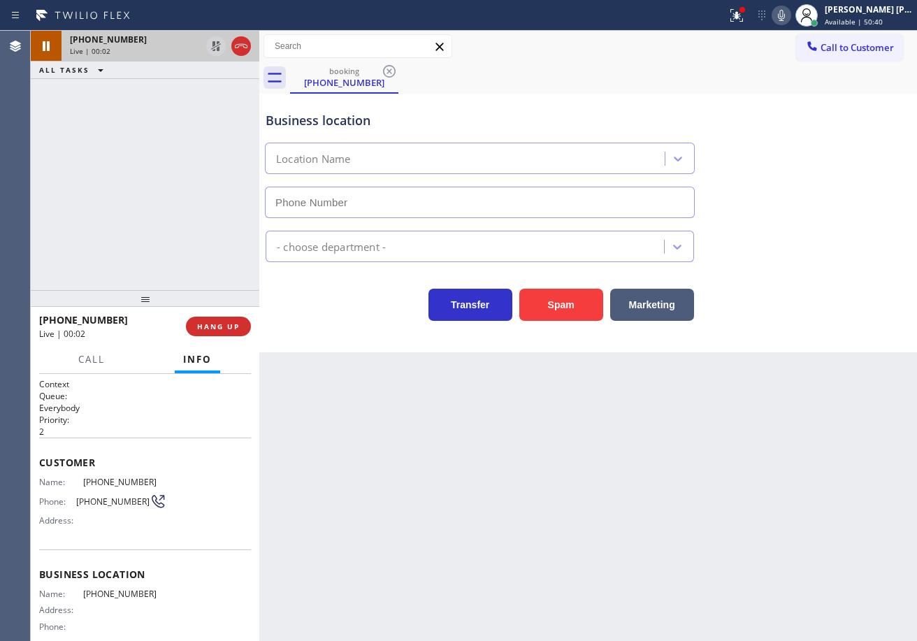
click at [270, 55] on div "[PHONE_NUMBER] Live | 00:02 ALL TASKS ALL TASKS ACTIVE TASKS TASKS IN WRAP UP […" at bounding box center [474, 336] width 886 height 610
click at [280, 0] on html "Status report Issue detected This issue could affect your workflow. Please cont…" at bounding box center [458, 320] width 917 height 641
click at [243, 32] on div at bounding box center [228, 46] width 50 height 31
click at [211, 42] on icon at bounding box center [216, 46] width 17 height 17
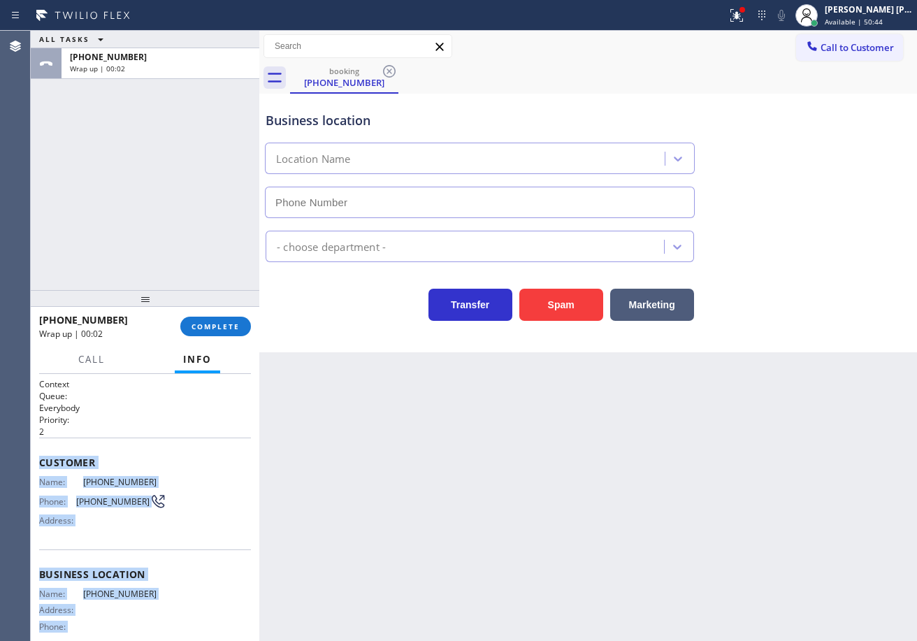
scroll to position [124, 0]
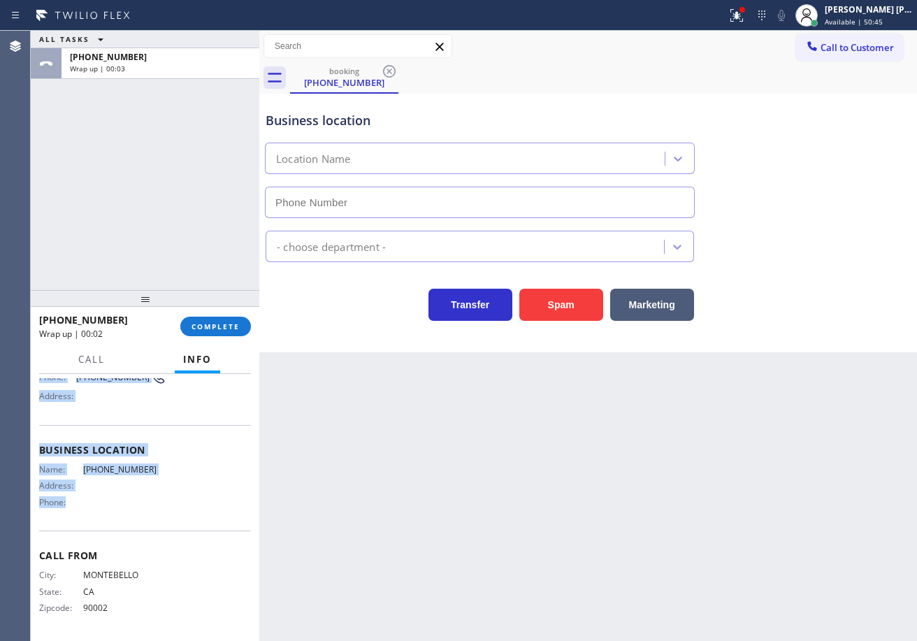
drag, startPoint x: 32, startPoint y: 457, endPoint x: 189, endPoint y: 503, distance: 163.8
click at [189, 503] on div "Context Queue: Everybody Priority: 2 Customer Name: [PHONE_NUMBER] Phone: [PHON…" at bounding box center [145, 507] width 228 height 267
click at [232, 326] on span "COMPLETE" at bounding box center [215, 326] width 48 height 10
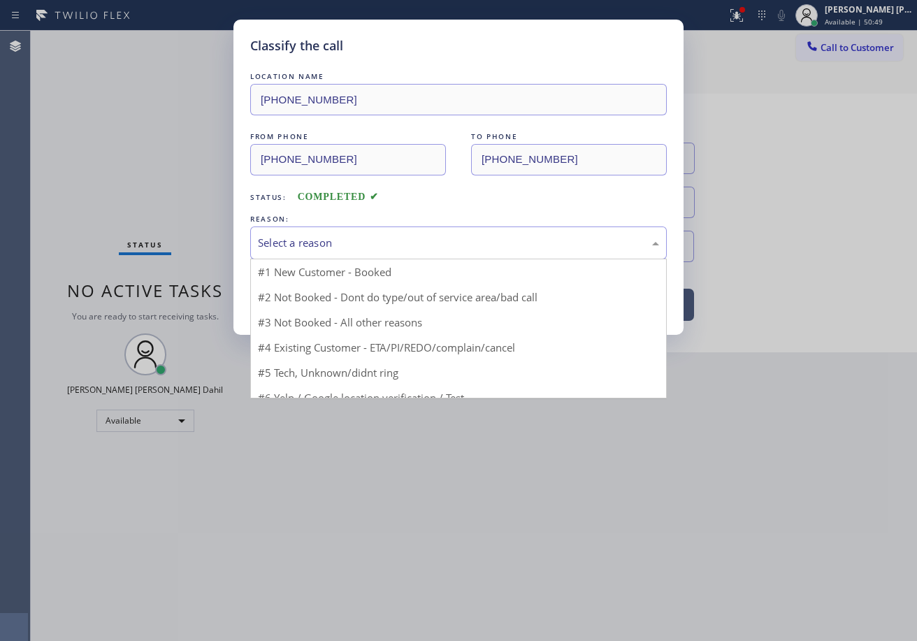
click at [325, 249] on div "Select a reason" at bounding box center [458, 243] width 401 height 16
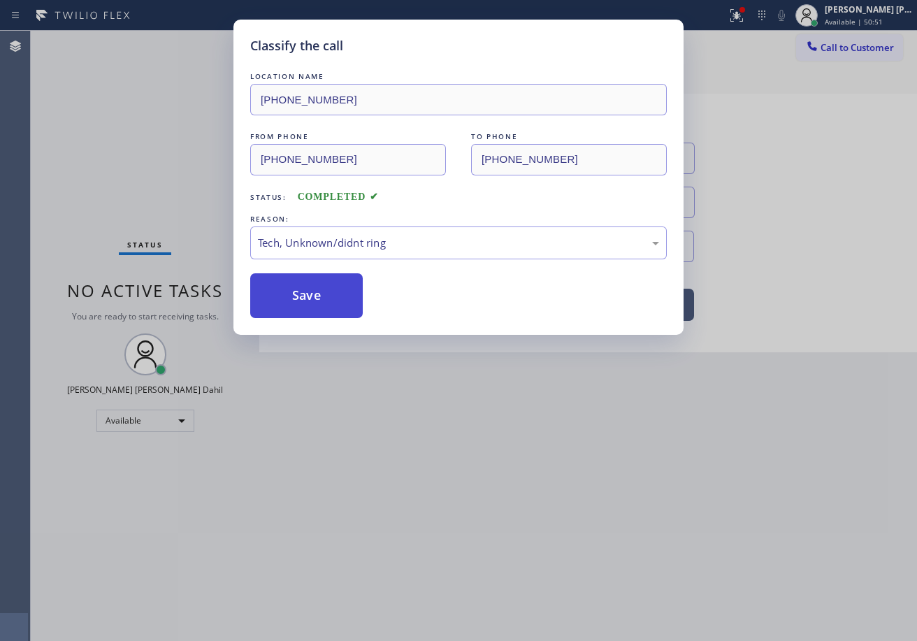
click at [337, 303] on button "Save" at bounding box center [306, 295] width 112 height 45
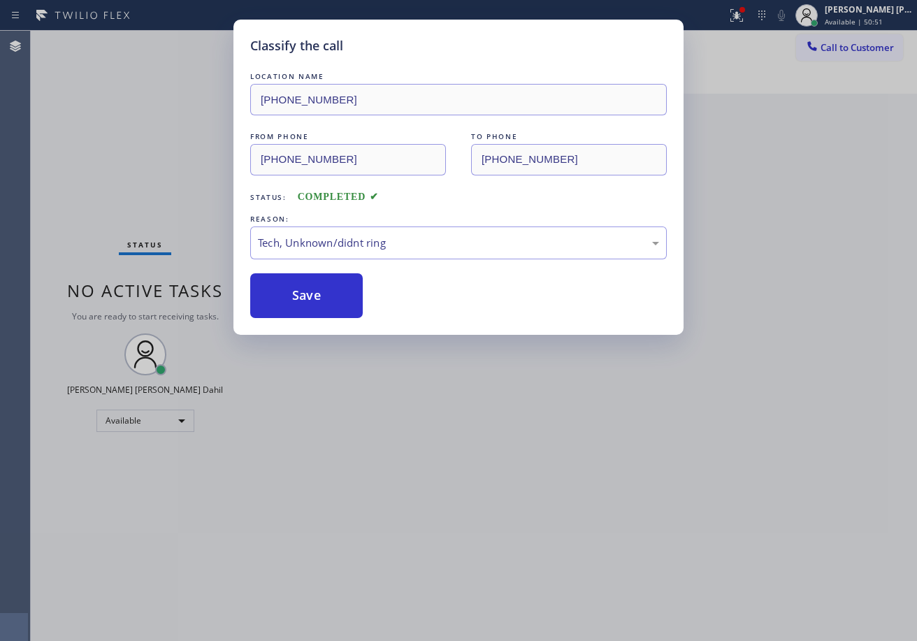
drag, startPoint x: 337, startPoint y: 303, endPoint x: 744, endPoint y: 115, distance: 448.0
click at [337, 302] on button "Save" at bounding box center [306, 295] width 112 height 45
click at [866, 43] on span "Call to Customer" at bounding box center [856, 47] width 73 height 13
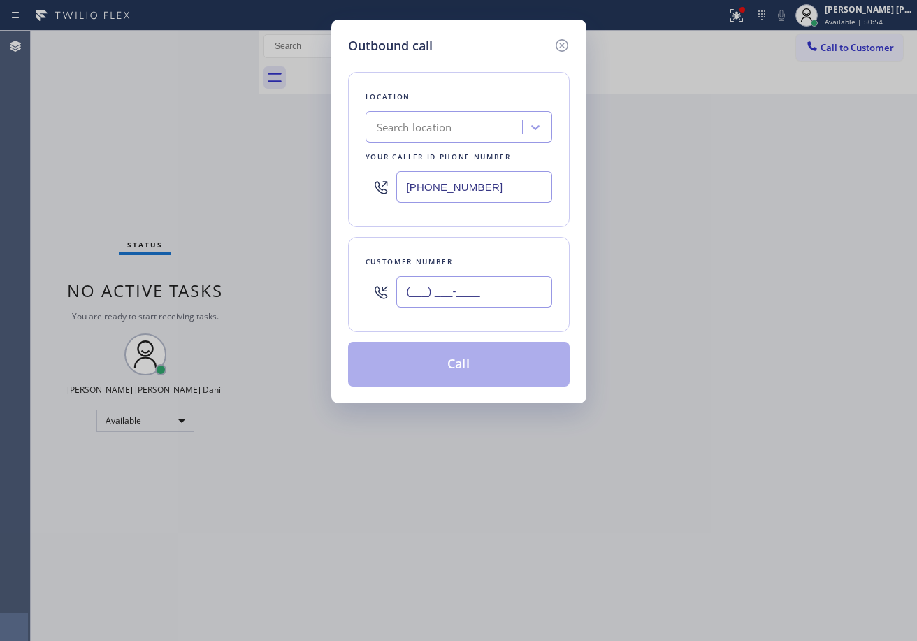
click at [511, 292] on input "(___) ___-____" at bounding box center [474, 291] width 156 height 31
paste input "323) 346-6863"
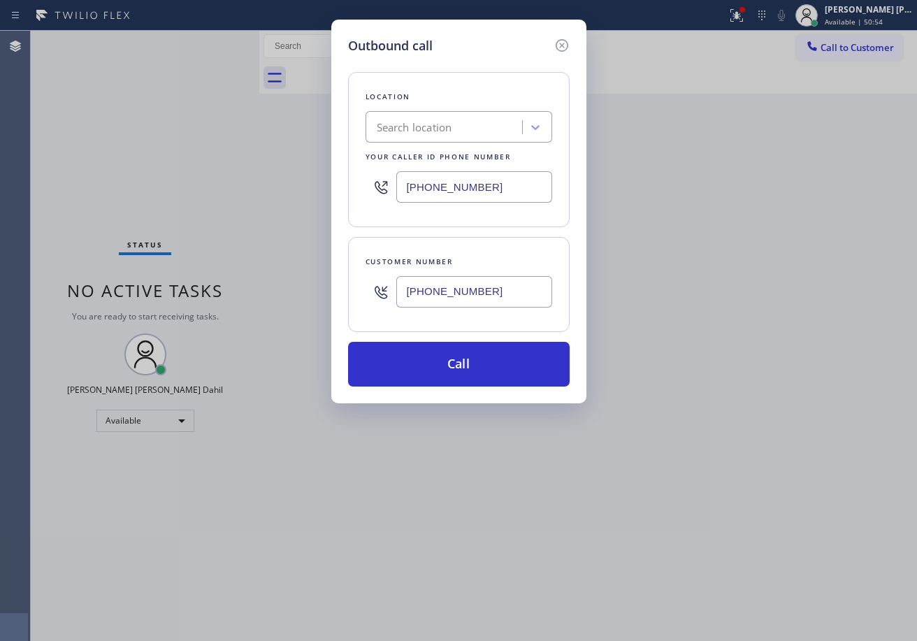
type input "[PHONE_NUMBER]"
click at [518, 184] on input "[PHONE_NUMBER]" at bounding box center [474, 186] width 156 height 31
paste input "973) 791-521"
click at [523, 183] on input "[PHONE_NUMBER]" at bounding box center [474, 186] width 156 height 31
paste input "323) 218-773"
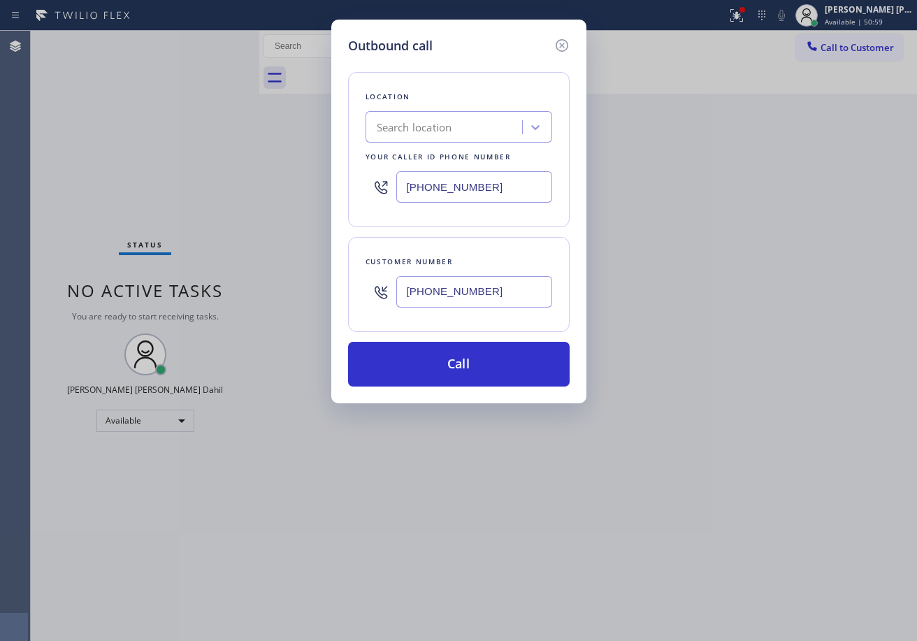
click at [509, 181] on input "[PHONE_NUMBER]" at bounding box center [474, 186] width 156 height 31
paste input "text"
type input "[PHONE_NUMBER]"
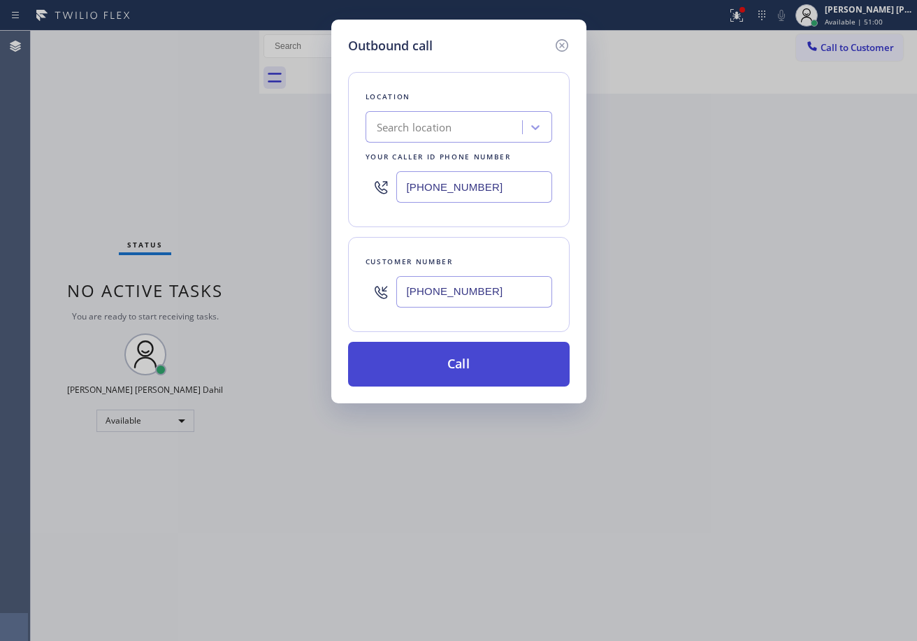
click at [445, 351] on button "Call" at bounding box center [458, 364] width 221 height 45
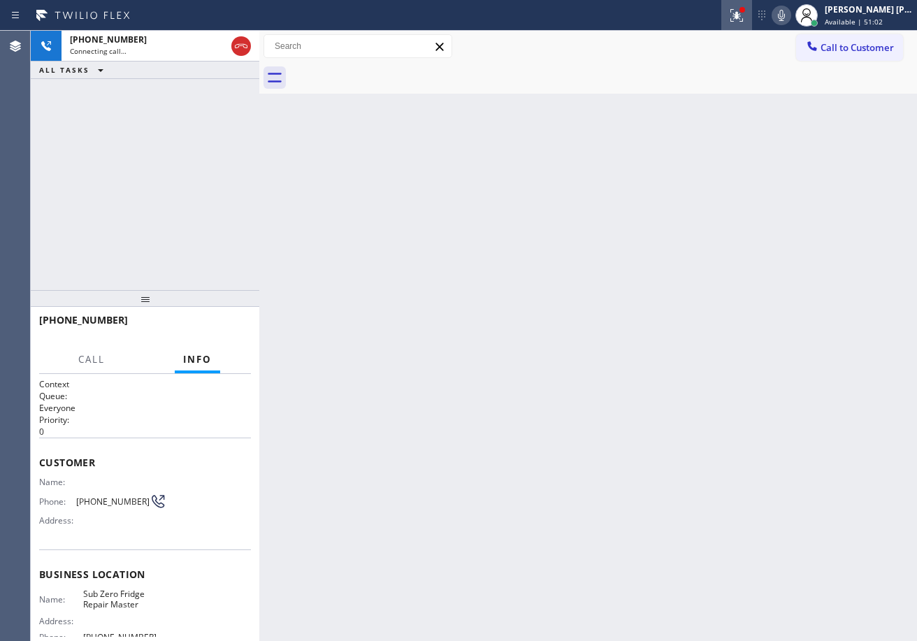
click at [739, 15] on div at bounding box center [736, 15] width 31 height 17
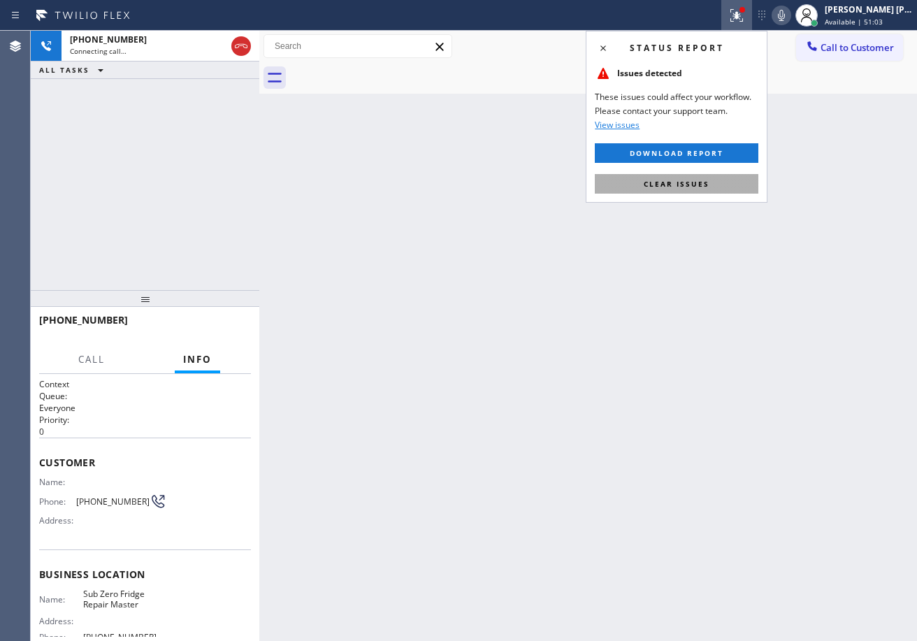
click at [681, 193] on button "Clear issues" at bounding box center [676, 184] width 163 height 20
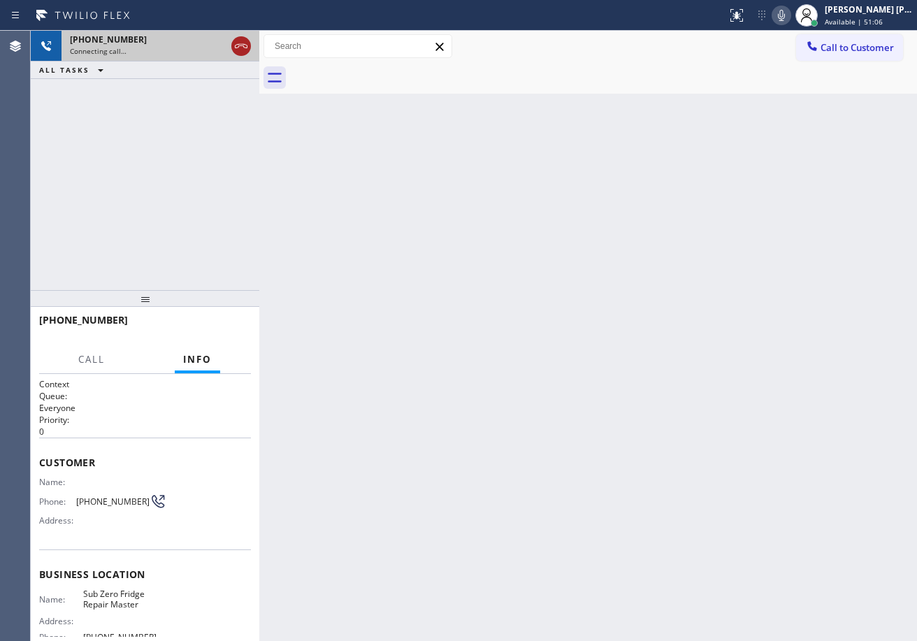
click at [242, 43] on icon at bounding box center [241, 46] width 17 height 17
click at [242, 43] on div "[PHONE_NUMBER]" at bounding box center [160, 40] width 181 height 12
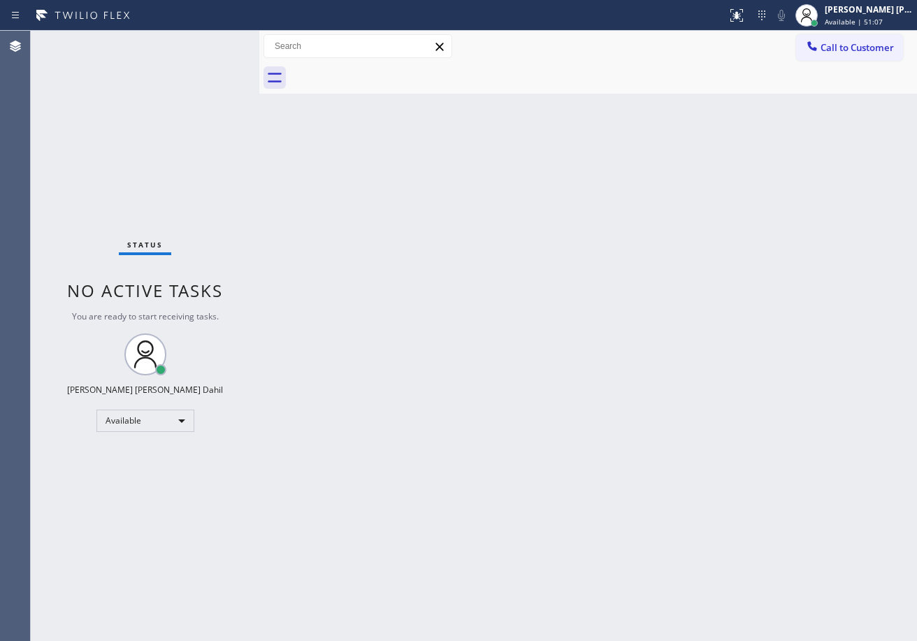
click at [242, 43] on div "Status No active tasks You are ready to start receiving tasks. [PERSON_NAME] [P…" at bounding box center [145, 336] width 228 height 610
click at [824, 46] on span "Call to Customer" at bounding box center [856, 47] width 73 height 13
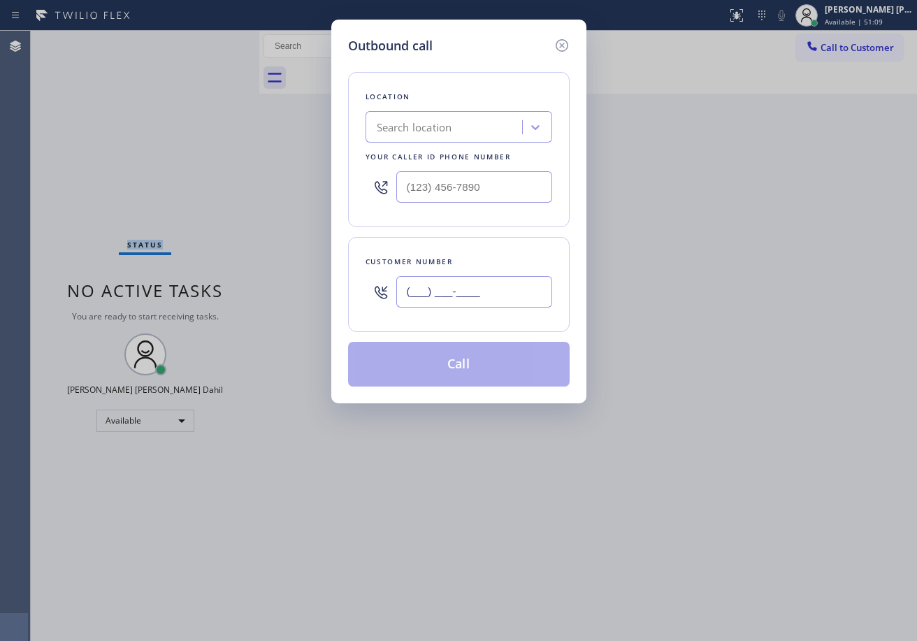
click at [495, 286] on input "(___) ___-____" at bounding box center [474, 291] width 156 height 31
paste input "323) 346-6863"
type input "[PHONE_NUMBER]"
click at [523, 191] on input "text" at bounding box center [474, 186] width 156 height 31
paste input "323) 218-7731"
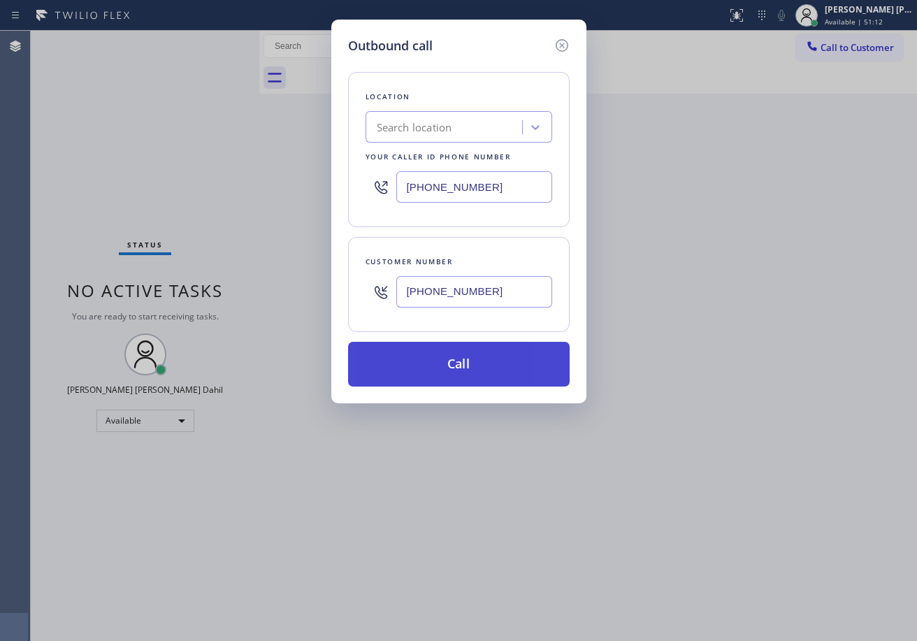
type input "[PHONE_NUMBER]"
click at [523, 378] on button "Call" at bounding box center [458, 364] width 221 height 45
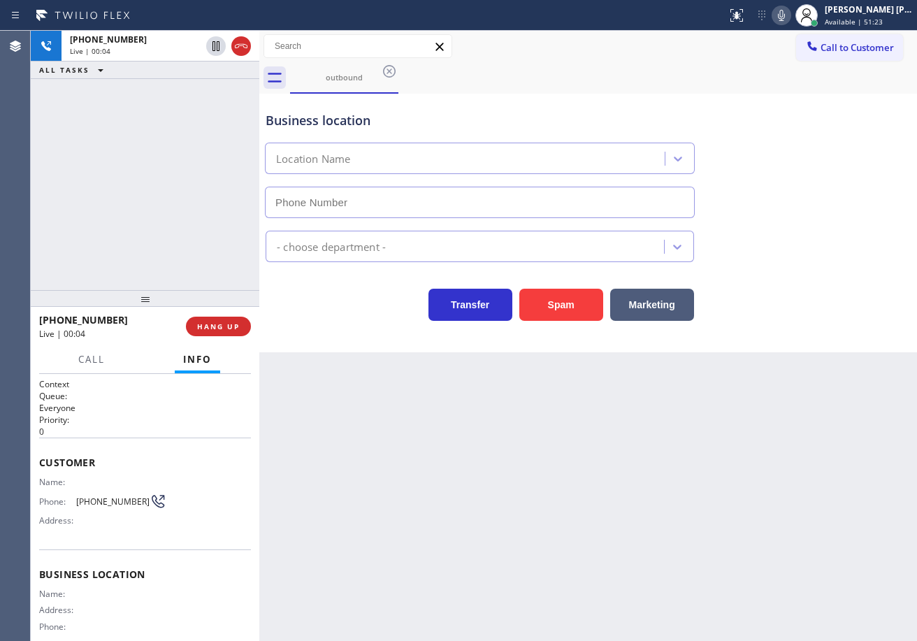
click at [240, 210] on div "[PHONE_NUMBER] Live | 00:04 ALL TASKS ALL TASKS ACTIVE TASKS TASKS IN WRAP UP" at bounding box center [145, 160] width 228 height 259
click at [790, 15] on icon at bounding box center [781, 15] width 17 height 17
click at [783, 106] on div "Business location Location Name" at bounding box center [588, 155] width 650 height 126
click at [790, 17] on icon at bounding box center [781, 15] width 17 height 17
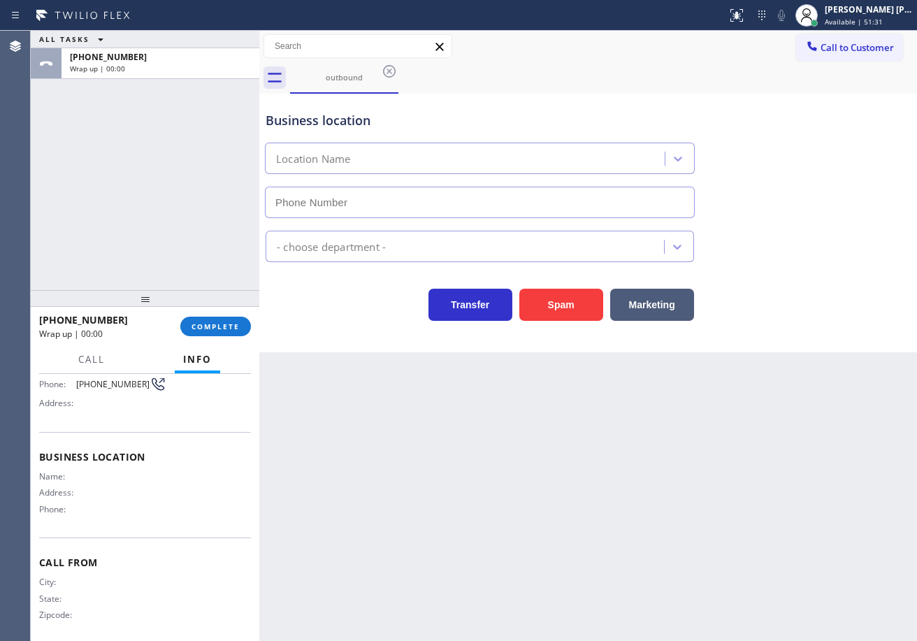
scroll to position [124, 0]
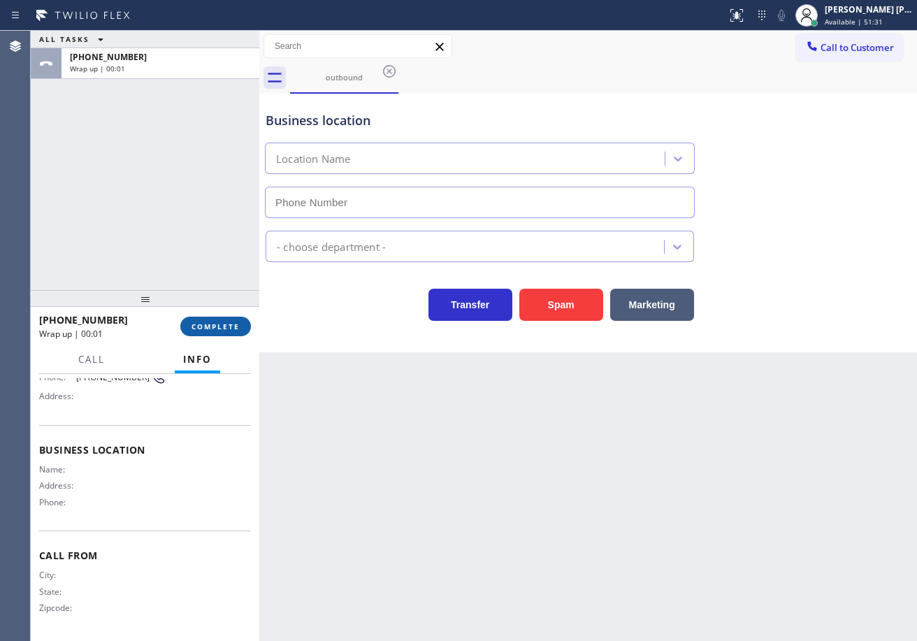
drag, startPoint x: 233, startPoint y: 315, endPoint x: 230, endPoint y: 323, distance: 8.2
click at [232, 316] on div "[PHONE_NUMBER] Wrap up | 00:01 COMPLETE" at bounding box center [145, 326] width 212 height 36
click at [229, 323] on span "COMPLETE" at bounding box center [215, 326] width 48 height 10
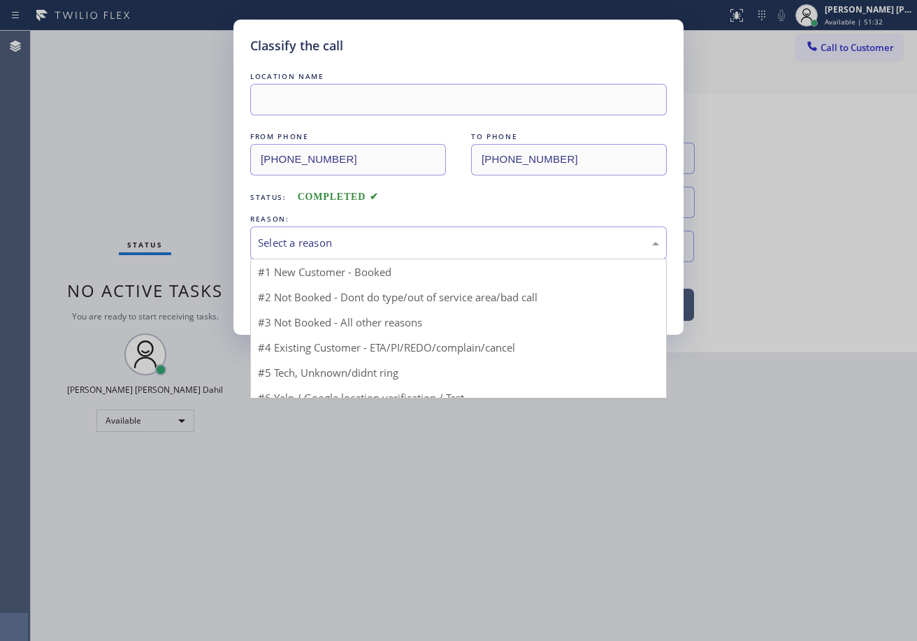
click at [373, 249] on div "Select a reason" at bounding box center [458, 243] width 401 height 16
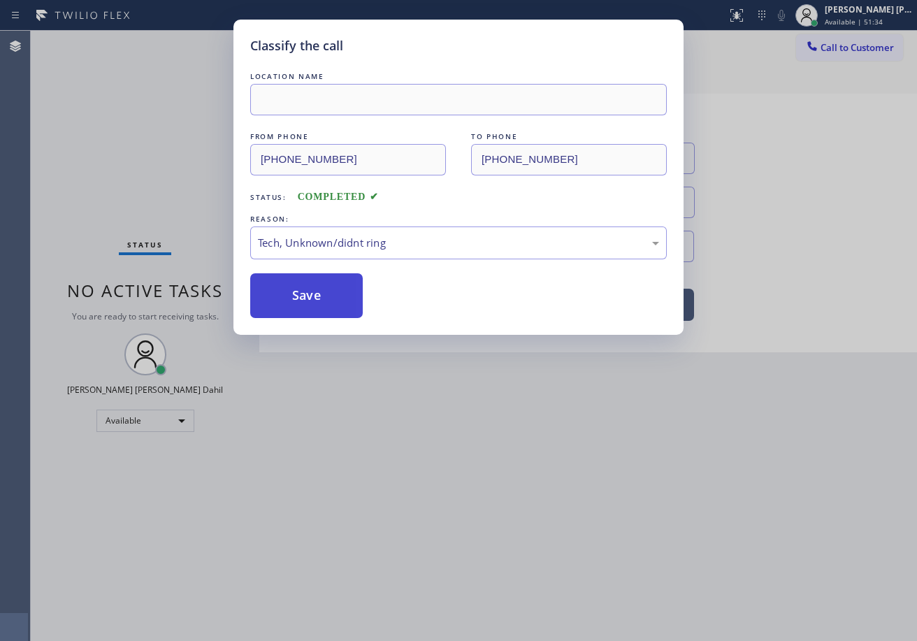
click at [319, 312] on button "Save" at bounding box center [306, 295] width 112 height 45
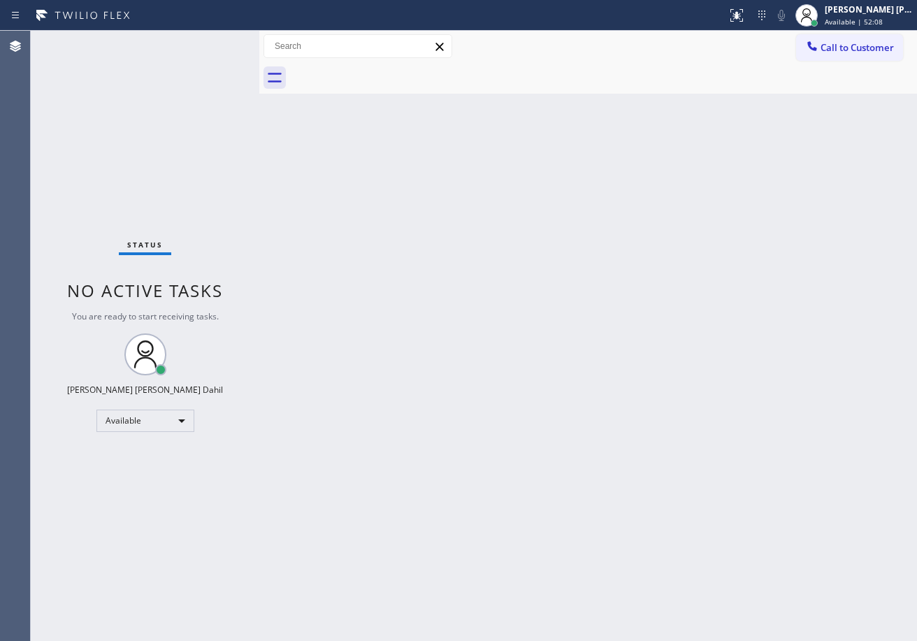
click at [848, 431] on div "Back to Dashboard Change Sender ID Customers Technicians Select a contact Outbo…" at bounding box center [587, 336] width 657 height 610
click at [211, 42] on div "Status No active tasks You are ready to start receiving tasks. [PERSON_NAME] [P…" at bounding box center [145, 336] width 228 height 610
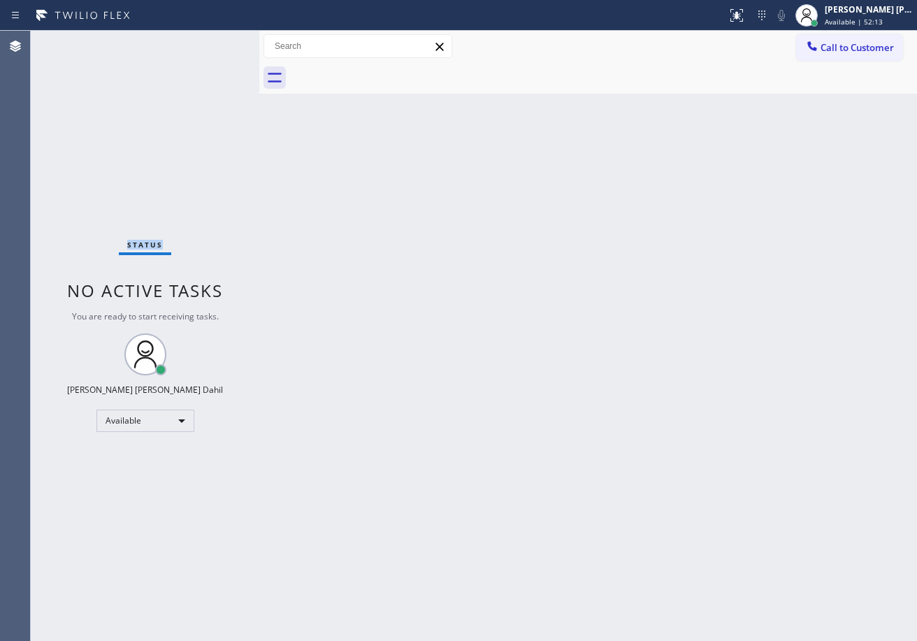
click at [211, 42] on div "Status No active tasks You are ready to start receiving tasks. [PERSON_NAME] [P…" at bounding box center [145, 336] width 228 height 610
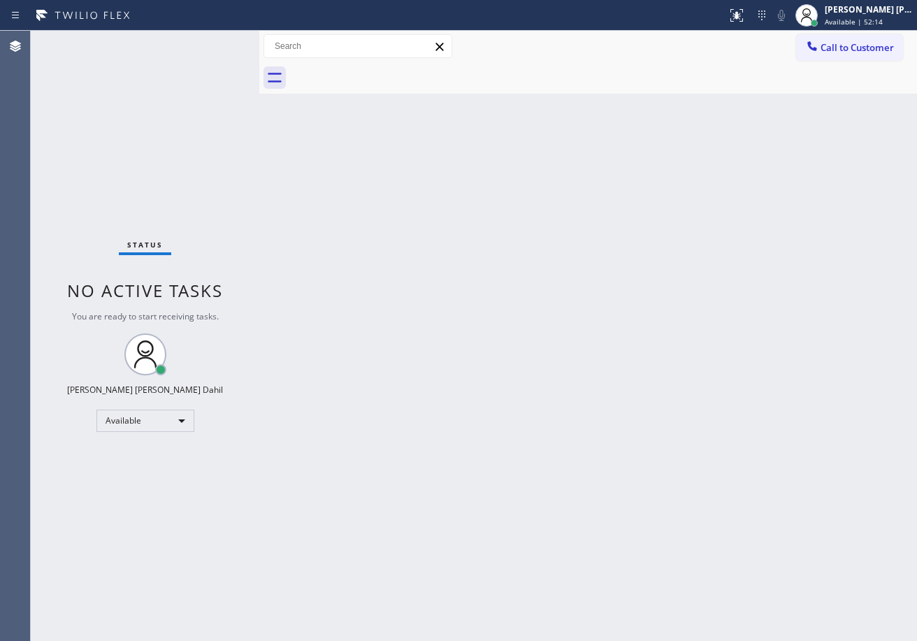
click at [211, 42] on div "Status No active tasks You are ready to start receiving tasks. [PERSON_NAME] [P…" at bounding box center [145, 336] width 228 height 610
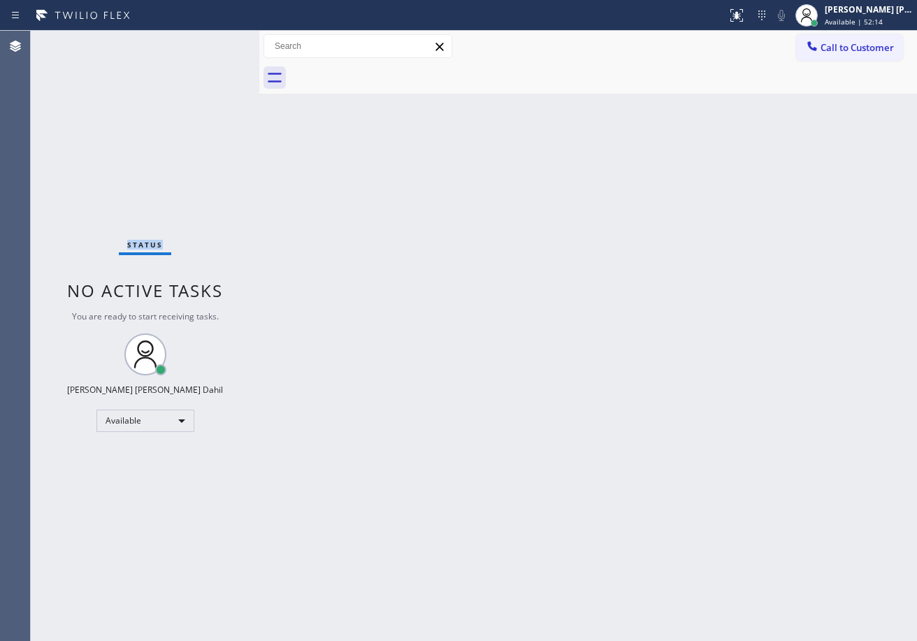
click at [211, 42] on div "Status No active tasks You are ready to start receiving tasks. [PERSON_NAME] [P…" at bounding box center [145, 336] width 228 height 610
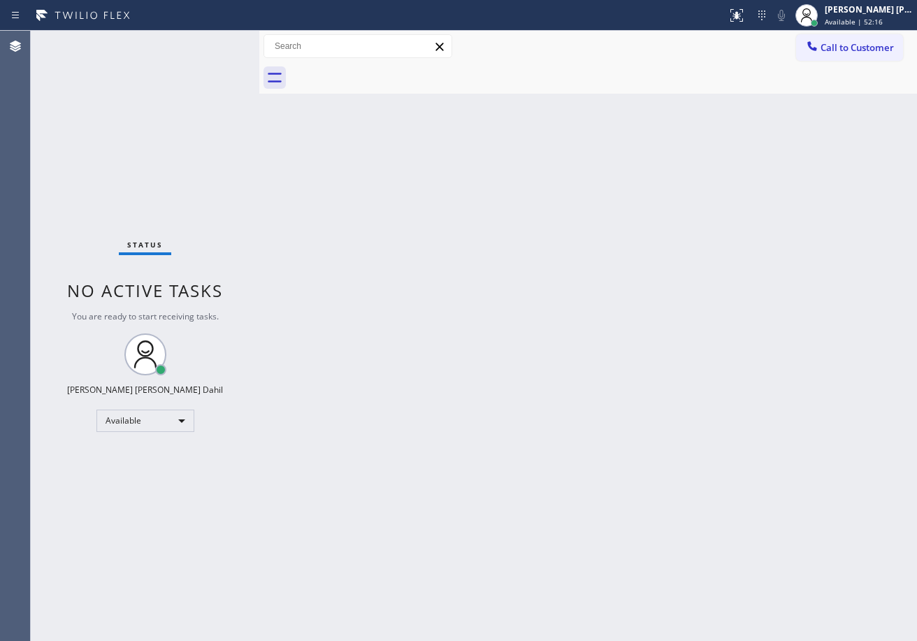
click at [211, 42] on div "Status No active tasks You are ready to start receiving tasks. [PERSON_NAME] [P…" at bounding box center [145, 336] width 228 height 610
click at [651, 526] on div "Back to Dashboard Change Sender ID Customers Technicians Select a contact Outbo…" at bounding box center [587, 336] width 657 height 610
click at [653, 411] on div "Back to Dashboard Change Sender ID Customers Technicians Select a contact Outbo…" at bounding box center [587, 336] width 657 height 610
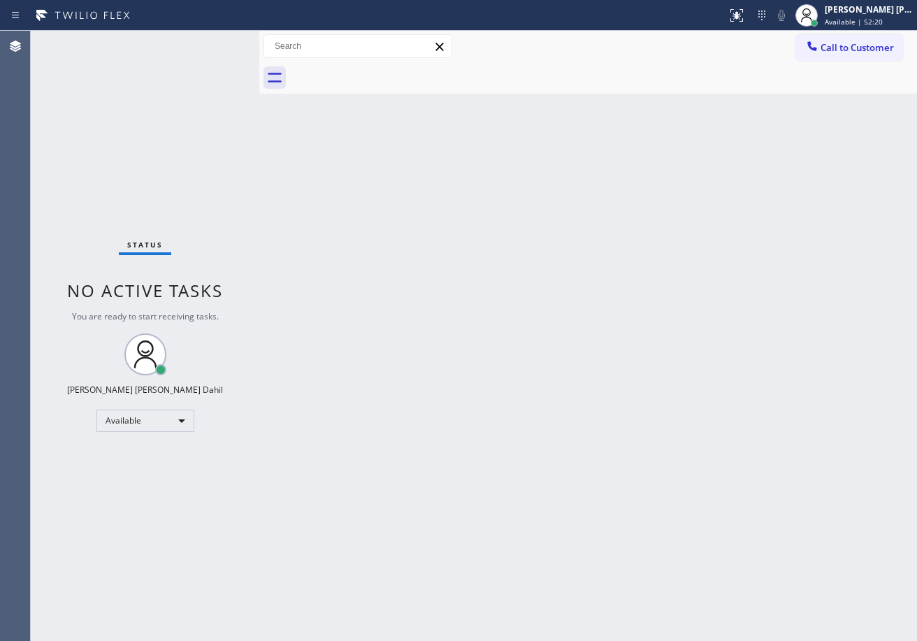
click at [211, 42] on div "Status No active tasks You are ready to start receiving tasks. [PERSON_NAME] [P…" at bounding box center [145, 336] width 228 height 610
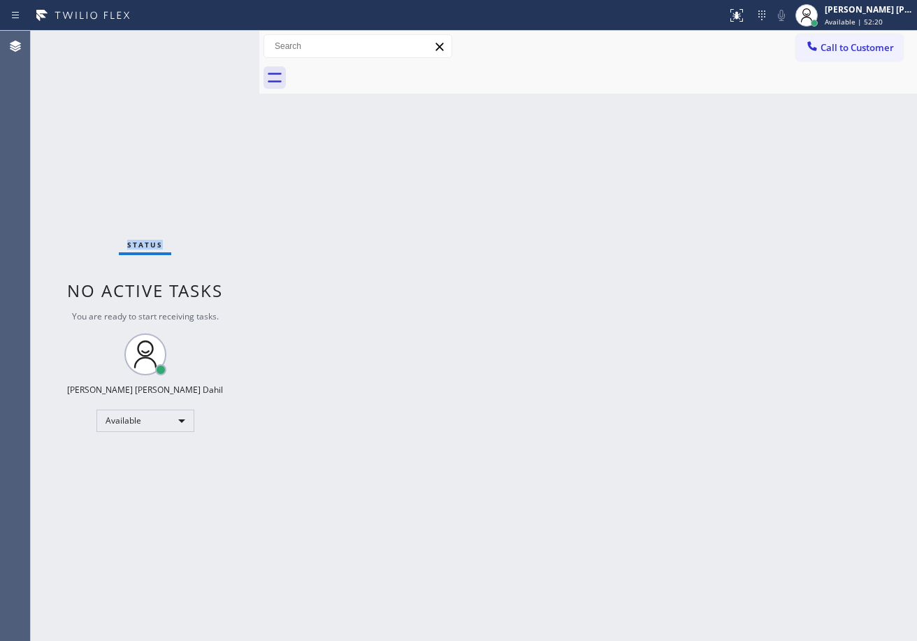
click at [211, 42] on div "Status No active tasks You are ready to start receiving tasks. [PERSON_NAME] [P…" at bounding box center [145, 336] width 228 height 610
click at [163, 73] on div "Status No active tasks You are ready to start receiving tasks. [PERSON_NAME] [P…" at bounding box center [145, 336] width 228 height 610
click at [211, 42] on div "Status No active tasks You are ready to start receiving tasks. [PERSON_NAME] [P…" at bounding box center [145, 336] width 228 height 610
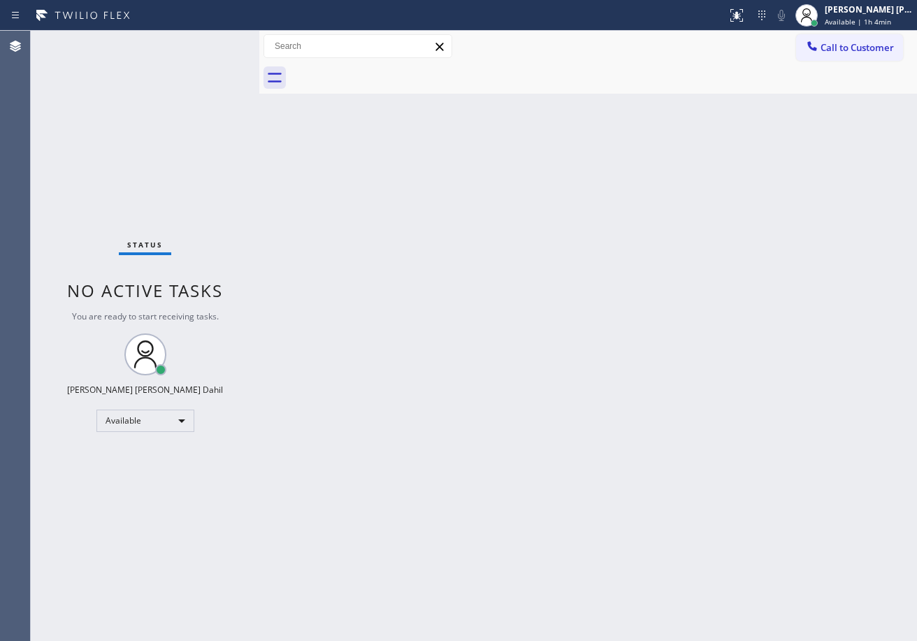
click at [211, 42] on div "Status No active tasks You are ready to start receiving tasks. [PERSON_NAME] [P…" at bounding box center [145, 336] width 228 height 610
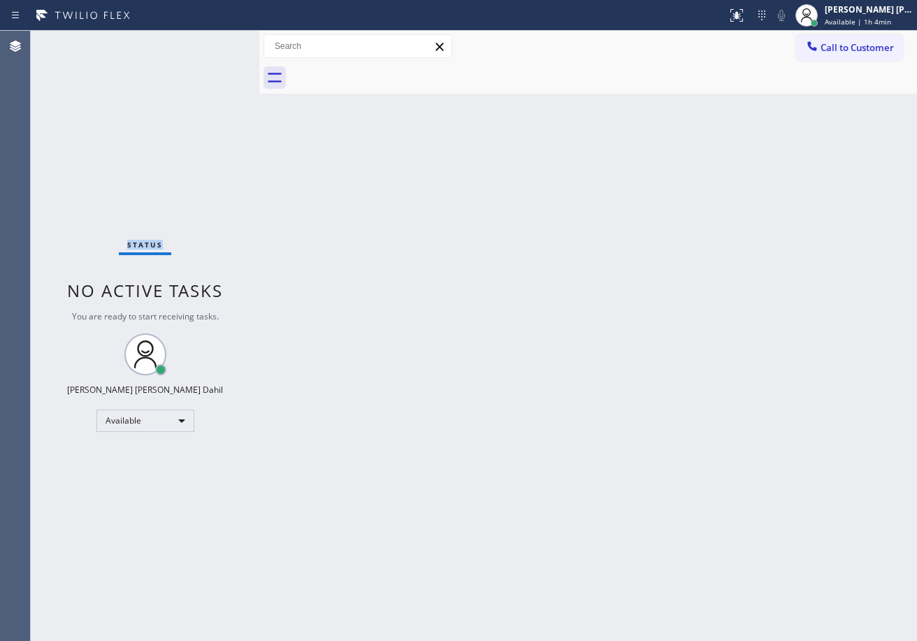
click at [211, 42] on div "Status No active tasks You are ready to start receiving tasks. [PERSON_NAME] [P…" at bounding box center [145, 336] width 228 height 610
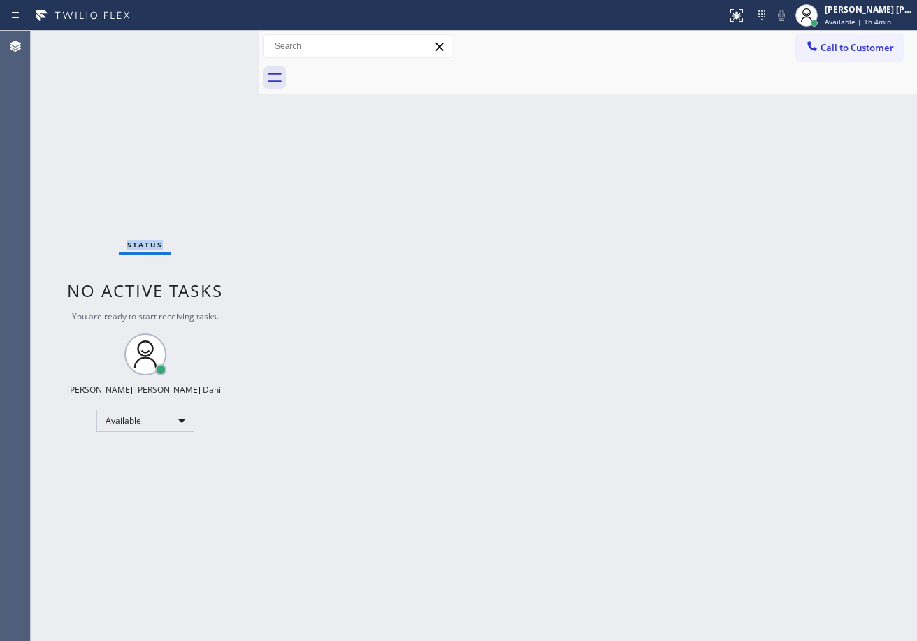
click at [211, 42] on div "Status No active tasks You are ready to start receiving tasks. [PERSON_NAME] [P…" at bounding box center [145, 336] width 228 height 610
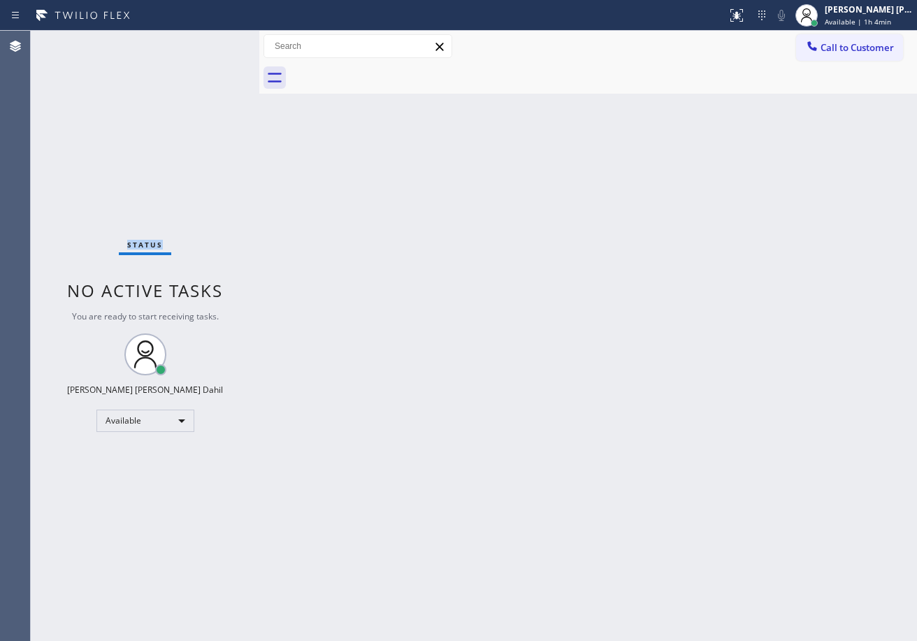
click at [211, 42] on div "Status No active tasks You are ready to start receiving tasks. [PERSON_NAME] [P…" at bounding box center [145, 336] width 228 height 610
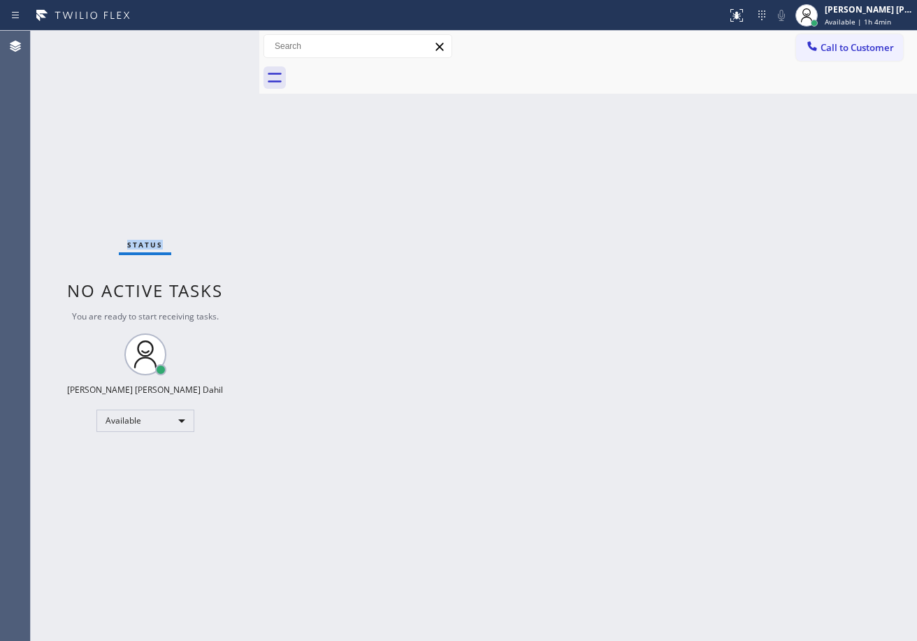
click at [211, 42] on div "Status No active tasks You are ready to start receiving tasks. [PERSON_NAME] [P…" at bounding box center [145, 336] width 228 height 610
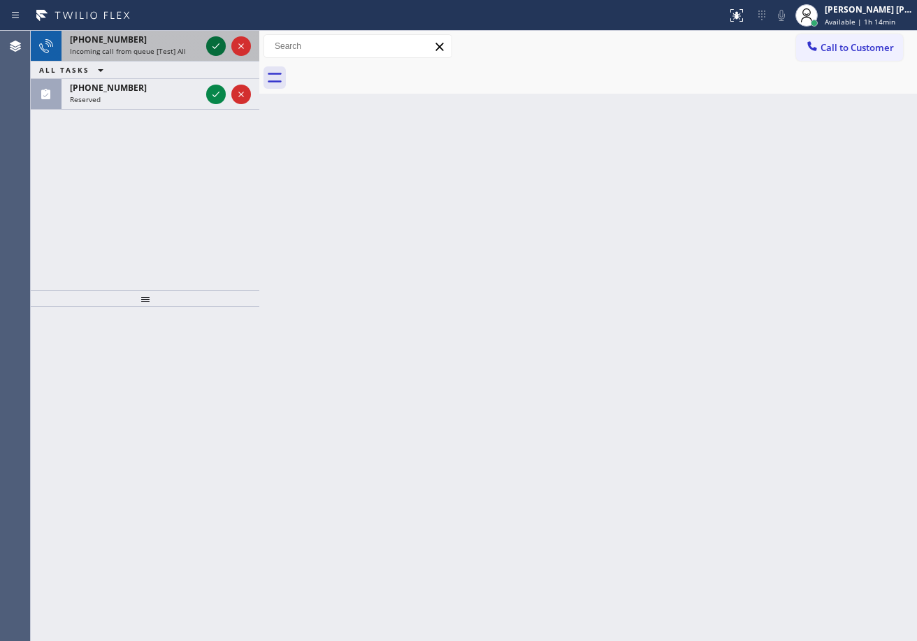
click at [211, 42] on icon at bounding box center [216, 46] width 17 height 17
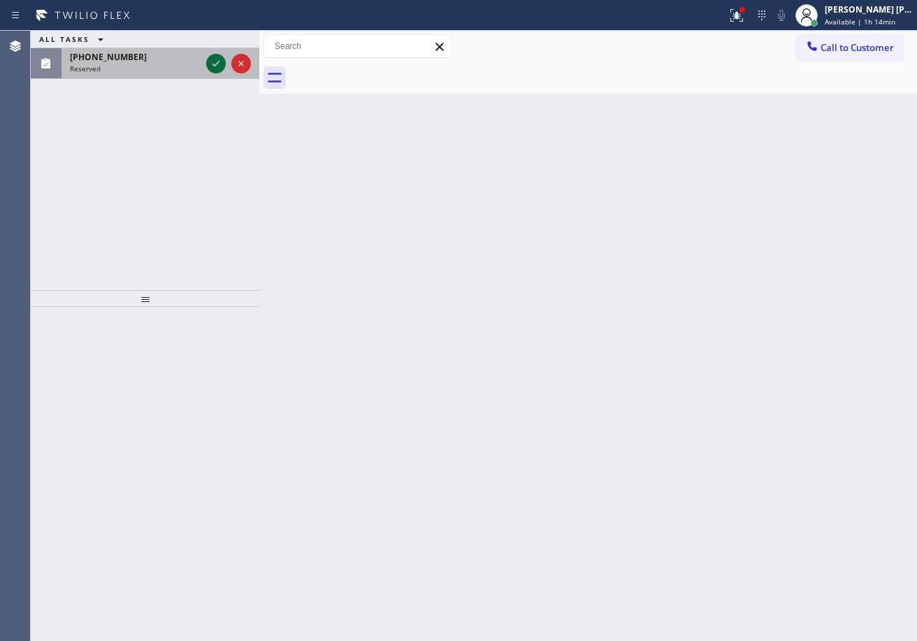
click at [206, 59] on div at bounding box center [216, 63] width 20 height 17
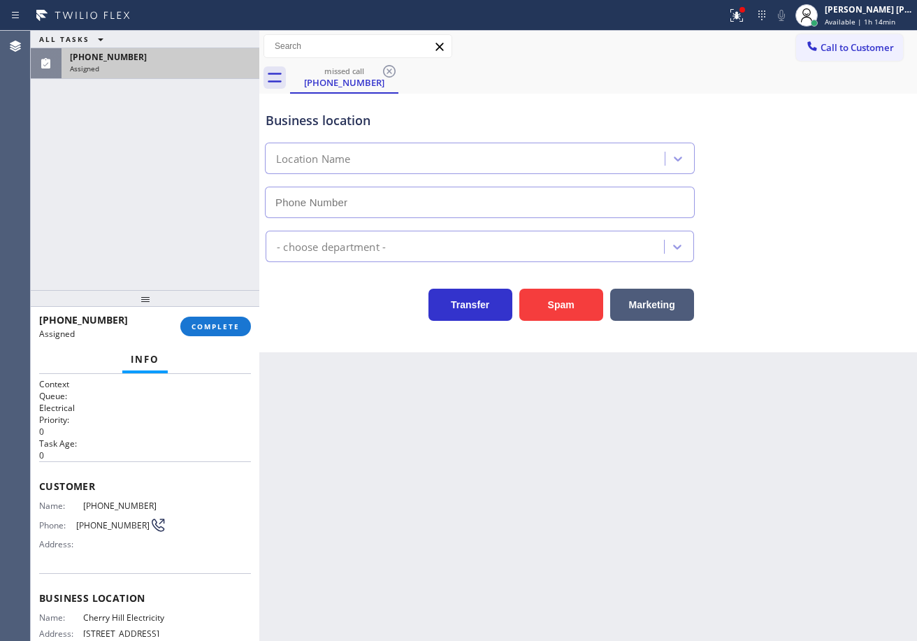
type input "[PHONE_NUMBER]"
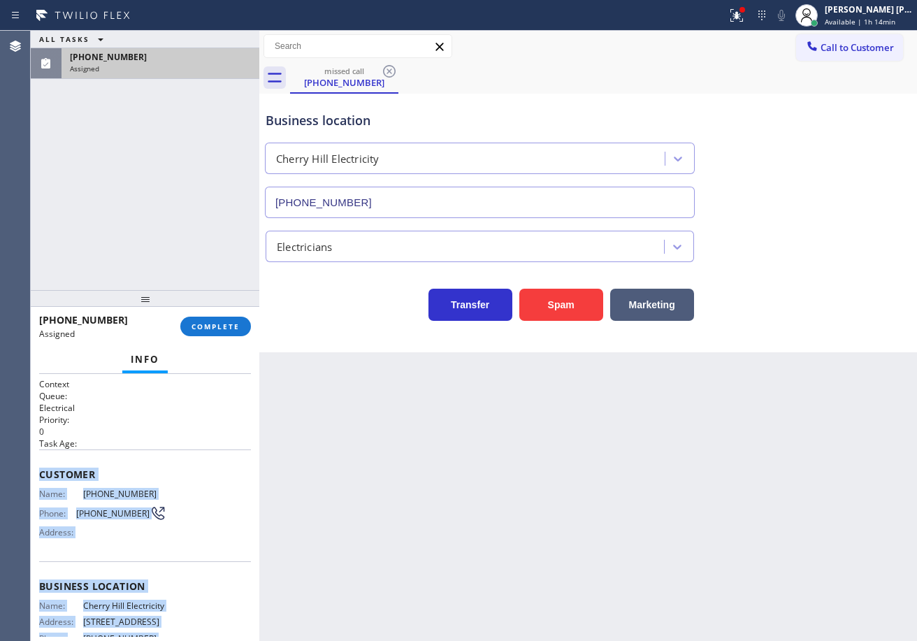
scroll to position [147, 0]
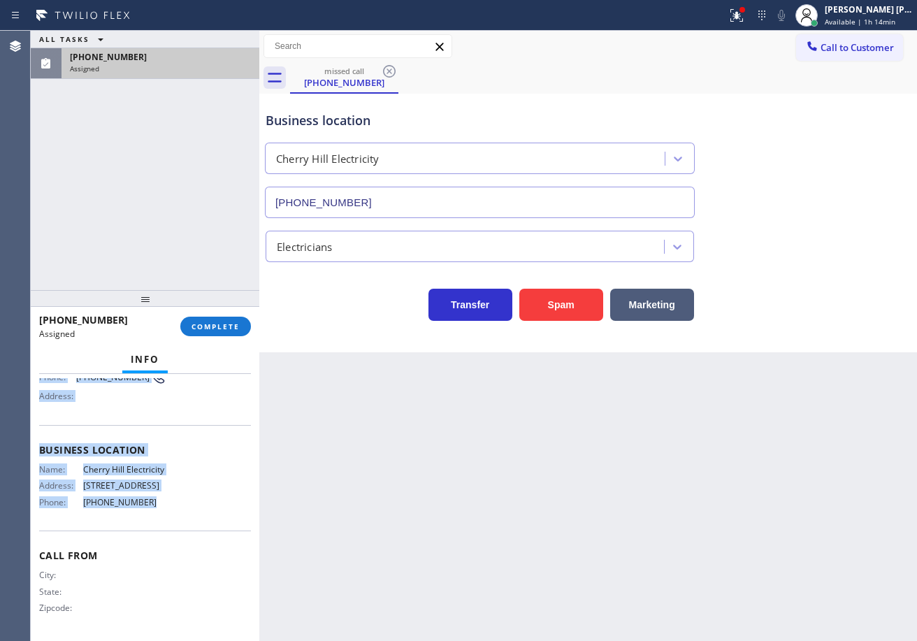
drag, startPoint x: 49, startPoint y: 484, endPoint x: 178, endPoint y: 490, distance: 129.4
click at [177, 498] on div "Context Queue: Electrical Priority: 0 Task Age: Customer Name: [PHONE_NUMBER] P…" at bounding box center [145, 507] width 228 height 267
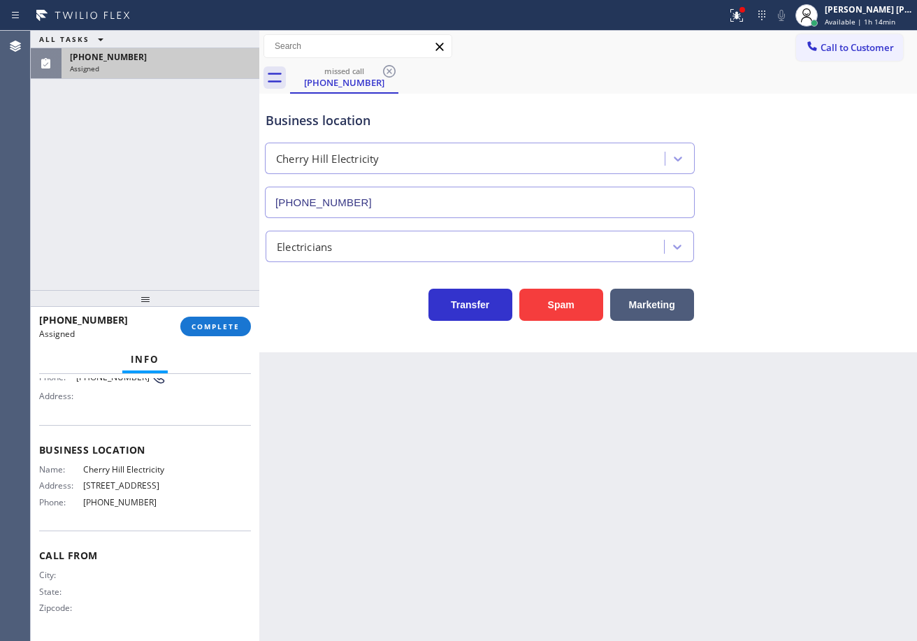
click at [213, 316] on div "[PHONE_NUMBER] Assigned COMPLETE" at bounding box center [145, 326] width 212 height 36
drag, startPoint x: 215, startPoint y: 314, endPoint x: 219, endPoint y: 321, distance: 8.1
click at [218, 315] on div "[PHONE_NUMBER] Assigned COMPLETE" at bounding box center [145, 326] width 212 height 36
click at [221, 326] on span "COMPLETE" at bounding box center [215, 326] width 48 height 10
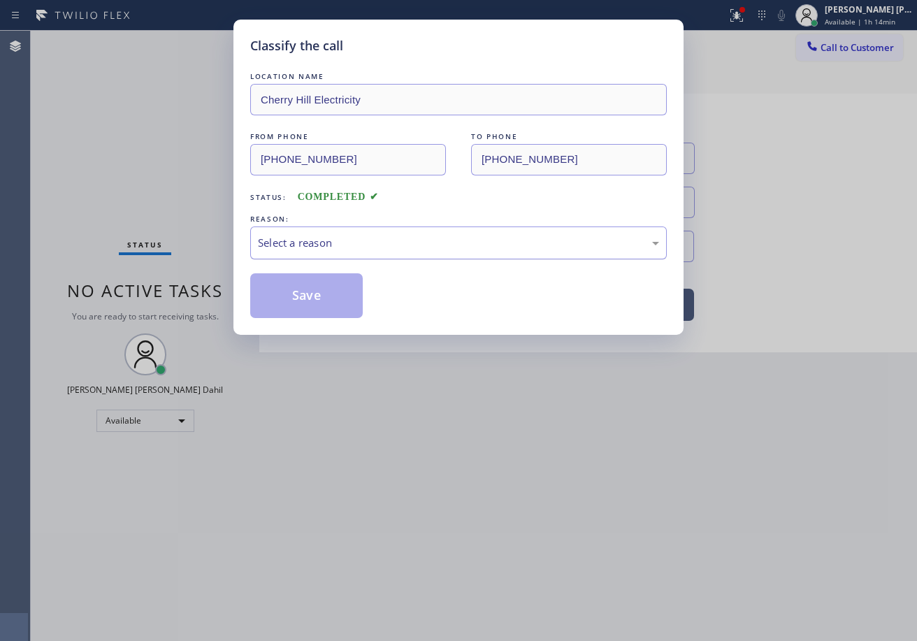
drag, startPoint x: 293, startPoint y: 254, endPoint x: 302, endPoint y: 254, distance: 8.4
click at [294, 254] on div "Select a reason" at bounding box center [458, 242] width 416 height 33
click at [329, 307] on button "Save" at bounding box center [306, 295] width 112 height 45
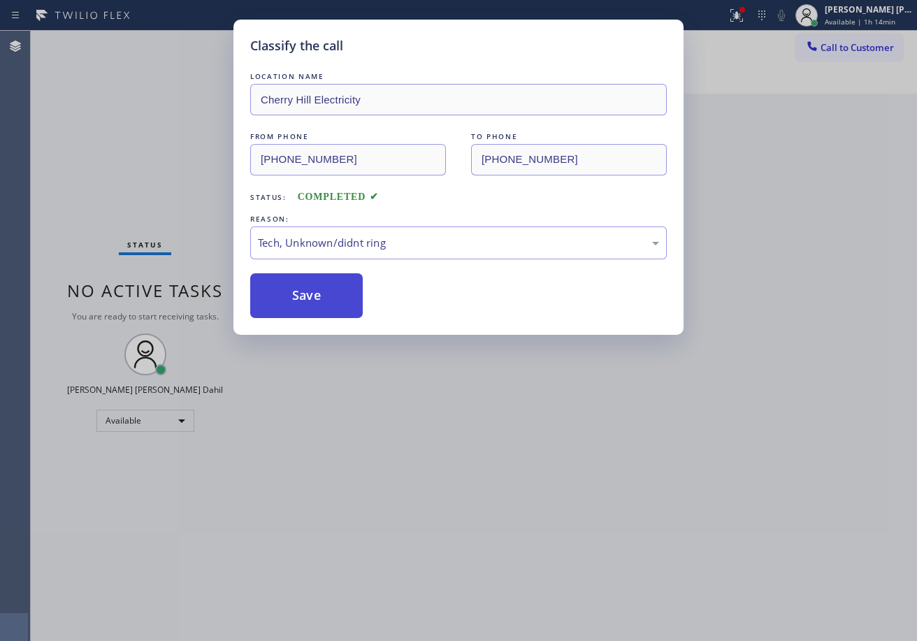
drag, startPoint x: 329, startPoint y: 307, endPoint x: 676, endPoint y: 229, distance: 355.8
click at [330, 305] on button "Save" at bounding box center [306, 295] width 112 height 45
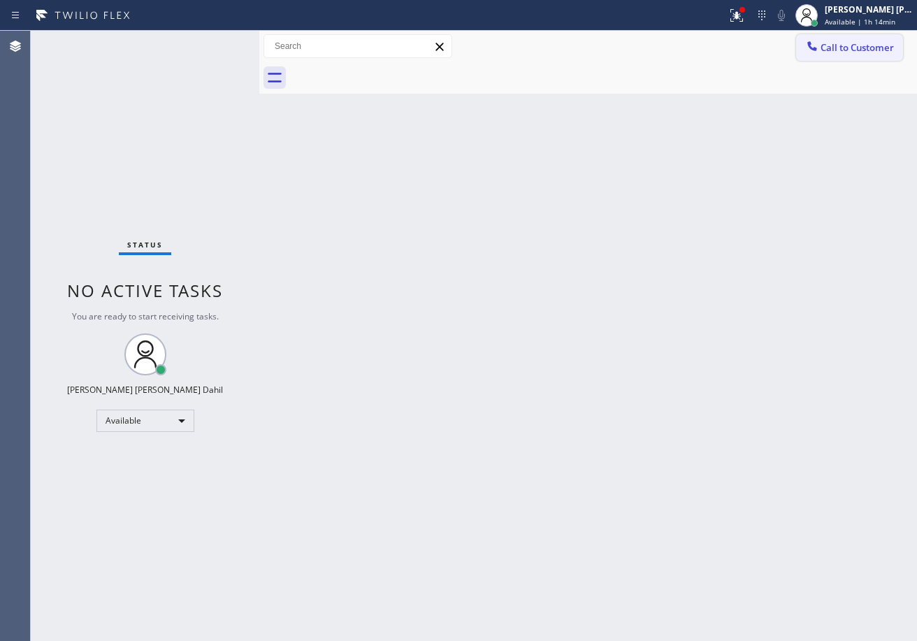
click at [868, 50] on span "Call to Customer" at bounding box center [856, 47] width 73 height 13
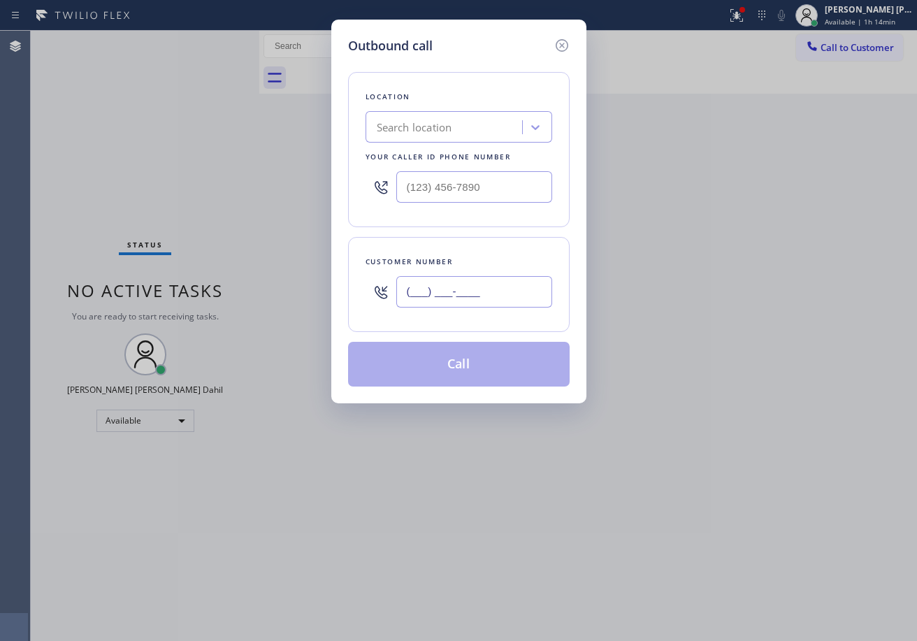
click at [486, 298] on input "(___) ___-____" at bounding box center [474, 291] width 156 height 31
paste input "609) 605-7863"
type input "[PHONE_NUMBER]"
click at [488, 188] on input "(___) ___-____" at bounding box center [474, 186] width 156 height 31
paste input "856) 288-2777"
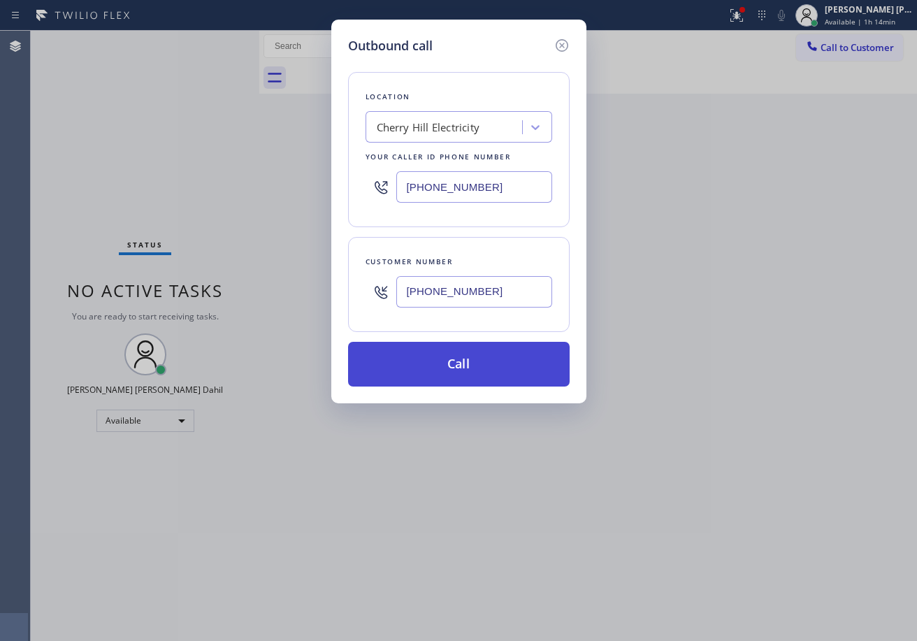
type input "[PHONE_NUMBER]"
click at [476, 378] on button "Call" at bounding box center [458, 364] width 221 height 45
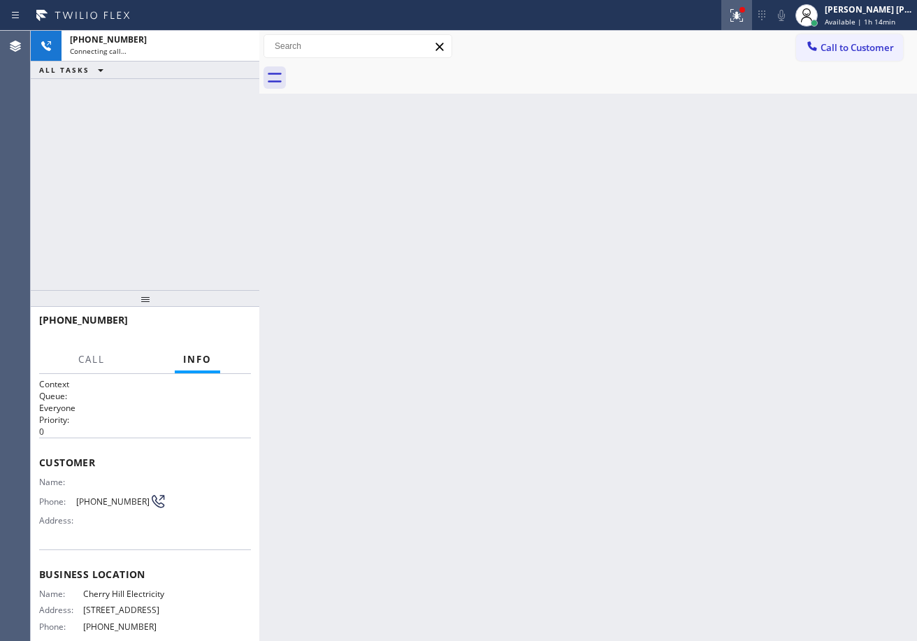
click at [752, 20] on div at bounding box center [736, 15] width 31 height 17
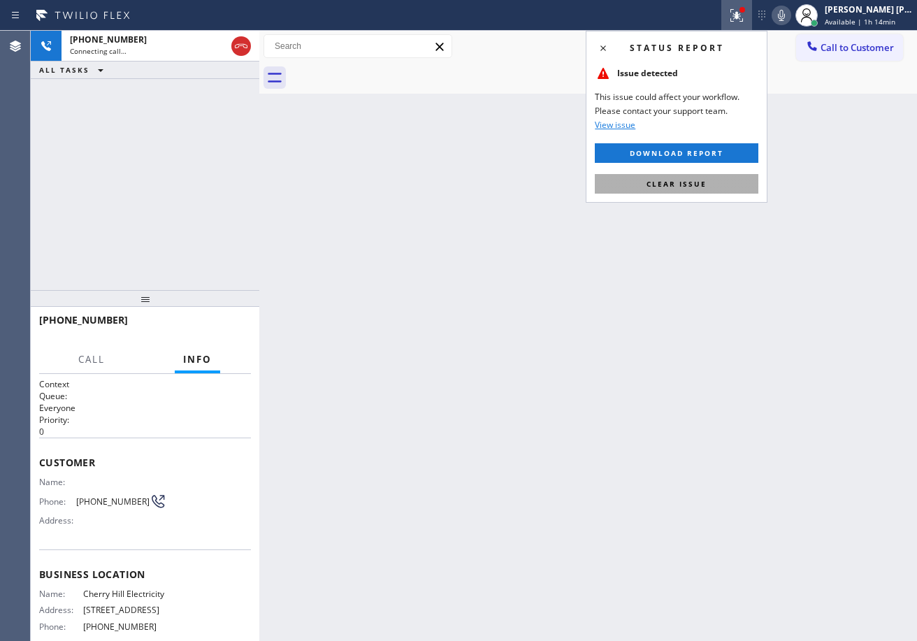
click at [712, 182] on button "Clear issue" at bounding box center [676, 184] width 163 height 20
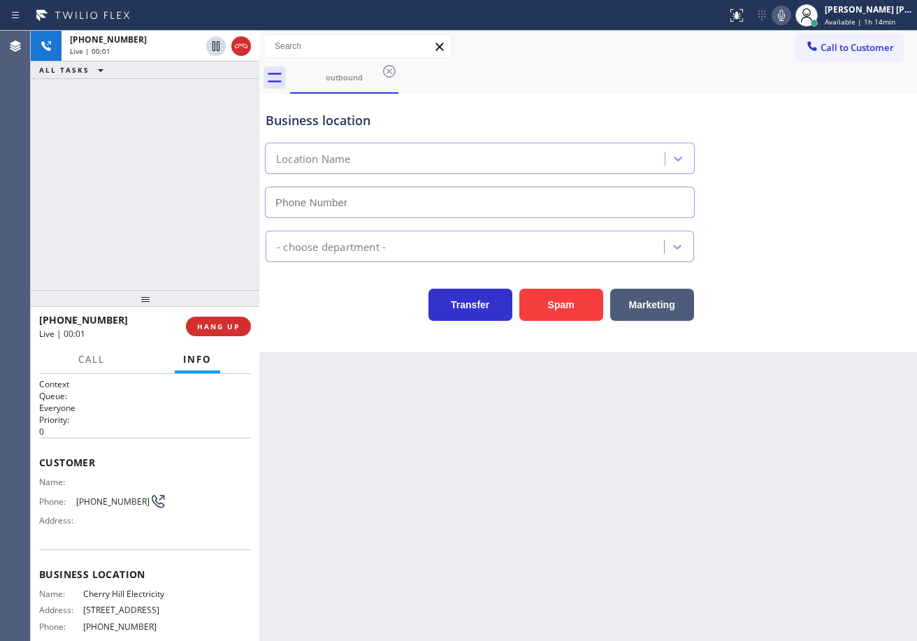
type input "[PHONE_NUMBER]"
click at [790, 12] on icon at bounding box center [781, 15] width 17 height 17
click at [790, 13] on icon at bounding box center [781, 15] width 17 height 17
click at [143, 215] on div "[PHONE_NUMBER] Live | 00:19 ALL TASKS ALL TASKS ACTIVE TASKS TASKS IN WRAP UP" at bounding box center [145, 160] width 228 height 259
click at [141, 217] on div "[PHONE_NUMBER] Live | 00:19 ALL TASKS ALL TASKS ACTIVE TASKS TASKS IN WRAP UP" at bounding box center [145, 160] width 228 height 259
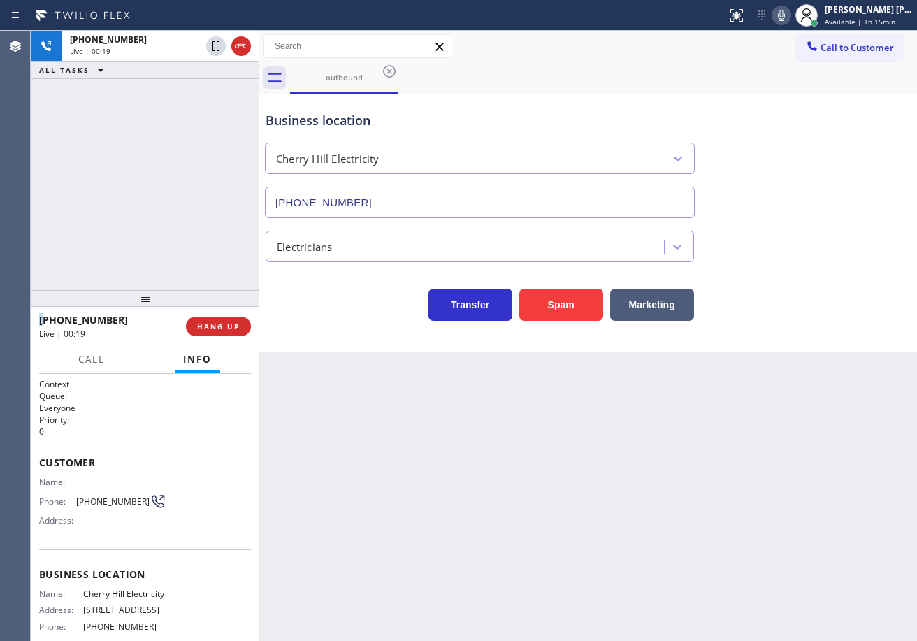
click at [141, 217] on div "[PHONE_NUMBER] Live | 00:19 ALL TASKS ALL TASKS ACTIVE TASKS TASKS IN WRAP UP" at bounding box center [145, 160] width 228 height 259
click at [141, 217] on div "[PHONE_NUMBER] Live | 00:20 ALL TASKS ALL TASKS ACTIVE TASKS TASKS IN WRAP UP" at bounding box center [145, 160] width 228 height 259
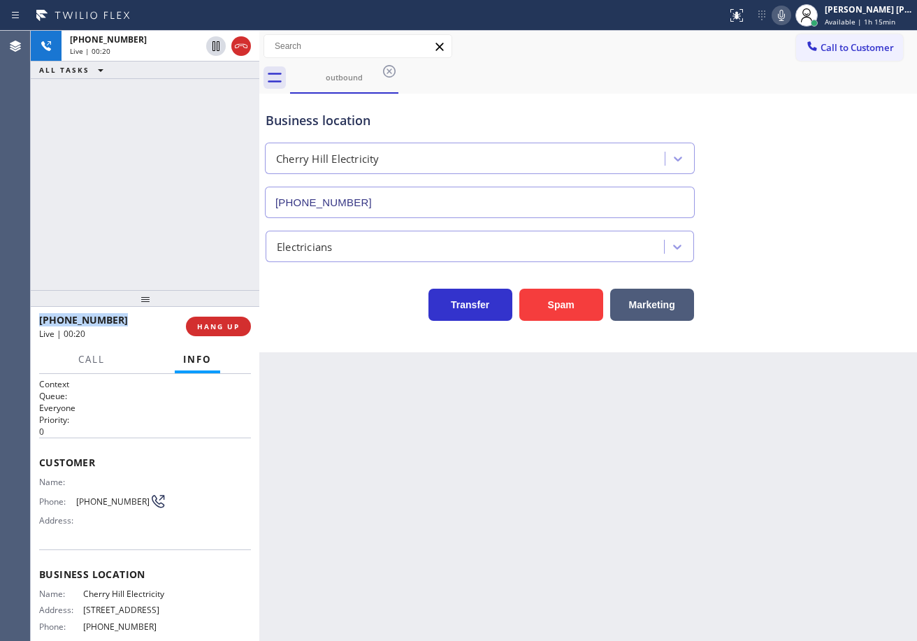
click at [141, 217] on div "[PHONE_NUMBER] Live | 00:20 ALL TASKS ALL TASKS ACTIVE TASKS TASKS IN WRAP UP" at bounding box center [145, 160] width 228 height 259
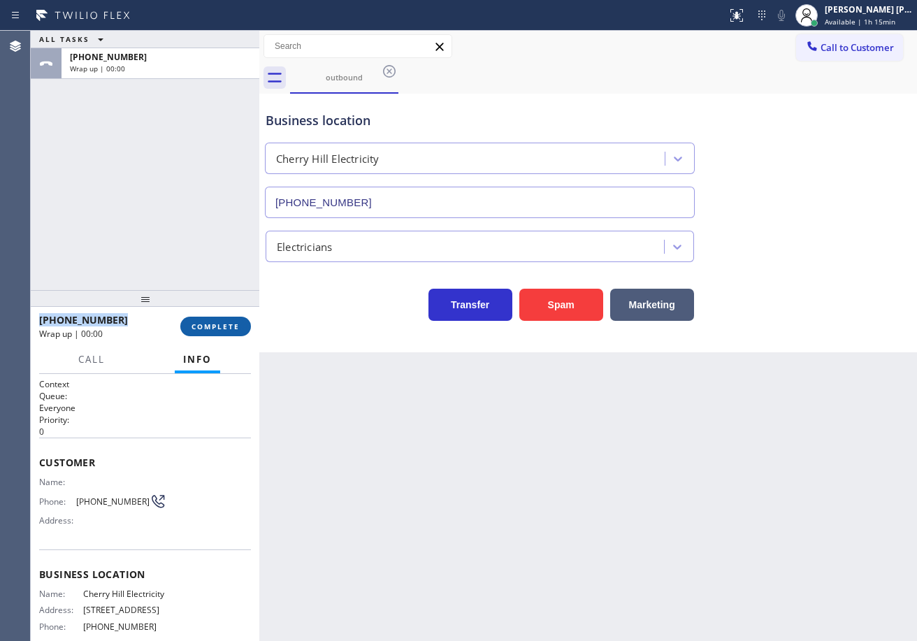
click at [220, 323] on span "COMPLETE" at bounding box center [215, 326] width 48 height 10
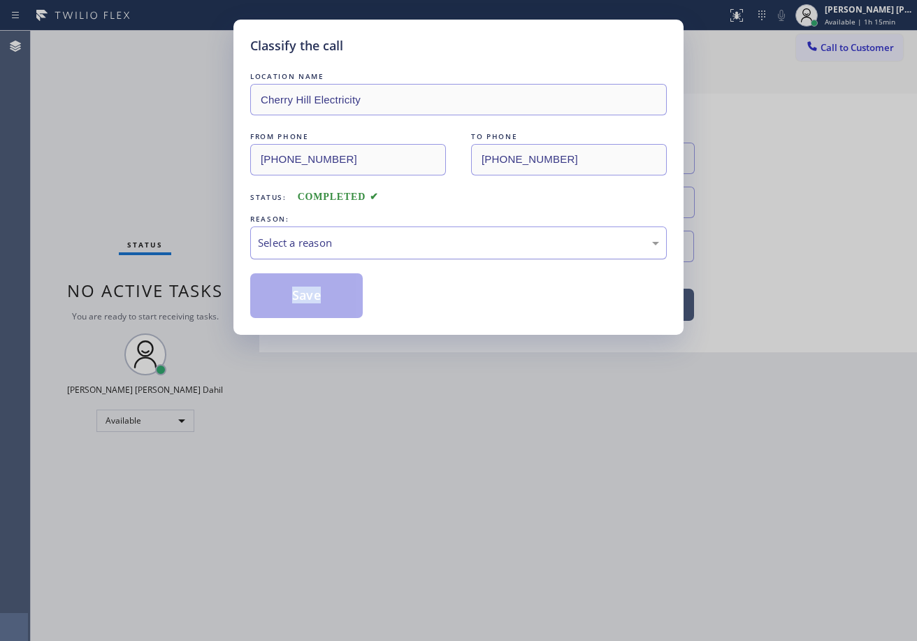
drag, startPoint x: 310, startPoint y: 229, endPoint x: 310, endPoint y: 252, distance: 22.4
click at [310, 229] on div "Select a reason" at bounding box center [458, 242] width 416 height 33
click at [305, 289] on button "Save" at bounding box center [306, 295] width 112 height 45
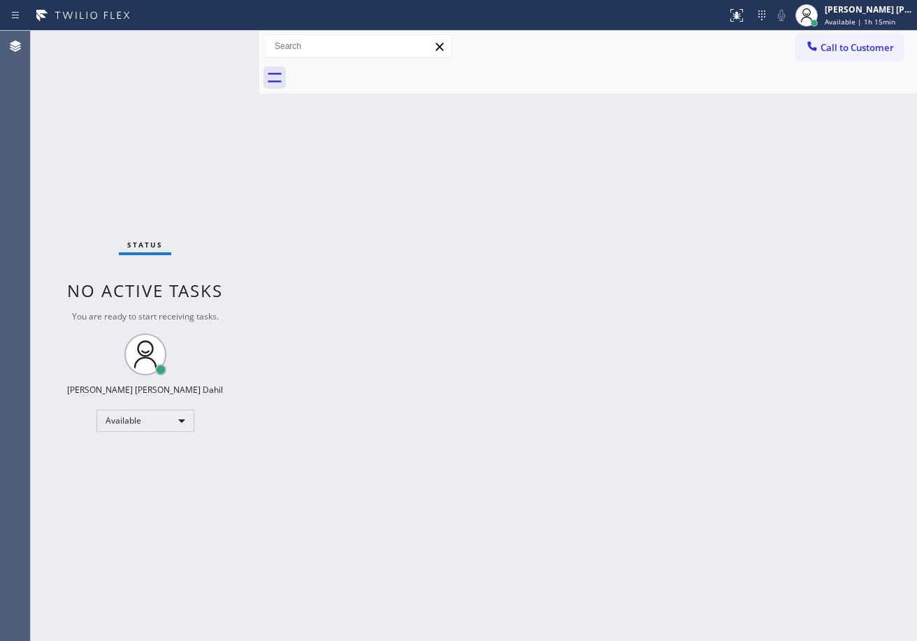
click at [218, 43] on div "Status No active tasks You are ready to start receiving tasks. [PERSON_NAME] [P…" at bounding box center [145, 336] width 228 height 610
click at [211, 42] on div "Status No active tasks You are ready to start receiving tasks. [PERSON_NAME] [P…" at bounding box center [145, 336] width 228 height 610
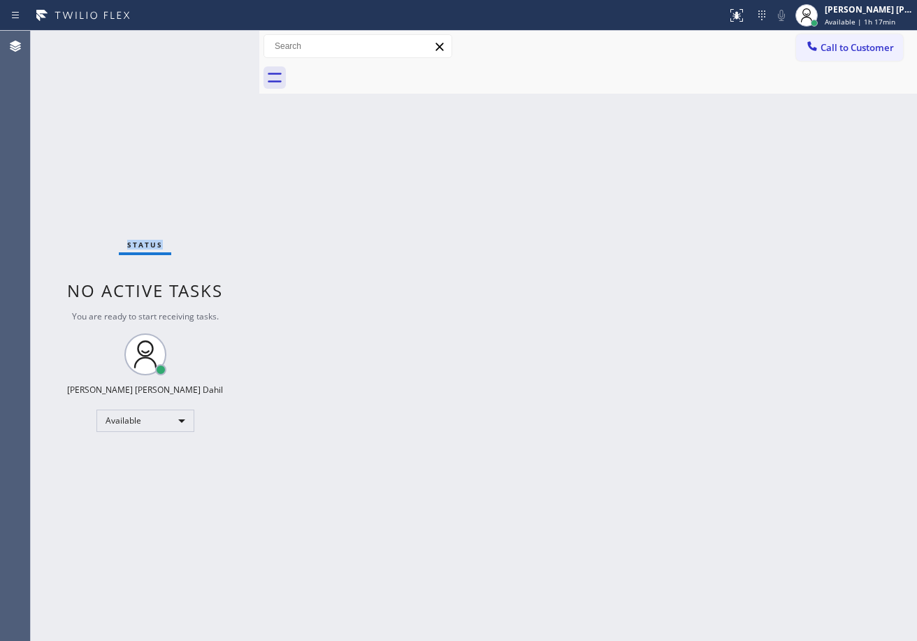
click at [211, 42] on div "Status No active tasks You are ready to start receiving tasks. [PERSON_NAME] [P…" at bounding box center [145, 336] width 228 height 610
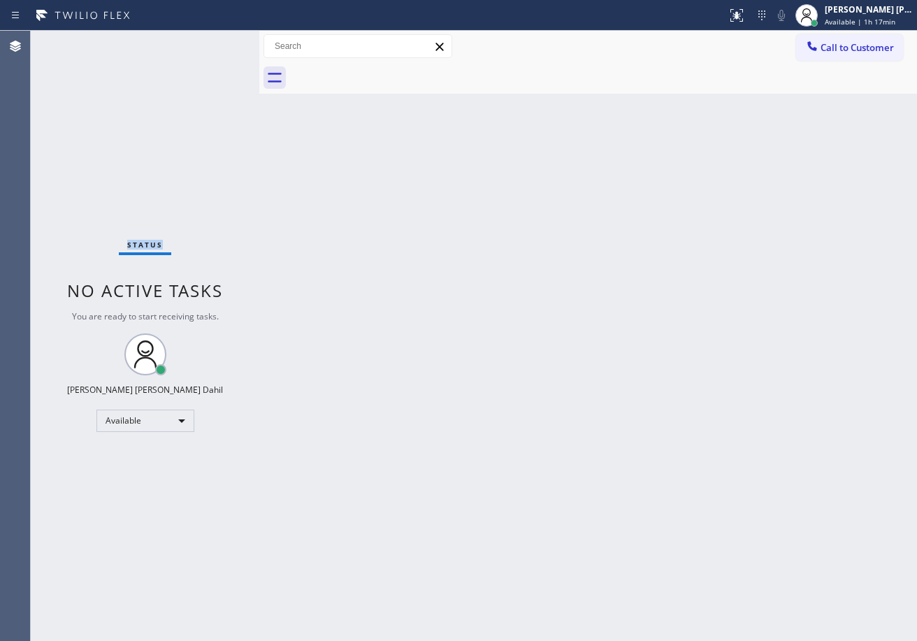
click at [211, 42] on div "Status No active tasks You are ready to start receiving tasks. [PERSON_NAME] [P…" at bounding box center [145, 336] width 228 height 610
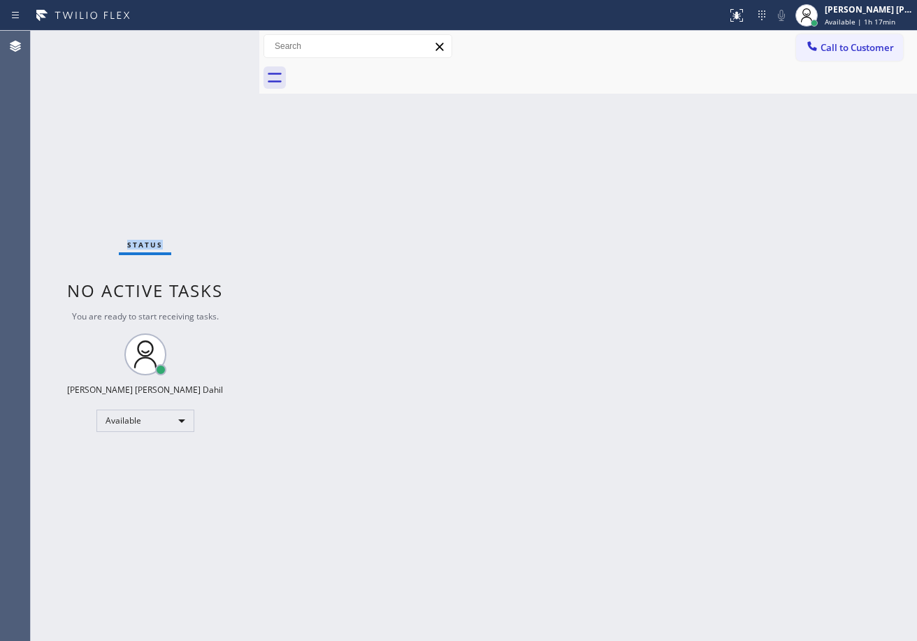
click at [211, 42] on div "Status No active tasks You are ready to start receiving tasks. [PERSON_NAME] [P…" at bounding box center [145, 336] width 228 height 610
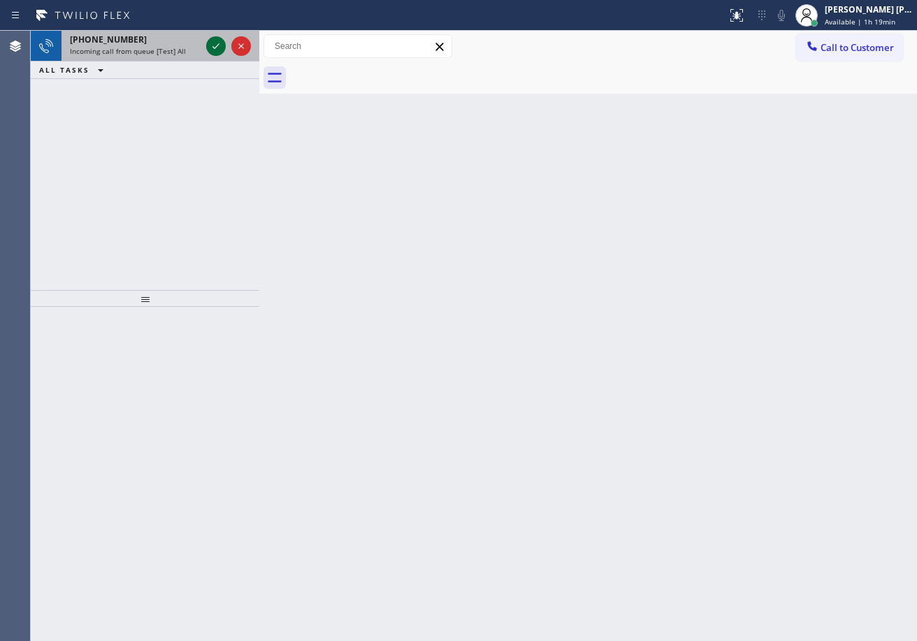
click at [211, 42] on icon at bounding box center [216, 46] width 17 height 17
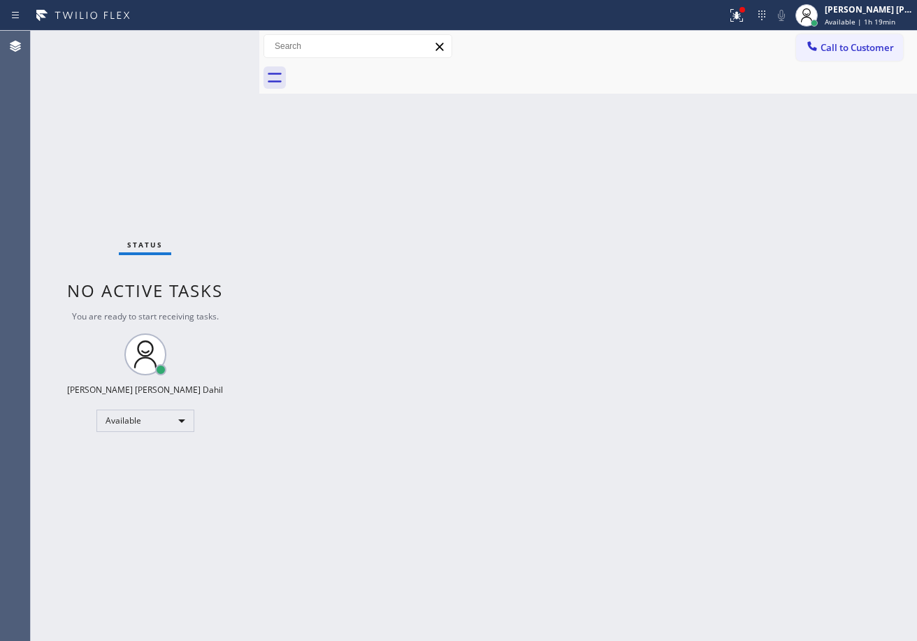
click at [211, 42] on div "Status No active tasks You are ready to start receiving tasks. [PERSON_NAME] [P…" at bounding box center [145, 336] width 228 height 610
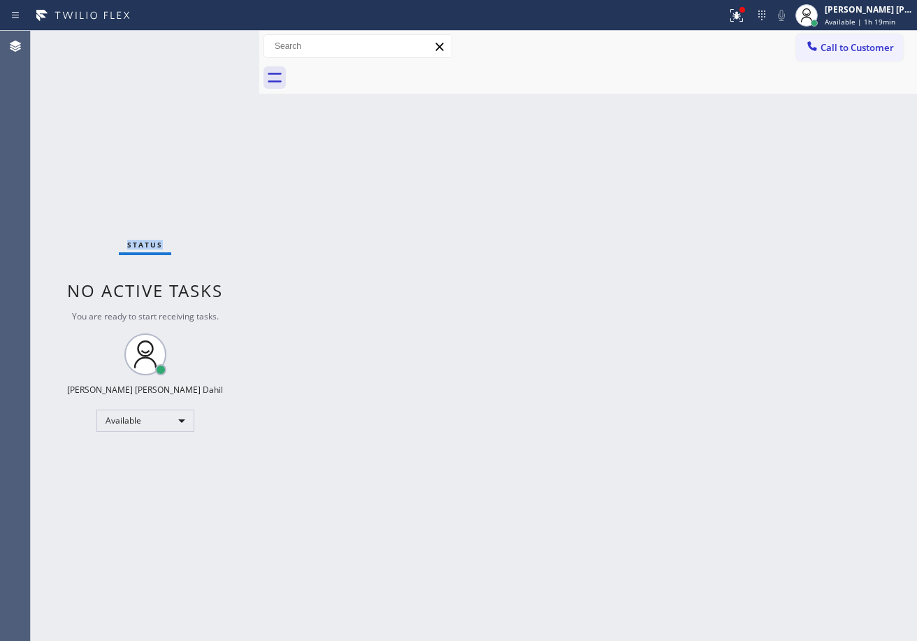
click at [211, 42] on div "Status No active tasks You are ready to start receiving tasks. [PERSON_NAME] [P…" at bounding box center [145, 336] width 228 height 610
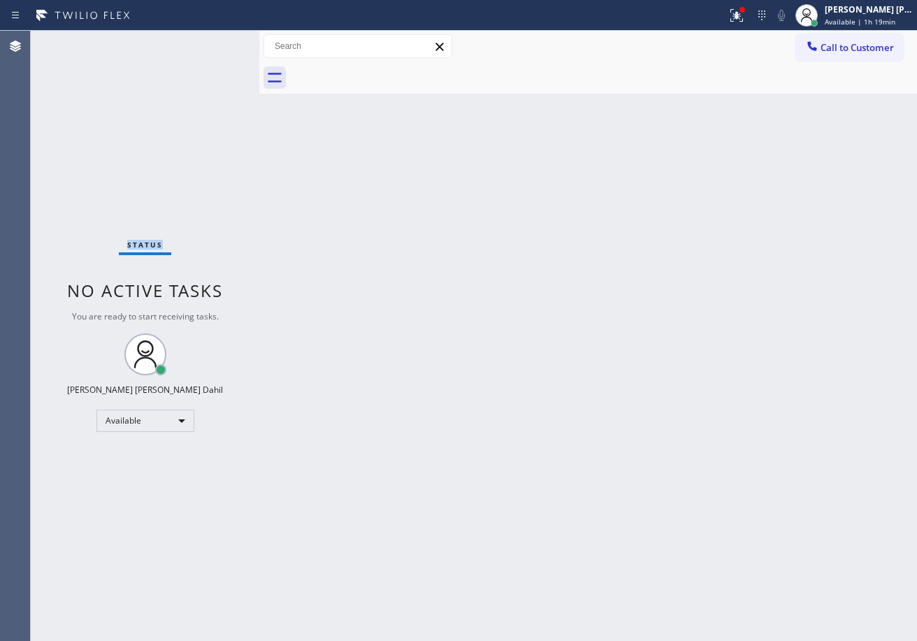
click at [211, 42] on div "Status No active tasks You are ready to start receiving tasks. [PERSON_NAME] [P…" at bounding box center [145, 336] width 228 height 610
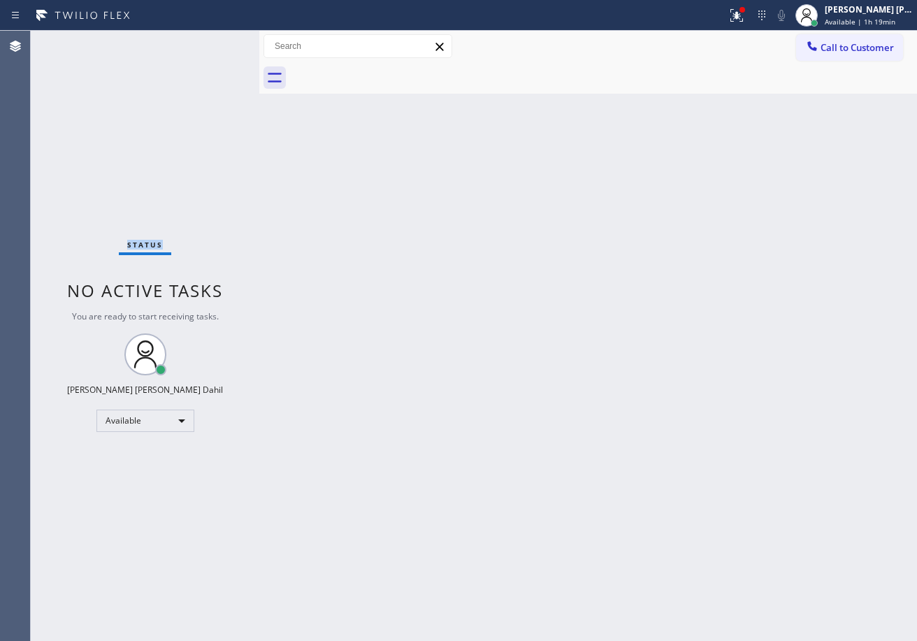
click at [211, 42] on div "Status No active tasks You are ready to start receiving tasks. [PERSON_NAME] [P…" at bounding box center [145, 336] width 228 height 610
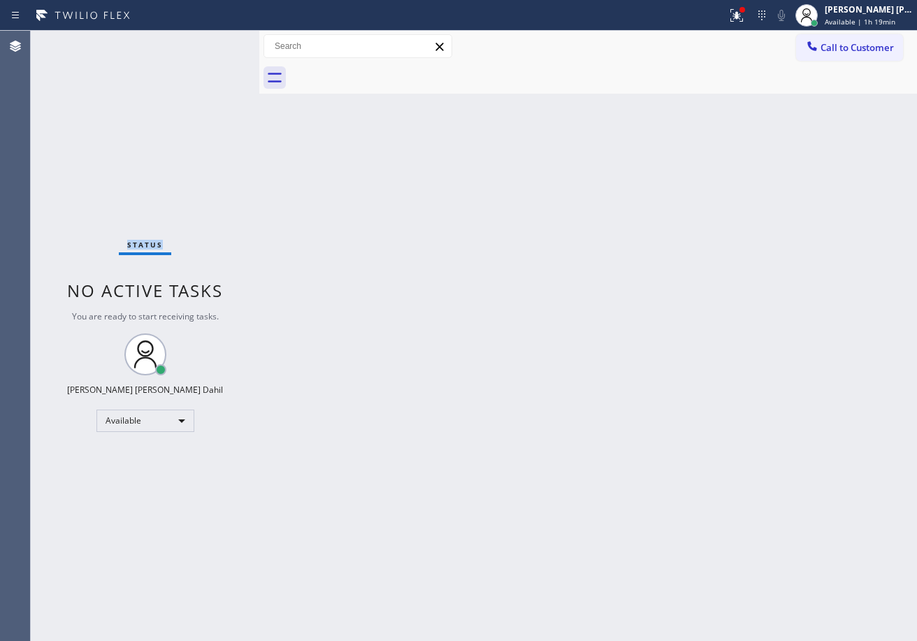
click at [211, 42] on div "Status No active tasks You are ready to start receiving tasks. [PERSON_NAME] [P…" at bounding box center [145, 336] width 228 height 610
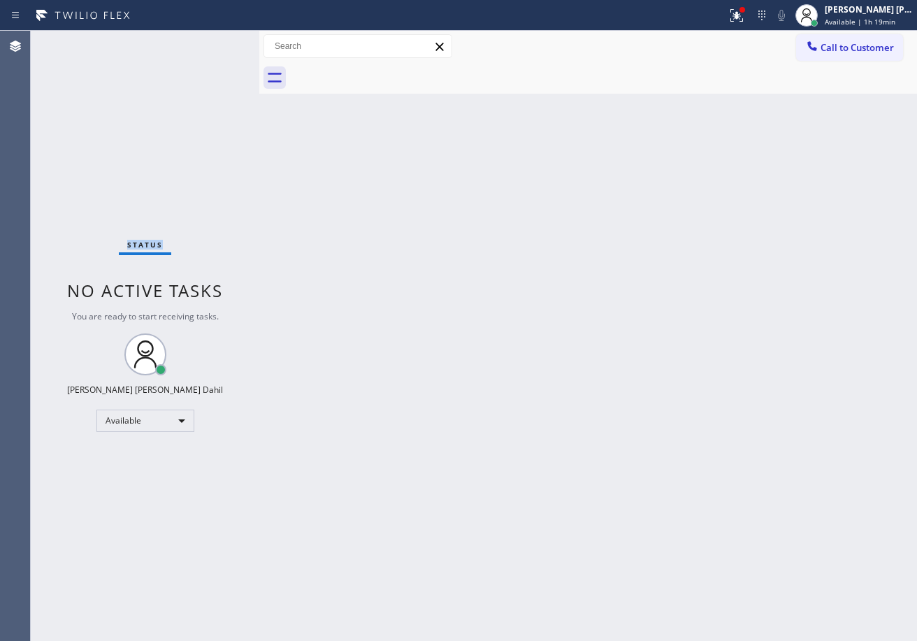
click at [211, 42] on div "Status No active tasks You are ready to start receiving tasks. [PERSON_NAME] [P…" at bounding box center [145, 336] width 228 height 610
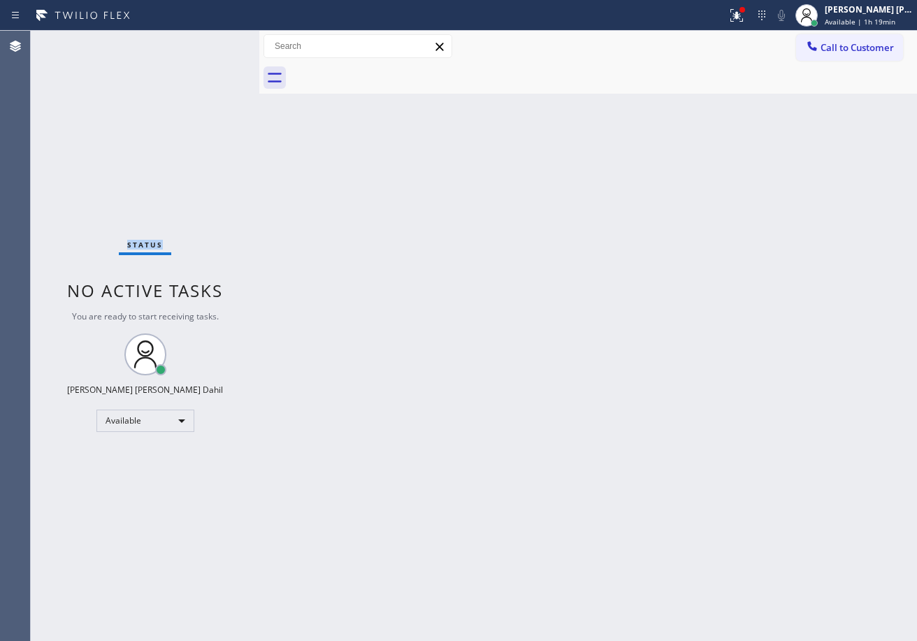
click at [211, 42] on div "Status No active tasks You are ready to start receiving tasks. [PERSON_NAME] [P…" at bounding box center [145, 336] width 228 height 610
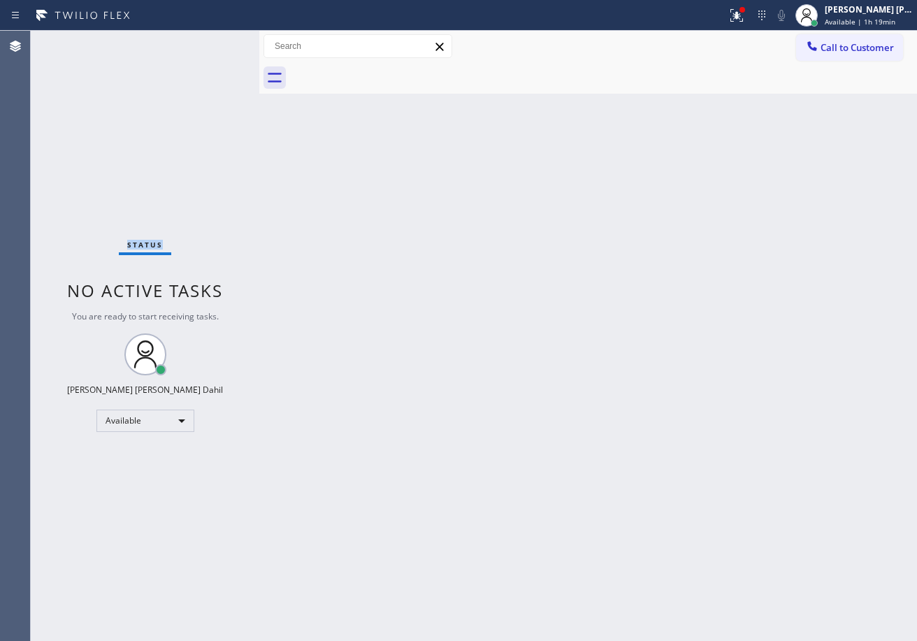
click at [211, 42] on div "Status No active tasks You are ready to start receiving tasks. [PERSON_NAME] [P…" at bounding box center [145, 336] width 228 height 610
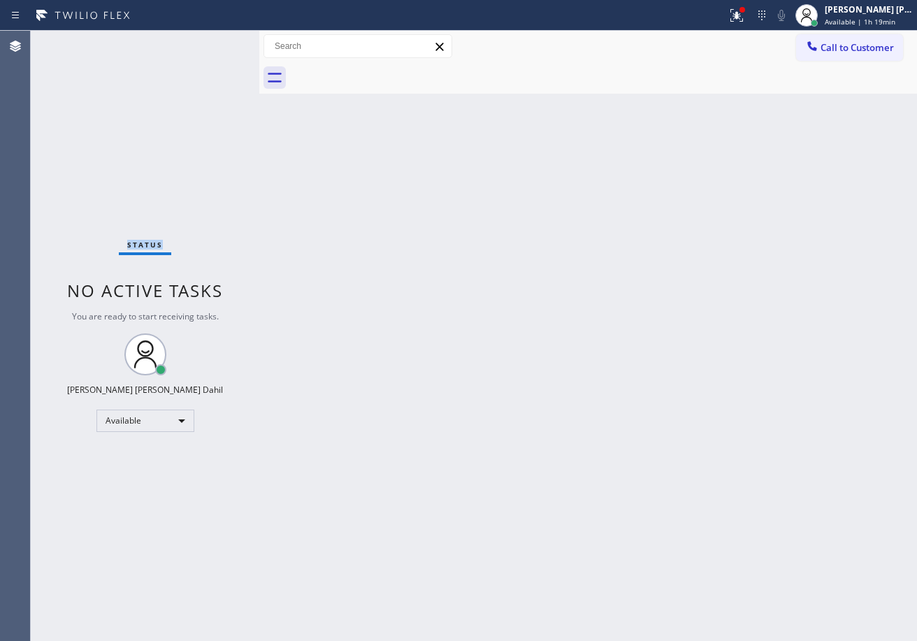
click at [211, 42] on div "Status No active tasks You are ready to start receiving tasks. [PERSON_NAME] [P…" at bounding box center [145, 336] width 228 height 610
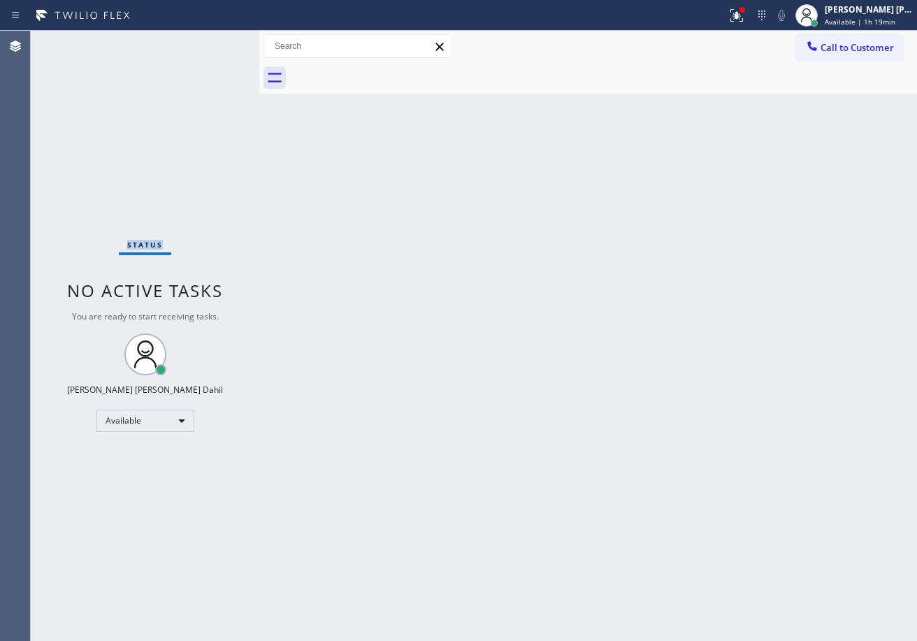
click at [211, 42] on div "Status No active tasks You are ready to start receiving tasks. [PERSON_NAME] [P…" at bounding box center [145, 336] width 228 height 610
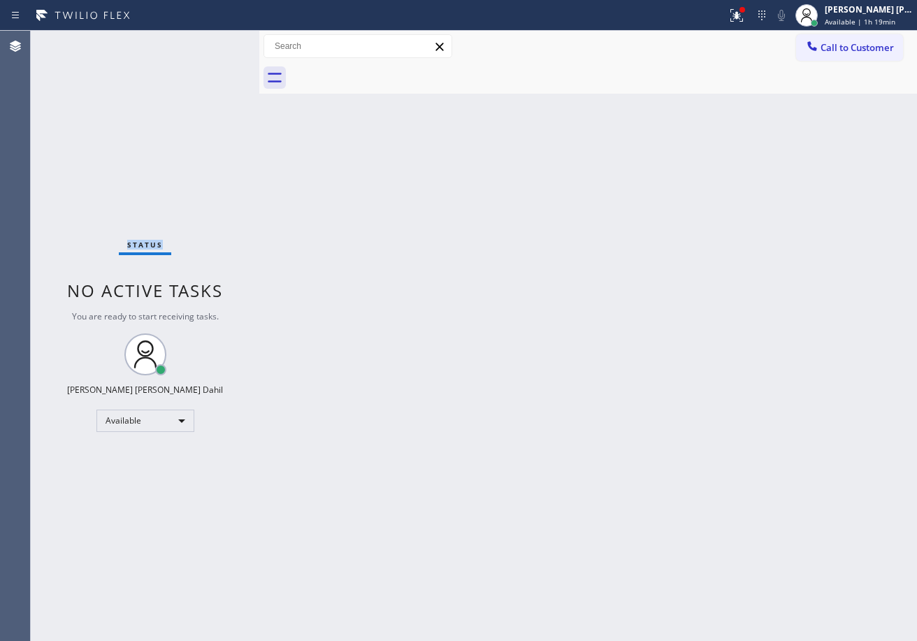
click at [211, 42] on div "Status No active tasks You are ready to start receiving tasks. [PERSON_NAME] [P…" at bounding box center [145, 336] width 228 height 610
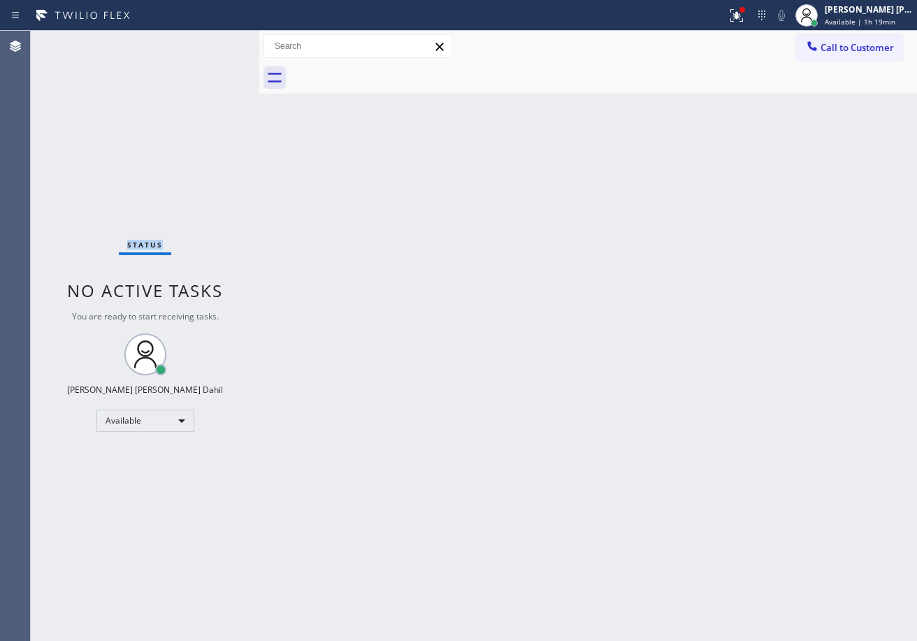
click at [211, 42] on div "Status No active tasks You are ready to start receiving tasks. [PERSON_NAME] [P…" at bounding box center [145, 336] width 228 height 610
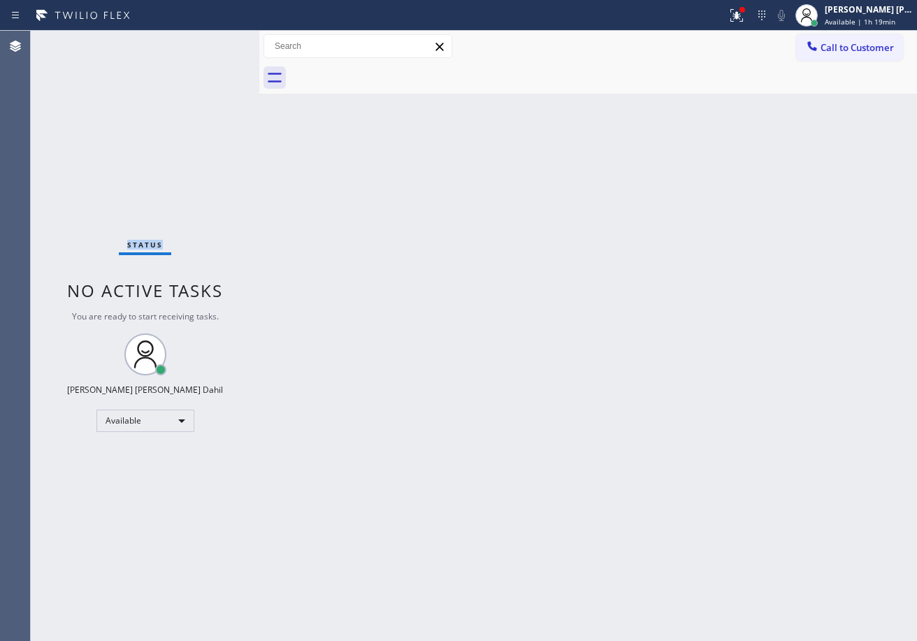
click at [211, 42] on div "Status No active tasks You are ready to start receiving tasks. [PERSON_NAME] [P…" at bounding box center [145, 336] width 228 height 610
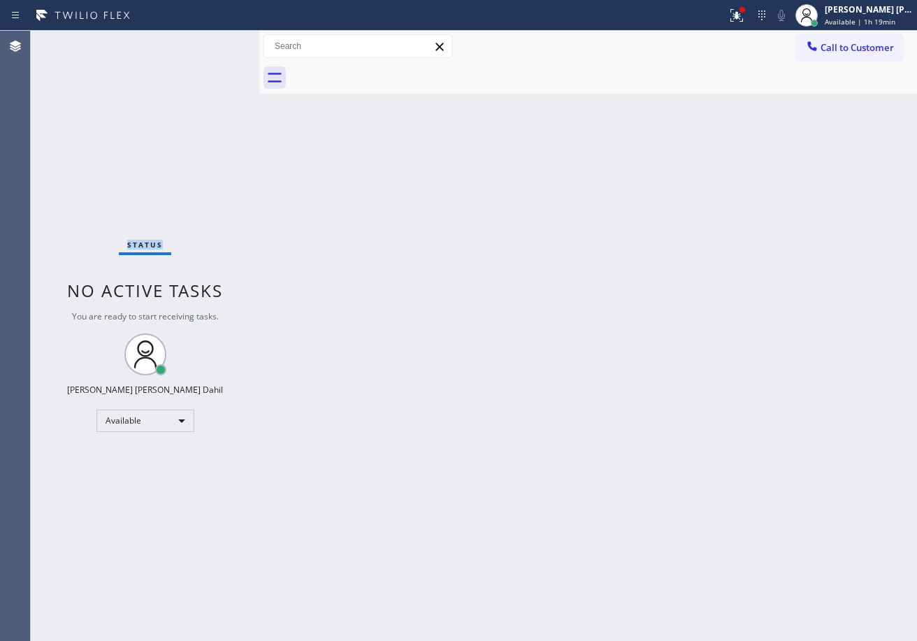
click at [211, 42] on div "Status No active tasks You are ready to start receiving tasks. [PERSON_NAME] [P…" at bounding box center [145, 336] width 228 height 610
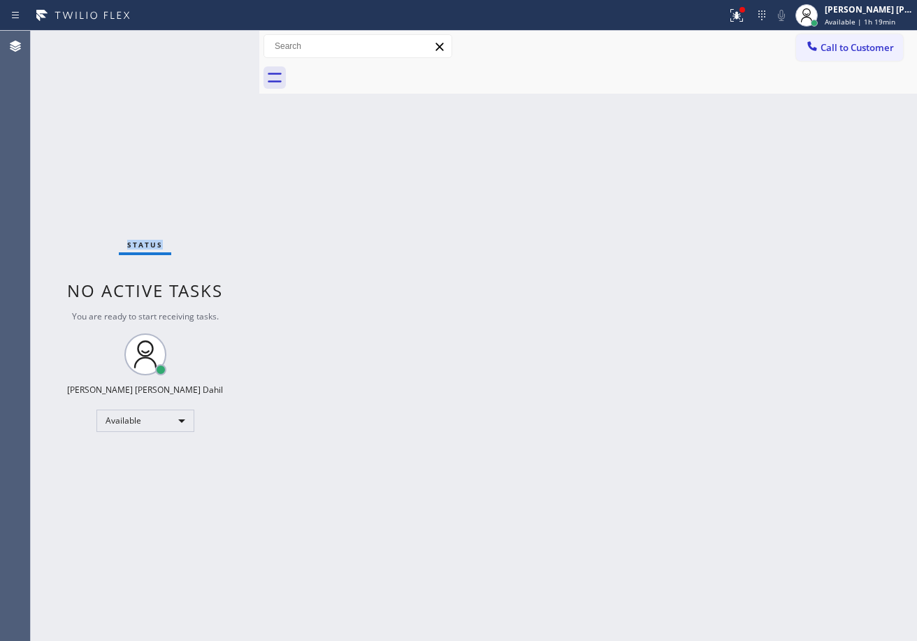
click at [211, 42] on div "Status No active tasks You are ready to start receiving tasks. [PERSON_NAME] [P…" at bounding box center [145, 336] width 228 height 610
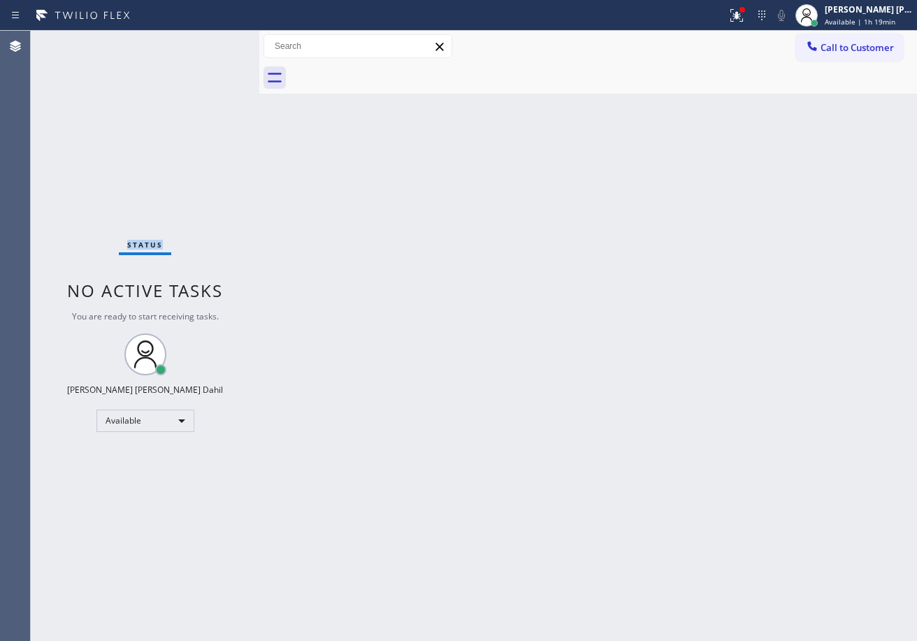
click at [211, 42] on div "Status No active tasks You are ready to start receiving tasks. [PERSON_NAME] [P…" at bounding box center [145, 336] width 228 height 610
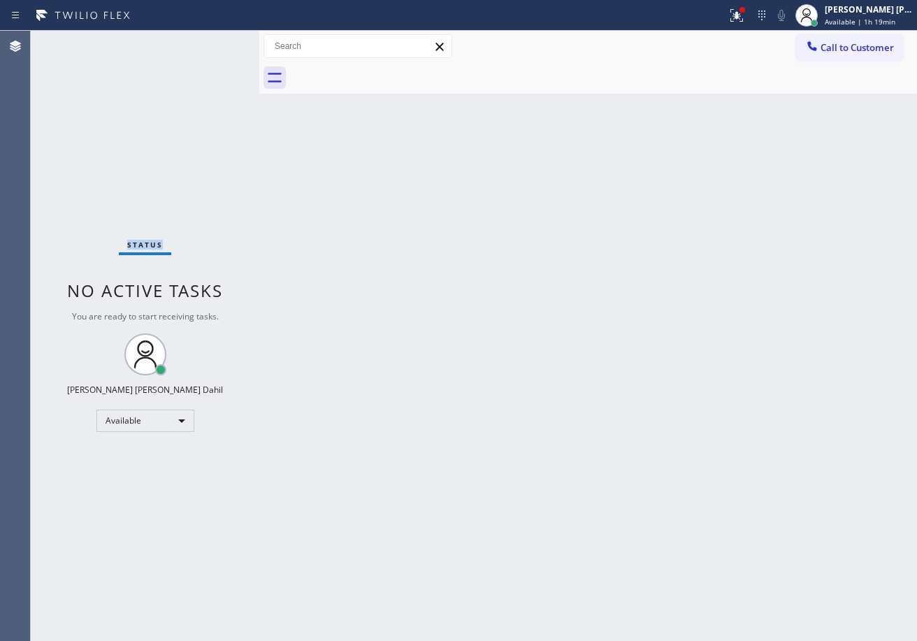
click at [211, 42] on div "Status No active tasks You are ready to start receiving tasks. [PERSON_NAME] [P…" at bounding box center [145, 336] width 228 height 610
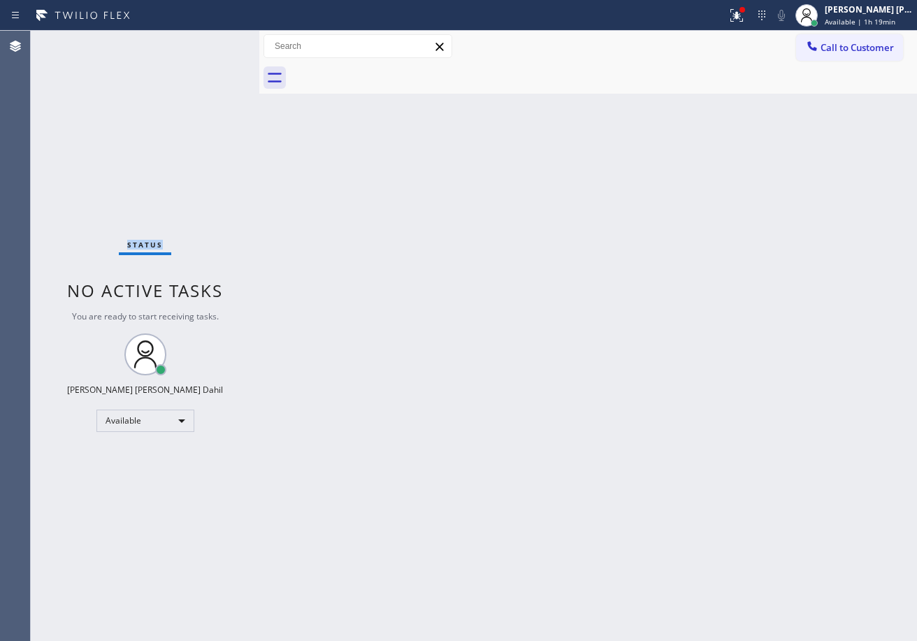
click at [211, 42] on div "Status No active tasks You are ready to start receiving tasks. [PERSON_NAME] [P…" at bounding box center [145, 336] width 228 height 610
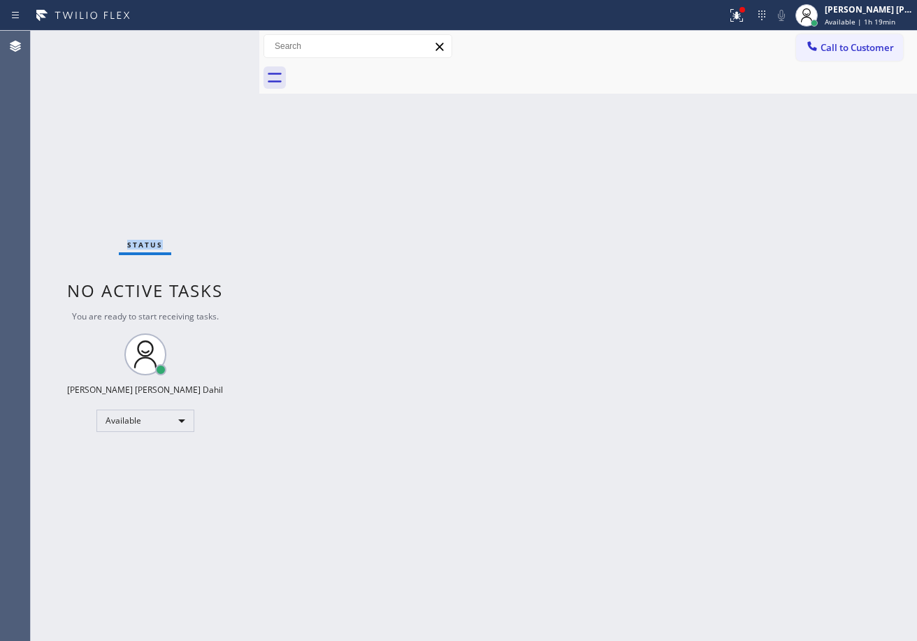
click at [211, 42] on div "Status No active tasks You are ready to start receiving tasks. [PERSON_NAME] [P…" at bounding box center [145, 336] width 228 height 610
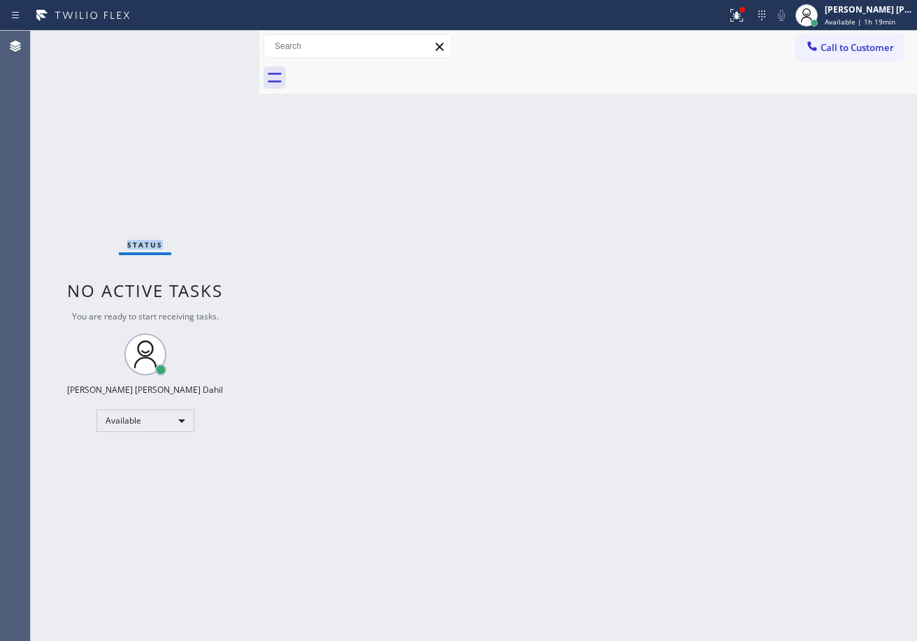
click at [211, 42] on div "Status No active tasks You are ready to start receiving tasks. [PERSON_NAME] [P…" at bounding box center [145, 336] width 228 height 610
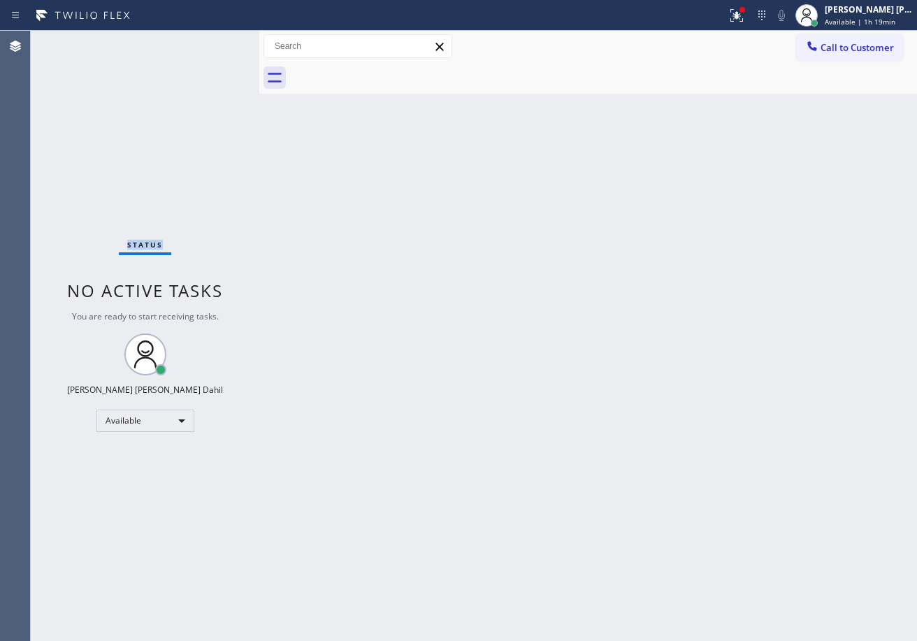
click at [211, 42] on div "Status No active tasks You are ready to start receiving tasks. [PERSON_NAME] [P…" at bounding box center [145, 336] width 228 height 610
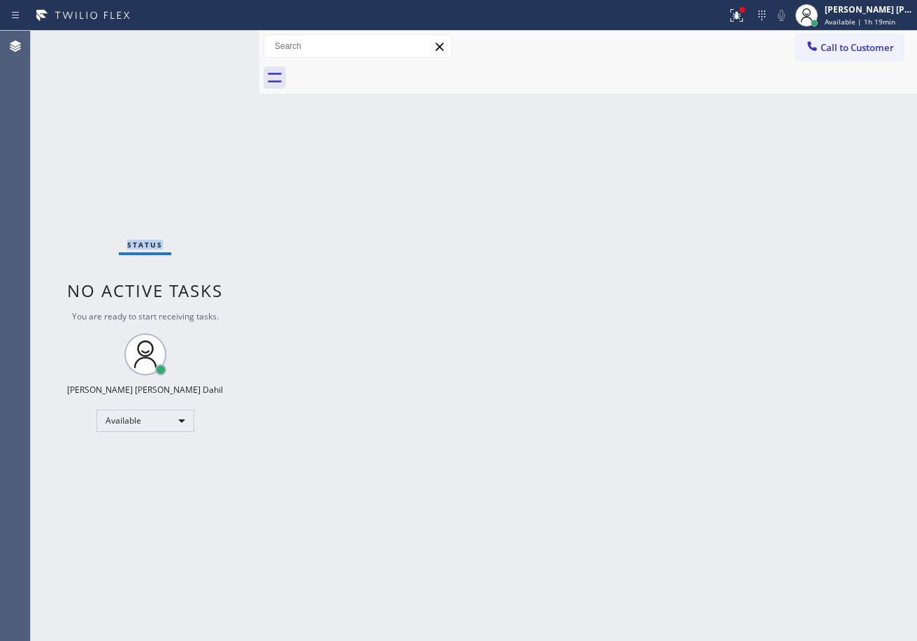
click at [211, 42] on div "Status No active tasks You are ready to start receiving tasks. [PERSON_NAME] [P…" at bounding box center [145, 336] width 228 height 610
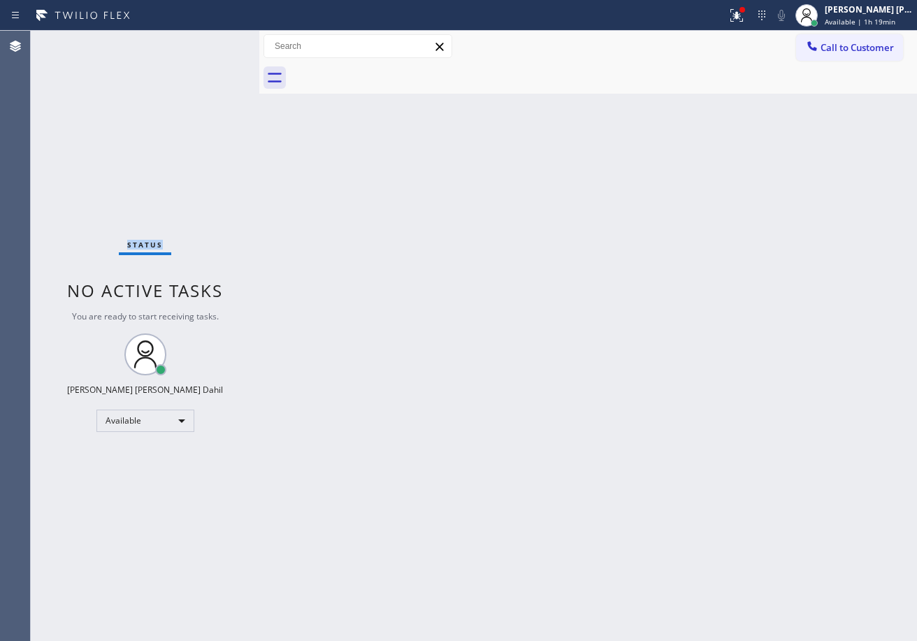
click at [211, 42] on div "Status No active tasks You are ready to start receiving tasks. [PERSON_NAME] [P…" at bounding box center [145, 336] width 228 height 610
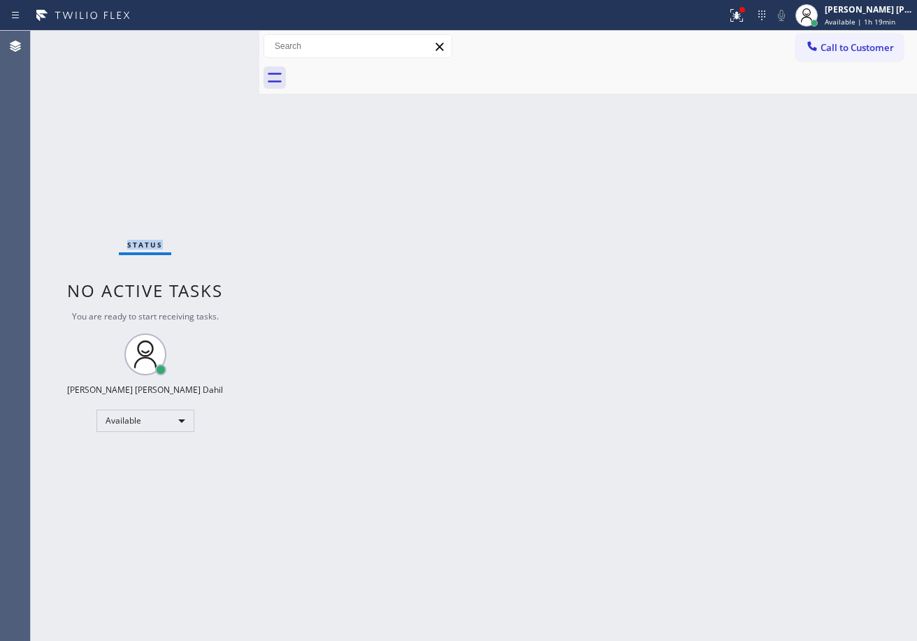
click at [211, 42] on div "Status No active tasks You are ready to start receiving tasks. [PERSON_NAME] [P…" at bounding box center [145, 336] width 228 height 610
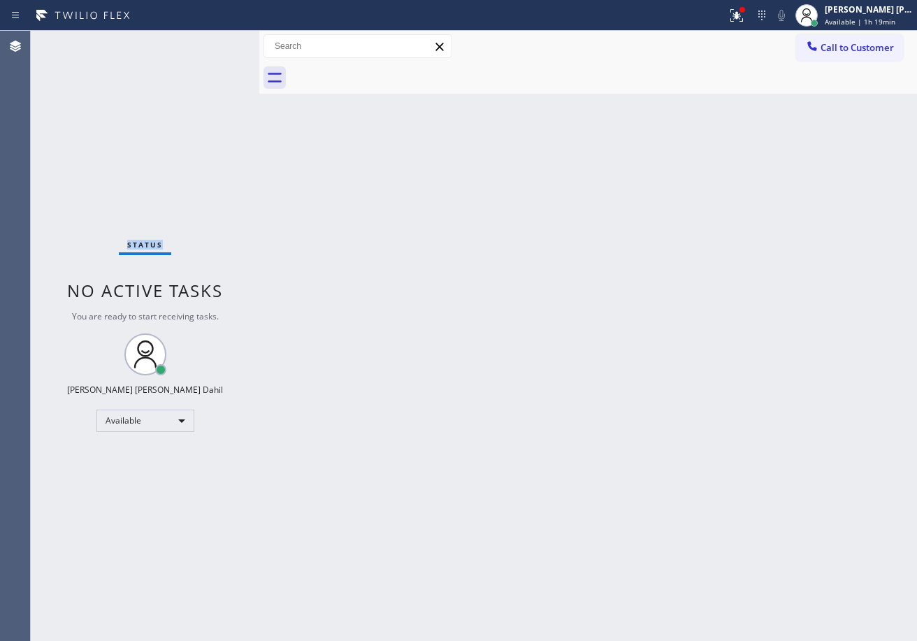
click at [211, 42] on div "Status No active tasks You are ready to start receiving tasks. [PERSON_NAME] [P…" at bounding box center [145, 336] width 228 height 610
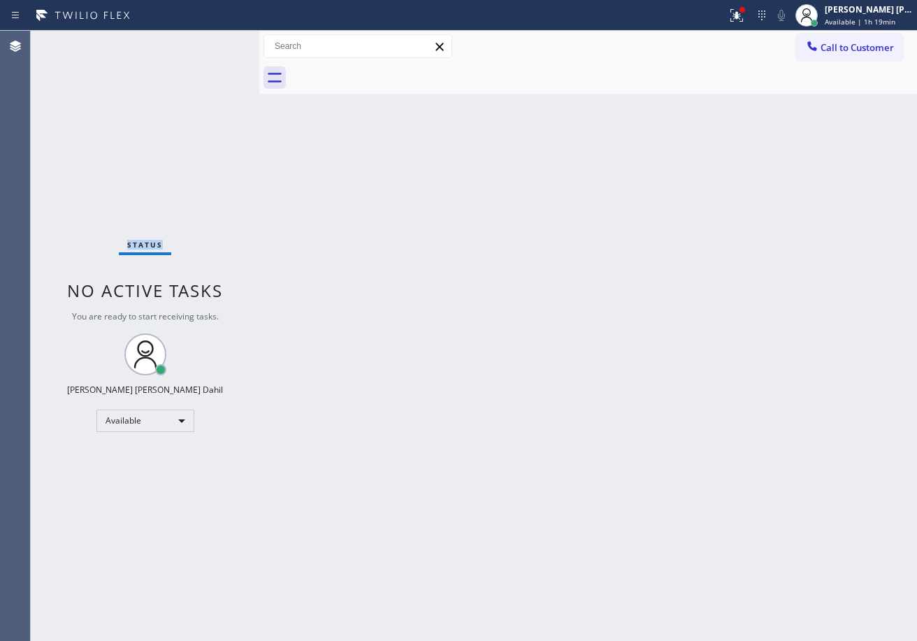
click at [211, 42] on div "Status No active tasks You are ready to start receiving tasks. [PERSON_NAME] [P…" at bounding box center [145, 336] width 228 height 610
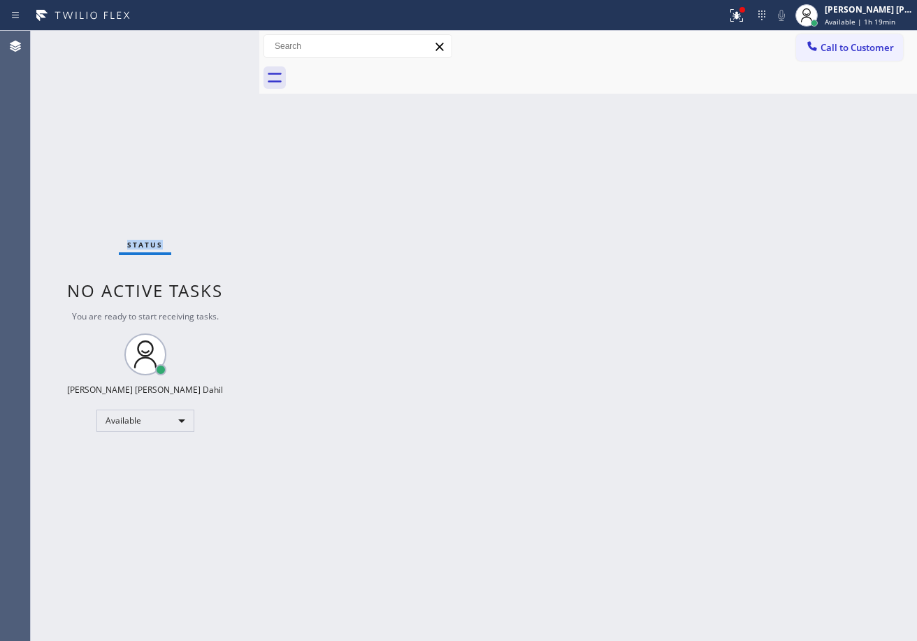
click at [211, 42] on div "Status No active tasks You are ready to start receiving tasks. [PERSON_NAME] [P…" at bounding box center [145, 336] width 228 height 610
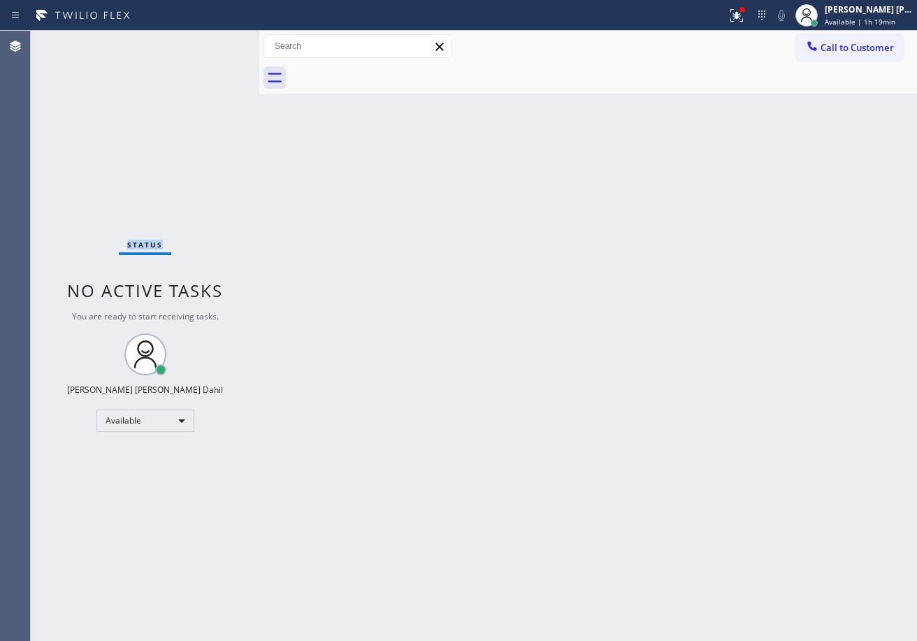
click at [211, 42] on div "Status No active tasks You are ready to start receiving tasks. [PERSON_NAME] [P…" at bounding box center [145, 336] width 228 height 610
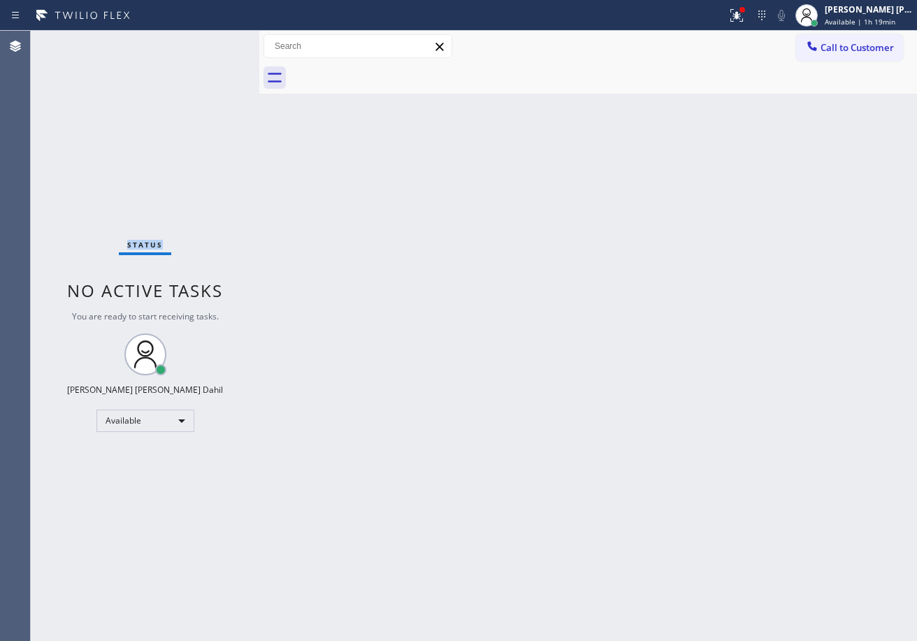
click at [211, 42] on div "Status No active tasks You are ready to start receiving tasks. [PERSON_NAME] [P…" at bounding box center [145, 336] width 228 height 610
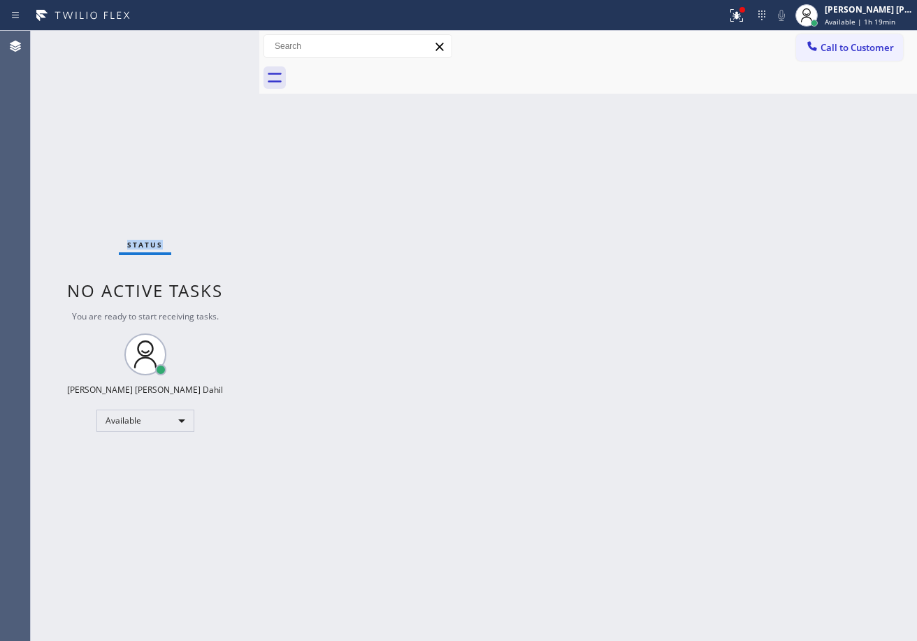
click at [211, 42] on div "Status No active tasks You are ready to start receiving tasks. [PERSON_NAME] [P…" at bounding box center [145, 336] width 228 height 610
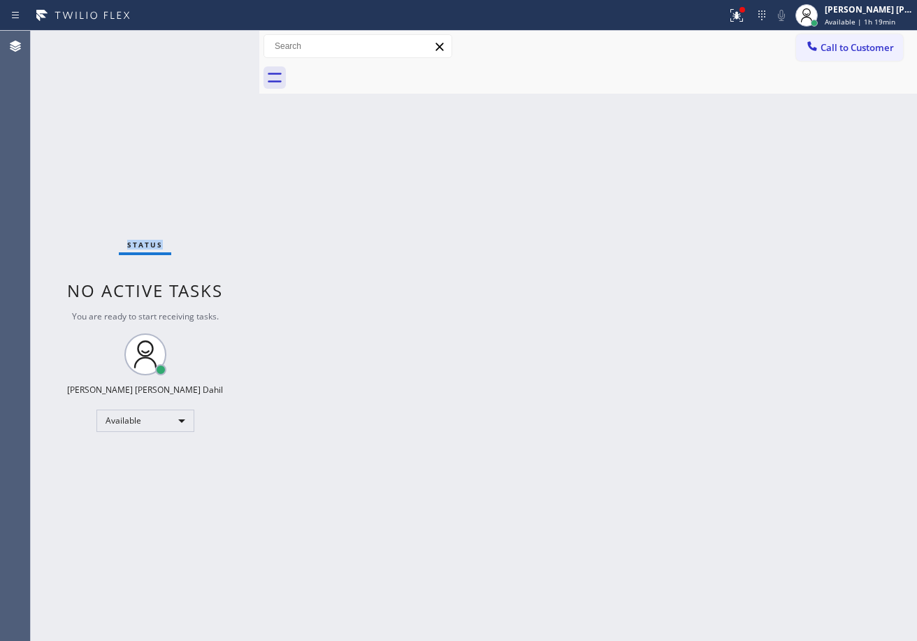
click at [211, 42] on div "Status No active tasks You are ready to start receiving tasks. [PERSON_NAME] [P…" at bounding box center [145, 336] width 228 height 610
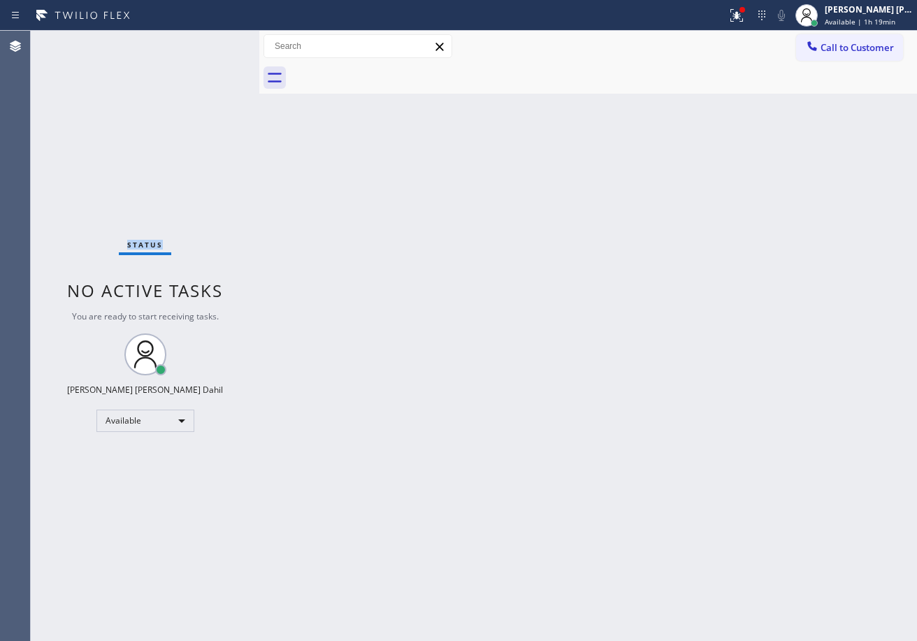
click at [211, 42] on div "Status No active tasks You are ready to start receiving tasks. [PERSON_NAME] [P…" at bounding box center [145, 336] width 228 height 610
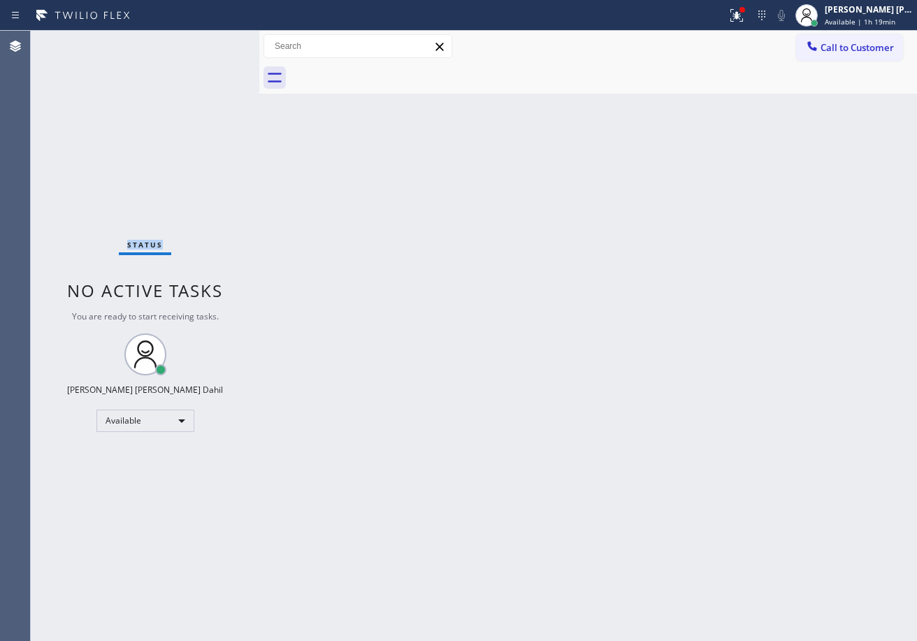
click at [211, 42] on div "Status No active tasks You are ready to start receiving tasks. [PERSON_NAME] [P…" at bounding box center [145, 336] width 228 height 610
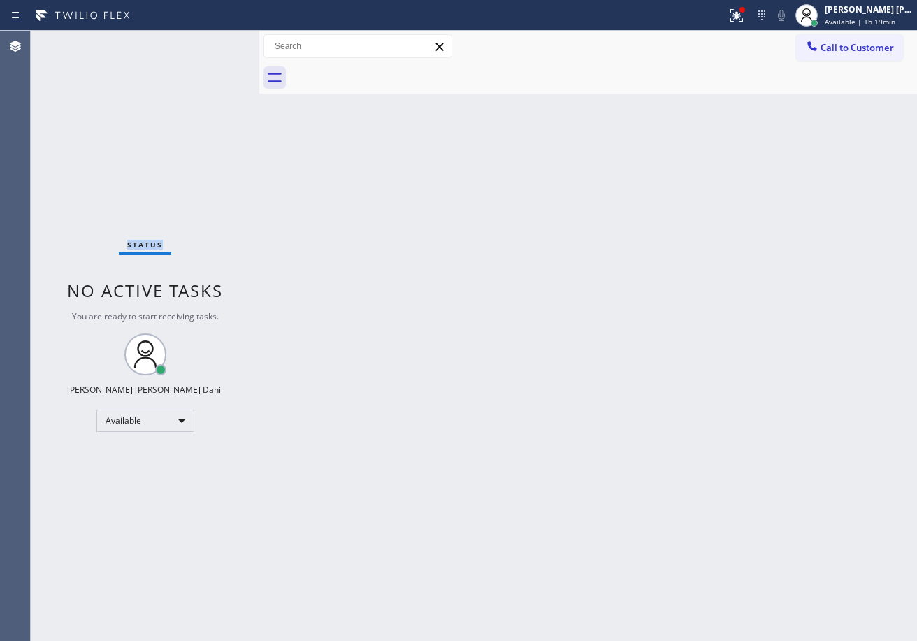
click at [211, 42] on div "Status No active tasks You are ready to start receiving tasks. [PERSON_NAME] [P…" at bounding box center [145, 336] width 228 height 610
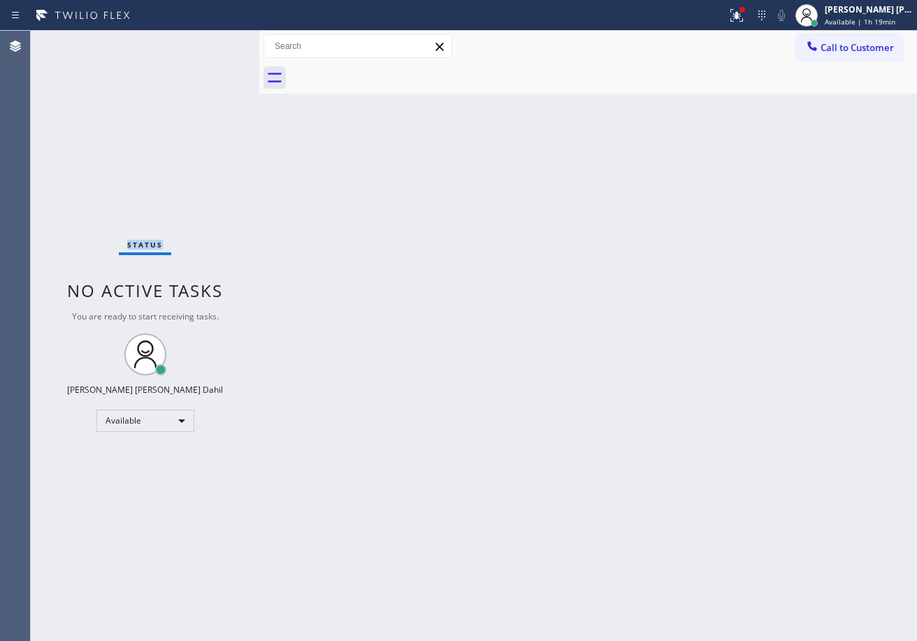
click at [211, 42] on div "Status No active tasks You are ready to start receiving tasks. [PERSON_NAME] [P…" at bounding box center [145, 336] width 228 height 610
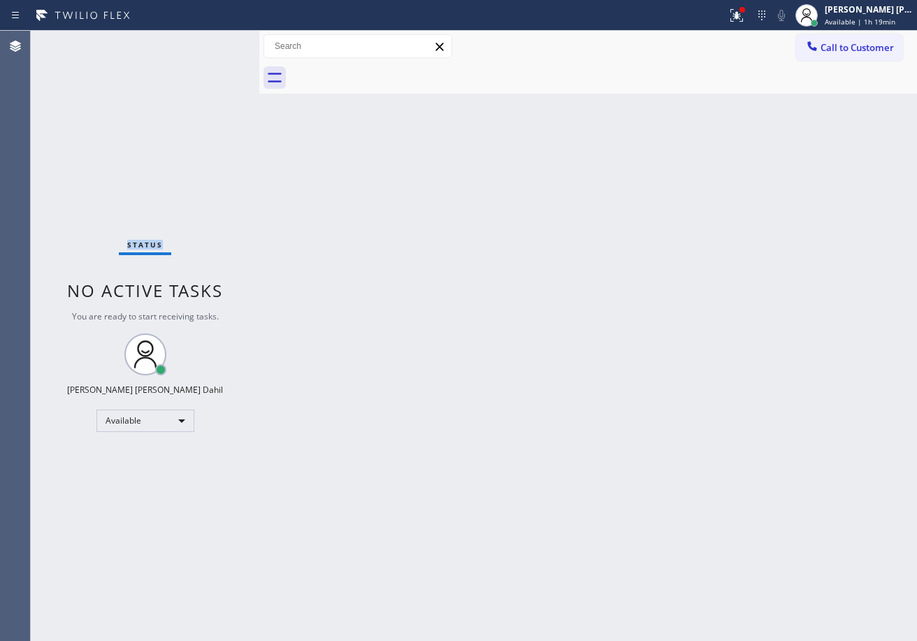
click at [211, 42] on div "Status No active tasks You are ready to start receiving tasks. [PERSON_NAME] [P…" at bounding box center [145, 336] width 228 height 610
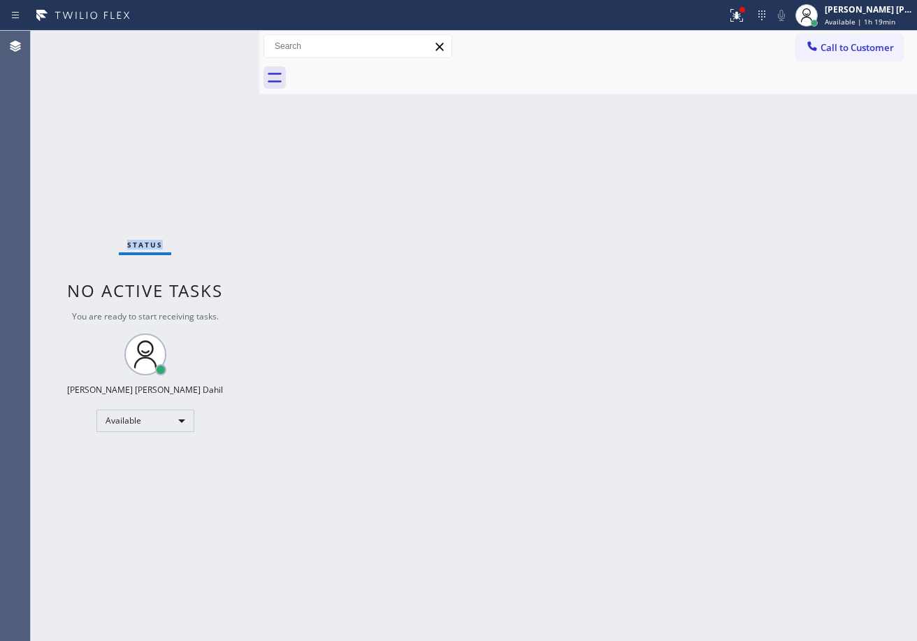
click at [211, 42] on div "Status No active tasks You are ready to start receiving tasks. [PERSON_NAME] [P…" at bounding box center [145, 336] width 228 height 610
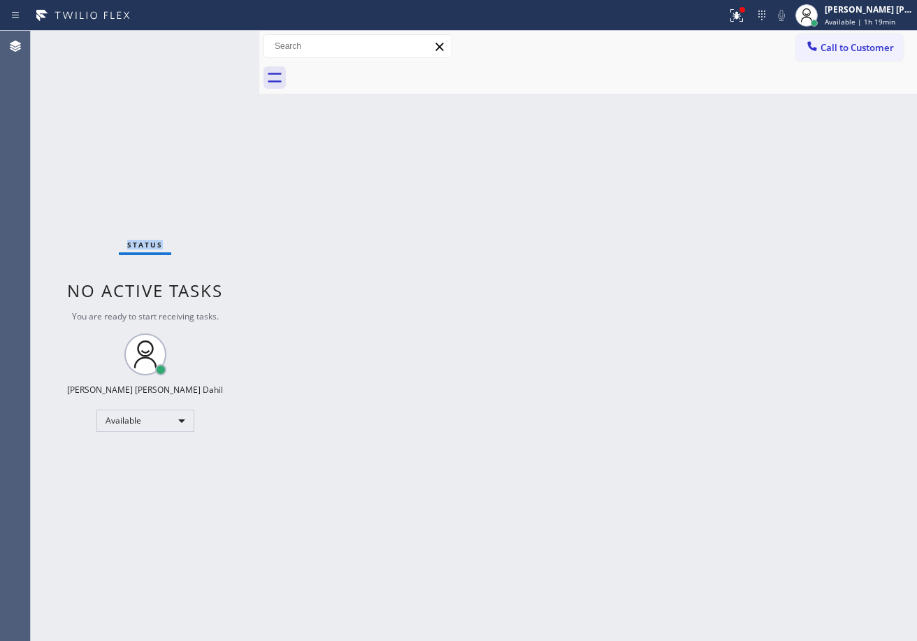
click at [211, 42] on div "Status No active tasks You are ready to start receiving tasks. [PERSON_NAME] [P…" at bounding box center [145, 336] width 228 height 610
click at [211, 46] on div "Status No active tasks You are ready to start receiving tasks. [PERSON_NAME] [P…" at bounding box center [145, 336] width 228 height 610
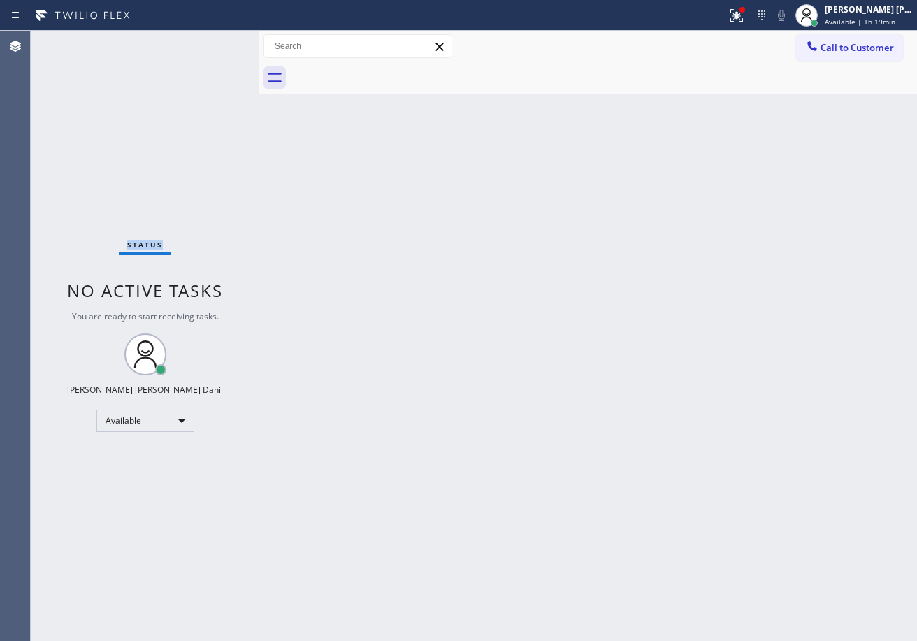
click at [211, 42] on div "Status No active tasks You are ready to start receiving tasks. [PERSON_NAME] [P…" at bounding box center [145, 336] width 228 height 610
click at [210, 42] on div "Status No active tasks You are ready to start receiving tasks. [PERSON_NAME] [P…" at bounding box center [145, 336] width 228 height 610
click at [211, 42] on div "Status No active tasks You are ready to start receiving tasks. [PERSON_NAME] [P…" at bounding box center [145, 336] width 228 height 610
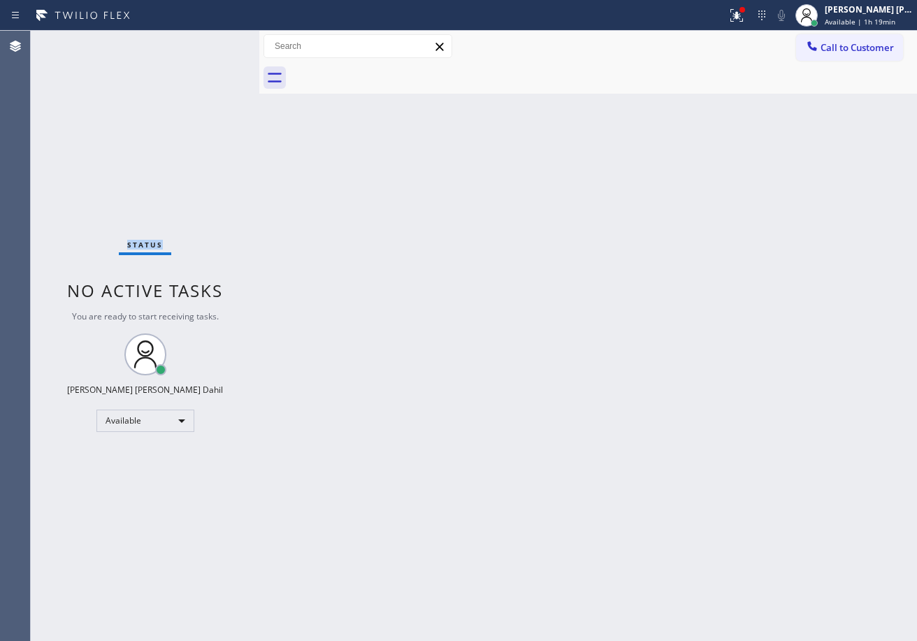
click at [211, 42] on div "Status No active tasks You are ready to start receiving tasks. [PERSON_NAME] [P…" at bounding box center [145, 336] width 228 height 610
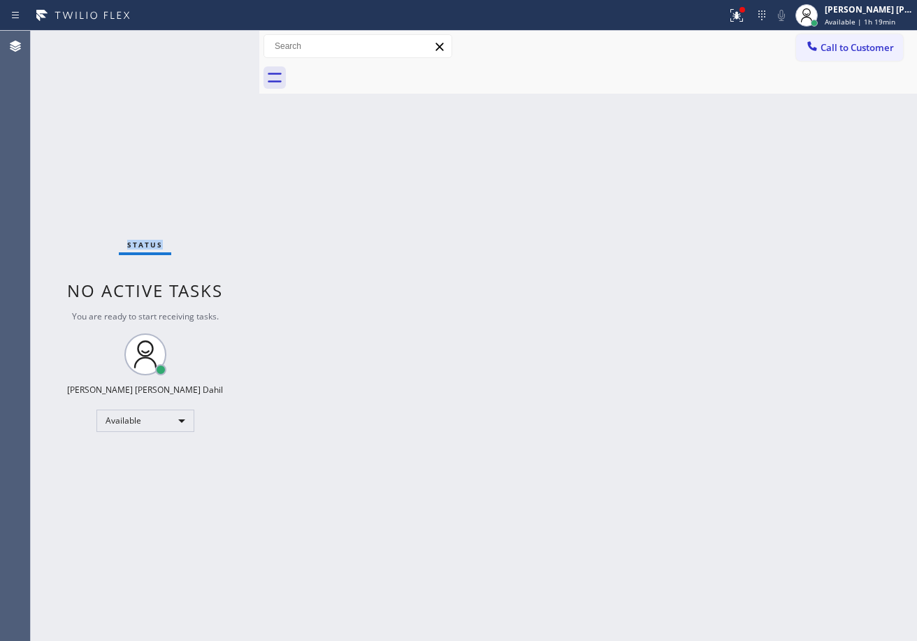
click at [211, 42] on div "Status No active tasks You are ready to start receiving tasks. [PERSON_NAME] [P…" at bounding box center [145, 336] width 228 height 610
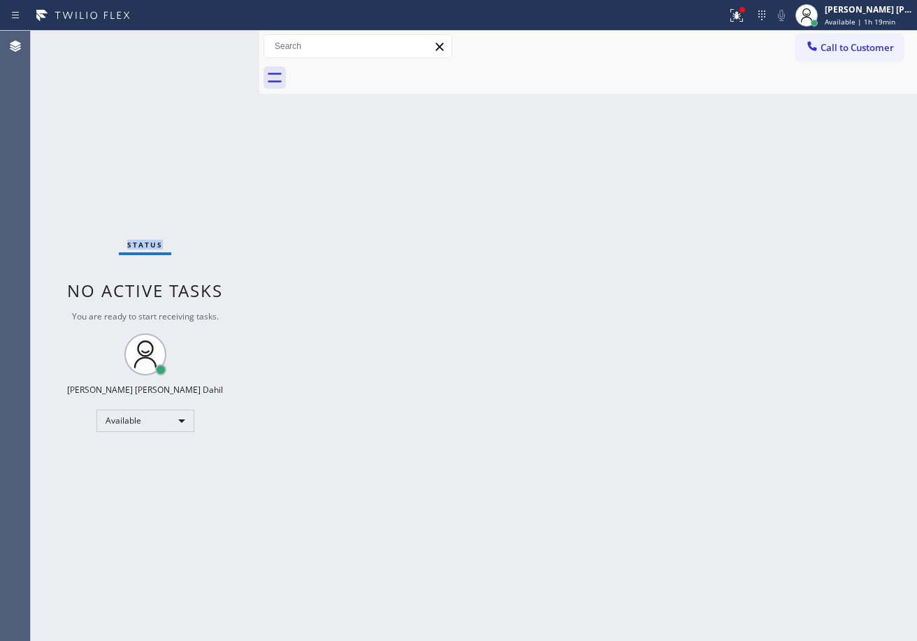
click at [211, 42] on div "Status No active tasks You are ready to start receiving tasks. [PERSON_NAME] [P…" at bounding box center [145, 336] width 228 height 610
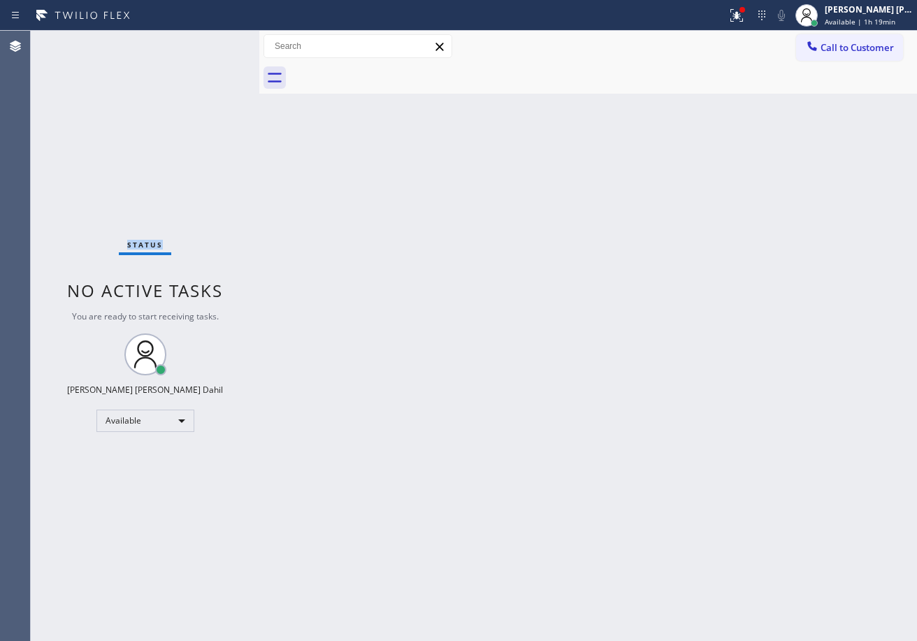
click at [211, 42] on div "Status No active tasks You are ready to start receiving tasks. [PERSON_NAME] [P…" at bounding box center [145, 336] width 228 height 610
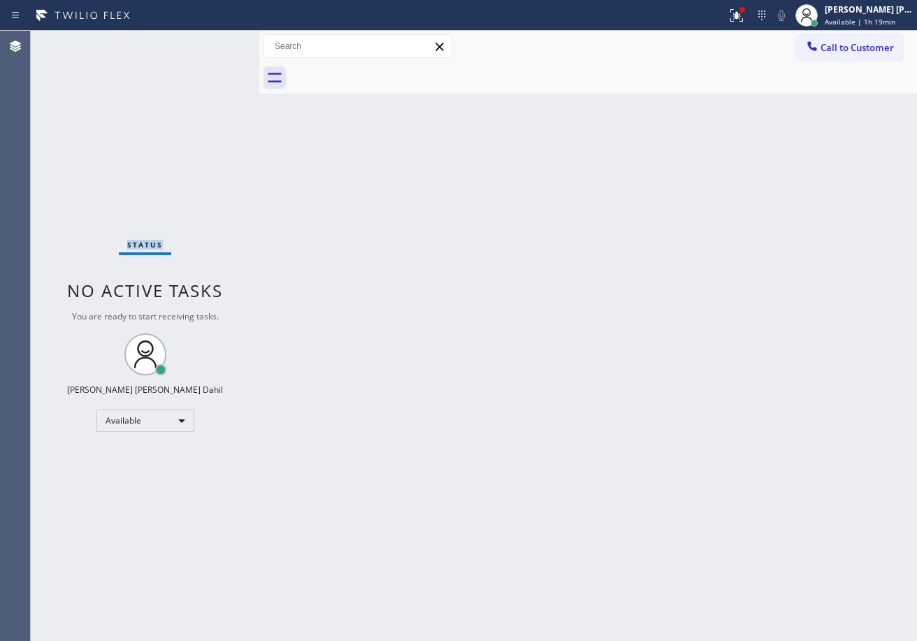
click at [211, 42] on div "Status No active tasks You are ready to start receiving tasks. [PERSON_NAME] [P…" at bounding box center [145, 336] width 228 height 610
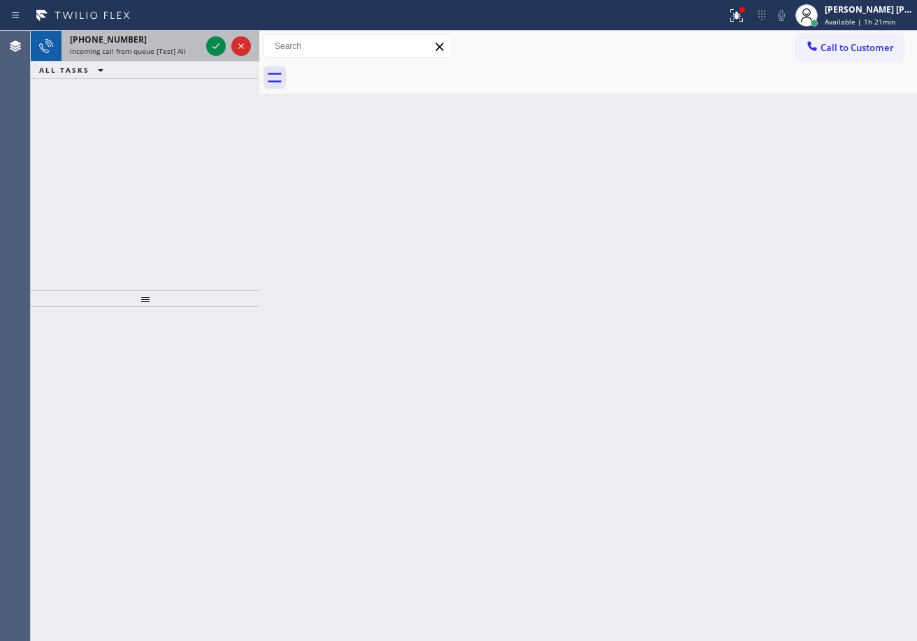
click at [172, 51] on span "Incoming call from queue [Test] All" at bounding box center [128, 51] width 116 height 10
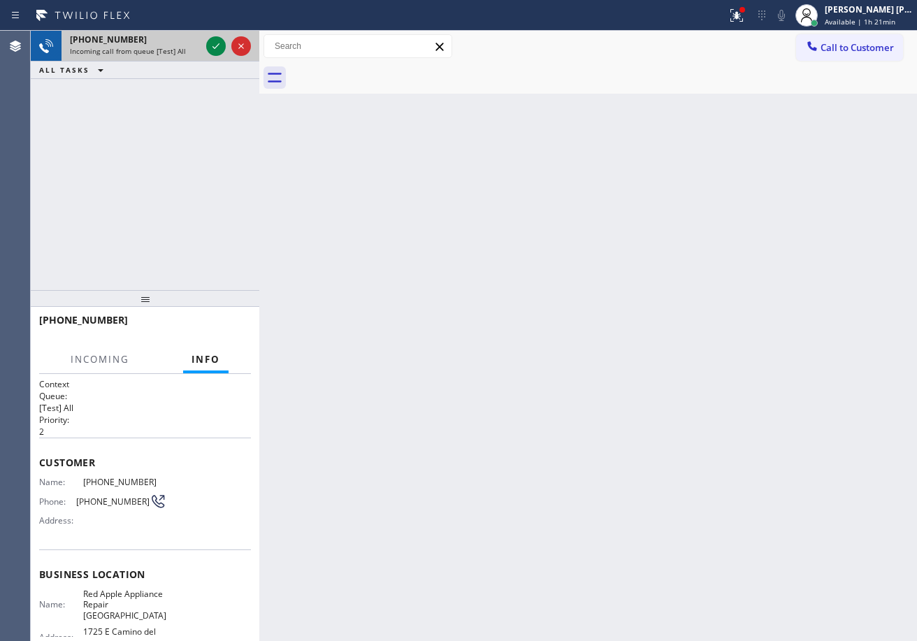
click at [172, 51] on span "Incoming call from queue [Test] All" at bounding box center [128, 51] width 116 height 10
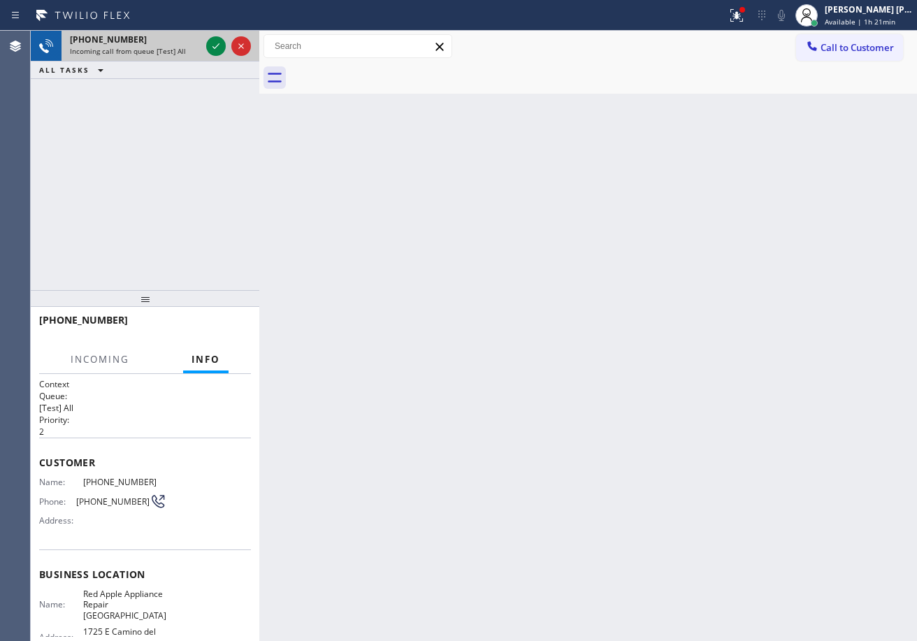
click at [172, 51] on span "Incoming call from queue [Test] All" at bounding box center [128, 51] width 116 height 10
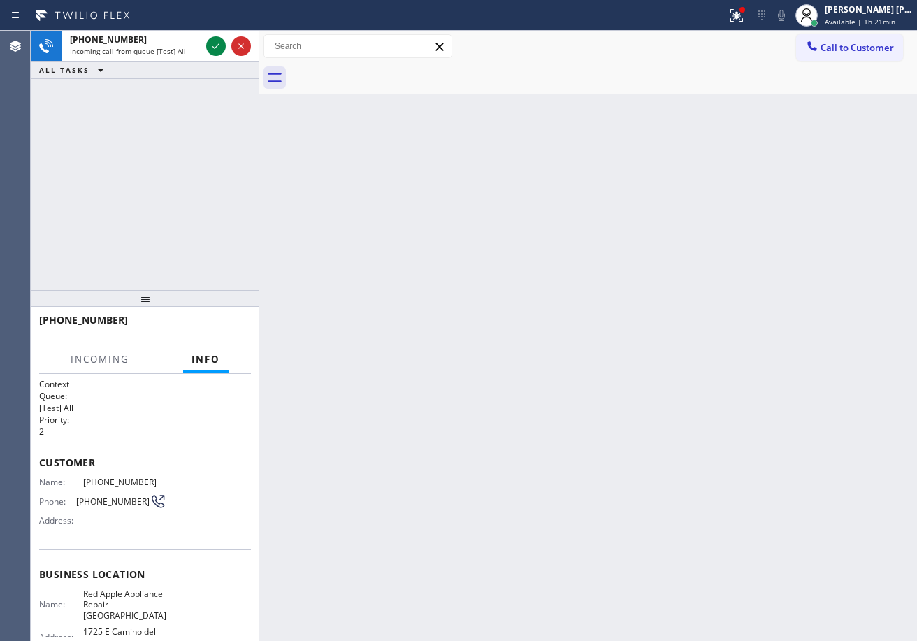
click at [172, 51] on span "Incoming call from queue [Test] All" at bounding box center [128, 51] width 116 height 10
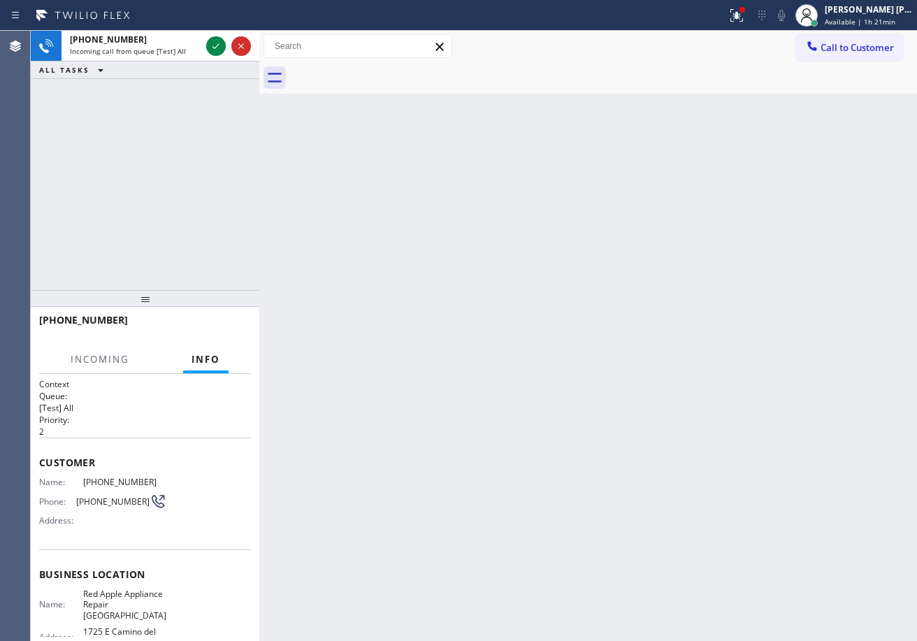
click at [172, 51] on span "Incoming call from queue [Test] All" at bounding box center [128, 51] width 116 height 10
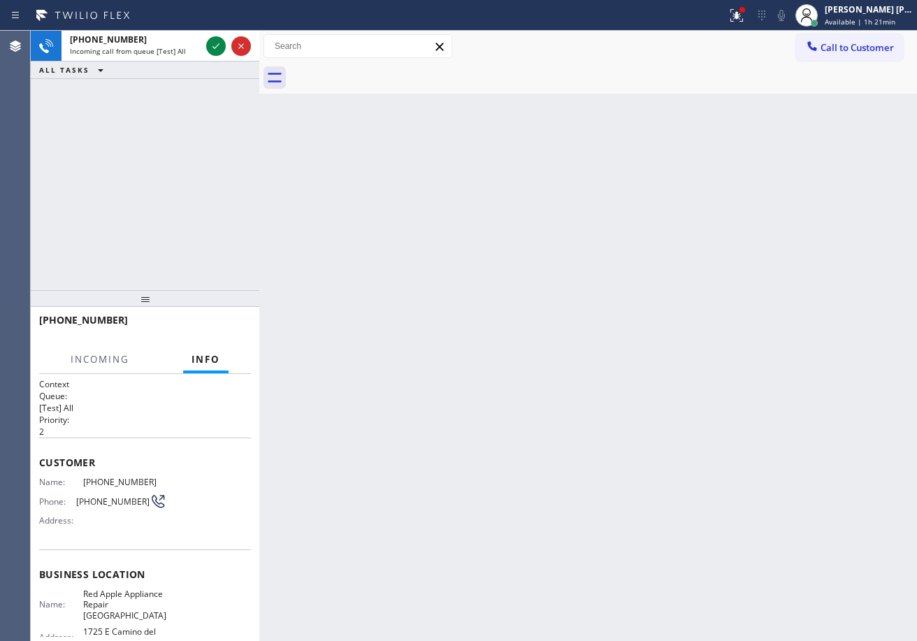
click at [172, 51] on span "Incoming call from queue [Test] All" at bounding box center [128, 51] width 116 height 10
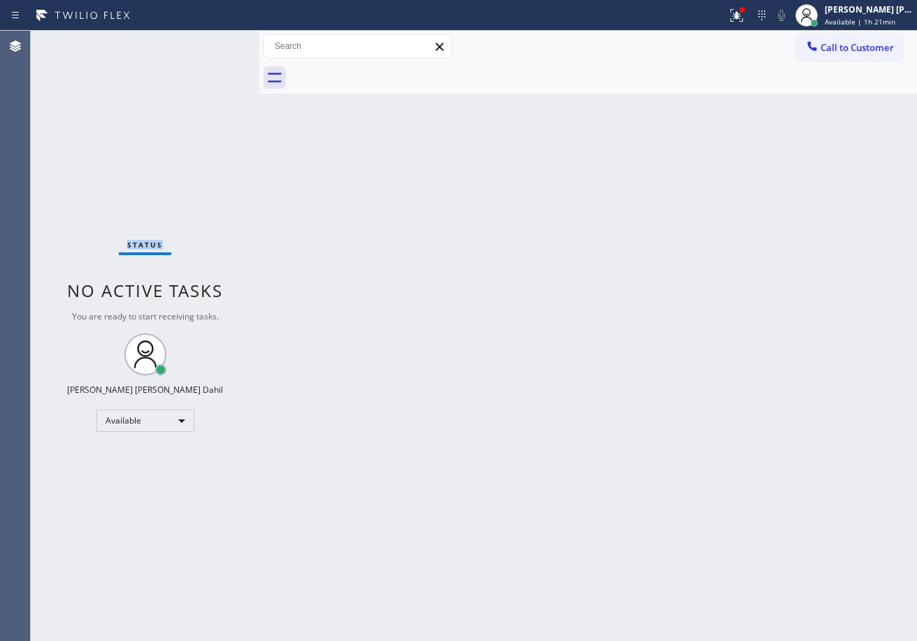
click at [172, 51] on div "Status No active tasks You are ready to start receiving tasks. [PERSON_NAME] [P…" at bounding box center [145, 336] width 228 height 610
drag, startPoint x: 393, startPoint y: 300, endPoint x: 400, endPoint y: 300, distance: 7.0
click at [395, 300] on div "Back to Dashboard Change Sender ID Customers Technicians Select a contact Outbo…" at bounding box center [587, 336] width 657 height 610
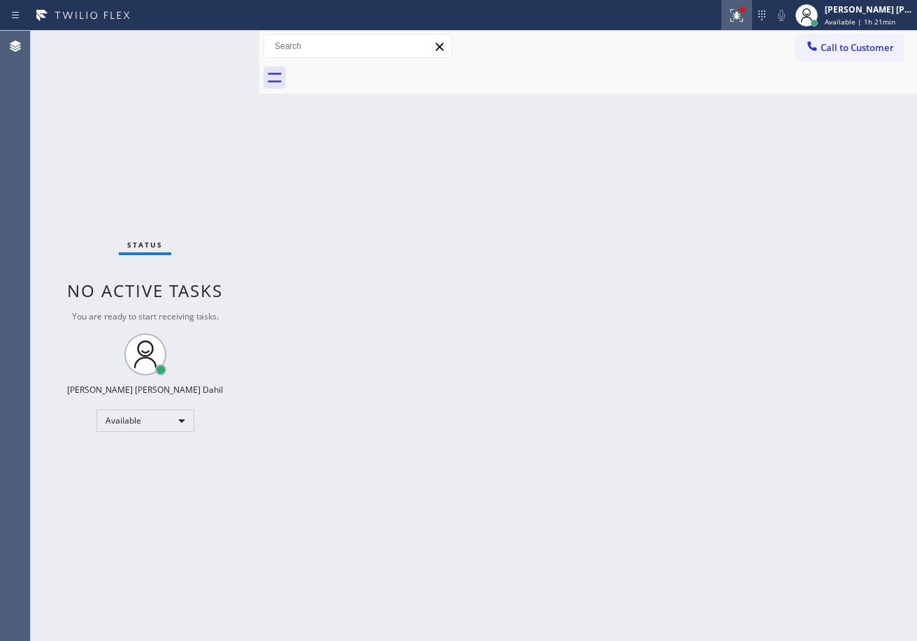
click at [752, 24] on button at bounding box center [736, 15] width 31 height 31
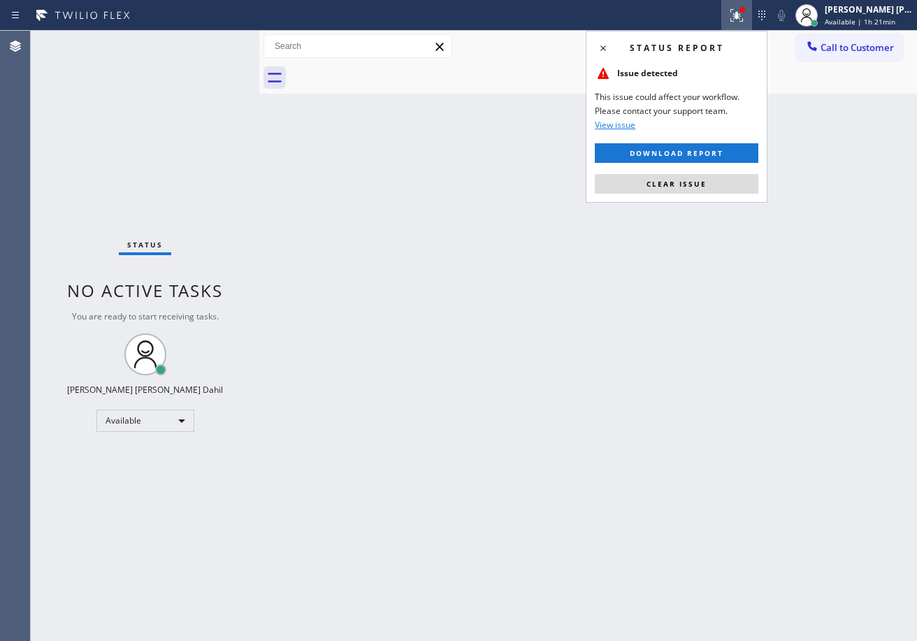
click at [718, 191] on button "Clear issue" at bounding box center [676, 184] width 163 height 20
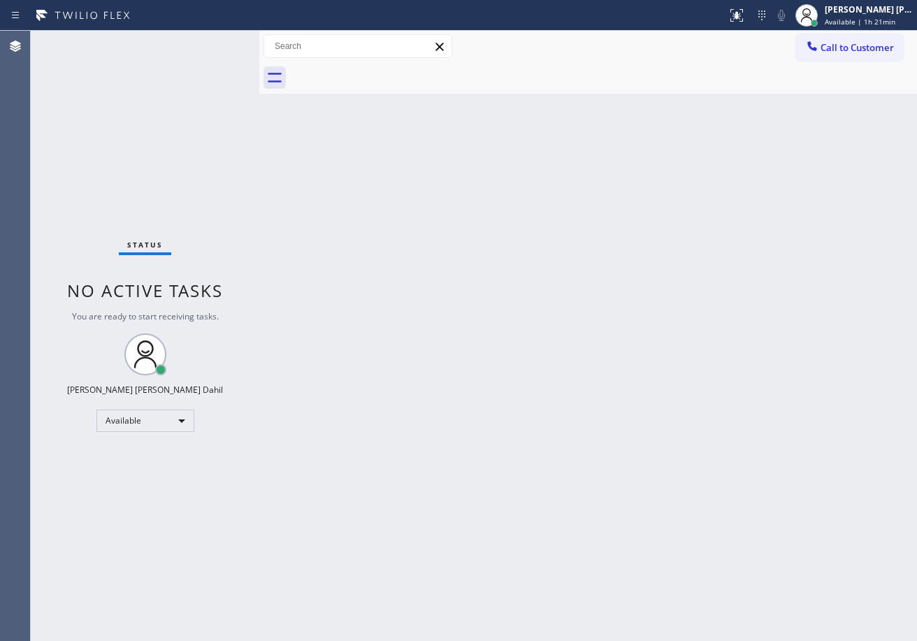
click at [639, 345] on div "Back to Dashboard Change Sender ID Customers Technicians Select a contact Outbo…" at bounding box center [587, 336] width 657 height 610
click at [862, 14] on div "[PERSON_NAME] [PERSON_NAME] Dahil" at bounding box center [868, 9] width 88 height 12
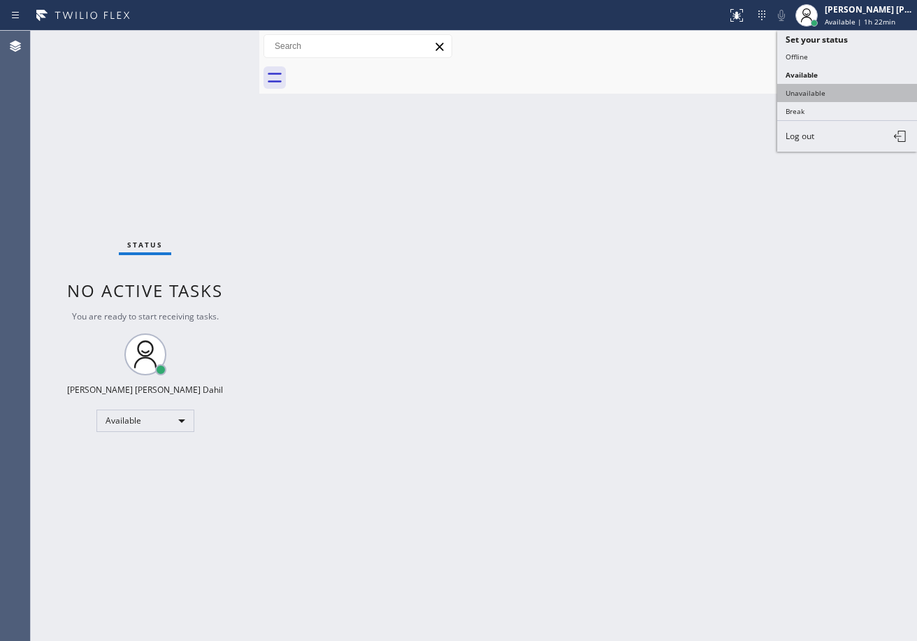
click at [829, 99] on button "Unavailable" at bounding box center [847, 93] width 140 height 18
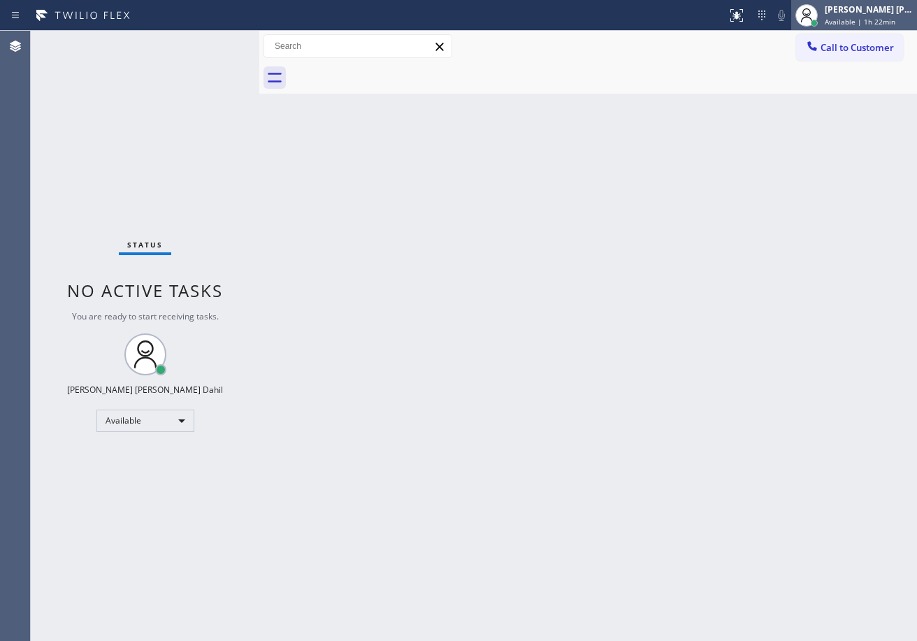
click at [843, 20] on span "Available | 1h 22min" at bounding box center [859, 22] width 71 height 10
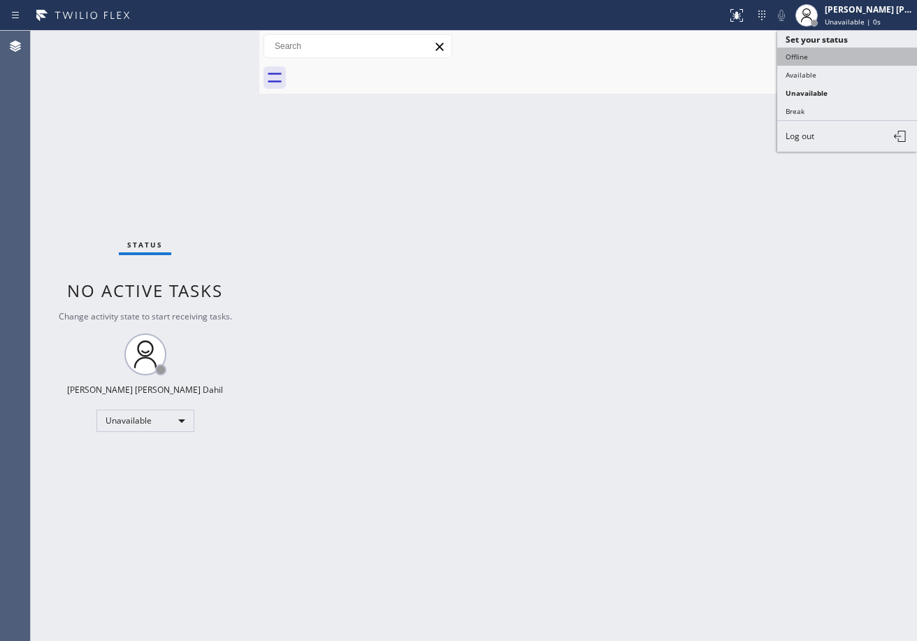
click at [822, 57] on button "Offline" at bounding box center [847, 57] width 140 height 18
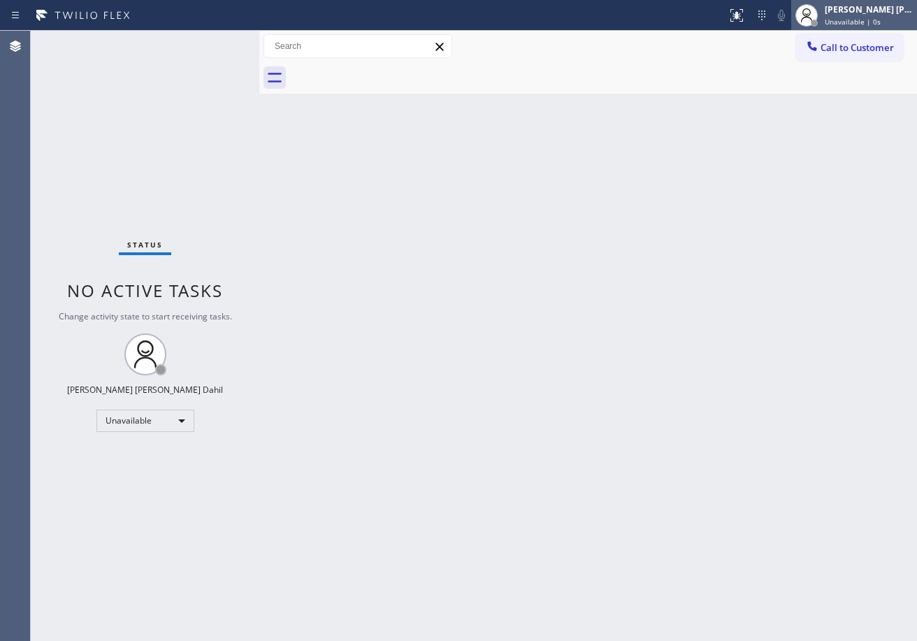
click at [839, 19] on div "[PERSON_NAME] [PERSON_NAME] Dahil Unavailable | 0s" at bounding box center [869, 15] width 95 height 24
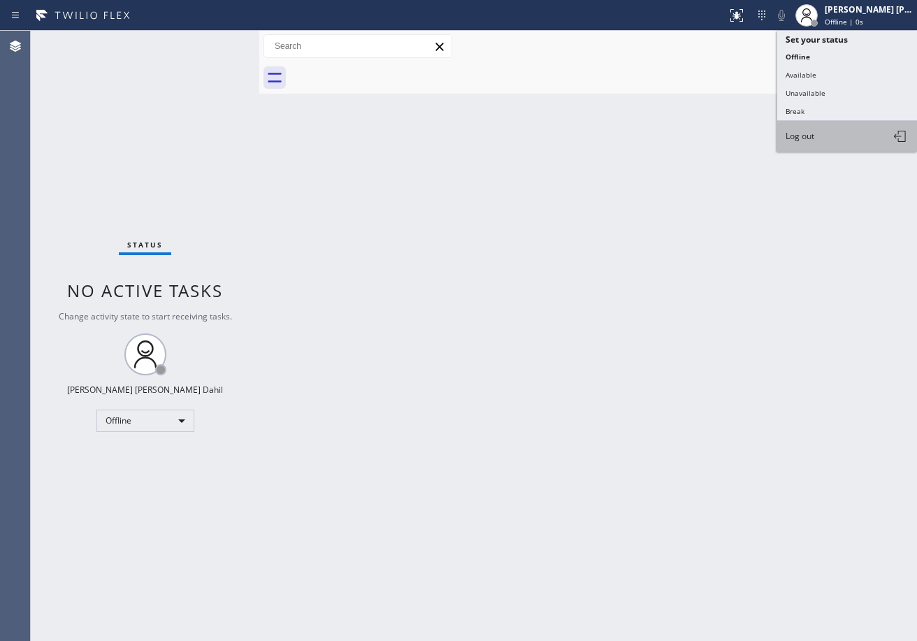
click at [823, 135] on button "Log out" at bounding box center [847, 136] width 140 height 31
